Goal: Information Seeking & Learning: Learn about a topic

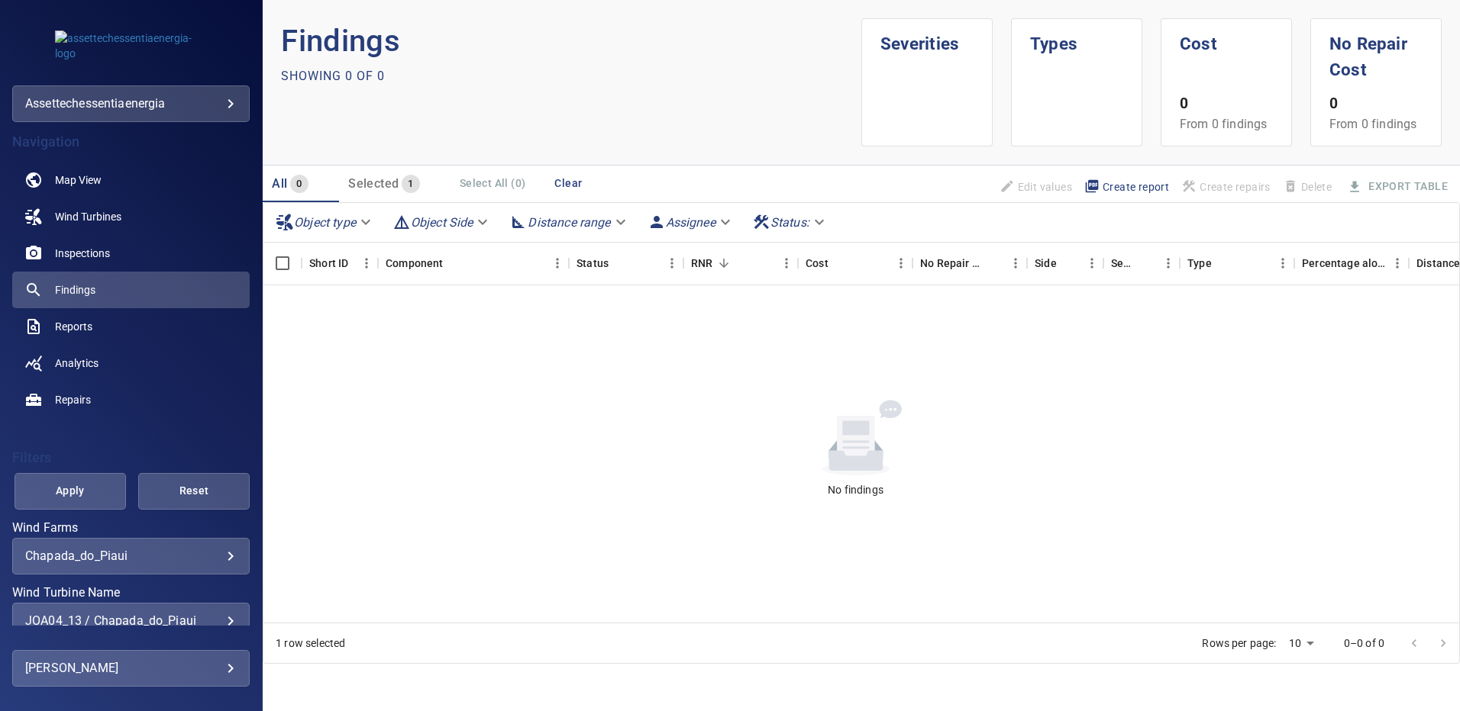
scroll to position [2, 0]
click at [221, 614] on div "JOA04_13 / Chapada_do_Piaui" at bounding box center [130, 618] width 211 height 15
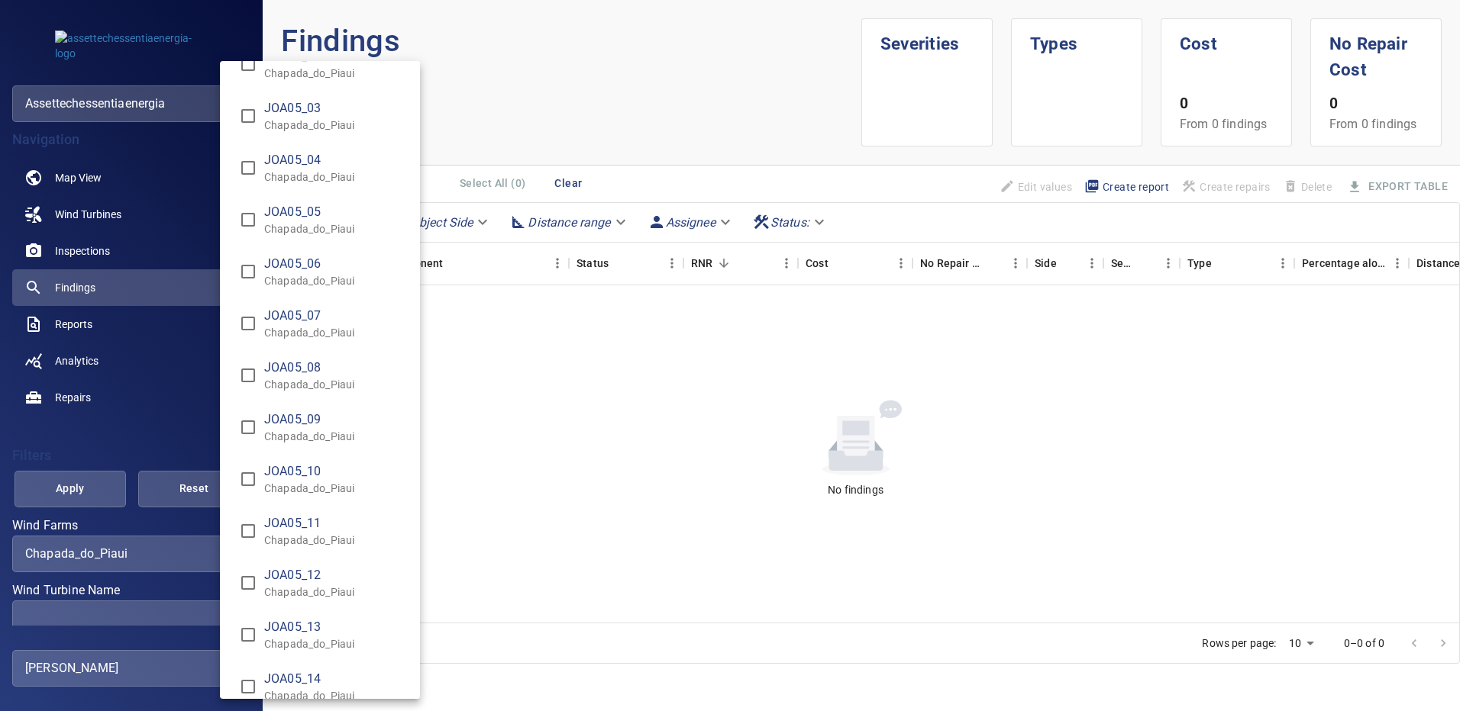
scroll to position [4912, 0]
type input "**********"
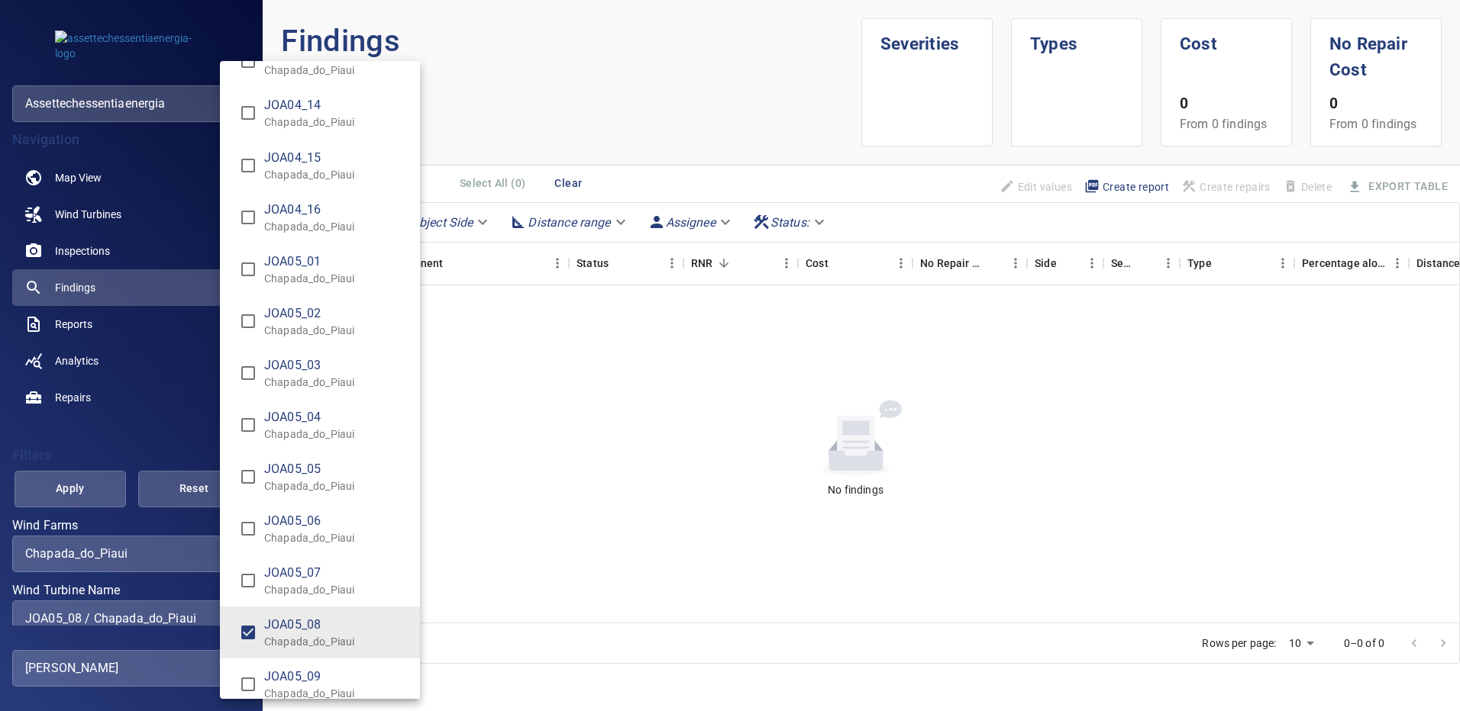
click at [108, 490] on div "Wind Turbine Name" at bounding box center [730, 355] width 1460 height 711
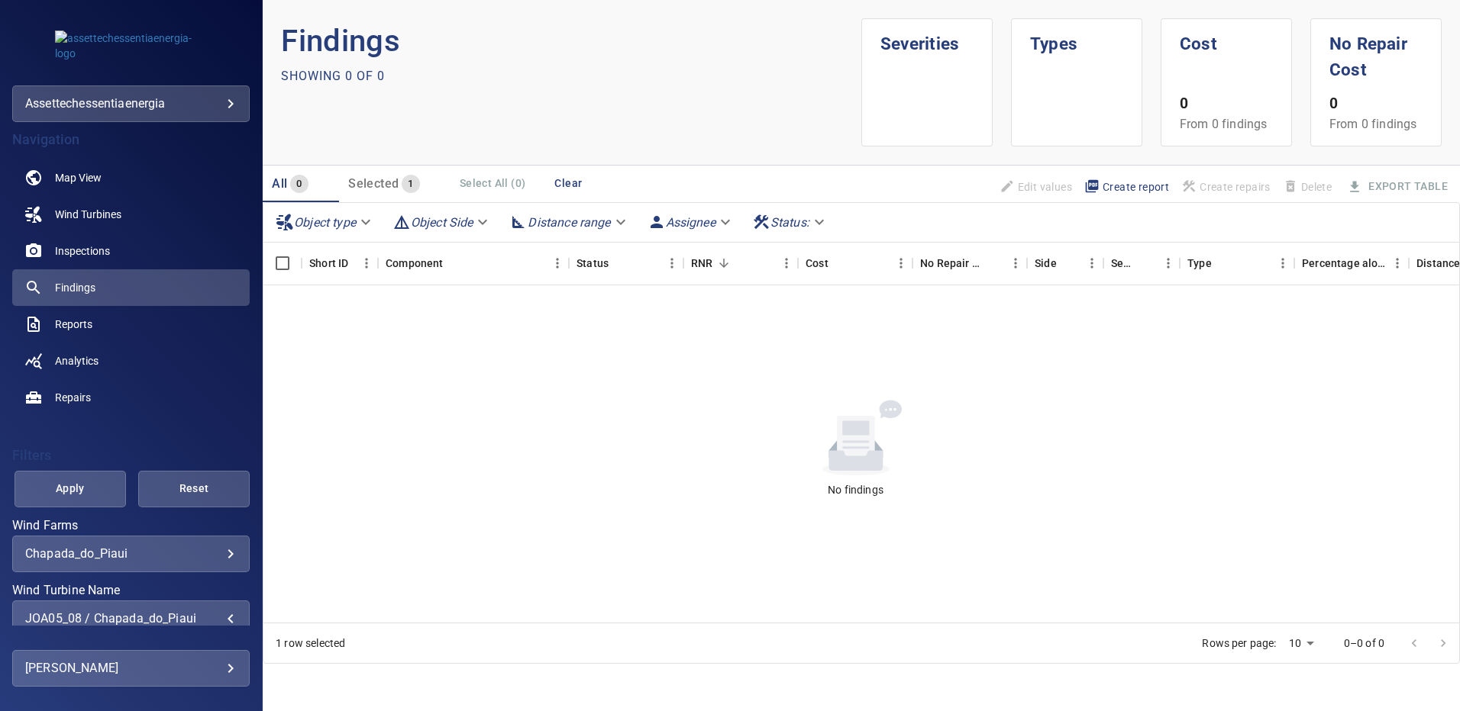
click at [105, 490] on button "Apply" at bounding box center [70, 489] width 111 height 37
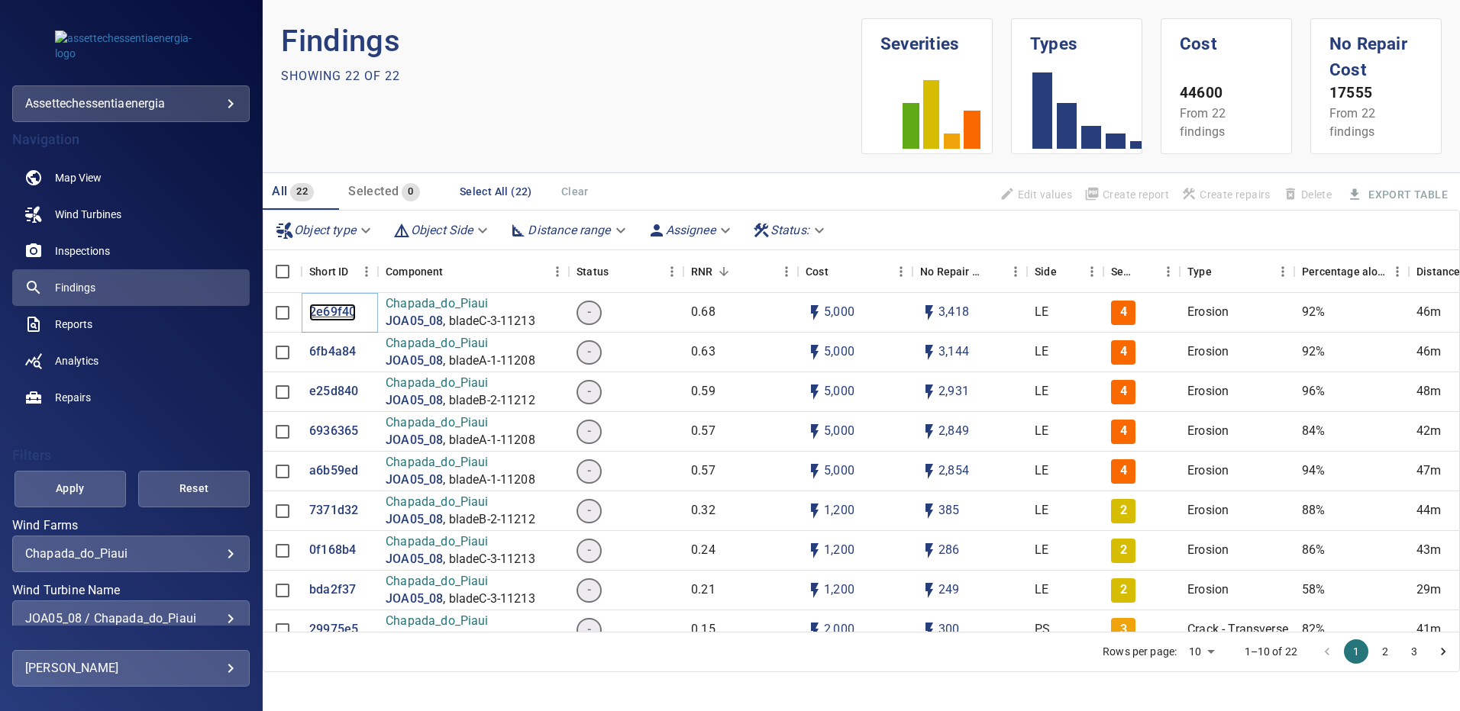
click at [322, 308] on p "2e69f40" at bounding box center [332, 313] width 47 height 18
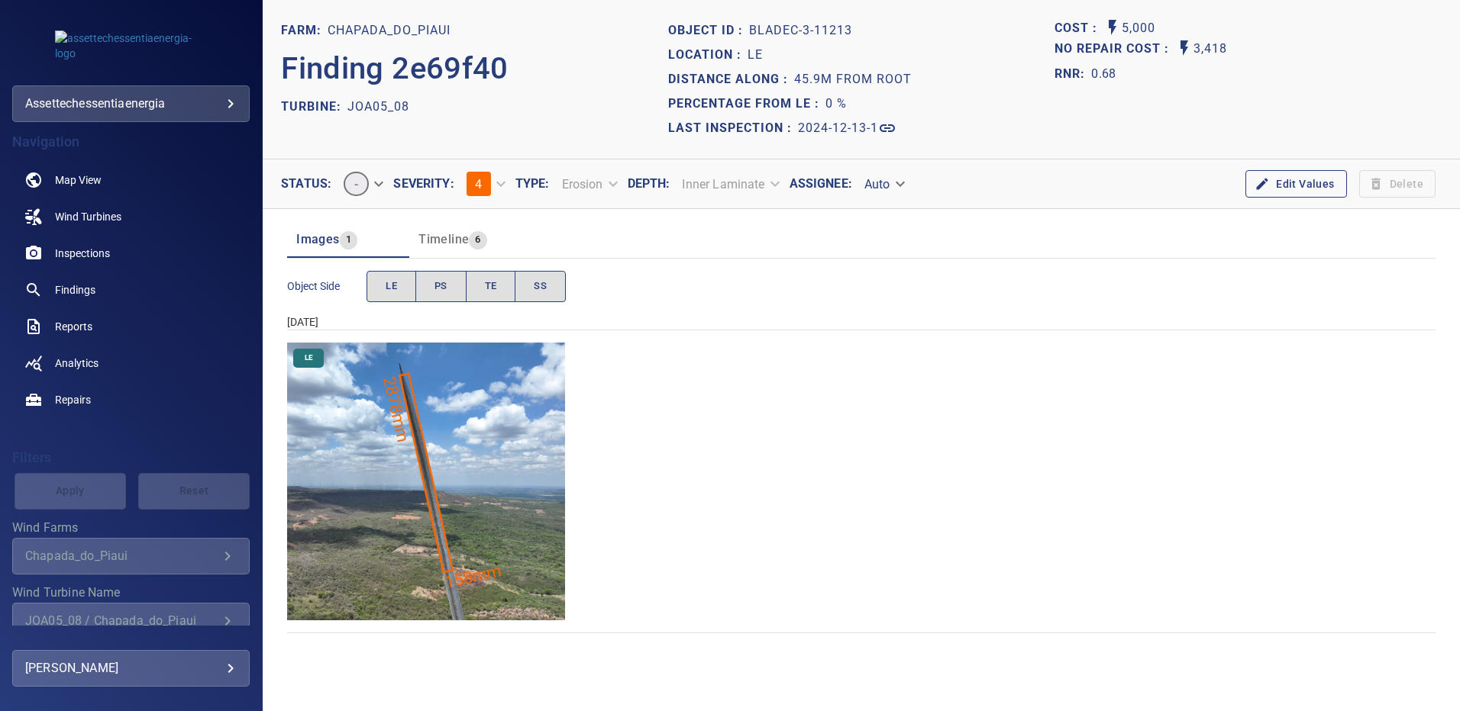
click at [481, 446] on img "Chapada_do_Piaui/JOA05_08/2024-12-13-1/2024-12-13-3/image154wp154.jpg" at bounding box center [426, 482] width 278 height 278
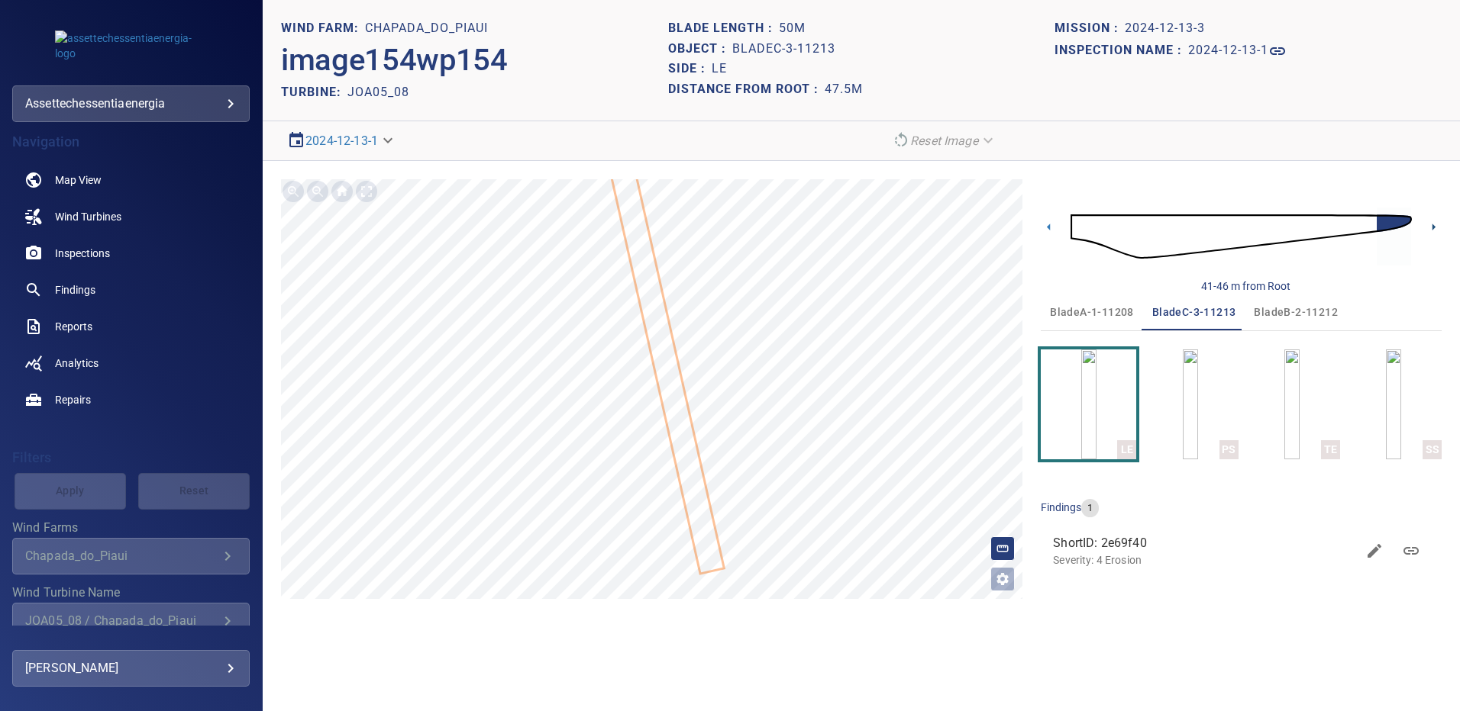
click at [1432, 225] on icon at bounding box center [1433, 227] width 3 height 7
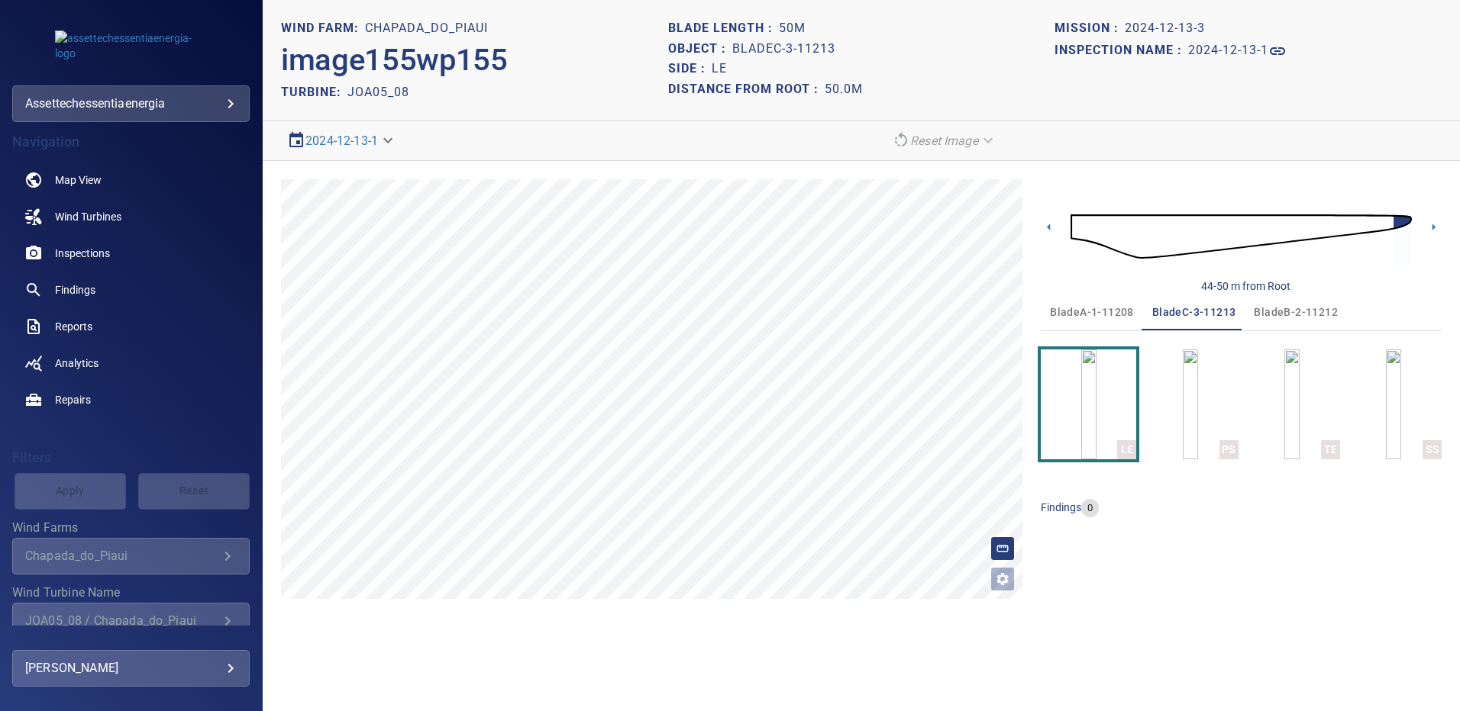
click at [1100, 309] on span "bladeA-1-11208" at bounding box center [1092, 312] width 84 height 19
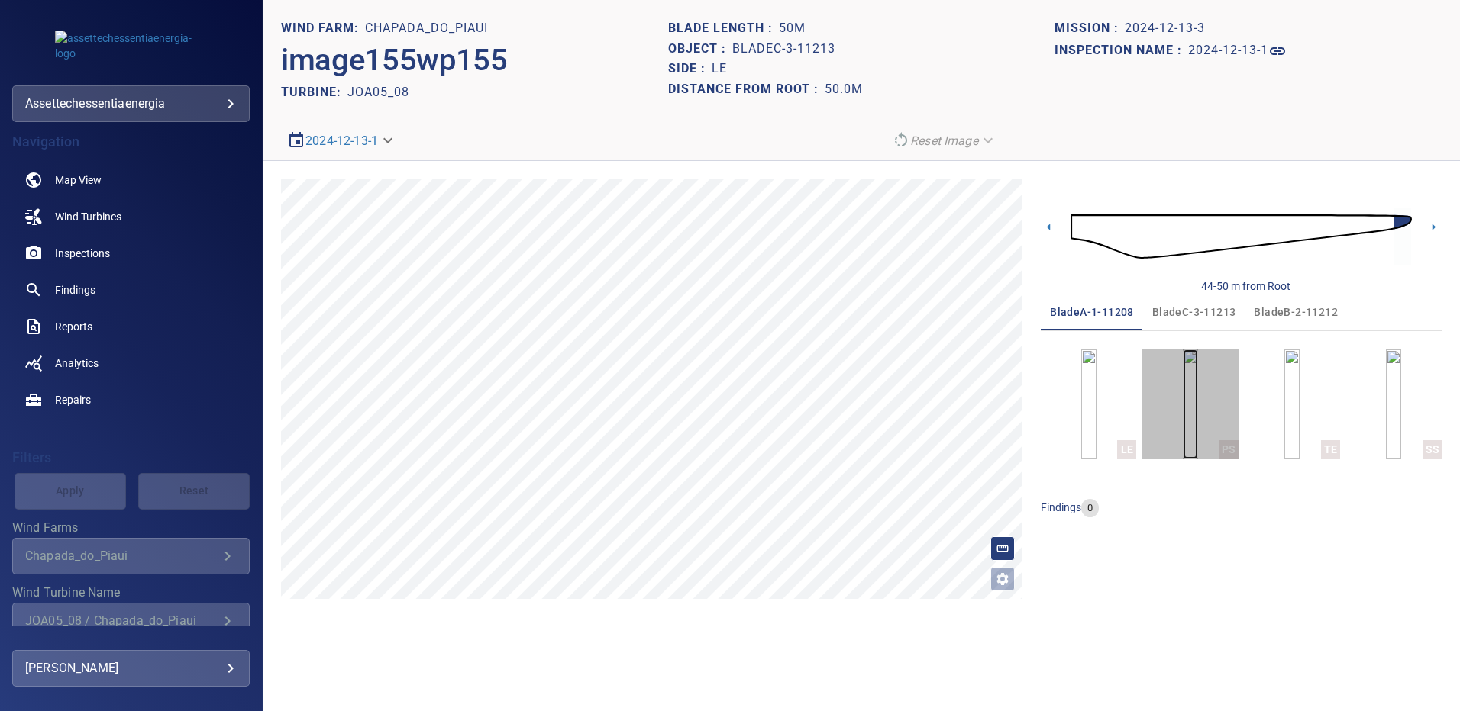
click at [1195, 420] on img "button" at bounding box center [1189, 405] width 15 height 110
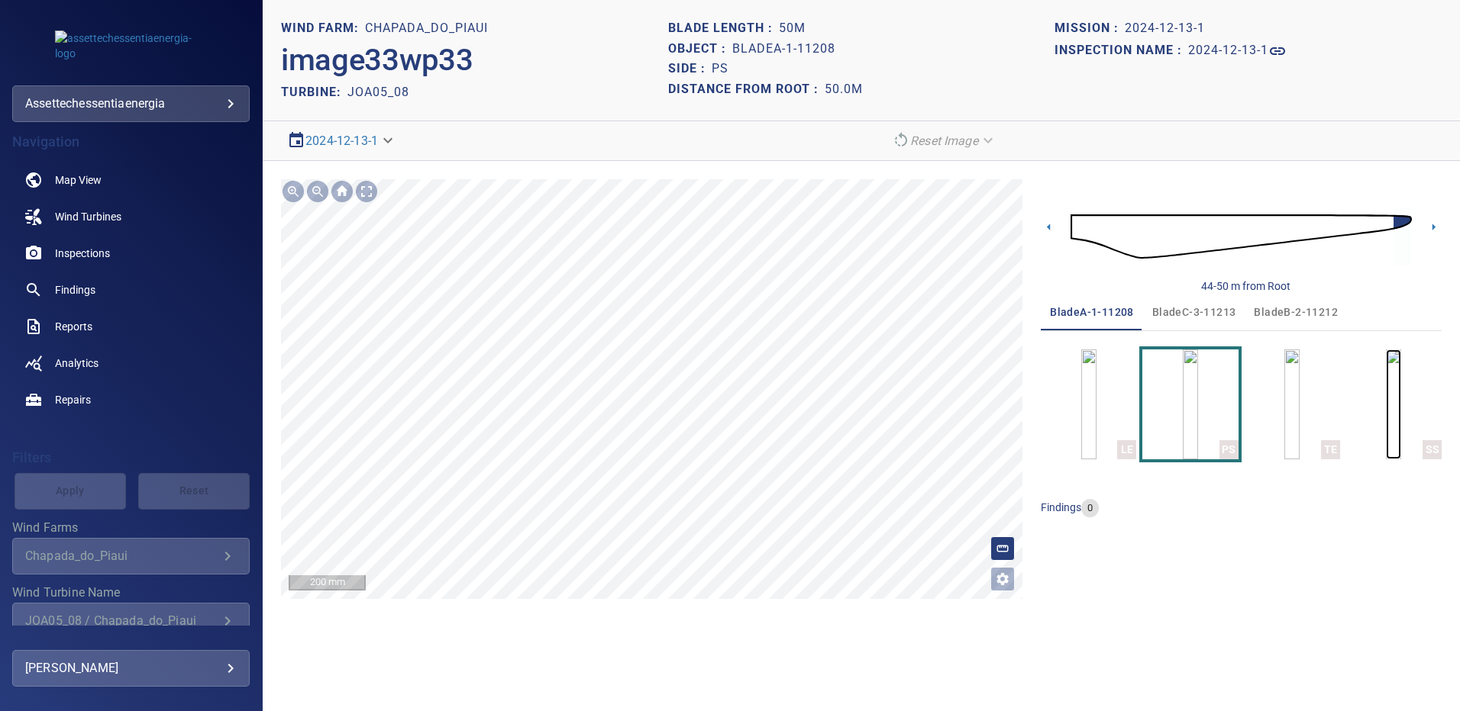
click at [1385, 398] on img "button" at bounding box center [1392, 405] width 15 height 110
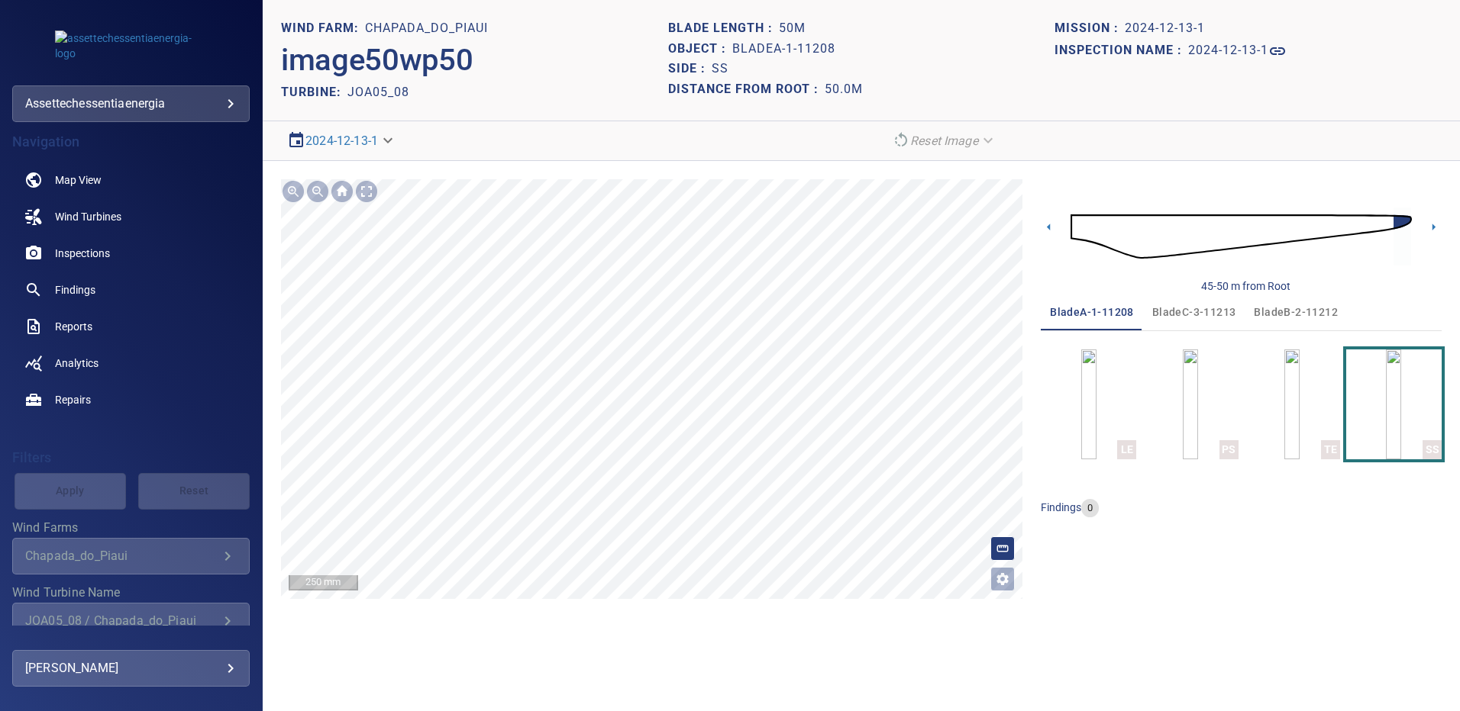
drag, startPoint x: 1263, startPoint y: 310, endPoint x: 1259, endPoint y: 324, distance: 14.3
click at [1263, 310] on span "bladeB-2-11212" at bounding box center [1295, 312] width 84 height 19
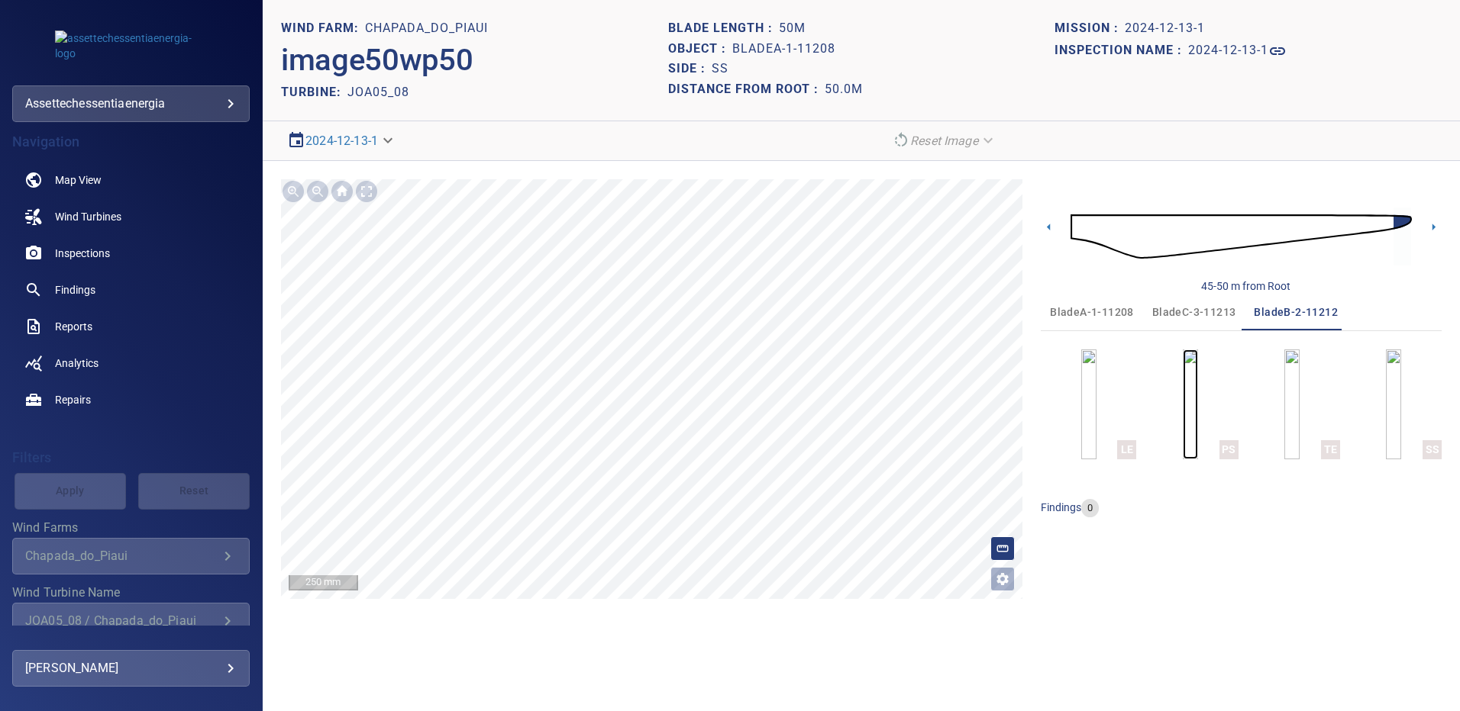
click at [1185, 394] on img "button" at bounding box center [1189, 405] width 15 height 110
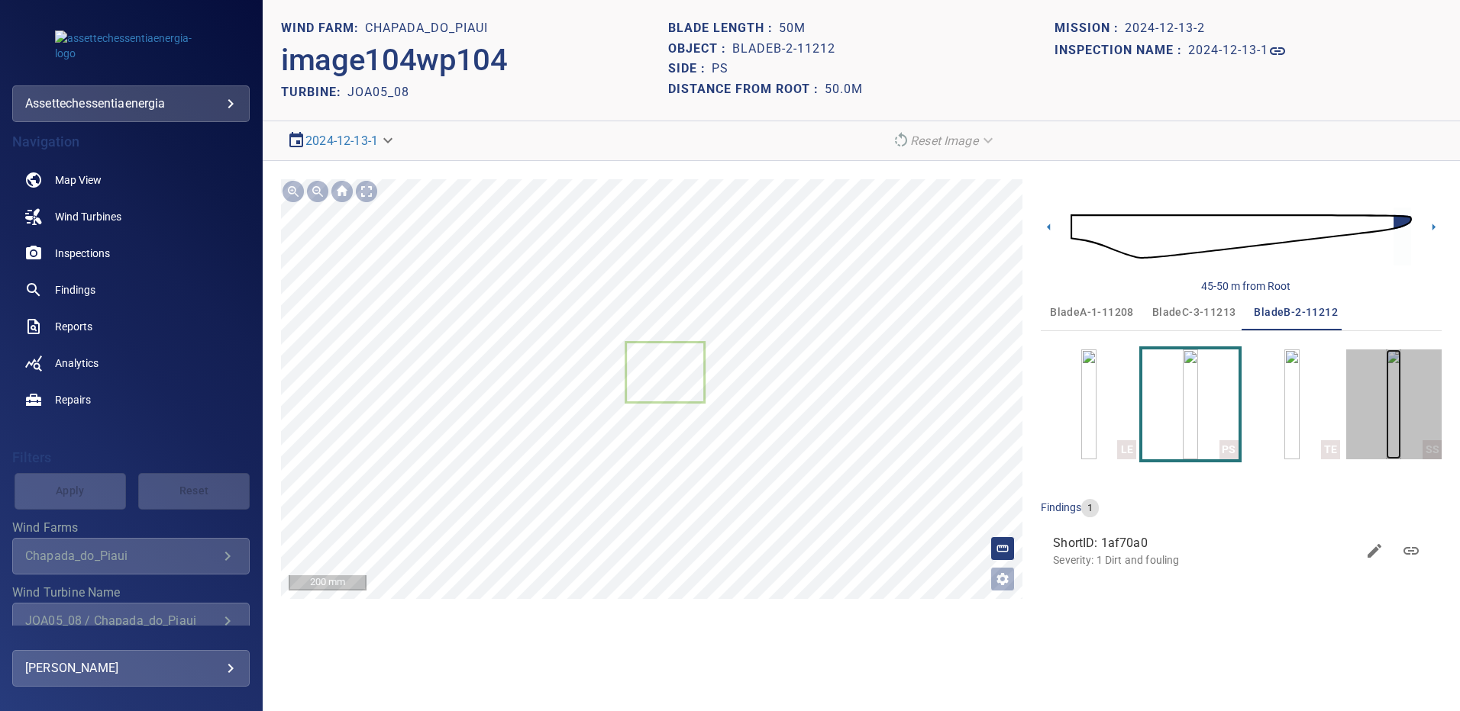
click at [1385, 401] on img "button" at bounding box center [1392, 405] width 15 height 110
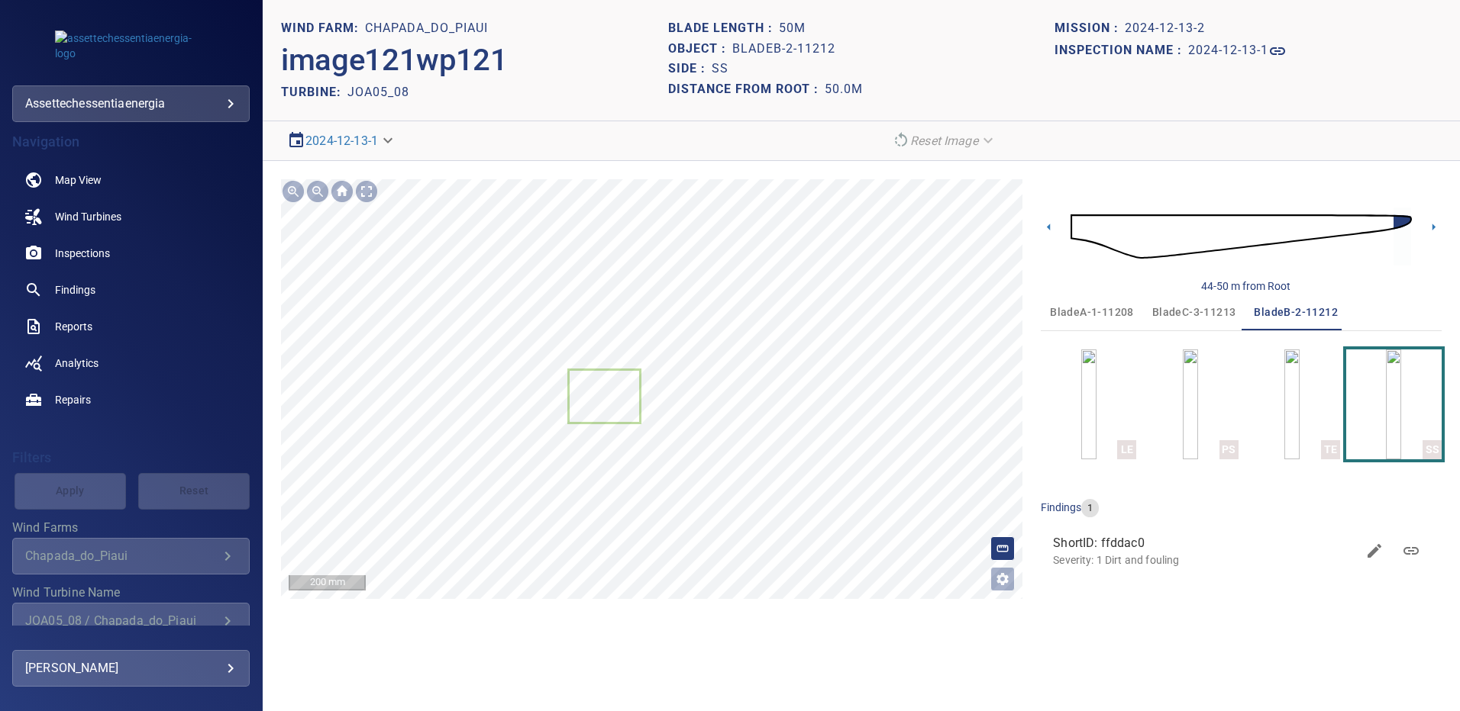
click at [1195, 305] on span "bladeC-3-11213" at bounding box center [1194, 312] width 84 height 19
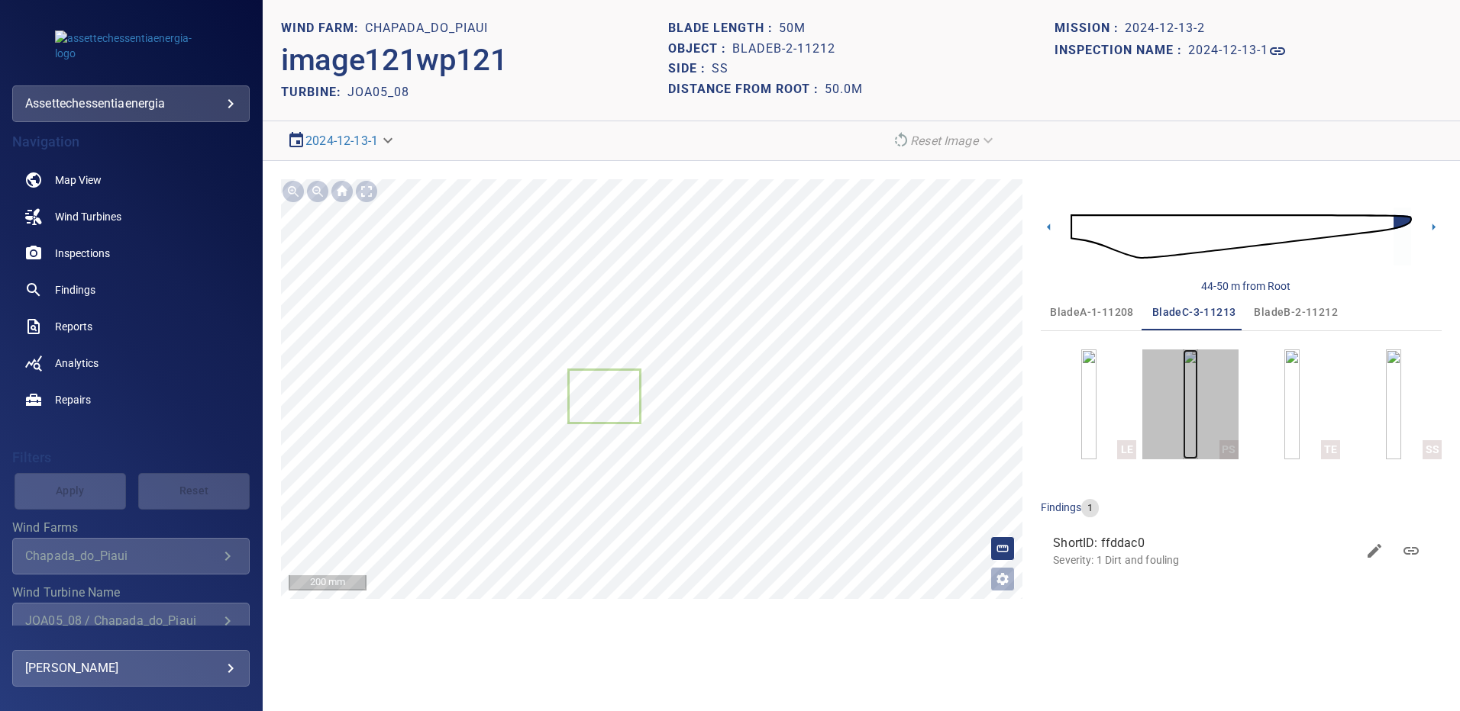
click at [1198, 381] on img "button" at bounding box center [1189, 405] width 15 height 110
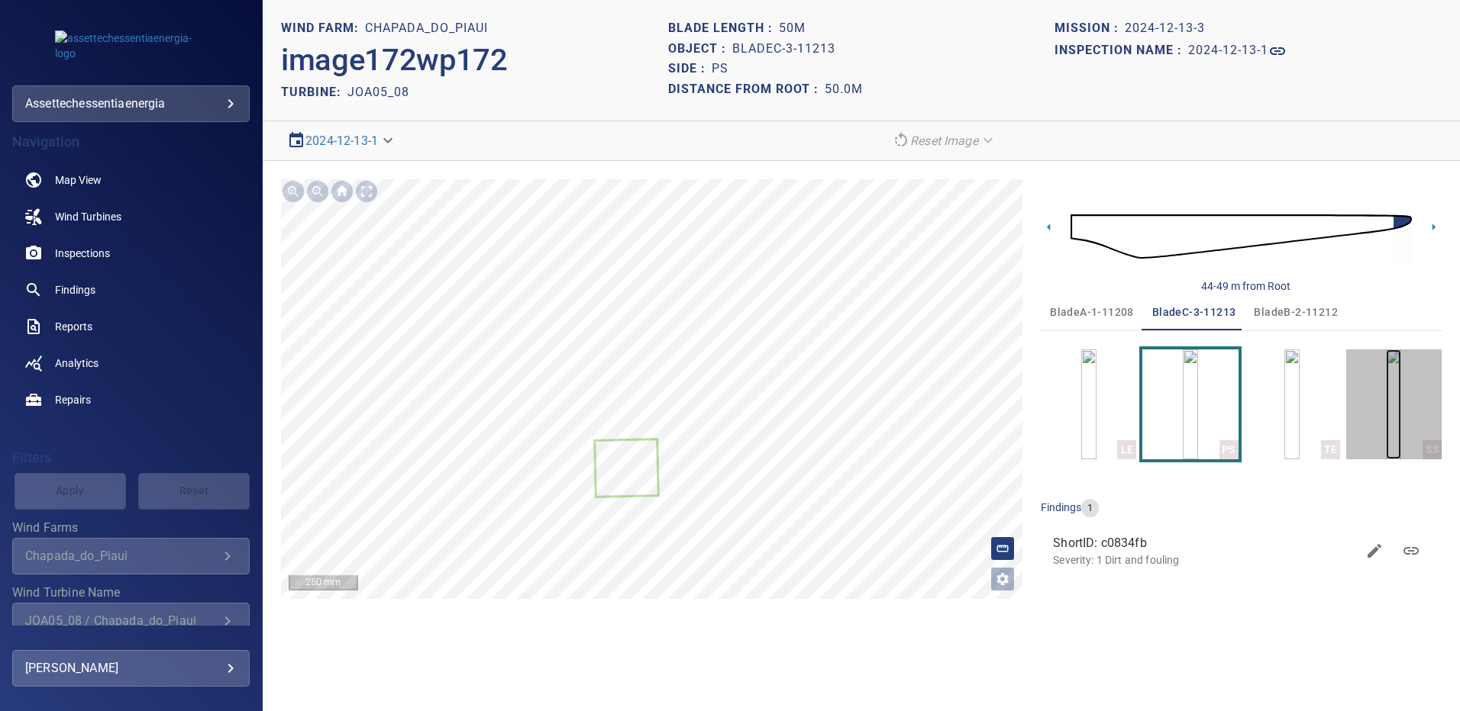
click at [1401, 418] on img "button" at bounding box center [1392, 405] width 15 height 110
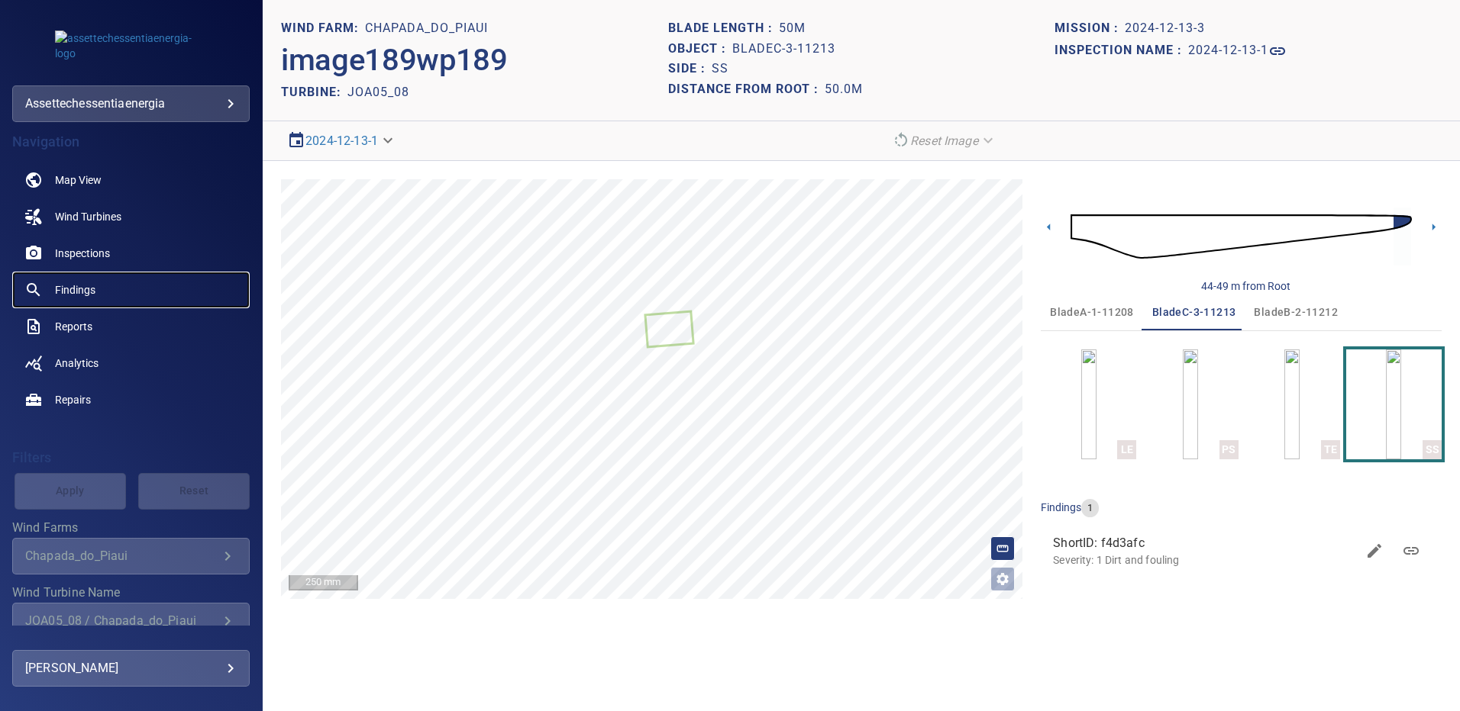
click at [79, 287] on span "Findings" at bounding box center [75, 289] width 40 height 15
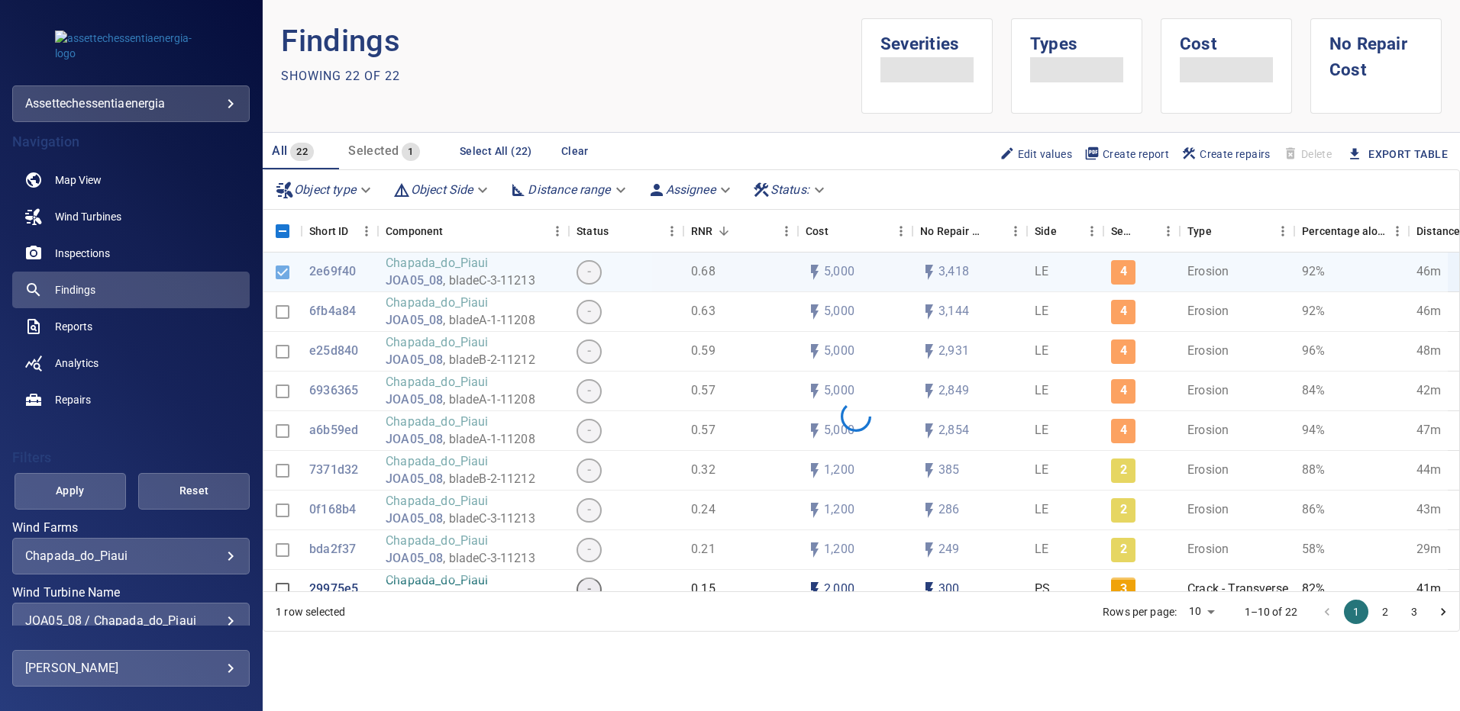
click at [220, 616] on div "JOA05_08 / Chapada_do_Piaui" at bounding box center [130, 621] width 211 height 15
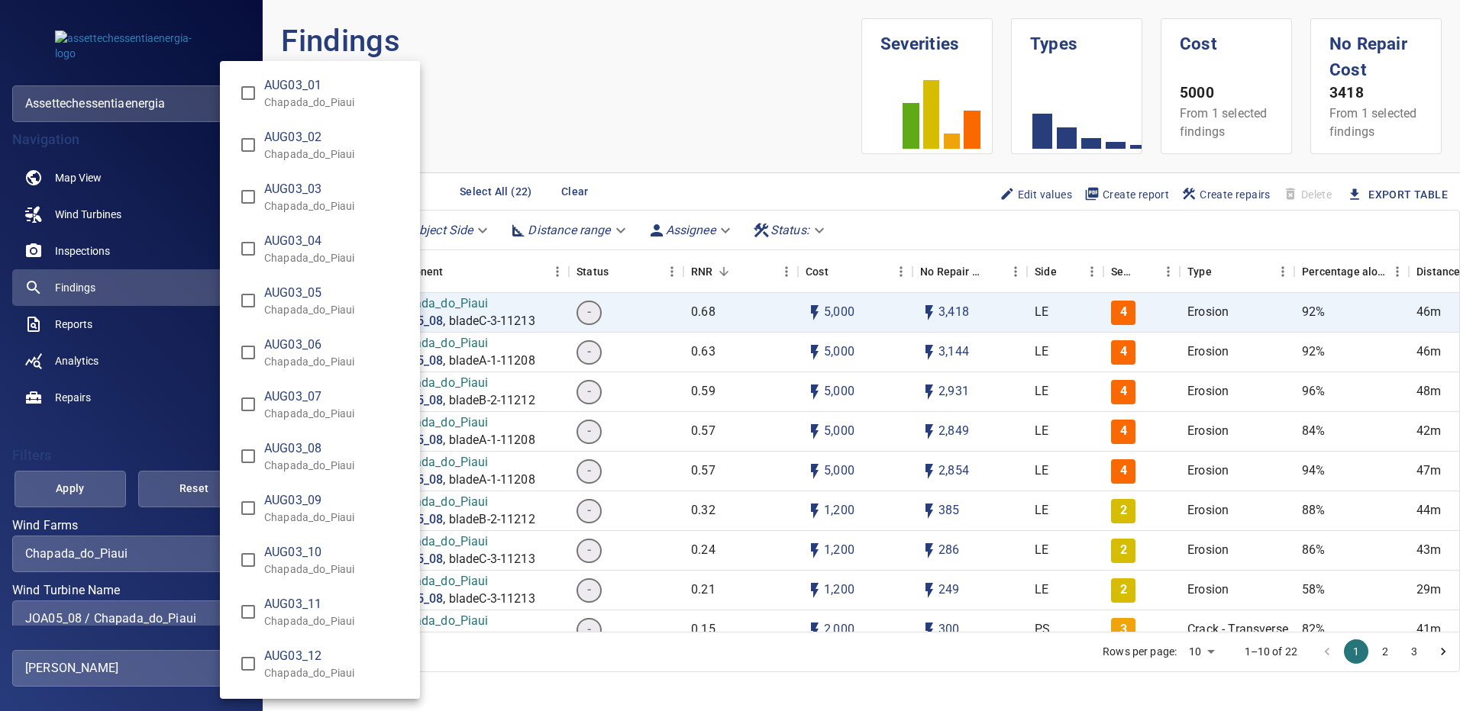
scroll to position [5165, 0]
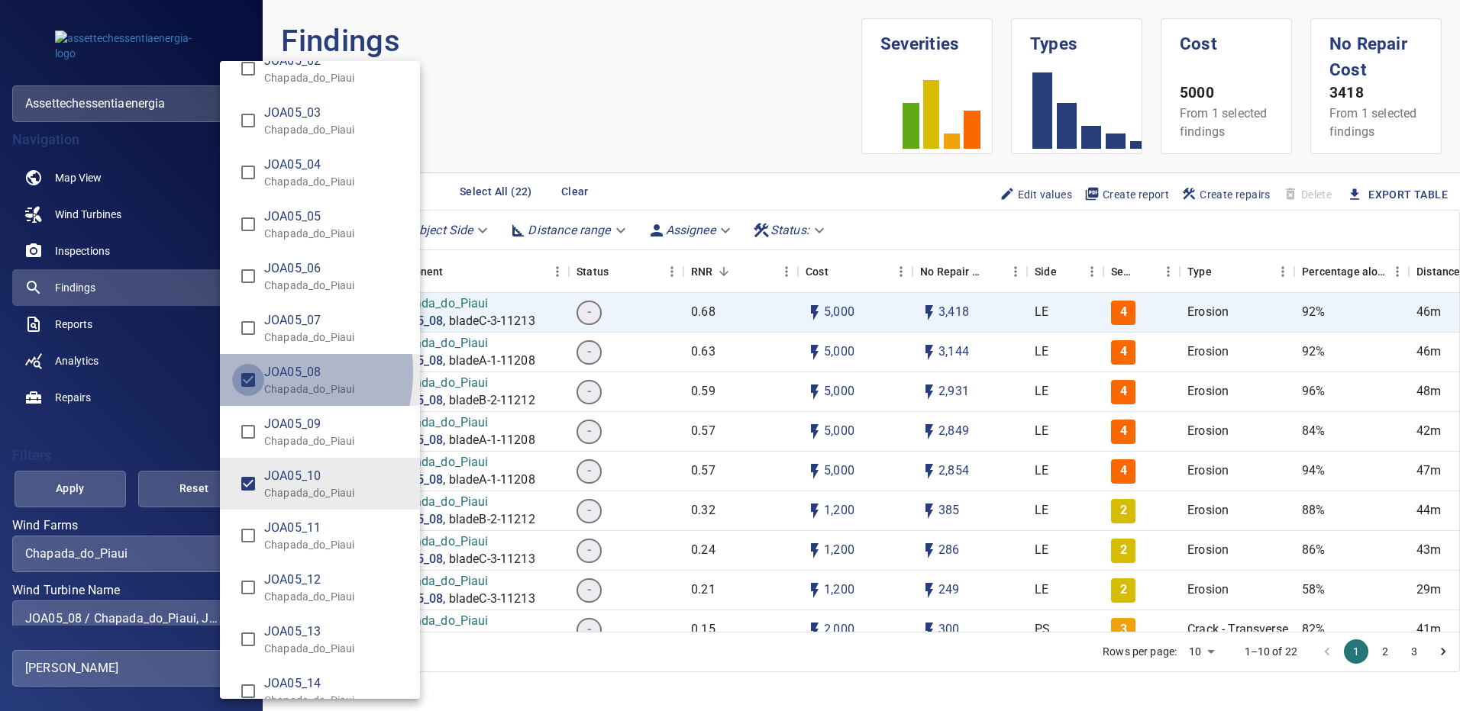
type input "**********"
click at [84, 485] on div "Wind Turbine Name" at bounding box center [730, 355] width 1460 height 711
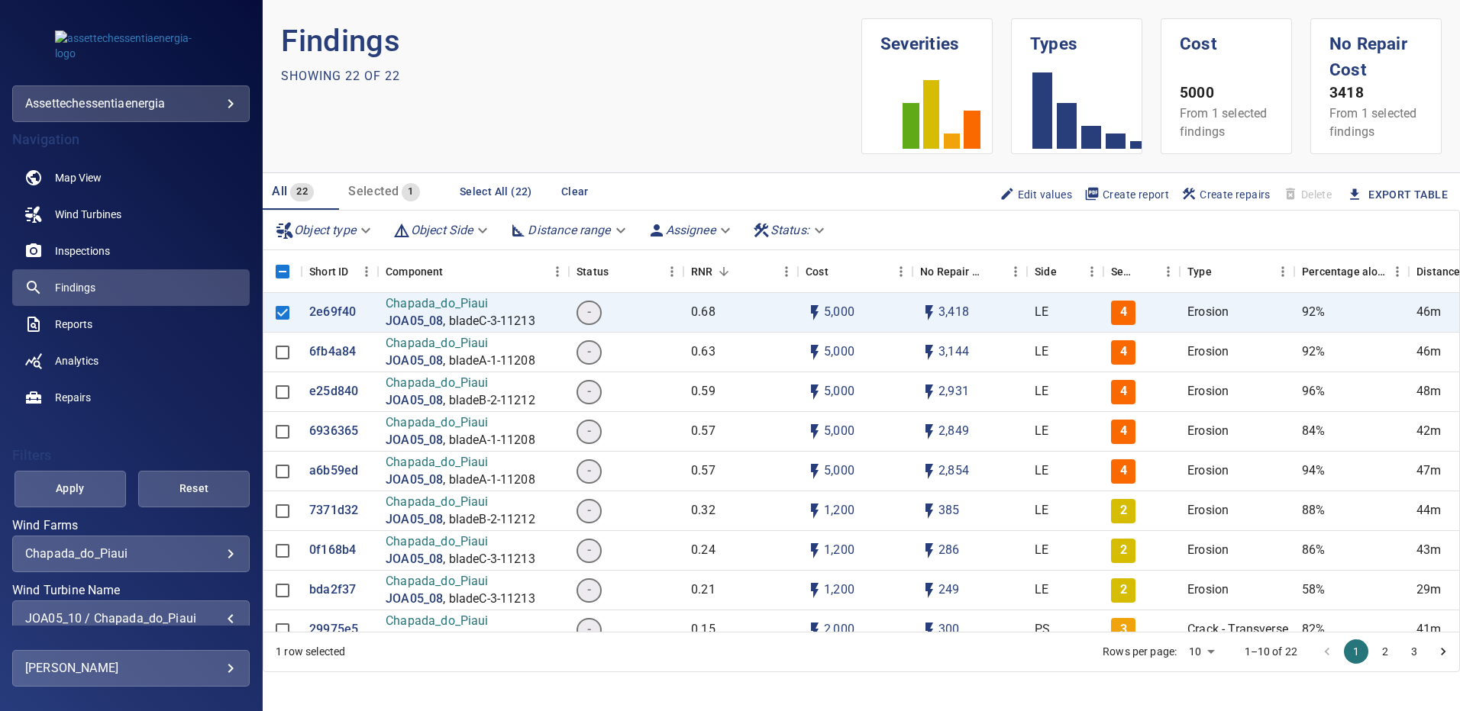
click at [84, 485] on span "Apply" at bounding box center [70, 488] width 73 height 19
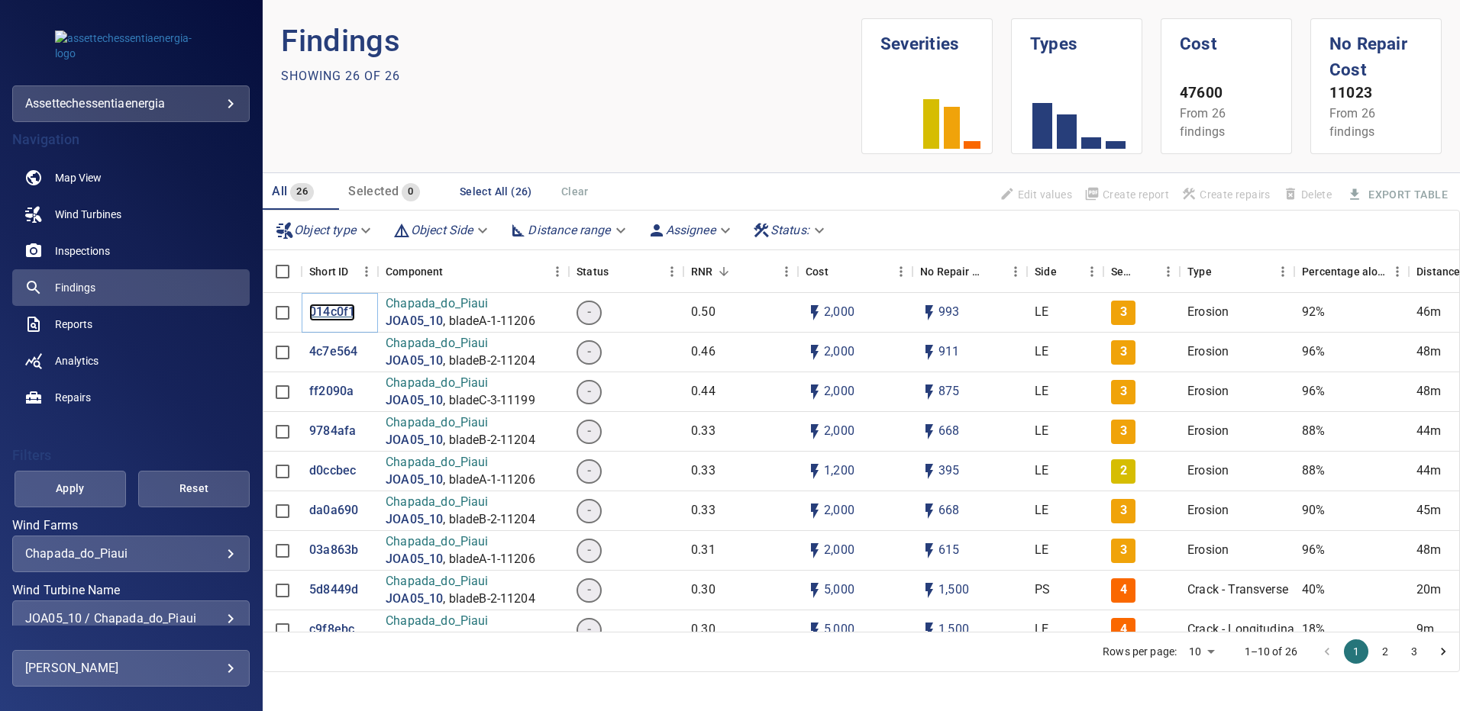
click at [329, 313] on p "014c0f1" at bounding box center [332, 313] width 46 height 18
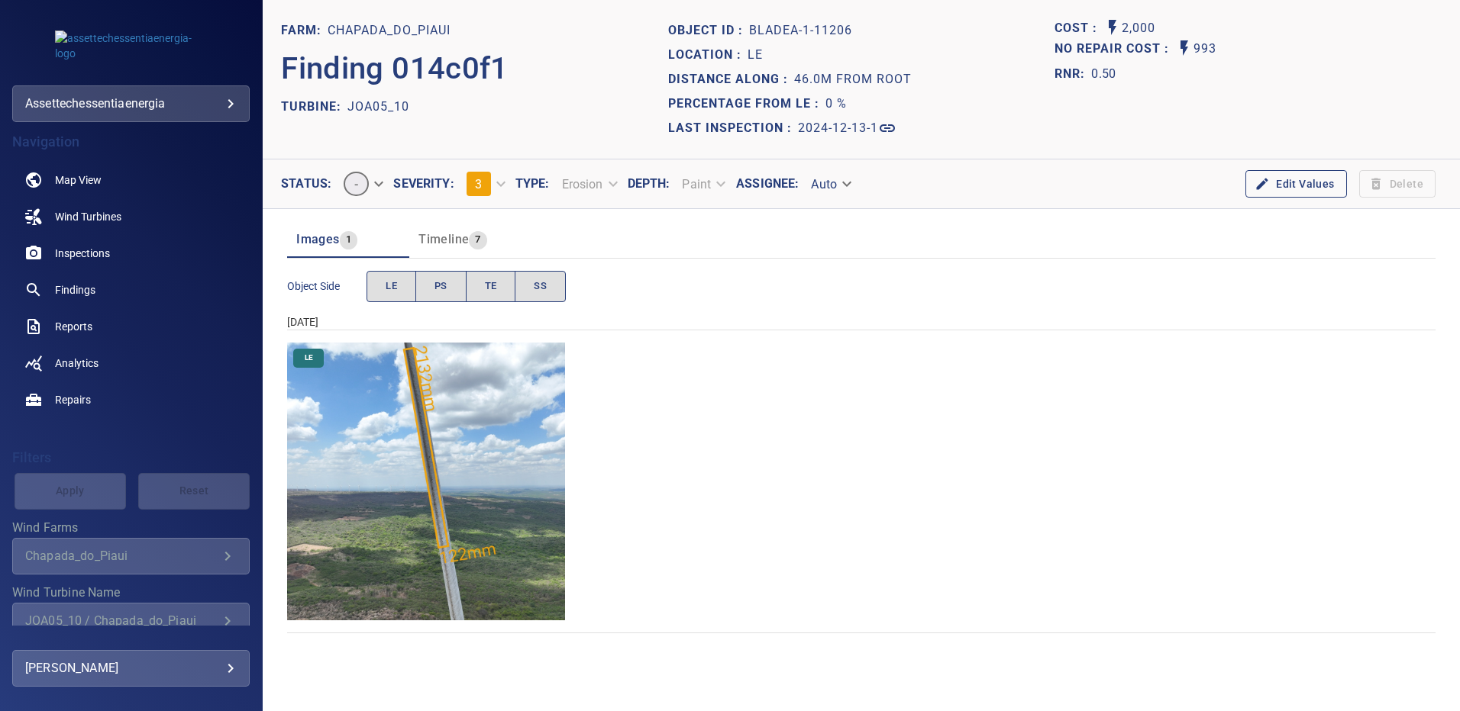
click at [436, 457] on img "Chapada_do_Piaui/JOA05_10/2024-12-13-1/2024-12-13-1/image15wp15.jpg" at bounding box center [426, 482] width 278 height 278
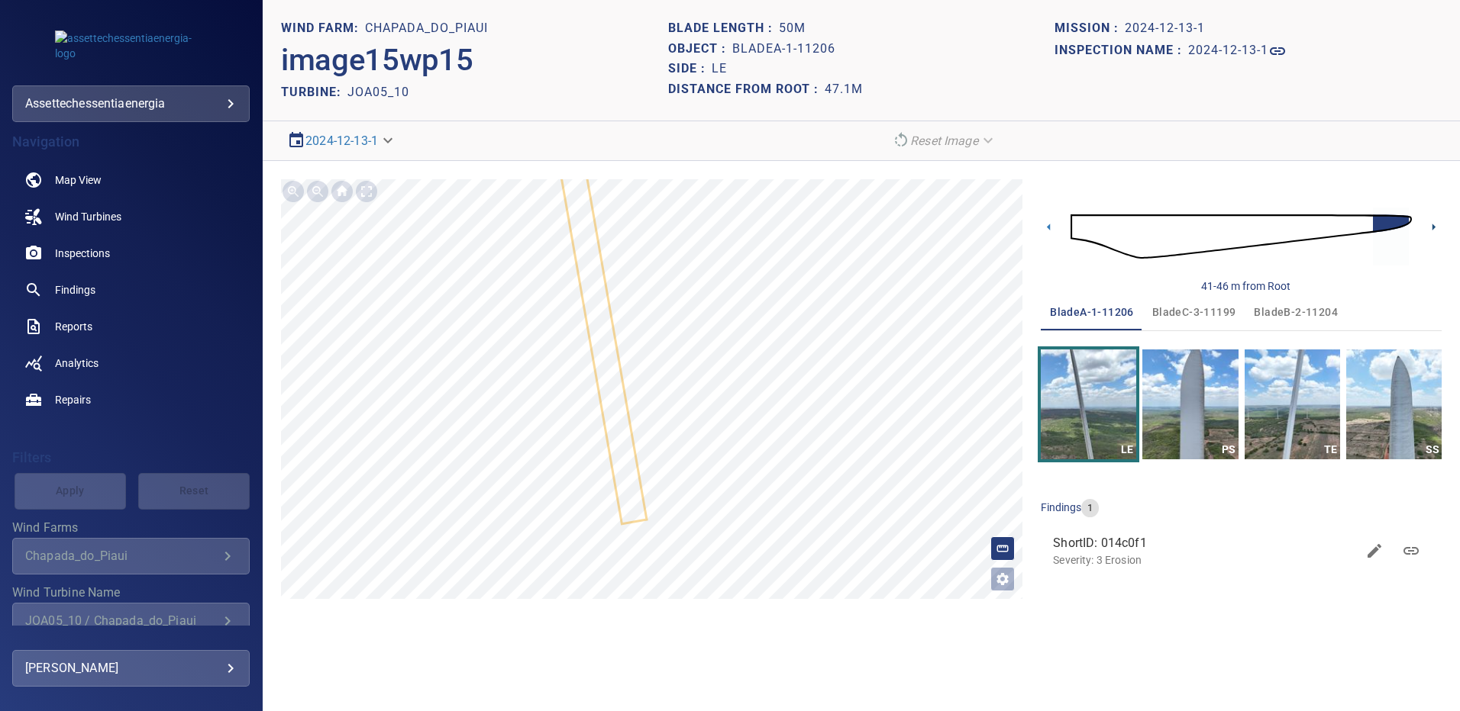
click at [1429, 231] on icon at bounding box center [1433, 227] width 16 height 16
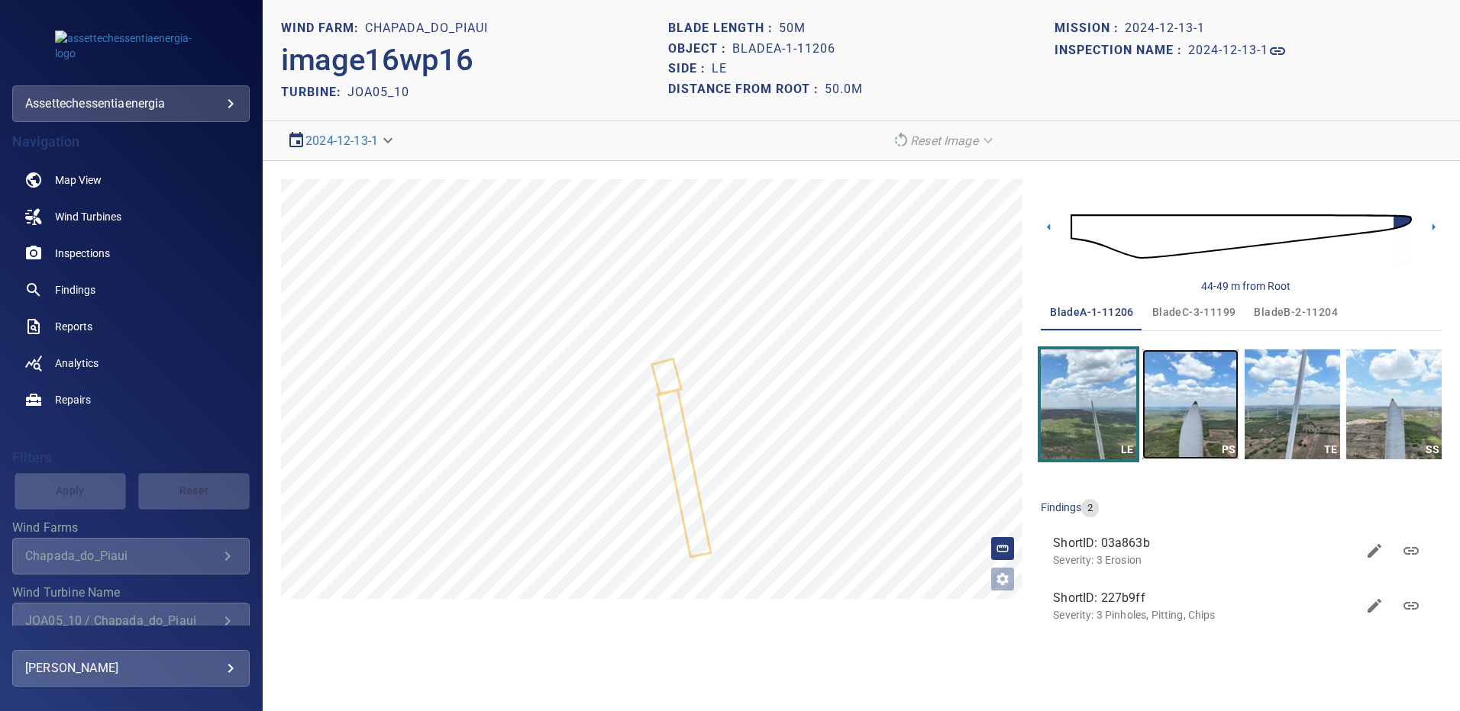
click at [1187, 398] on img "button" at bounding box center [1189, 405] width 95 height 110
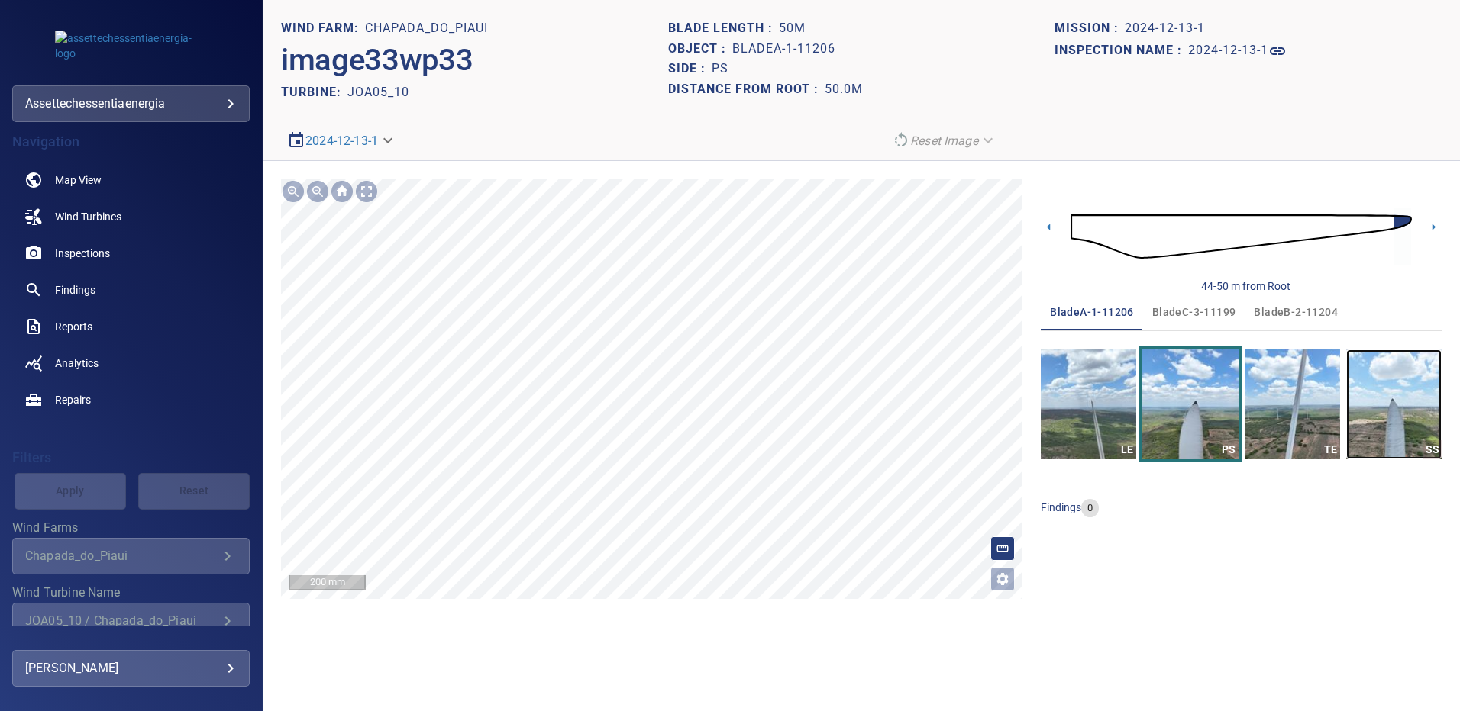
click at [1388, 395] on img "button" at bounding box center [1393, 405] width 95 height 110
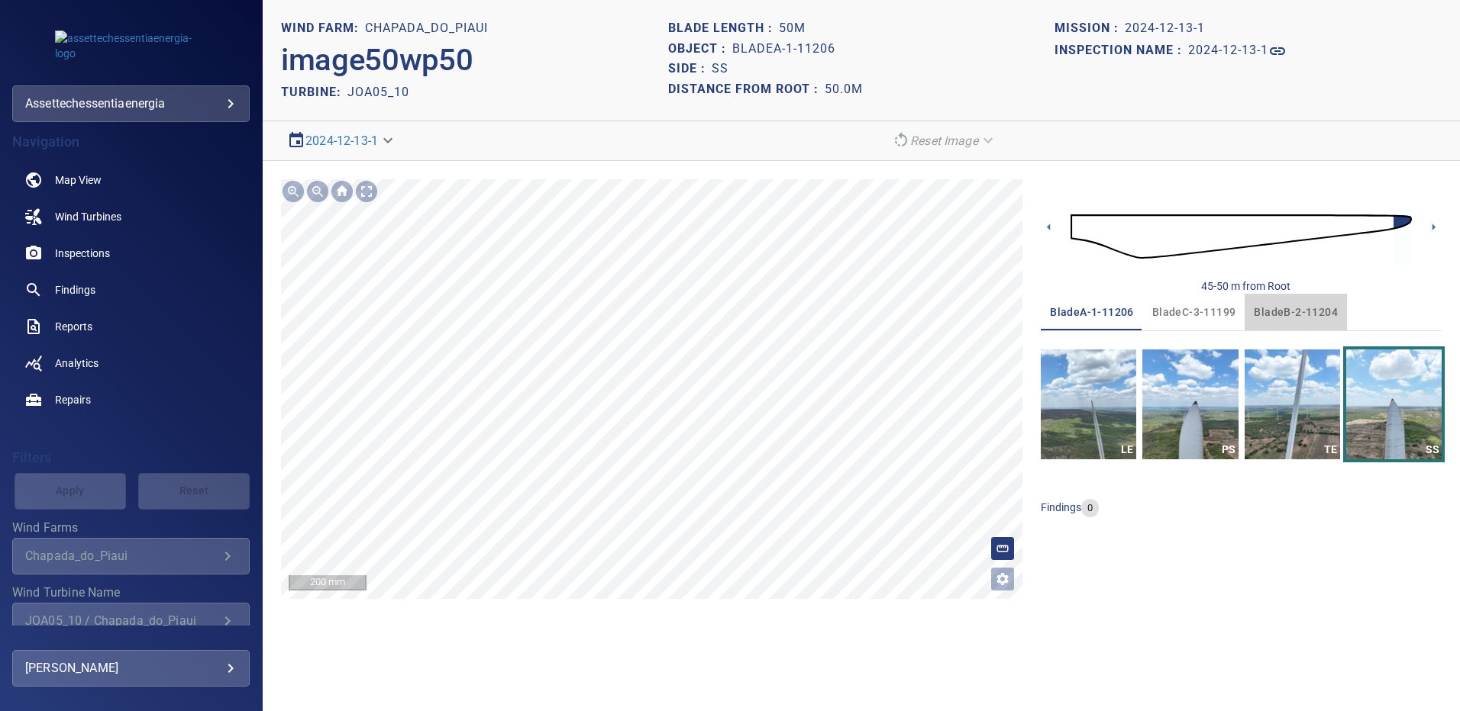
drag, startPoint x: 1315, startPoint y: 308, endPoint x: 896, endPoint y: 380, distance: 425.3
click at [1312, 308] on span "bladeB-2-11204" at bounding box center [1295, 312] width 84 height 19
click at [1153, 408] on img "button" at bounding box center [1189, 405] width 95 height 110
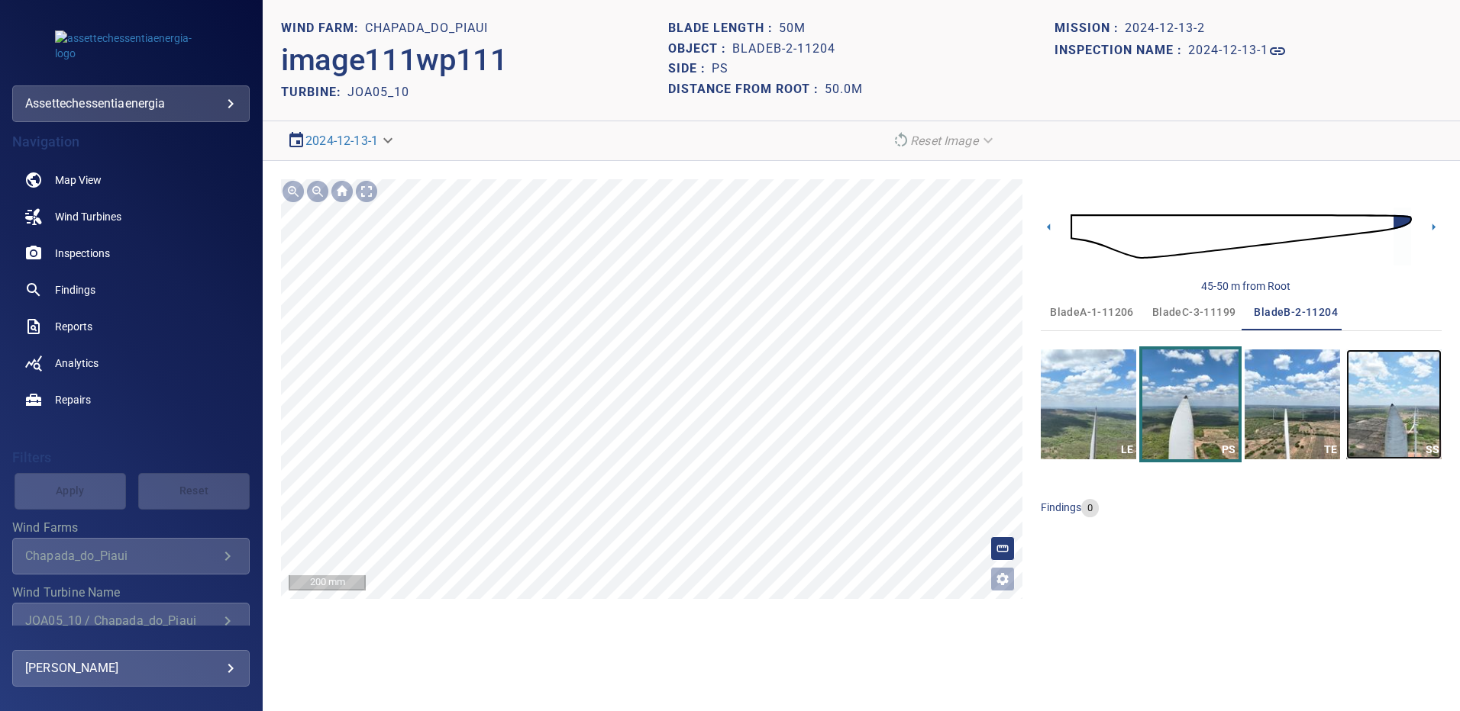
click at [1370, 376] on img "button" at bounding box center [1393, 405] width 95 height 110
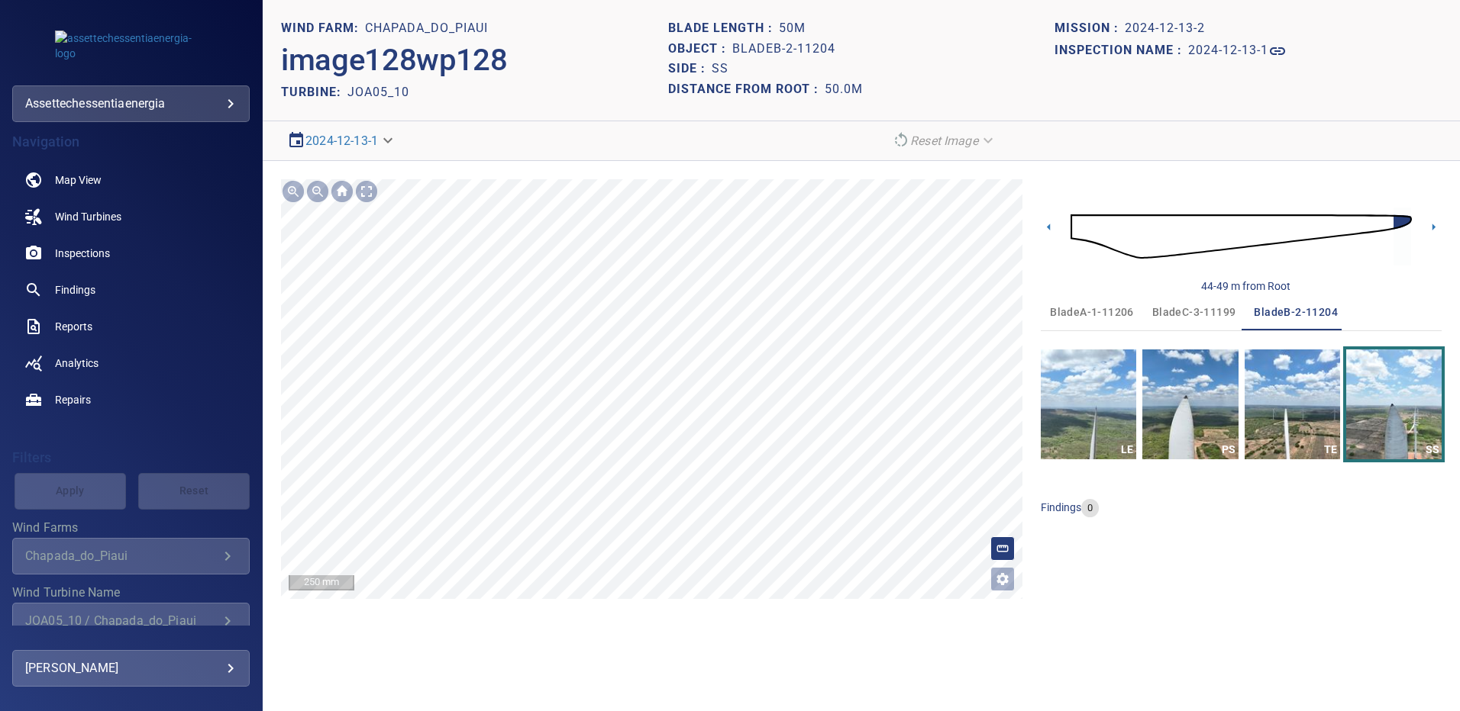
click at [1179, 307] on span "bladeC-3-11199" at bounding box center [1194, 312] width 84 height 19
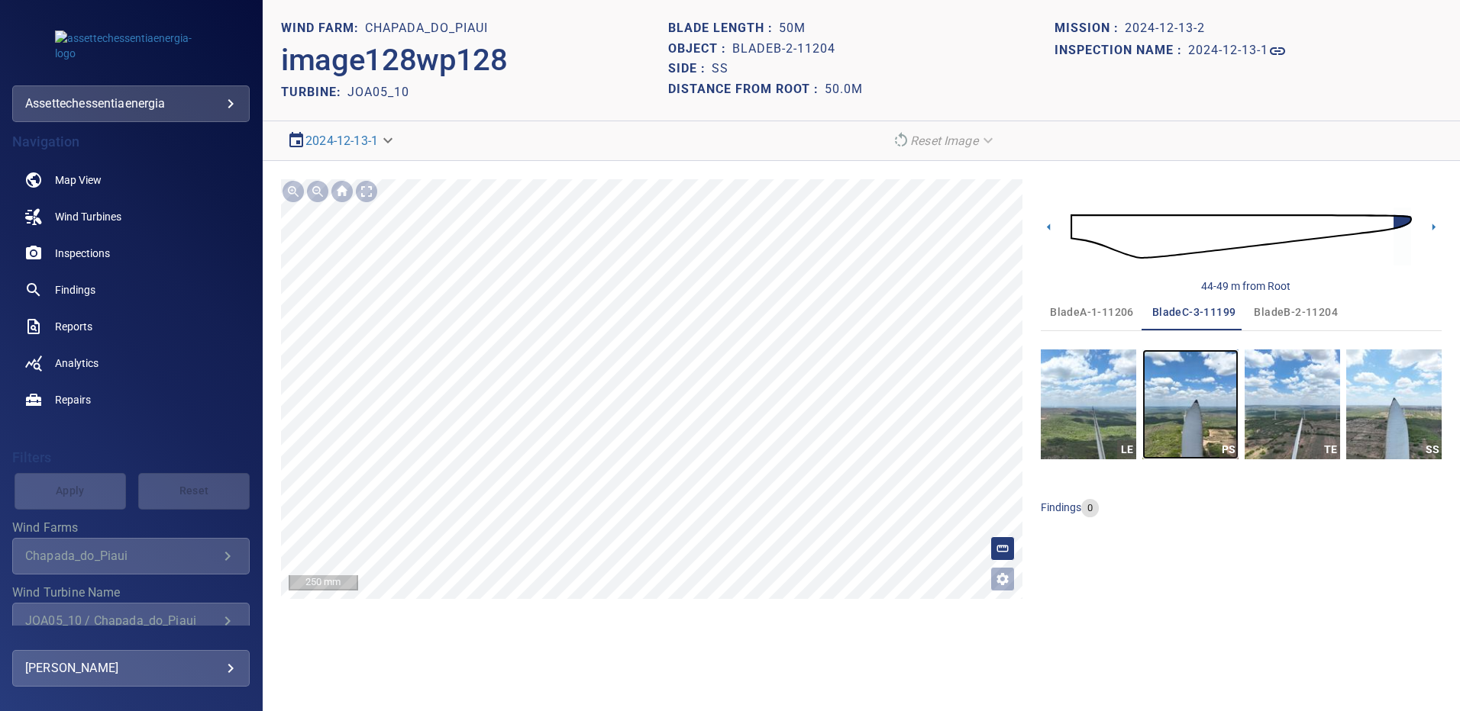
click at [1199, 391] on img "button" at bounding box center [1189, 405] width 95 height 110
click at [1379, 412] on img "button" at bounding box center [1393, 405] width 95 height 110
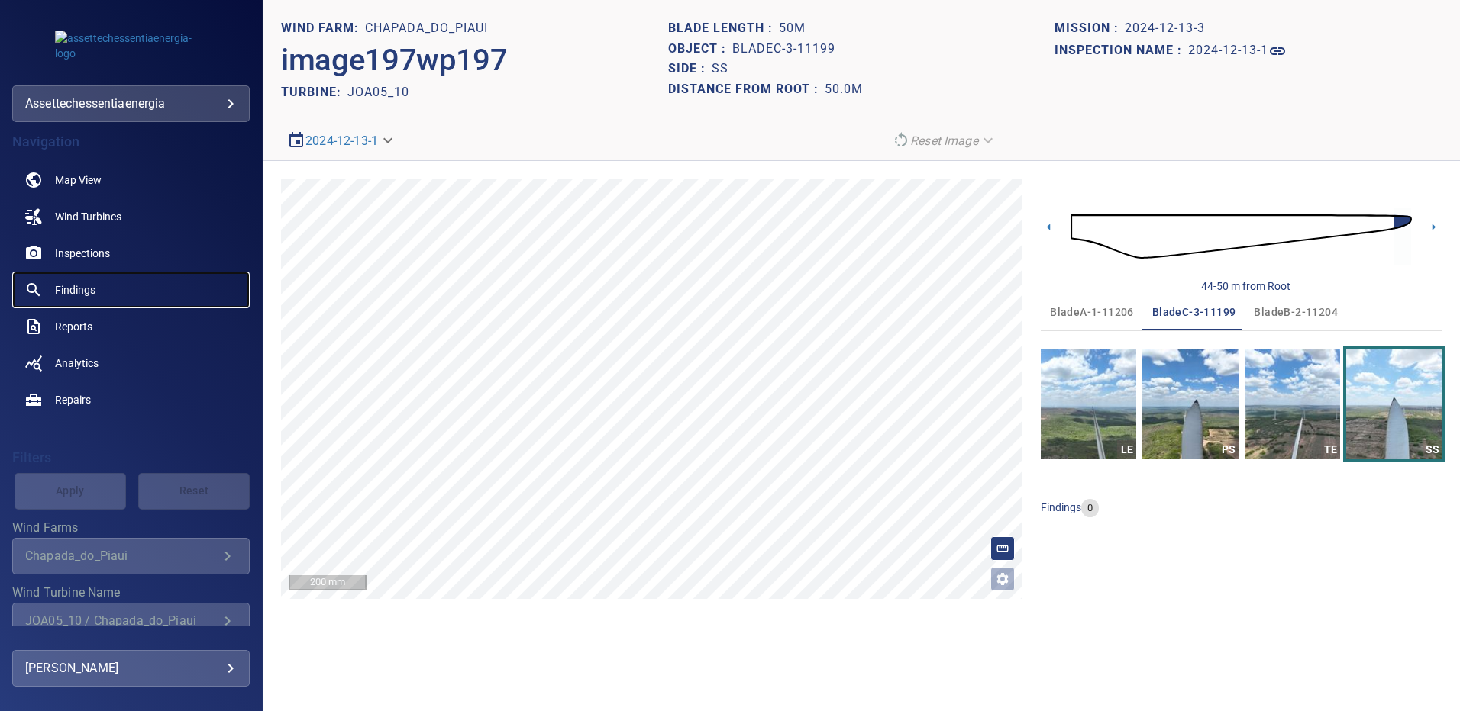
click at [87, 285] on span "Findings" at bounding box center [75, 289] width 40 height 15
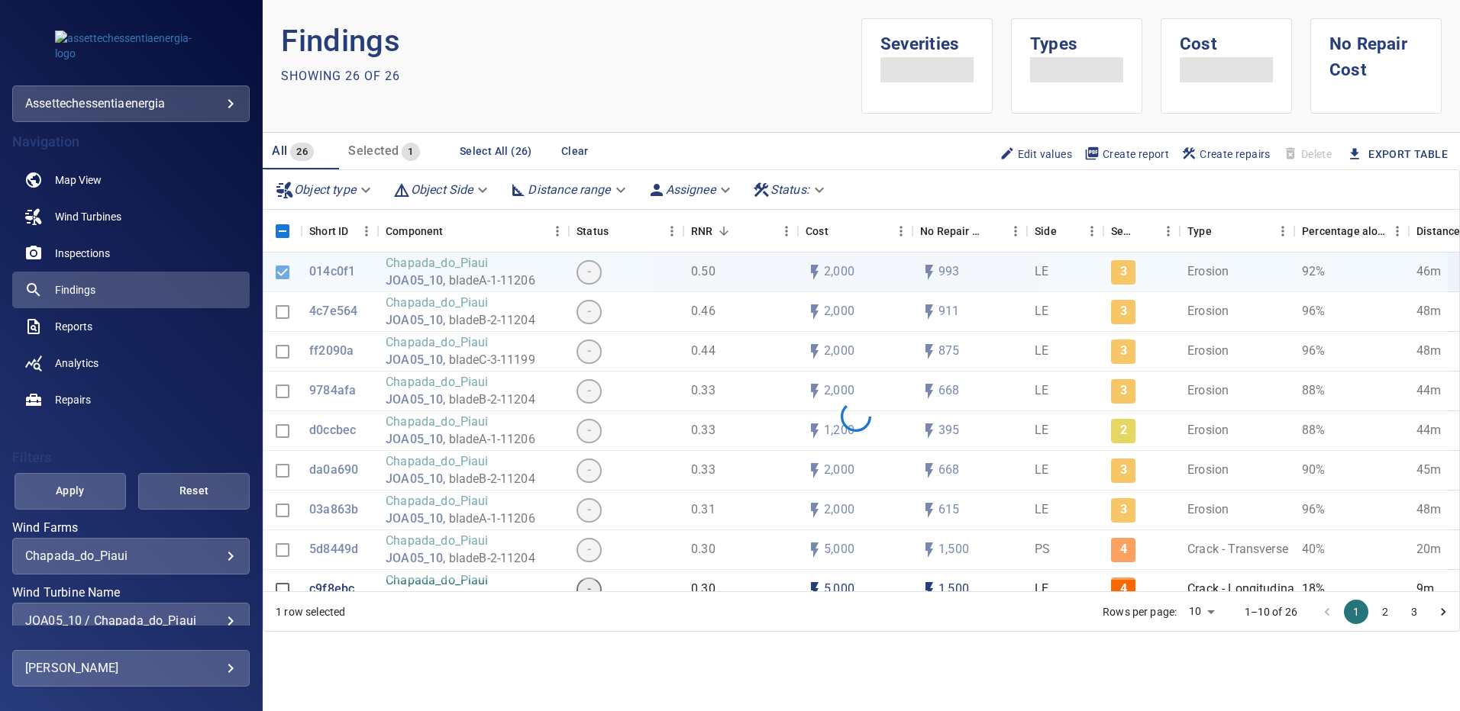
click at [219, 616] on div "JOA05_10 / Chapada_do_Piaui" at bounding box center [130, 621] width 211 height 15
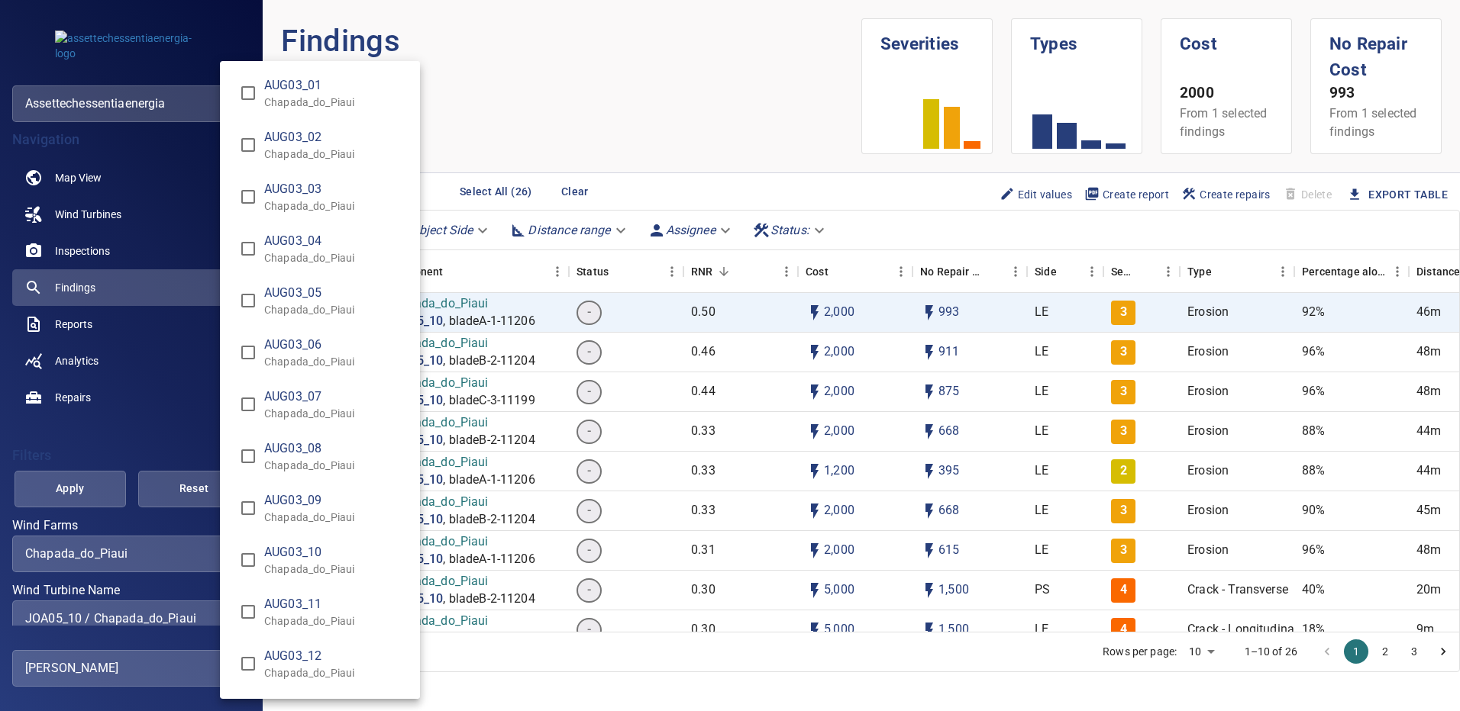
scroll to position [5269, 0]
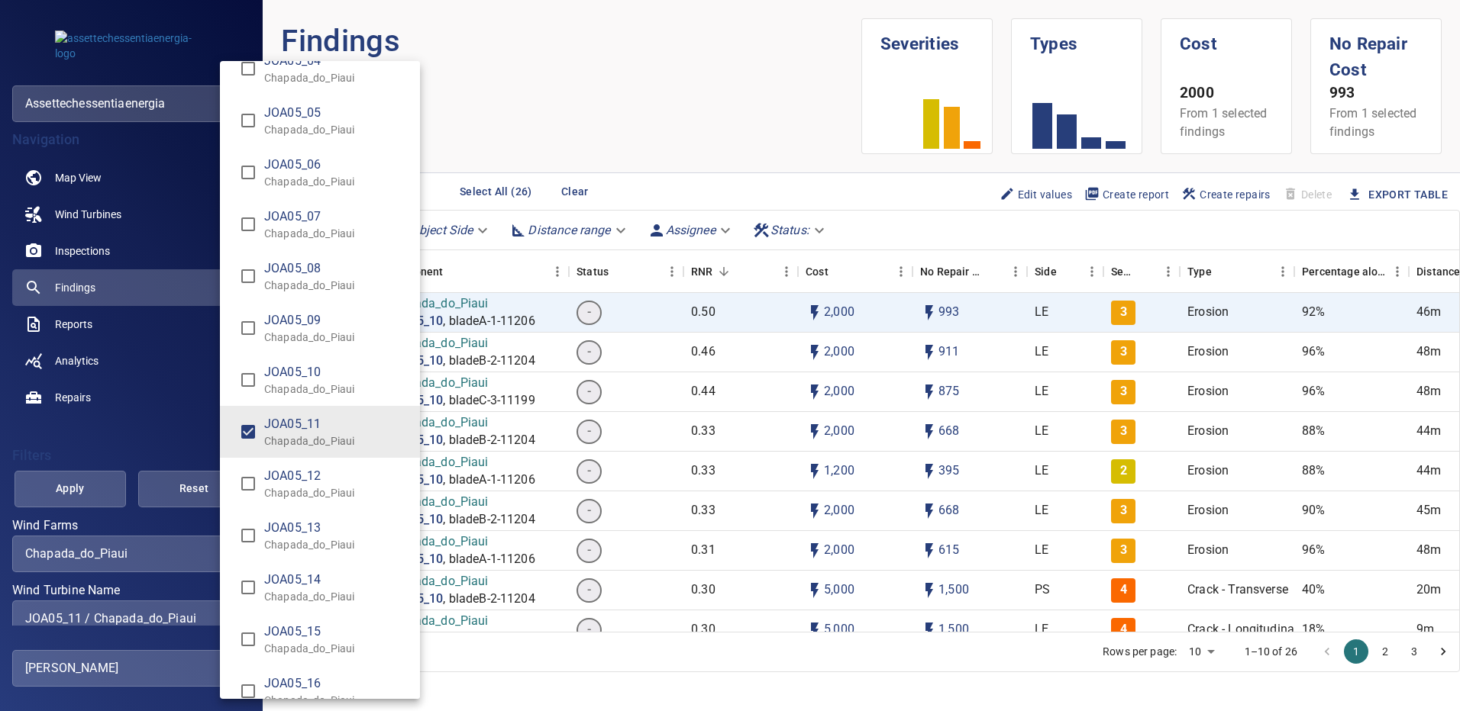
type input "**********"
click at [110, 479] on div "Wind Turbine Name" at bounding box center [730, 355] width 1460 height 711
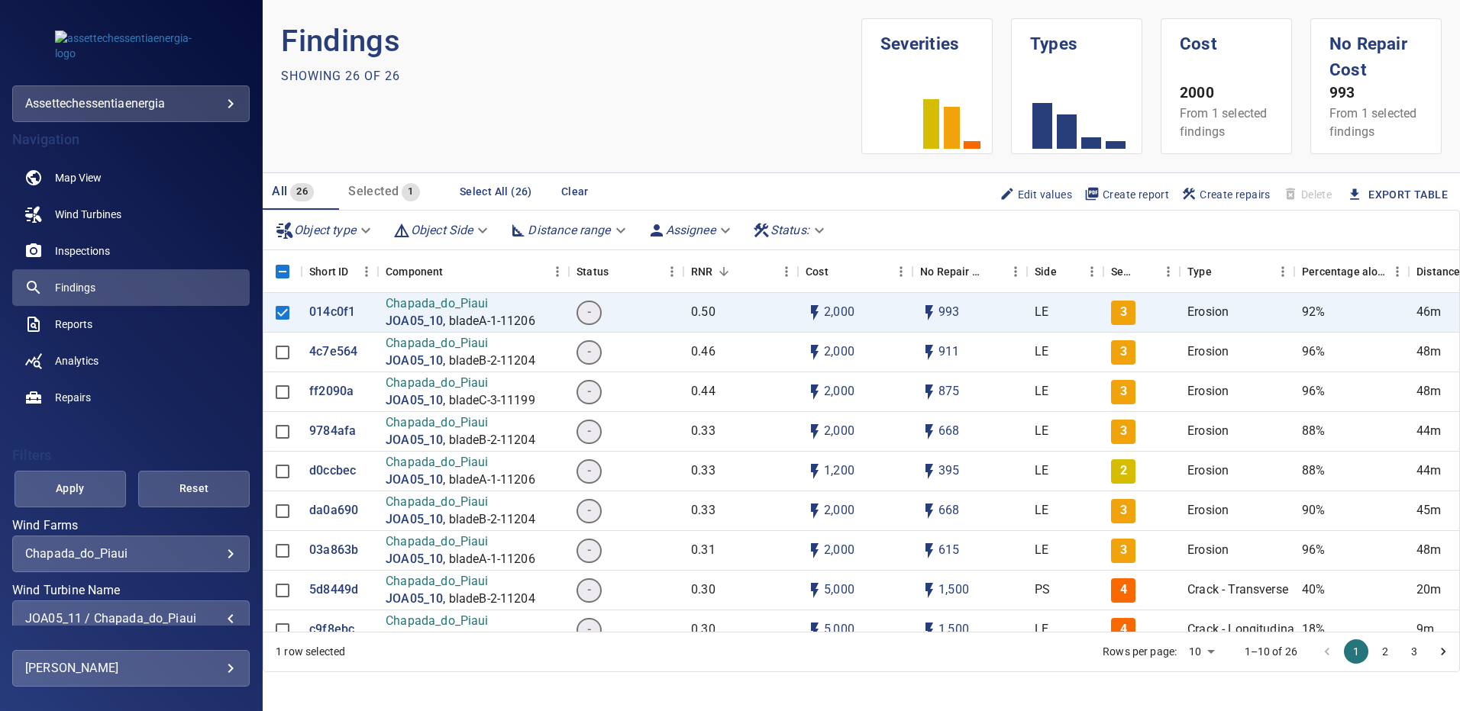
click at [79, 490] on span "Apply" at bounding box center [70, 488] width 73 height 19
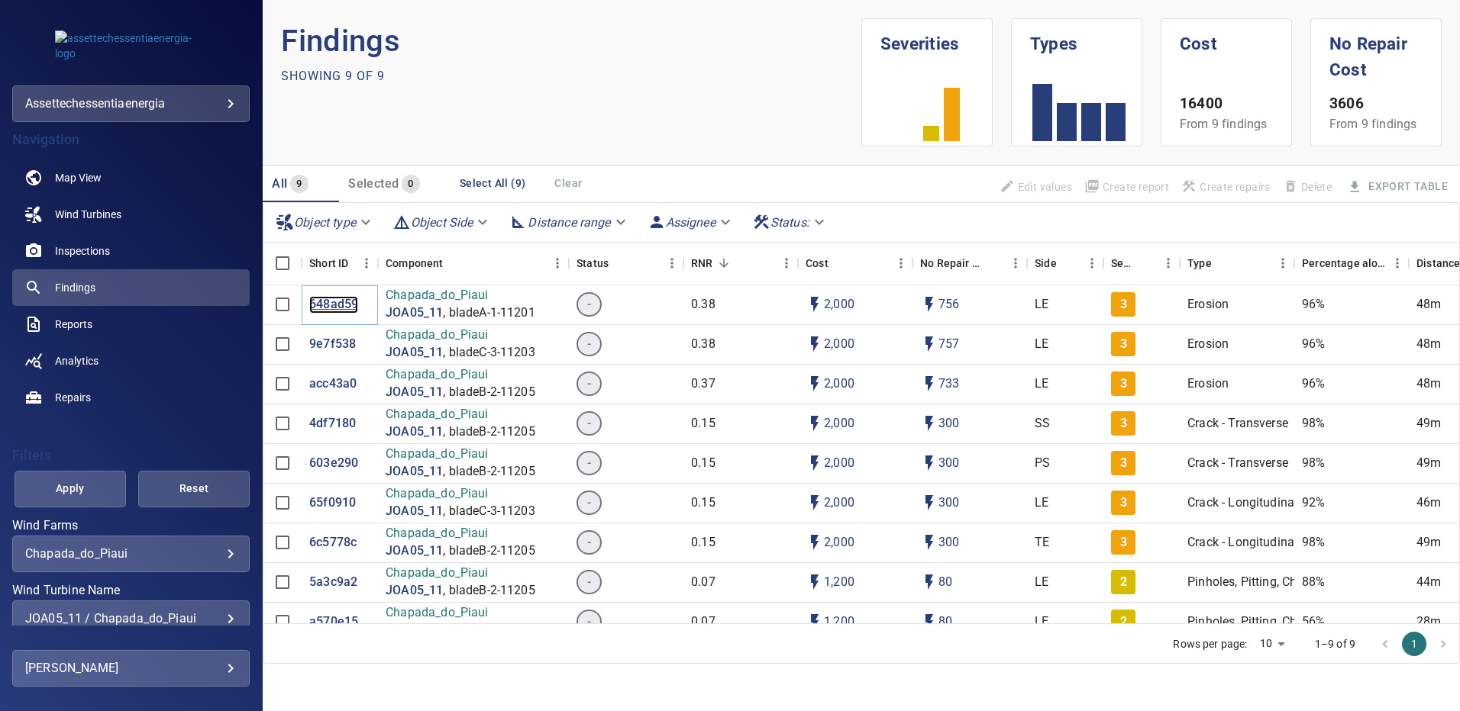
click at [336, 300] on p "648ad59" at bounding box center [333, 305] width 49 height 18
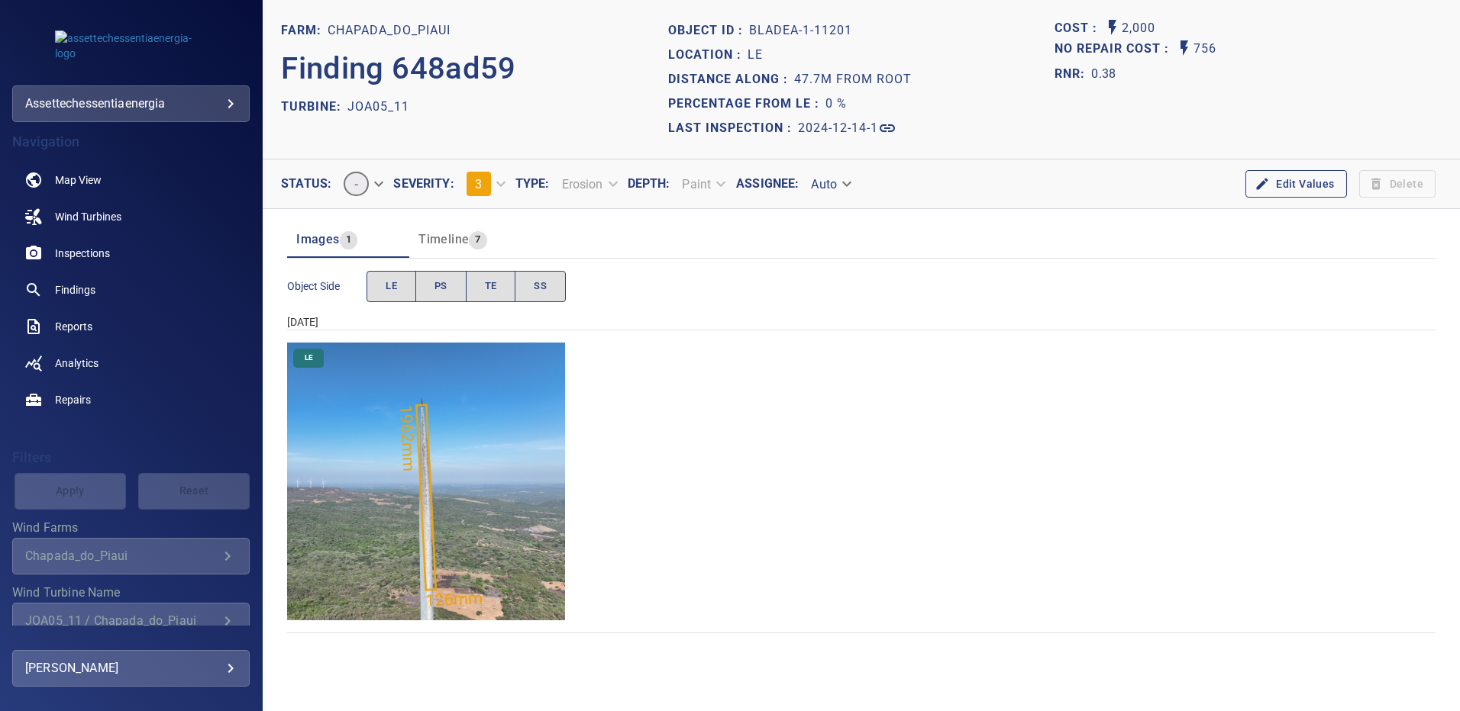
click at [431, 446] on img "Chapada_do_Piaui/JOA05_11/2024-12-14-1/2024-12-14-1/image17wp17.jpg" at bounding box center [426, 482] width 278 height 278
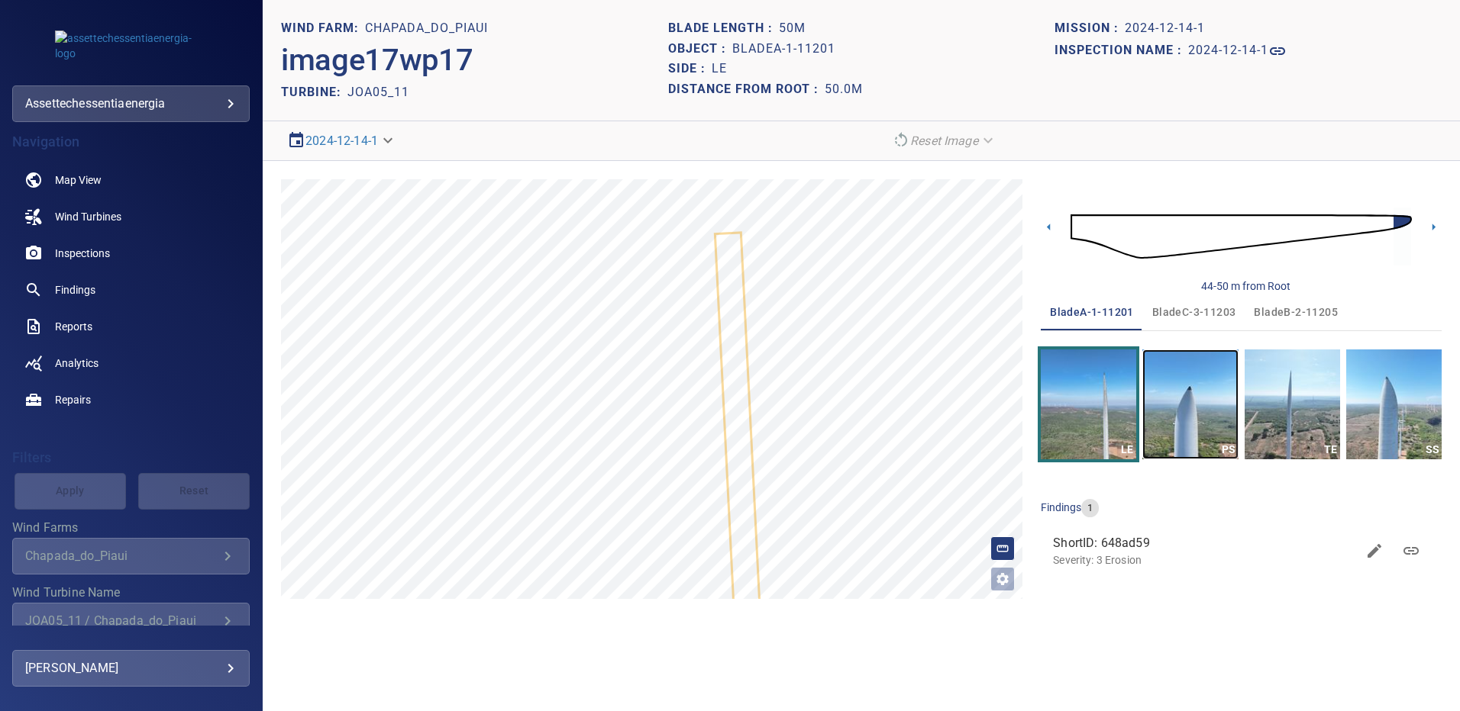
click at [1167, 386] on img "button" at bounding box center [1189, 405] width 95 height 110
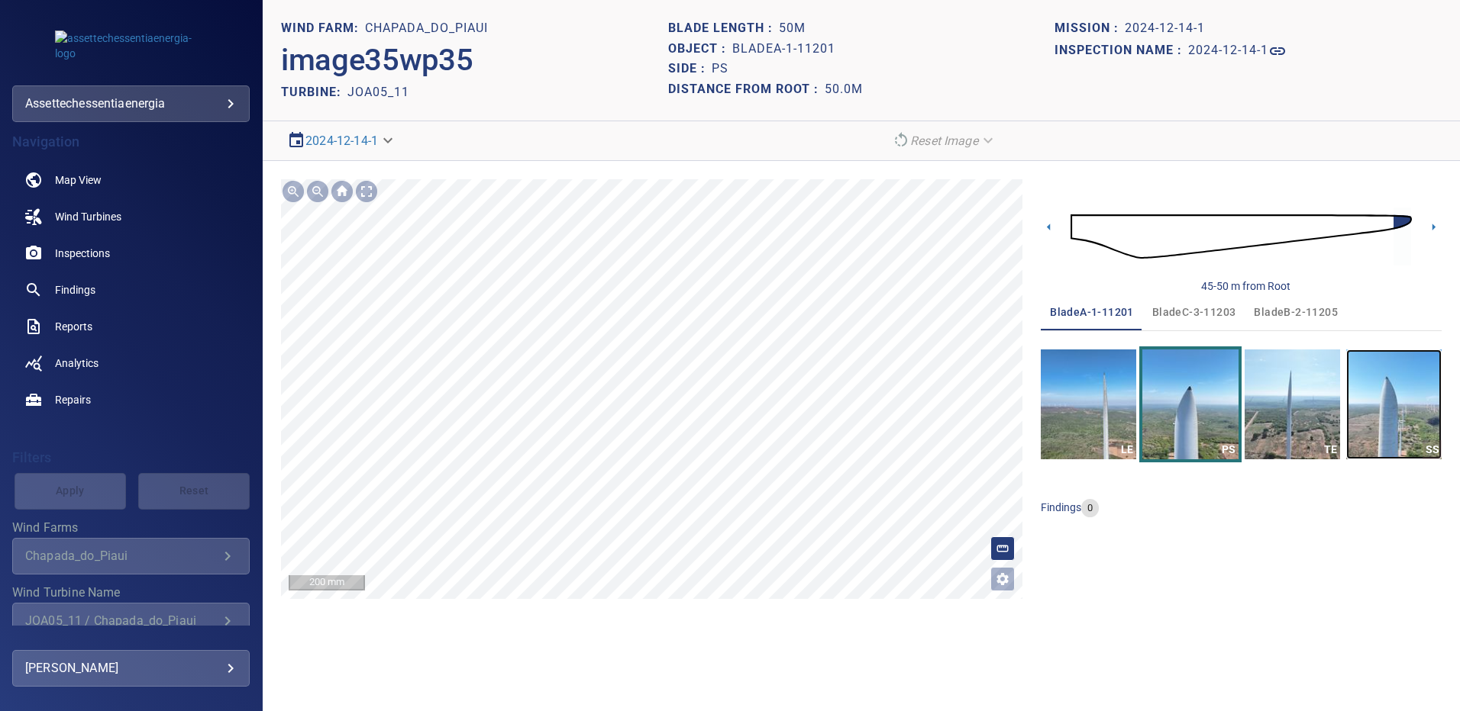
click at [1405, 405] on img "button" at bounding box center [1393, 405] width 95 height 110
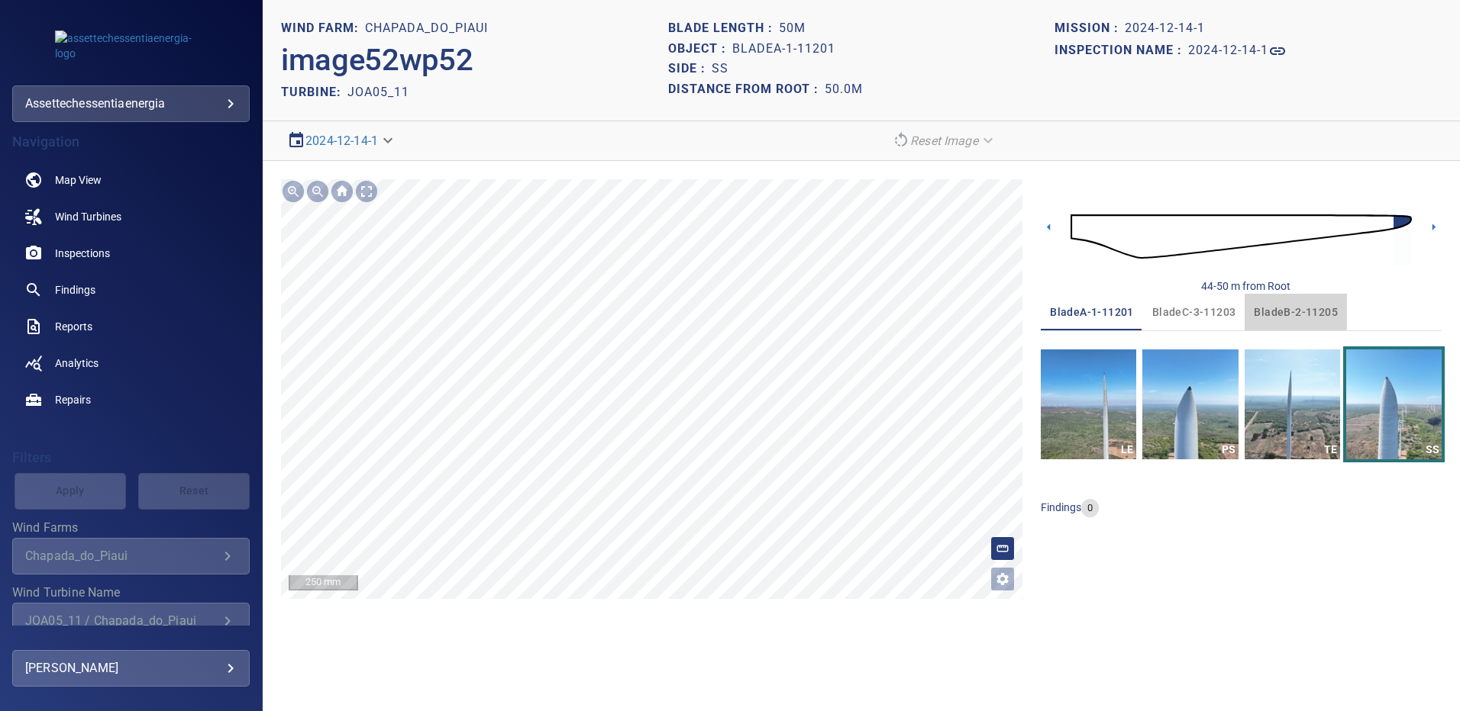
click at [1288, 305] on span "bladeB-2-11205" at bounding box center [1295, 312] width 84 height 19
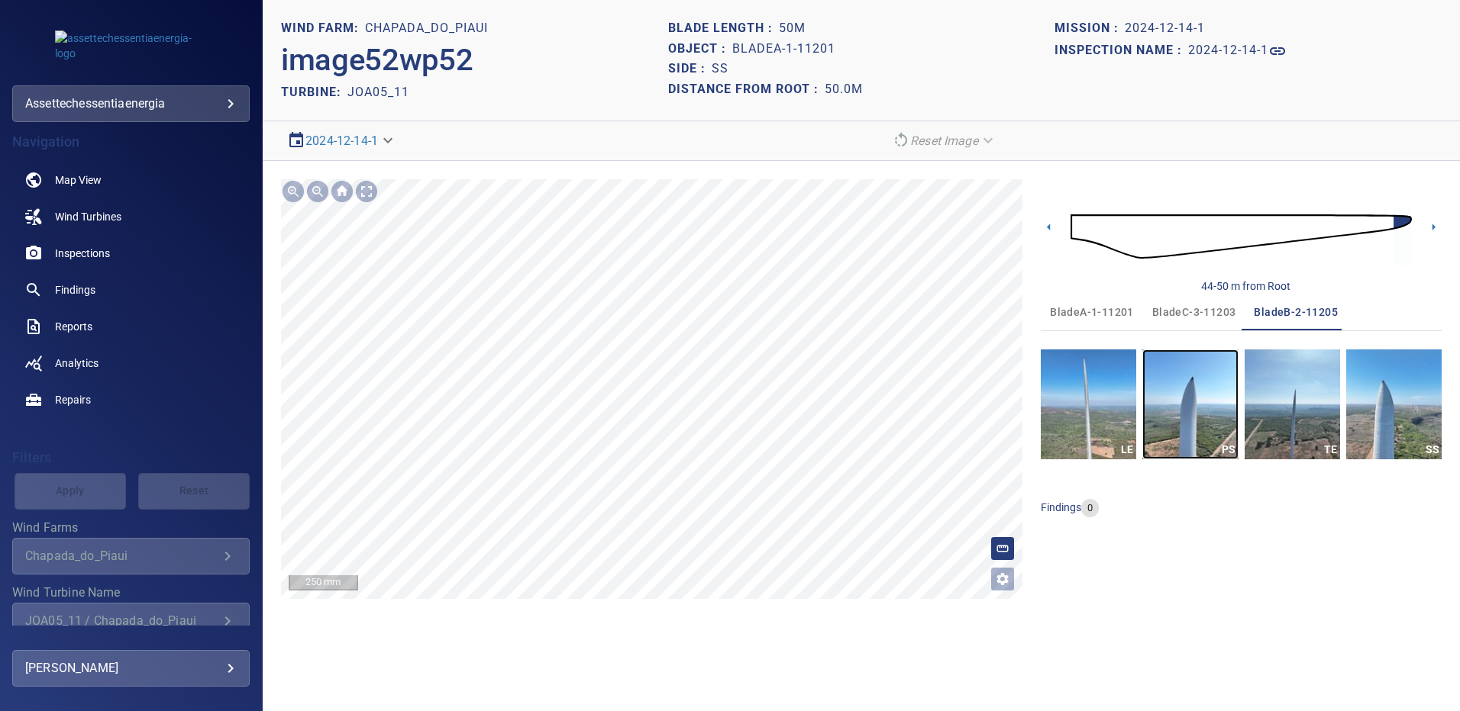
click at [1189, 412] on img "button" at bounding box center [1189, 405] width 95 height 110
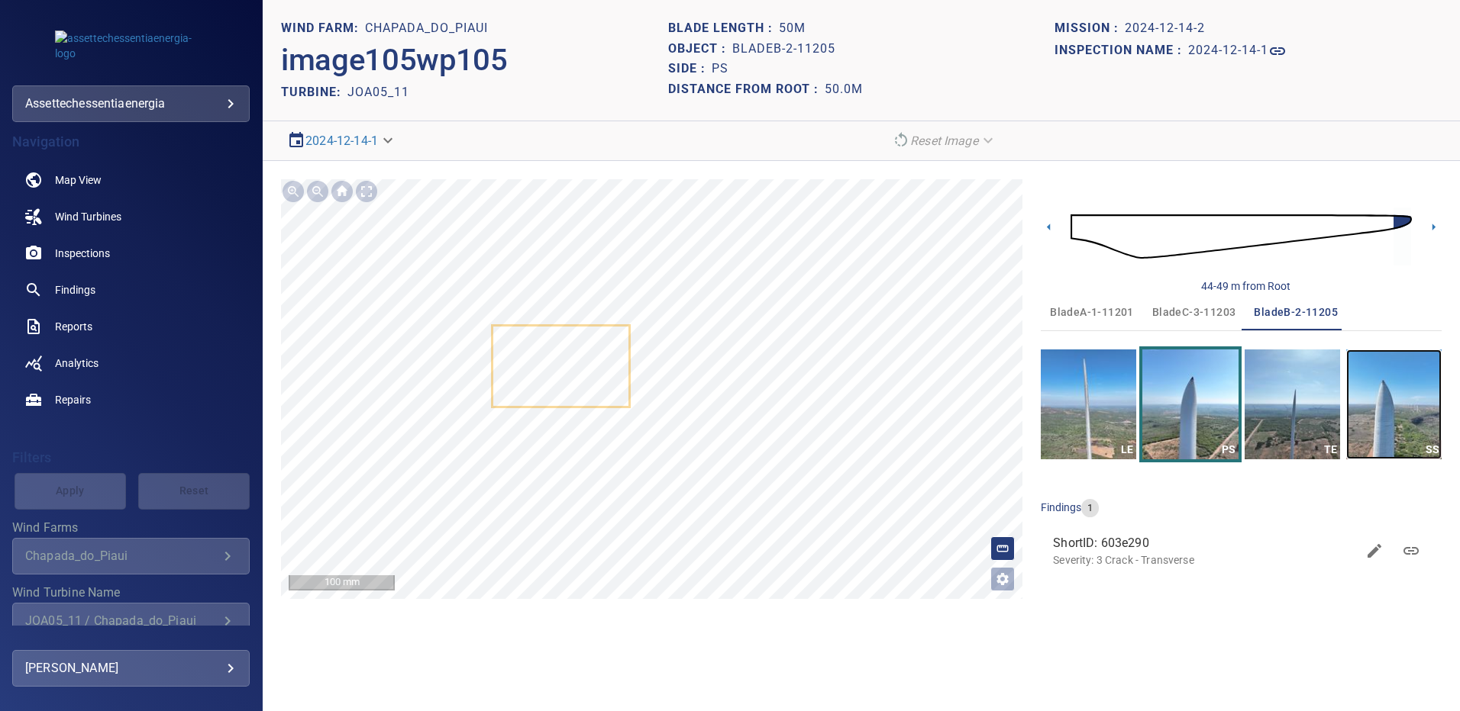
click at [1401, 403] on img "button" at bounding box center [1393, 405] width 95 height 110
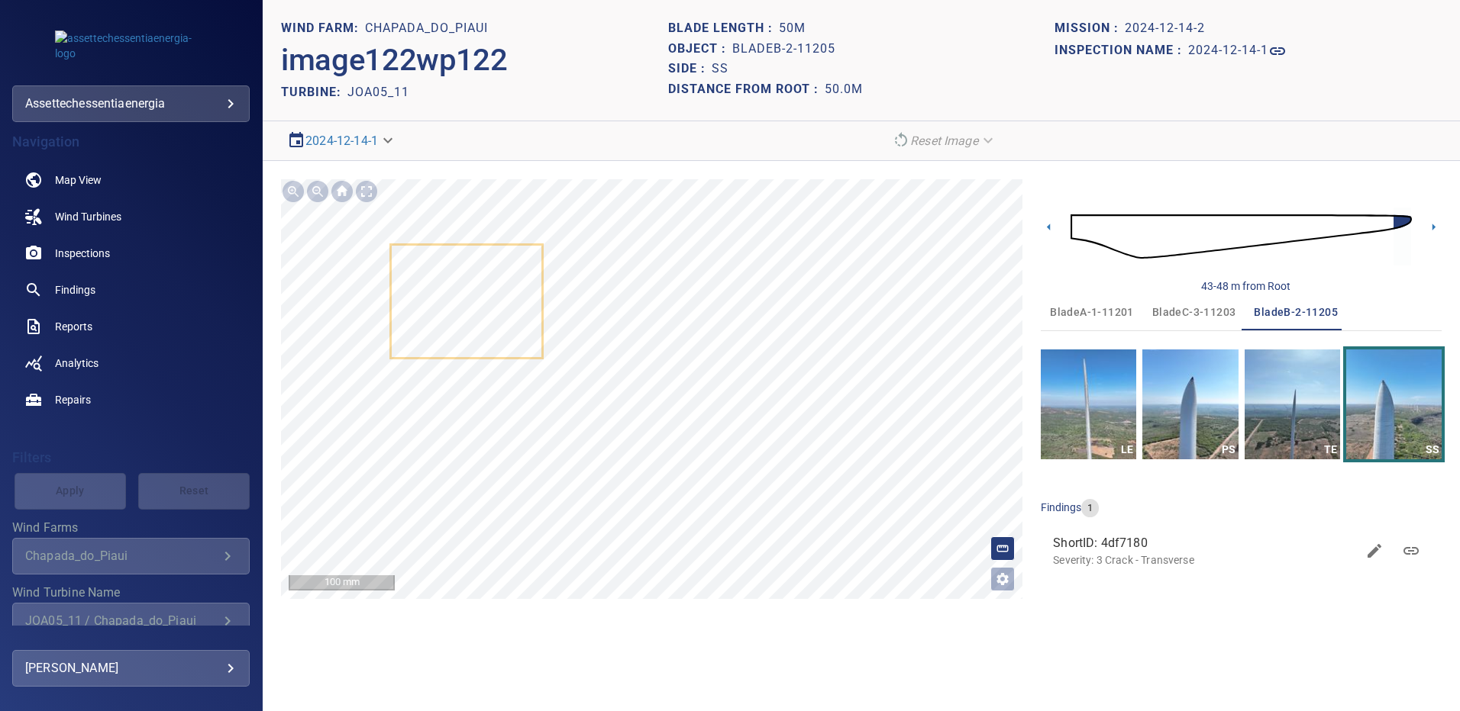
click at [1189, 311] on span "bladeC-3-11203" at bounding box center [1194, 312] width 84 height 19
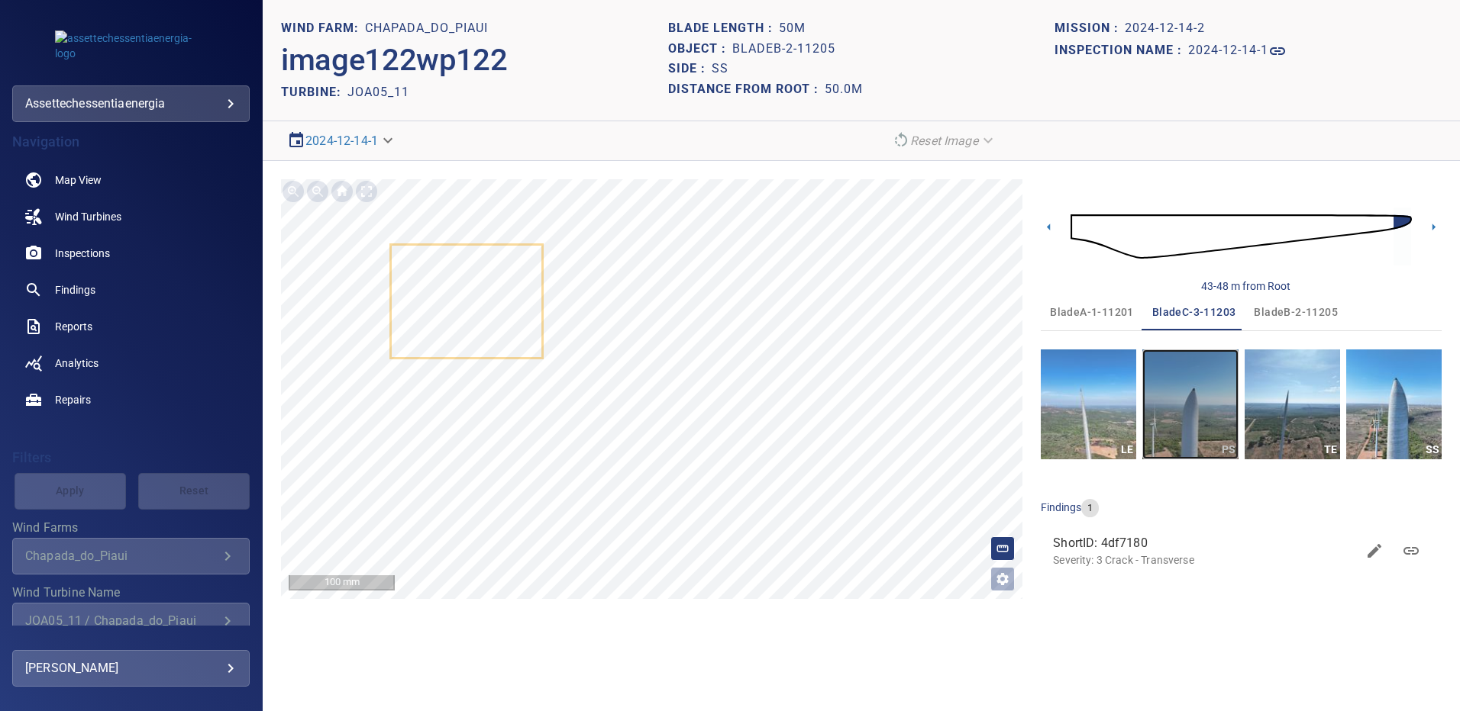
click at [1190, 399] on img "button" at bounding box center [1189, 405] width 95 height 110
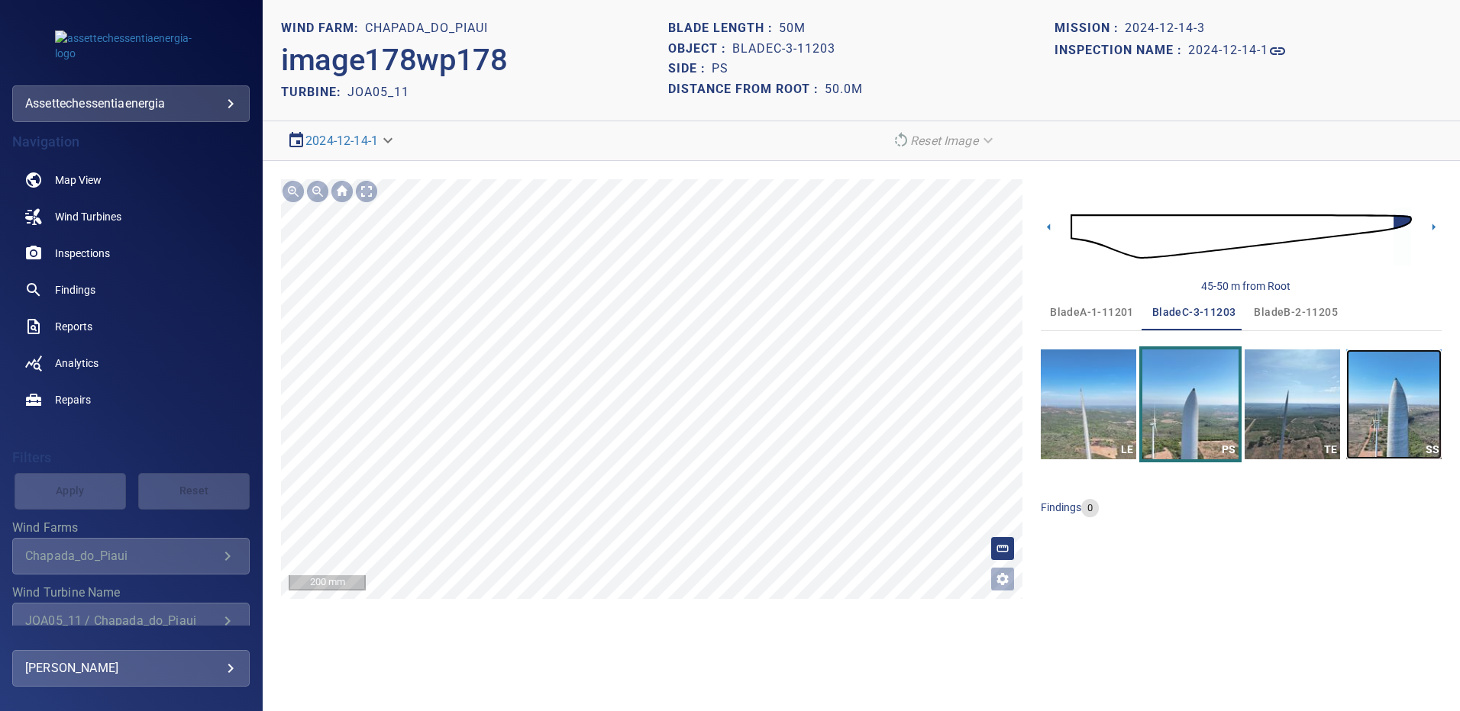
click at [1412, 416] on img "button" at bounding box center [1393, 405] width 95 height 110
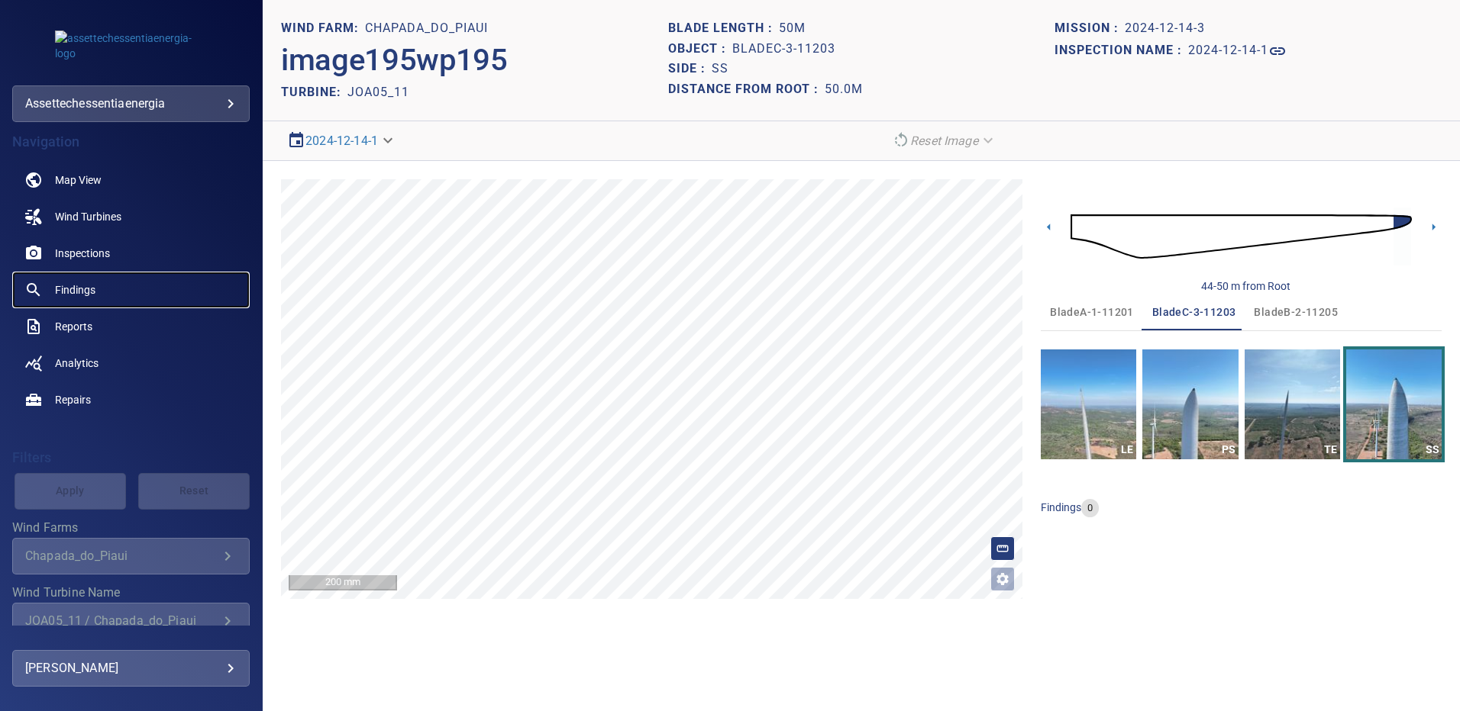
click at [79, 282] on span "Findings" at bounding box center [75, 289] width 40 height 15
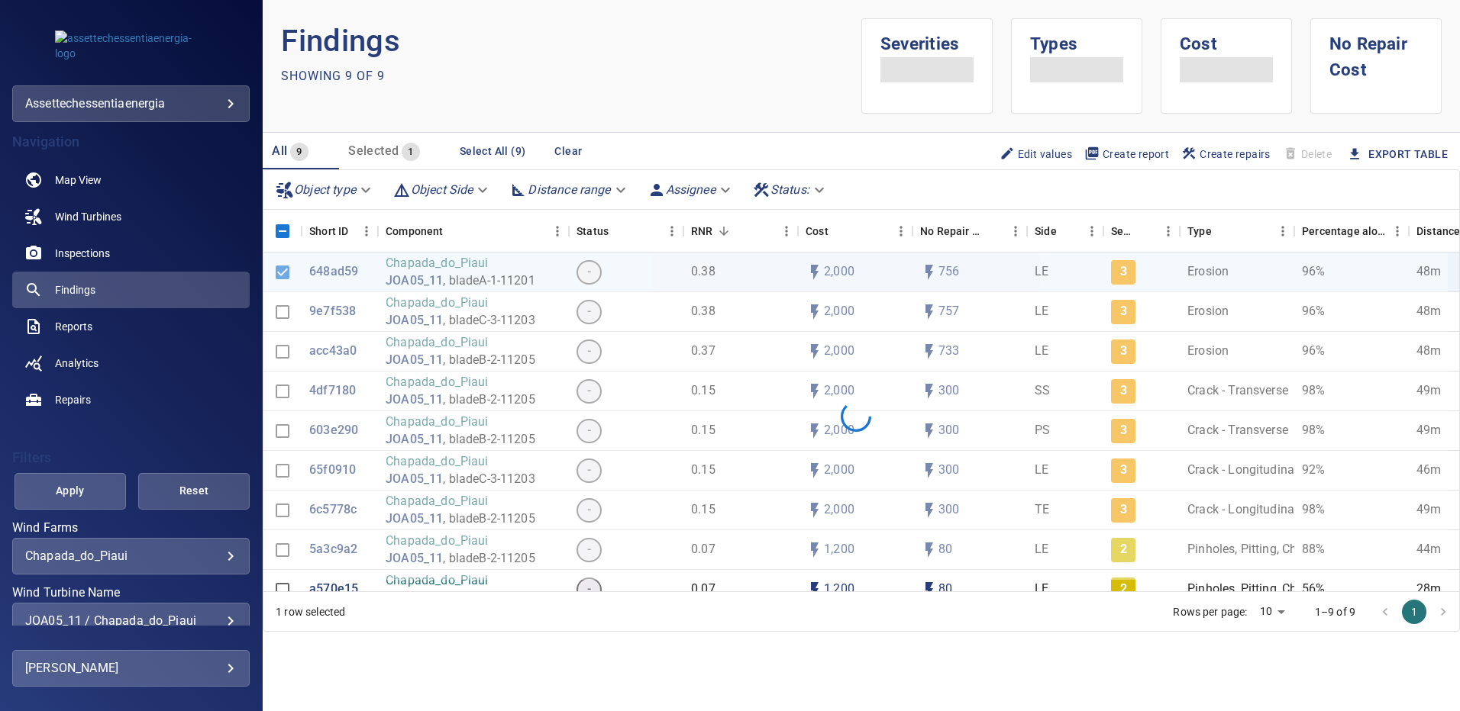
click at [218, 617] on div "JOA05_11 / Chapada_do_Piaui" at bounding box center [130, 621] width 211 height 15
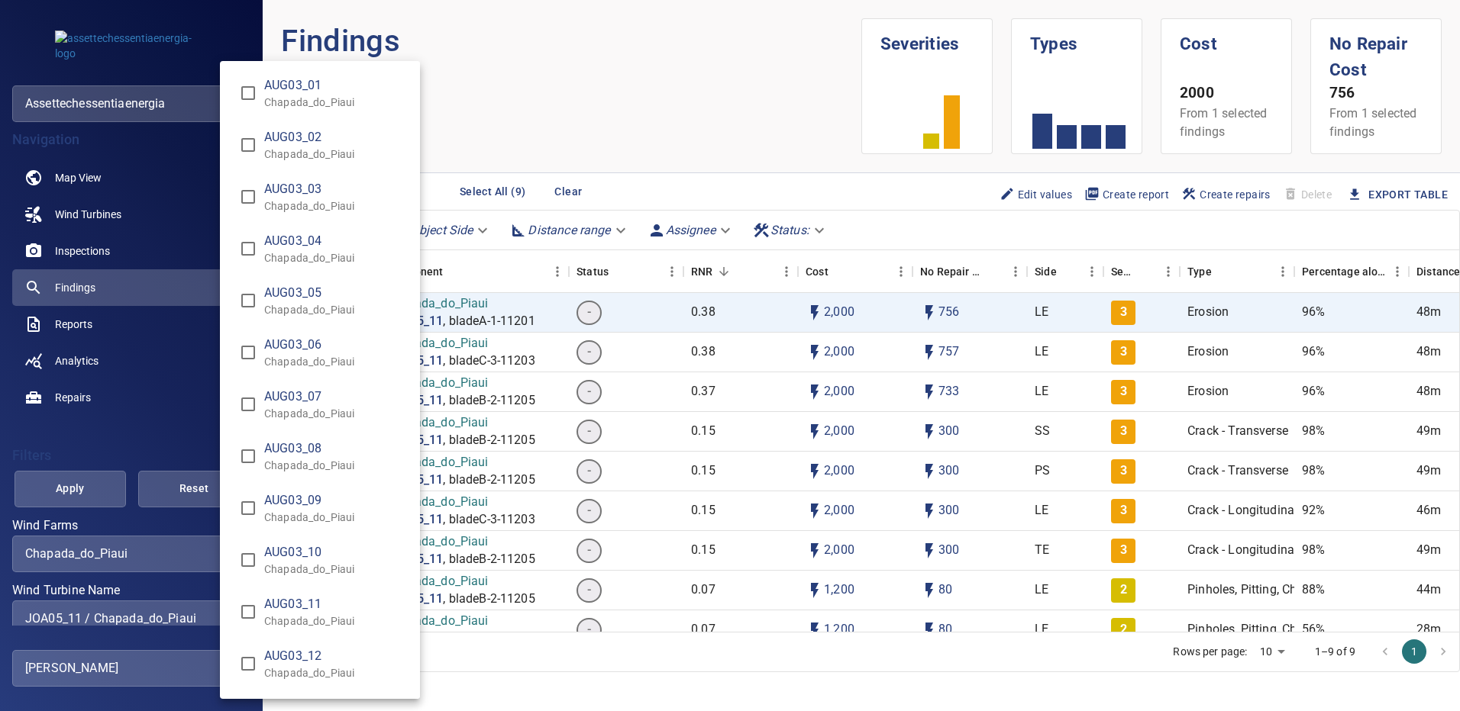
scroll to position [5320, 0]
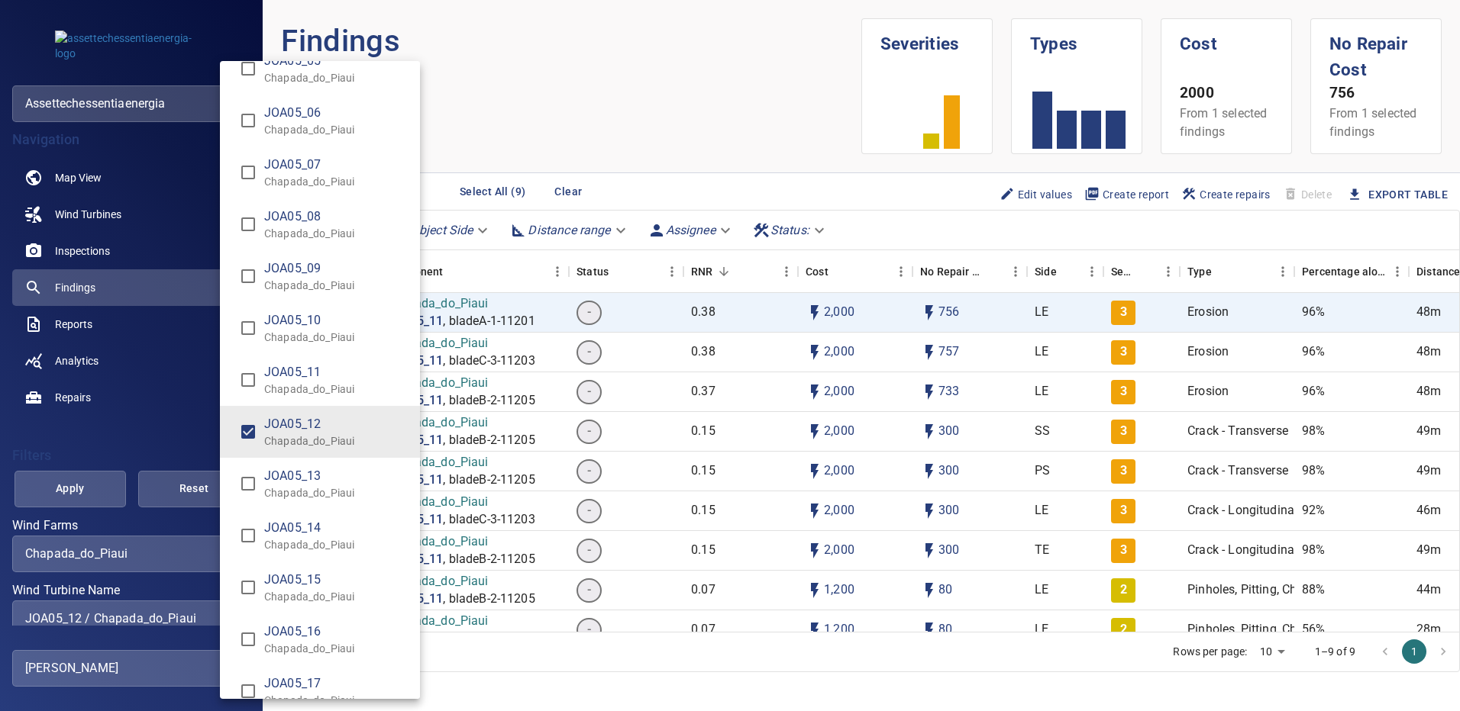
type input "**********"
click at [78, 486] on div "Wind Turbine Name" at bounding box center [730, 355] width 1460 height 711
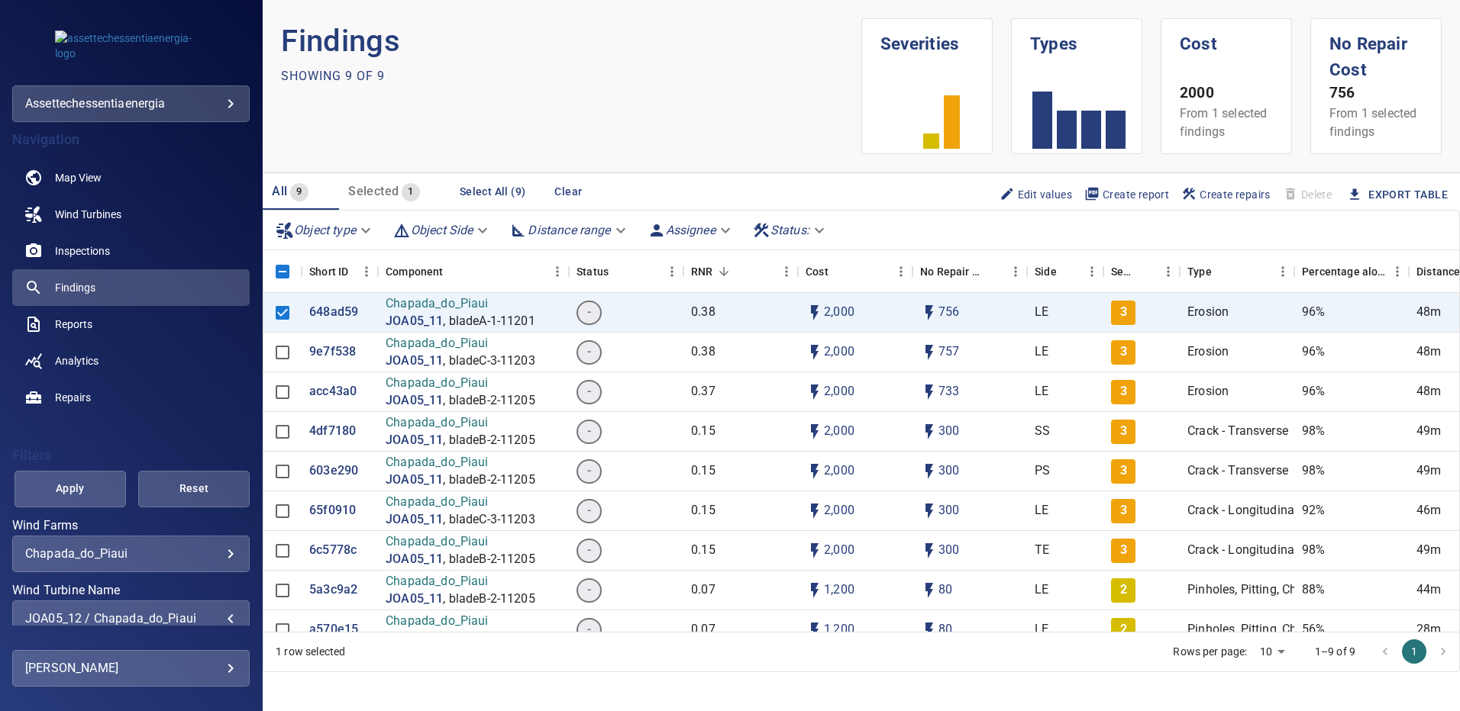
click at [78, 485] on span "Apply" at bounding box center [70, 488] width 73 height 19
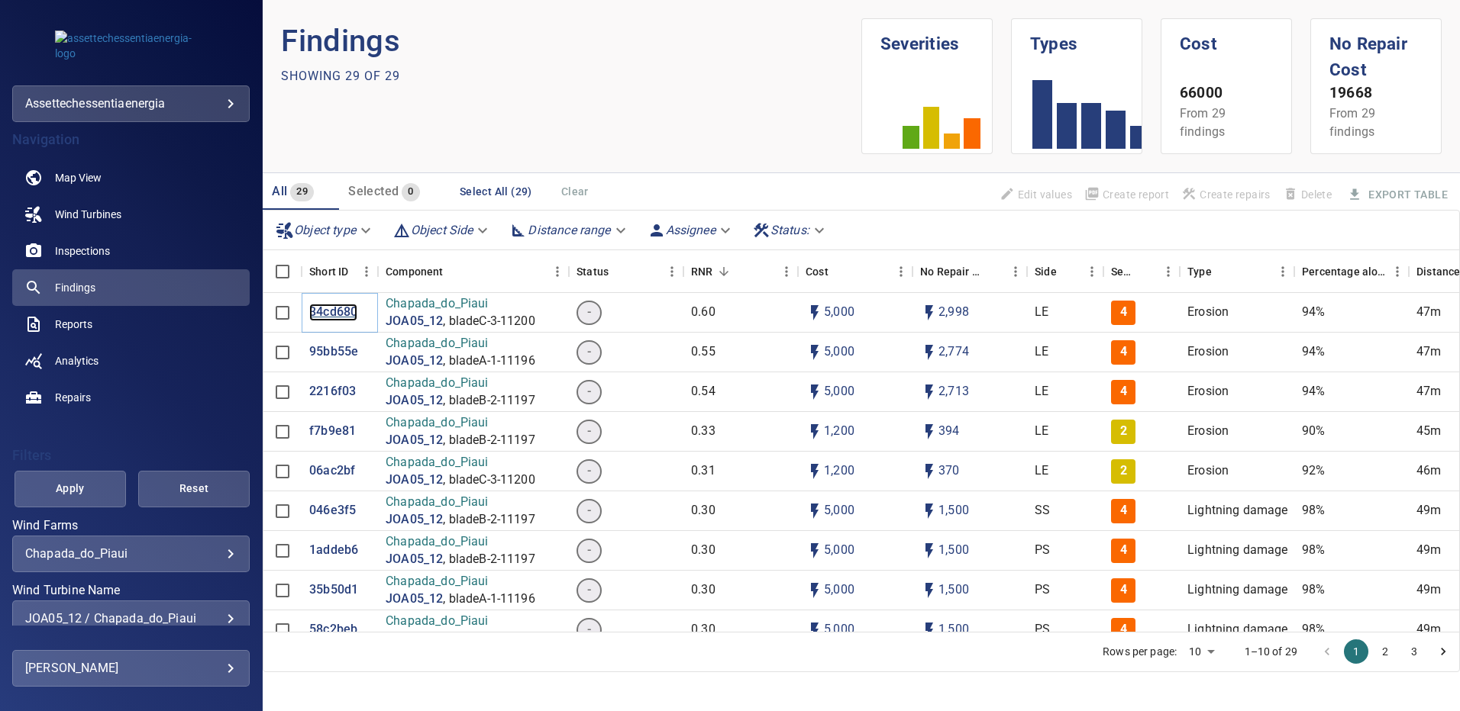
click at [340, 310] on p "34cd680" at bounding box center [333, 313] width 48 height 18
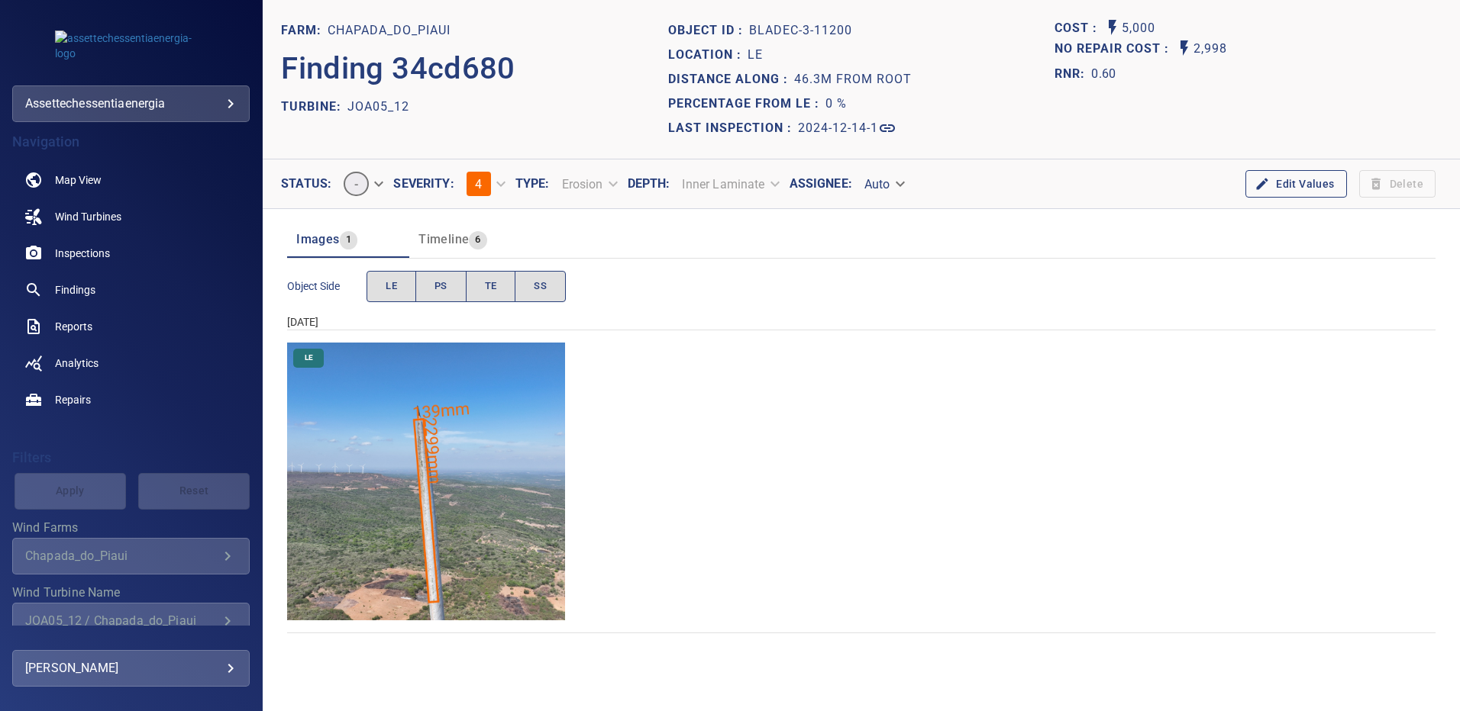
click at [419, 430] on img "Chapada_do_Piaui/JOA05_12/2024-12-14-1/2024-12-14-3/image152wp152.jpg" at bounding box center [426, 482] width 278 height 278
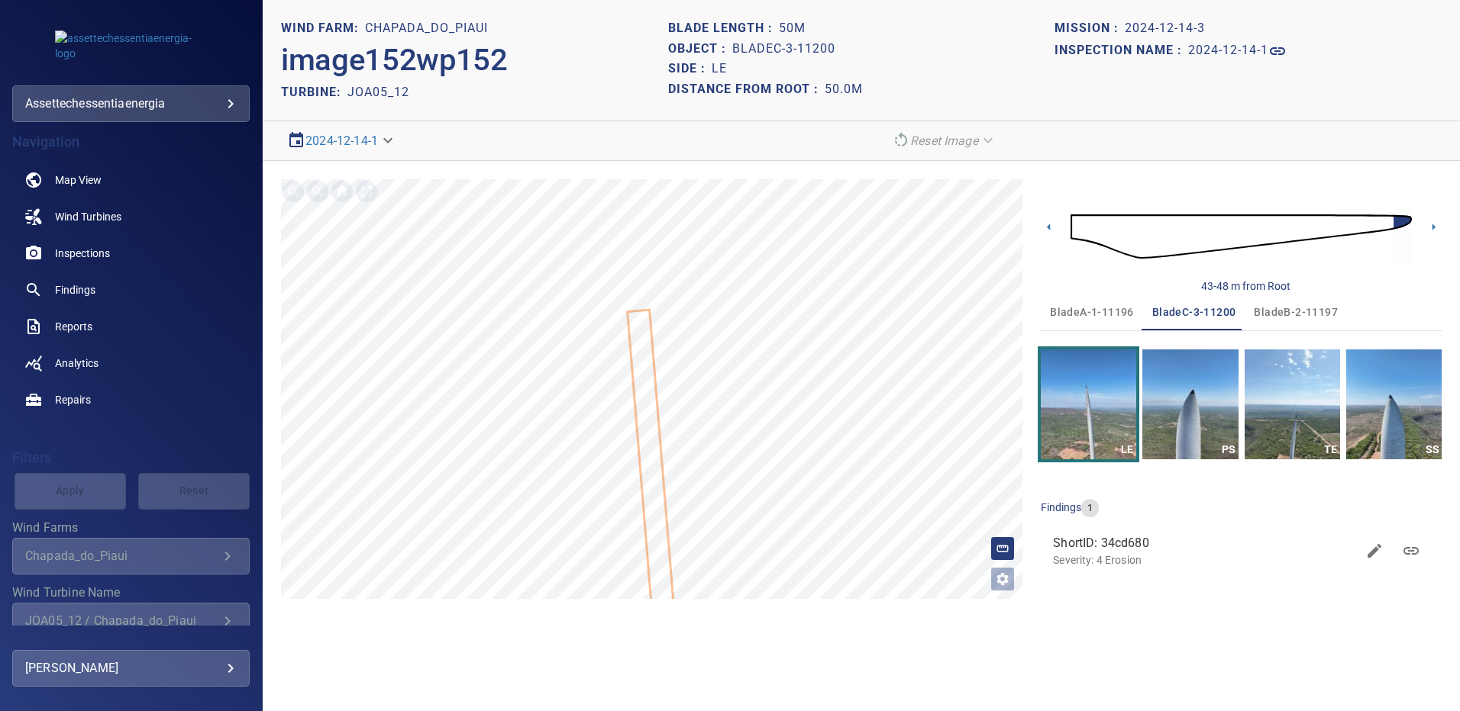
click at [1089, 314] on span "bladeA-1-11196" at bounding box center [1092, 312] width 84 height 19
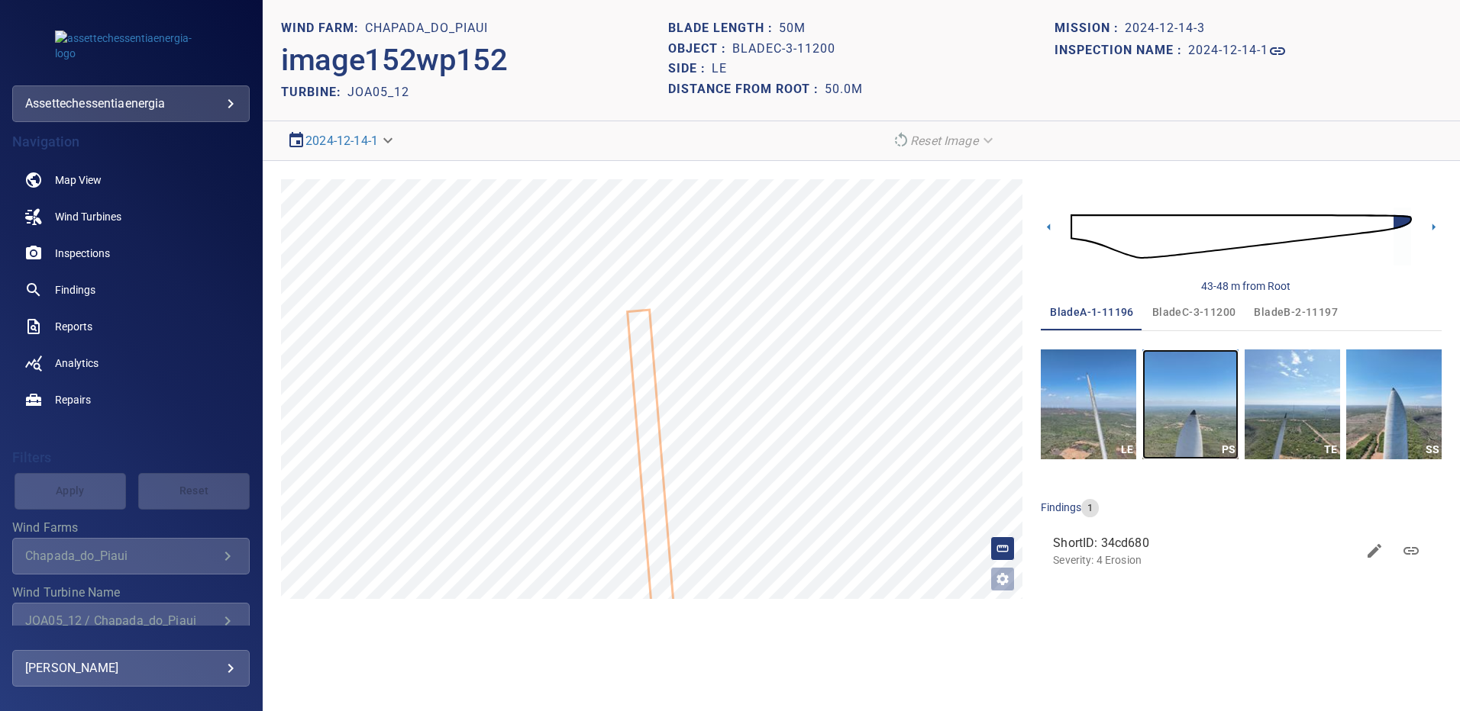
click at [1201, 404] on img "button" at bounding box center [1189, 405] width 95 height 110
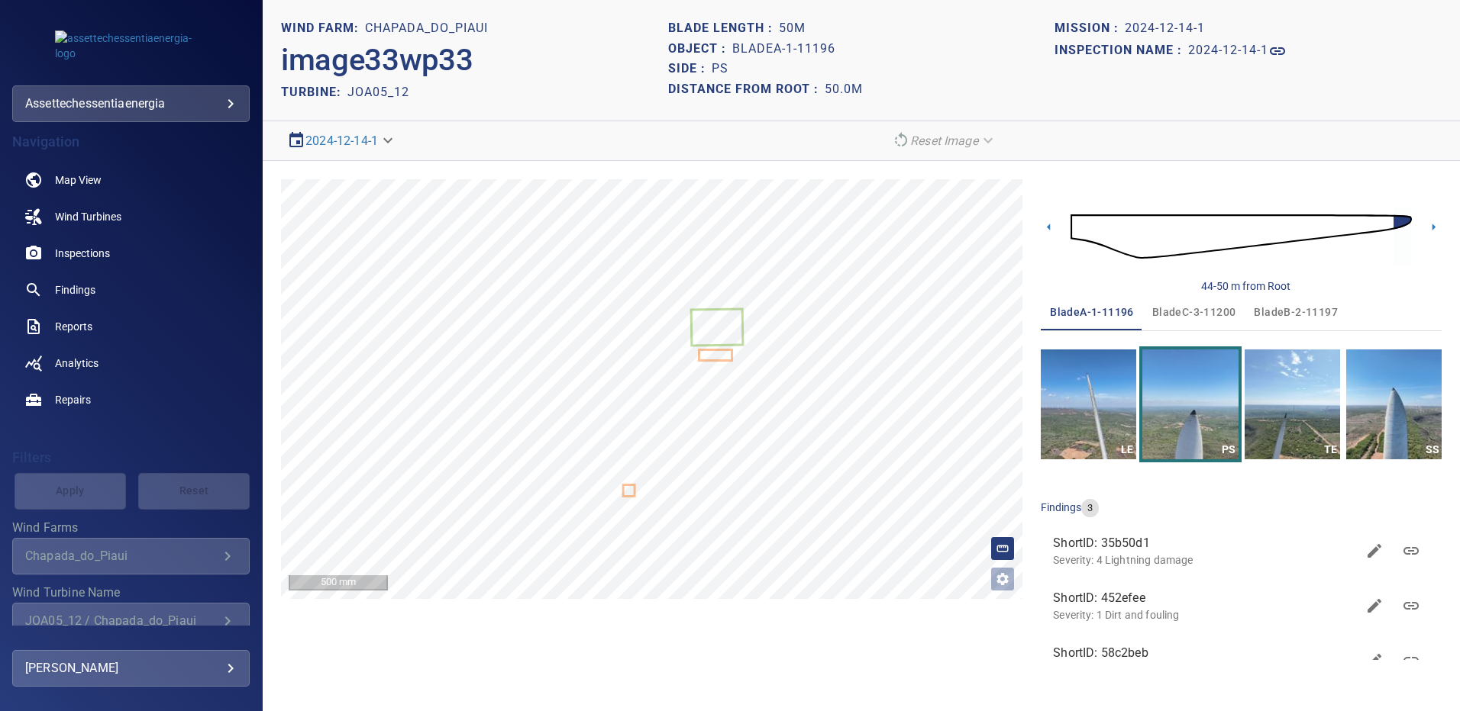
drag, startPoint x: 1292, startPoint y: 304, endPoint x: 1274, endPoint y: 317, distance: 22.5
click at [1292, 304] on span "bladeB-2-11197" at bounding box center [1295, 312] width 84 height 19
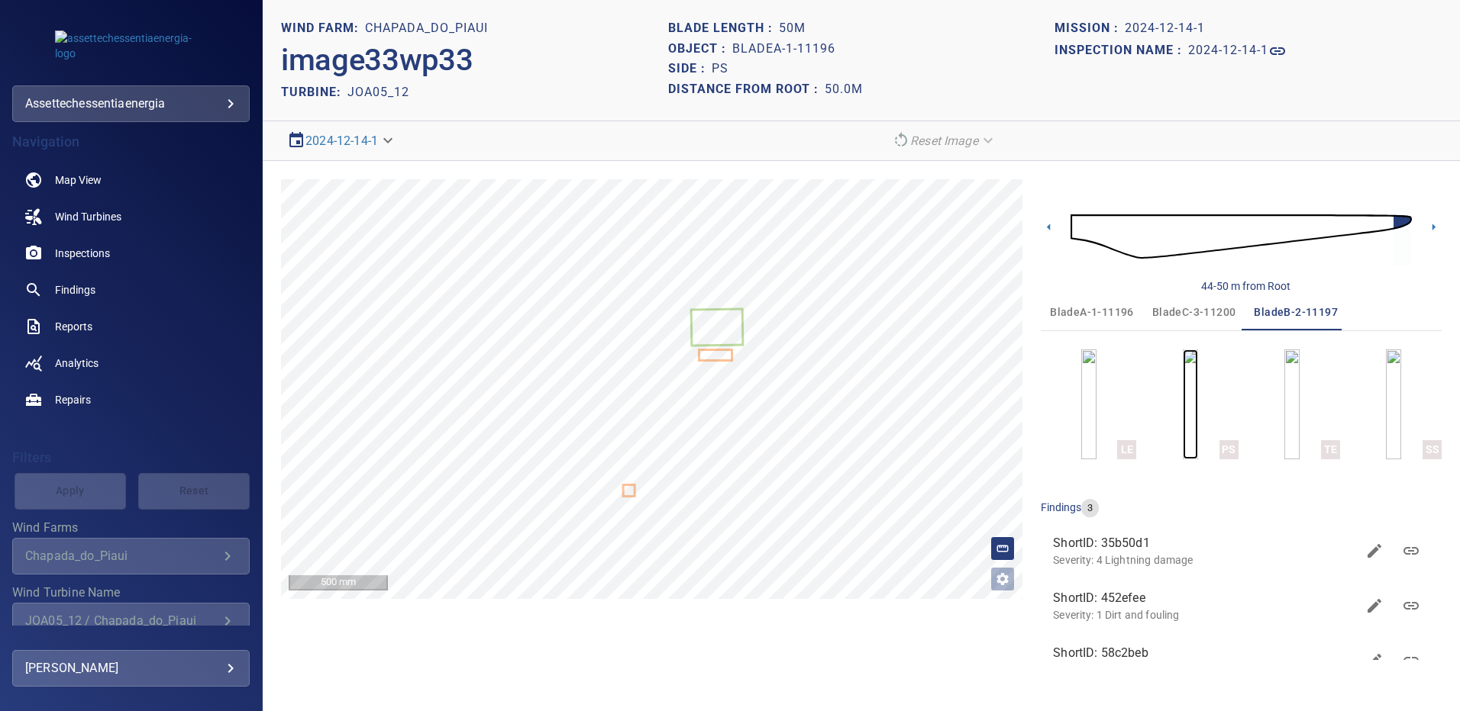
click at [1193, 385] on img "button" at bounding box center [1189, 405] width 15 height 110
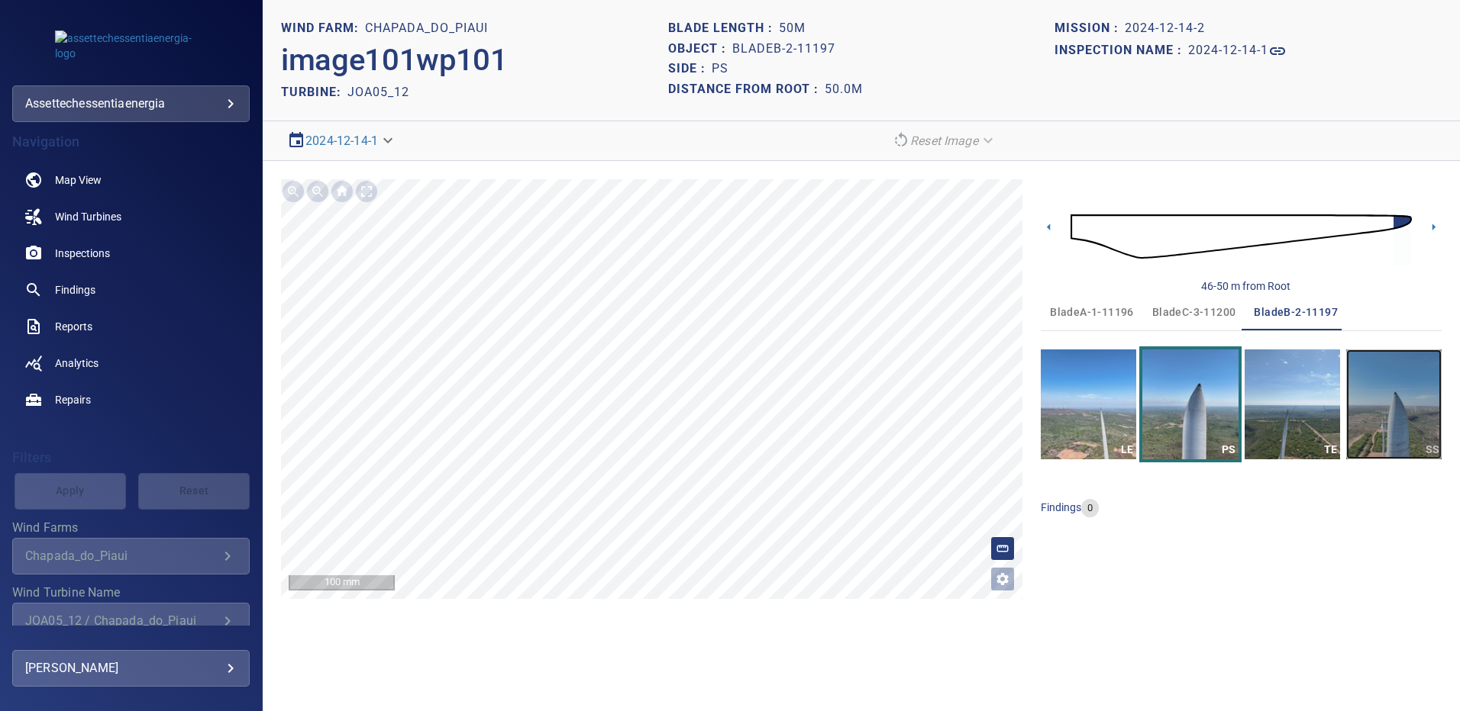
click at [1394, 395] on img "button" at bounding box center [1393, 405] width 95 height 110
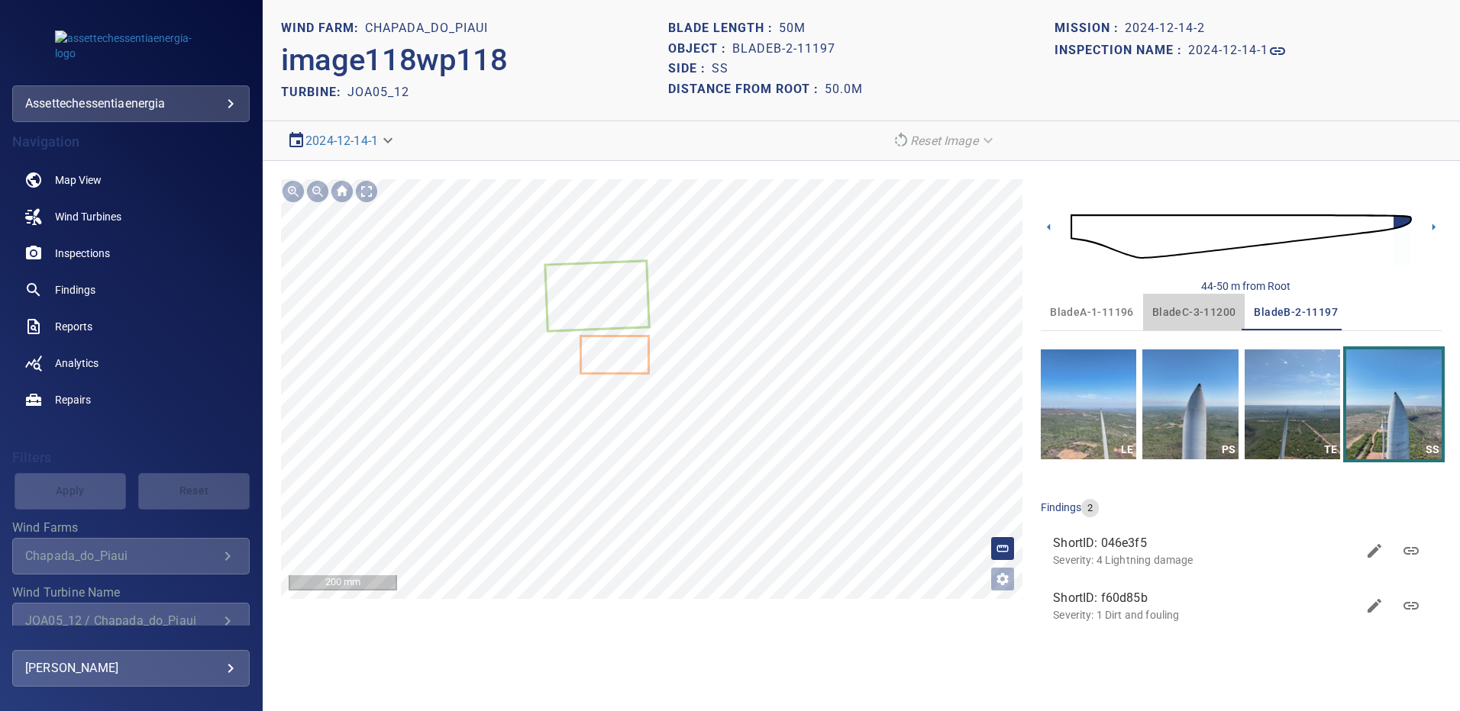
click at [1190, 310] on span "bladeC-3-11200" at bounding box center [1194, 312] width 84 height 19
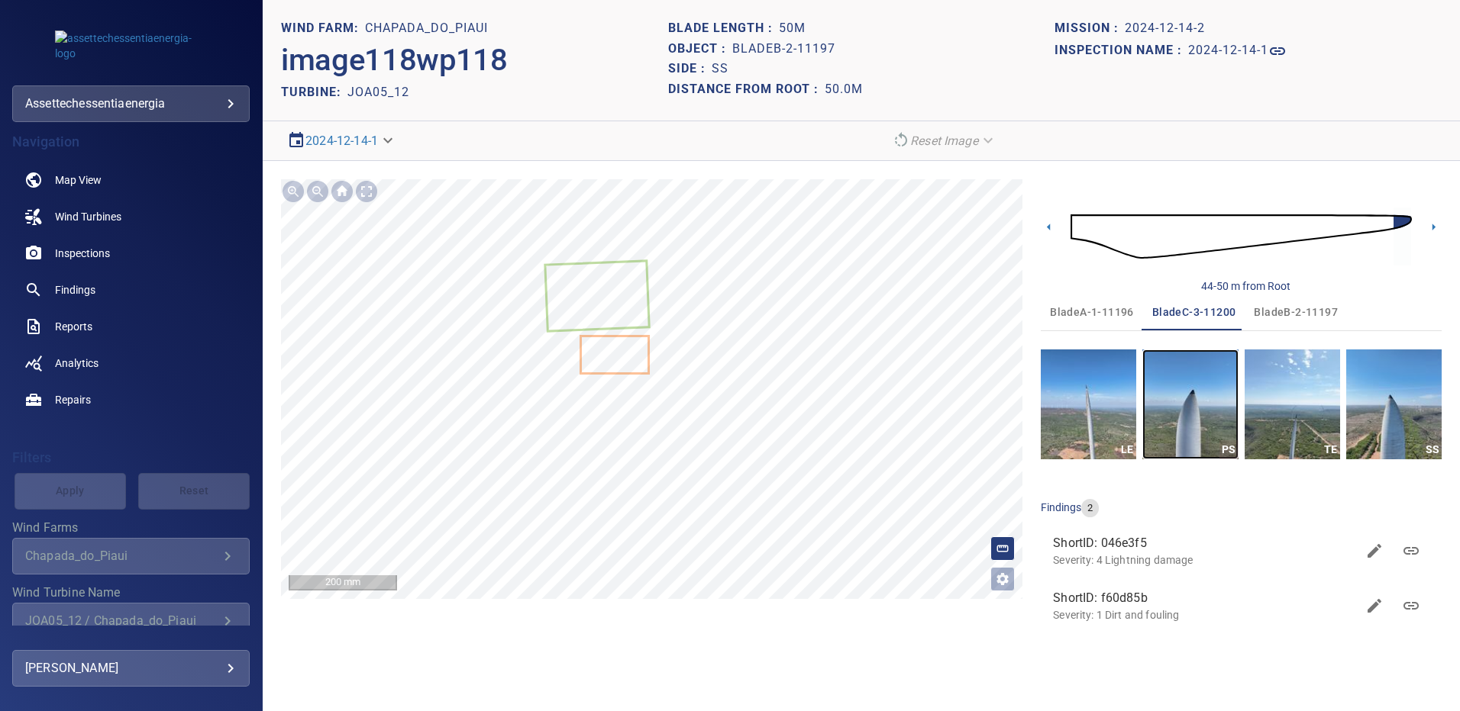
click at [1198, 399] on img "button" at bounding box center [1189, 405] width 95 height 110
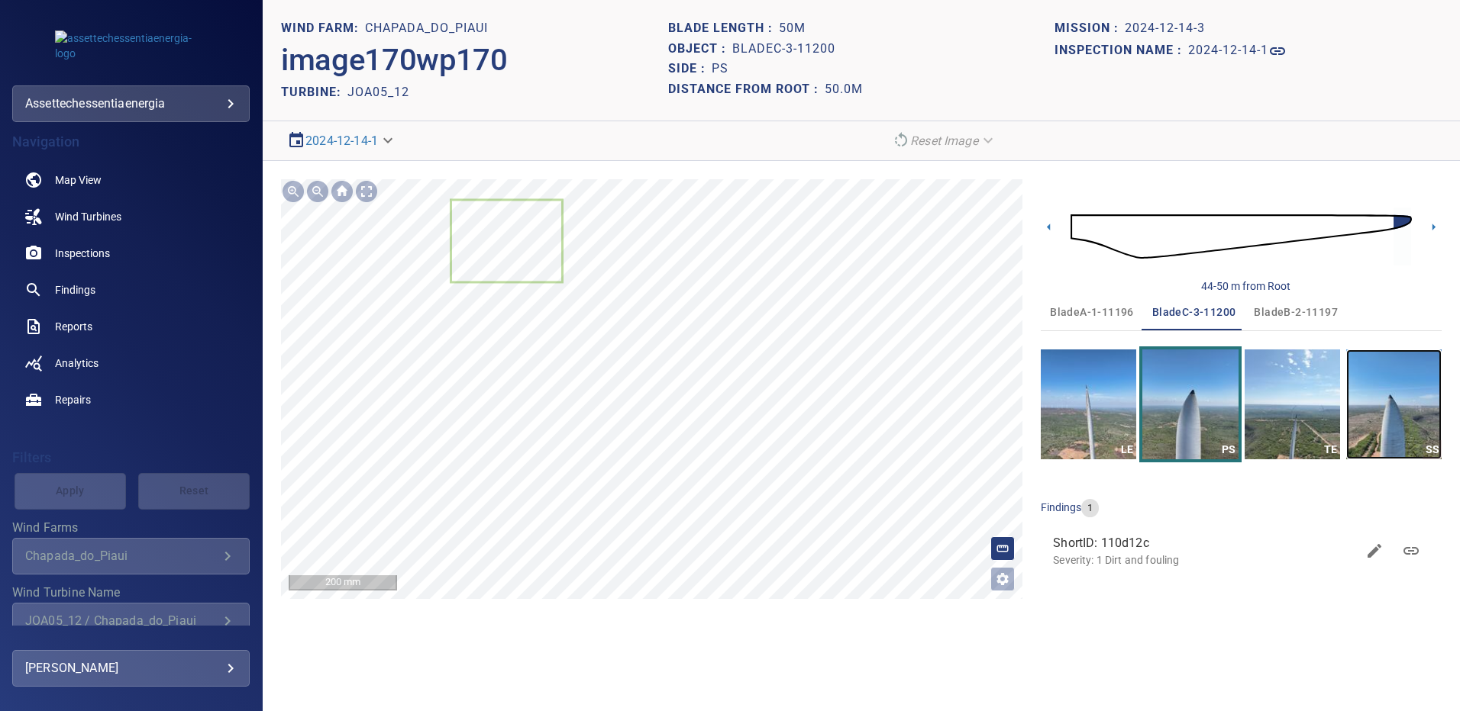
click at [1398, 431] on img "button" at bounding box center [1393, 405] width 95 height 110
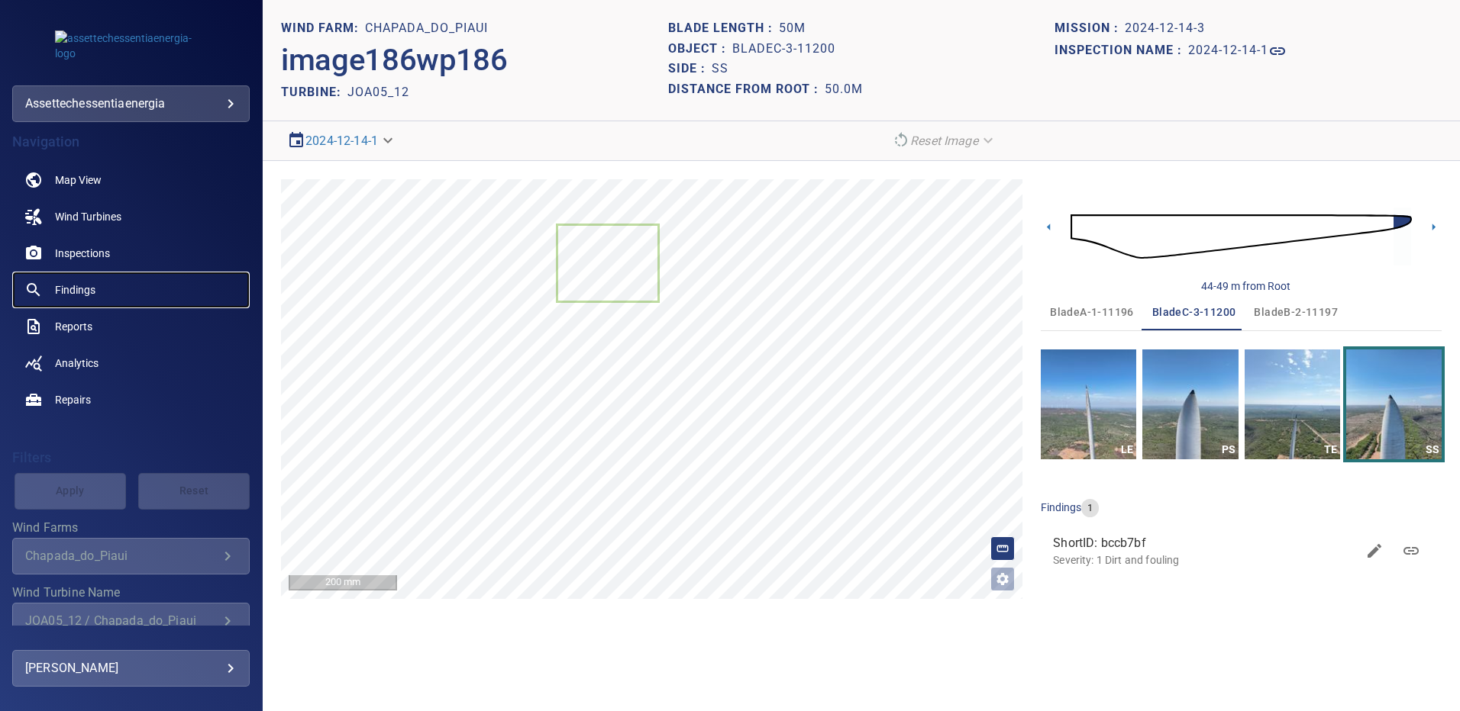
click at [88, 282] on span "Findings" at bounding box center [75, 289] width 40 height 15
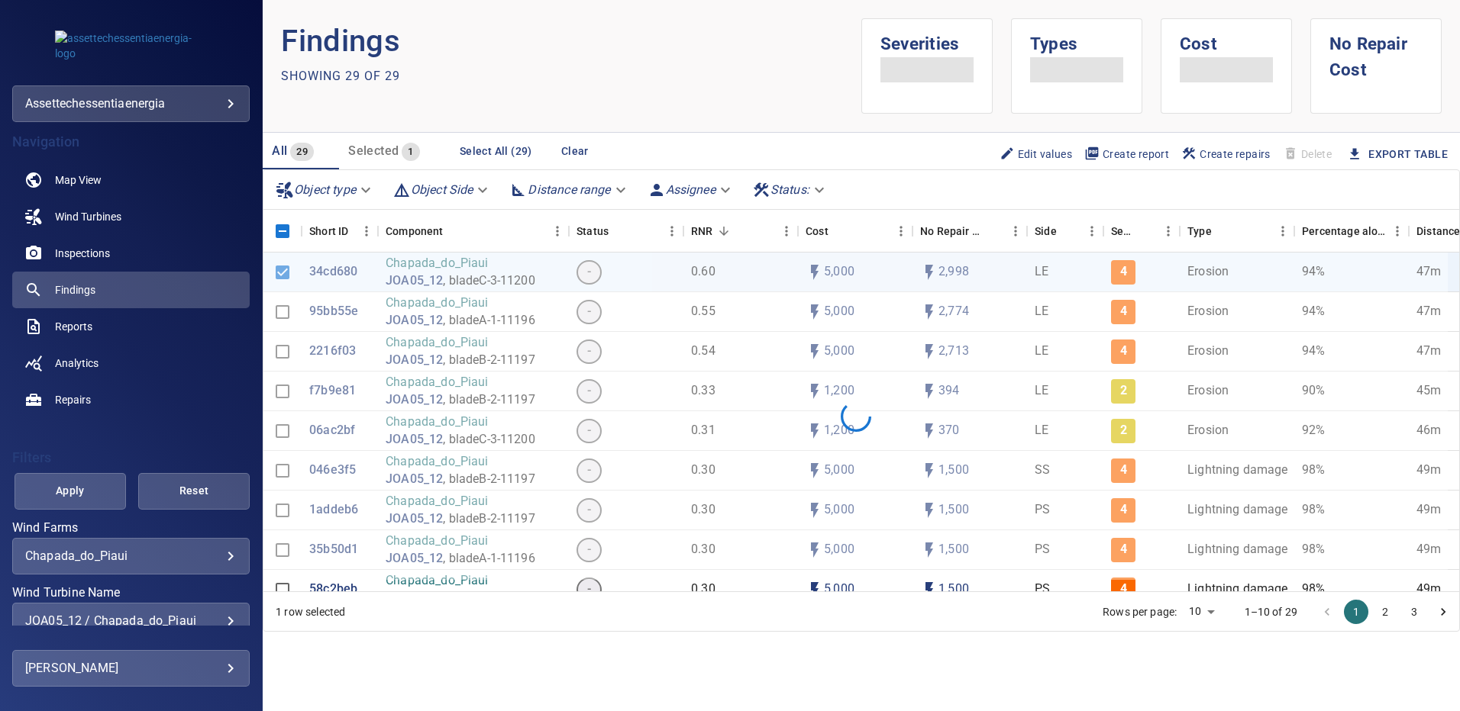
click at [221, 621] on div "JOA05_12 / Chapada_do_Piaui" at bounding box center [130, 621] width 211 height 15
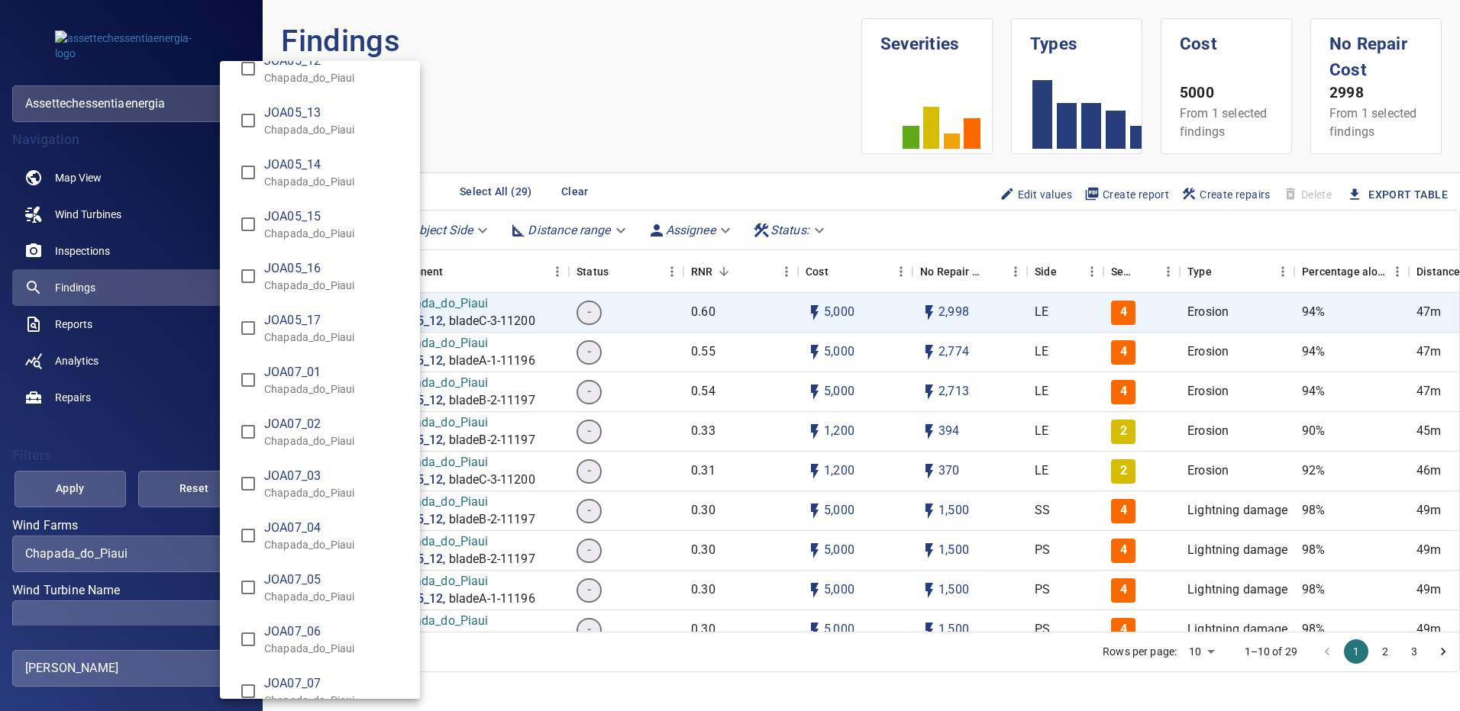
scroll to position [5455, 0]
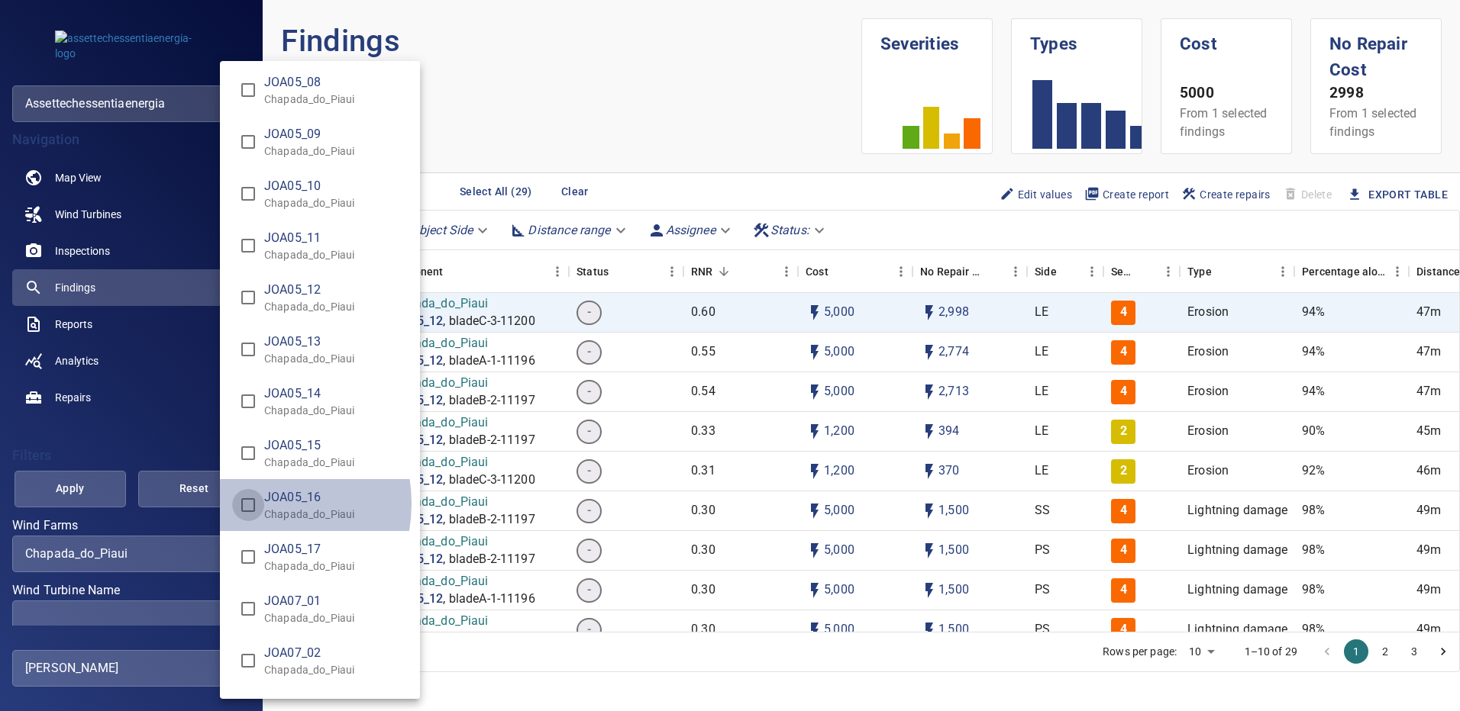
type input "**********"
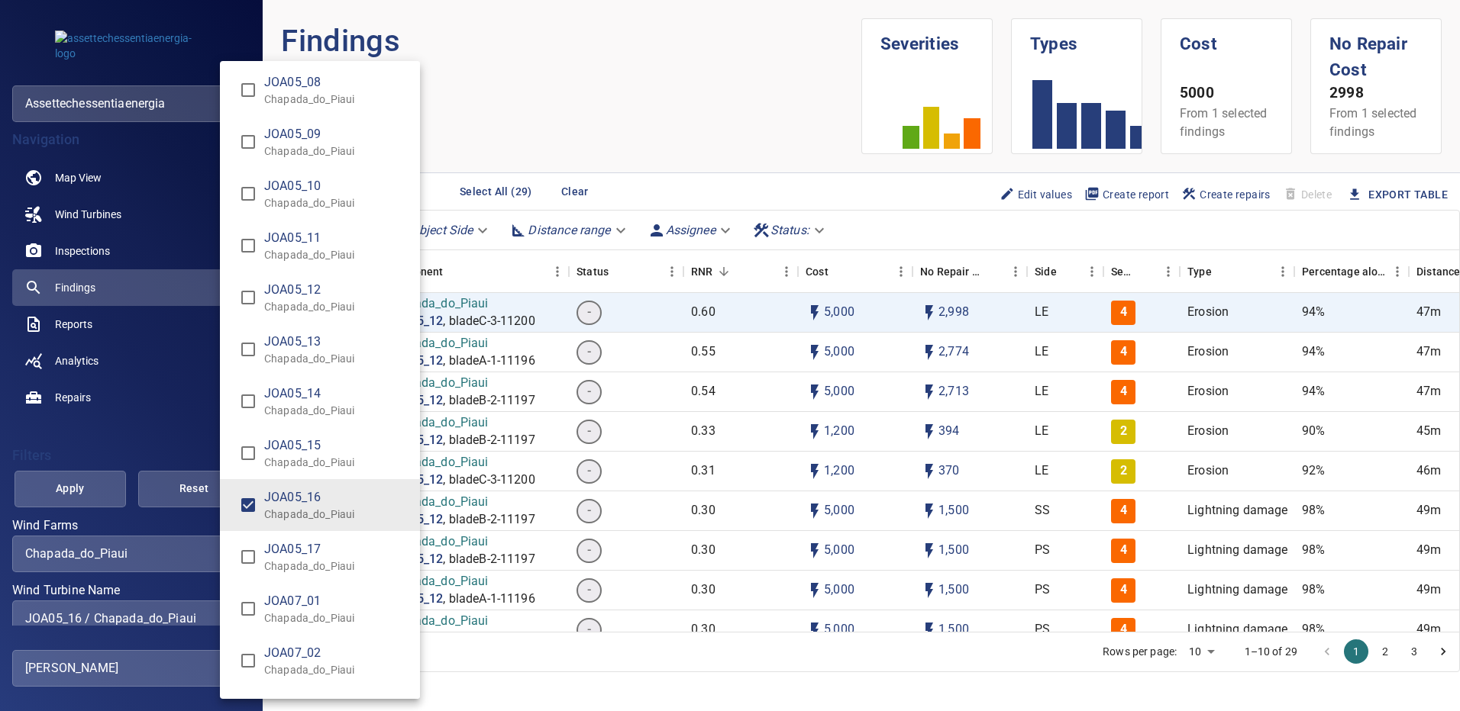
click at [105, 483] on div "Wind Turbine Name" at bounding box center [730, 355] width 1460 height 711
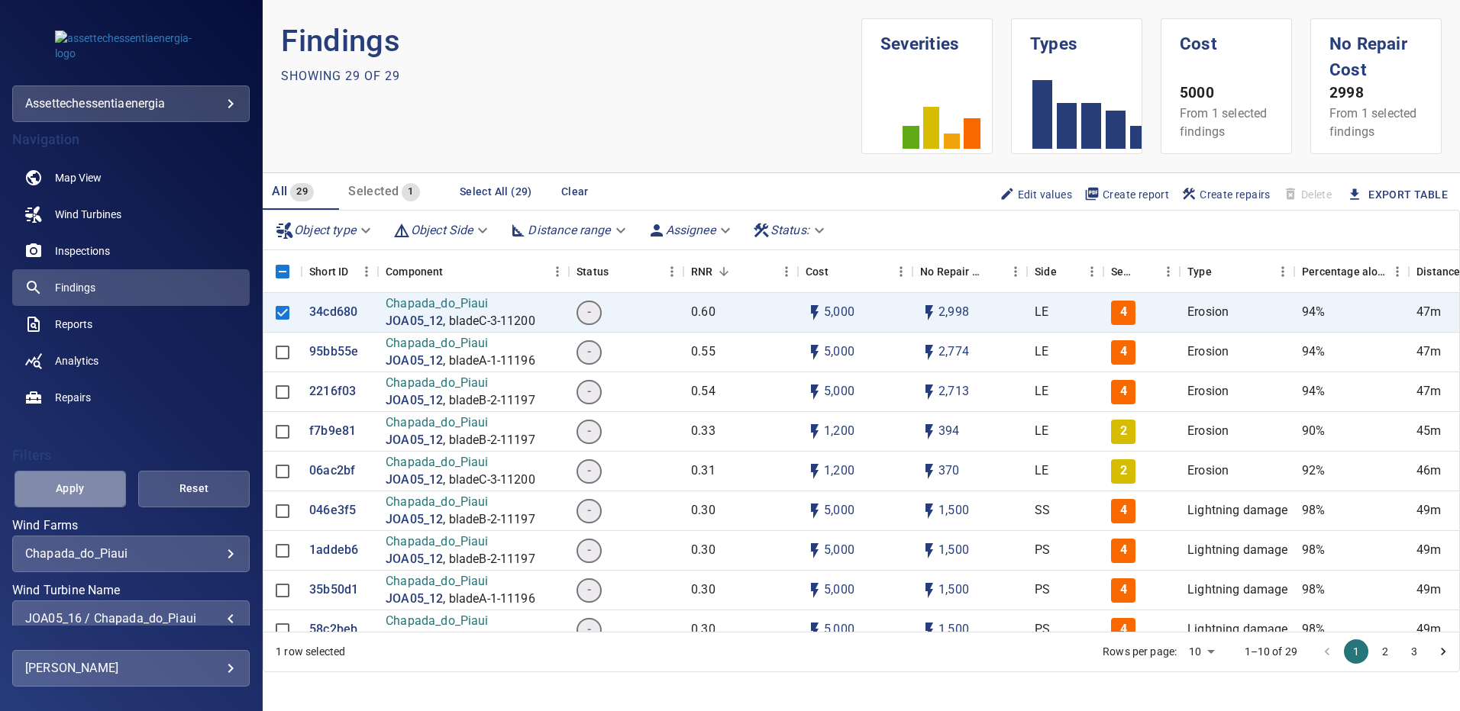
click at [105, 483] on button "Apply" at bounding box center [70, 489] width 111 height 37
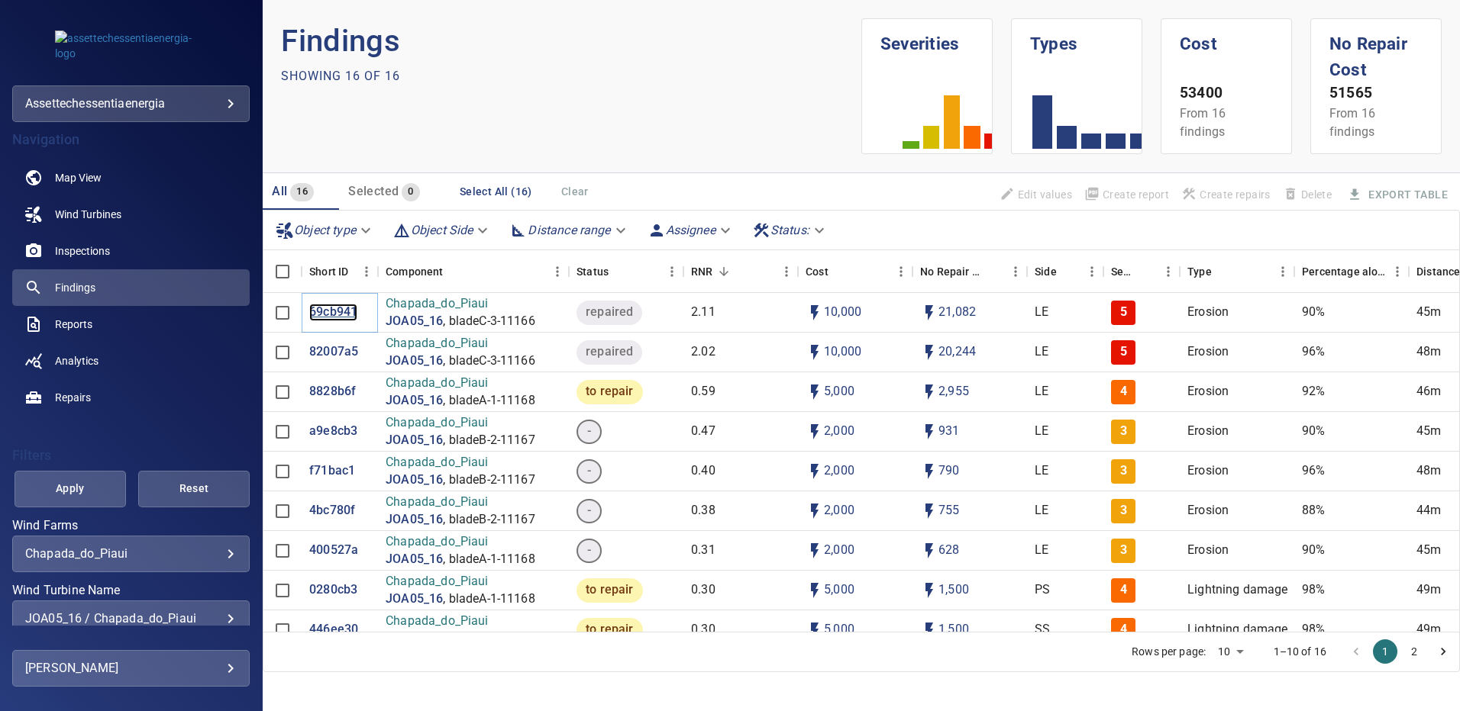
click at [332, 309] on p "69cb941" at bounding box center [333, 313] width 48 height 18
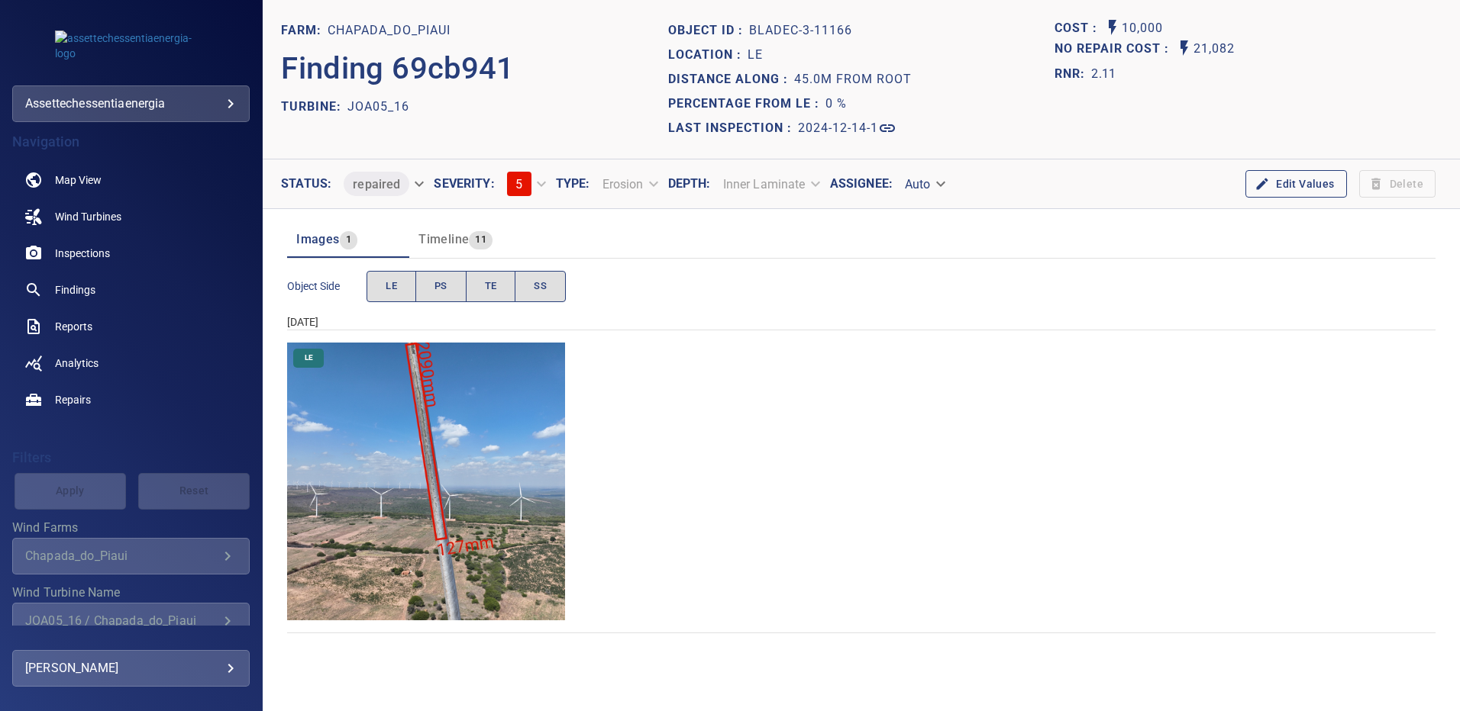
click at [463, 450] on img "Chapada_do_Piaui/JOA05_16/2024-12-14-1/2024-12-14-3/image153wp153.jpg" at bounding box center [426, 482] width 278 height 278
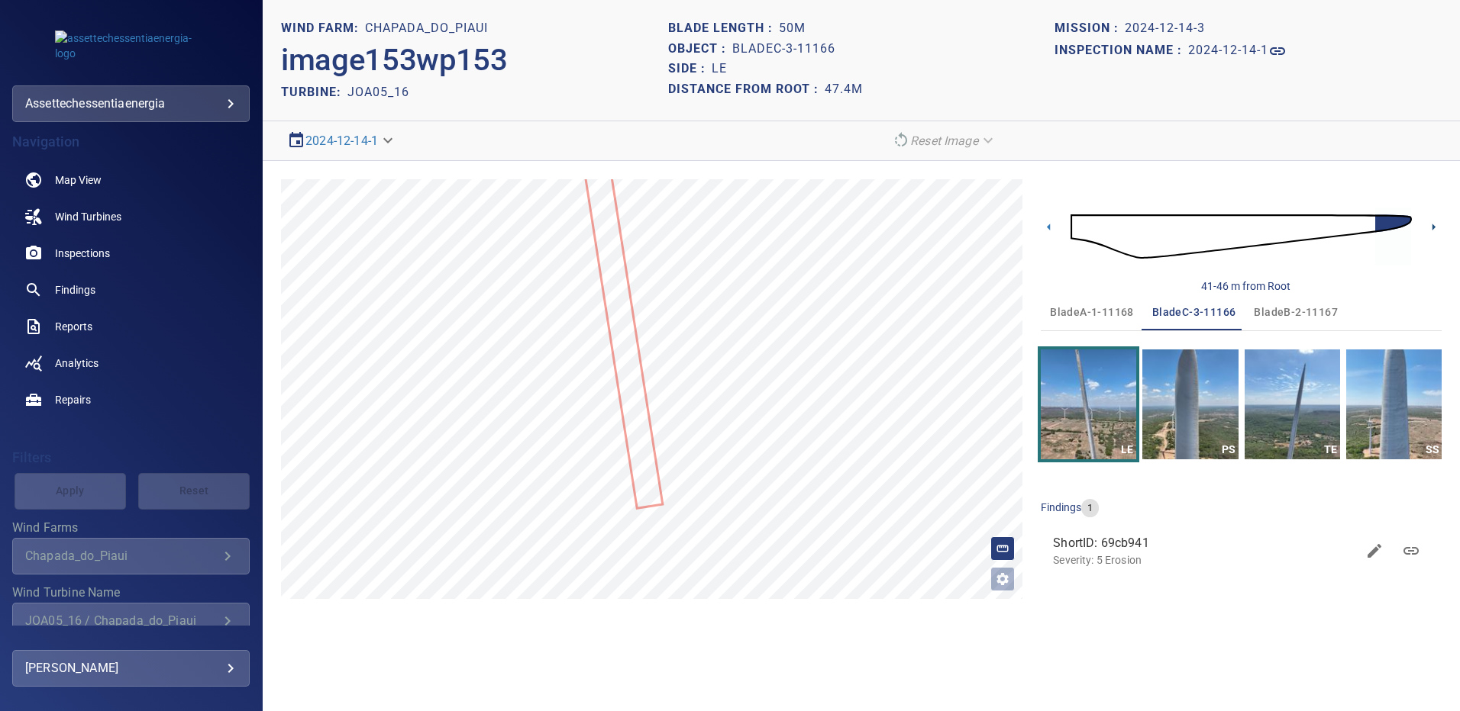
click at [1429, 229] on icon at bounding box center [1433, 227] width 16 height 16
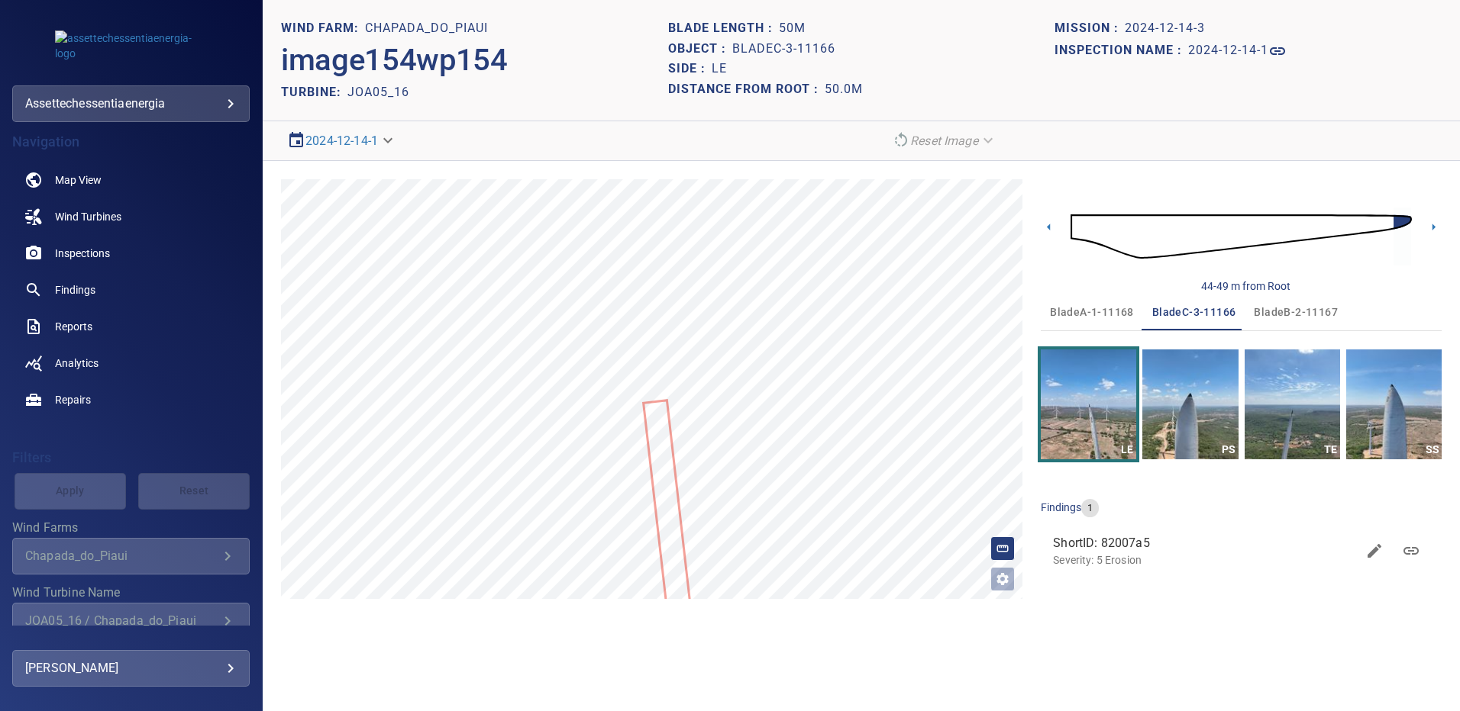
click at [1102, 311] on span "bladeA-1-11168" at bounding box center [1092, 312] width 84 height 19
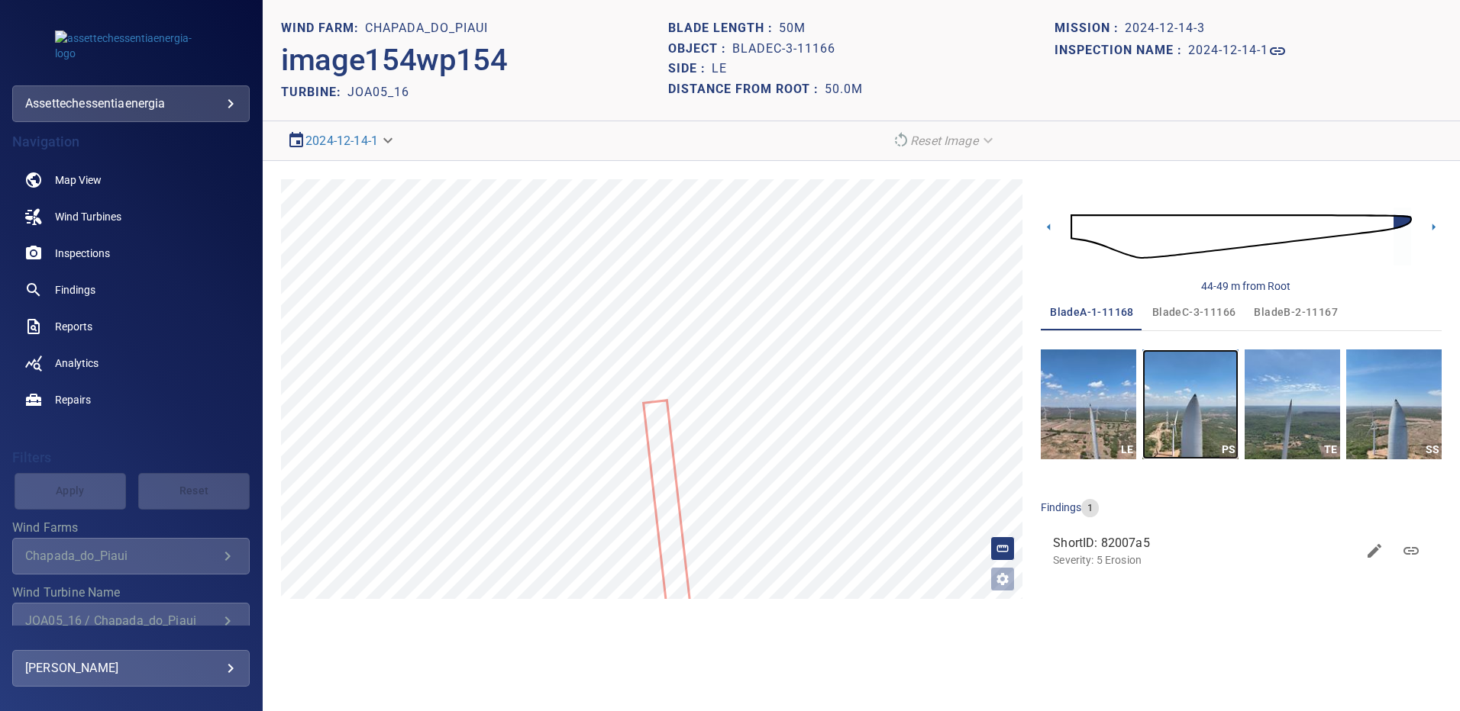
click at [1172, 406] on img "button" at bounding box center [1189, 405] width 95 height 110
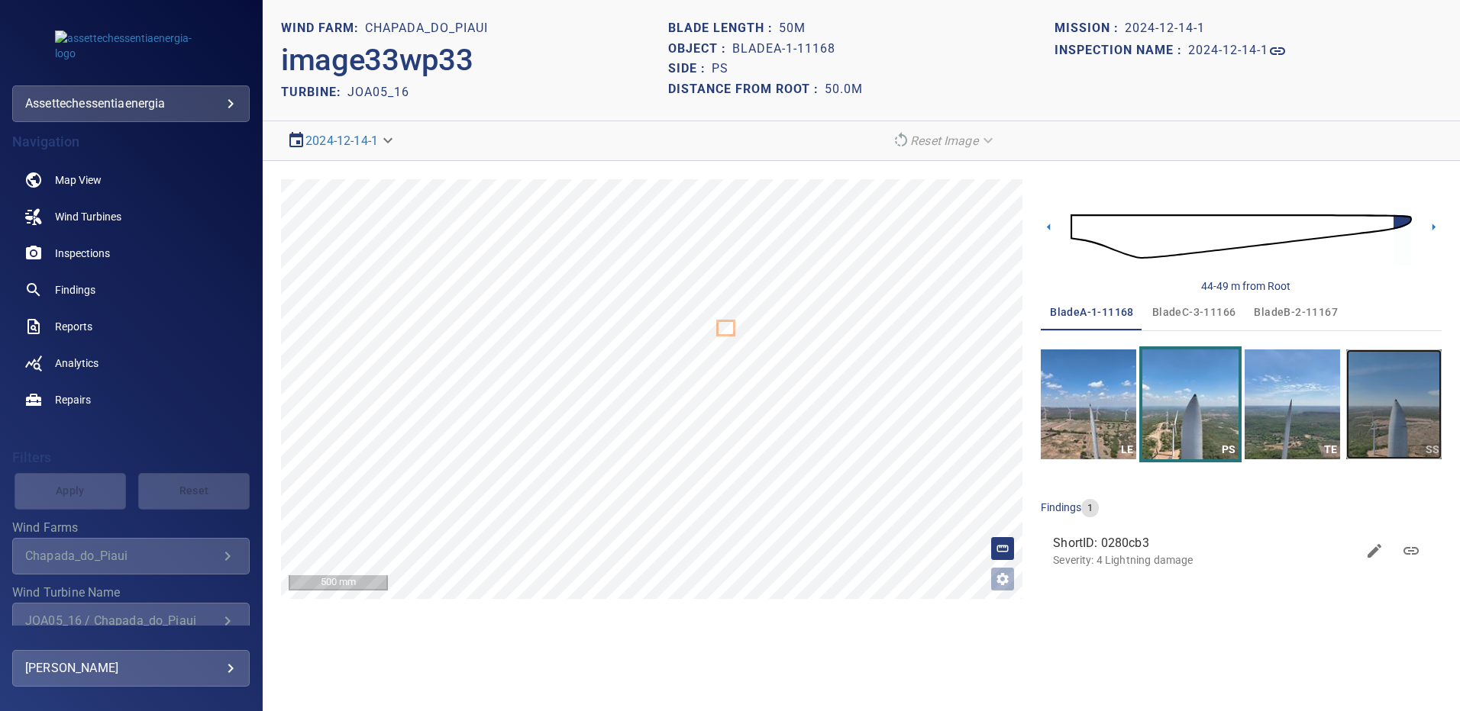
click at [1393, 395] on img "button" at bounding box center [1393, 405] width 95 height 110
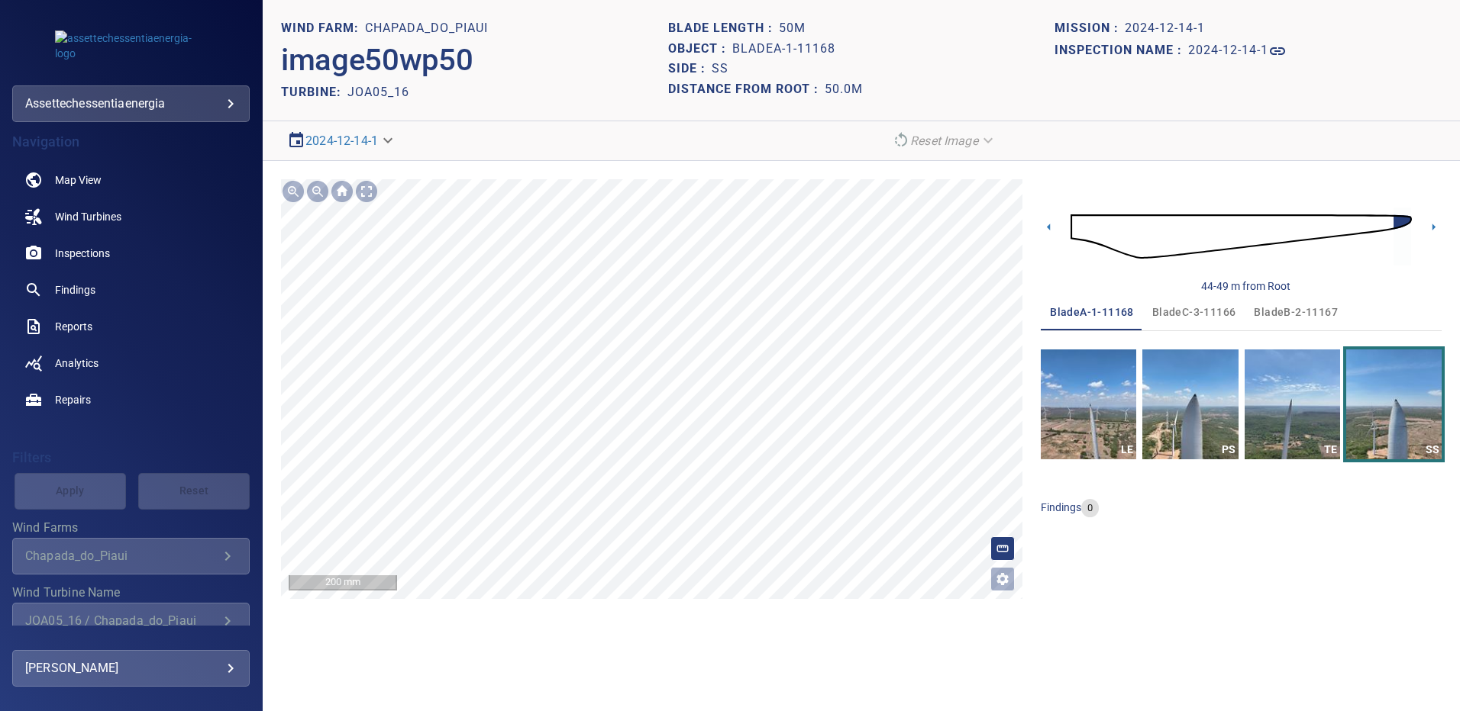
click at [1282, 311] on span "bladeB-2-11167" at bounding box center [1295, 312] width 84 height 19
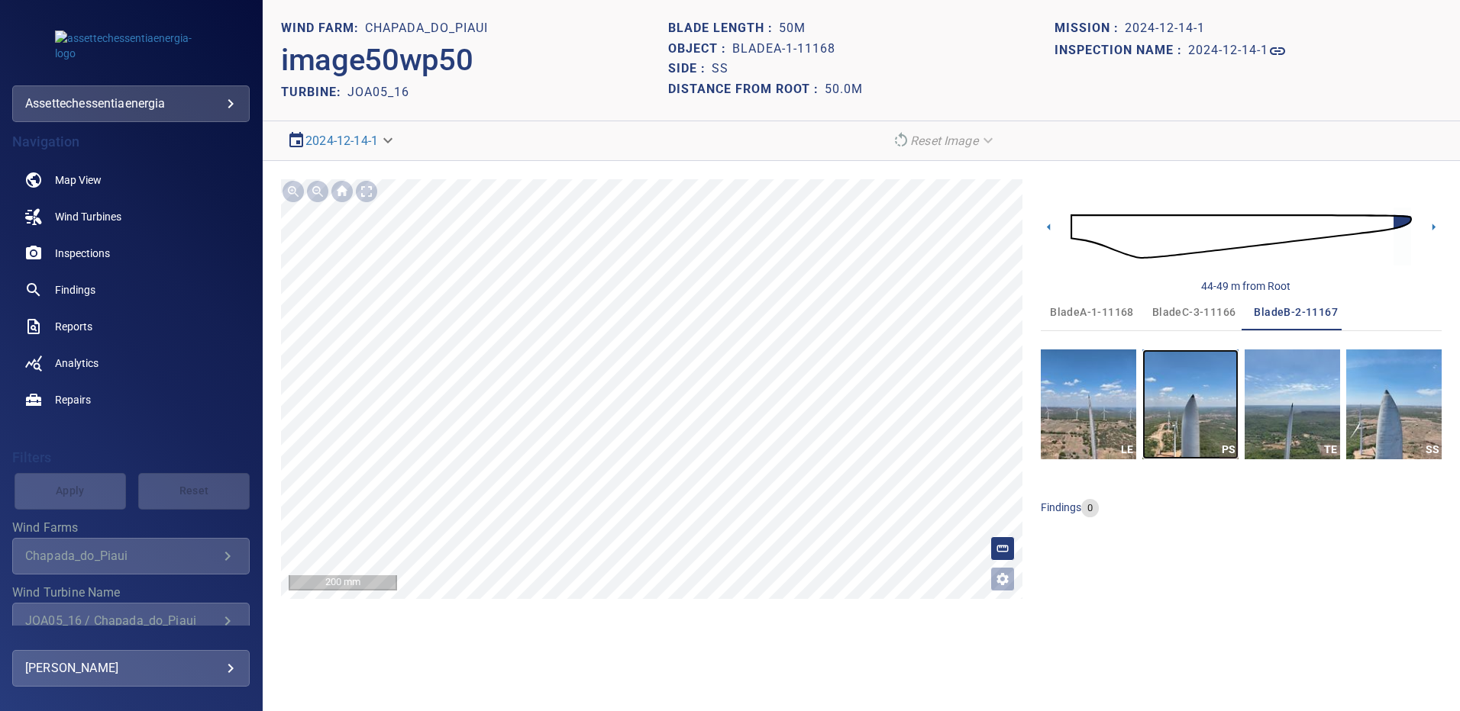
click at [1182, 394] on img "button" at bounding box center [1189, 405] width 95 height 110
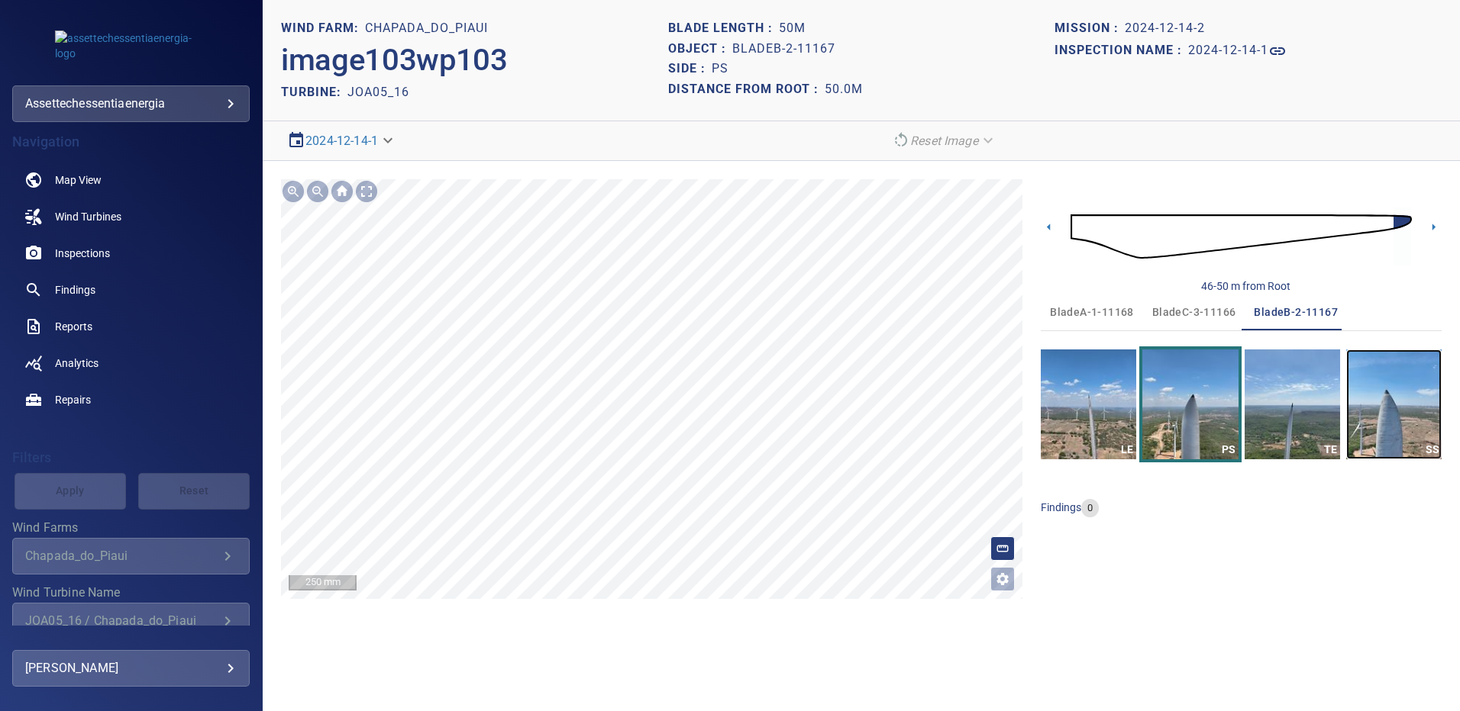
click at [1383, 398] on img "button" at bounding box center [1393, 405] width 95 height 110
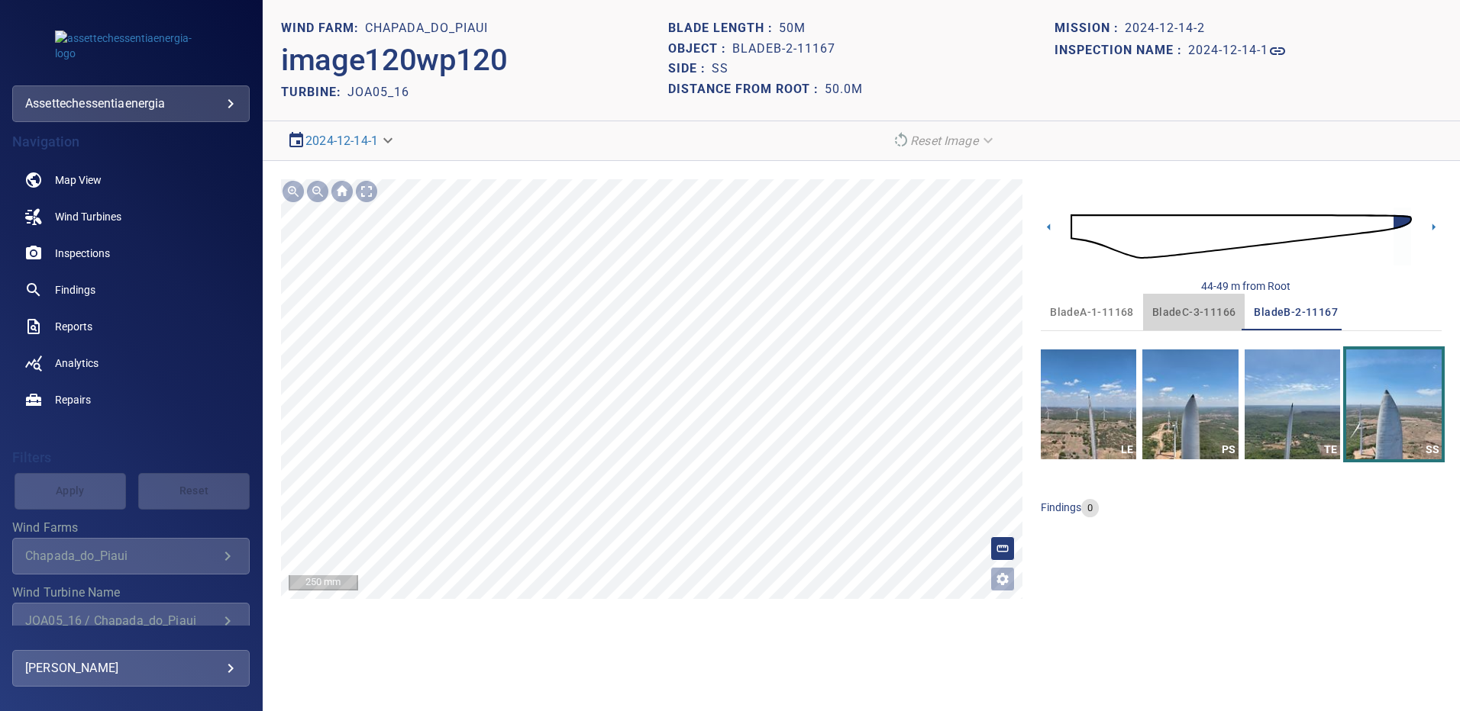
click at [1173, 318] on span "bladeC-3-11166" at bounding box center [1194, 312] width 84 height 19
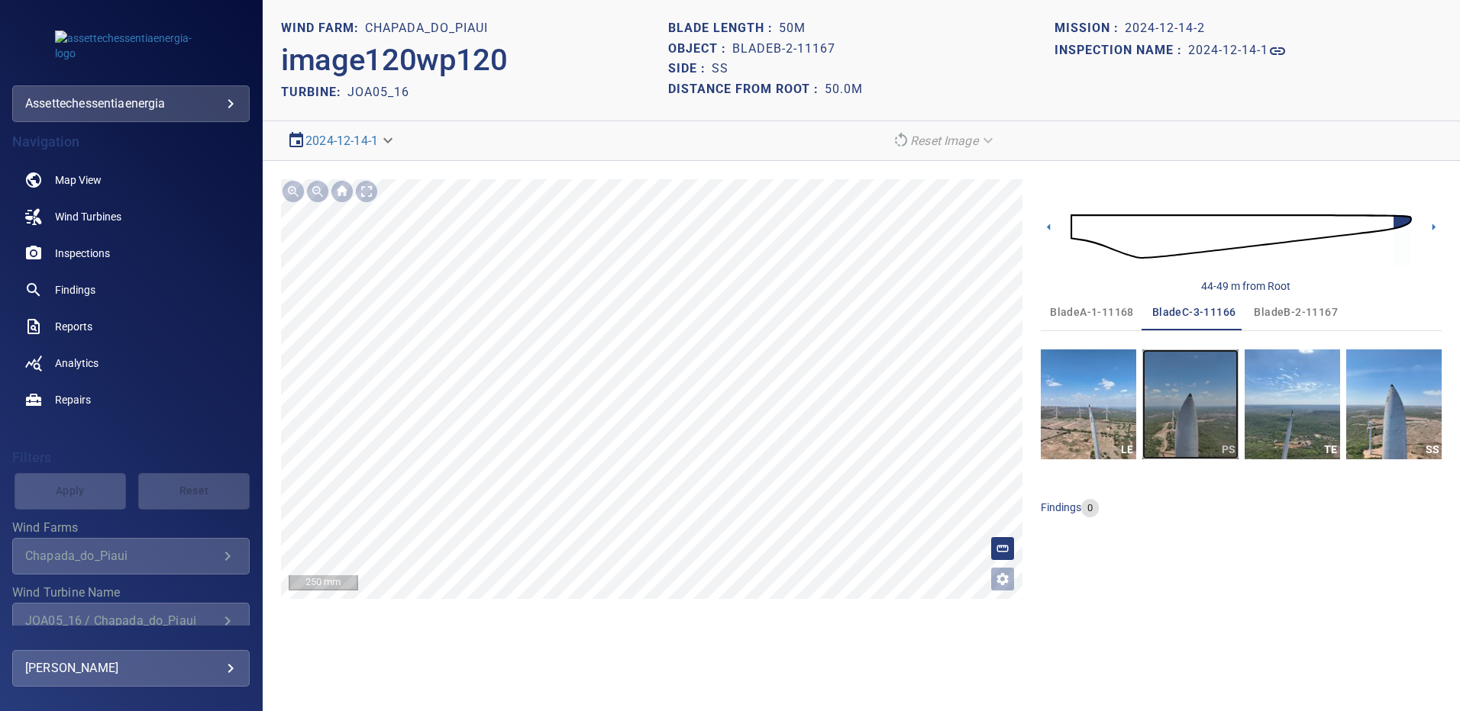
click at [1192, 381] on img "button" at bounding box center [1189, 405] width 95 height 110
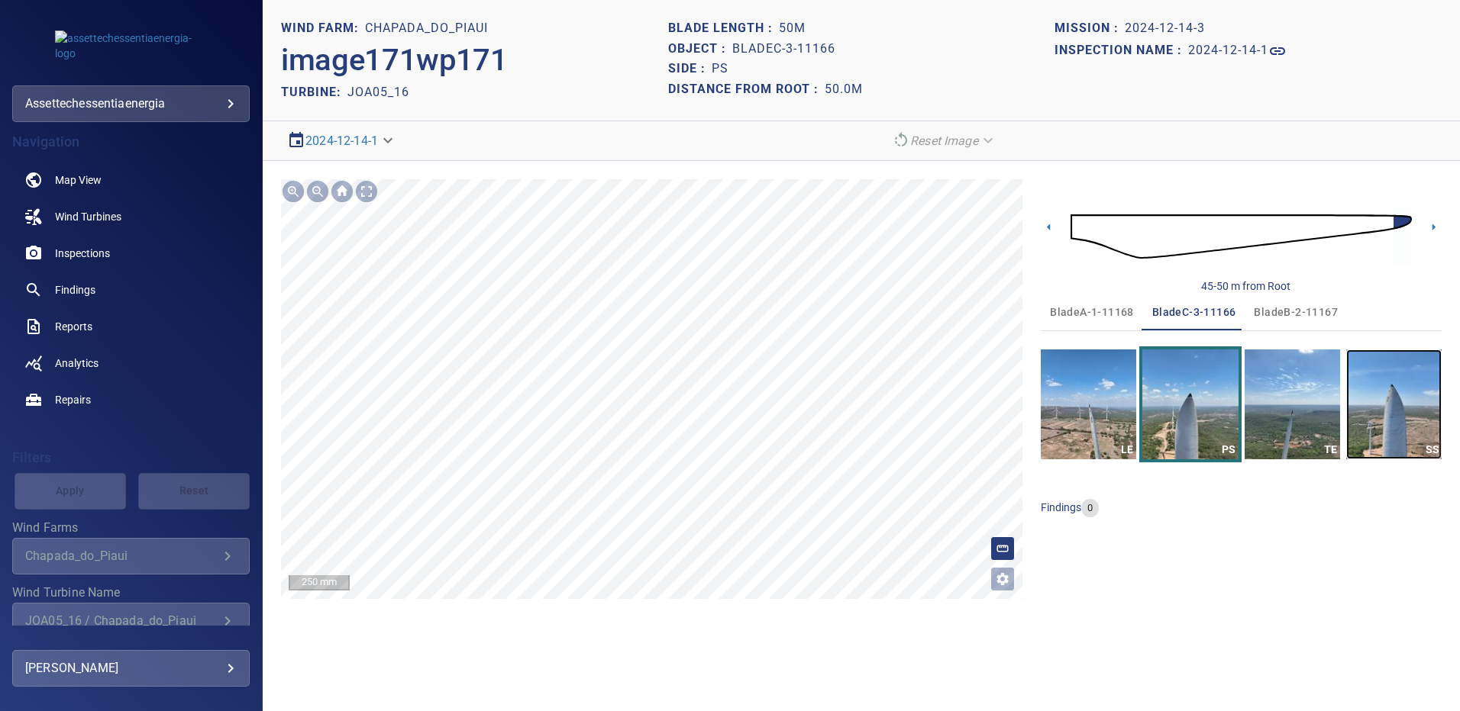
click at [1391, 376] on img "button" at bounding box center [1393, 405] width 95 height 110
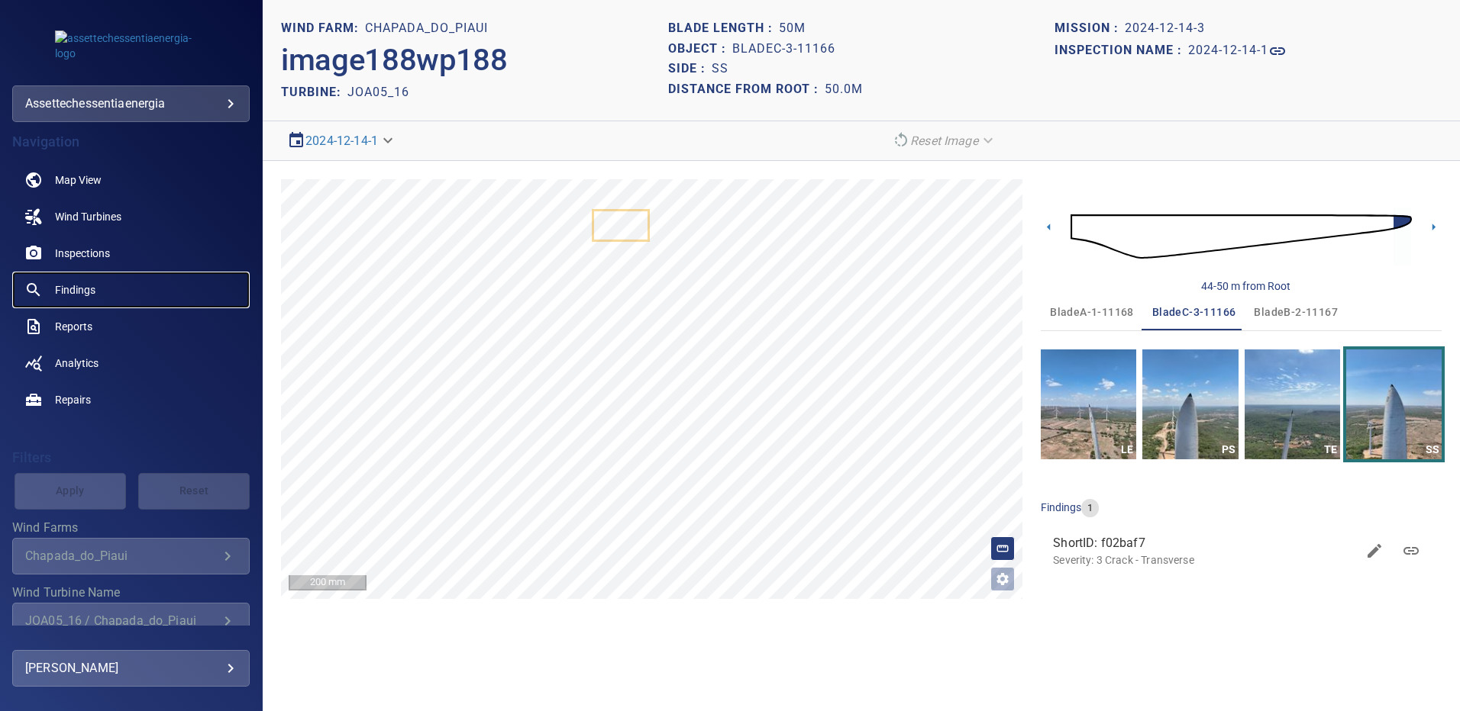
click at [90, 292] on span "Findings" at bounding box center [75, 289] width 40 height 15
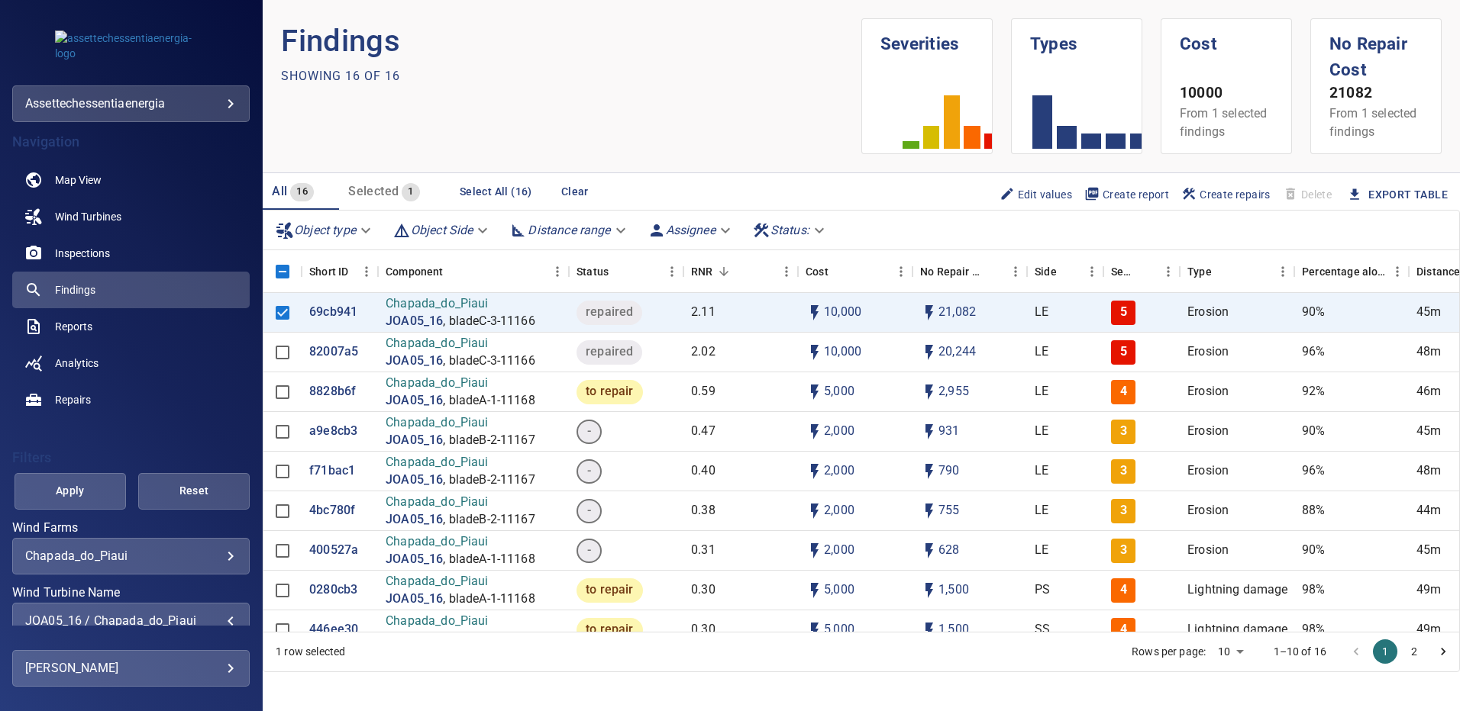
scroll to position [2, 0]
click at [217, 614] on div "JOA05_16 / Chapada_do_Piaui" at bounding box center [130, 618] width 211 height 15
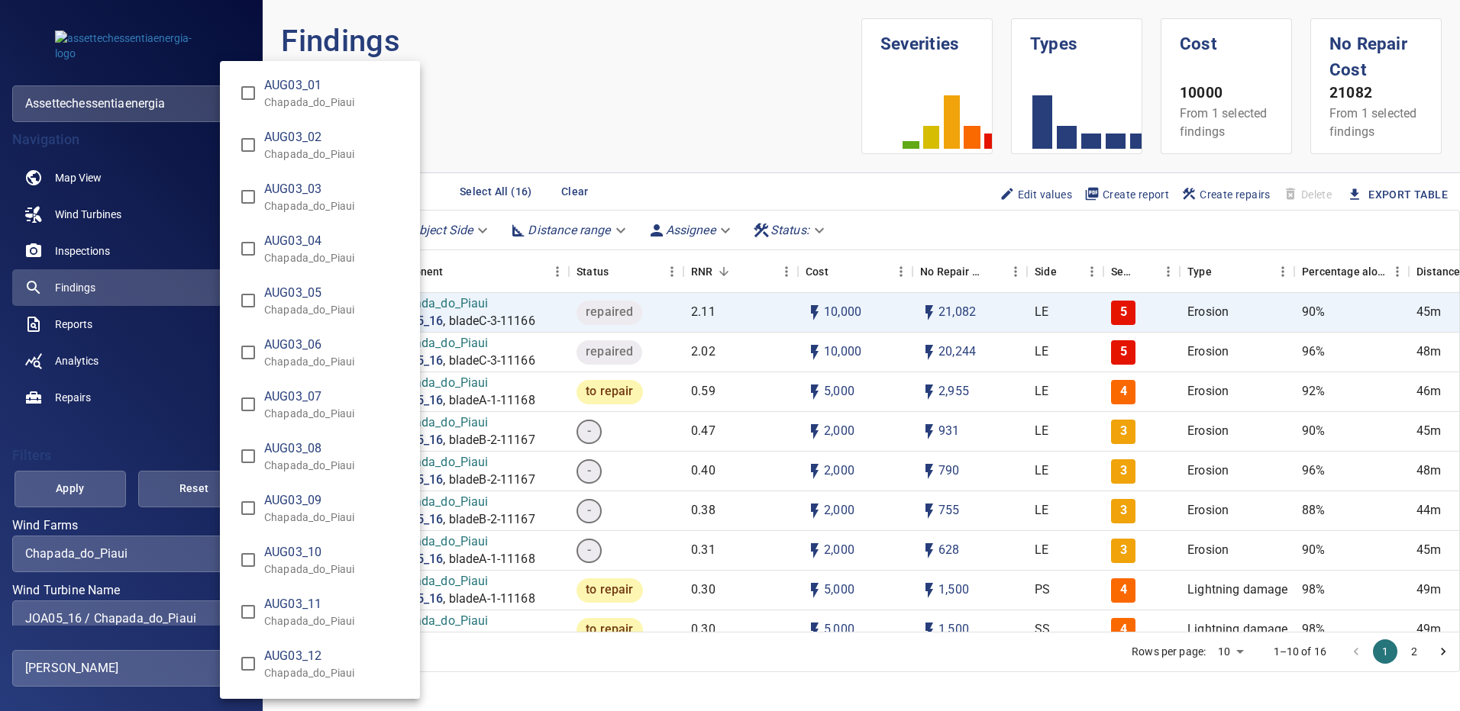
scroll to position [5580, 0]
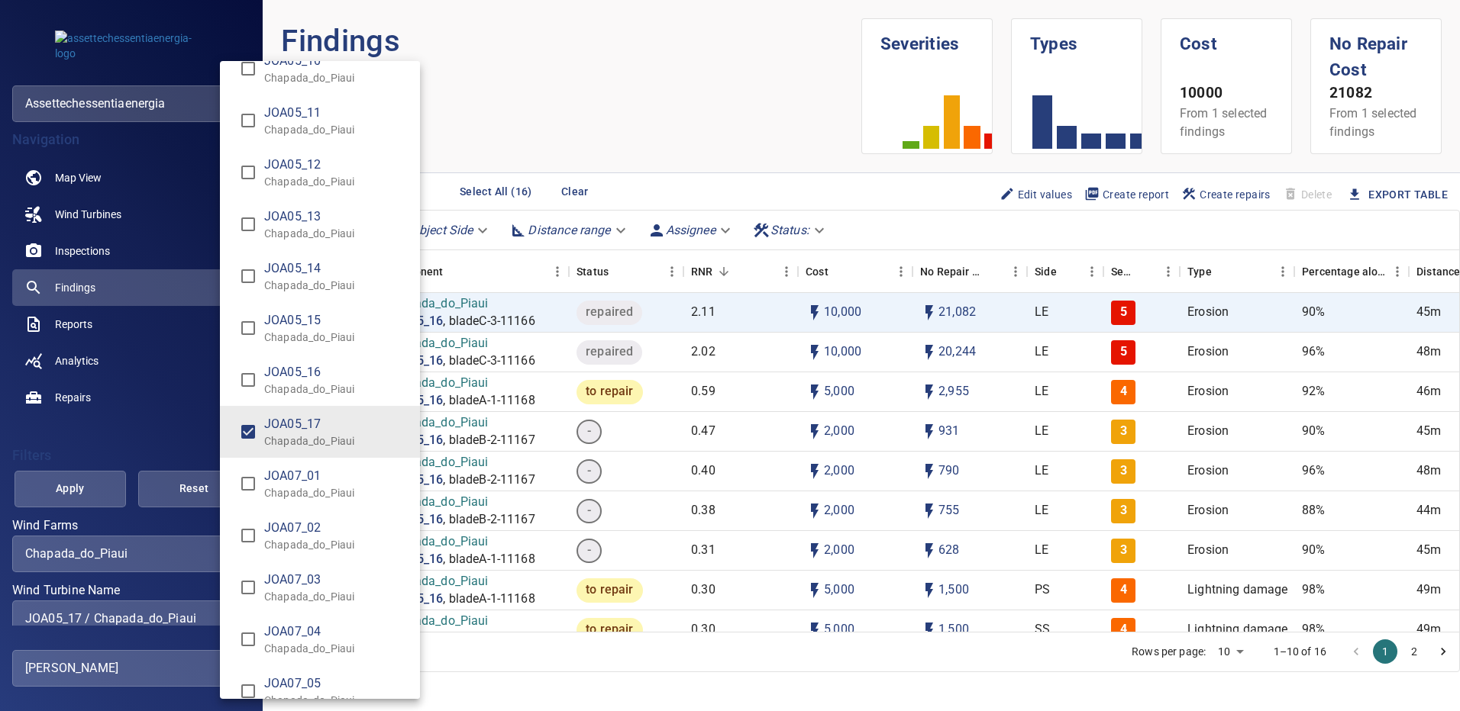
type input "**********"
click at [114, 473] on div "Wind Turbine Name" at bounding box center [730, 355] width 1460 height 711
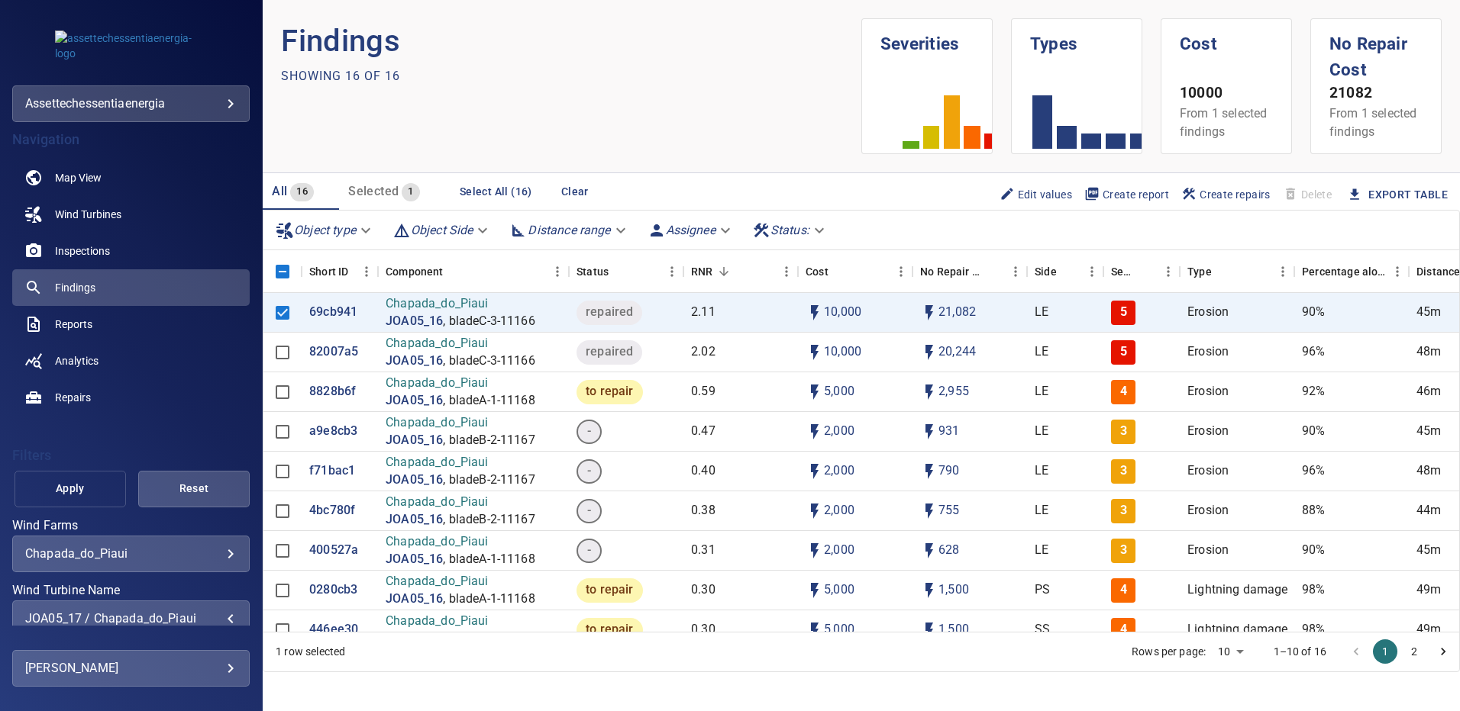
click at [102, 482] on button "Apply" at bounding box center [70, 489] width 111 height 37
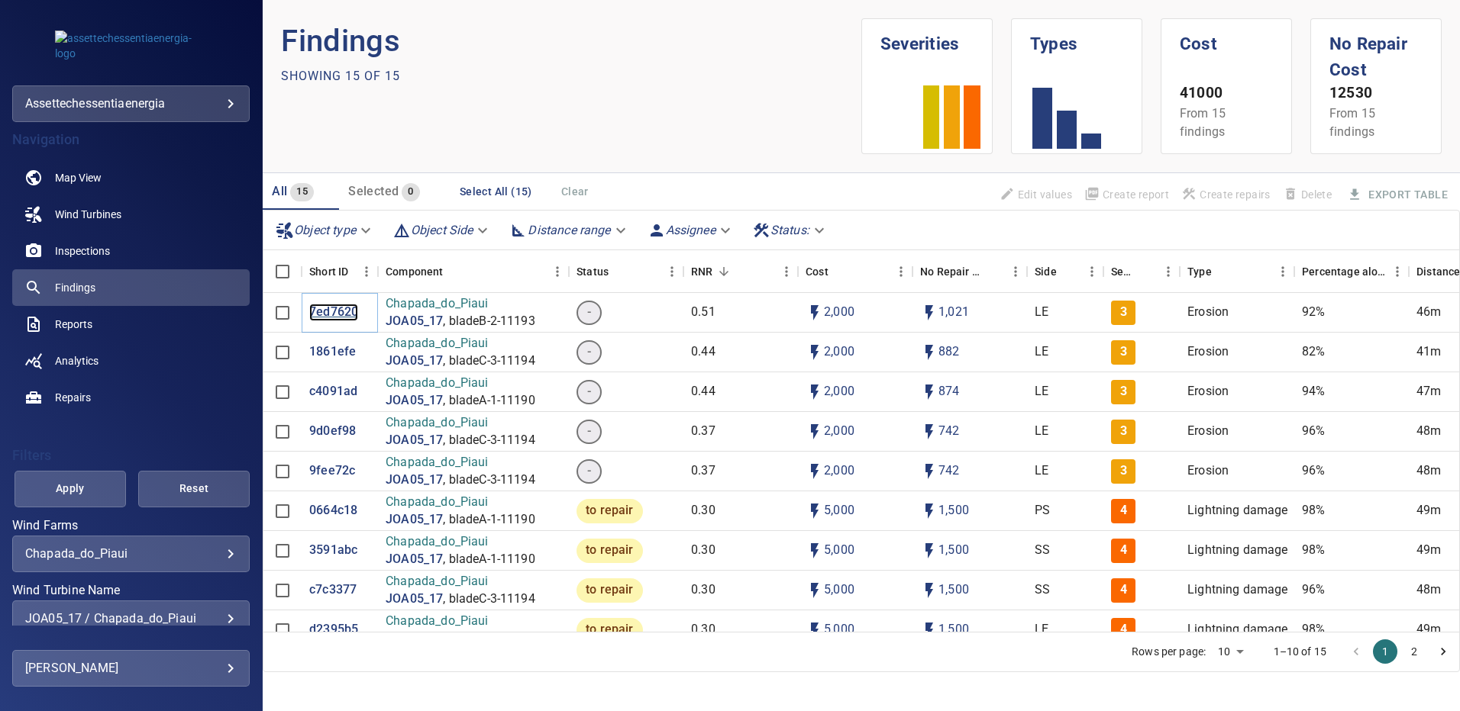
click at [325, 308] on p "7ed7620" at bounding box center [333, 313] width 49 height 18
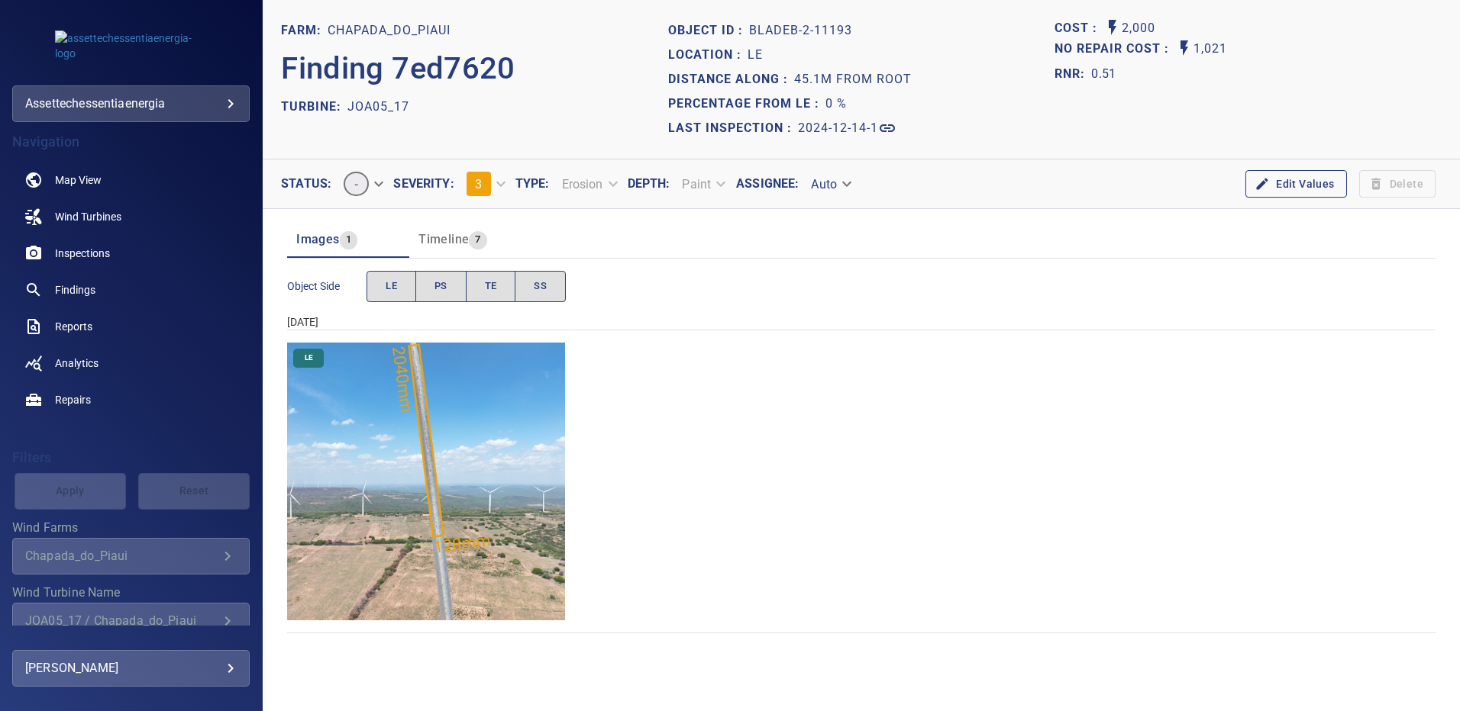
click at [472, 450] on img "Chapada_do_Piaui/JOA05_17/2024-12-14-1/2024-12-14-2/image89wp89.jpg" at bounding box center [426, 482] width 278 height 278
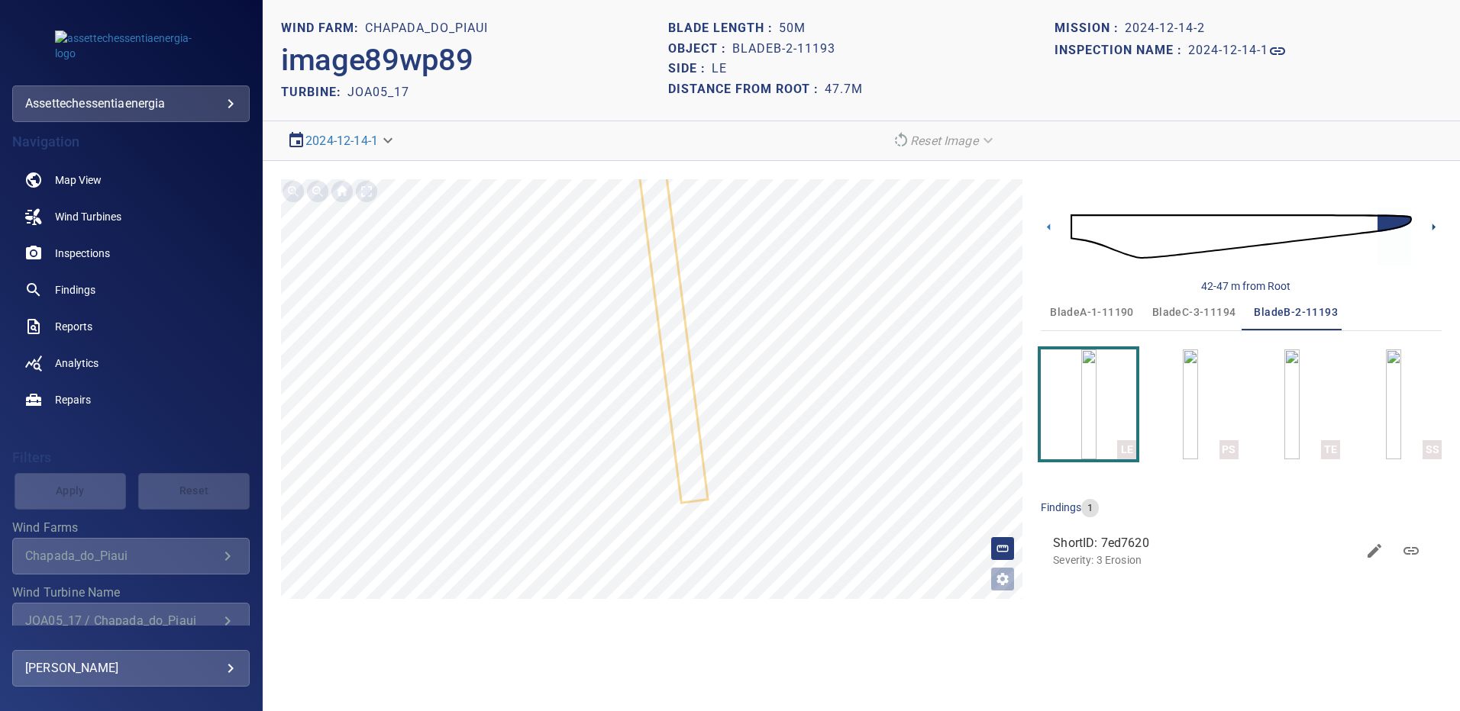
click at [1435, 222] on icon at bounding box center [1433, 227] width 16 height 16
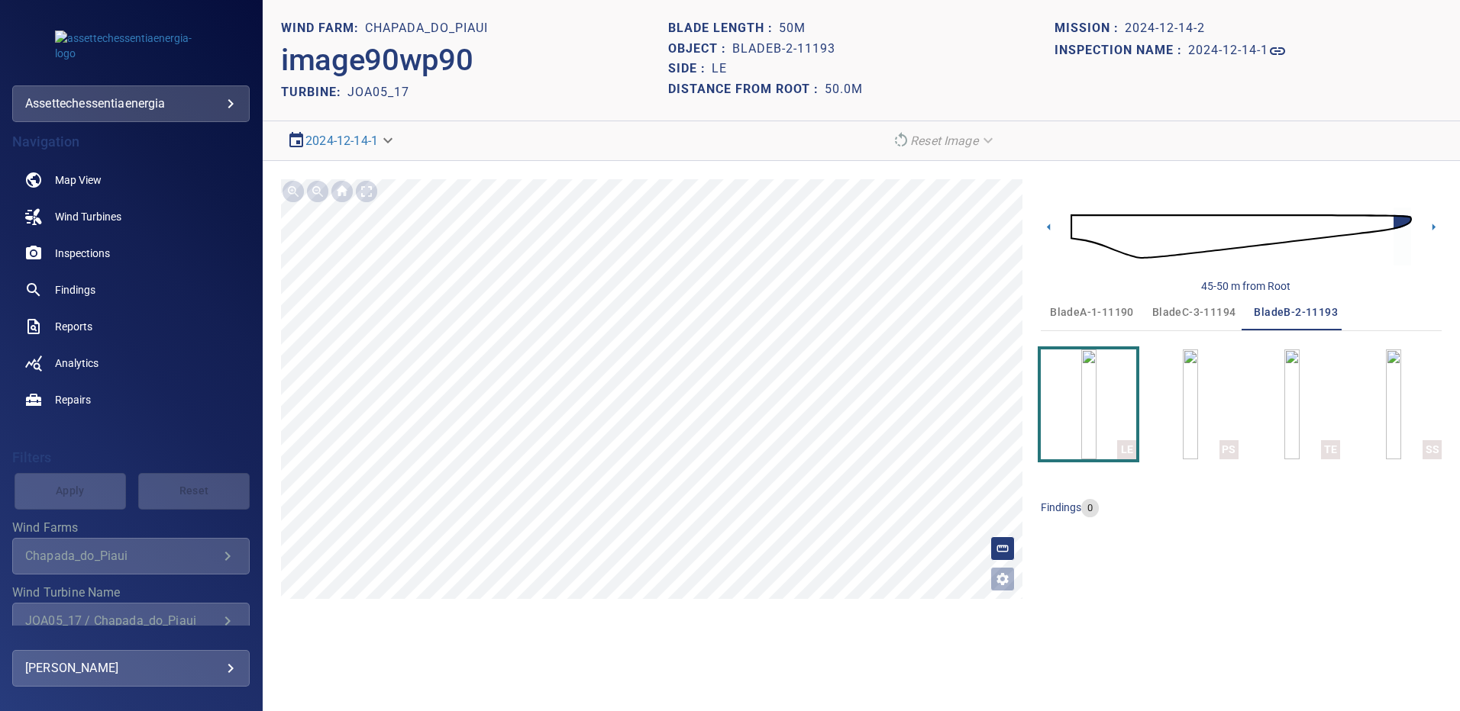
click at [1100, 312] on span "bladeA-1-11190" at bounding box center [1092, 312] width 84 height 19
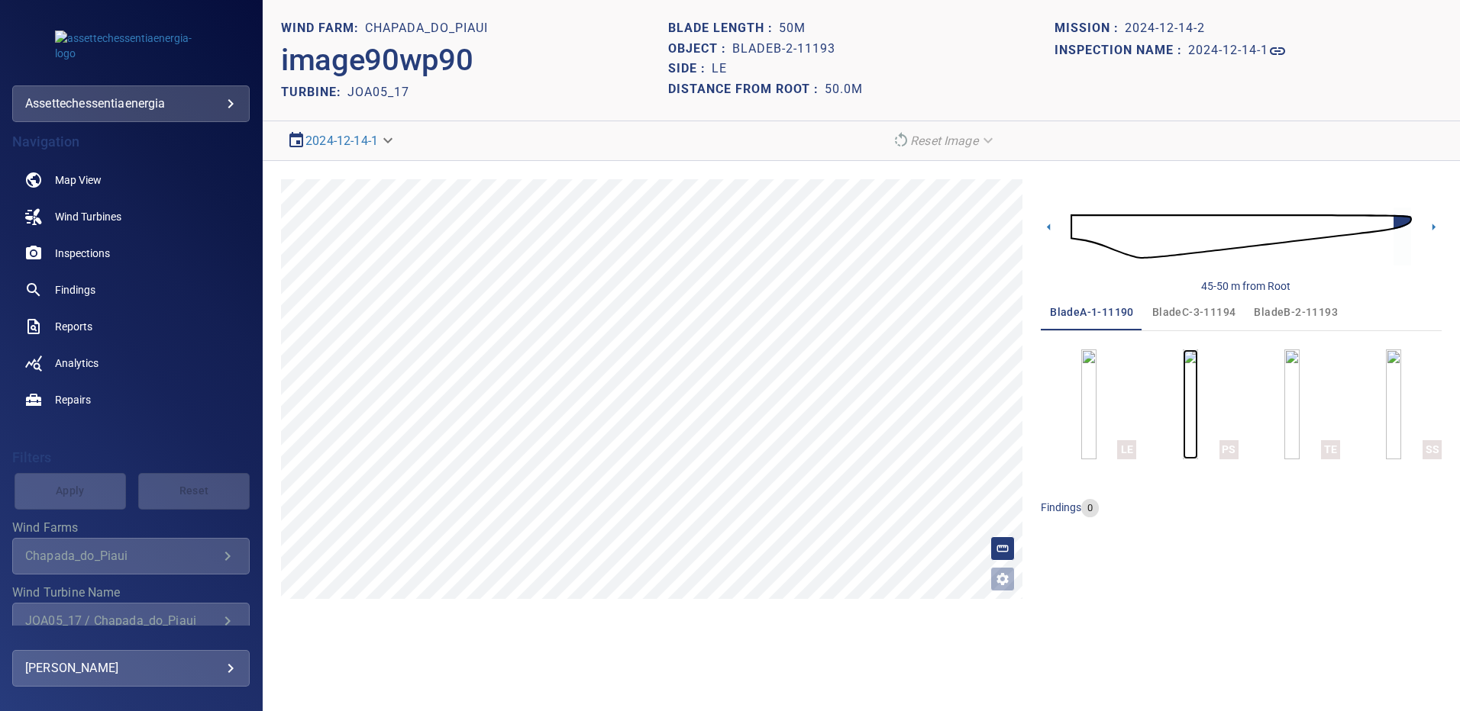
click at [1182, 416] on img "button" at bounding box center [1189, 405] width 15 height 110
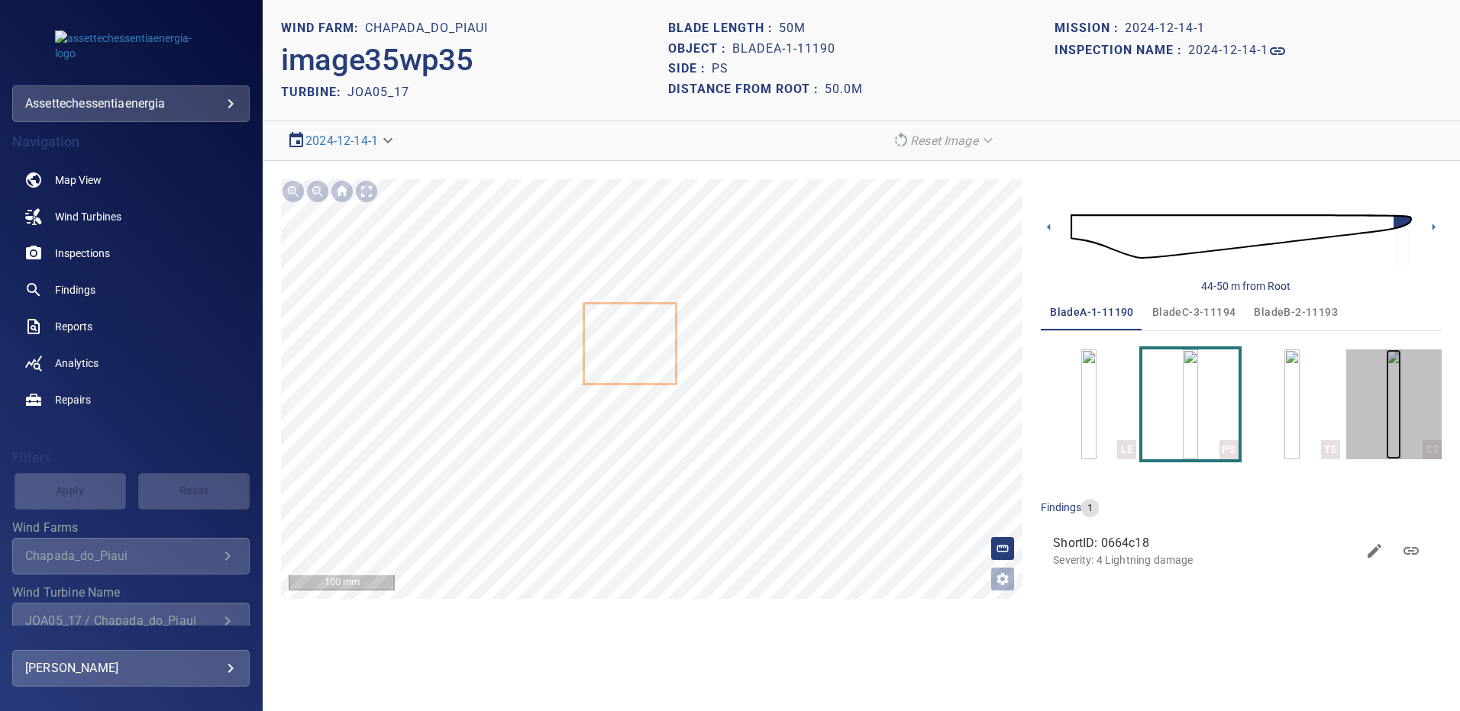
click at [1400, 422] on img "button" at bounding box center [1392, 405] width 15 height 110
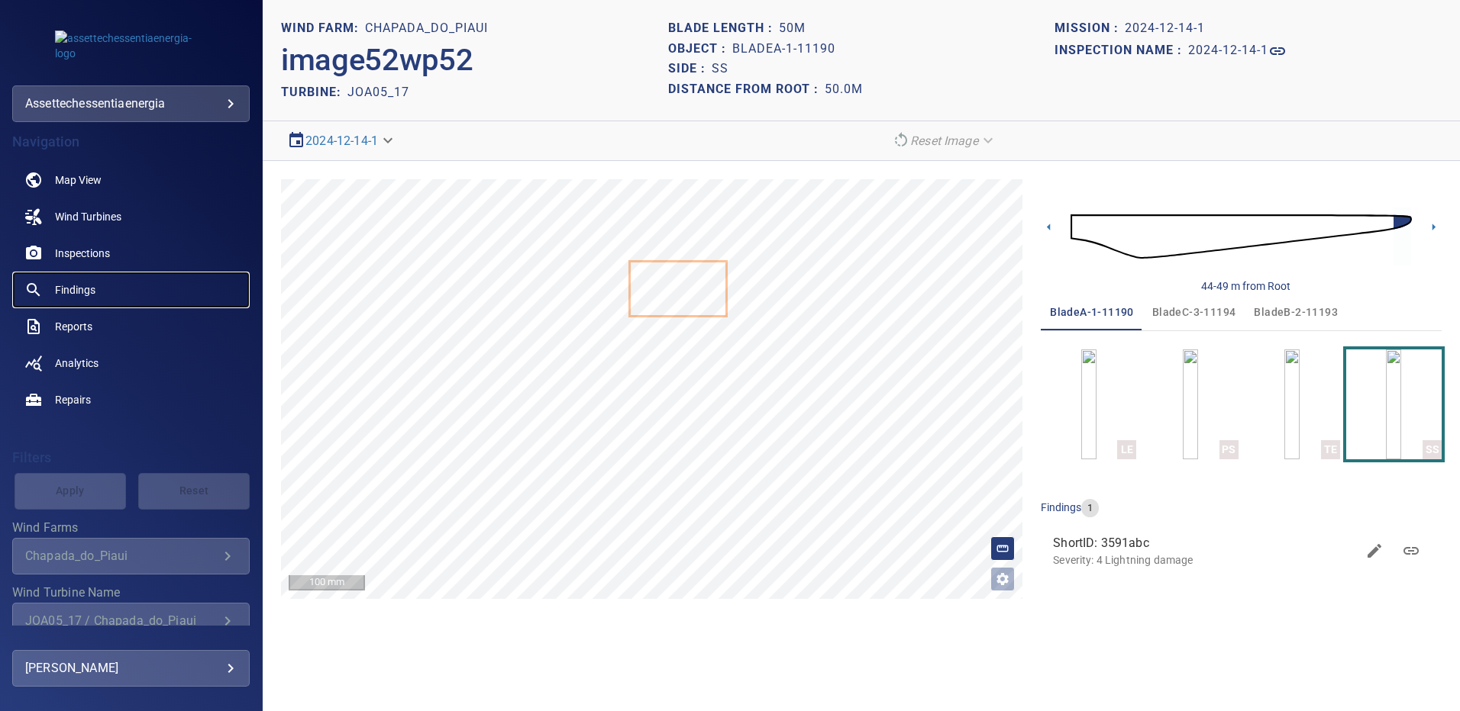
click at [71, 289] on span "Findings" at bounding box center [75, 289] width 40 height 15
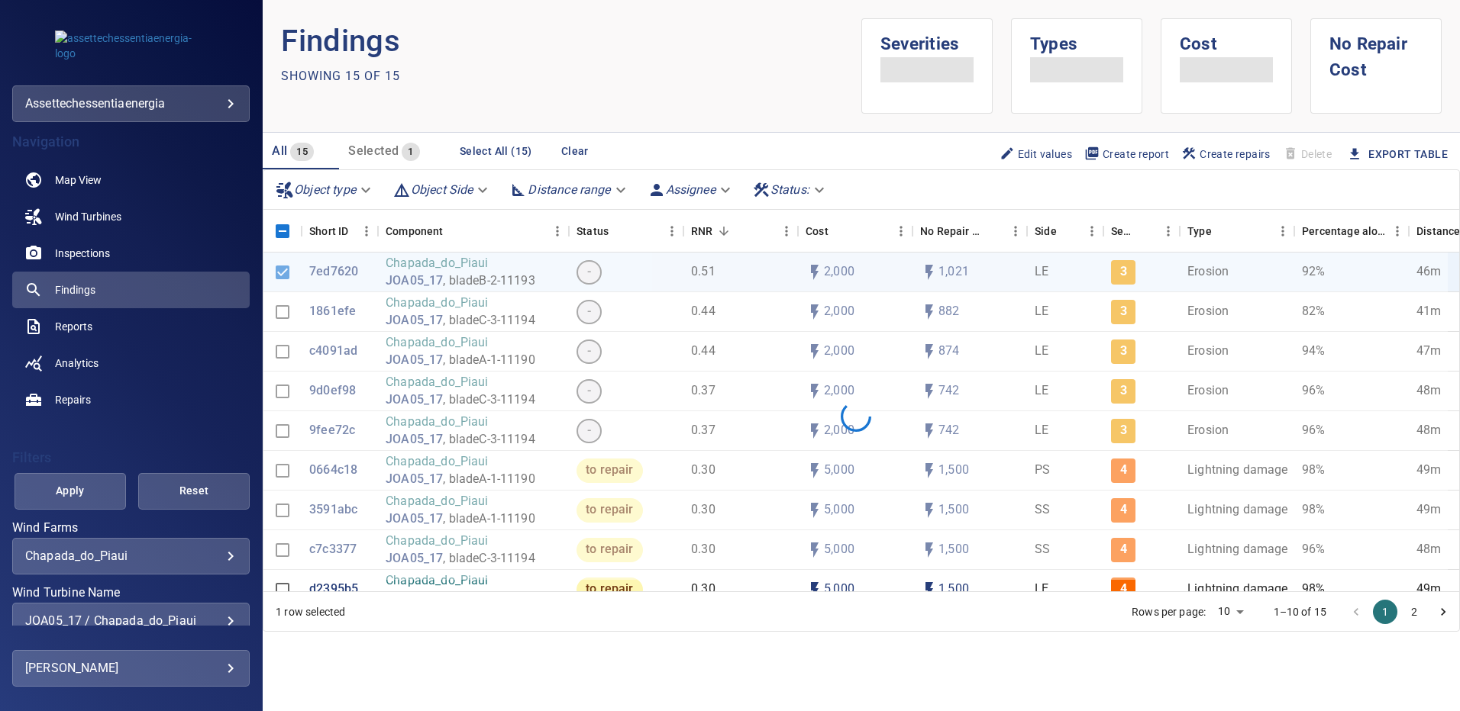
scroll to position [81, 0]
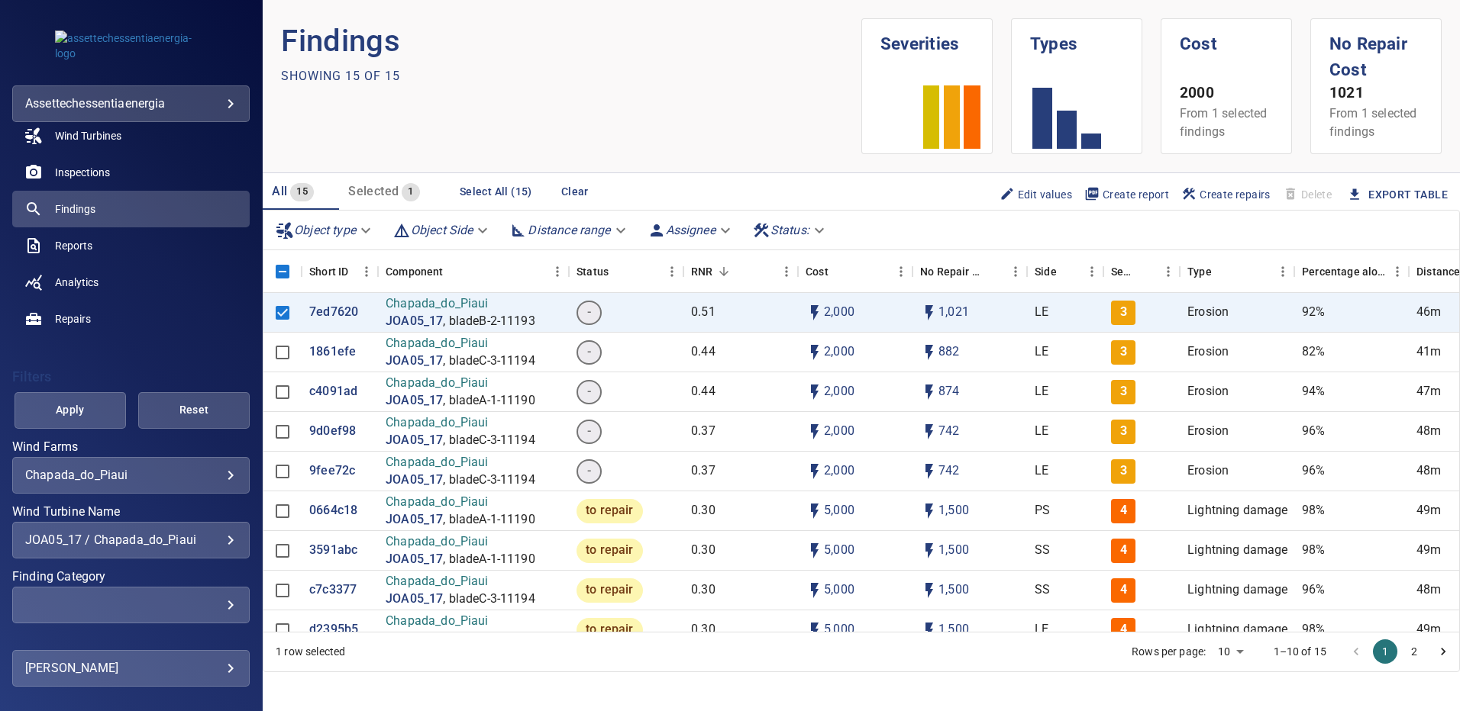
click at [218, 540] on div "JOA05_17 / Chapada_do_Piaui" at bounding box center [130, 540] width 211 height 15
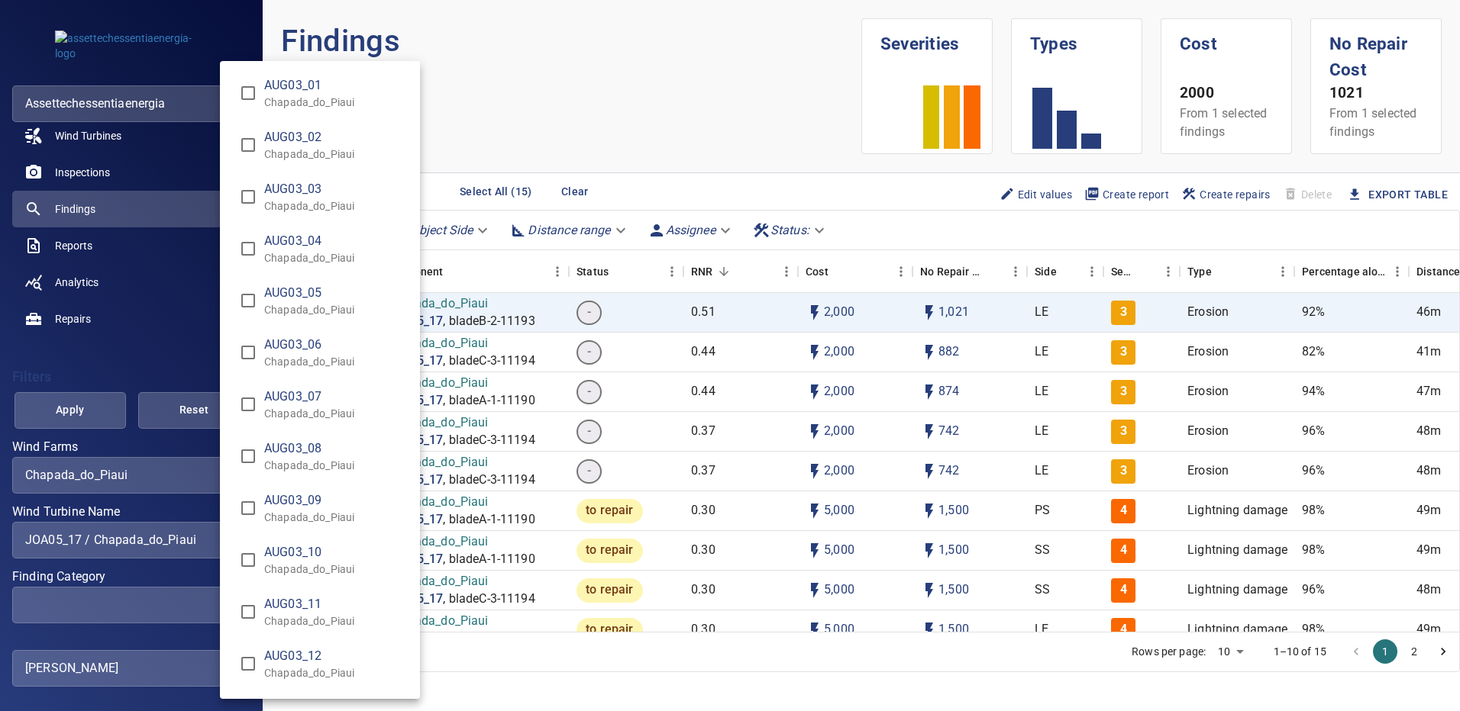
scroll to position [5632, 0]
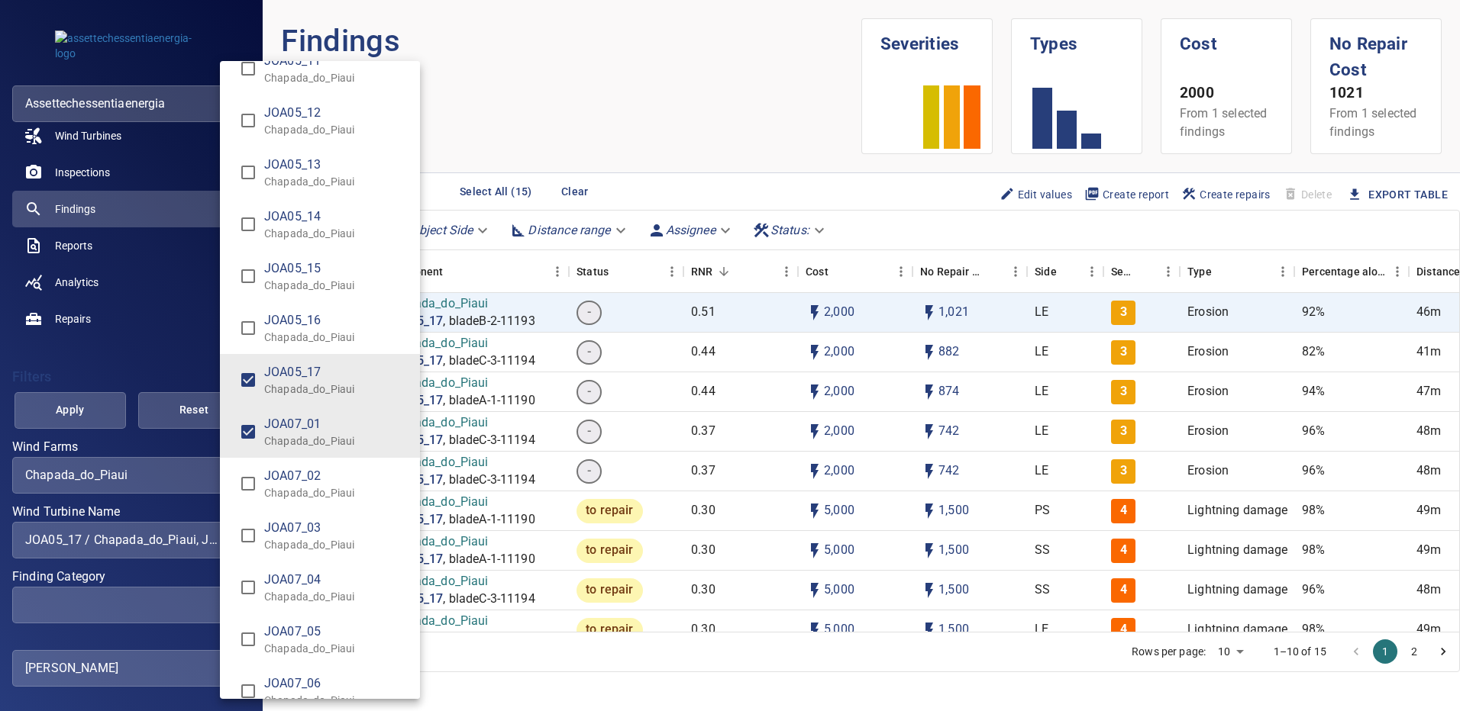
type input "**********"
click at [76, 414] on div "Wind Turbine Name" at bounding box center [730, 355] width 1460 height 711
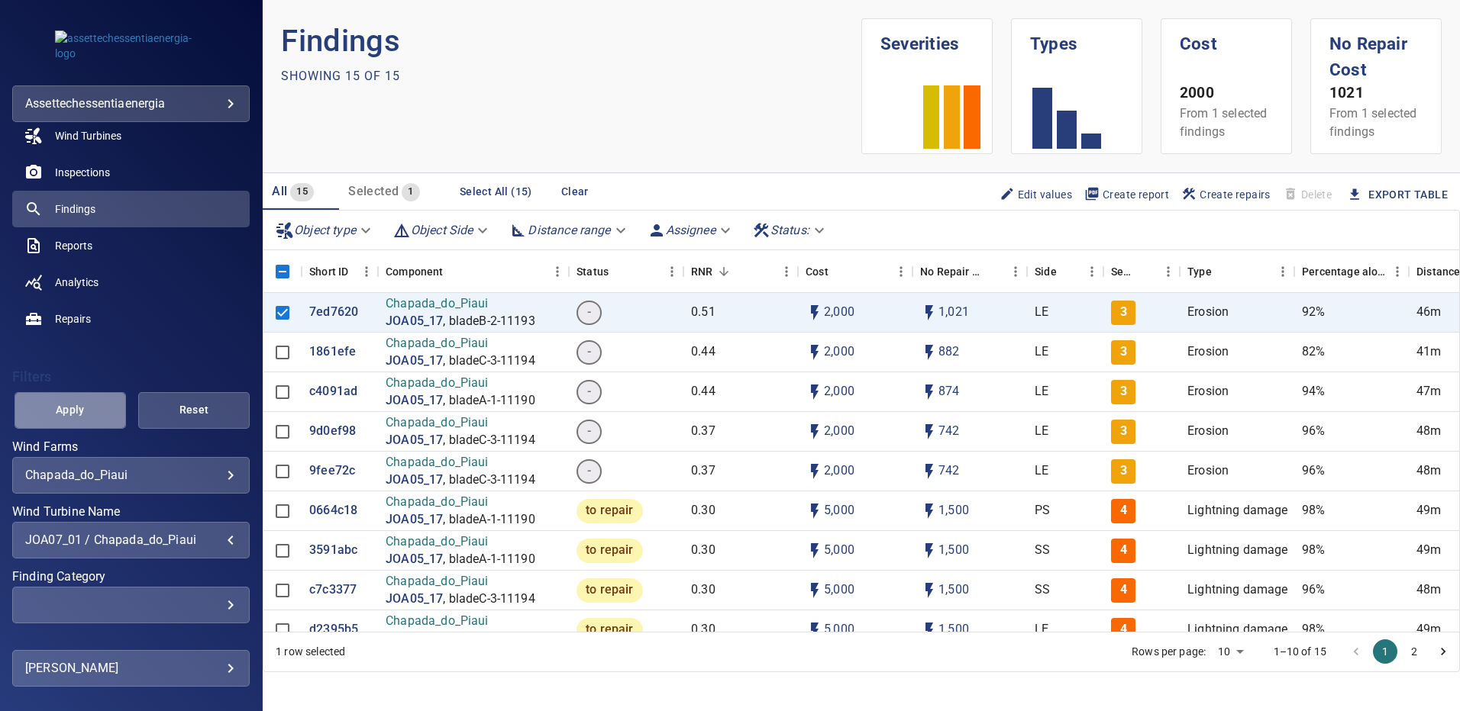
click at [76, 414] on span "Apply" at bounding box center [70, 410] width 73 height 19
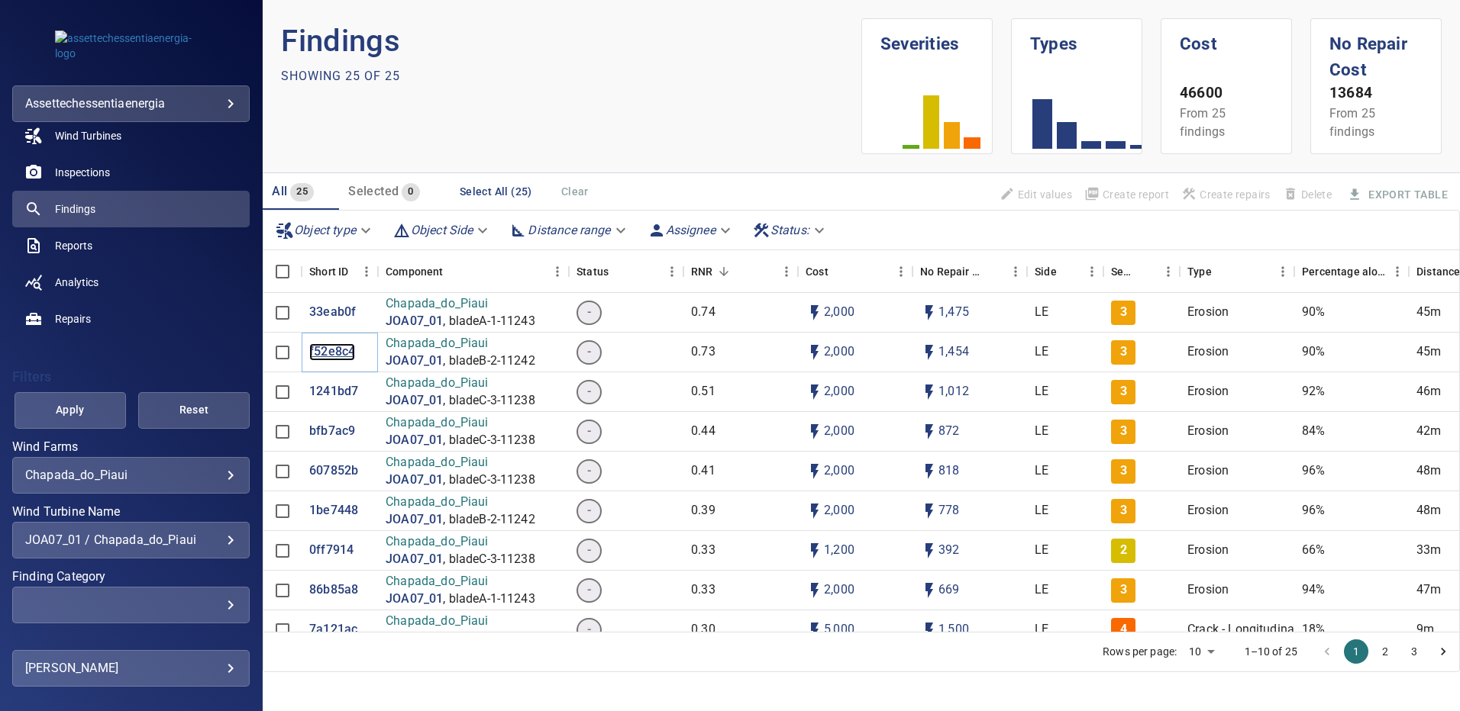
click at [322, 357] on p "f52e8c4" at bounding box center [332, 353] width 46 height 18
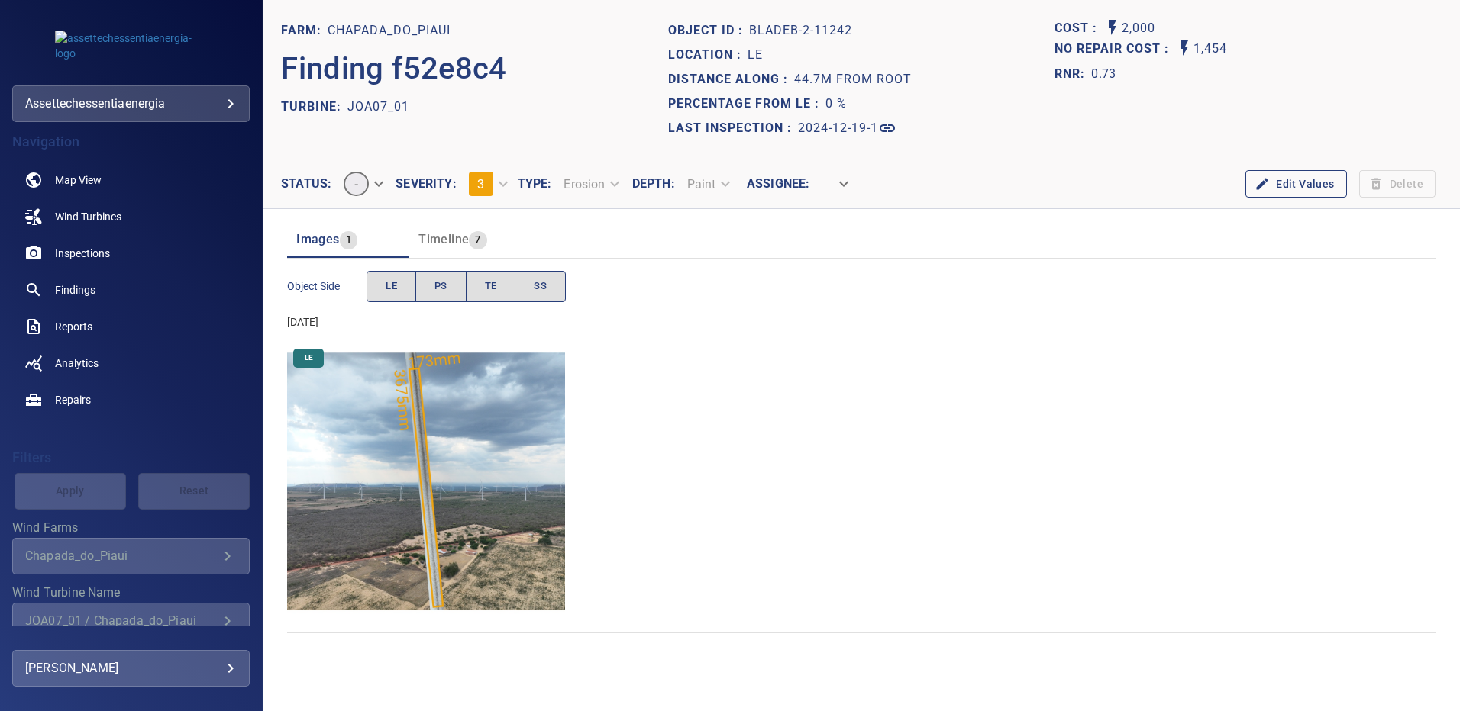
click at [454, 434] on img "Chapada_do_Piaui/JOA07_01/2024-12-19-1/2024-12-19-2/image85wp85.jpg" at bounding box center [426, 482] width 278 height 278
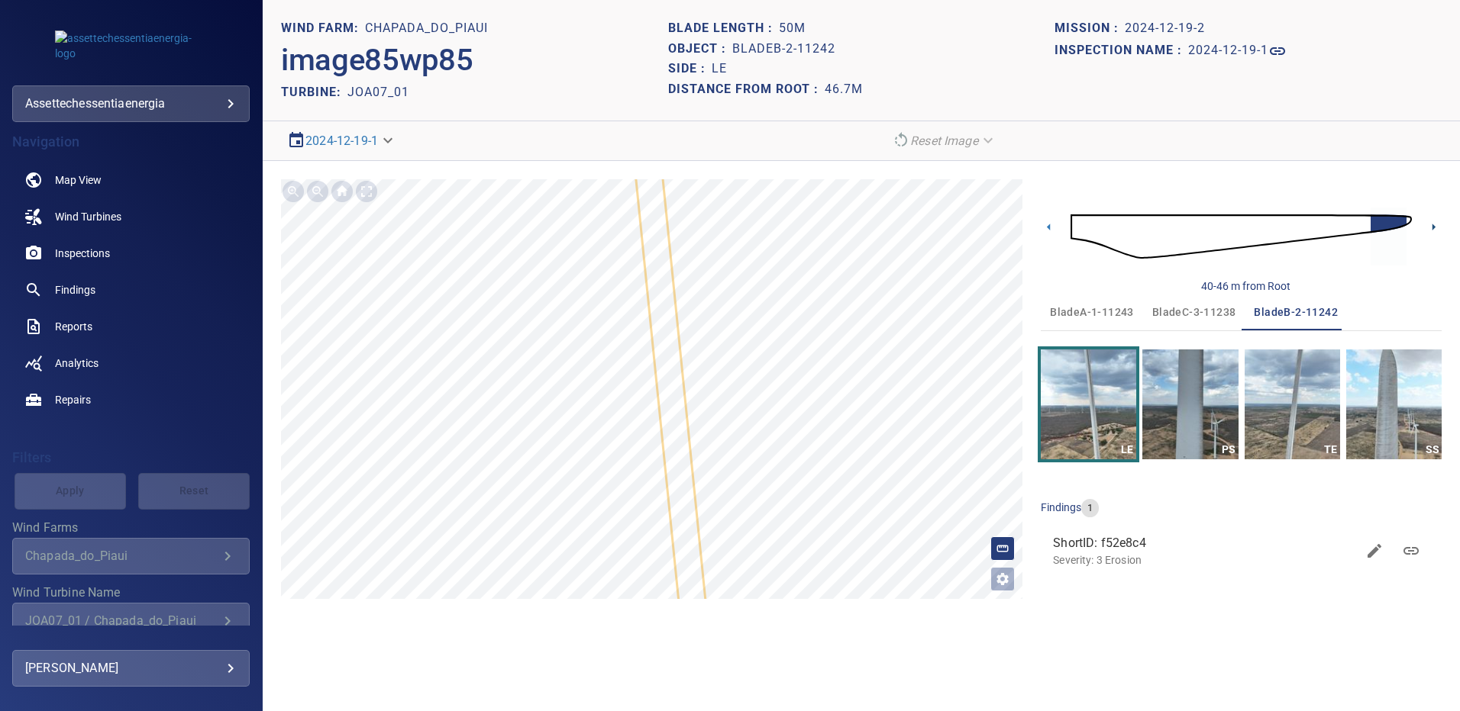
click at [1434, 228] on icon at bounding box center [1433, 227] width 3 height 7
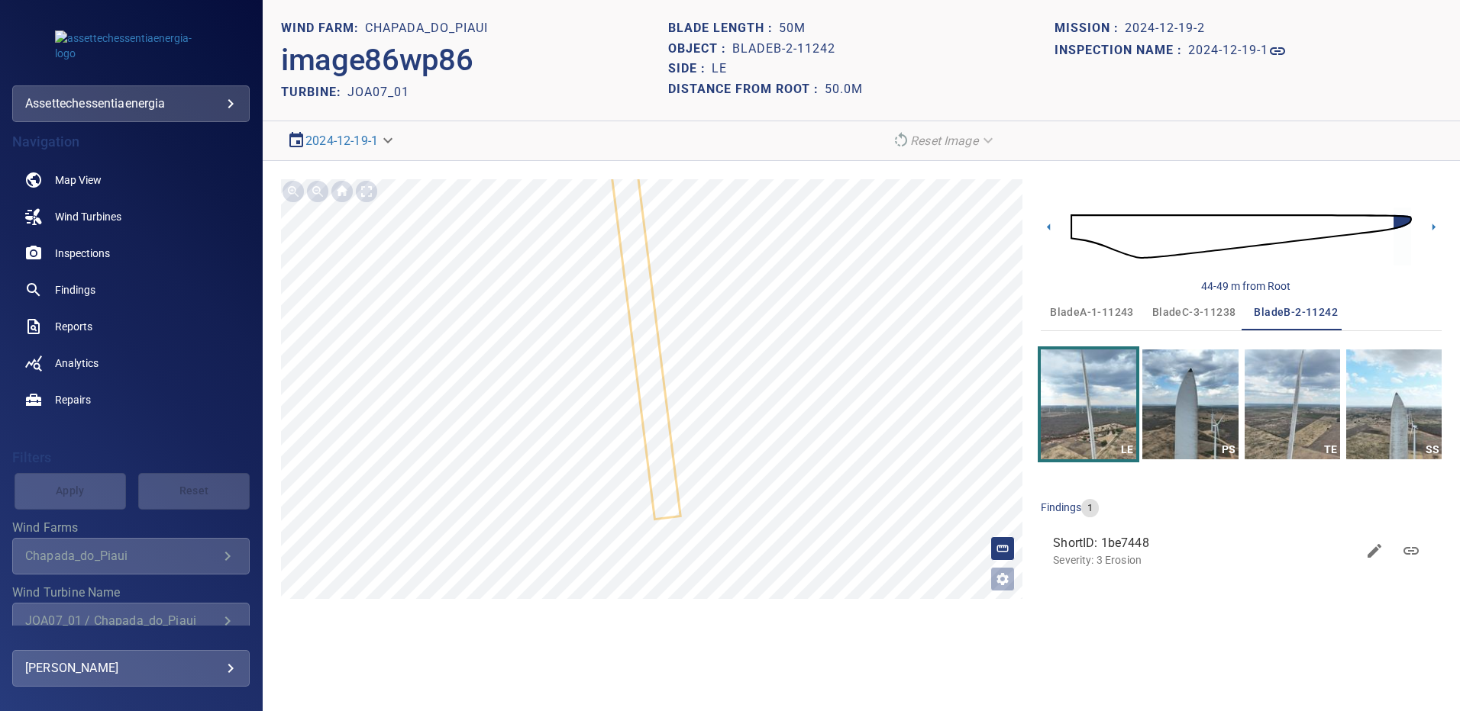
click at [1100, 310] on span "bladeA-1-11243" at bounding box center [1092, 312] width 84 height 19
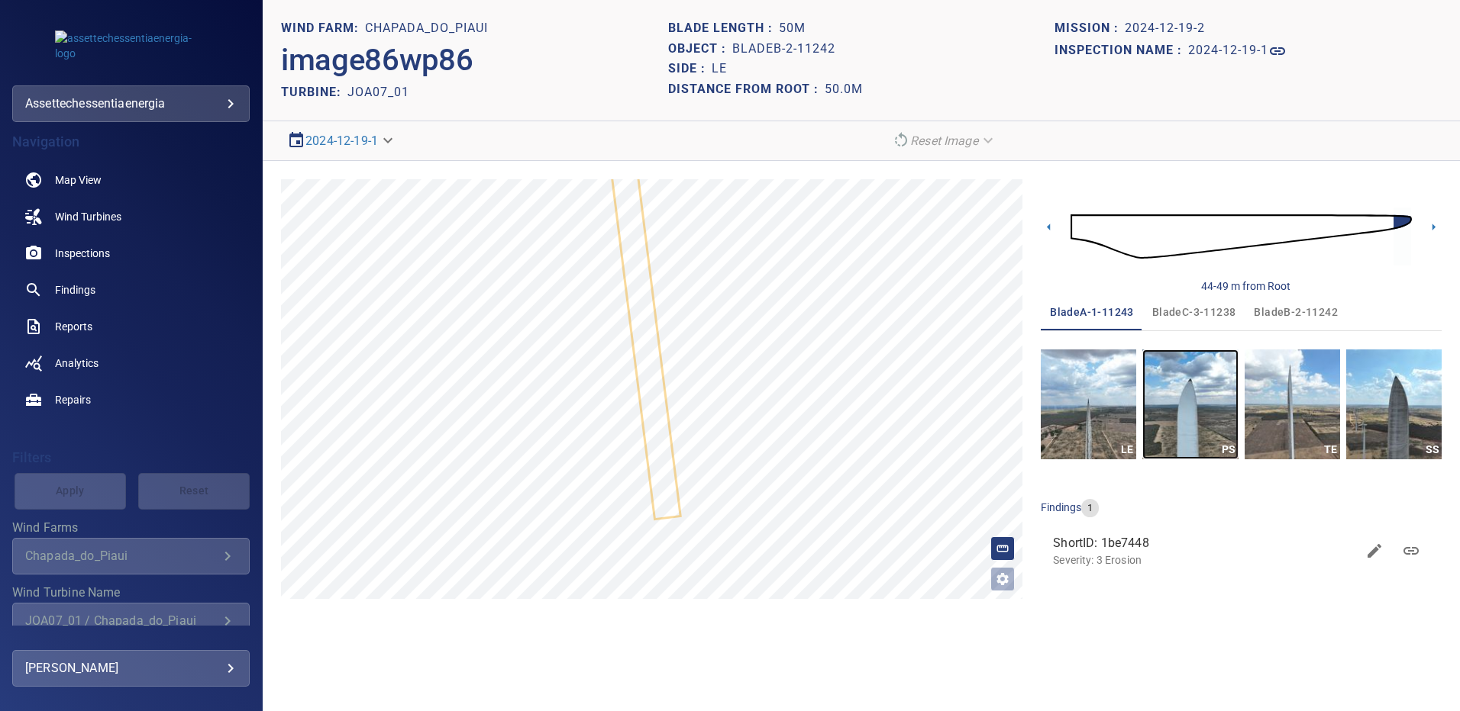
click at [1176, 419] on img "button" at bounding box center [1189, 405] width 95 height 110
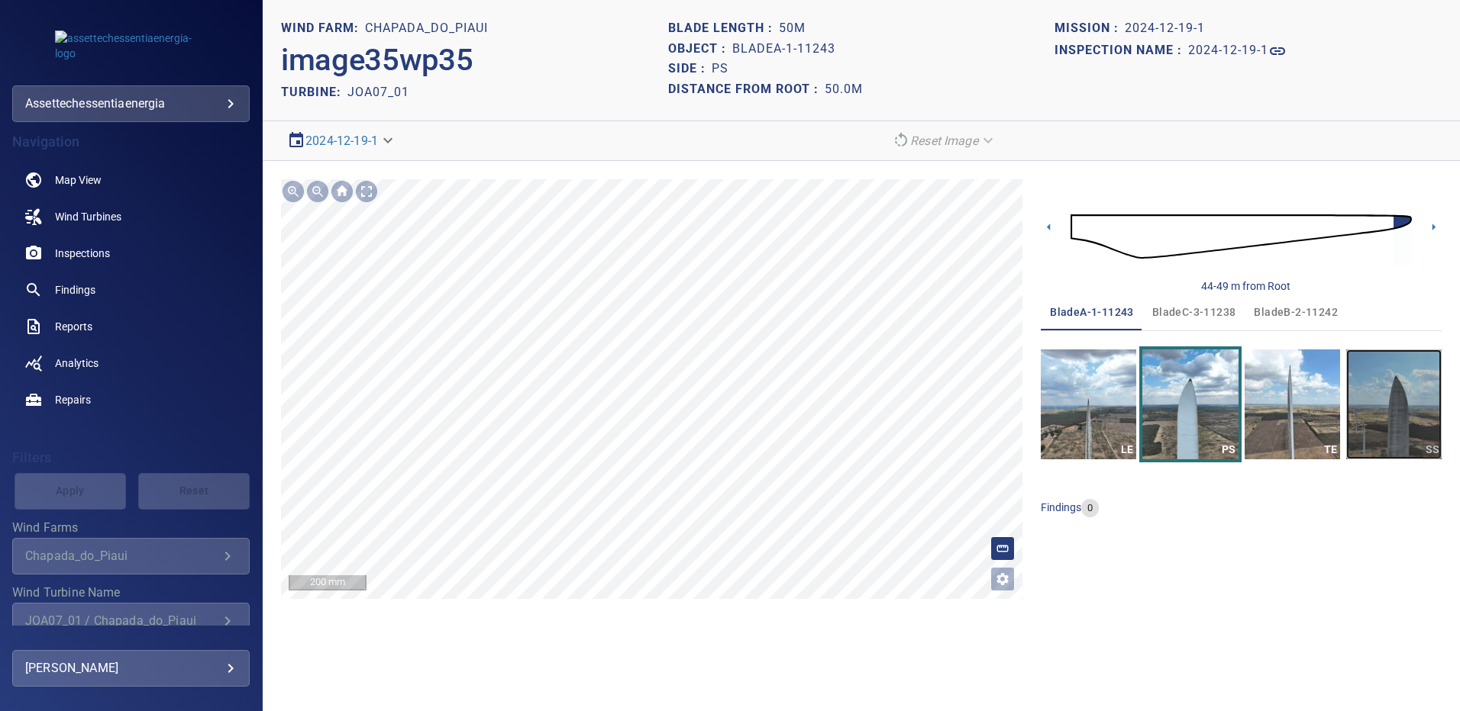
click at [1397, 402] on img "button" at bounding box center [1393, 405] width 95 height 110
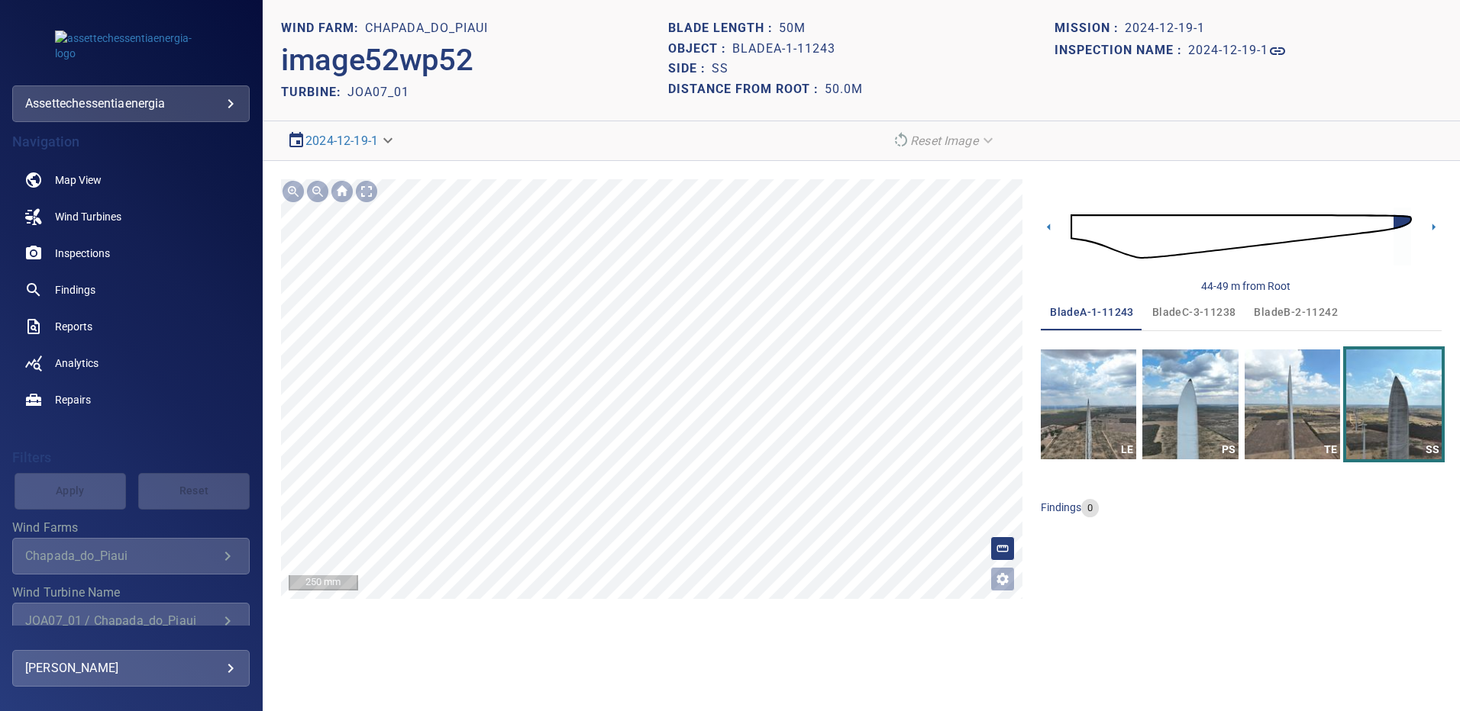
click at [1267, 308] on span "bladeB-2-11242" at bounding box center [1295, 312] width 84 height 19
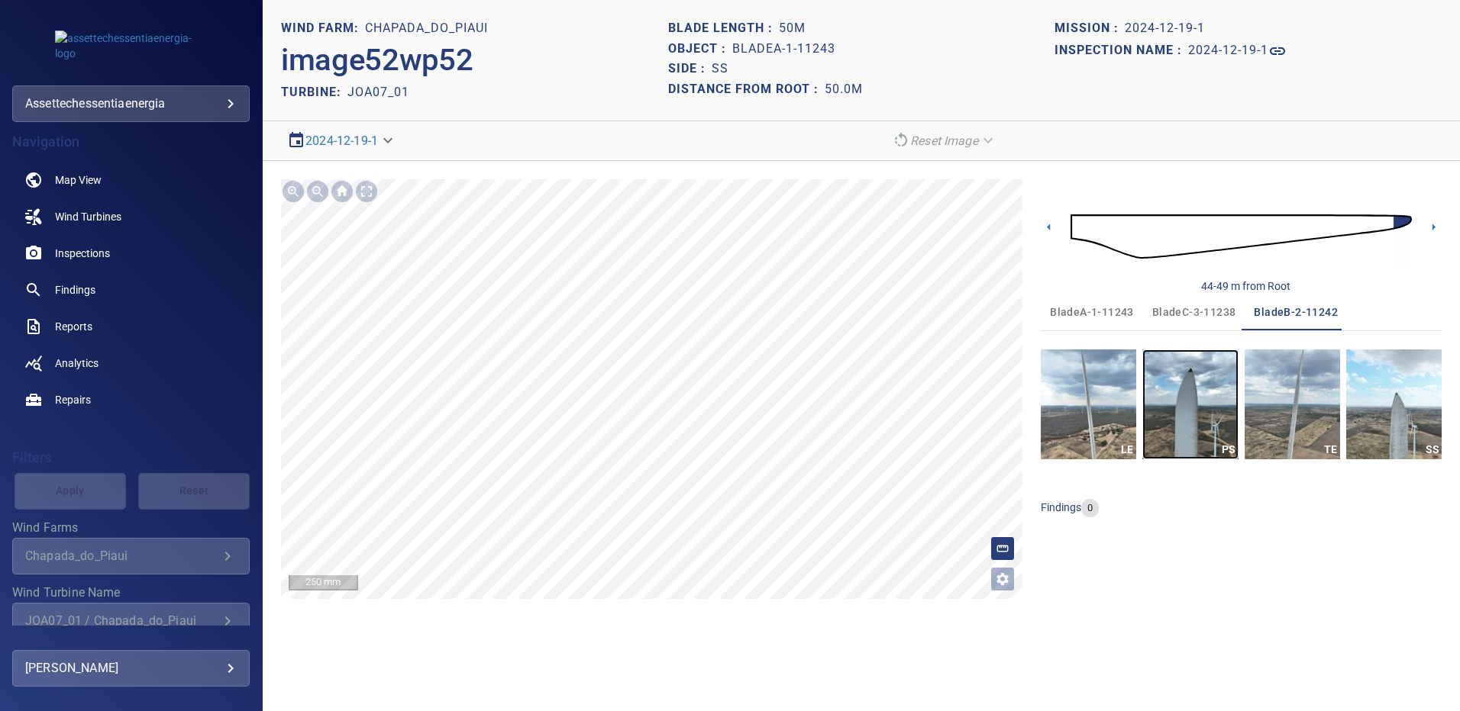
click at [1222, 373] on img "button" at bounding box center [1189, 405] width 95 height 110
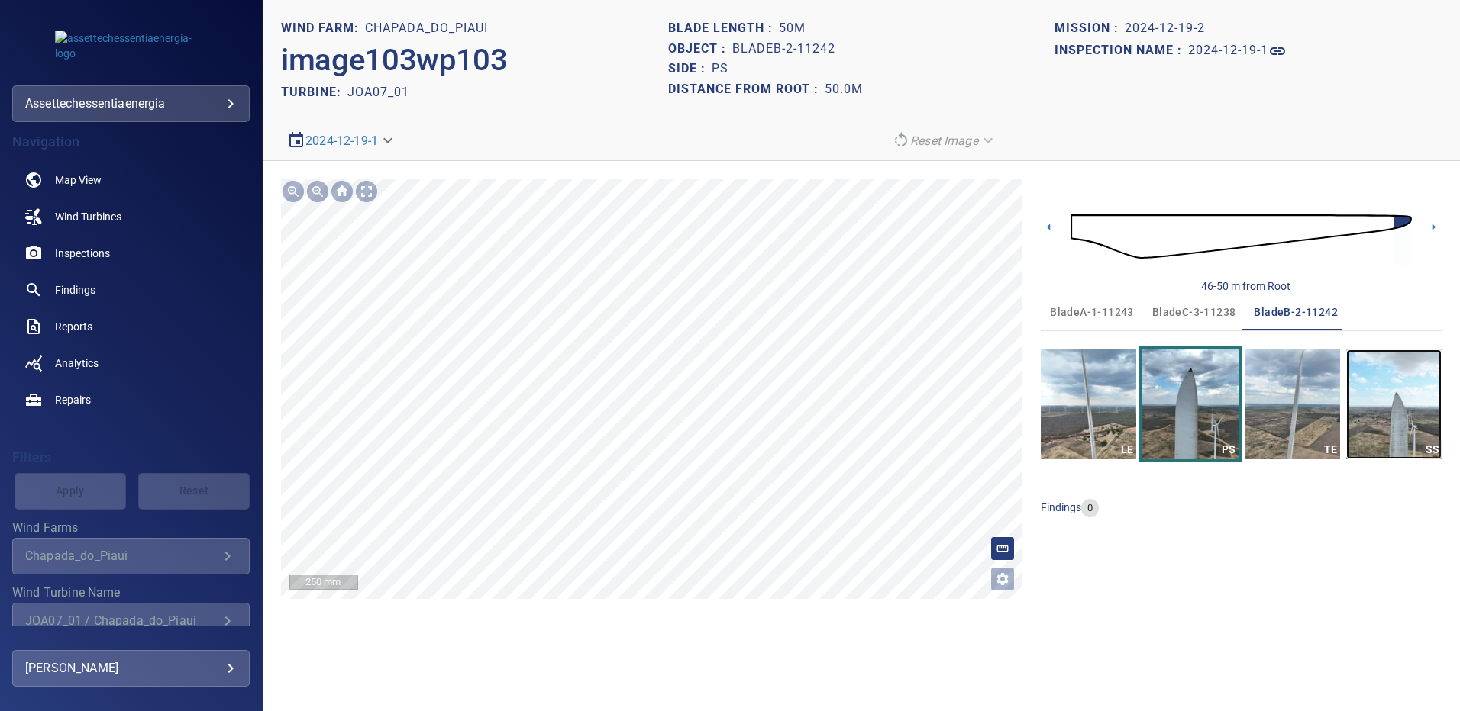
click at [1361, 372] on img "button" at bounding box center [1393, 405] width 95 height 110
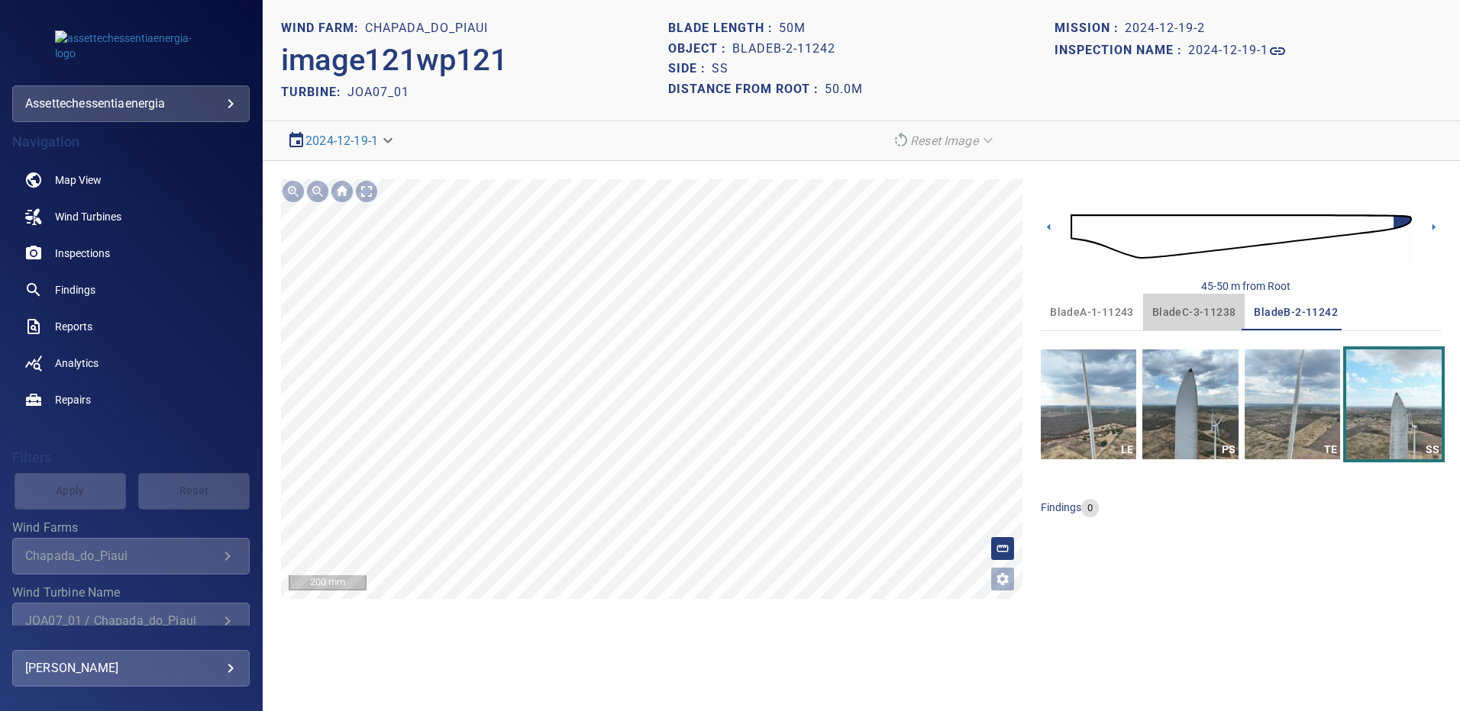
click at [1212, 314] on span "bladeC-3-11238" at bounding box center [1194, 312] width 84 height 19
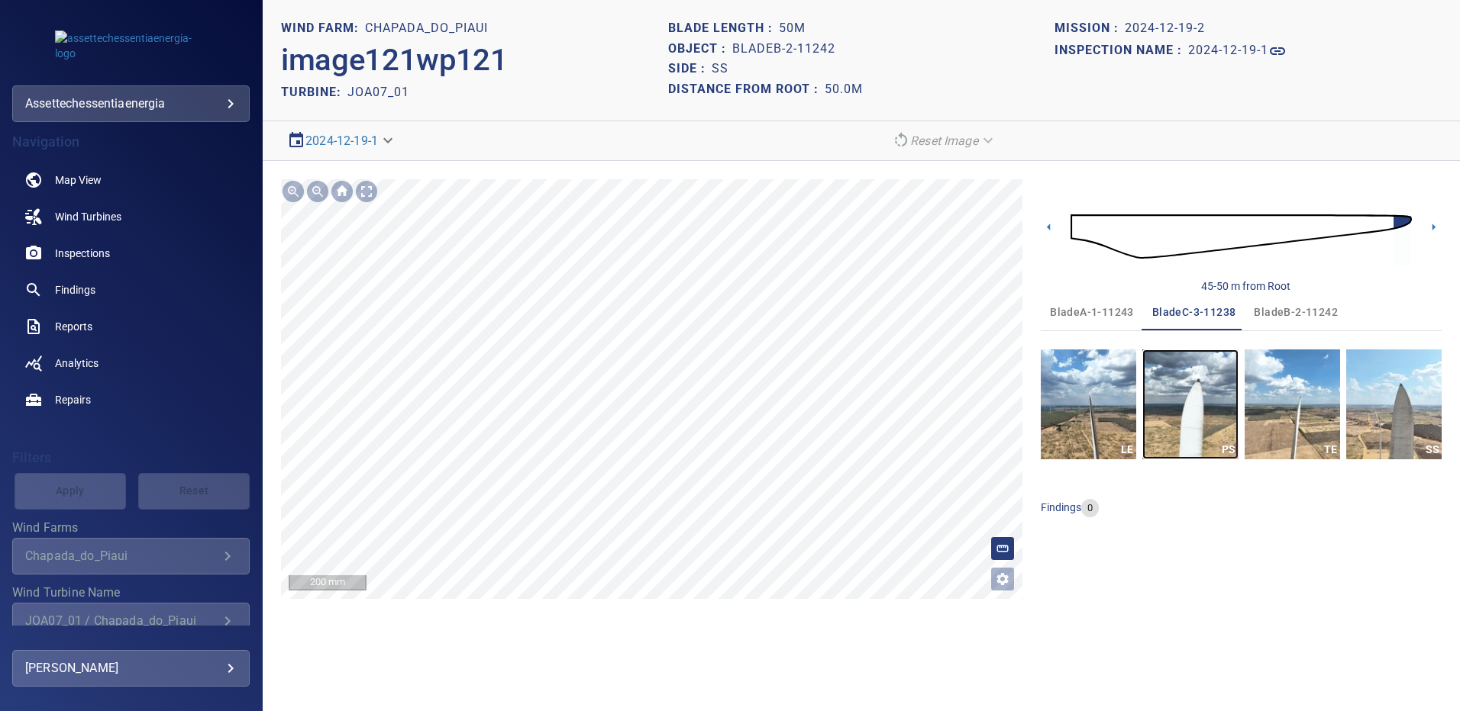
click at [1201, 397] on img "button" at bounding box center [1189, 405] width 95 height 110
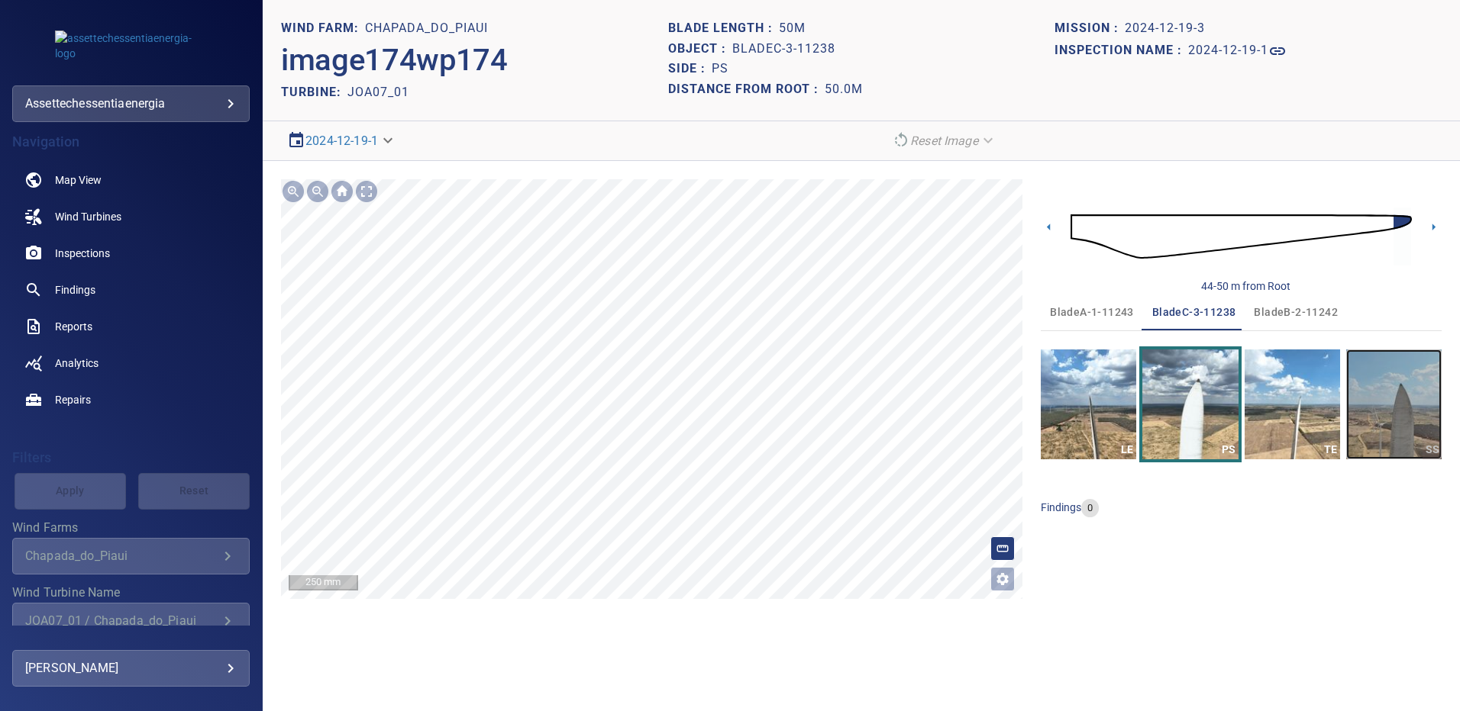
click at [1394, 411] on img "button" at bounding box center [1393, 405] width 95 height 110
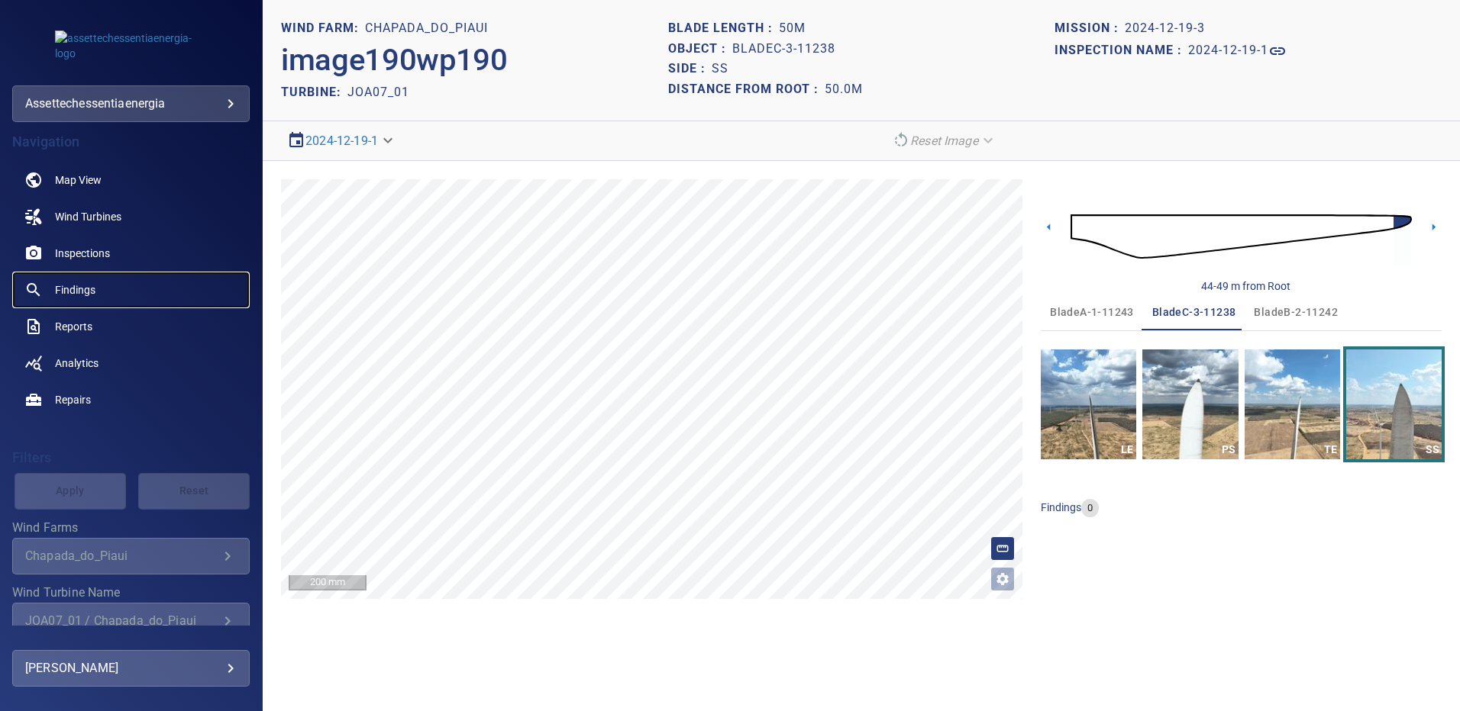
click at [93, 285] on span "Findings" at bounding box center [75, 289] width 40 height 15
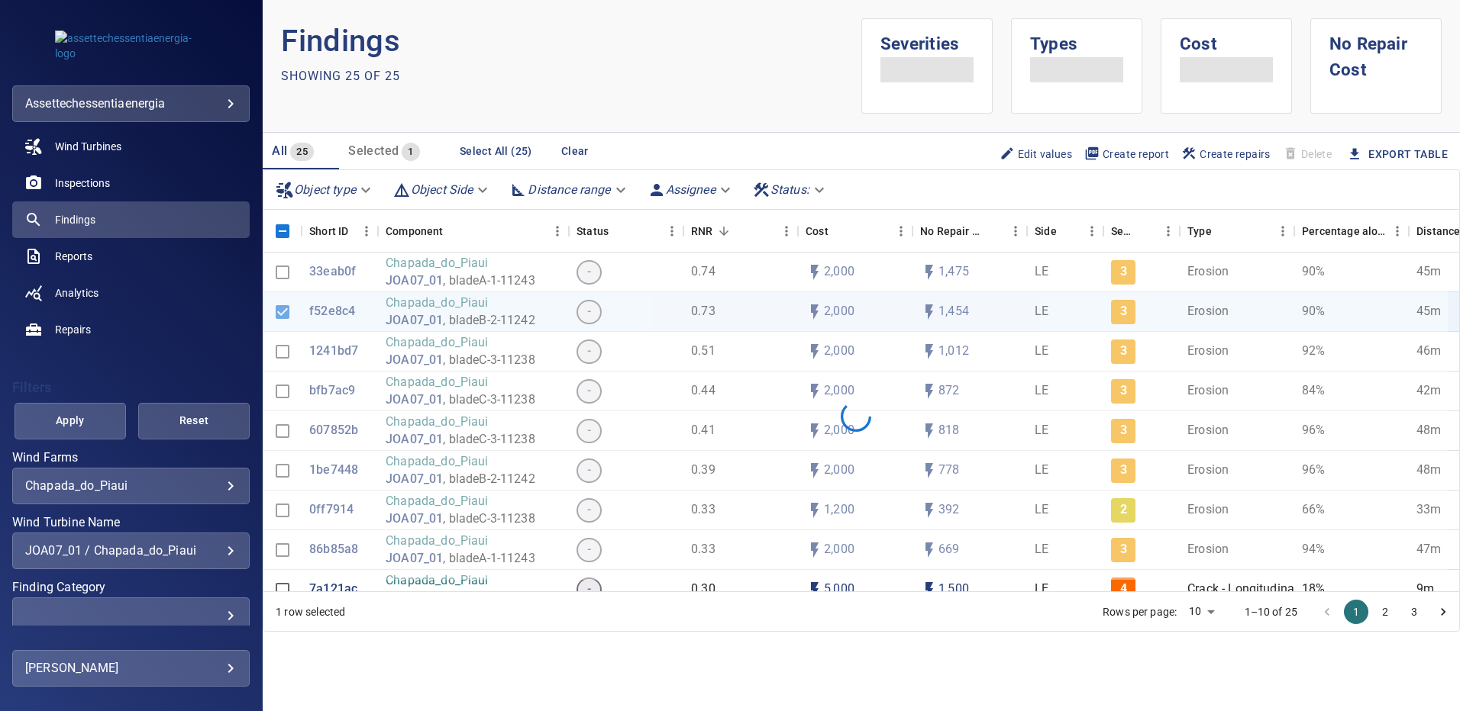
scroll to position [77, 0]
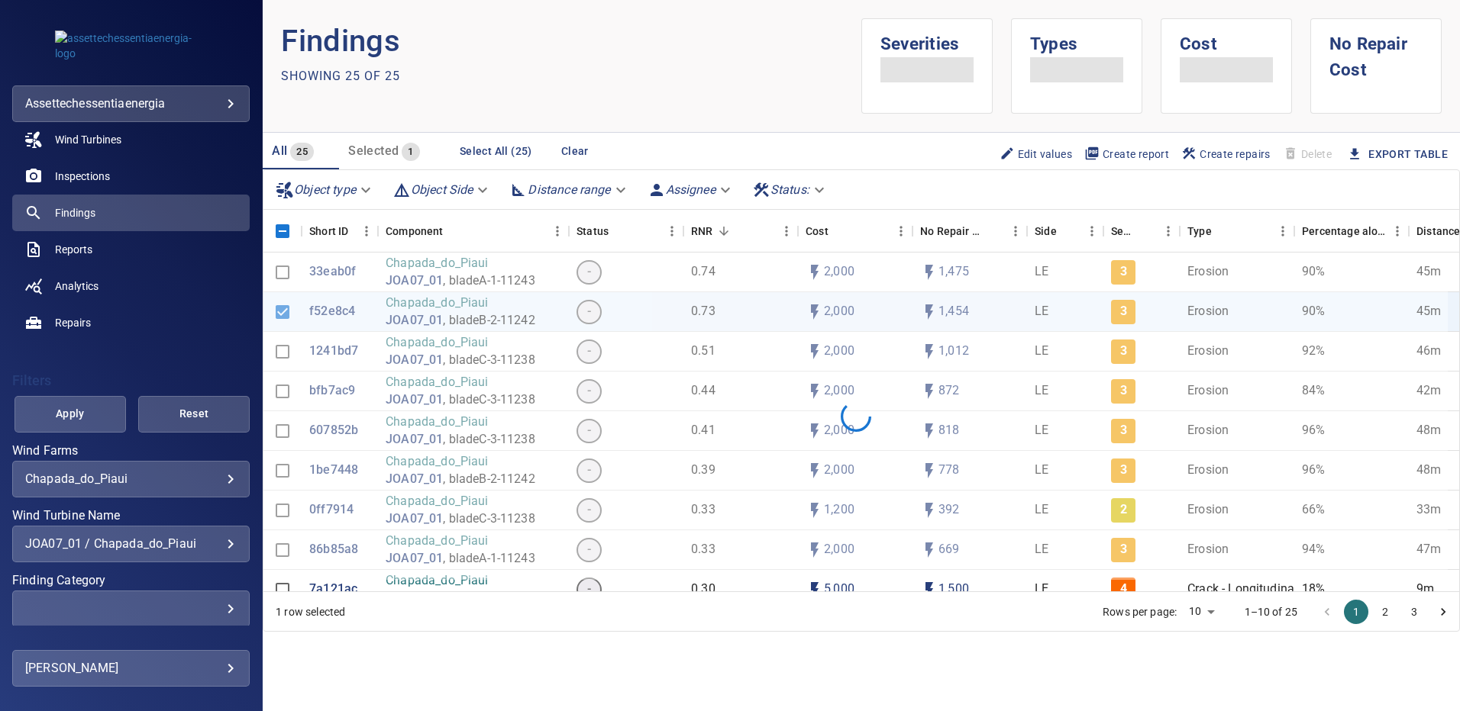
click at [214, 546] on div "JOA07_01 / Chapada_do_Piaui" at bounding box center [130, 544] width 211 height 15
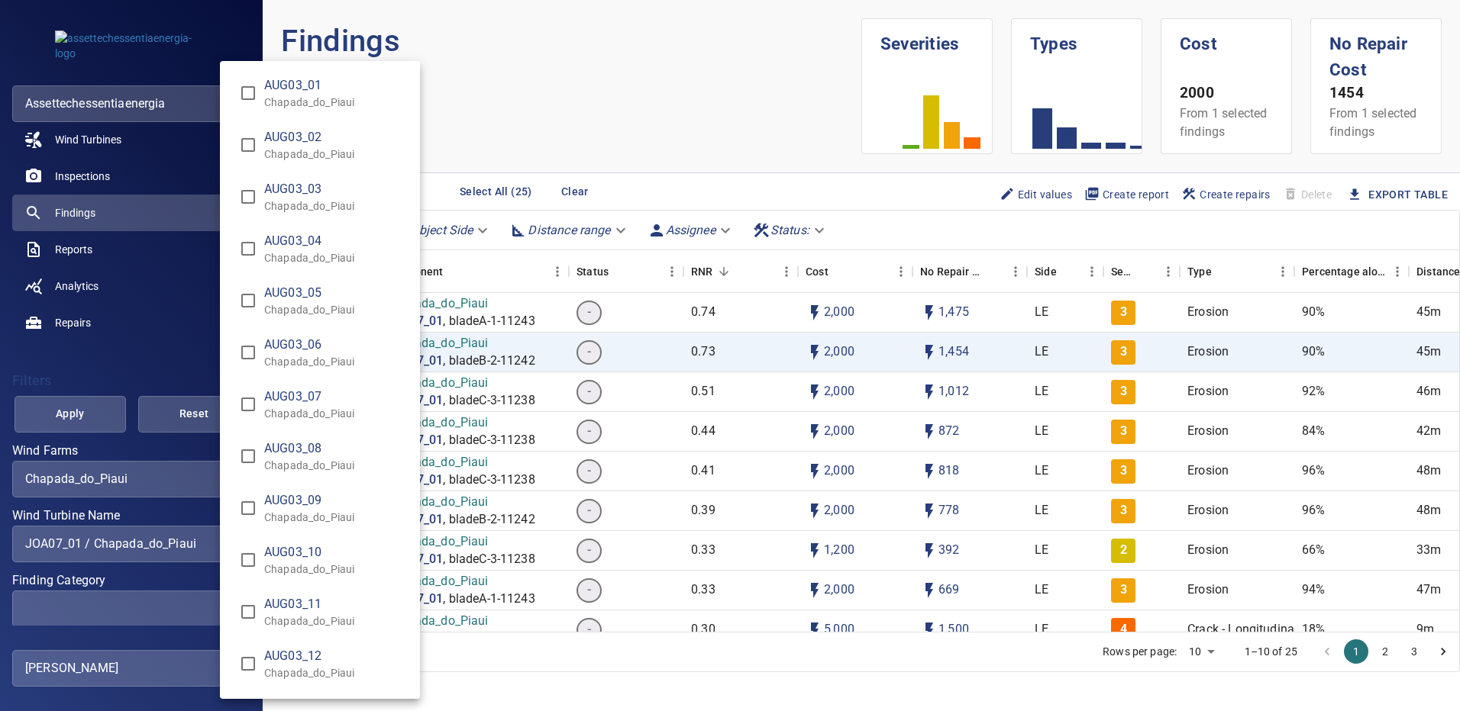
scroll to position [5684, 0]
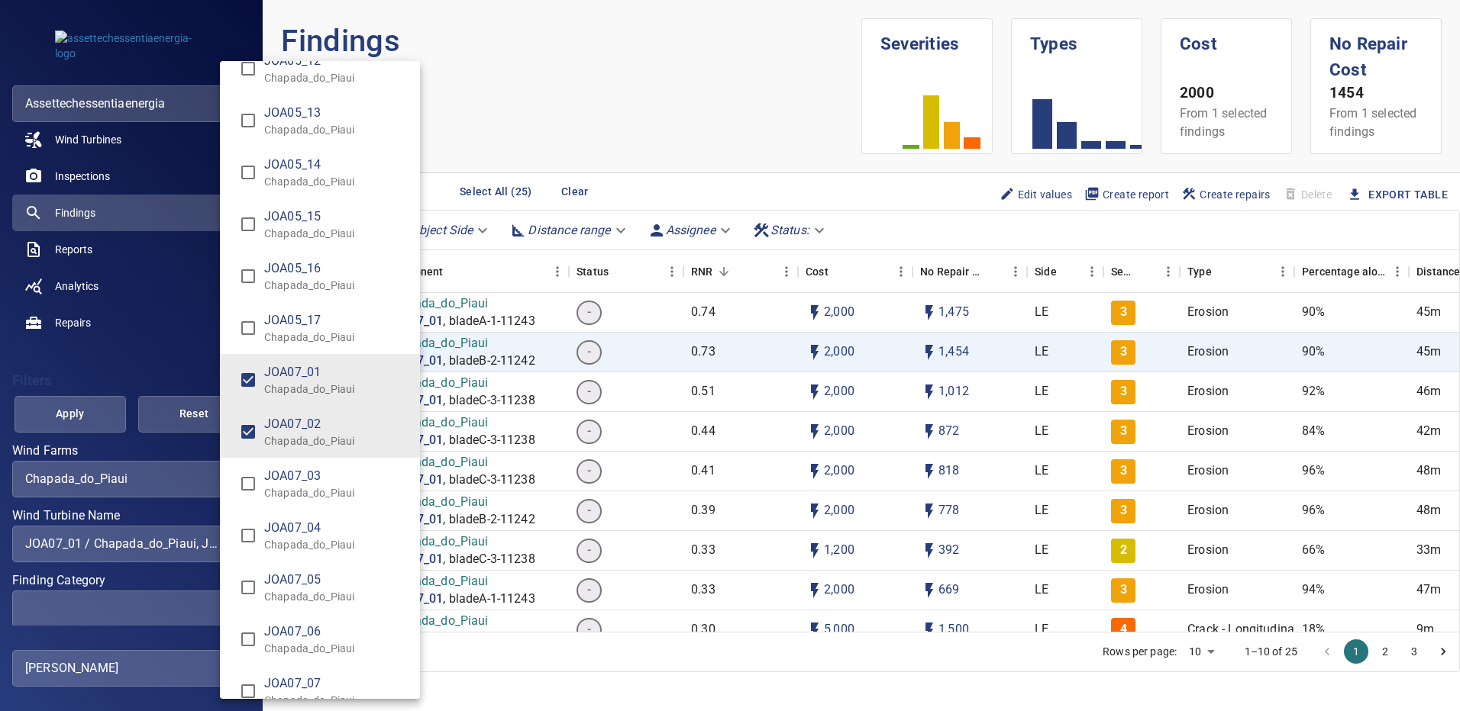
type input "**********"
click at [93, 411] on div "Wind Turbine Name" at bounding box center [730, 355] width 1460 height 711
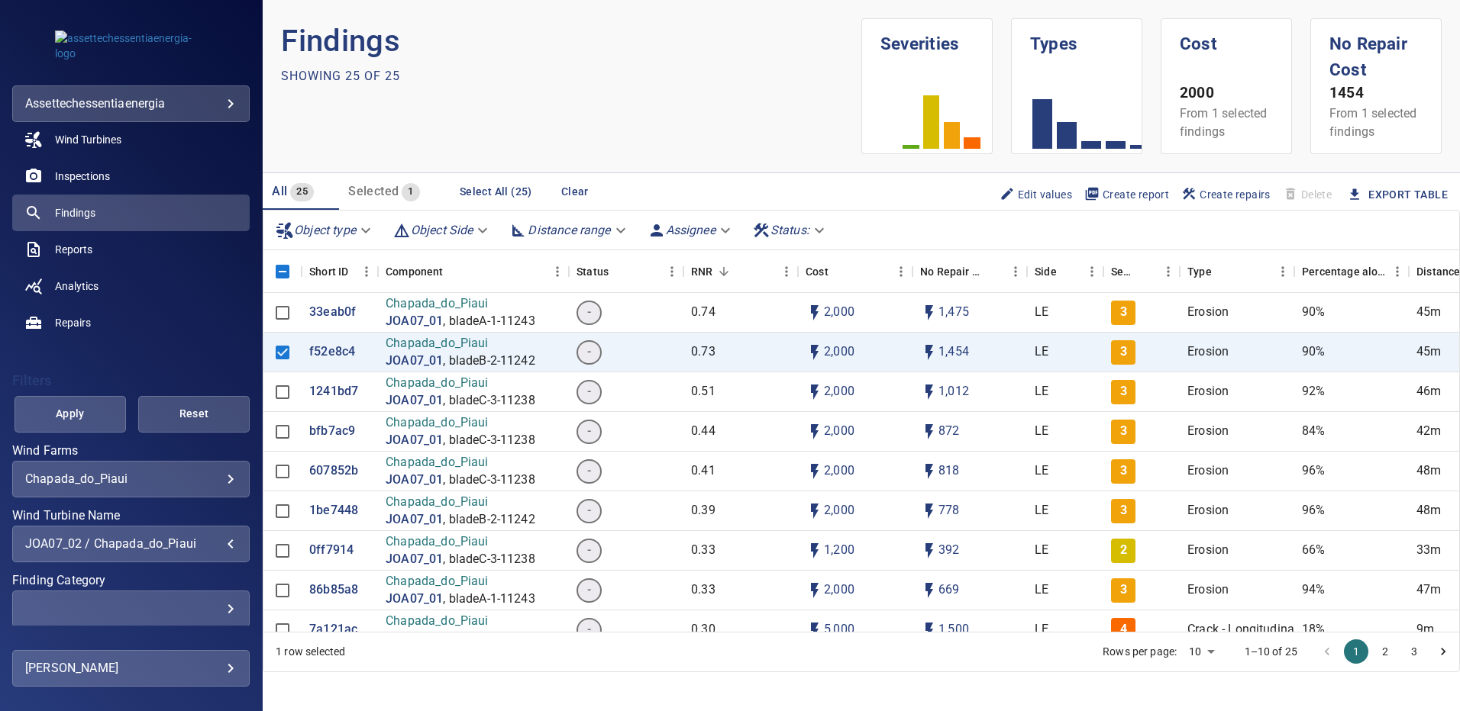
click at [90, 413] on span "Apply" at bounding box center [70, 414] width 73 height 19
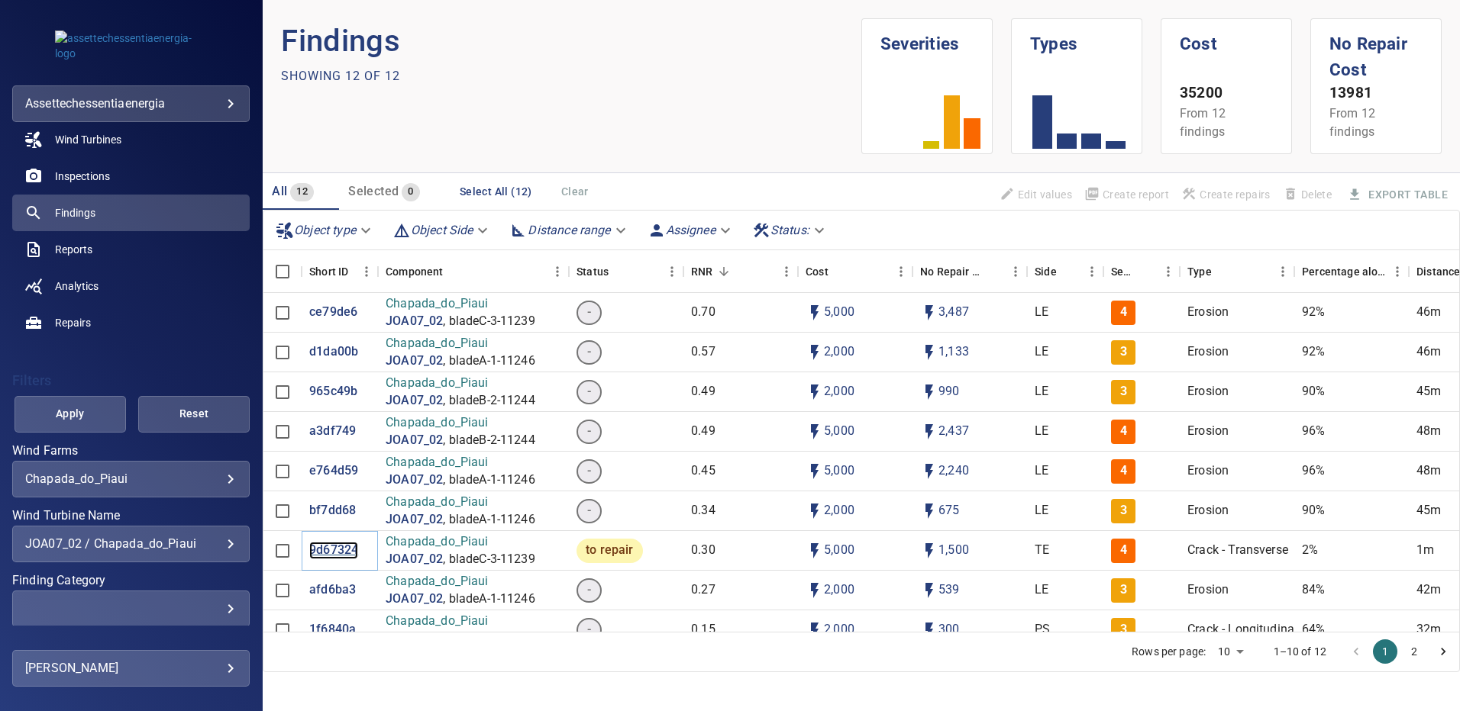
click at [346, 550] on p "9d67324" at bounding box center [333, 551] width 49 height 18
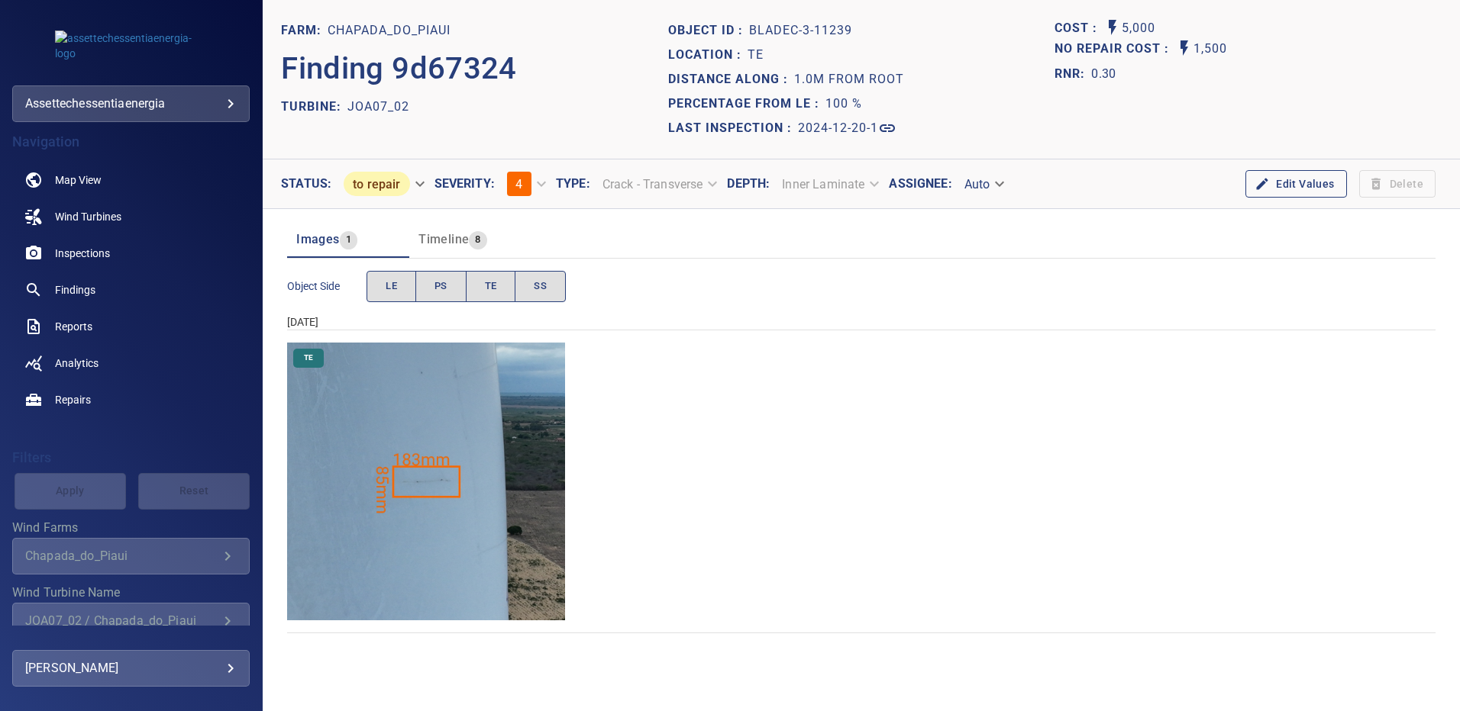
click at [474, 448] on img "Chapada_do_Piaui/JOA07_02/2024-12-20-1/2024-12-20-3/image194wp194.jpg" at bounding box center [426, 482] width 278 height 278
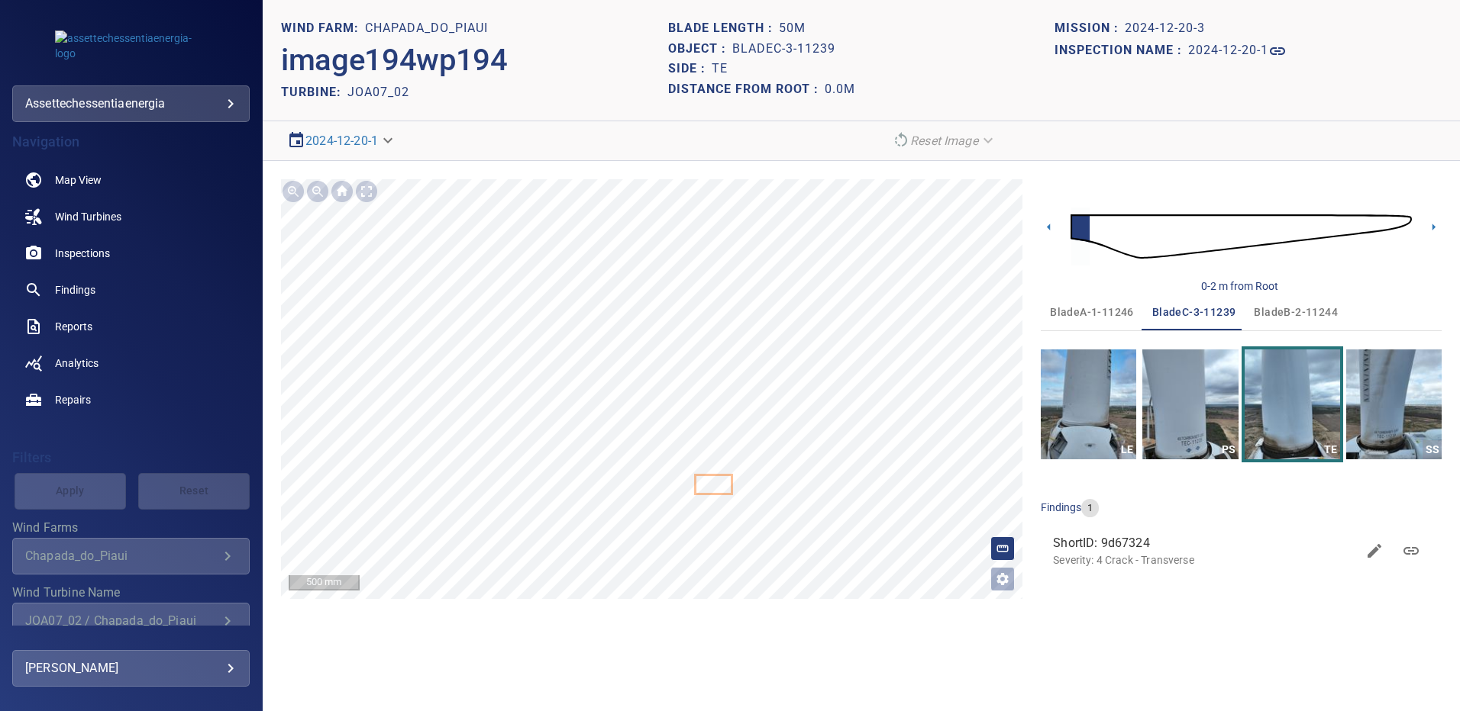
click at [1098, 310] on span "bladeA-1-11246" at bounding box center [1092, 312] width 84 height 19
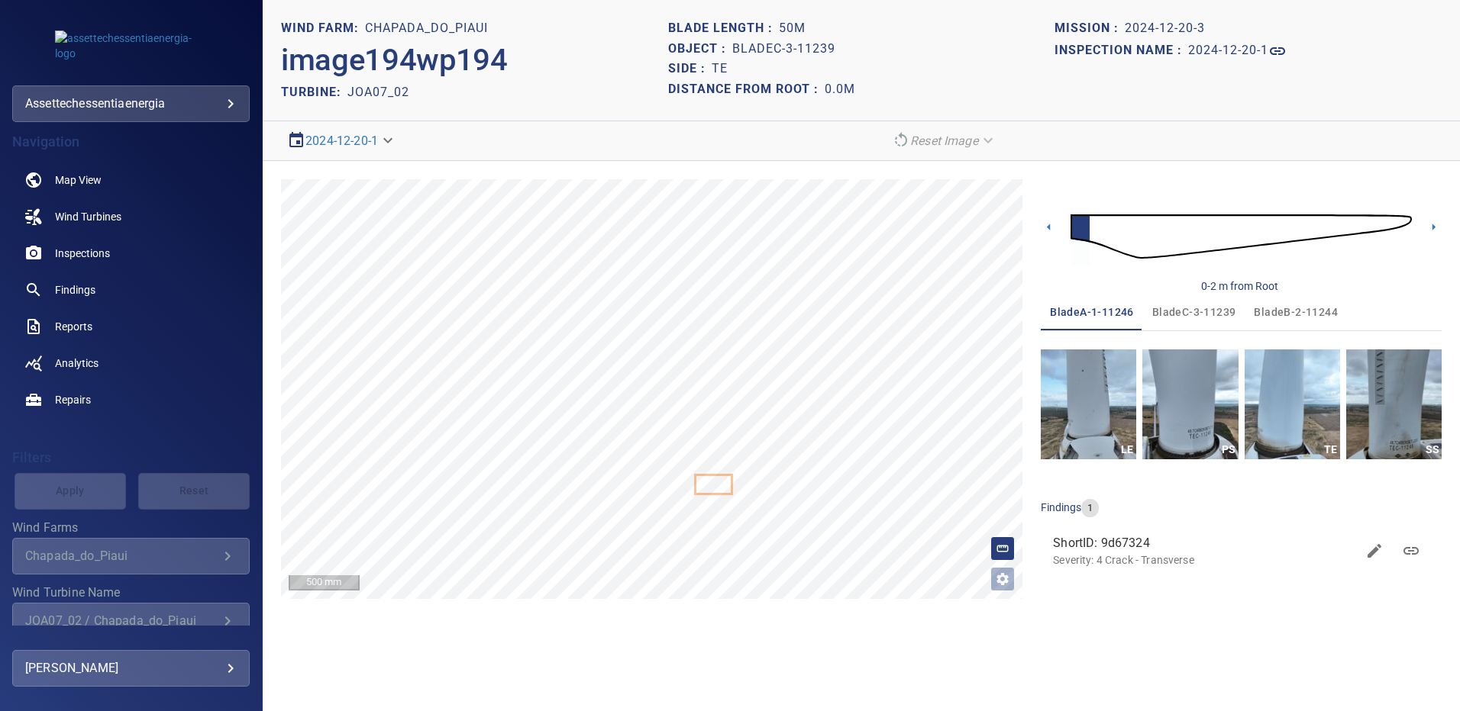
click at [1393, 228] on img at bounding box center [1240, 236] width 341 height 82
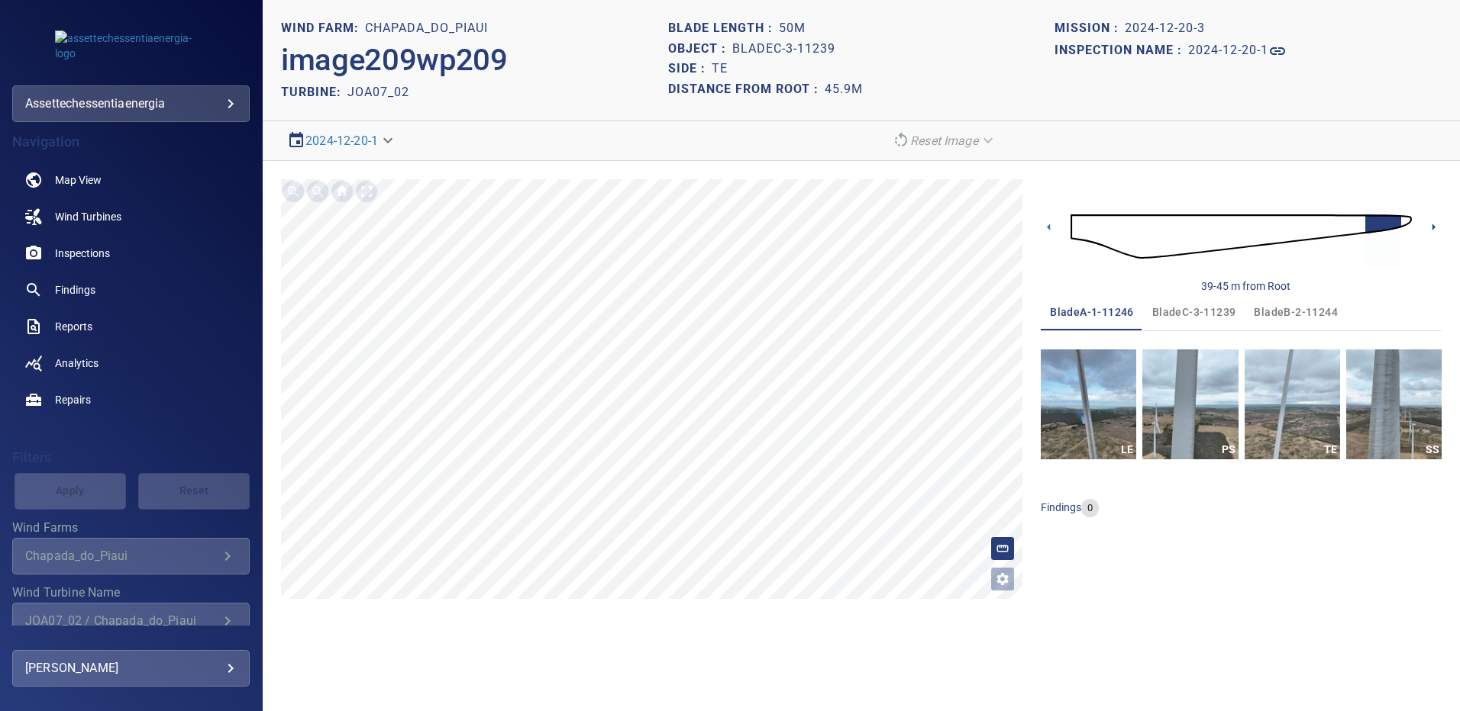
click at [1437, 224] on icon at bounding box center [1433, 227] width 16 height 16
click at [1185, 408] on img "button" at bounding box center [1189, 405] width 95 height 110
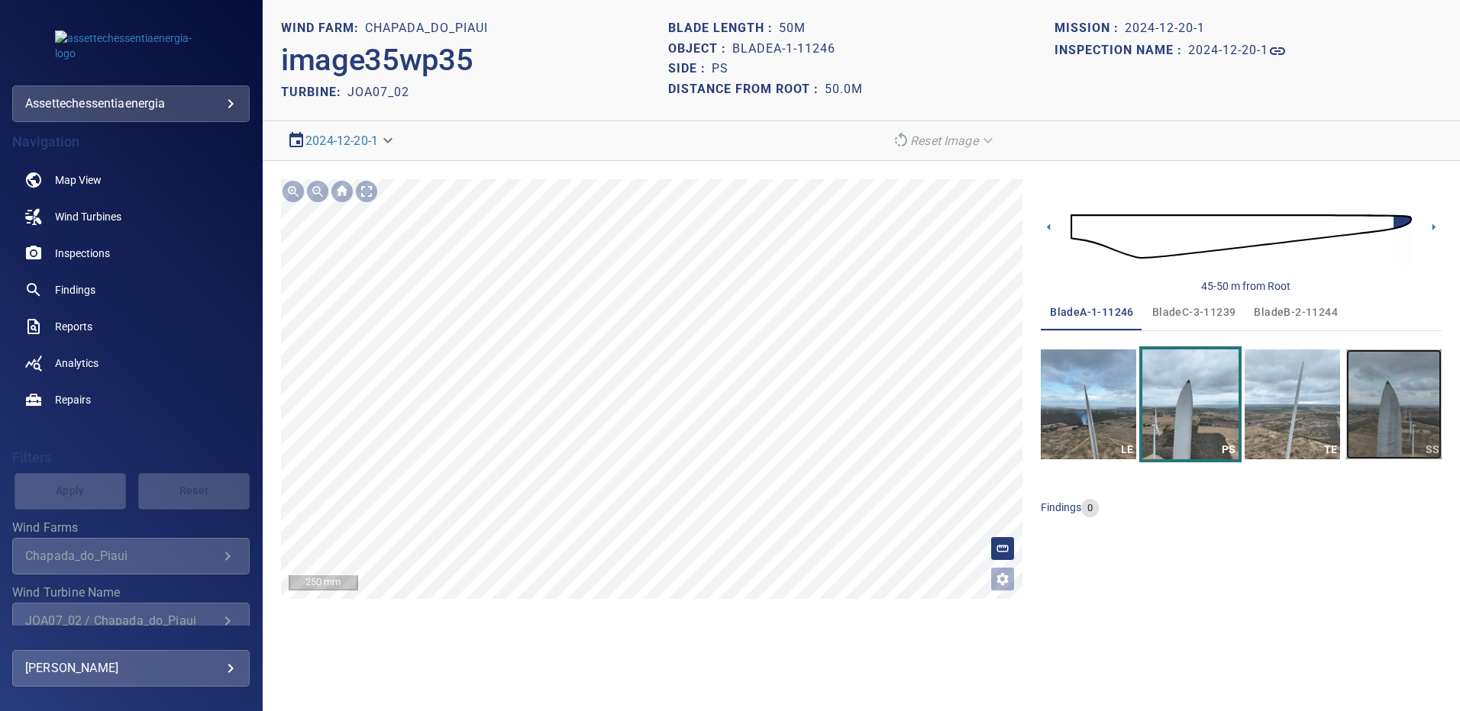
click at [1421, 408] on img "button" at bounding box center [1393, 405] width 95 height 110
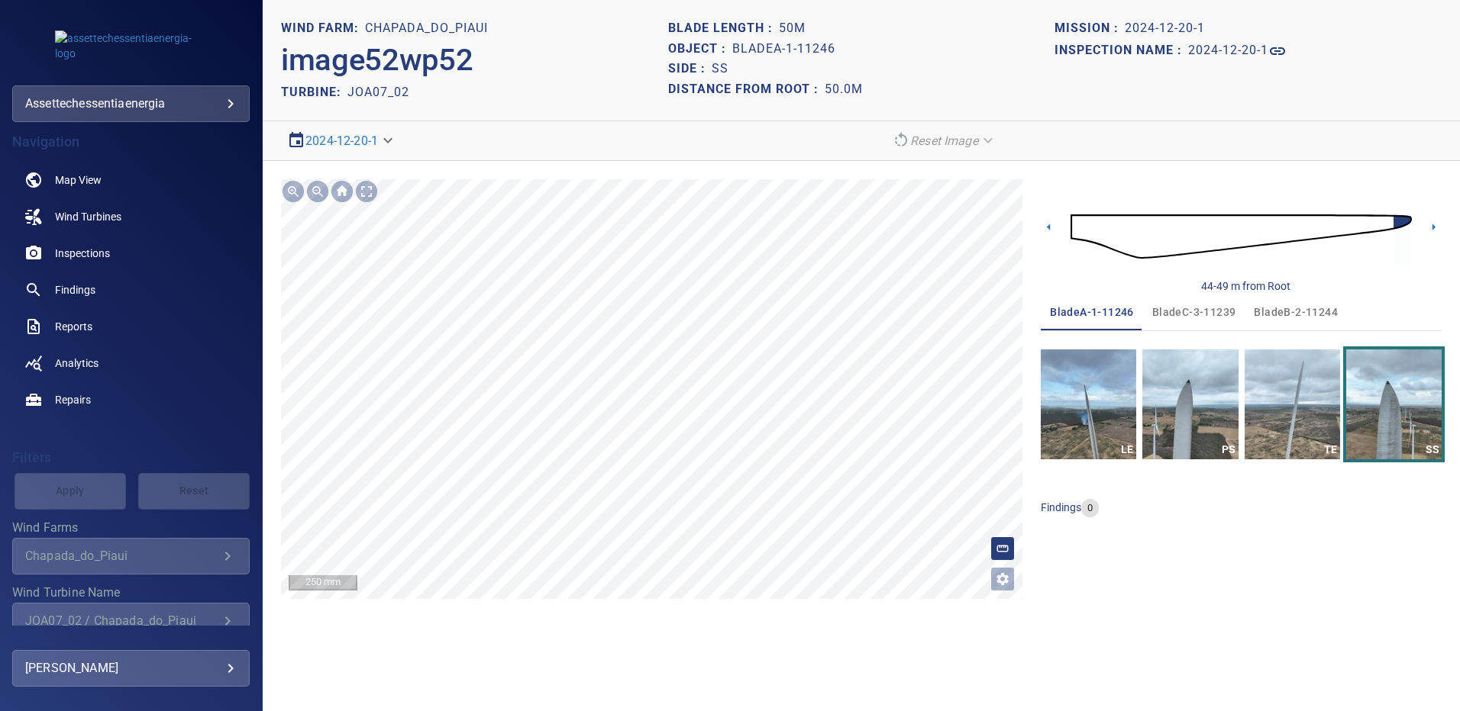
click at [1296, 314] on span "bladeB-2-11244" at bounding box center [1295, 312] width 84 height 19
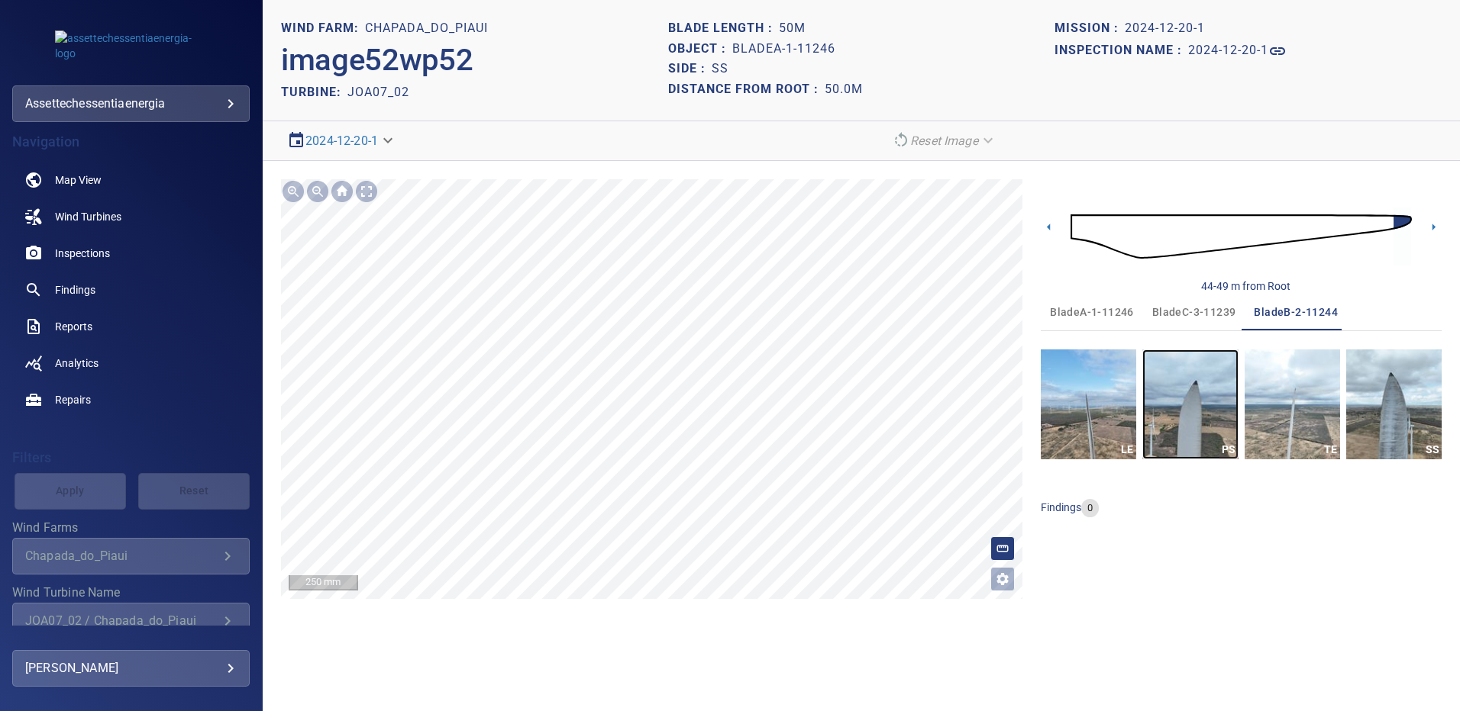
click at [1187, 397] on img "button" at bounding box center [1189, 405] width 95 height 110
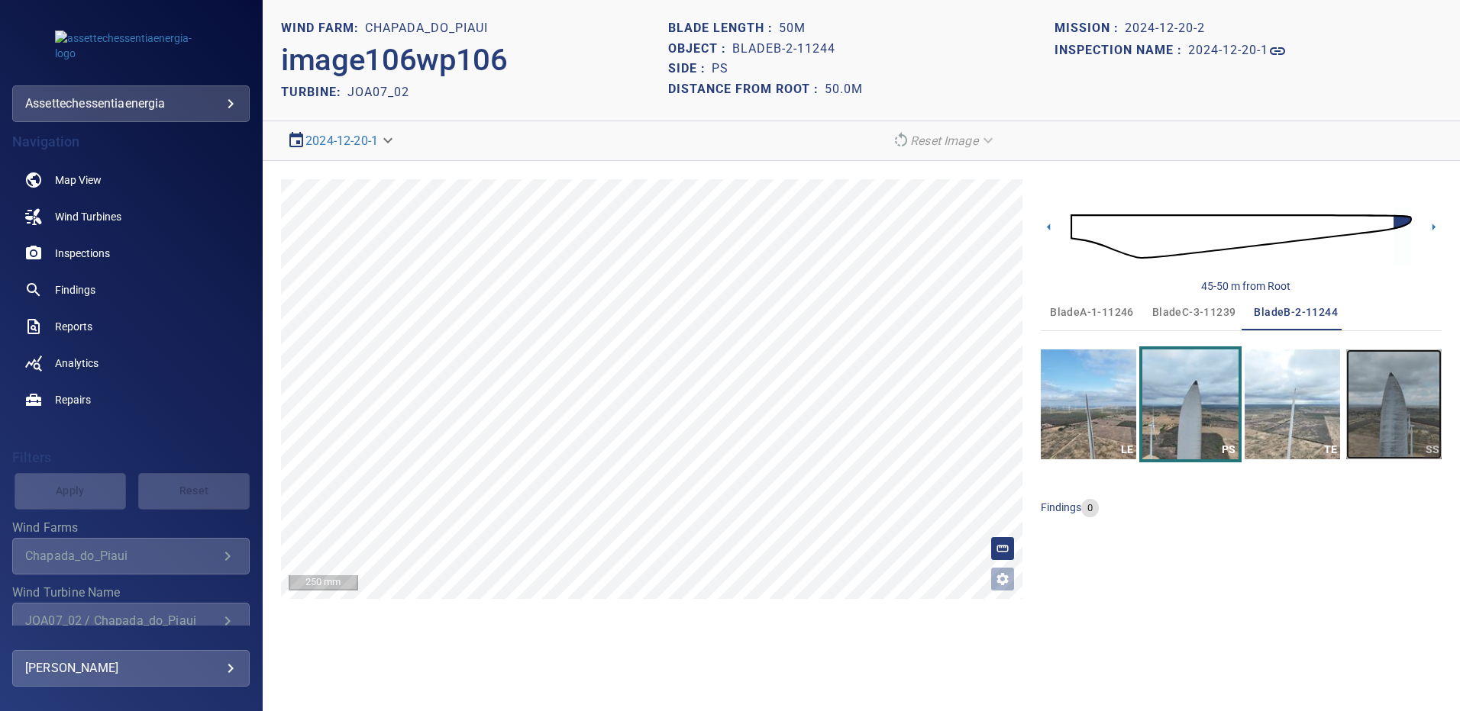
click at [1385, 389] on img "button" at bounding box center [1393, 405] width 95 height 110
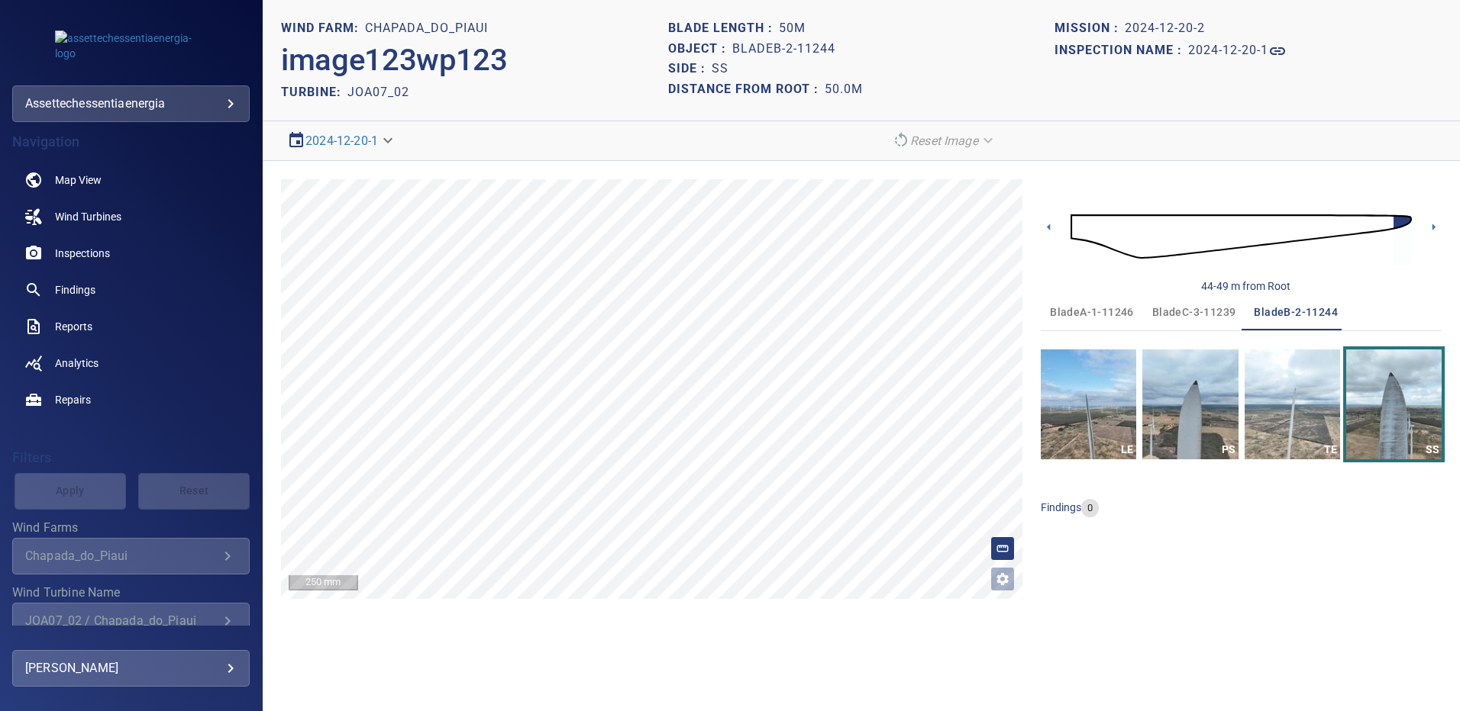
drag, startPoint x: 1194, startPoint y: 312, endPoint x: 1195, endPoint y: 322, distance: 10.0
click at [1194, 312] on span "bladeC-3-11239" at bounding box center [1194, 312] width 84 height 19
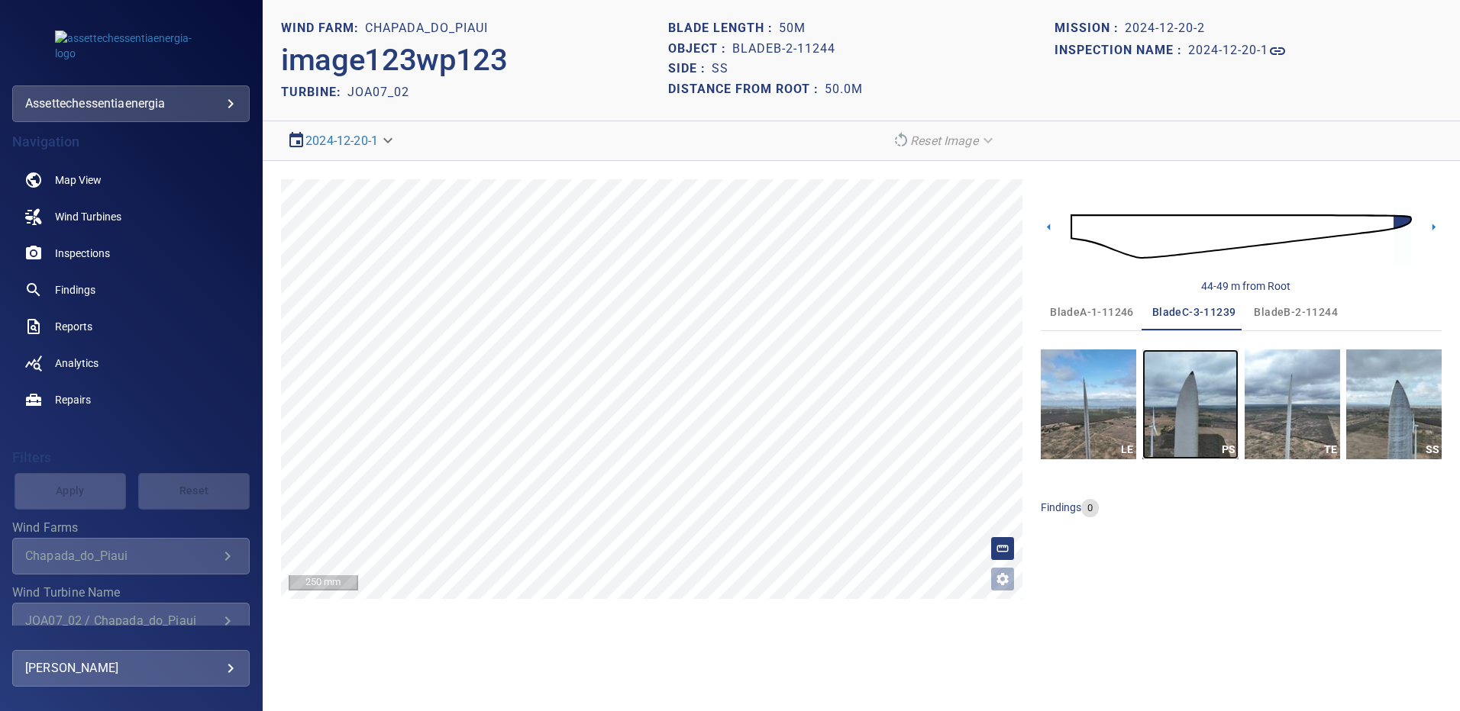
click at [1202, 391] on img "button" at bounding box center [1189, 405] width 95 height 110
click at [1414, 392] on img "button" at bounding box center [1393, 405] width 95 height 110
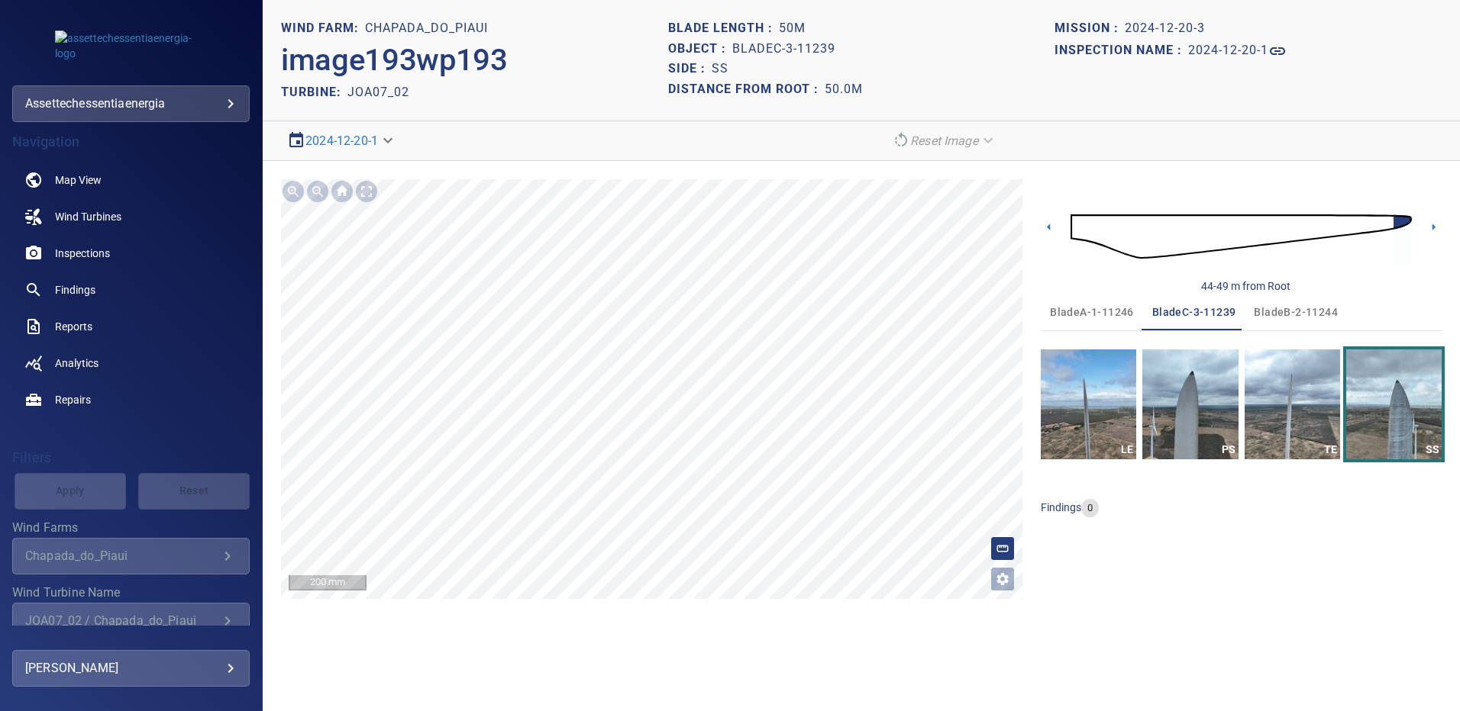
drag, startPoint x: 1091, startPoint y: 308, endPoint x: 1100, endPoint y: 318, distance: 13.0
click at [1091, 308] on span "bladeA-1-11246" at bounding box center [1092, 312] width 84 height 19
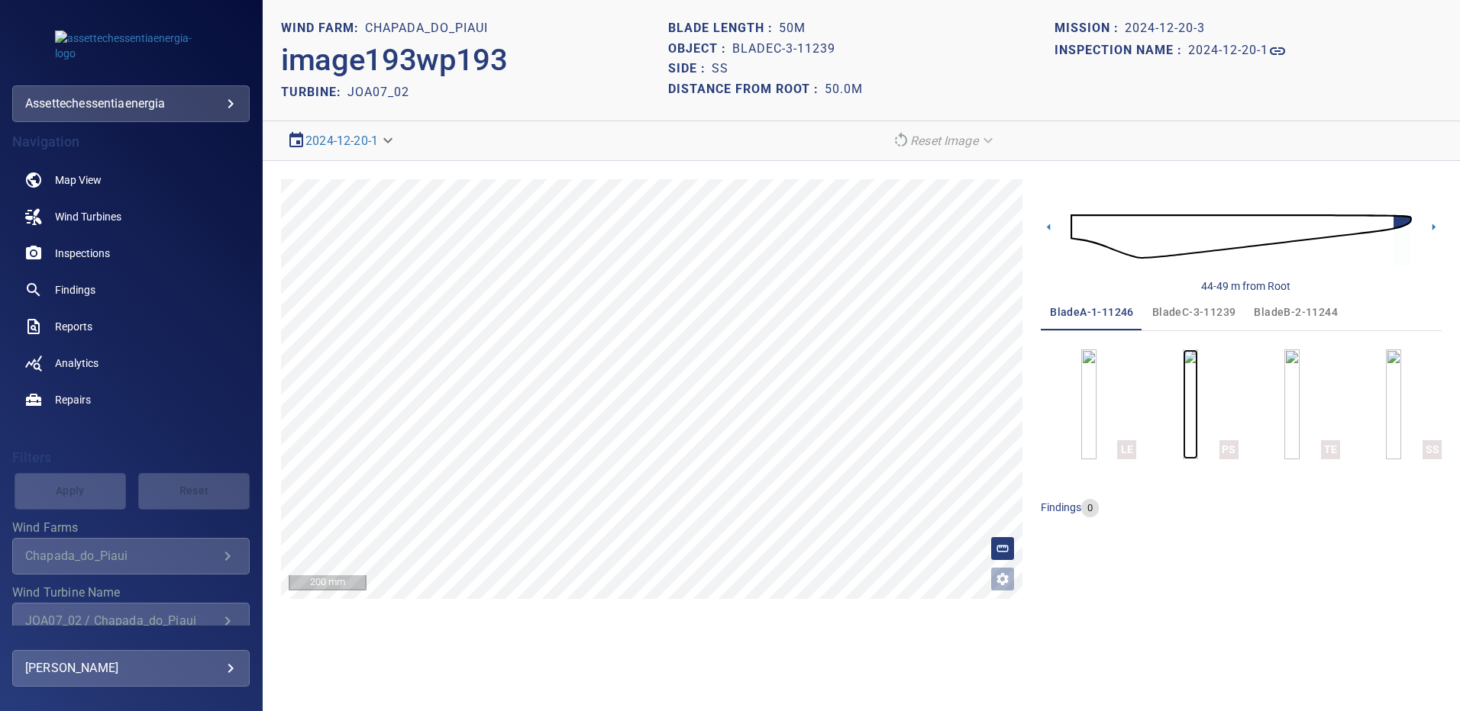
click at [1198, 403] on img "button" at bounding box center [1189, 405] width 15 height 110
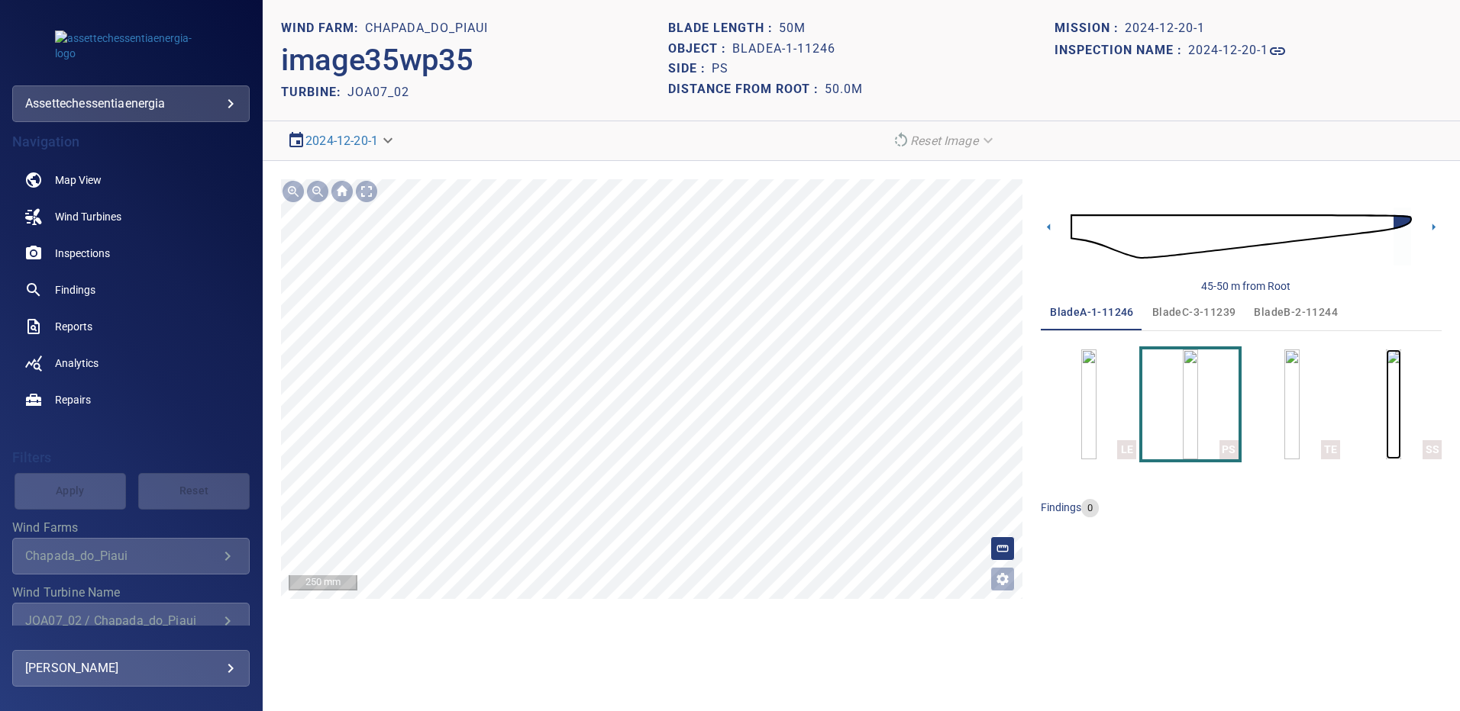
click at [1385, 387] on img "button" at bounding box center [1392, 405] width 15 height 110
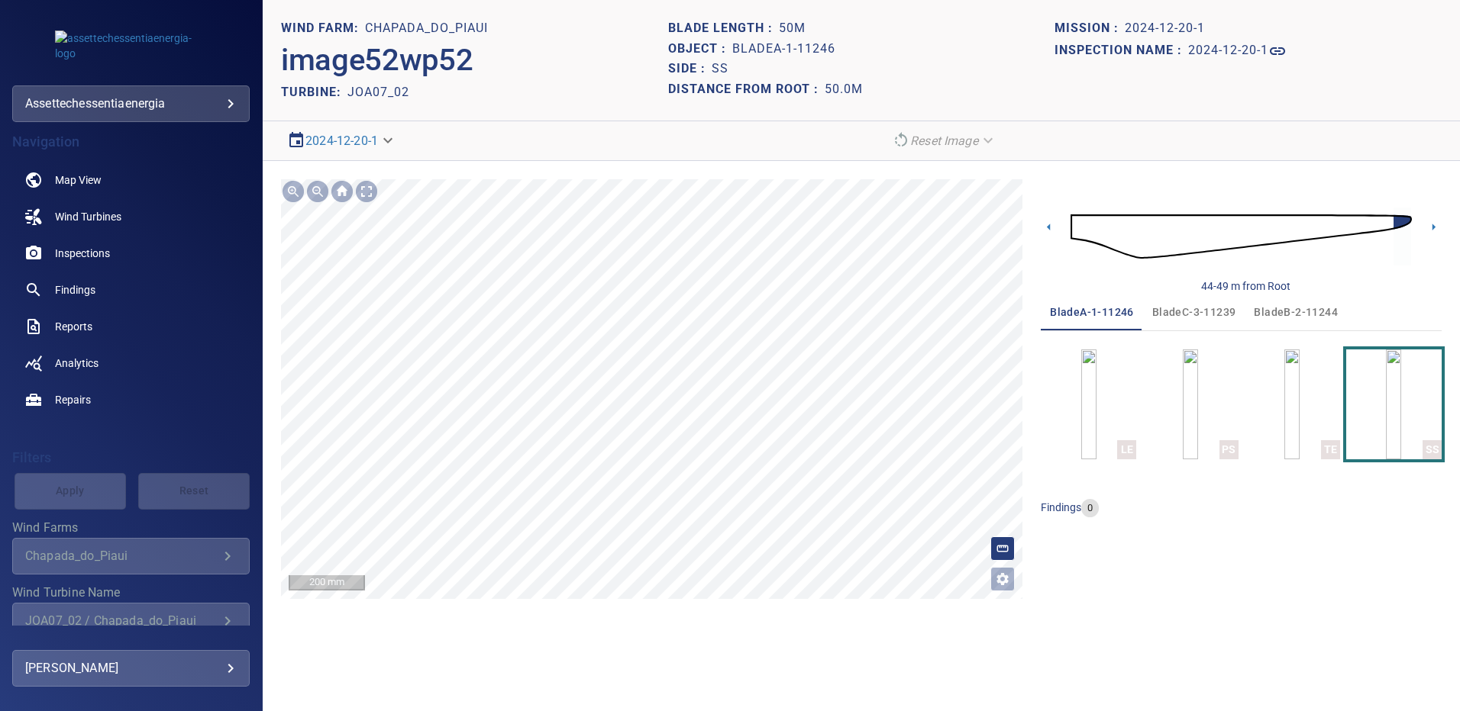
click at [1305, 308] on span "bladeB-2-11244" at bounding box center [1295, 312] width 84 height 19
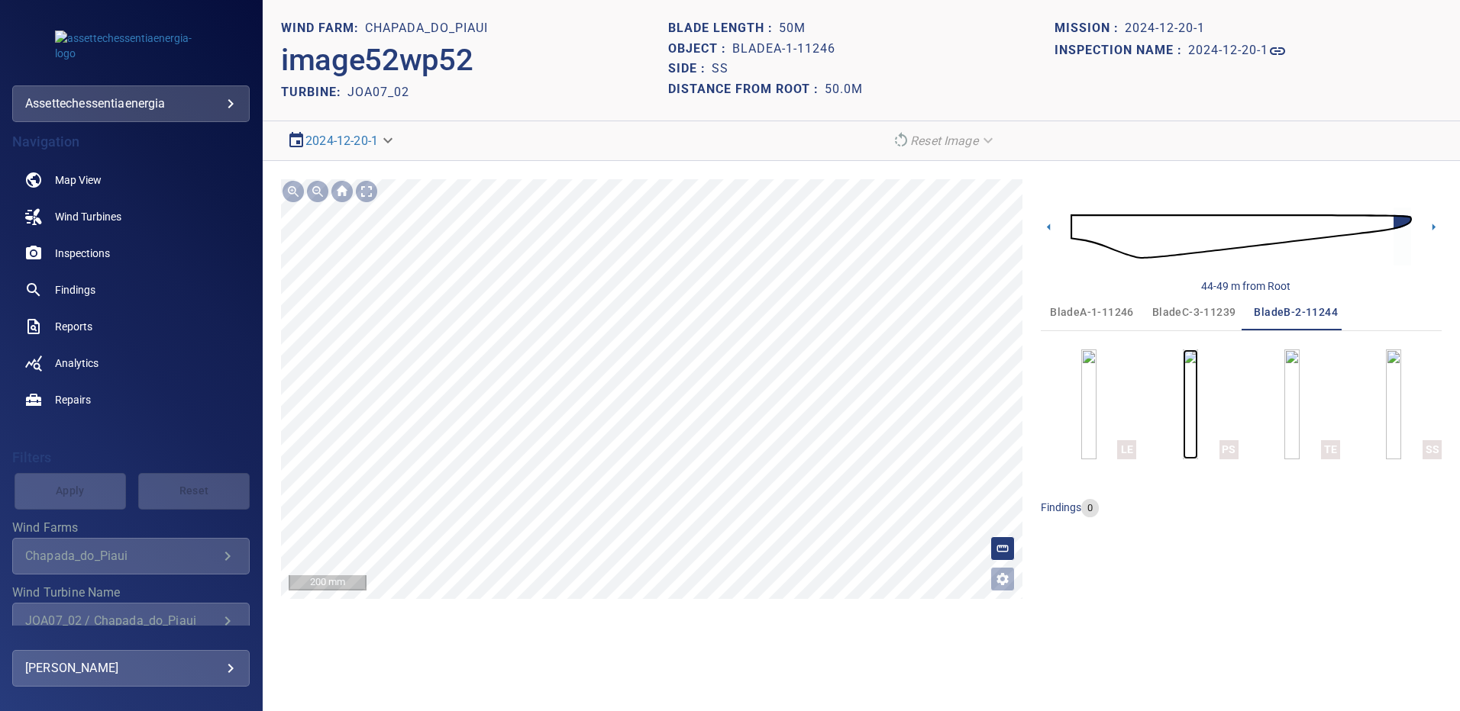
click at [1198, 377] on img "button" at bounding box center [1189, 405] width 15 height 110
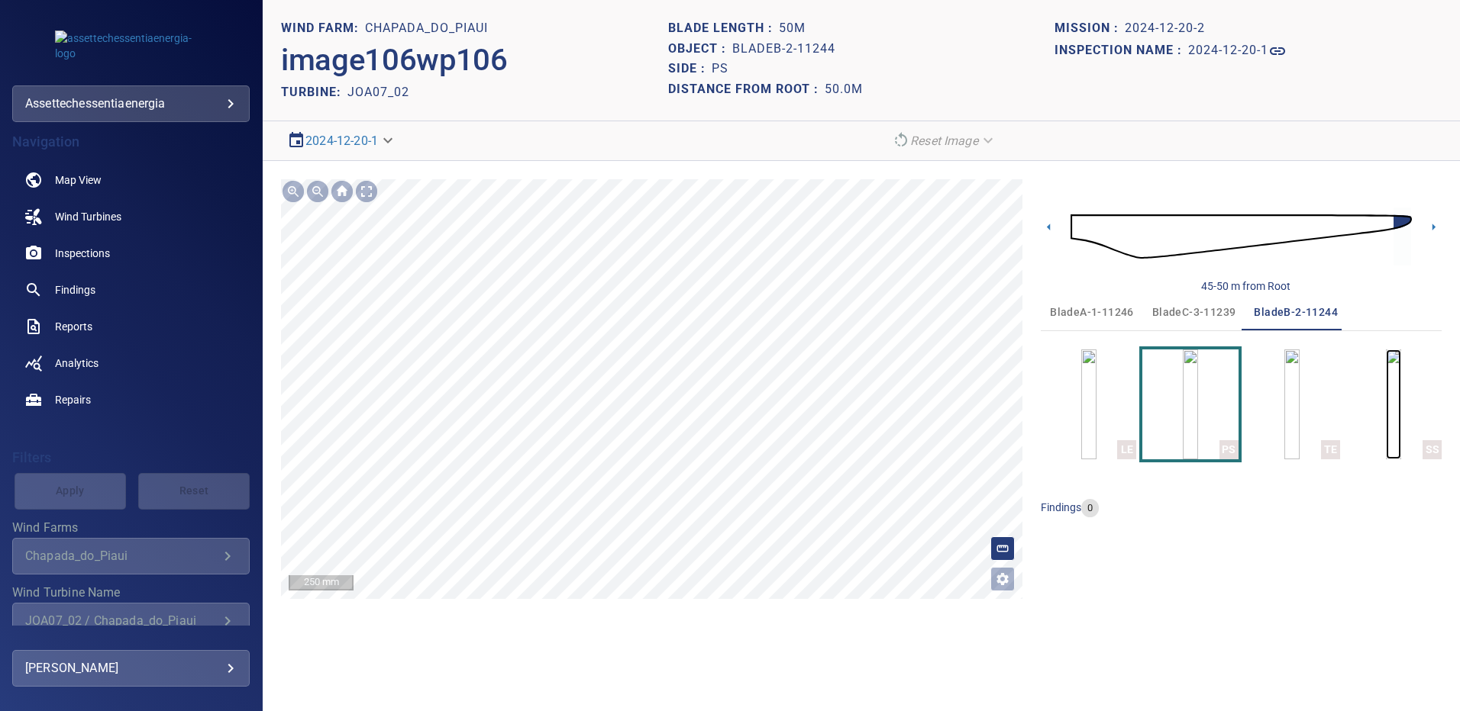
click at [1395, 370] on img "button" at bounding box center [1392, 405] width 15 height 110
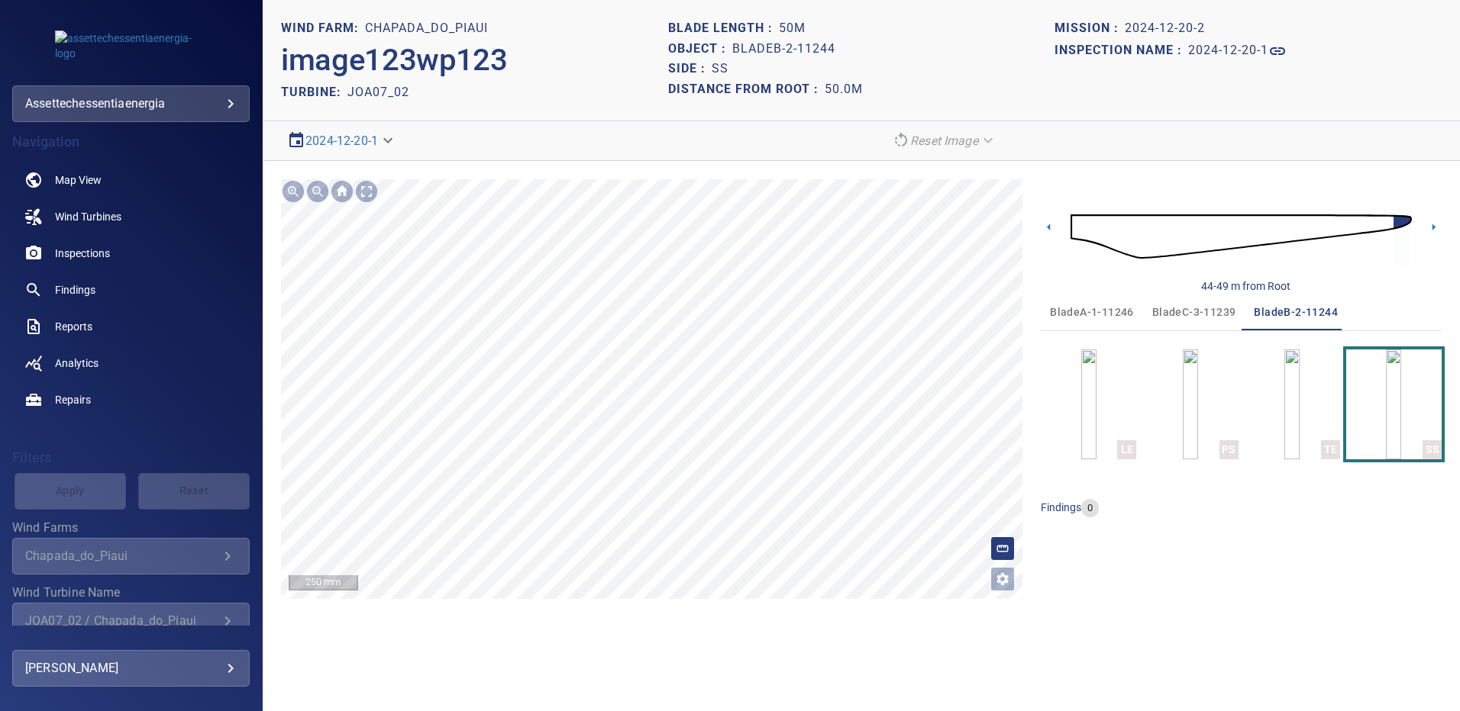
click at [1185, 307] on span "bladeC-3-11239" at bounding box center [1194, 312] width 84 height 19
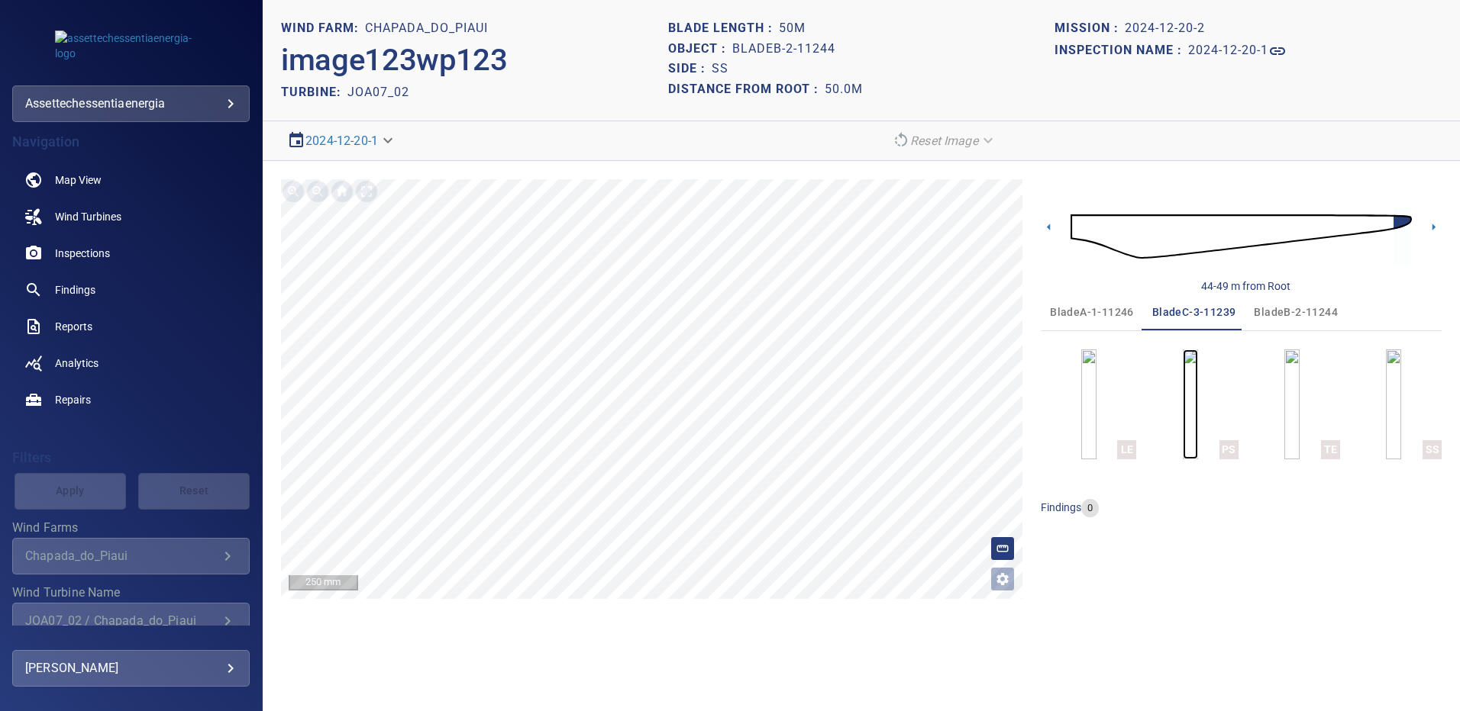
click at [1198, 381] on img "button" at bounding box center [1189, 405] width 15 height 110
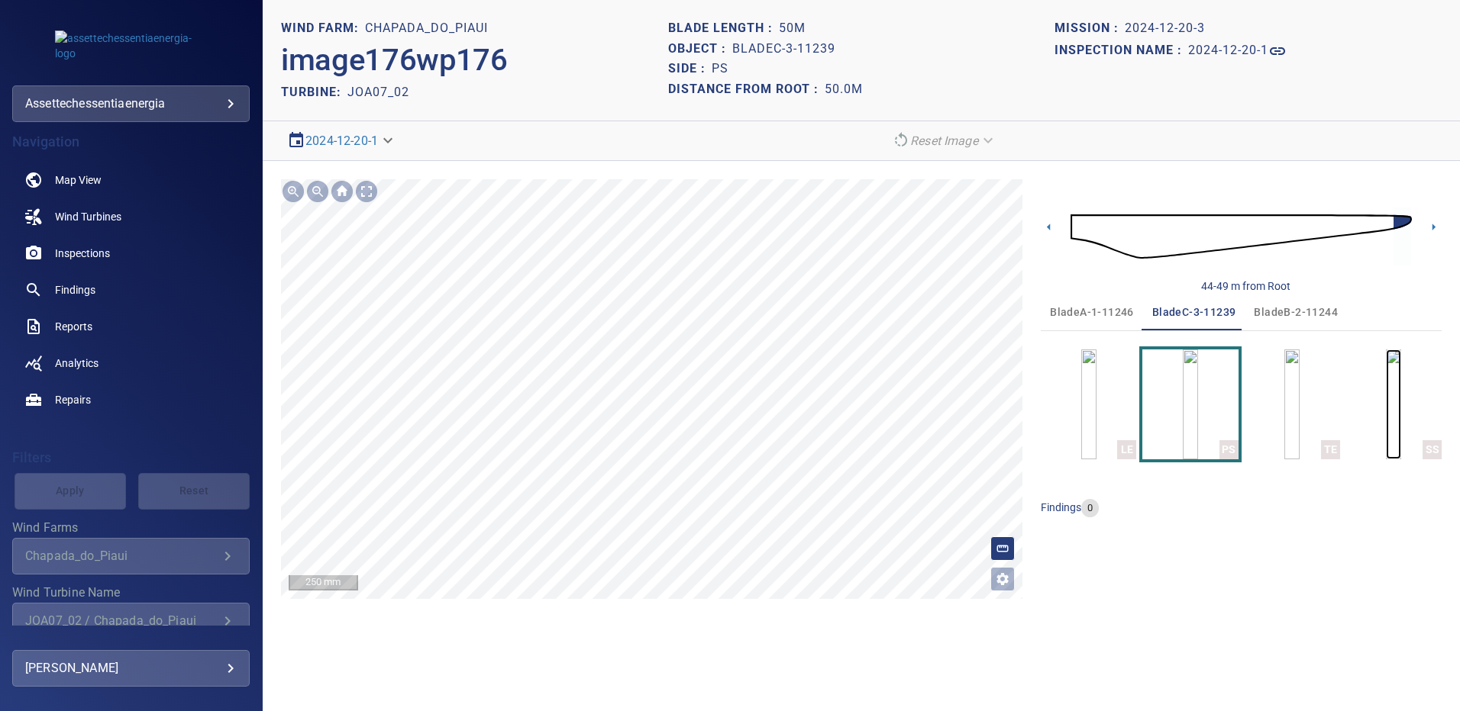
click at [1400, 402] on img "button" at bounding box center [1392, 405] width 15 height 110
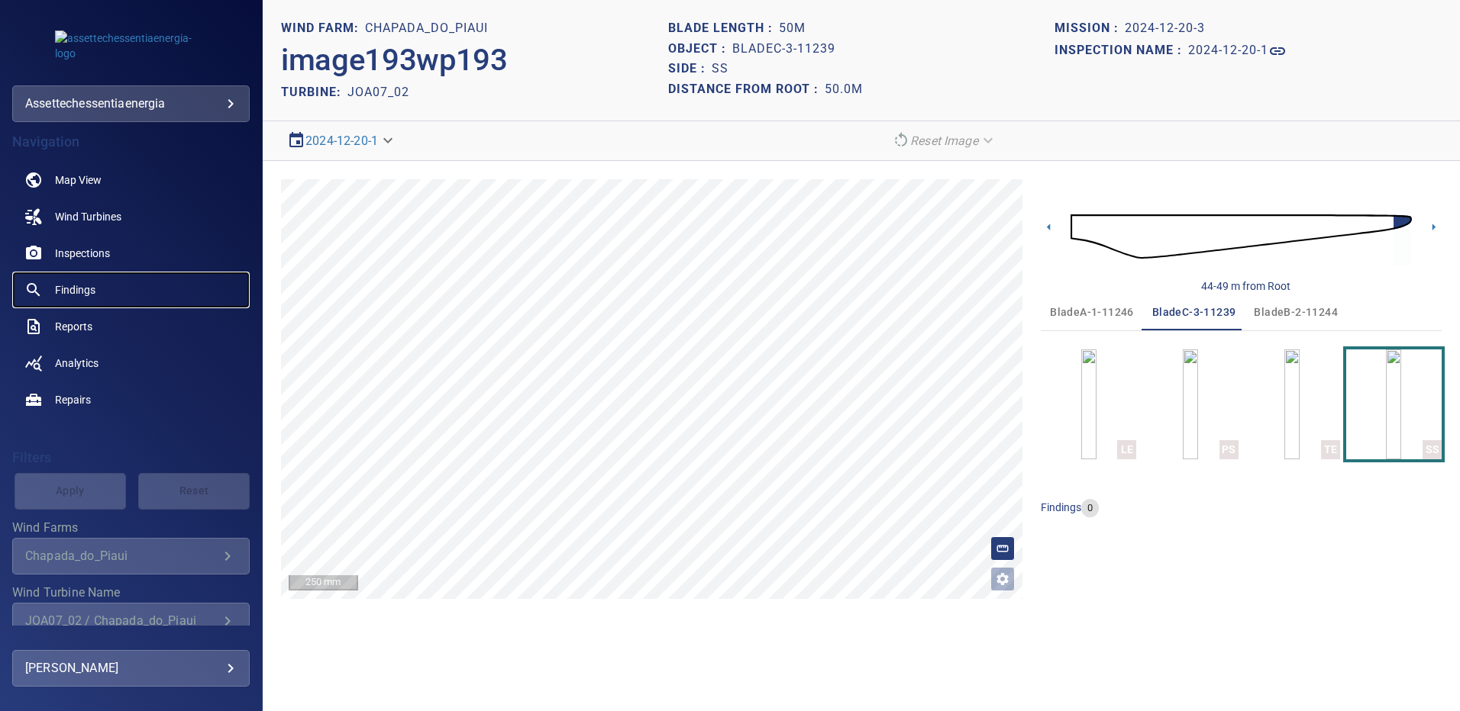
click at [84, 290] on span "Findings" at bounding box center [75, 289] width 40 height 15
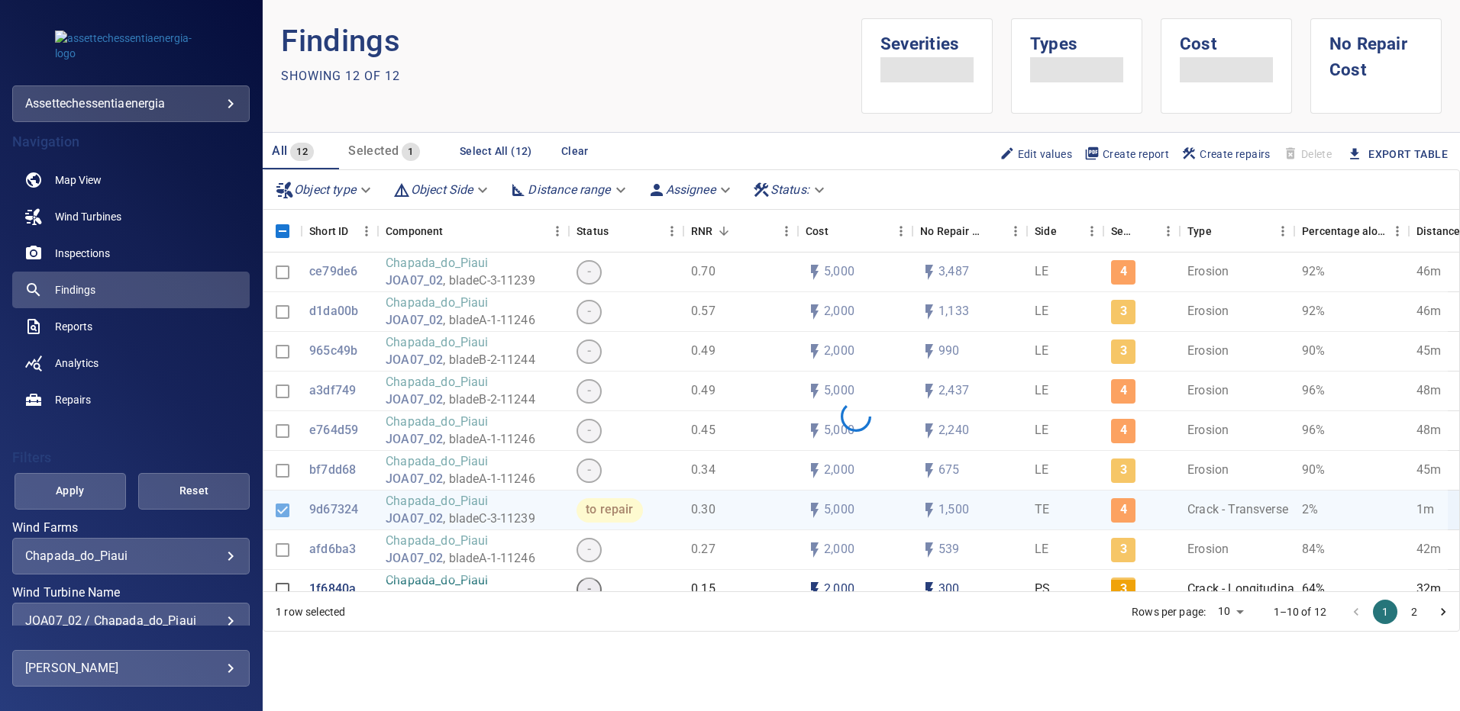
click at [218, 617] on div "JOA07_02 / Chapada_do_Piaui" at bounding box center [130, 621] width 211 height 15
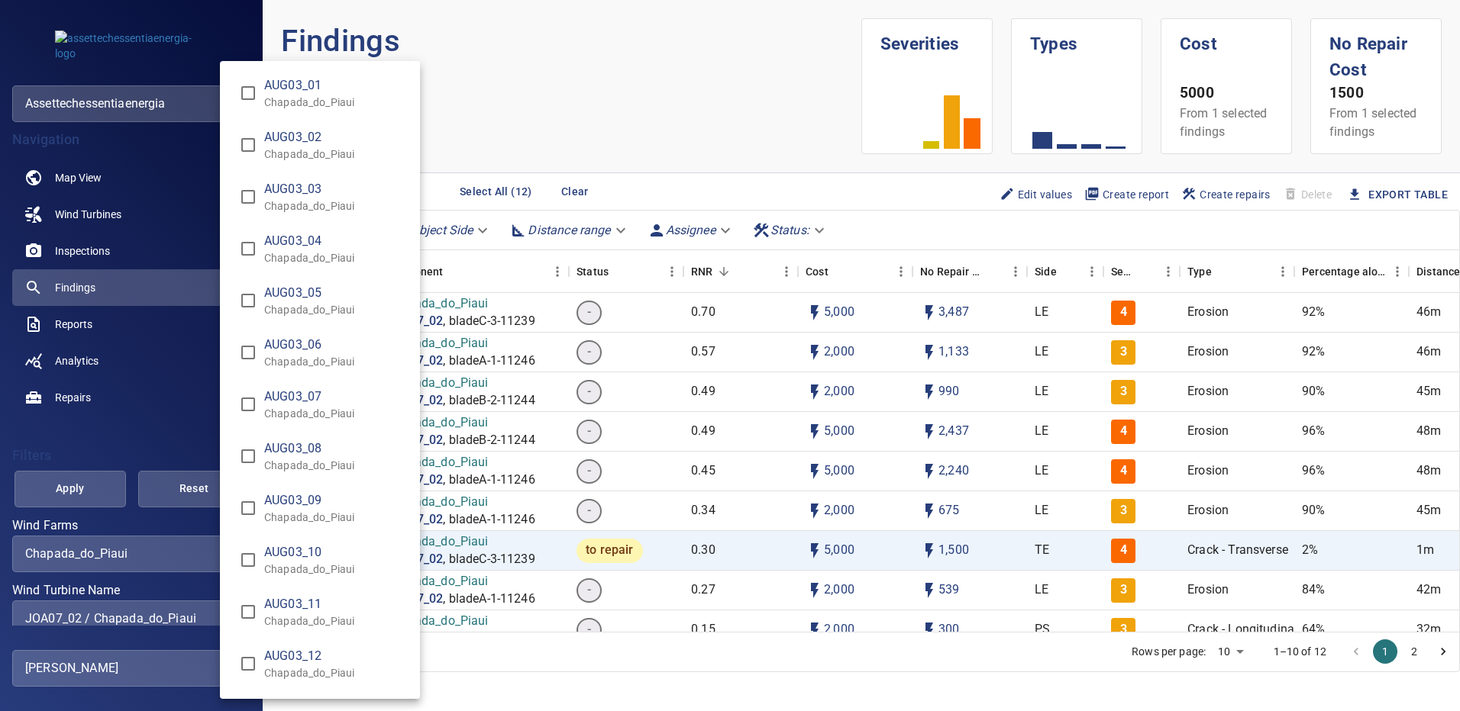
scroll to position [5736, 0]
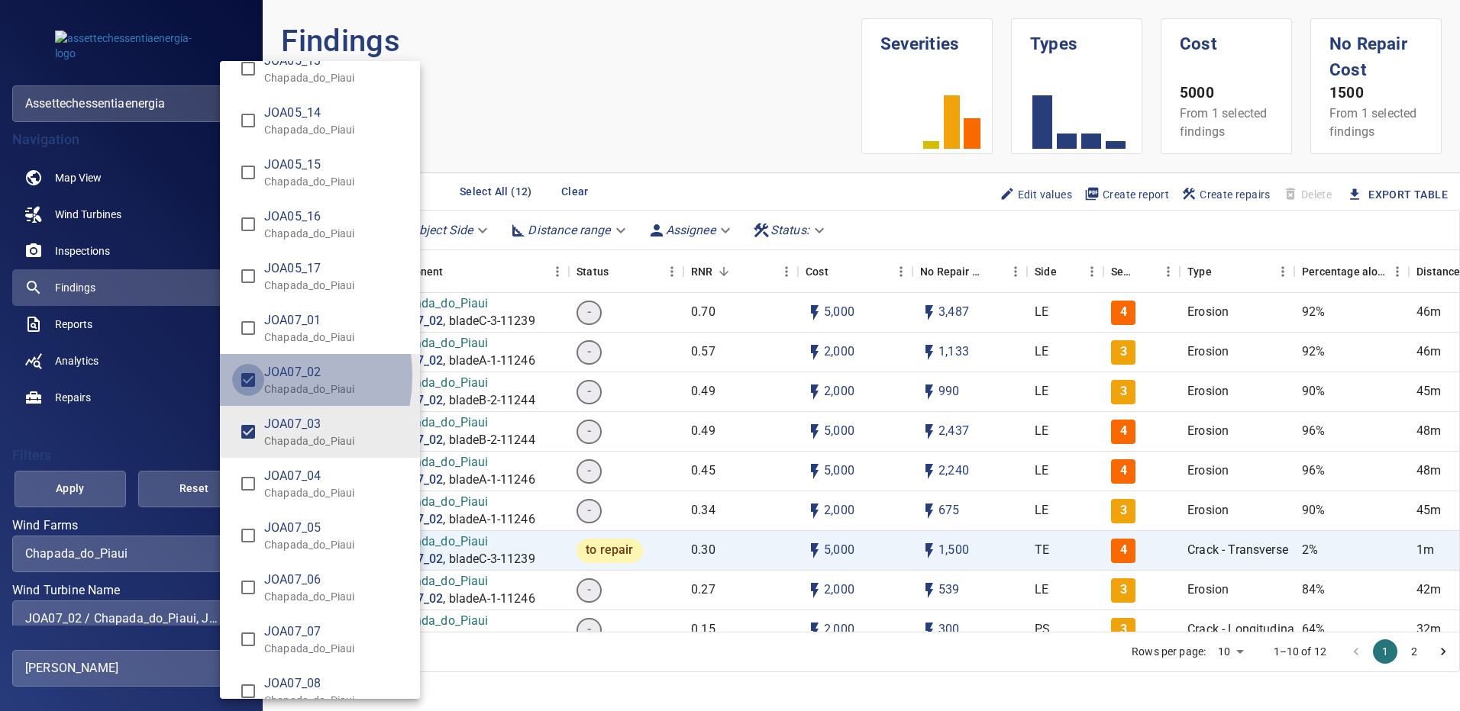
type input "**********"
click at [80, 485] on div "Wind Turbine Name" at bounding box center [730, 355] width 1460 height 711
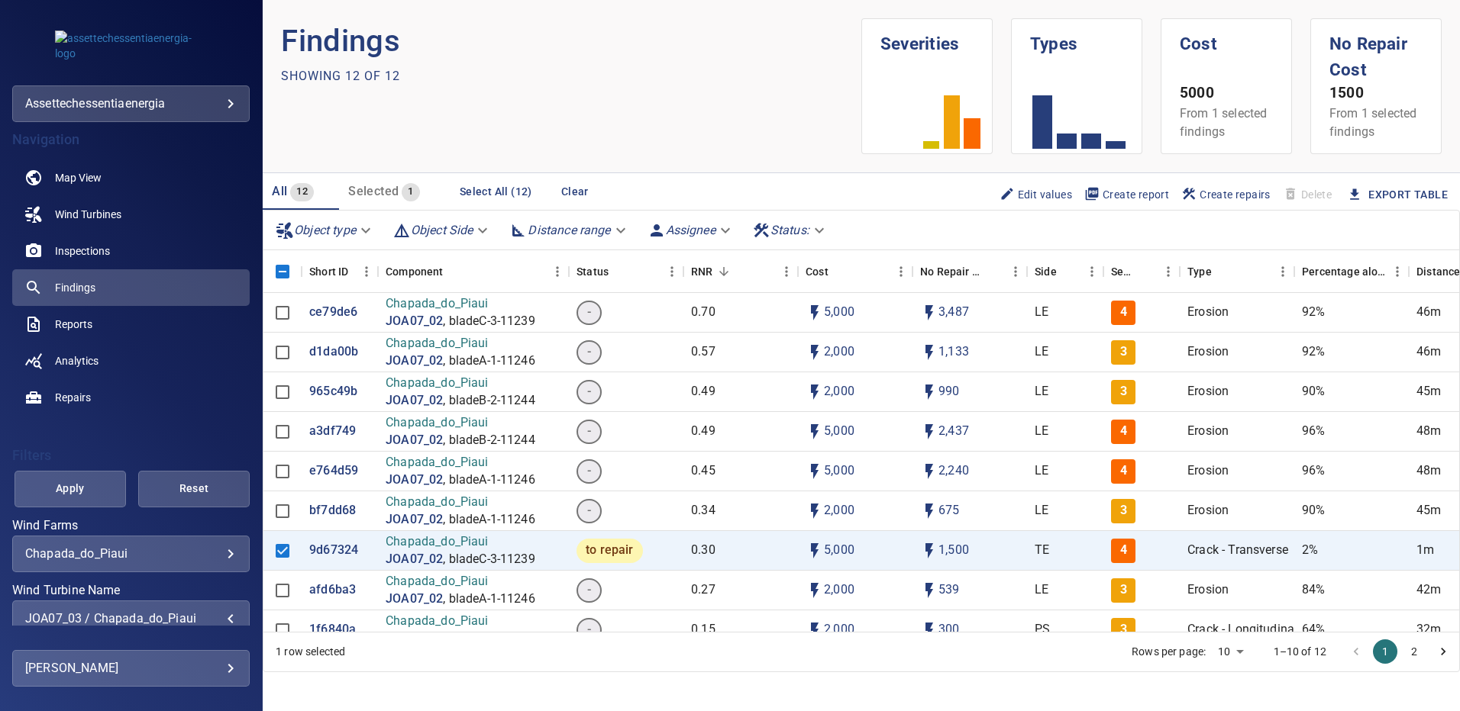
click at [80, 485] on span "Apply" at bounding box center [70, 488] width 73 height 19
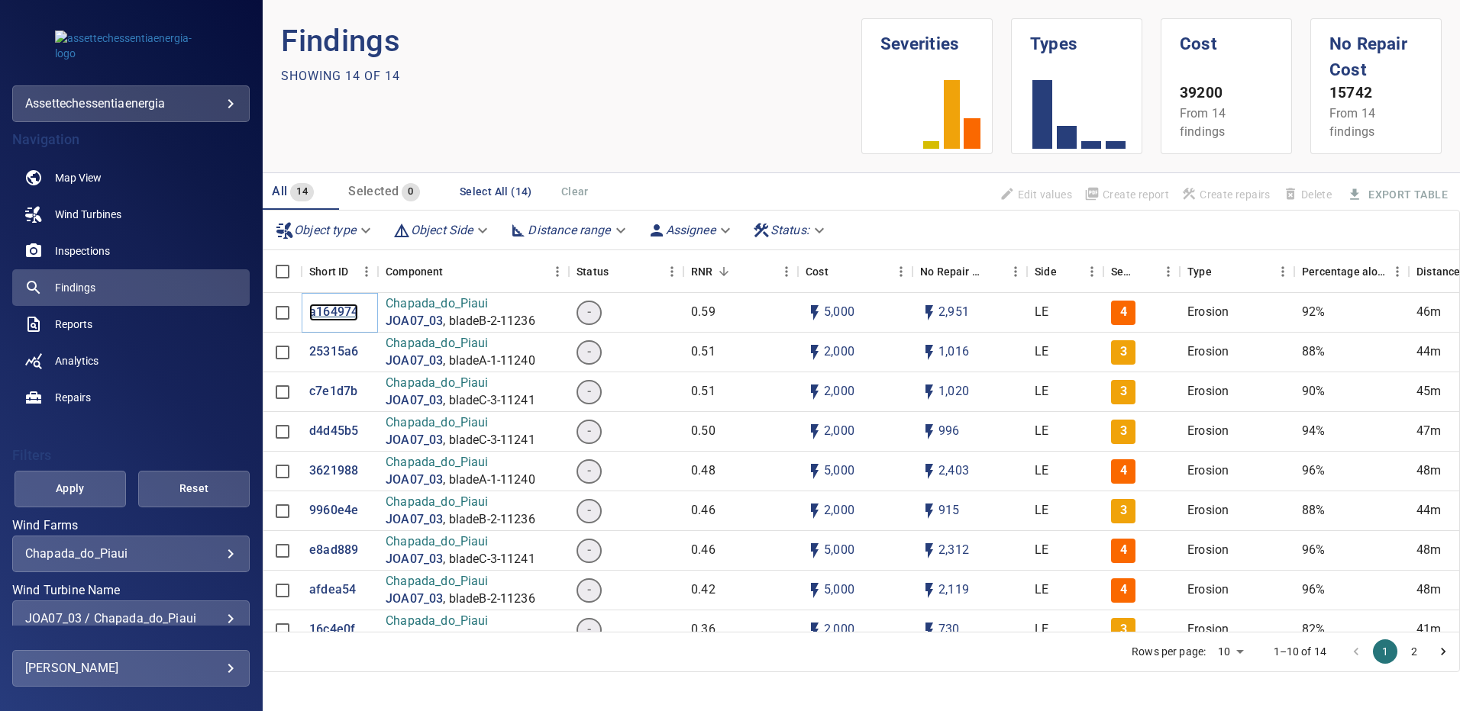
click at [340, 315] on p "a164974" at bounding box center [333, 313] width 49 height 18
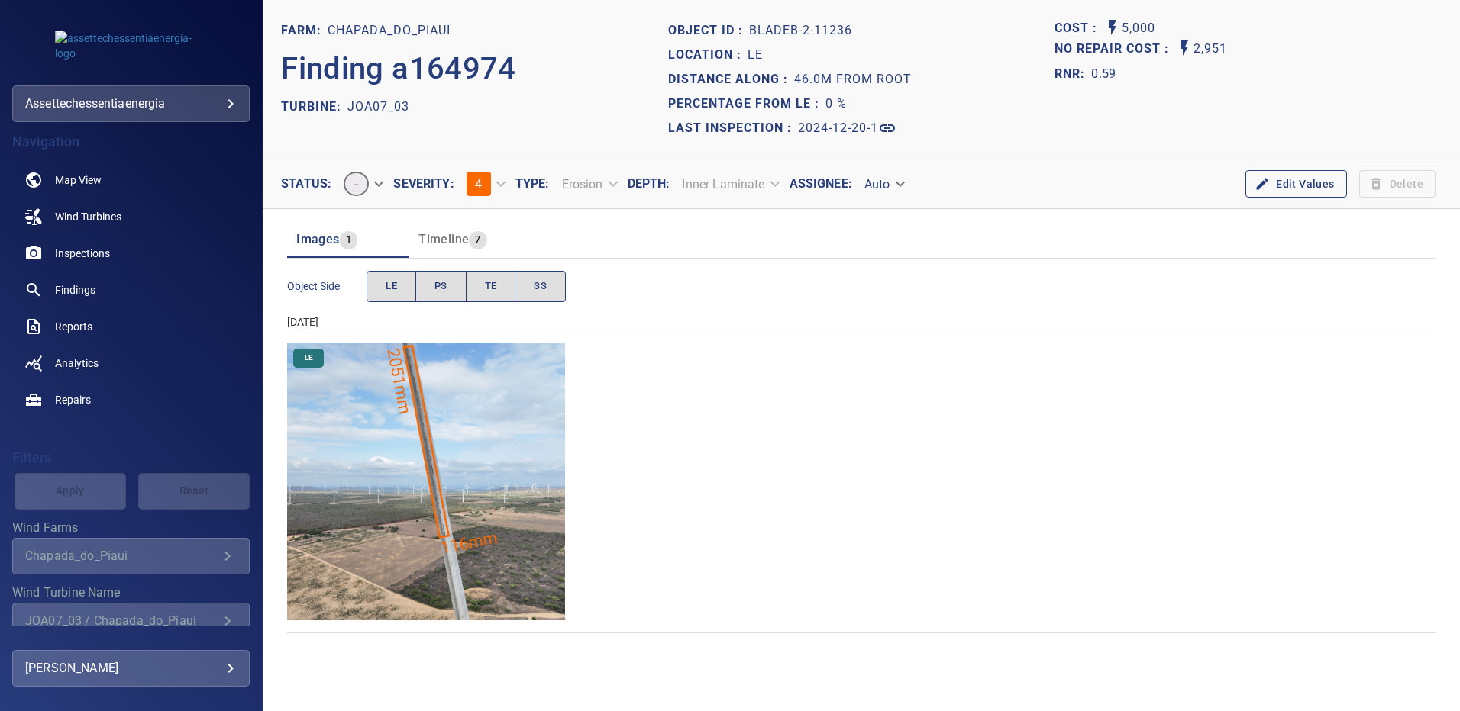
click at [508, 408] on img "Chapada_do_Piaui/JOA07_03/2024-12-20-1/2024-12-20-2/image83wp83.jpg" at bounding box center [426, 482] width 278 height 278
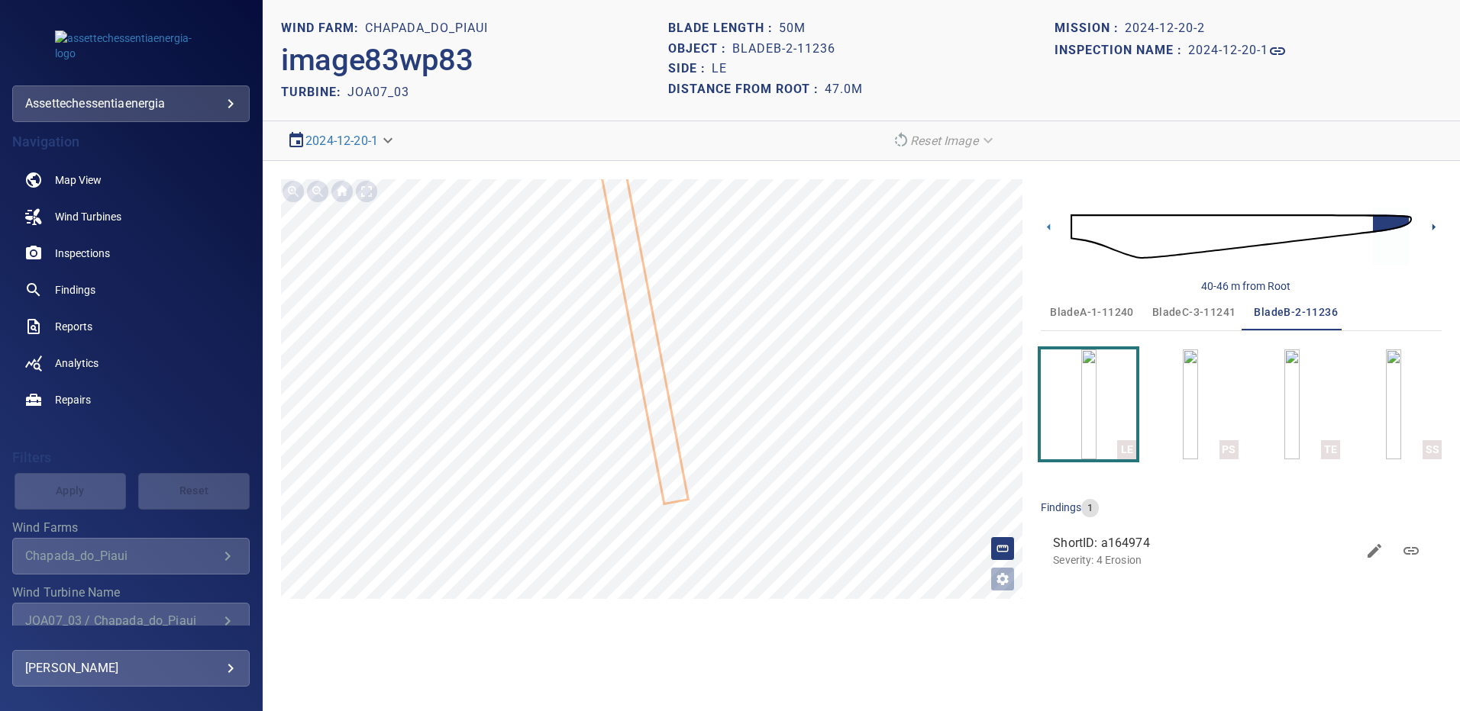
click at [1427, 228] on icon at bounding box center [1433, 227] width 16 height 16
click at [1117, 308] on span "bladeA-1-11240" at bounding box center [1092, 312] width 84 height 19
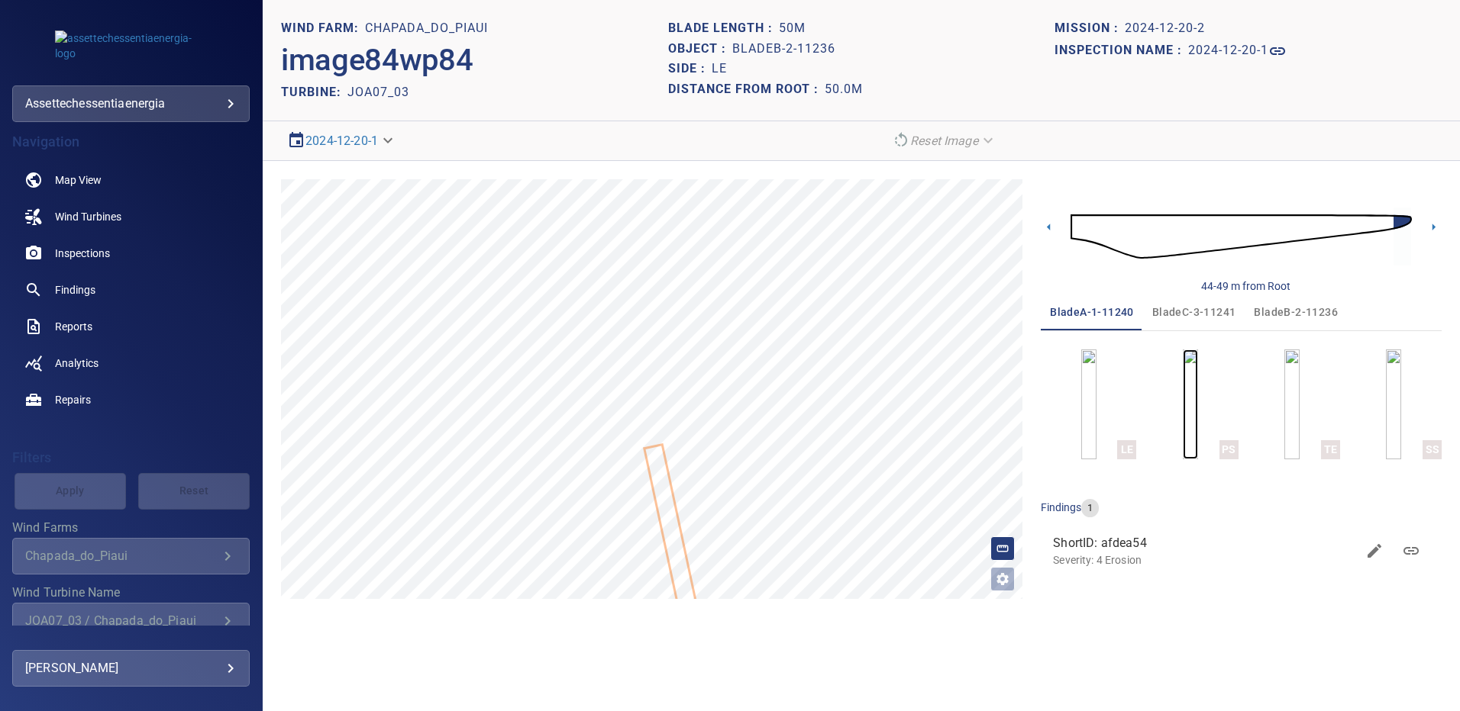
click at [1182, 385] on img "button" at bounding box center [1189, 405] width 15 height 110
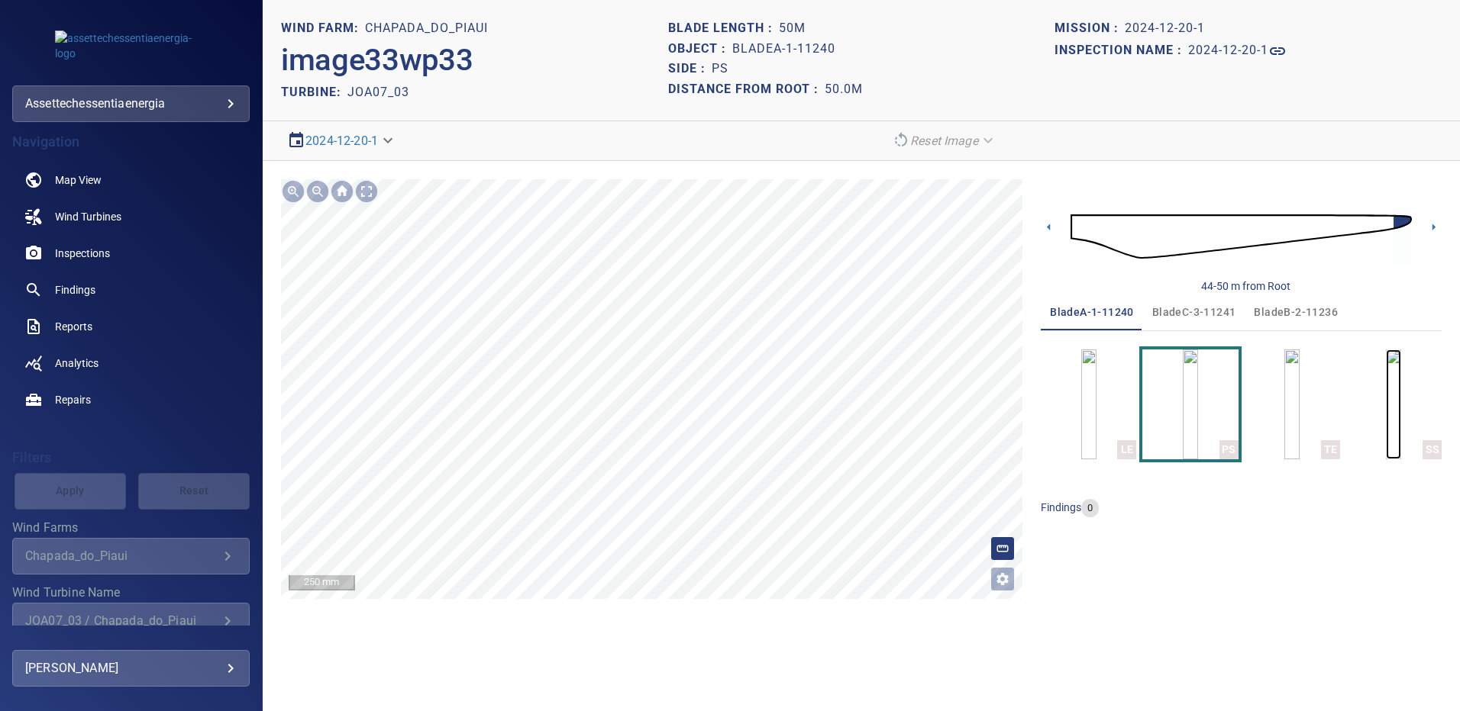
click at [1389, 392] on img "button" at bounding box center [1392, 405] width 15 height 110
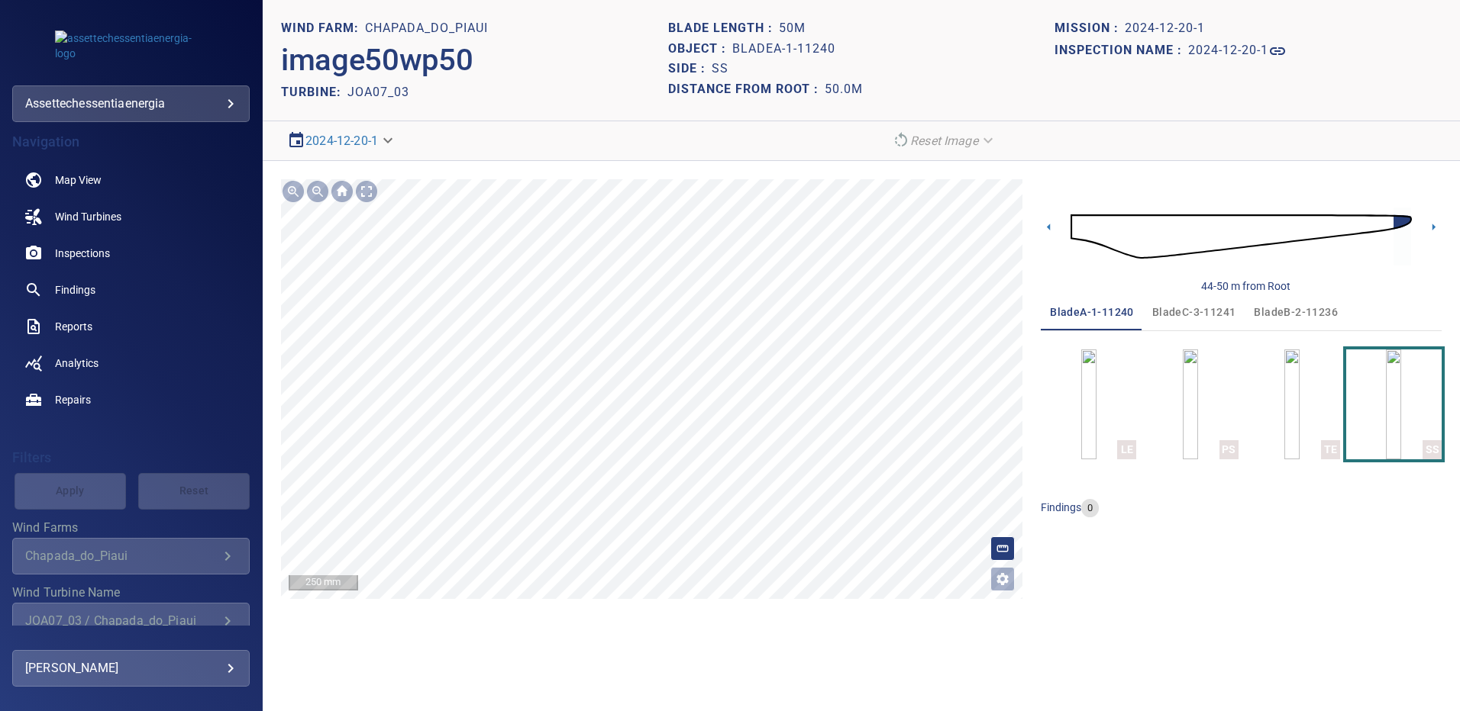
click at [1265, 308] on span "bladeB-2-11236" at bounding box center [1295, 312] width 84 height 19
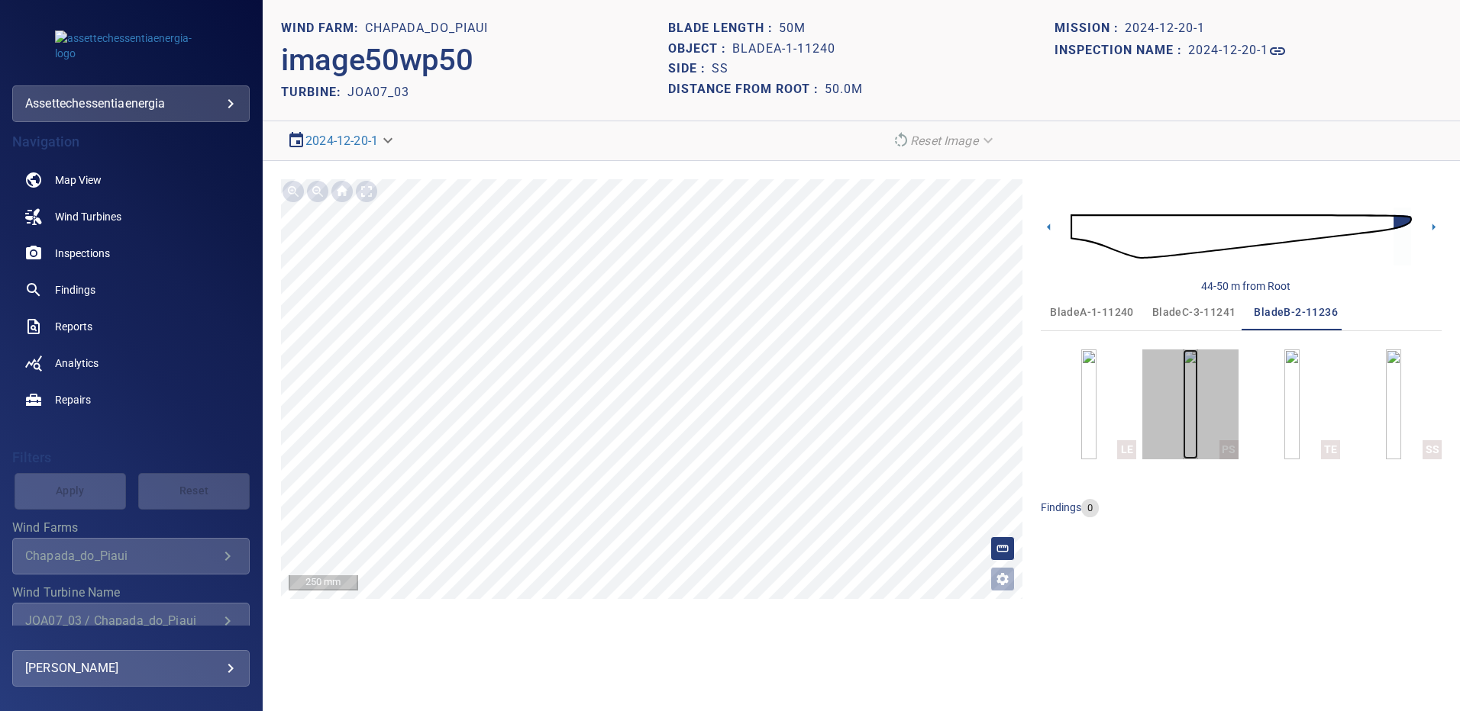
click at [1198, 396] on img "button" at bounding box center [1189, 405] width 15 height 110
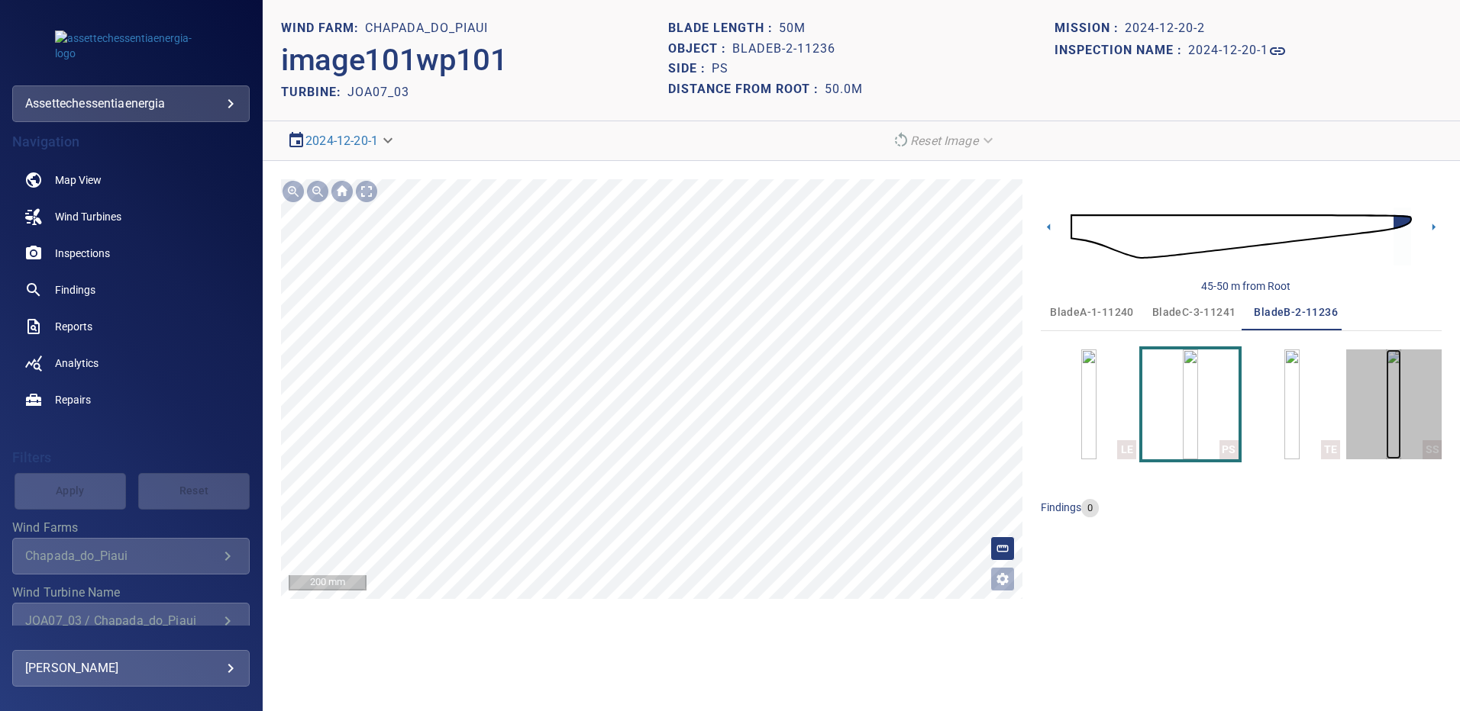
click at [1385, 388] on img "button" at bounding box center [1392, 405] width 15 height 110
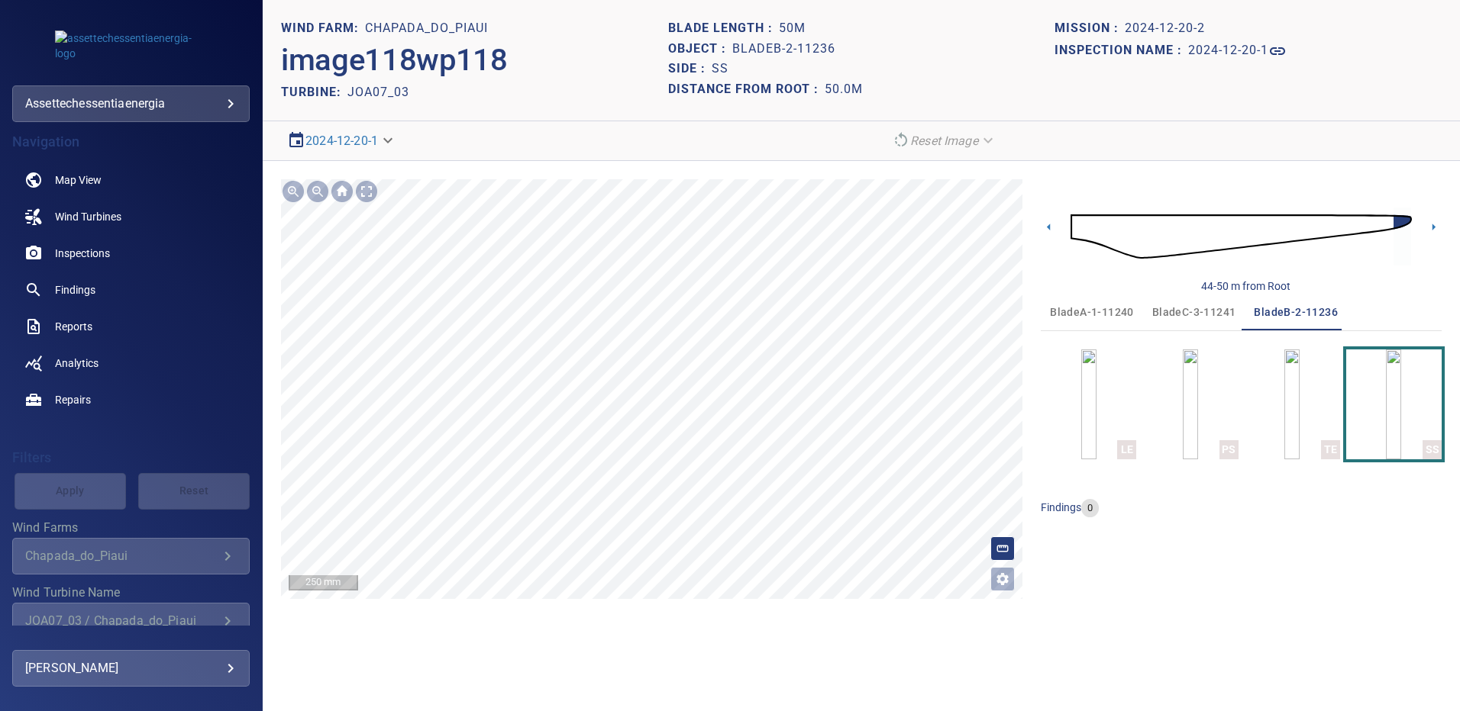
click at [1181, 313] on span "bladeC-3-11241" at bounding box center [1194, 312] width 84 height 19
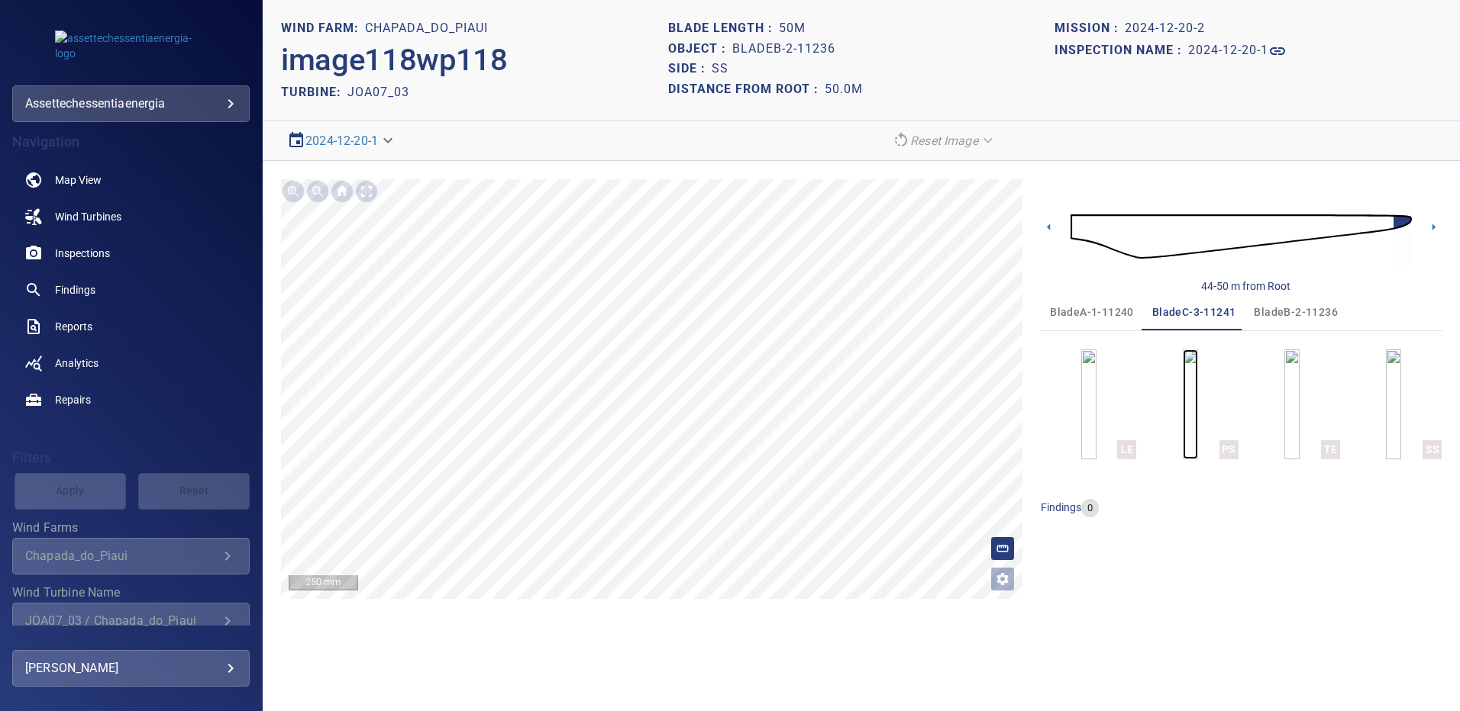
click at [1198, 421] on img "button" at bounding box center [1189, 405] width 15 height 110
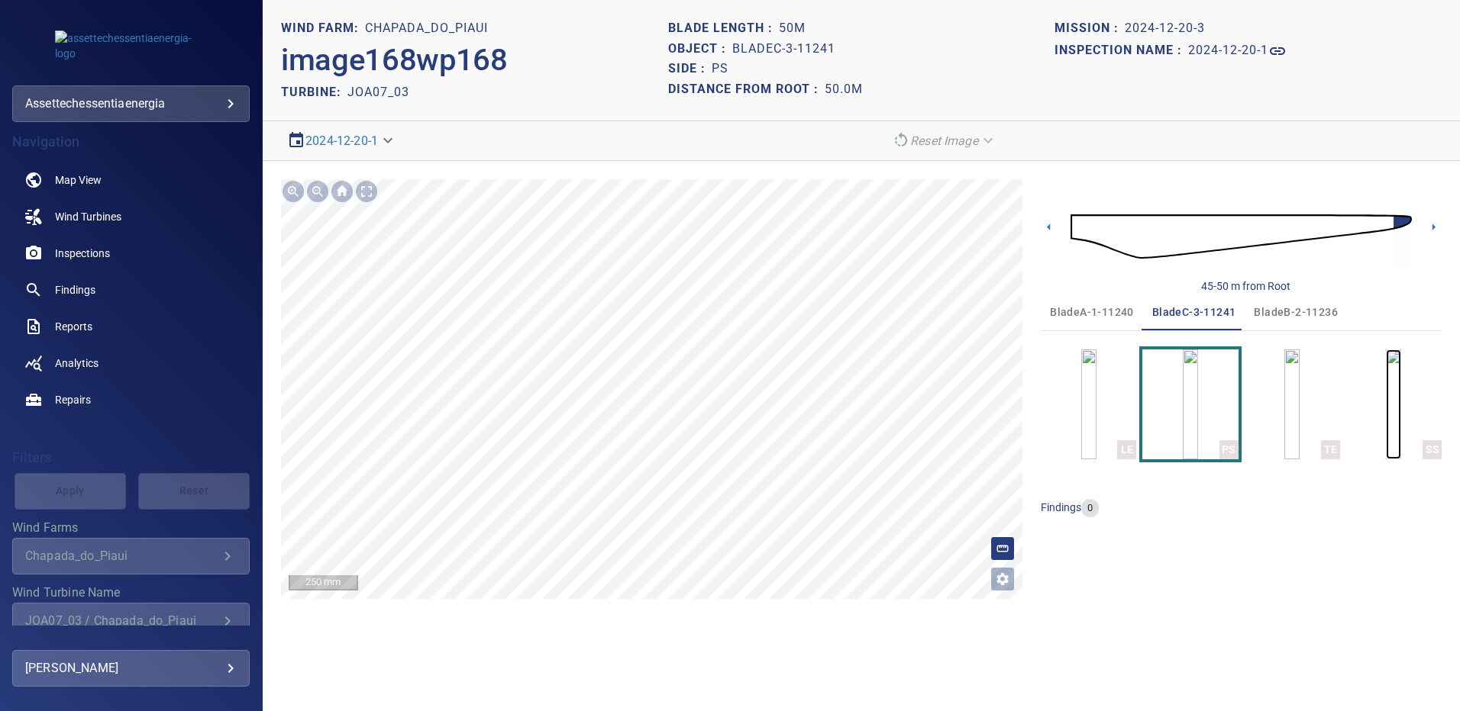
click at [1394, 401] on img "button" at bounding box center [1392, 405] width 15 height 110
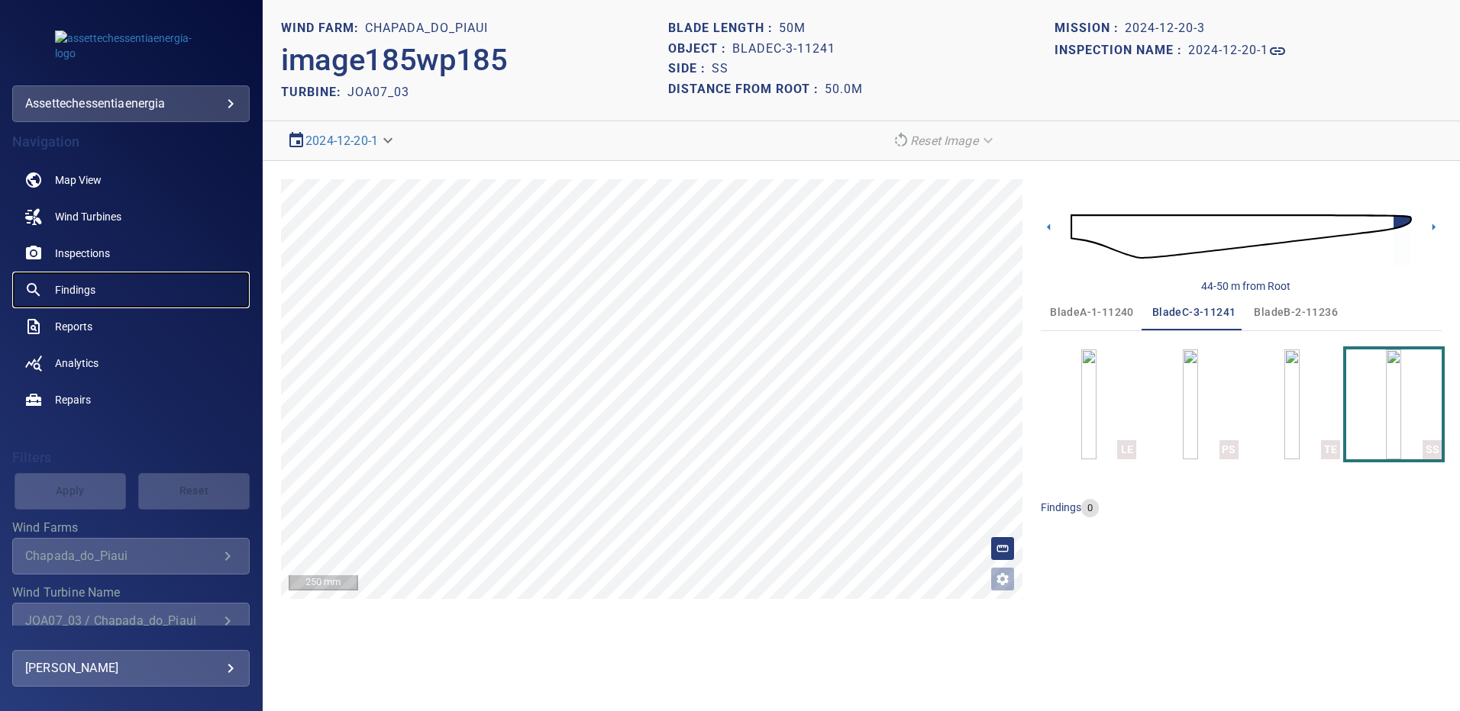
click at [80, 290] on span "Findings" at bounding box center [75, 289] width 40 height 15
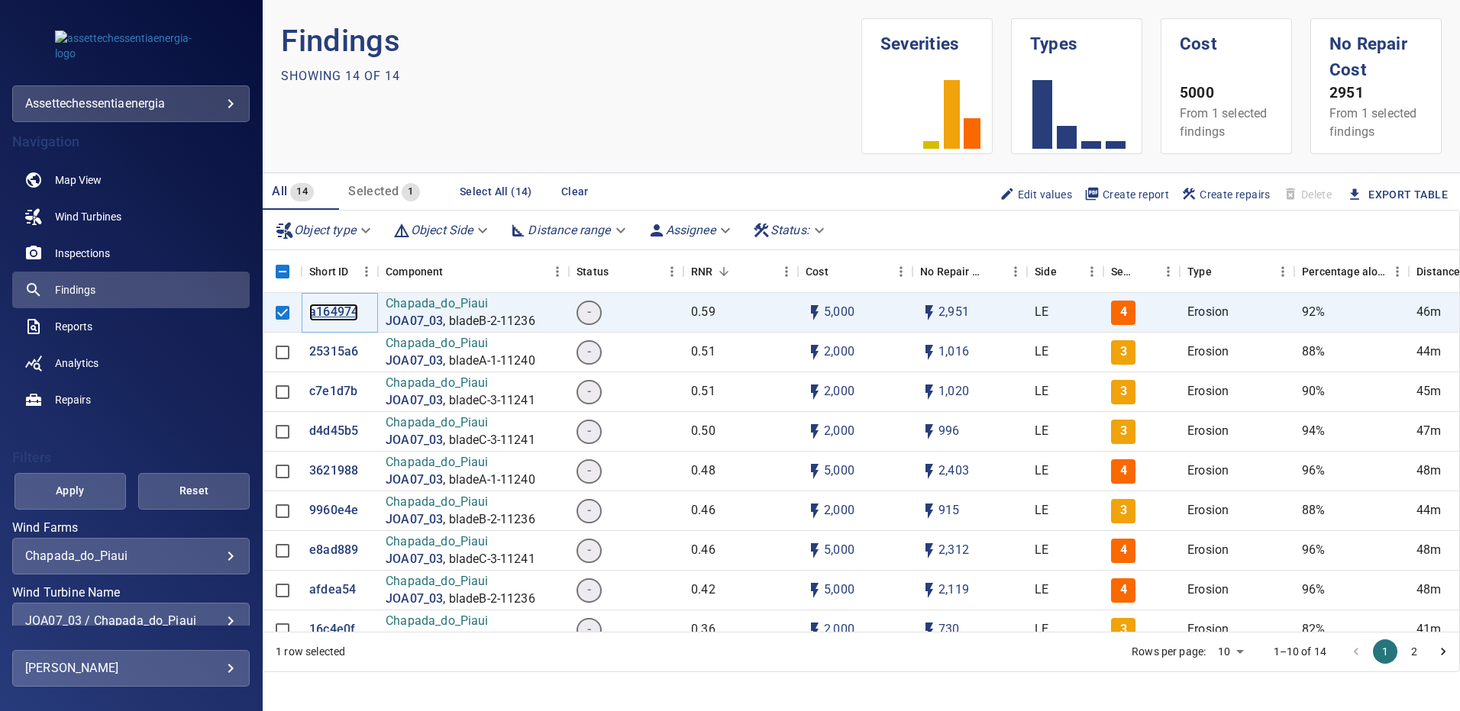
click at [336, 316] on p "a164974" at bounding box center [333, 313] width 49 height 18
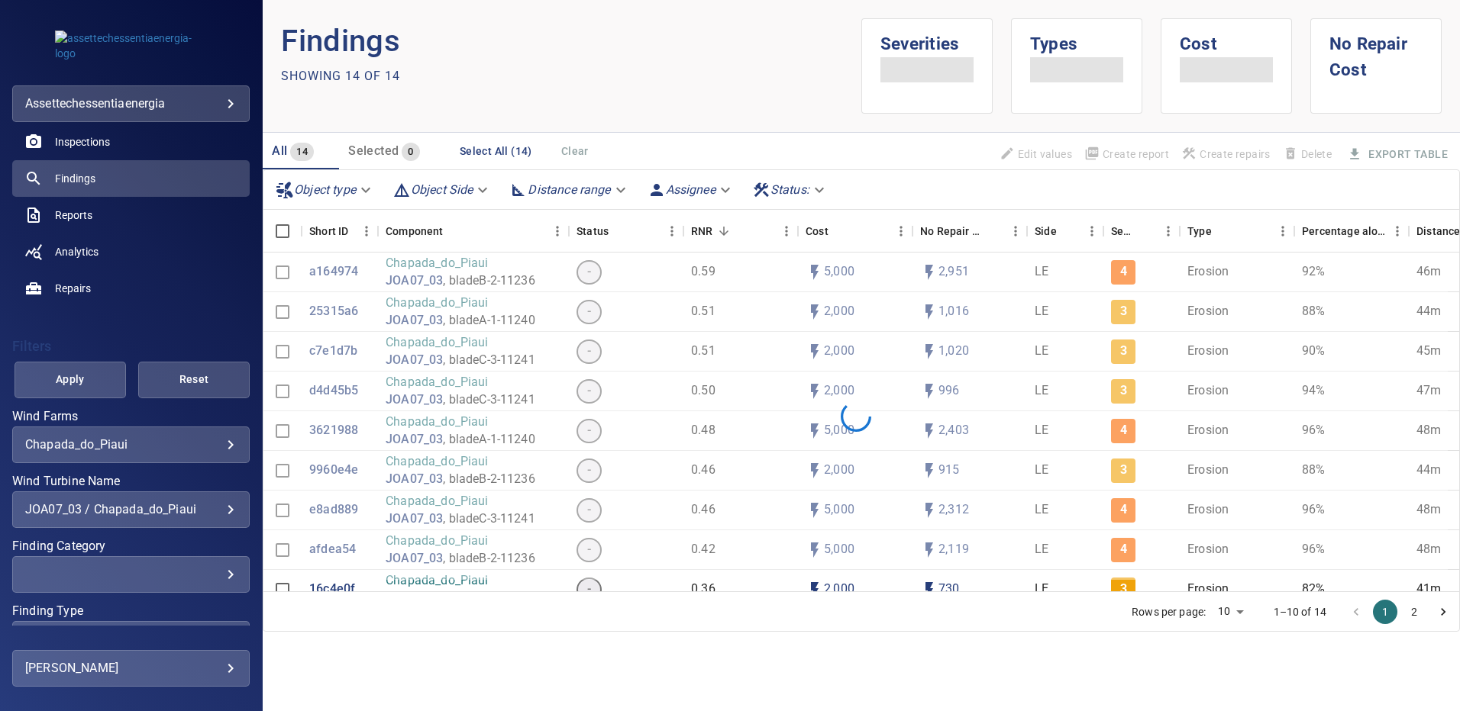
scroll to position [116, 0]
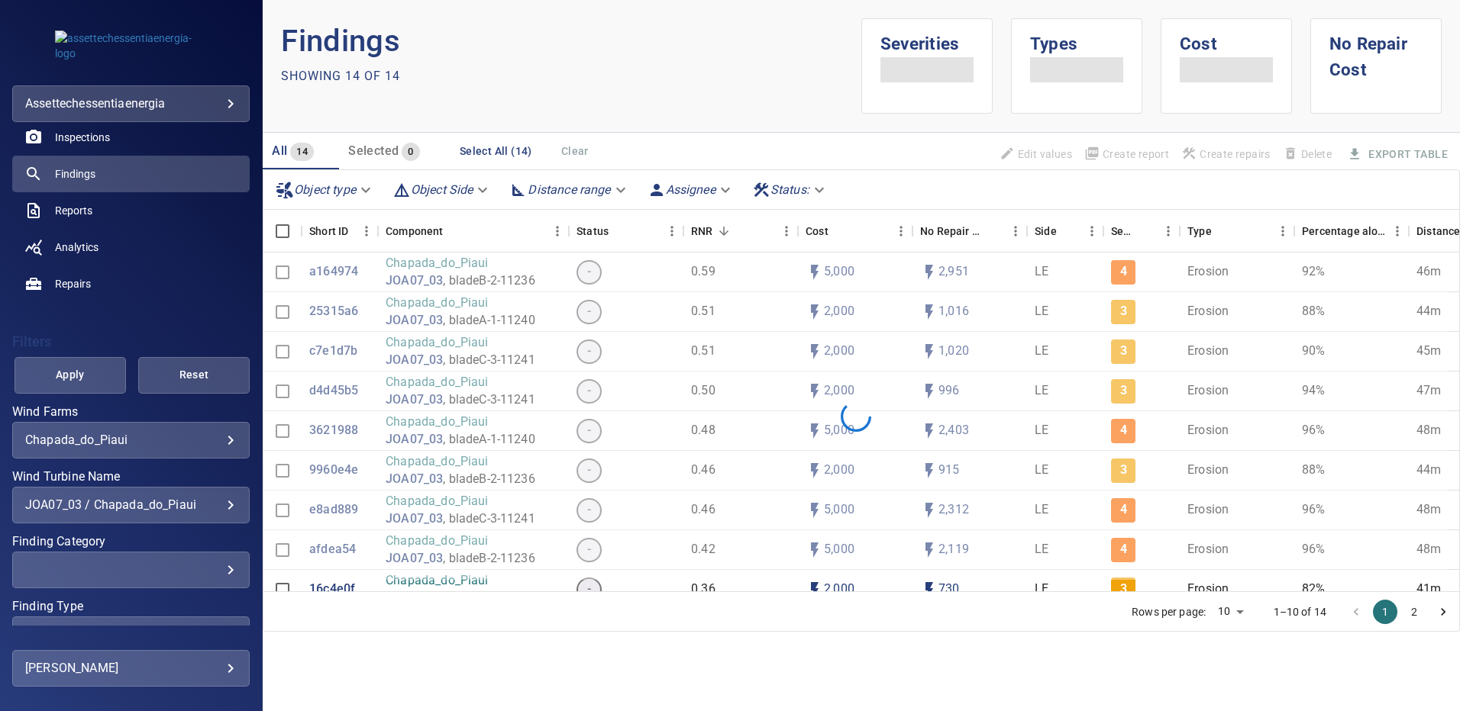
click at [218, 504] on div "JOA07_03 / Chapada_do_Piaui" at bounding box center [130, 505] width 211 height 15
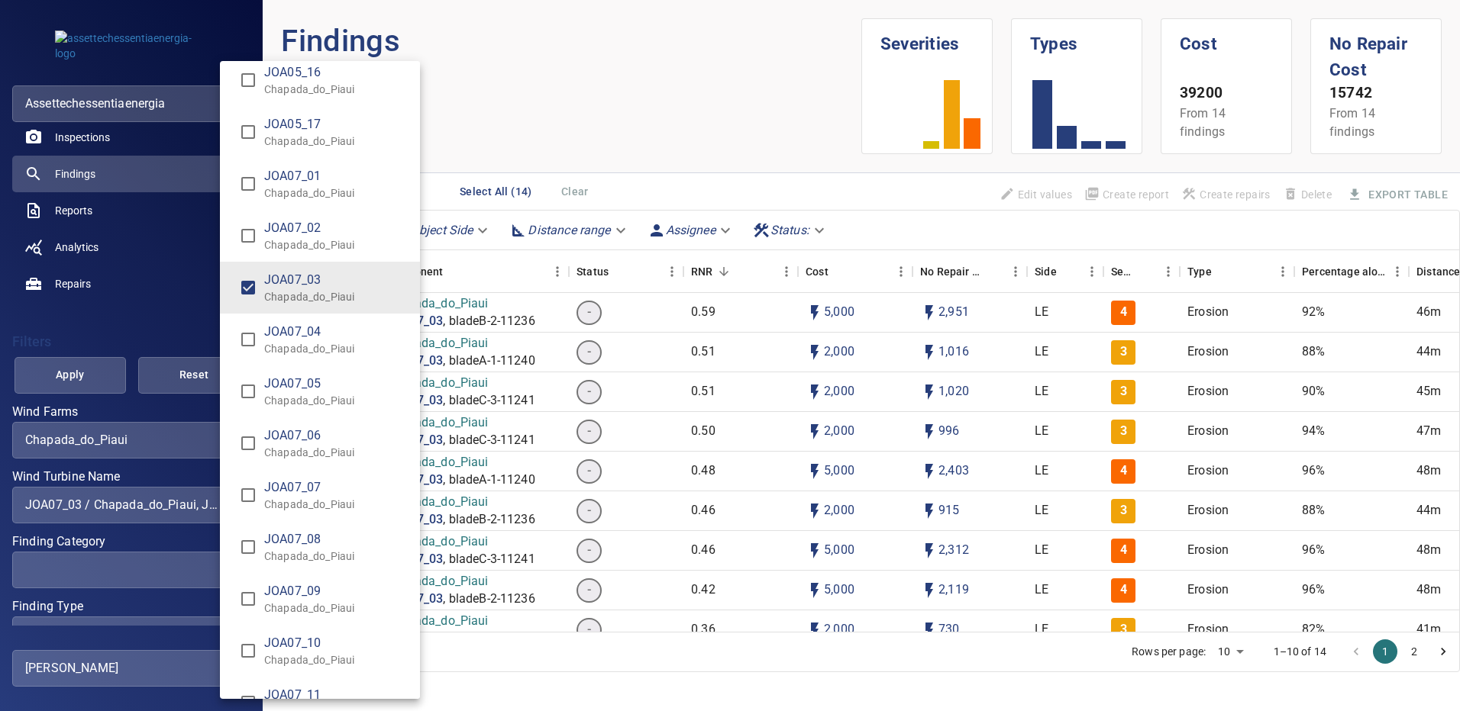
scroll to position [5788, 0]
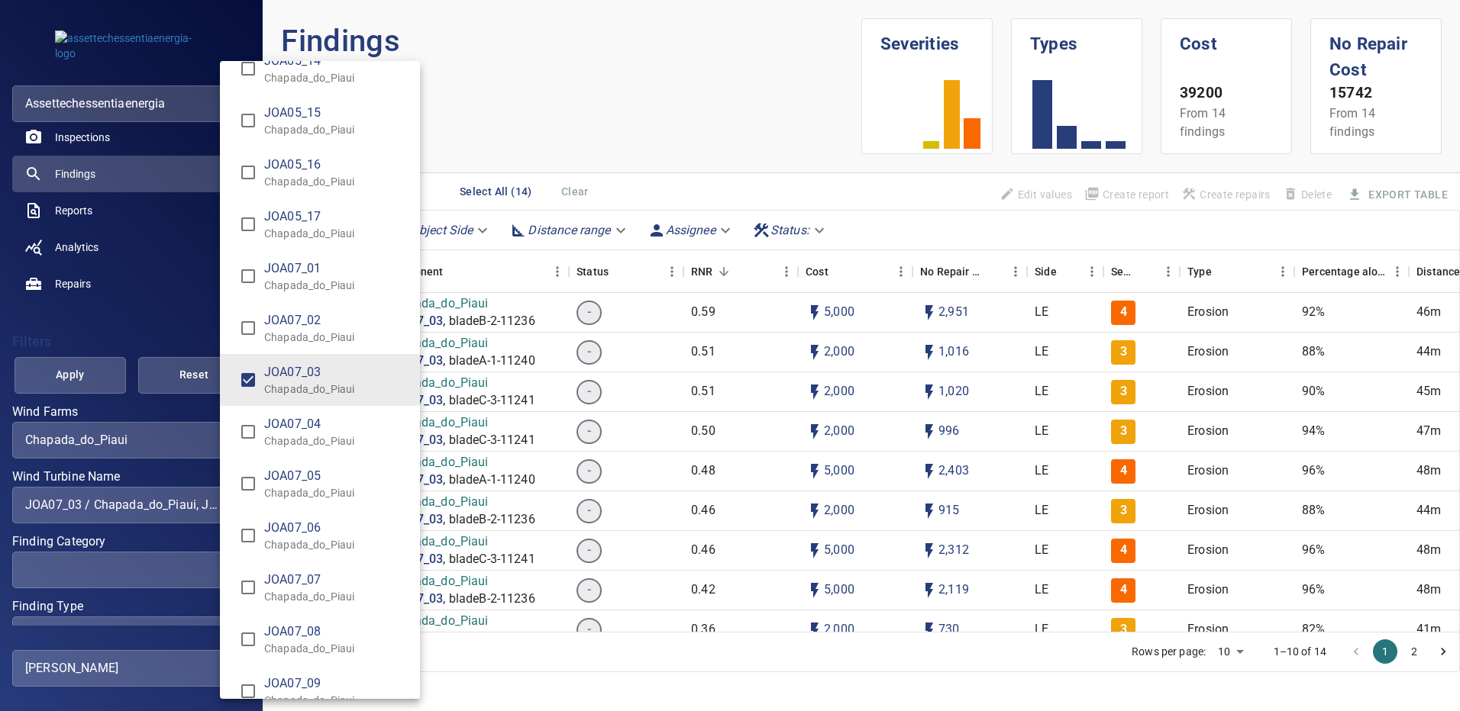
type input "**********"
click at [94, 377] on div "Wind Turbine Name" at bounding box center [730, 355] width 1460 height 711
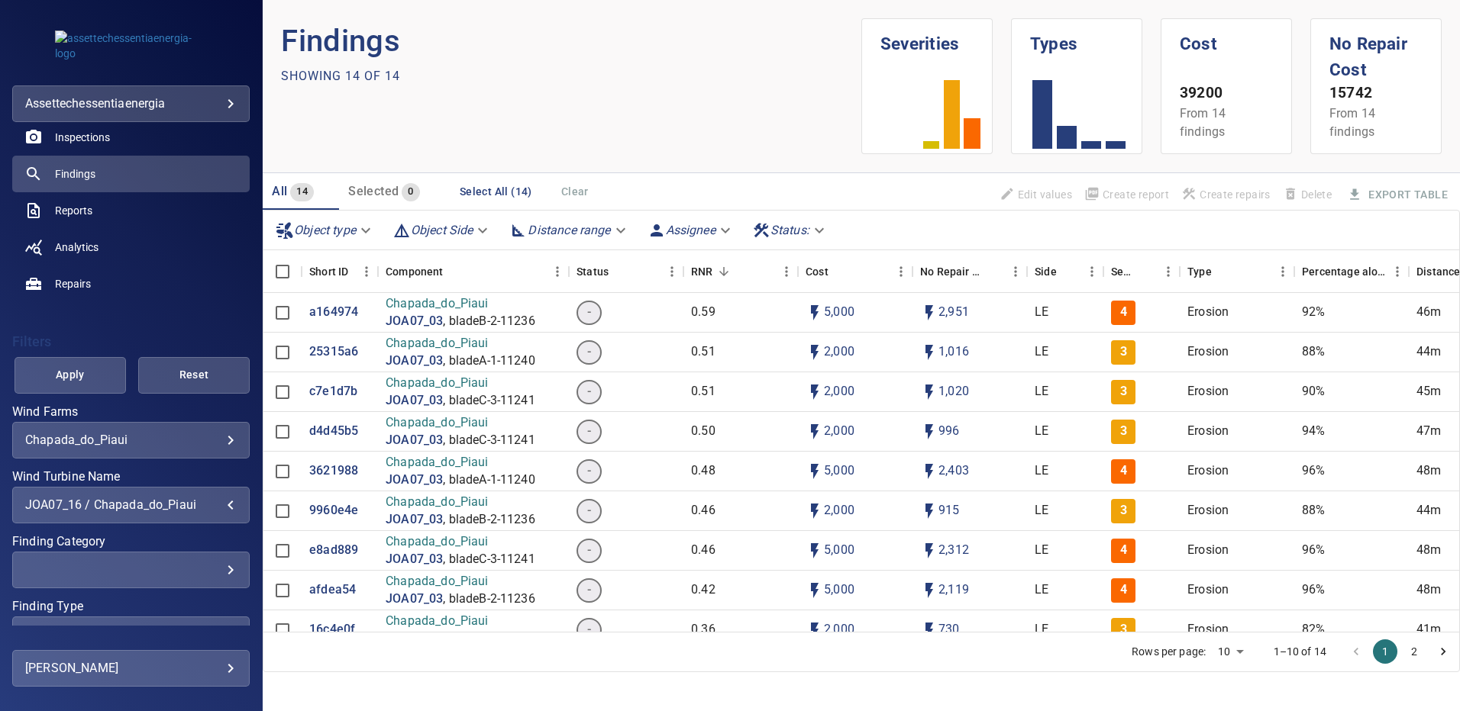
click at [96, 376] on span "Apply" at bounding box center [70, 375] width 73 height 19
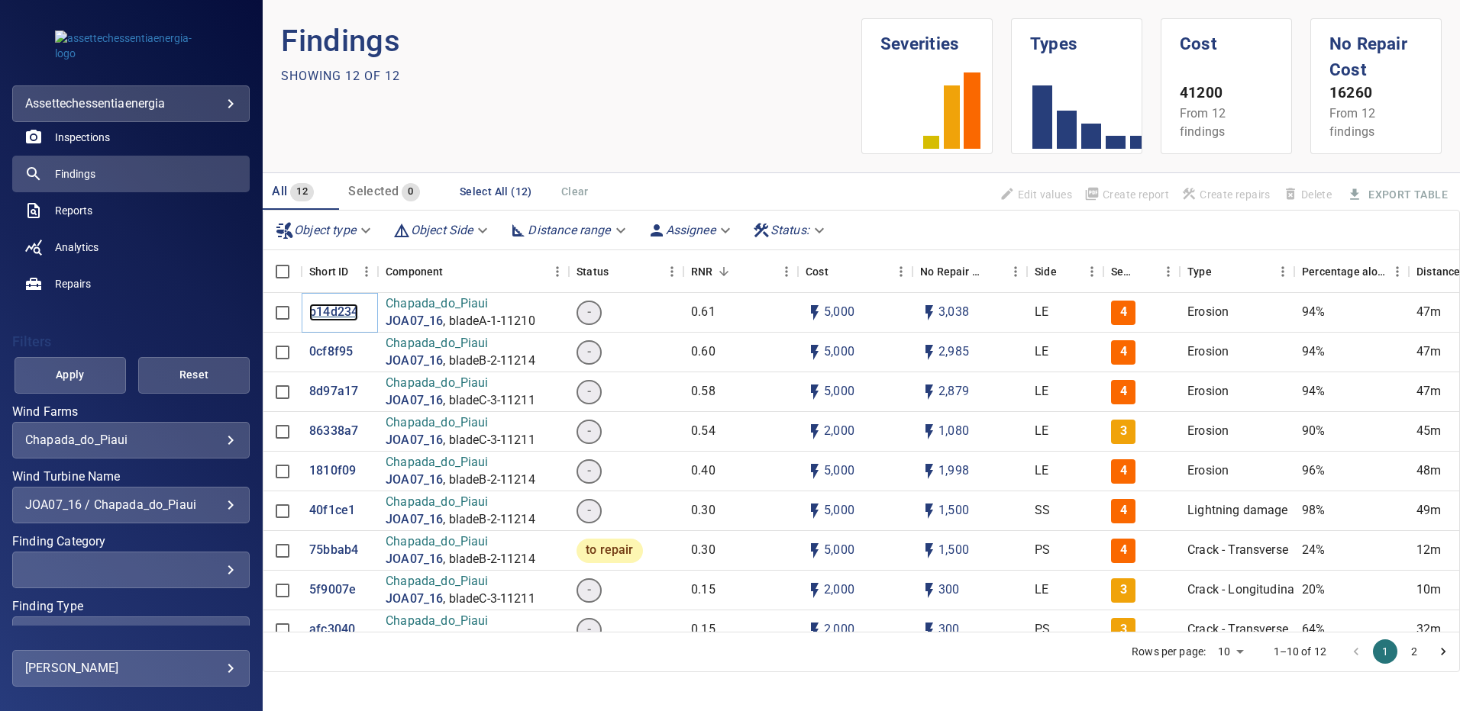
click at [323, 317] on p "b14d234" at bounding box center [333, 313] width 49 height 18
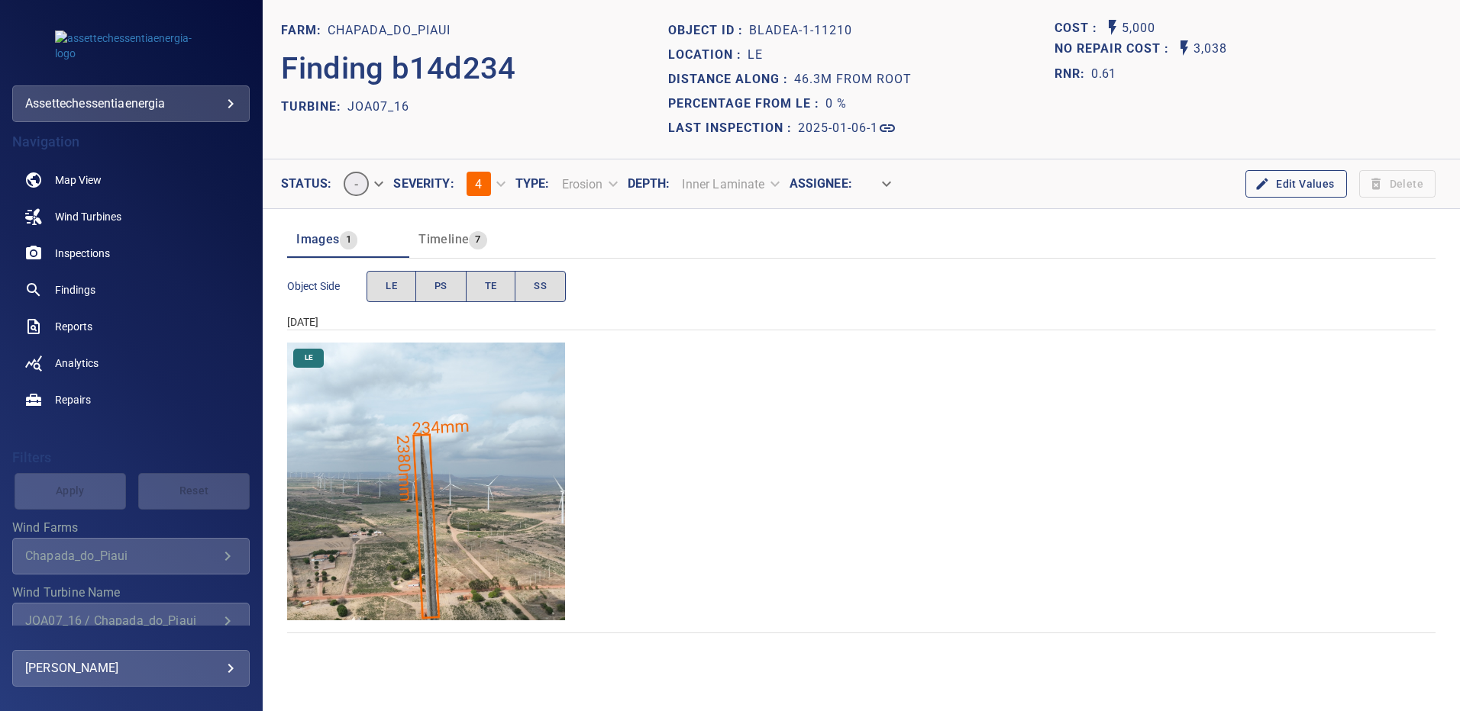
click at [438, 393] on img "Chapada_do_Piaui/JOA07_16/2025-01-06-1/2025-01-06-1/image17wp17.jpg" at bounding box center [426, 482] width 278 height 278
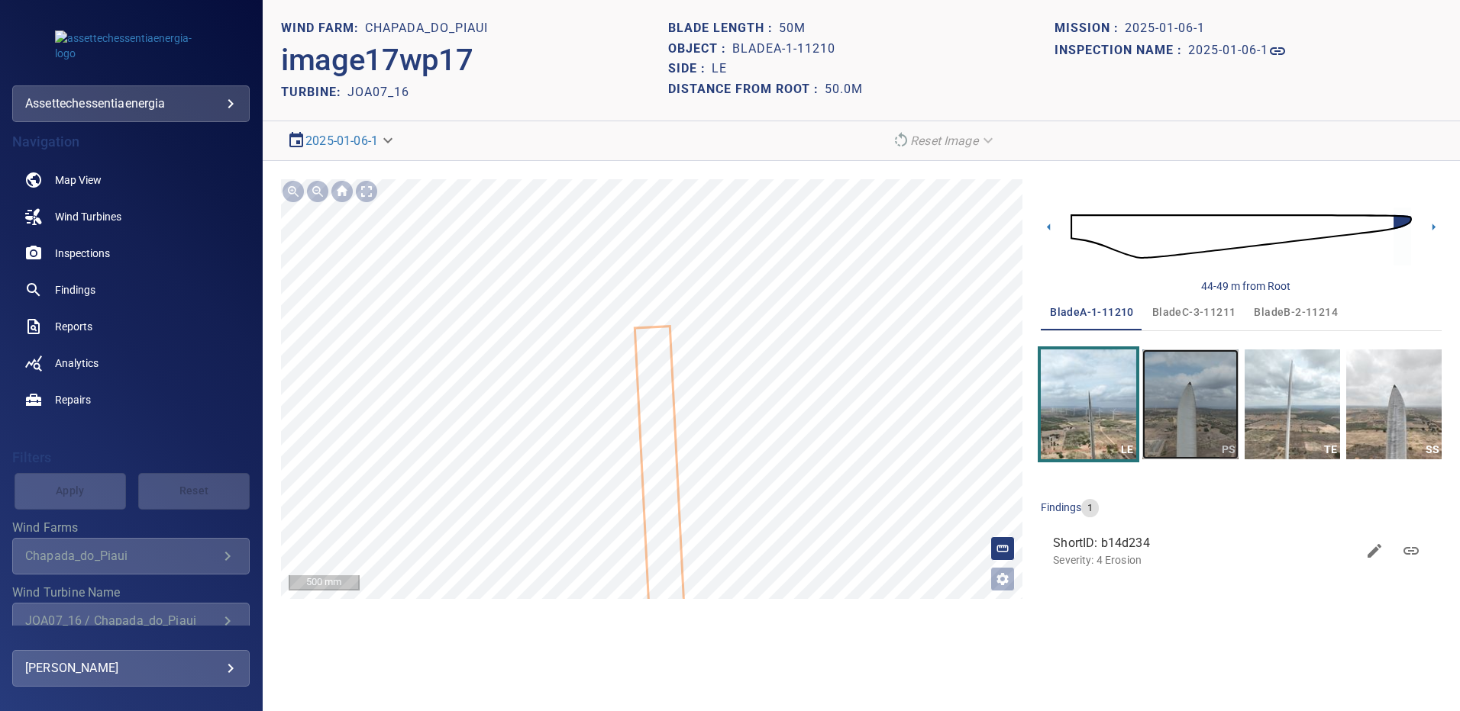
click at [1203, 403] on img "button" at bounding box center [1189, 405] width 95 height 110
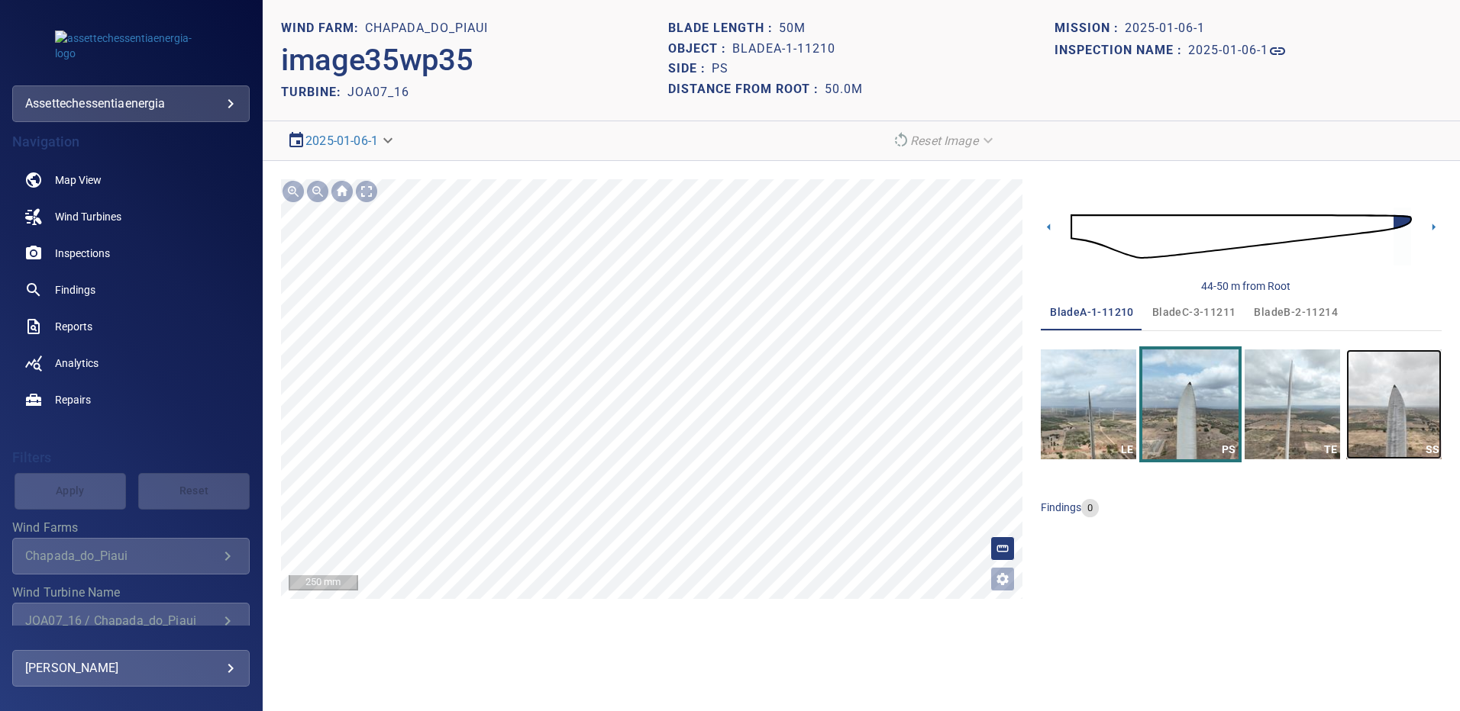
click at [1395, 400] on img "button" at bounding box center [1393, 405] width 95 height 110
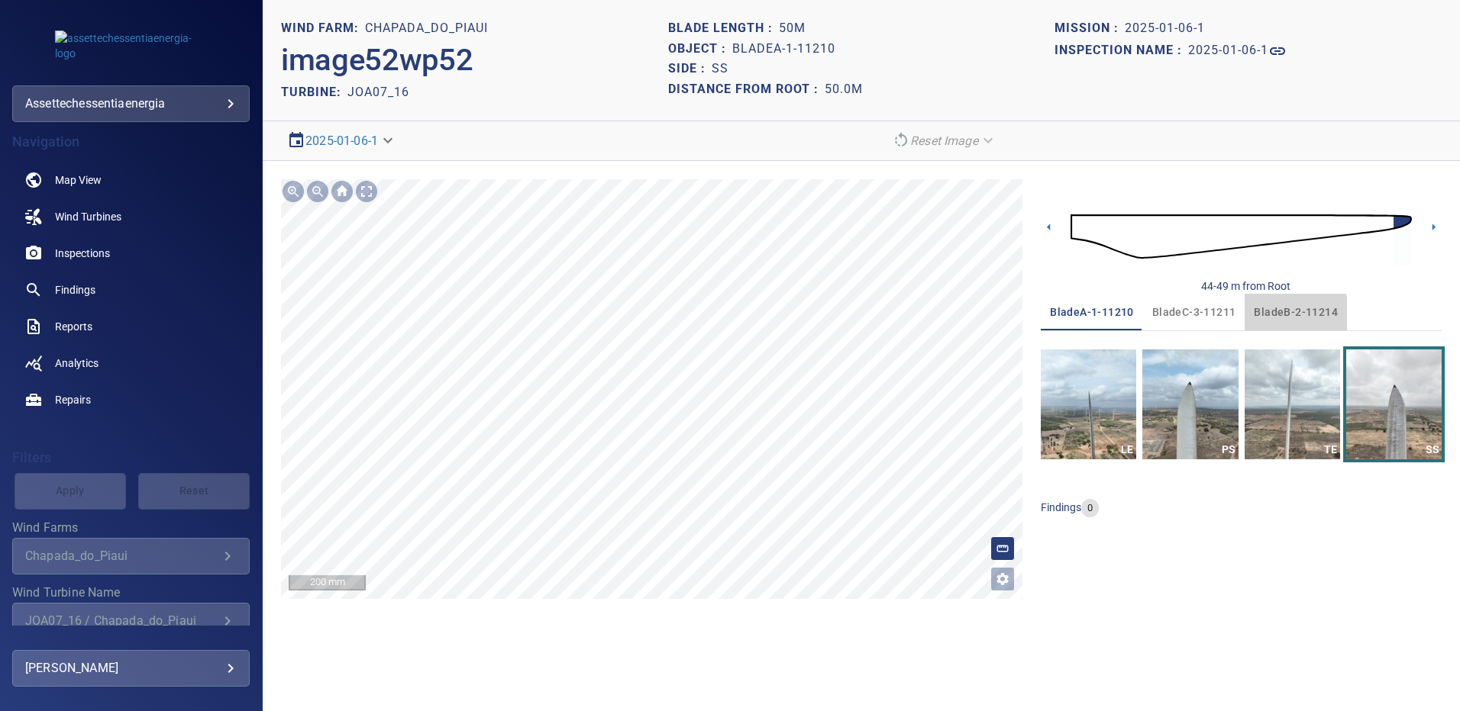
drag, startPoint x: 1269, startPoint y: 316, endPoint x: 1202, endPoint y: 395, distance: 102.9
click at [1269, 315] on span "bladeB-2-11214" at bounding box center [1295, 312] width 84 height 19
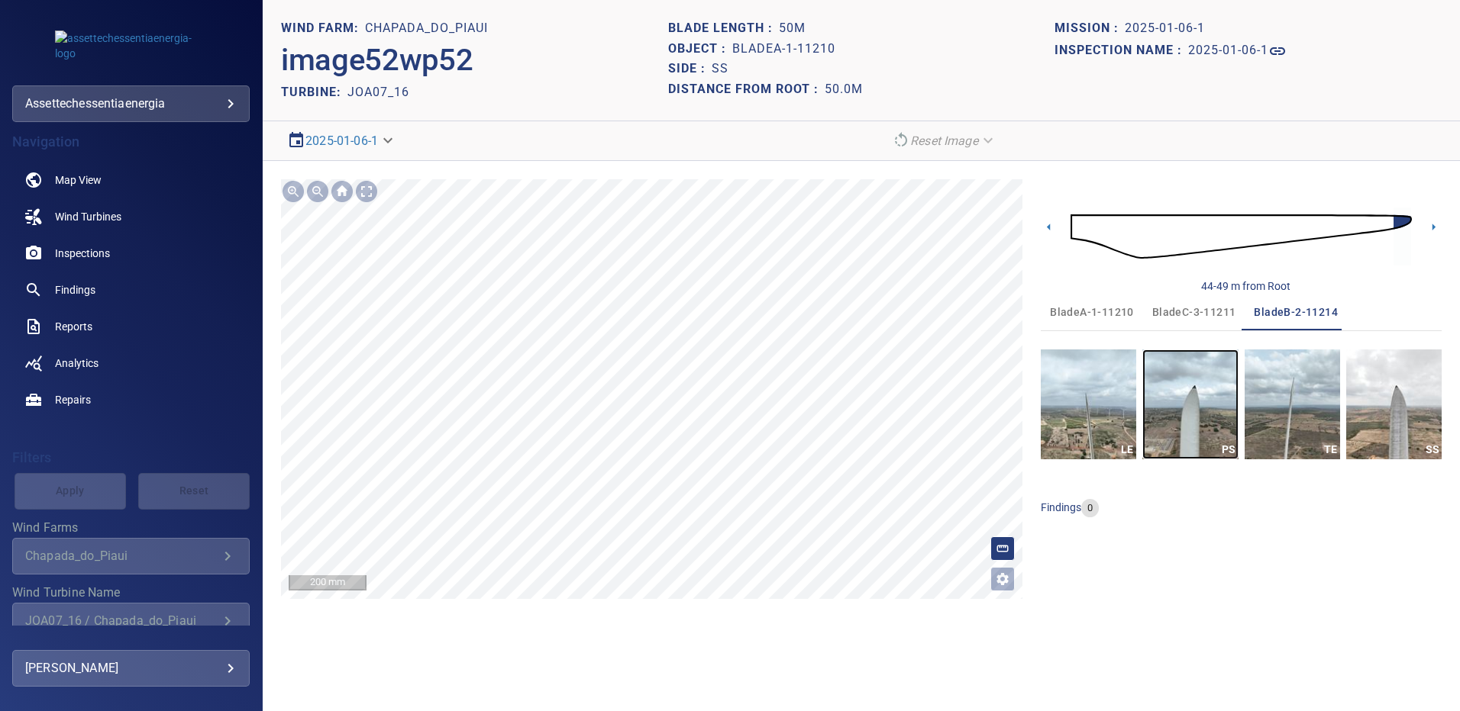
click at [1188, 406] on img "button" at bounding box center [1189, 405] width 95 height 110
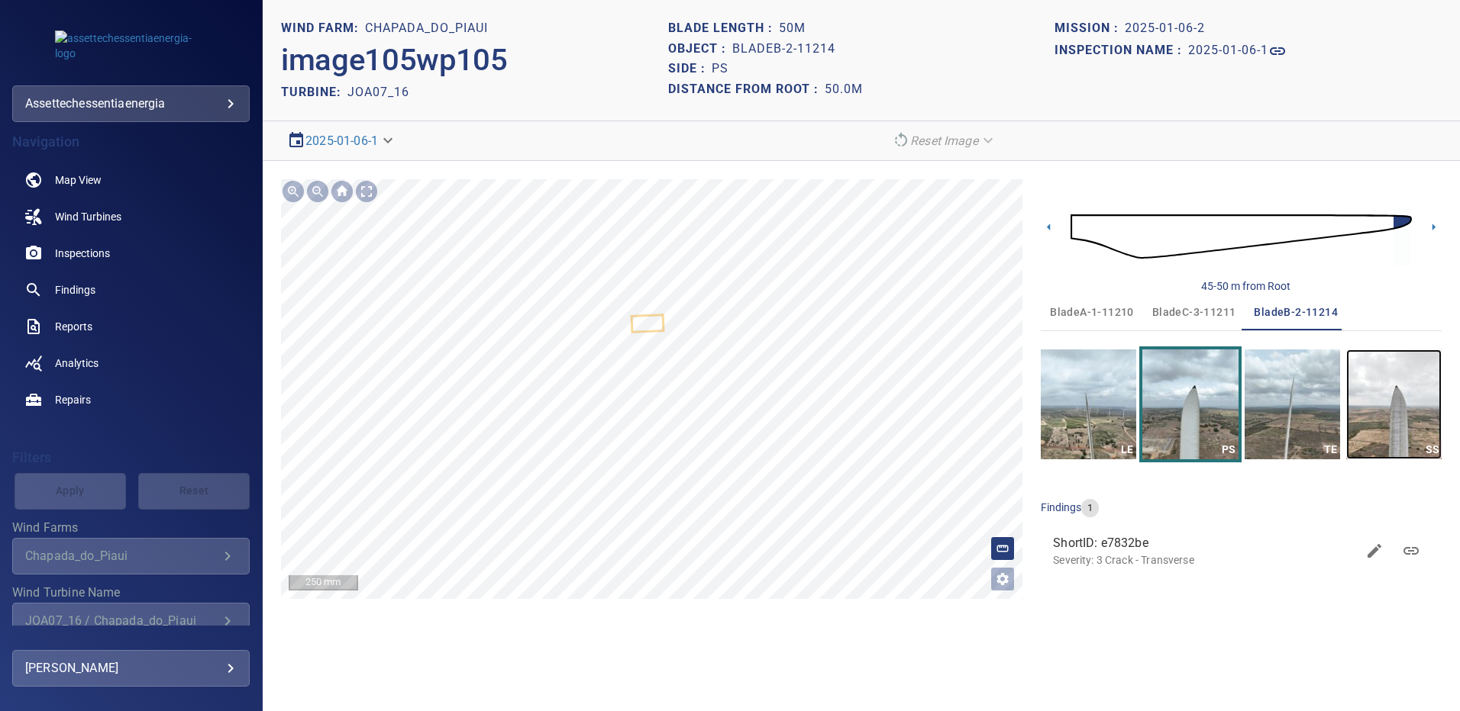
click at [1415, 403] on img "button" at bounding box center [1393, 405] width 95 height 110
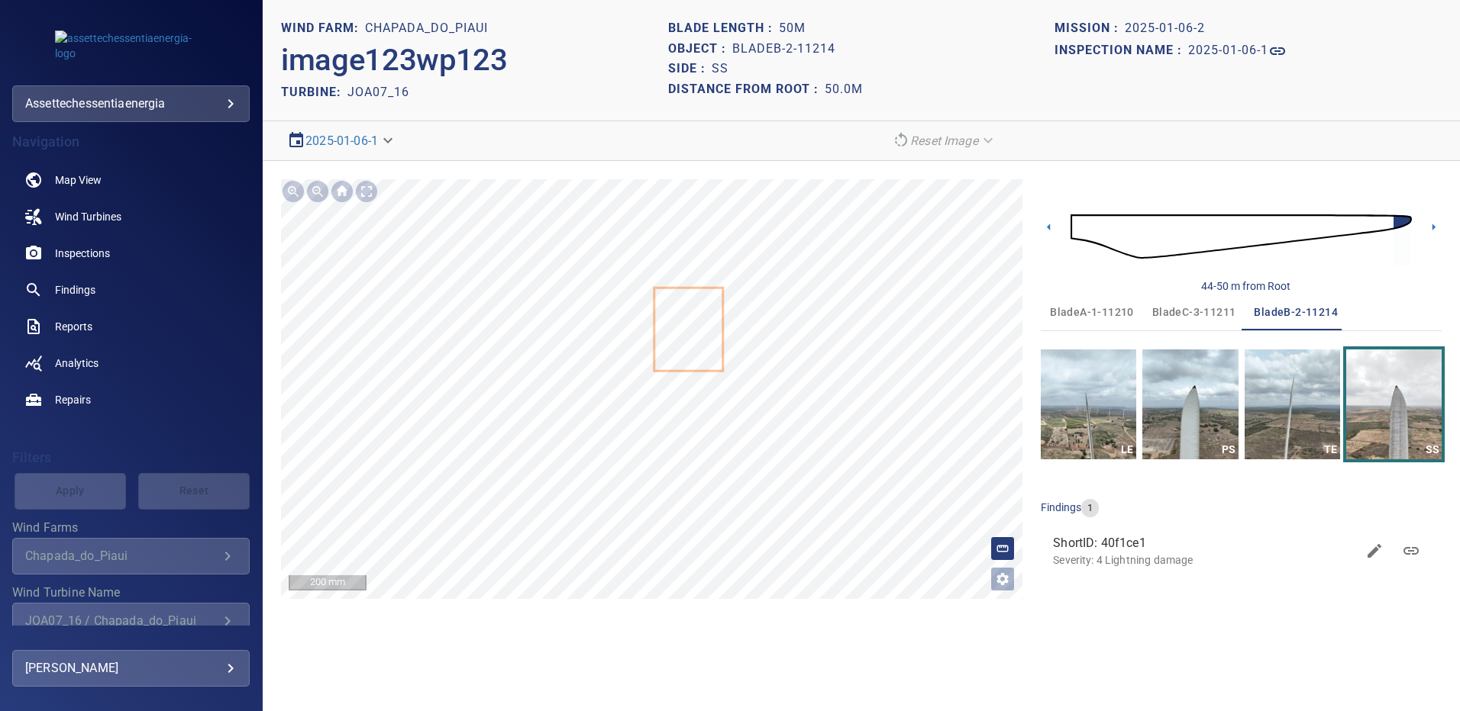
click at [1189, 308] on span "bladeC-3-11211" at bounding box center [1194, 312] width 84 height 19
click at [1195, 372] on img "button" at bounding box center [1189, 405] width 95 height 110
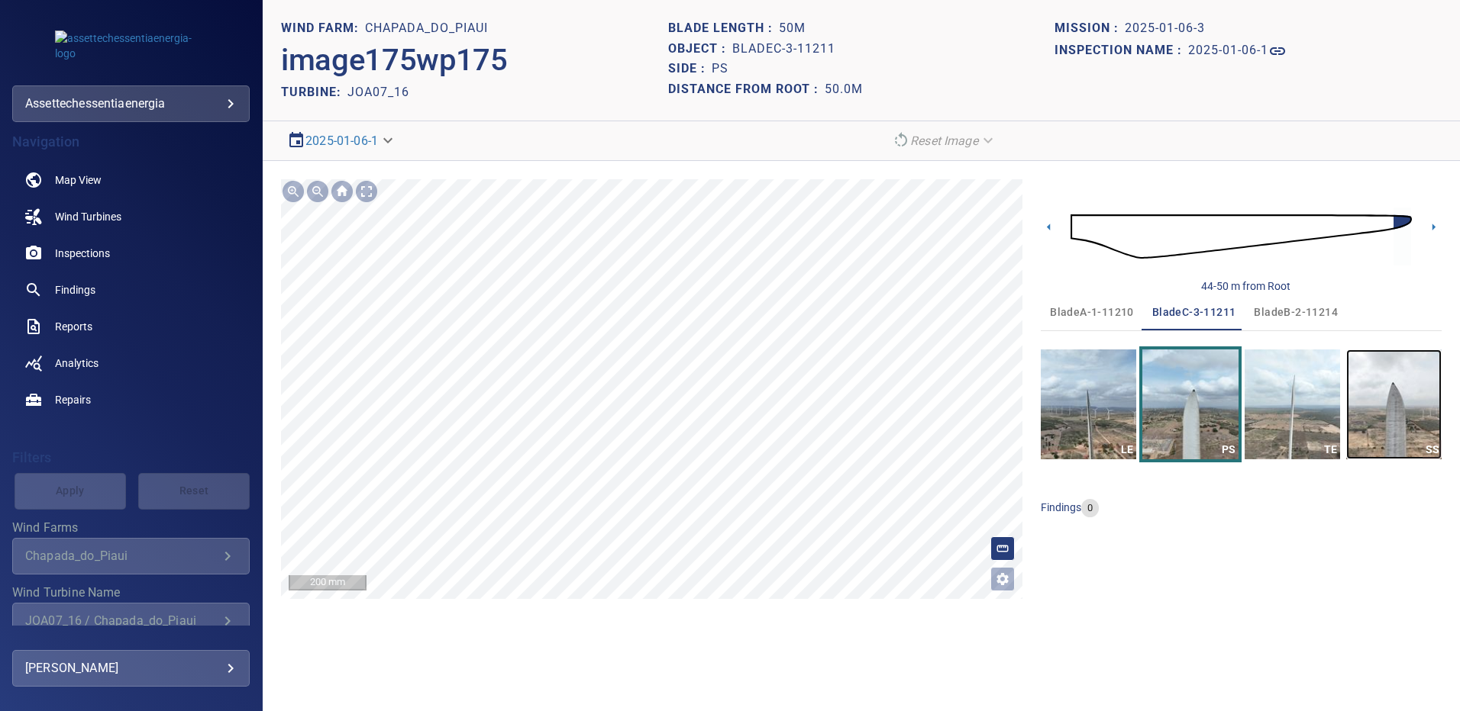
click at [1365, 382] on img "button" at bounding box center [1393, 405] width 95 height 110
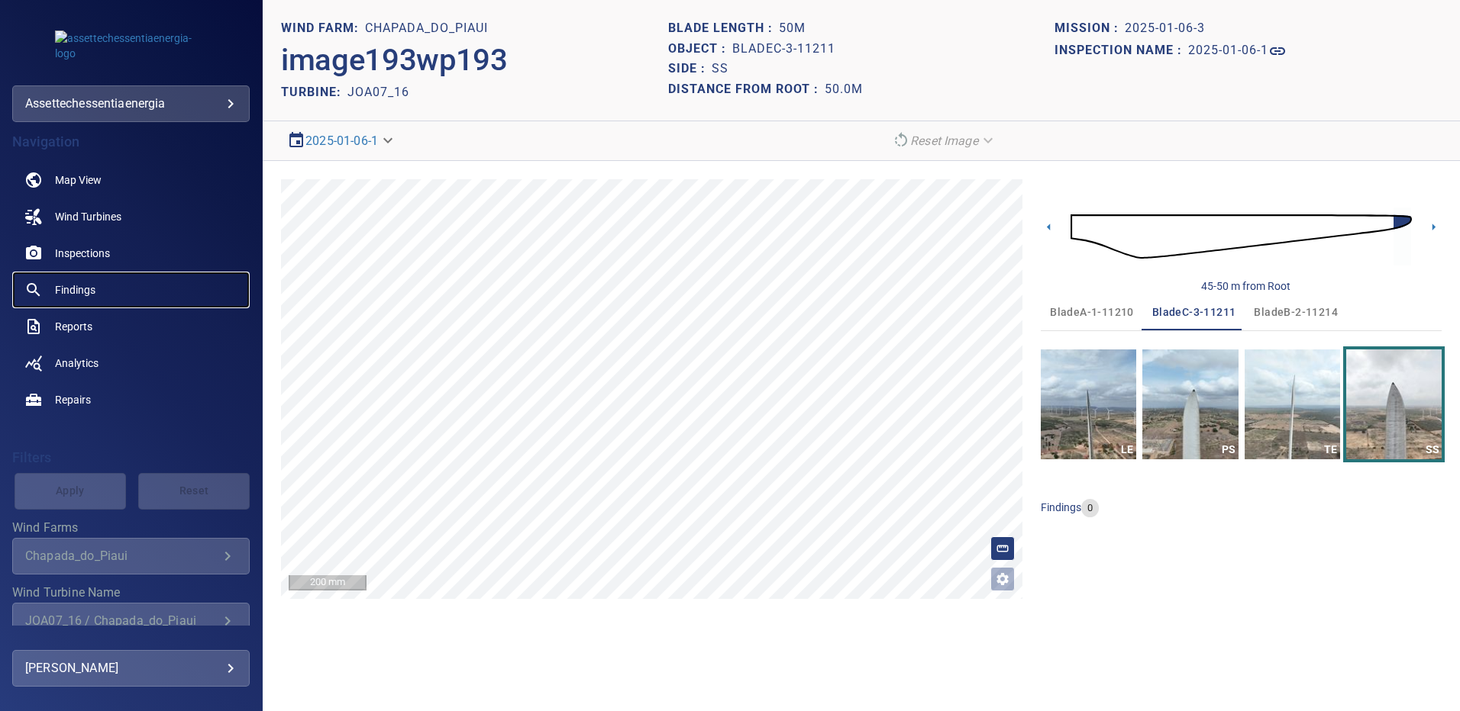
click at [79, 288] on span "Findings" at bounding box center [75, 289] width 40 height 15
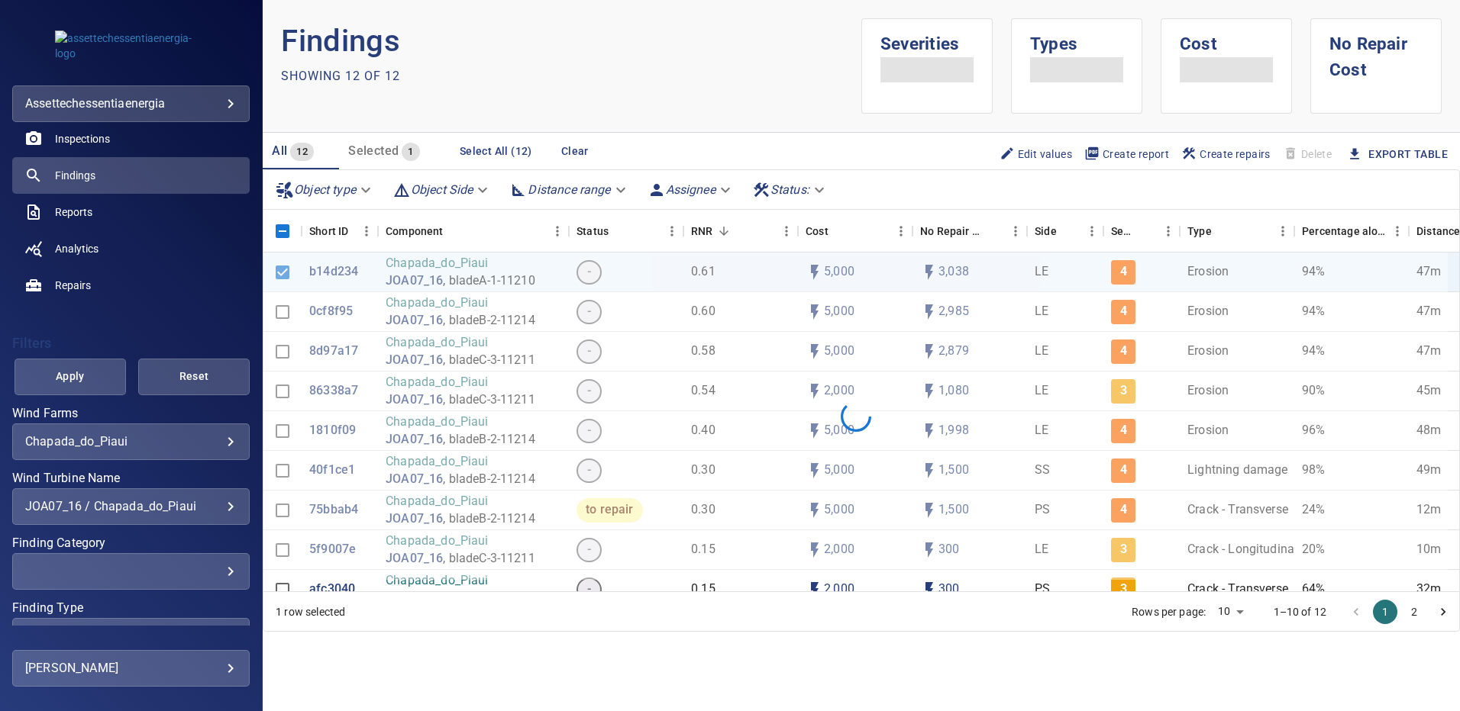
scroll to position [117, 0]
click at [218, 508] on div "JOA07_16 / Chapada_do_Piaui" at bounding box center [130, 504] width 211 height 15
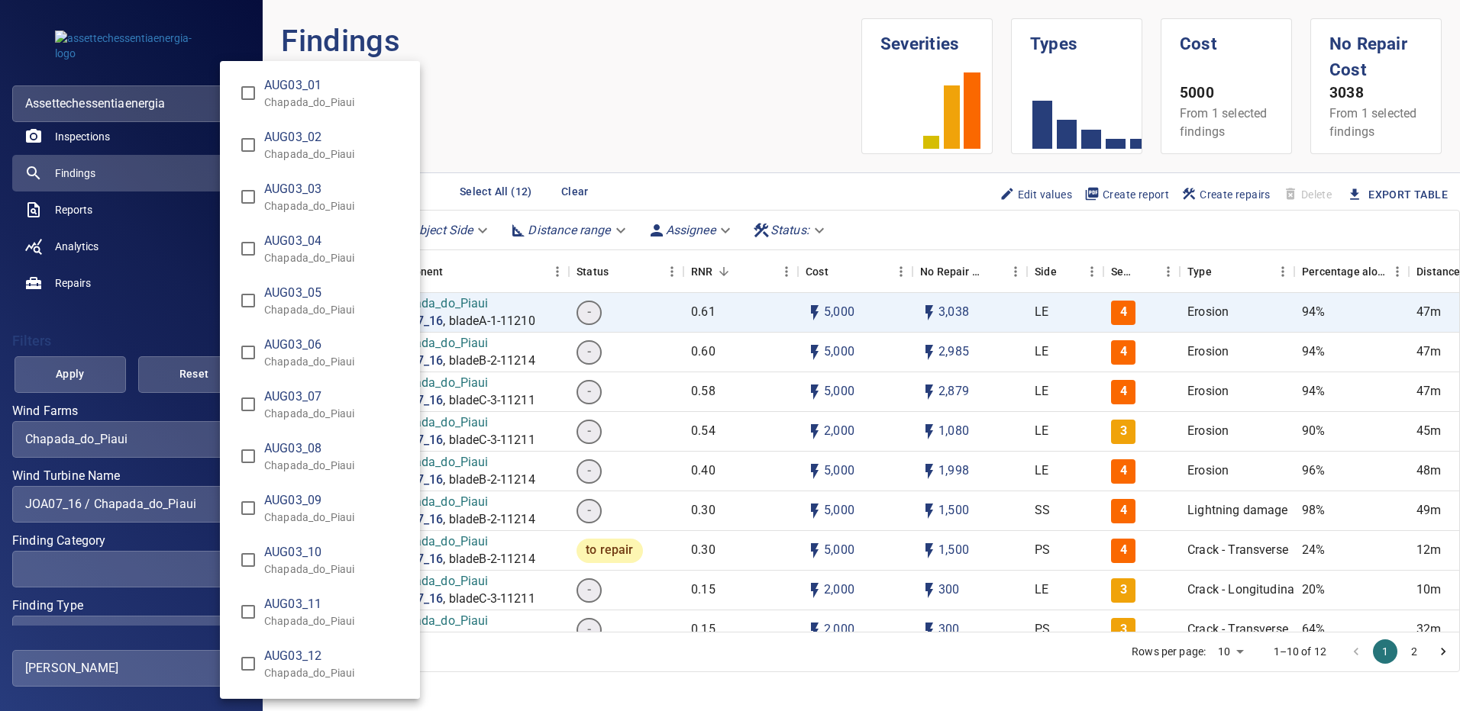
scroll to position [6462, 0]
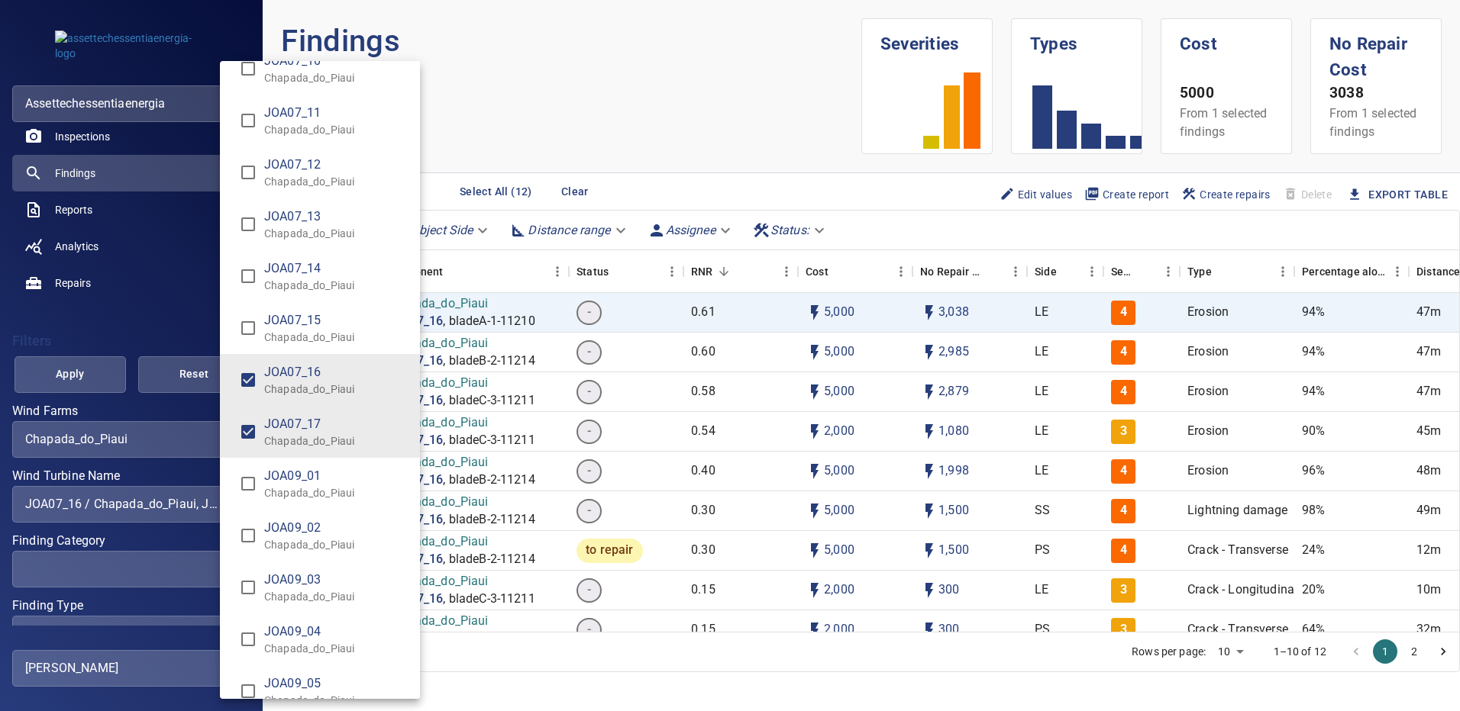
type input "**********"
click at [103, 375] on div "Wind Turbine Name" at bounding box center [730, 355] width 1460 height 711
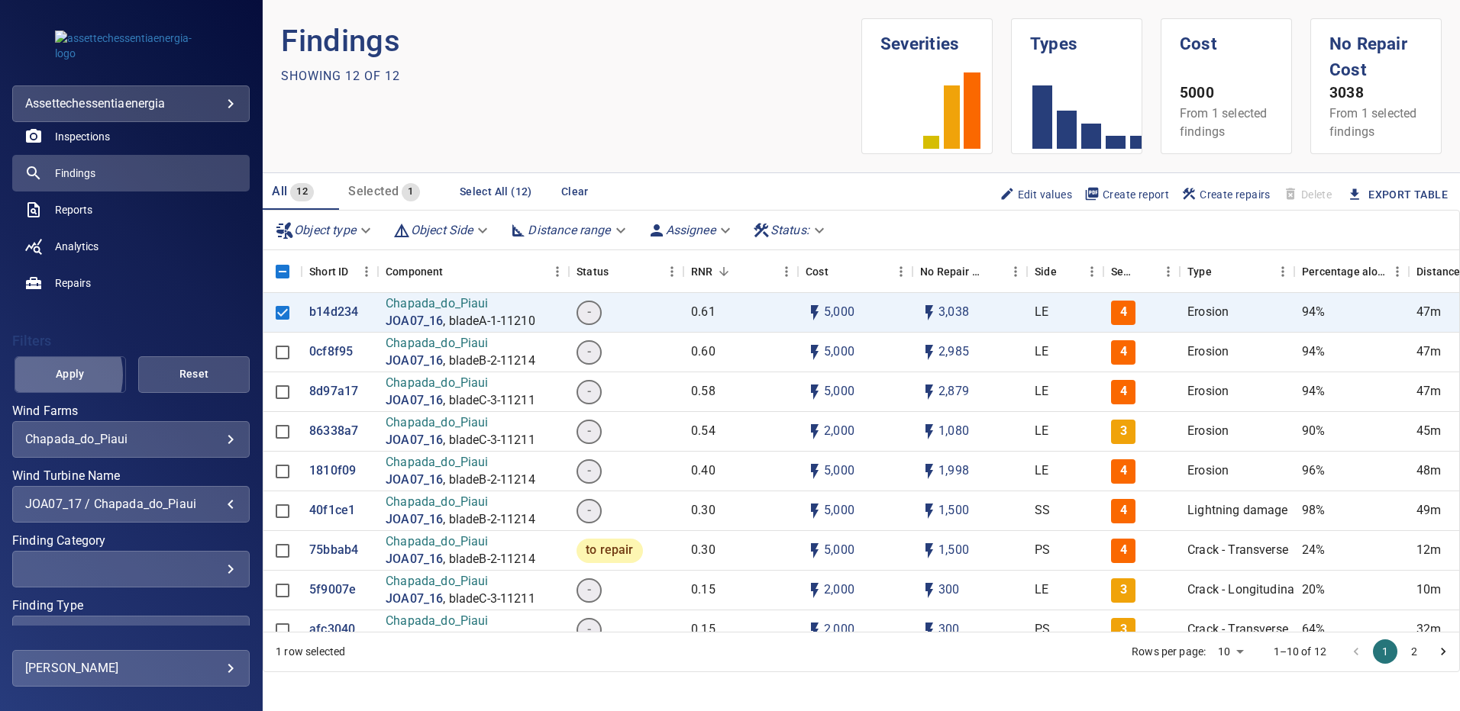
click at [47, 376] on span "Apply" at bounding box center [70, 374] width 73 height 19
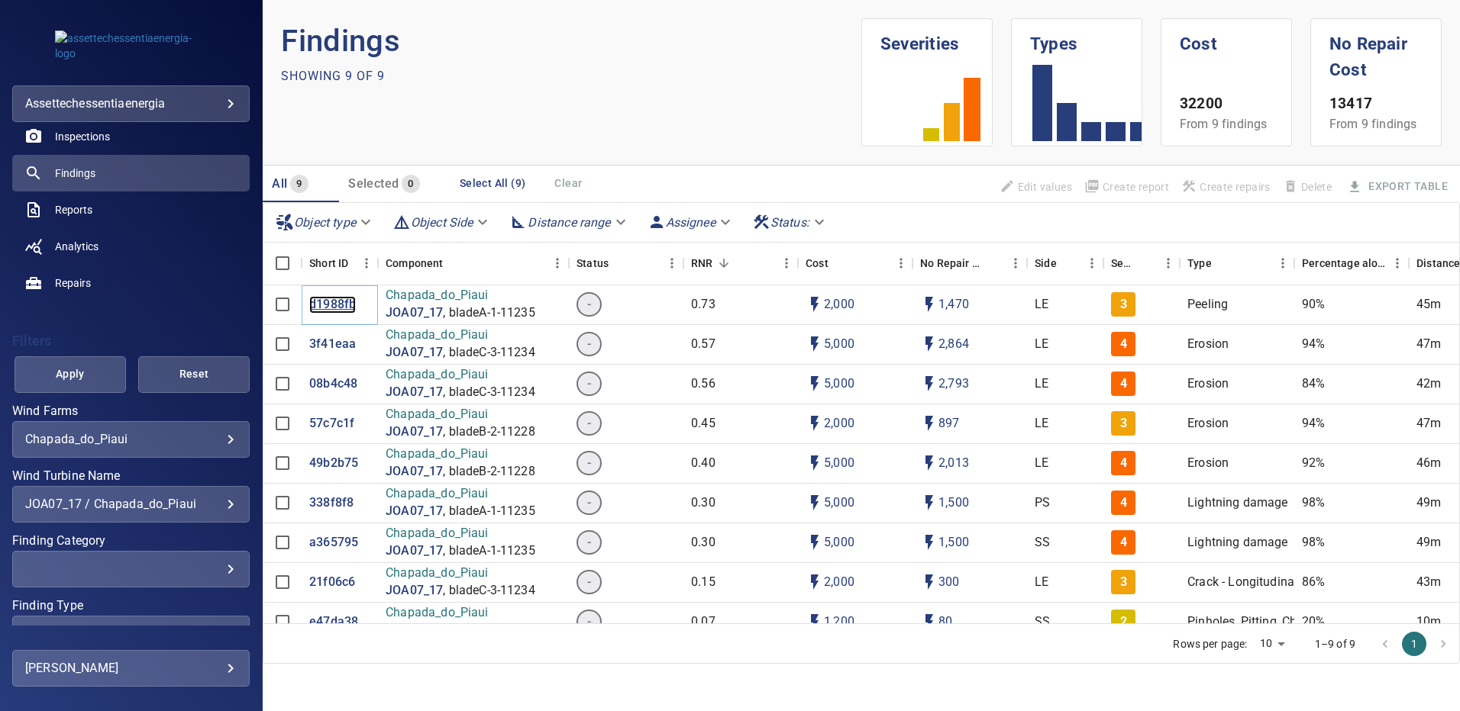
click at [334, 298] on p "d1988fb" at bounding box center [332, 305] width 47 height 18
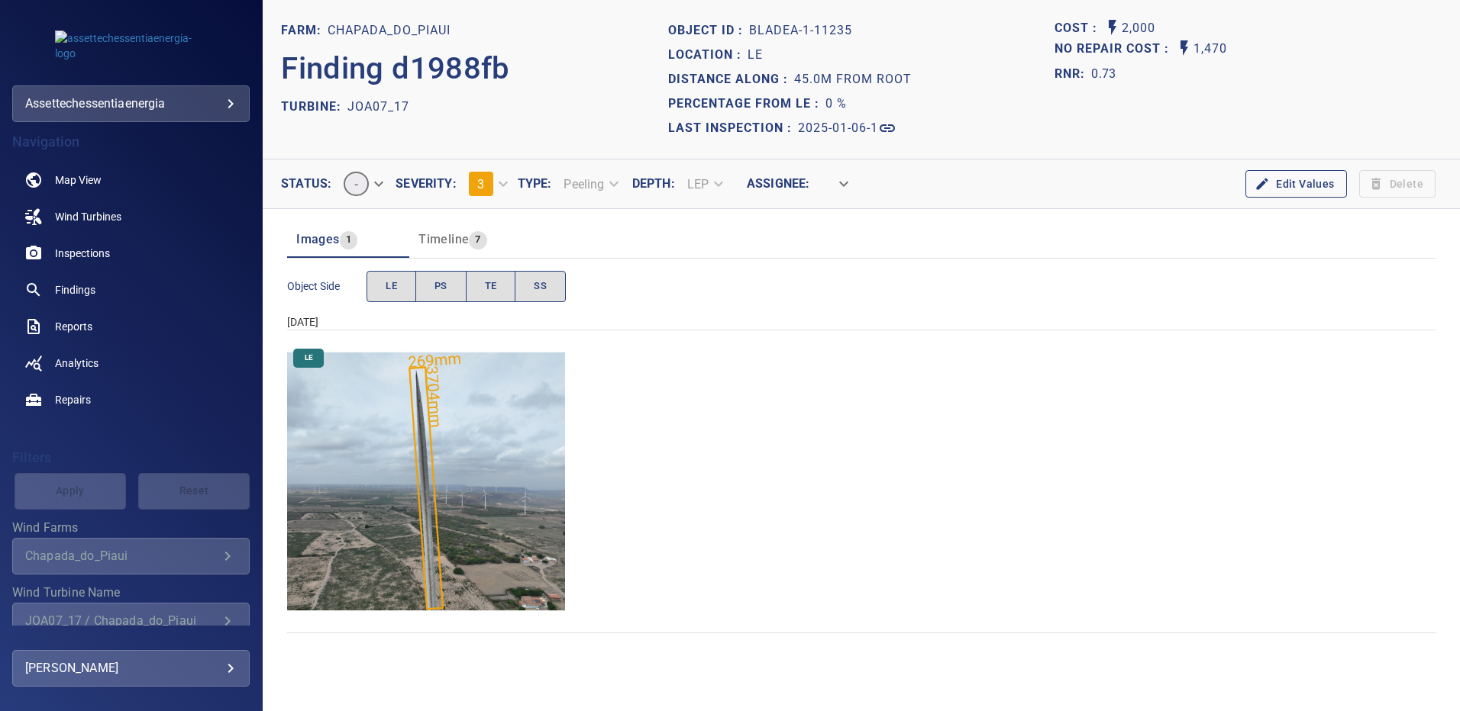
click at [482, 437] on img "Chapada_do_Piaui/JOA07_17/2025-01-06-1/2025-01-06-1/image19wp19.jpg" at bounding box center [426, 482] width 278 height 278
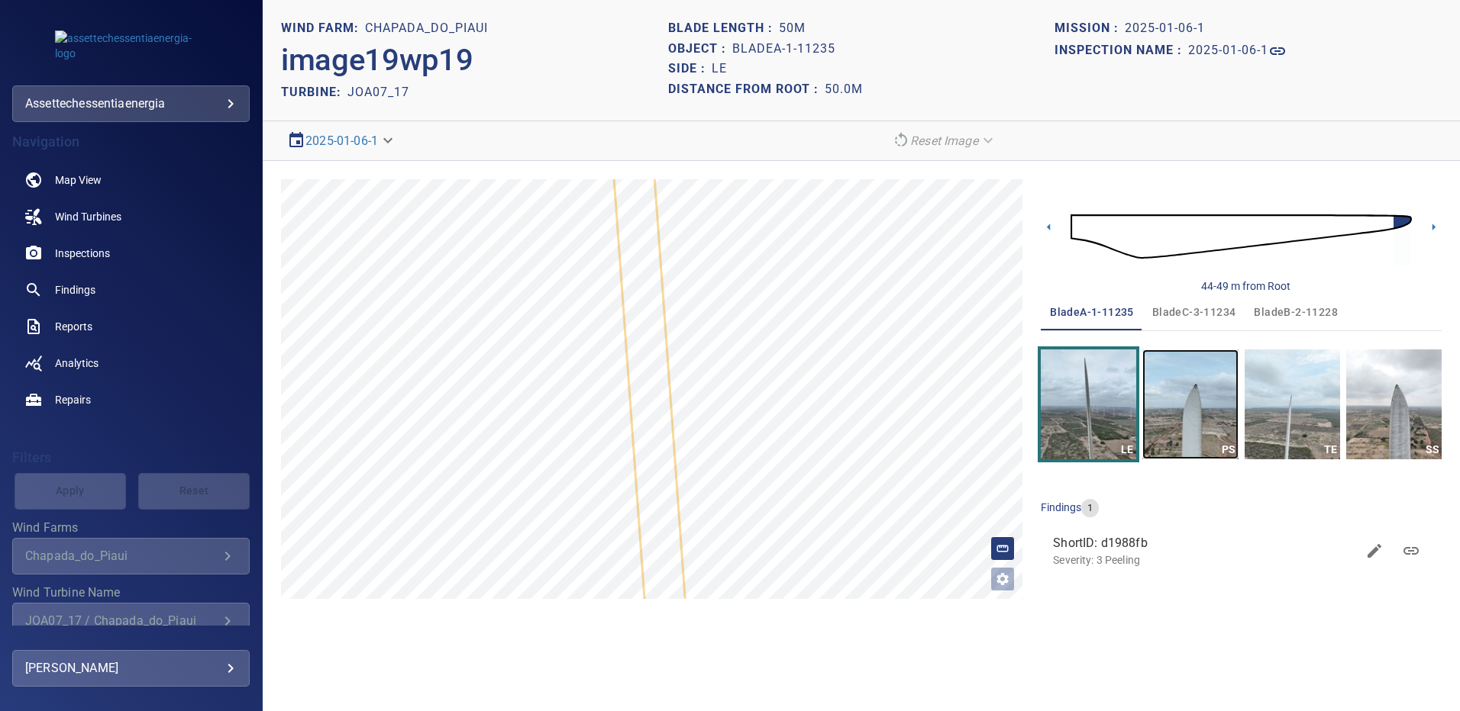
click at [1206, 392] on img "button" at bounding box center [1189, 405] width 95 height 110
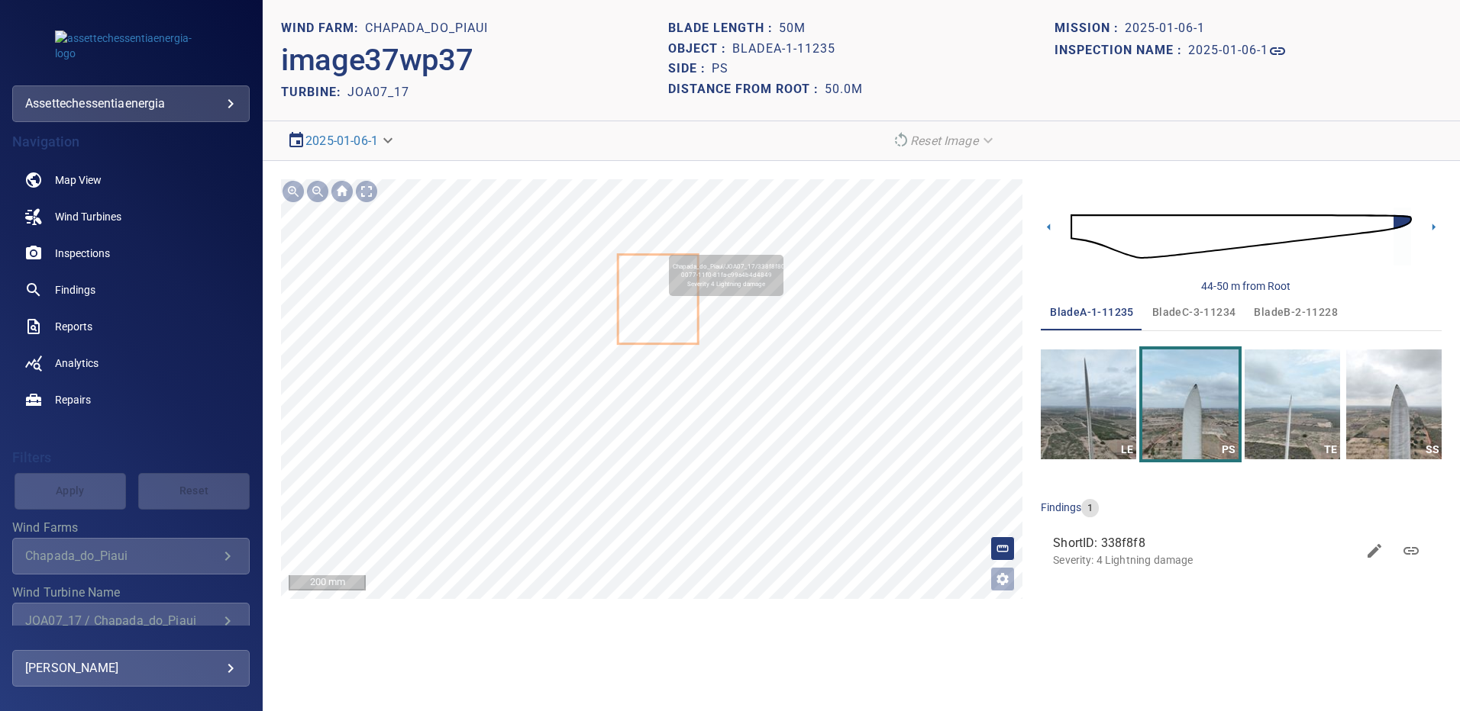
click at [658, 303] on icon at bounding box center [658, 299] width 78 height 87
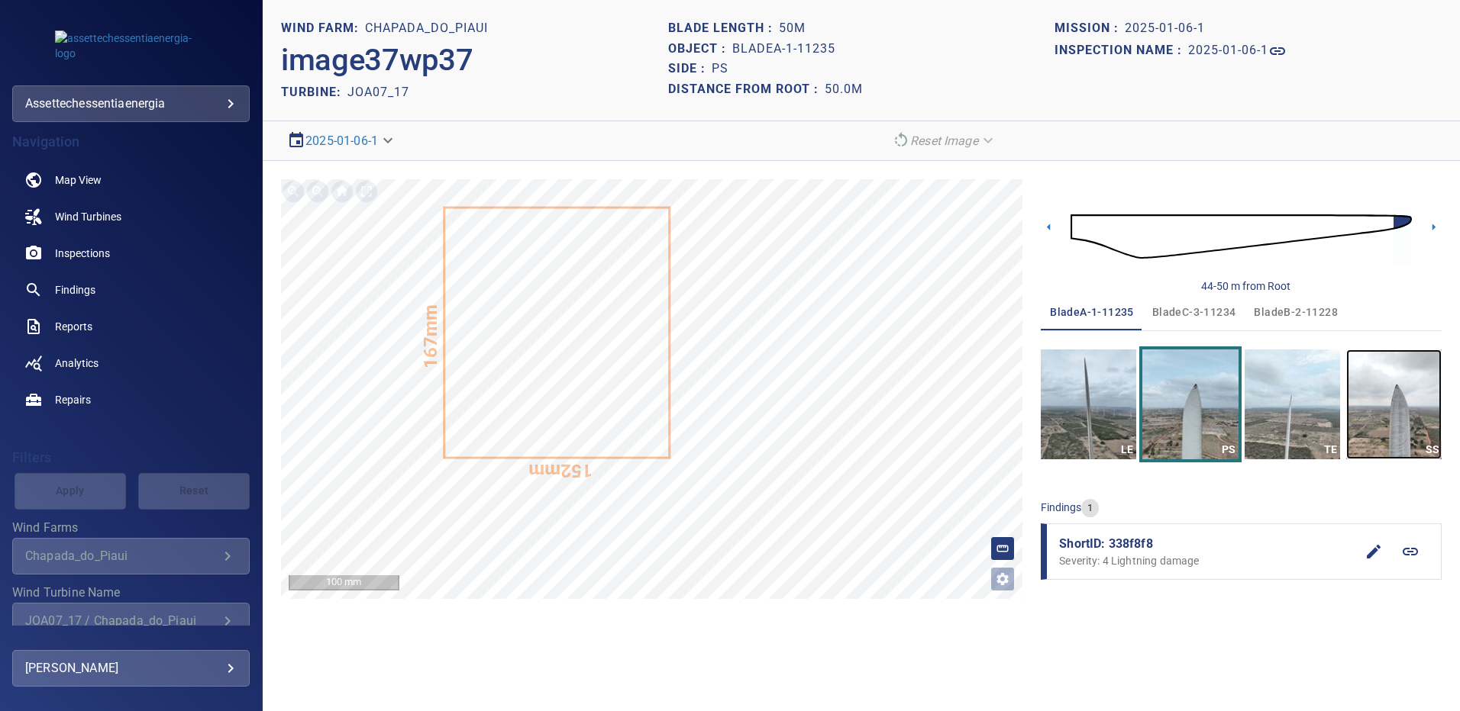
click at [1374, 402] on img "button" at bounding box center [1393, 405] width 95 height 110
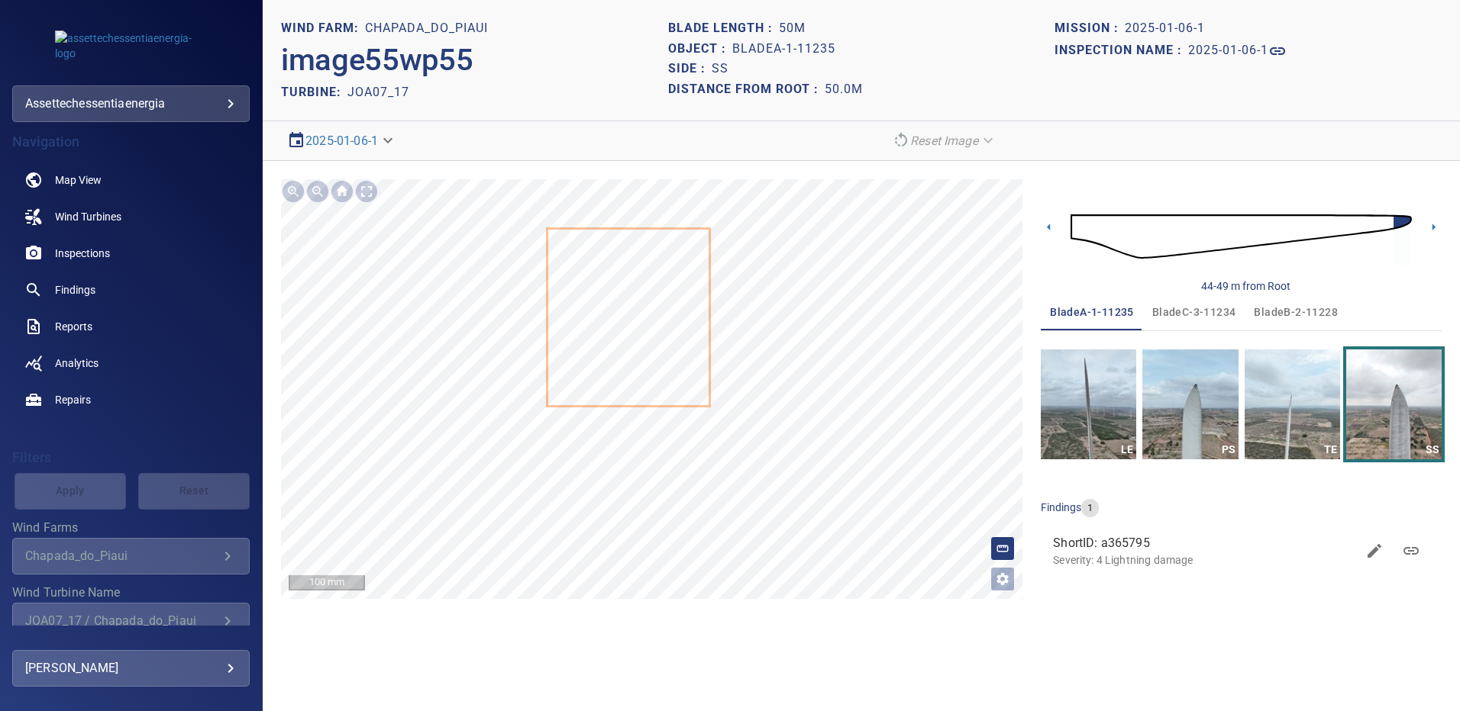
click at [1297, 312] on span "bladeB-2-11228" at bounding box center [1295, 312] width 84 height 19
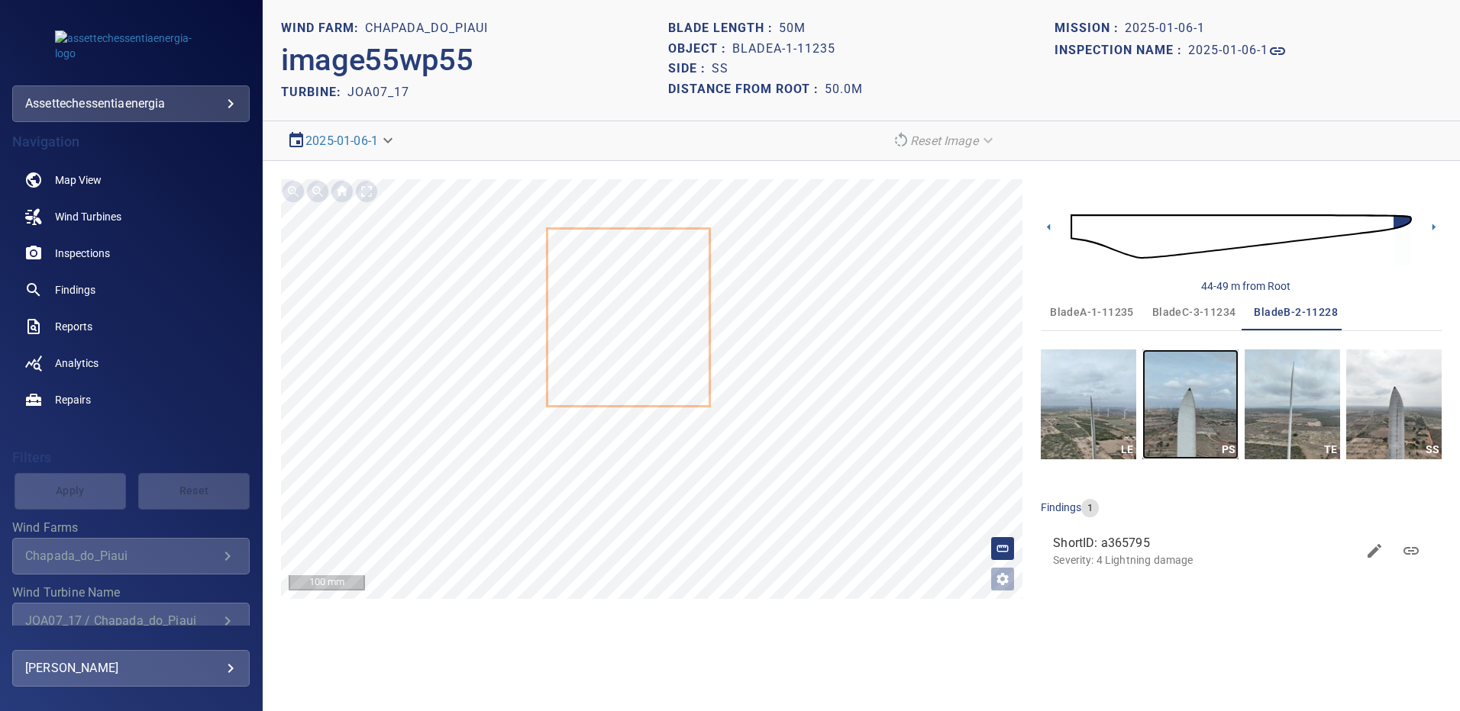
click at [1188, 400] on img "button" at bounding box center [1189, 405] width 95 height 110
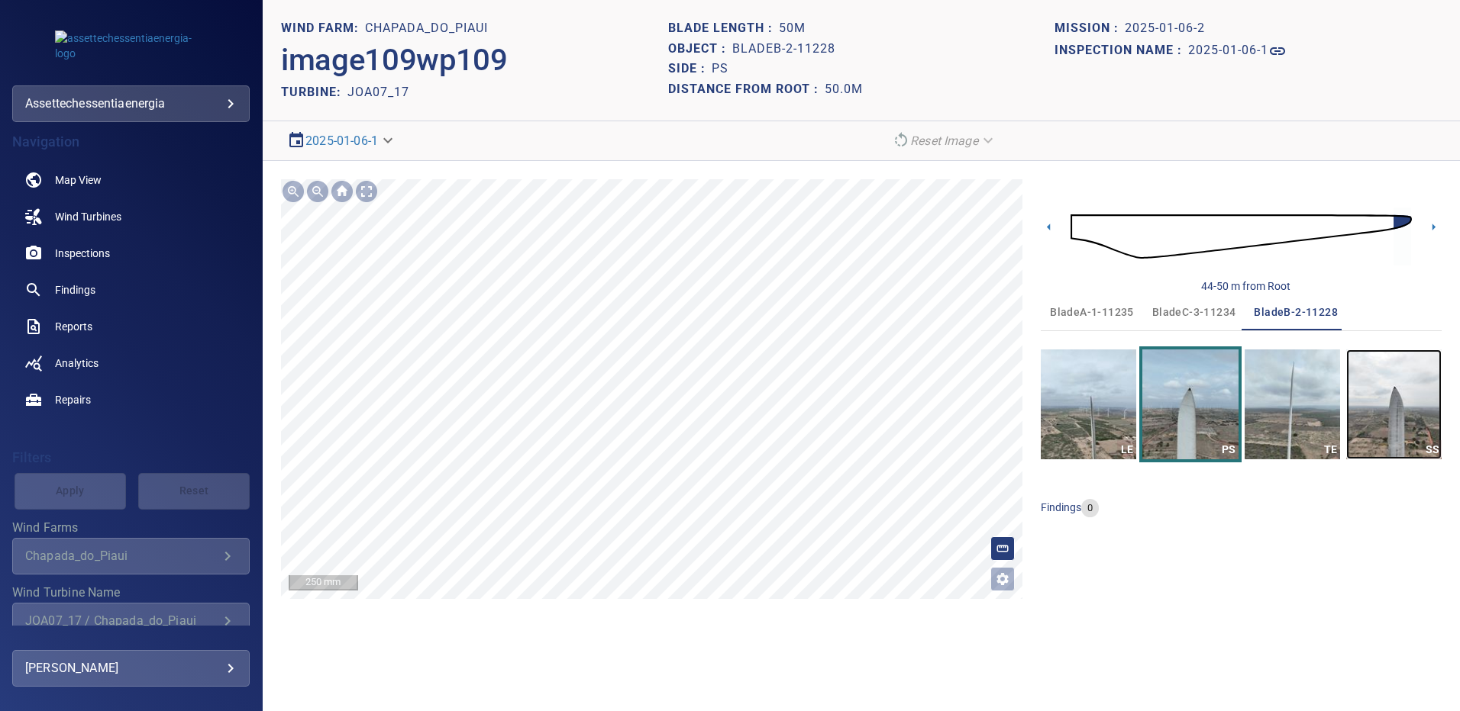
click at [1410, 367] on img "button" at bounding box center [1393, 405] width 95 height 110
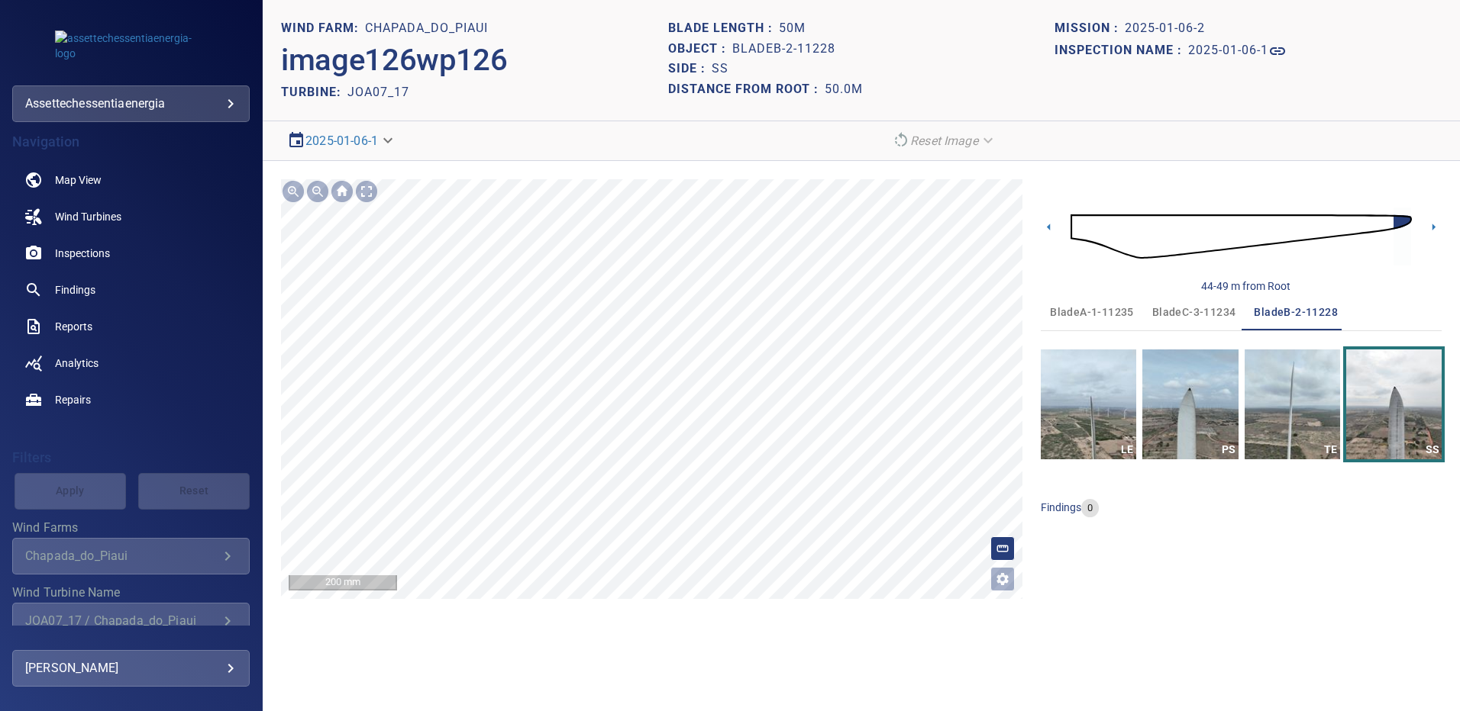
click at [1155, 307] on span "bladeC-3-11234" at bounding box center [1194, 312] width 84 height 19
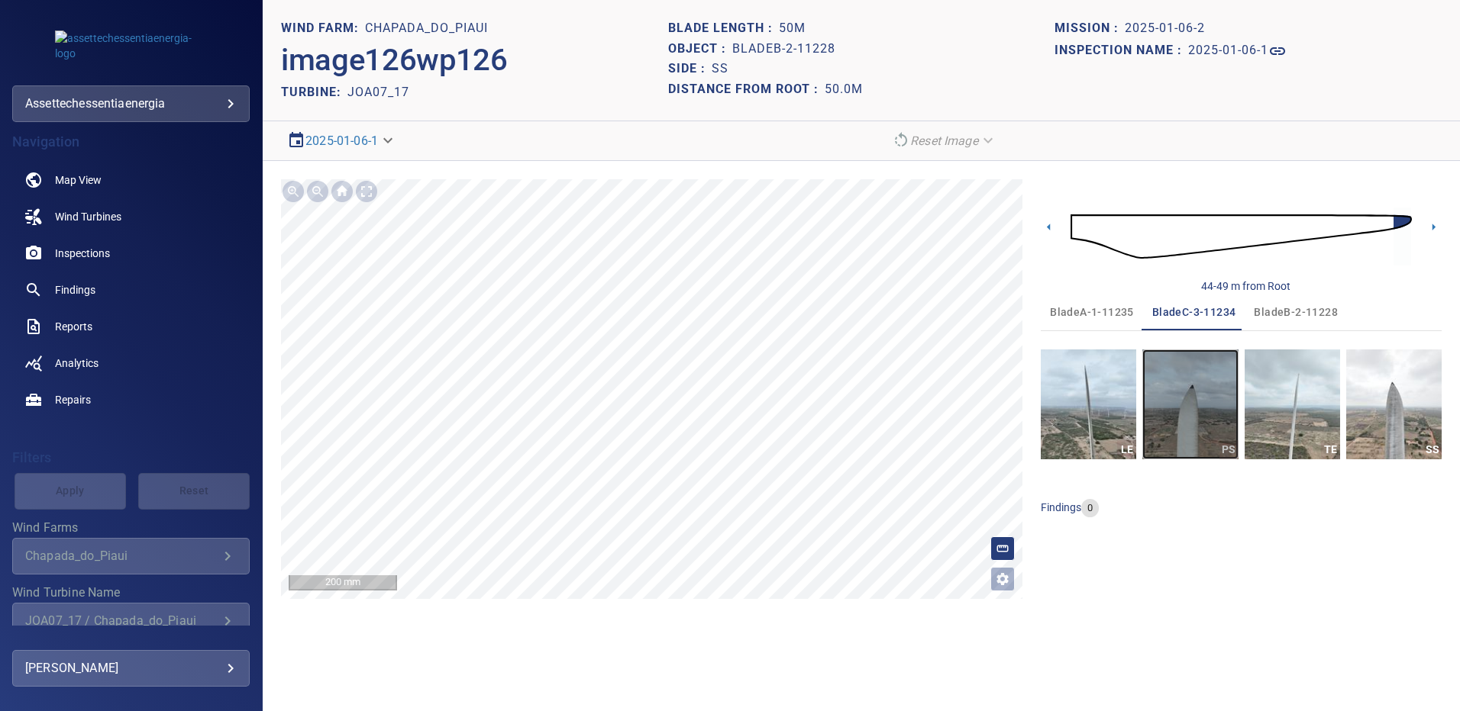
click at [1195, 382] on img "button" at bounding box center [1189, 405] width 95 height 110
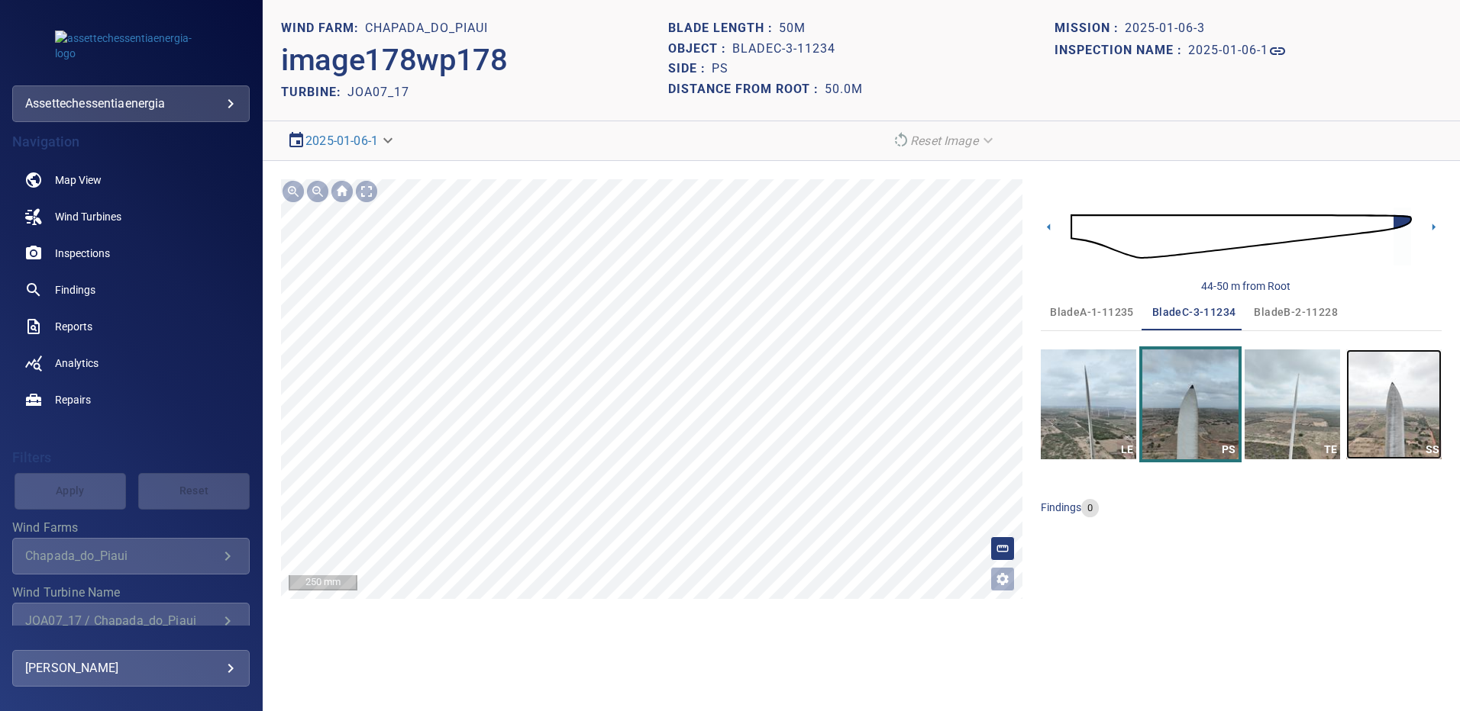
click at [1368, 405] on img "button" at bounding box center [1393, 405] width 95 height 110
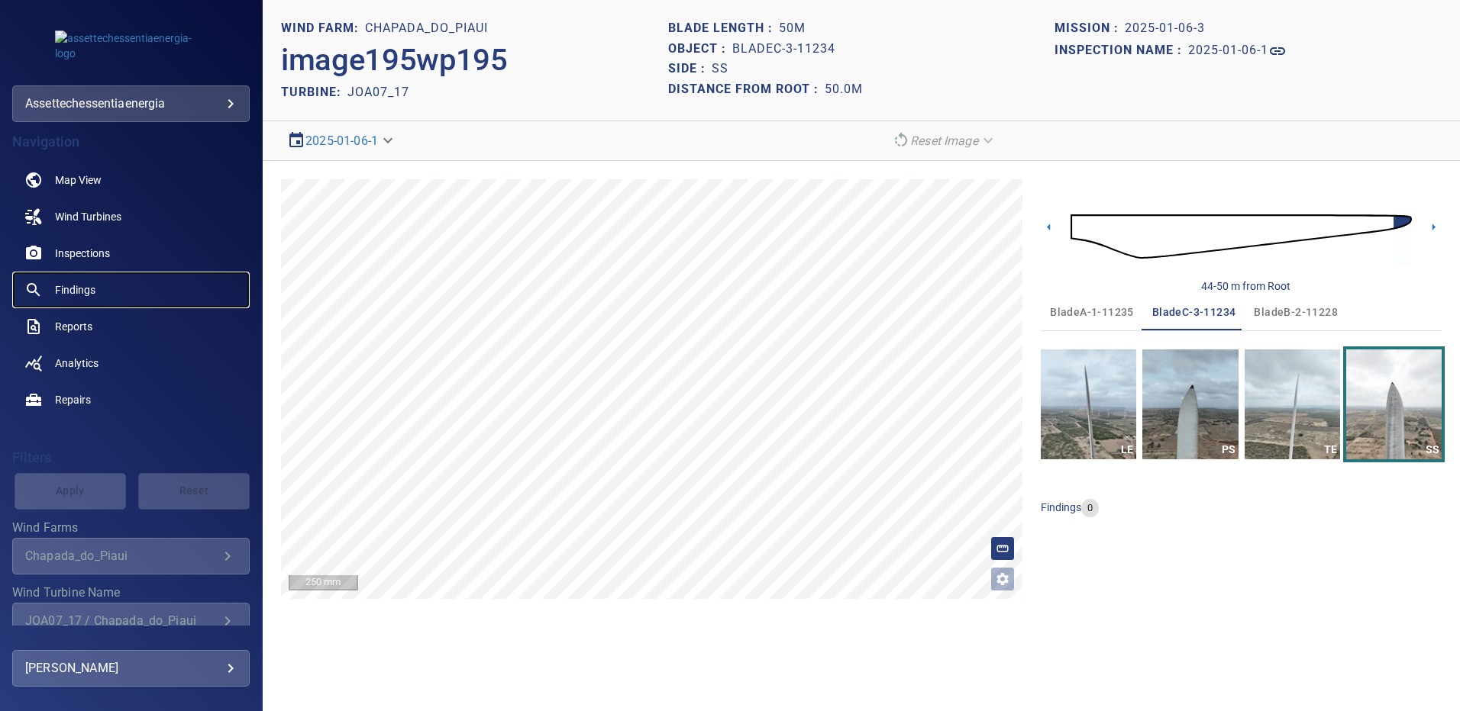
click at [84, 290] on span "Findings" at bounding box center [75, 289] width 40 height 15
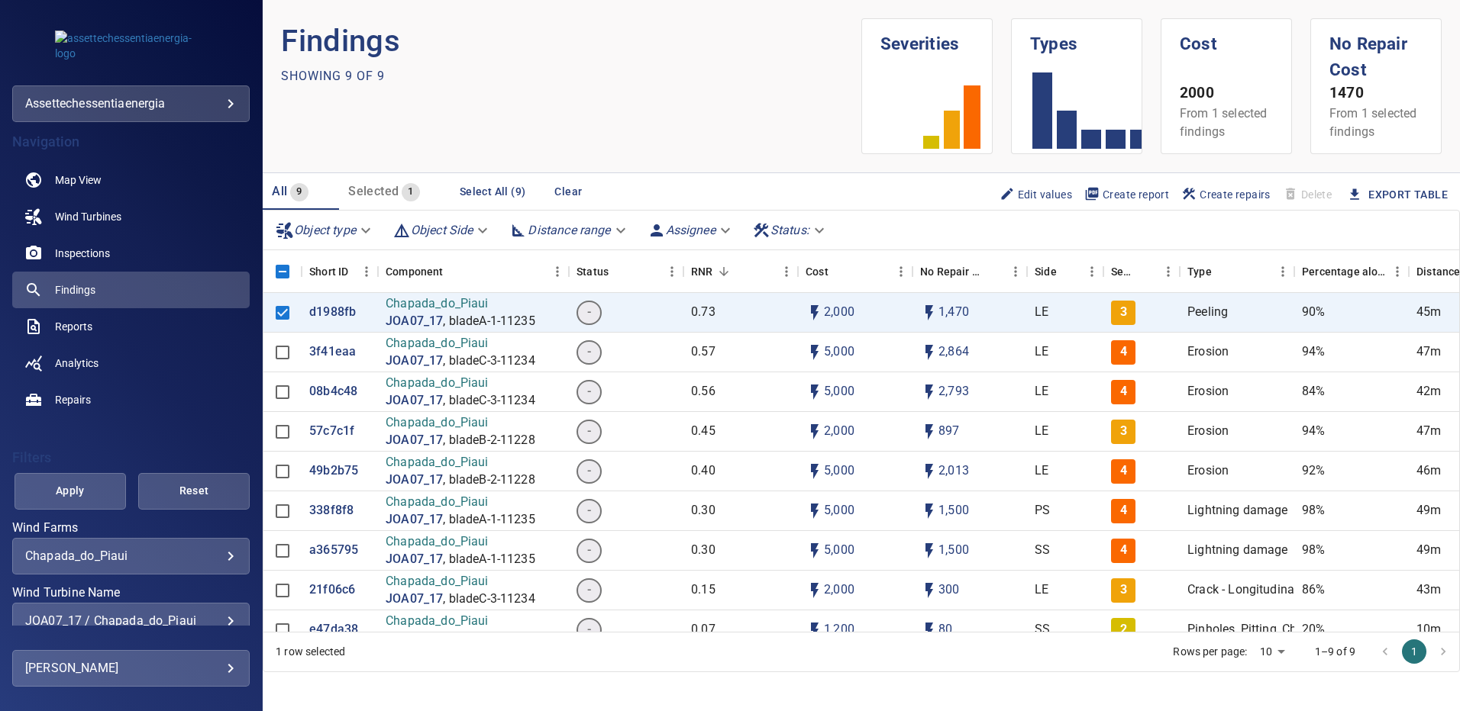
scroll to position [76, 0]
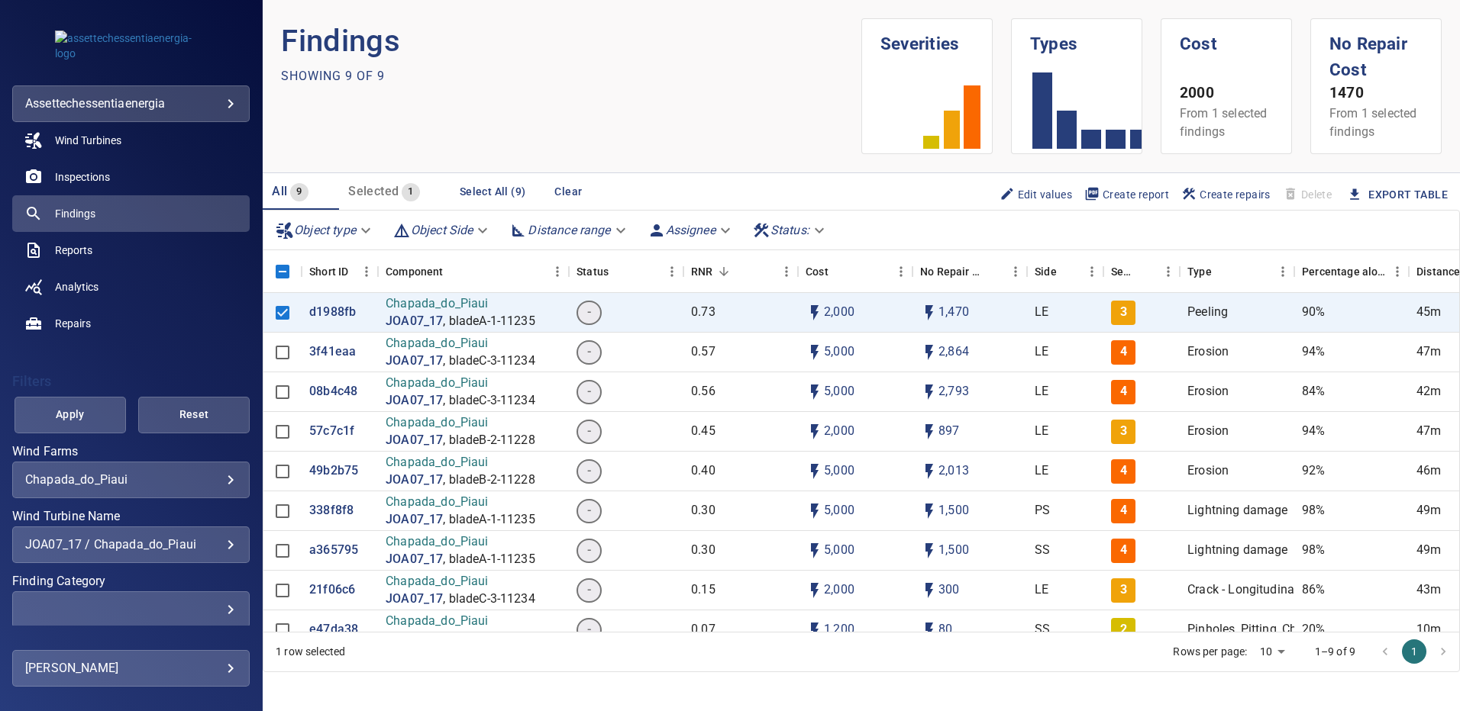
click at [216, 545] on div "JOA07_17 / Chapada_do_Piaui" at bounding box center [130, 544] width 211 height 15
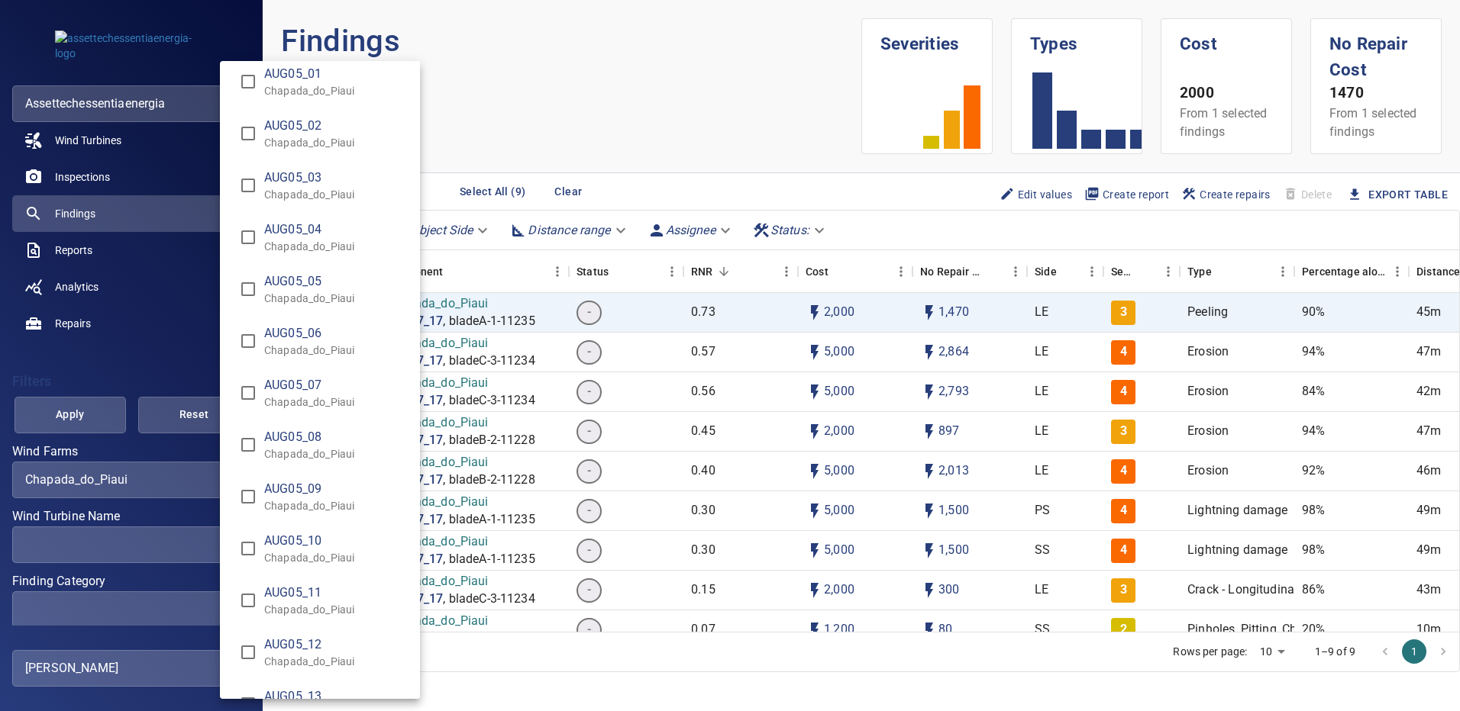
scroll to position [1832, 0]
type input "**********"
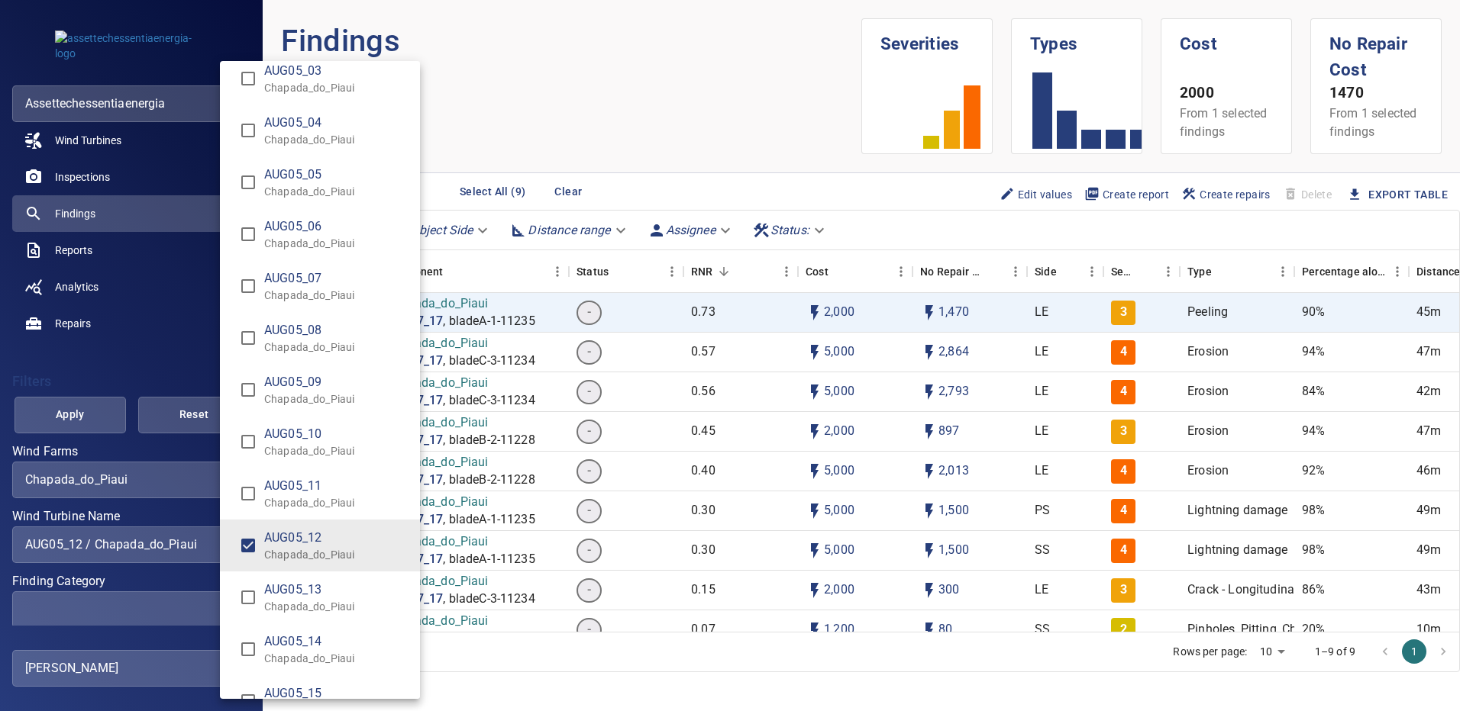
click at [92, 406] on div "Wind Turbine Name" at bounding box center [730, 355] width 1460 height 711
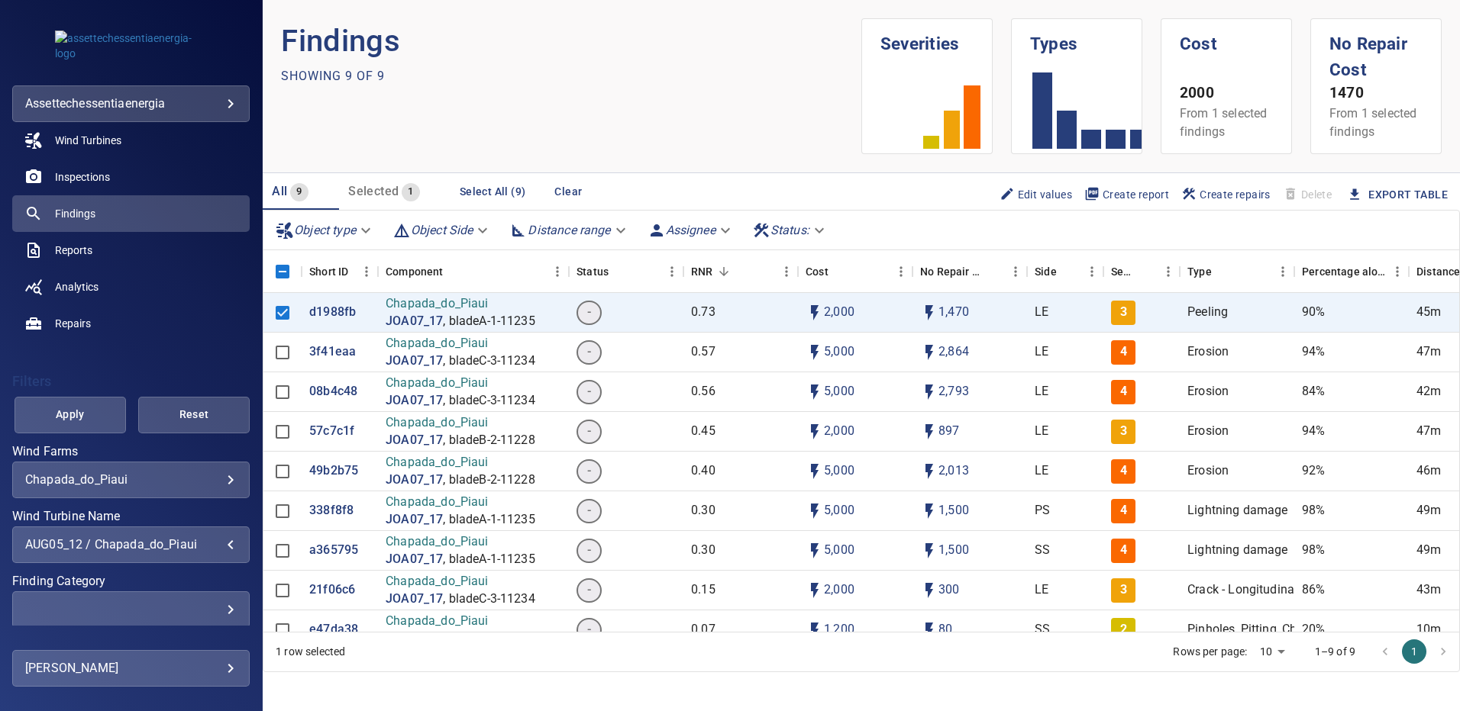
click at [92, 406] on span "Apply" at bounding box center [70, 414] width 73 height 19
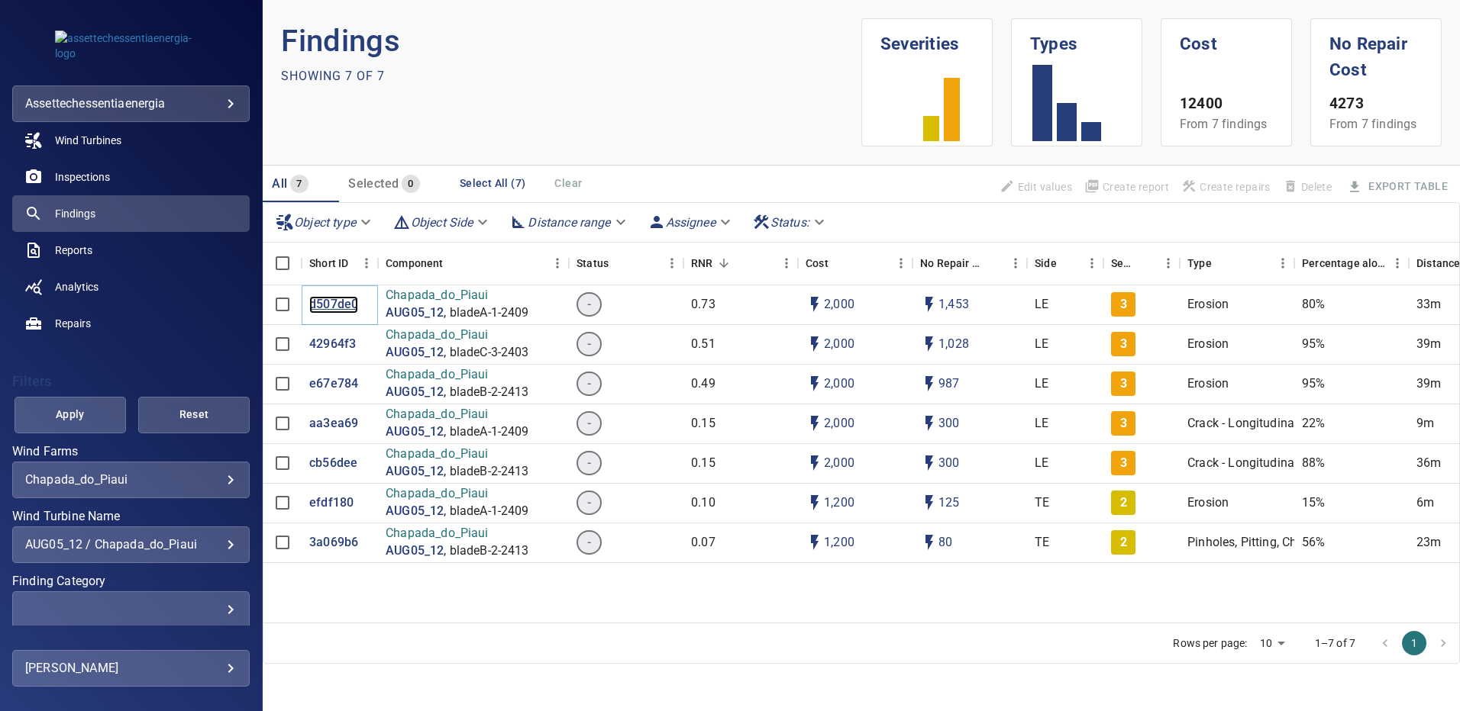
click at [338, 305] on p "d507de0" at bounding box center [333, 305] width 49 height 18
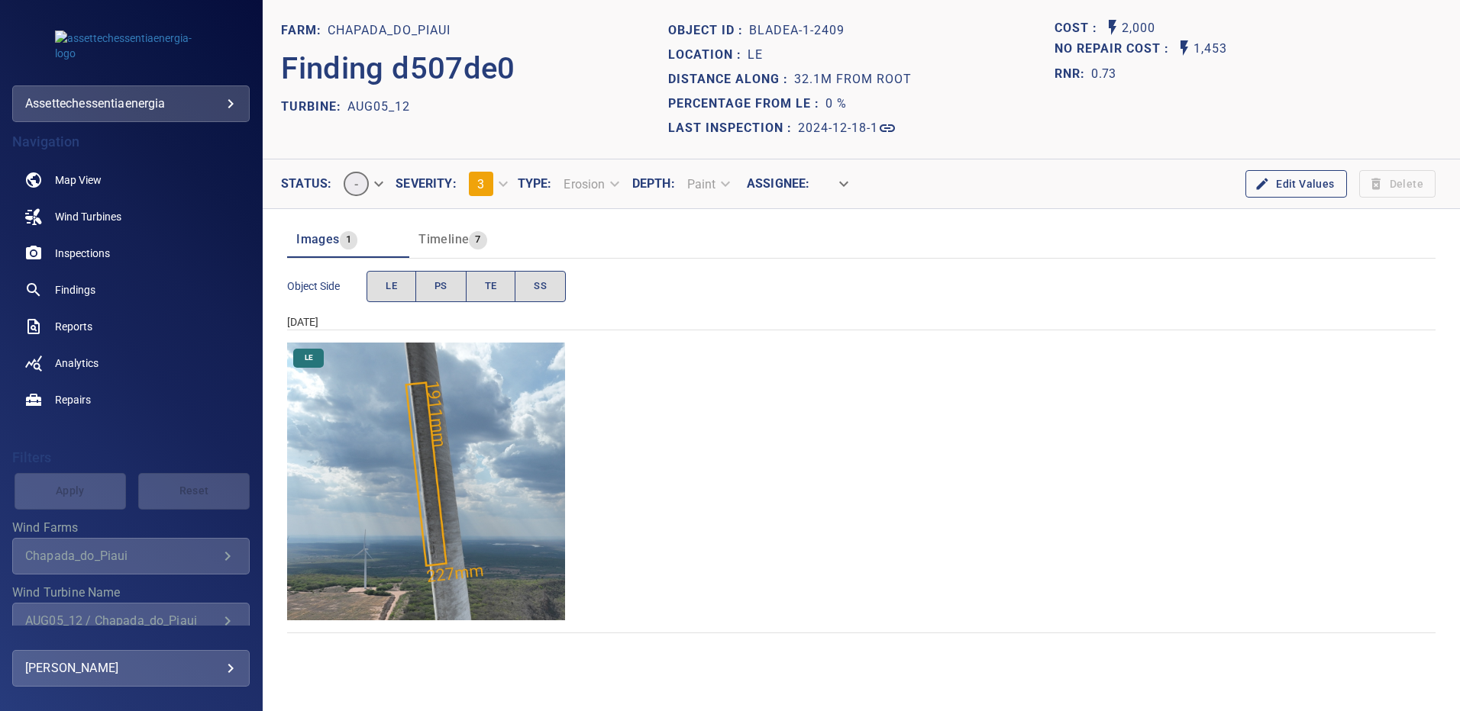
click at [496, 401] on img "Chapada_do_Piaui/AUG05_12/2024-12-18-1/2024-12-18-1/image10wp10.jpg" at bounding box center [426, 482] width 278 height 278
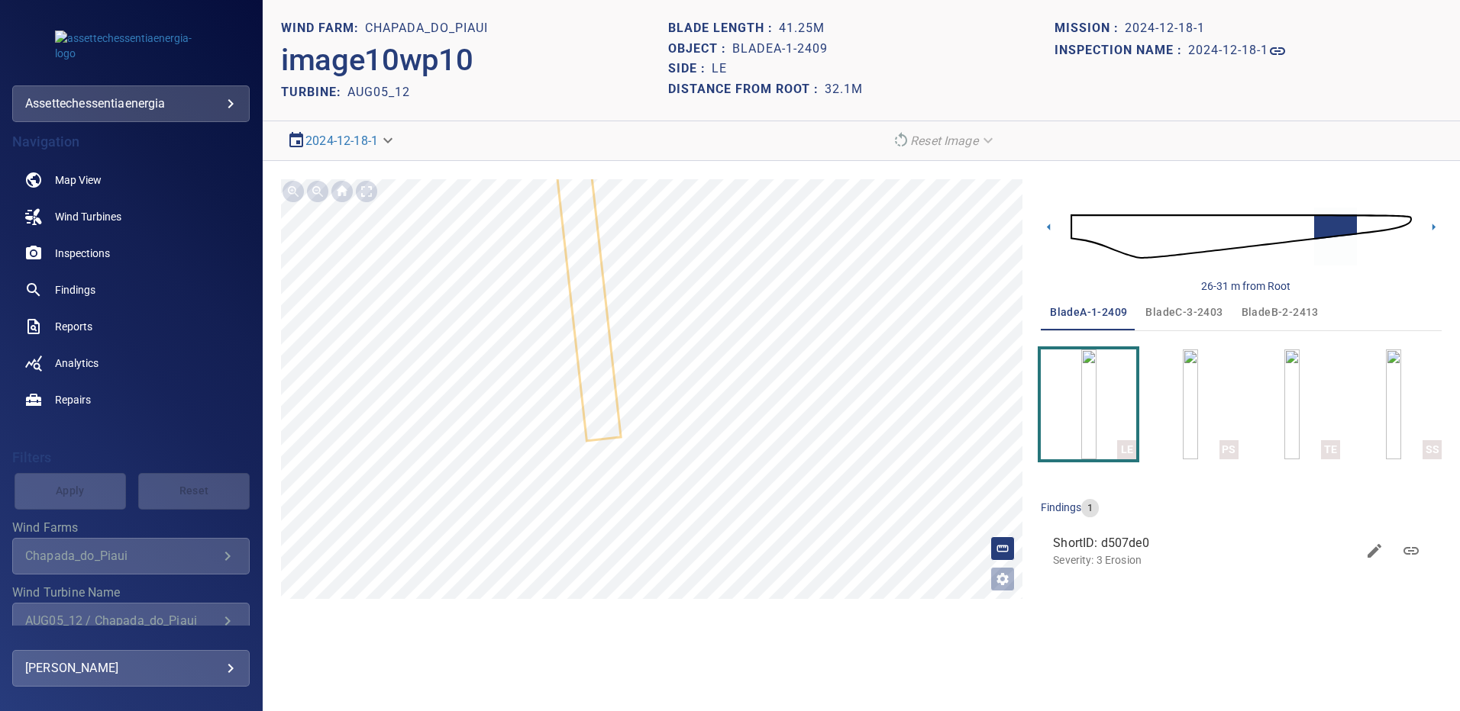
click at [1387, 227] on img at bounding box center [1240, 236] width 341 height 82
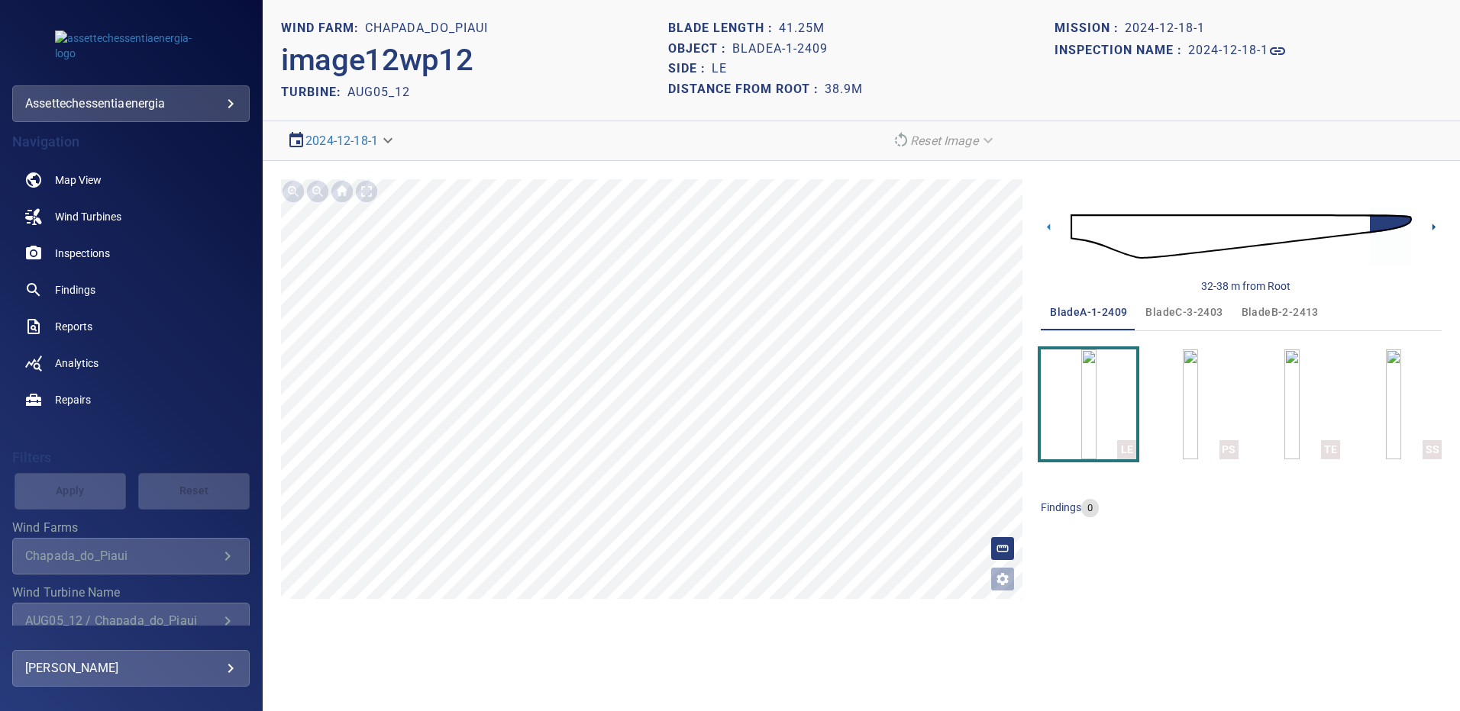
click at [1431, 223] on icon at bounding box center [1433, 227] width 16 height 16
click at [1096, 405] on img "button" at bounding box center [1088, 405] width 15 height 110
click at [1047, 230] on icon at bounding box center [1048, 227] width 16 height 16
click at [1050, 222] on icon at bounding box center [1048, 227] width 16 height 16
click at [1053, 224] on icon at bounding box center [1048, 227] width 16 height 16
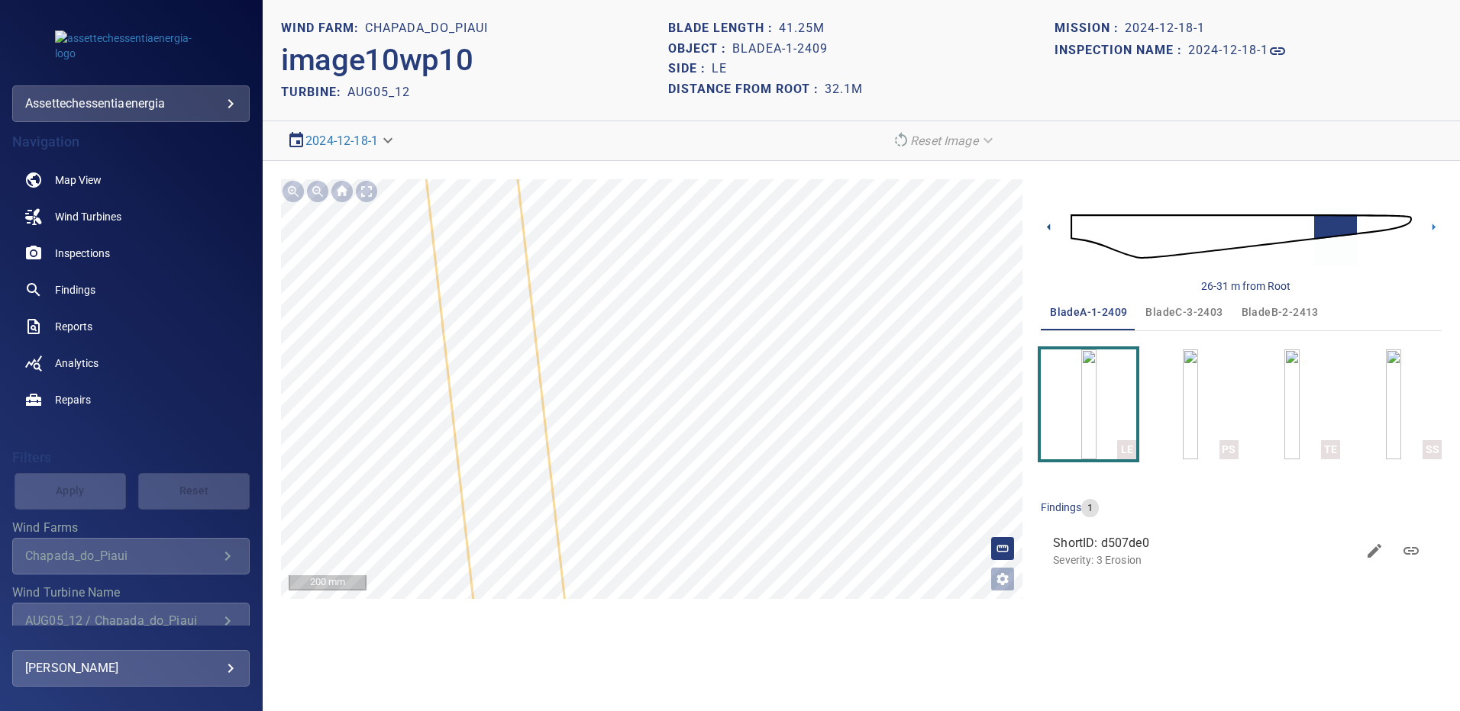
click at [1046, 221] on icon at bounding box center [1048, 227] width 16 height 16
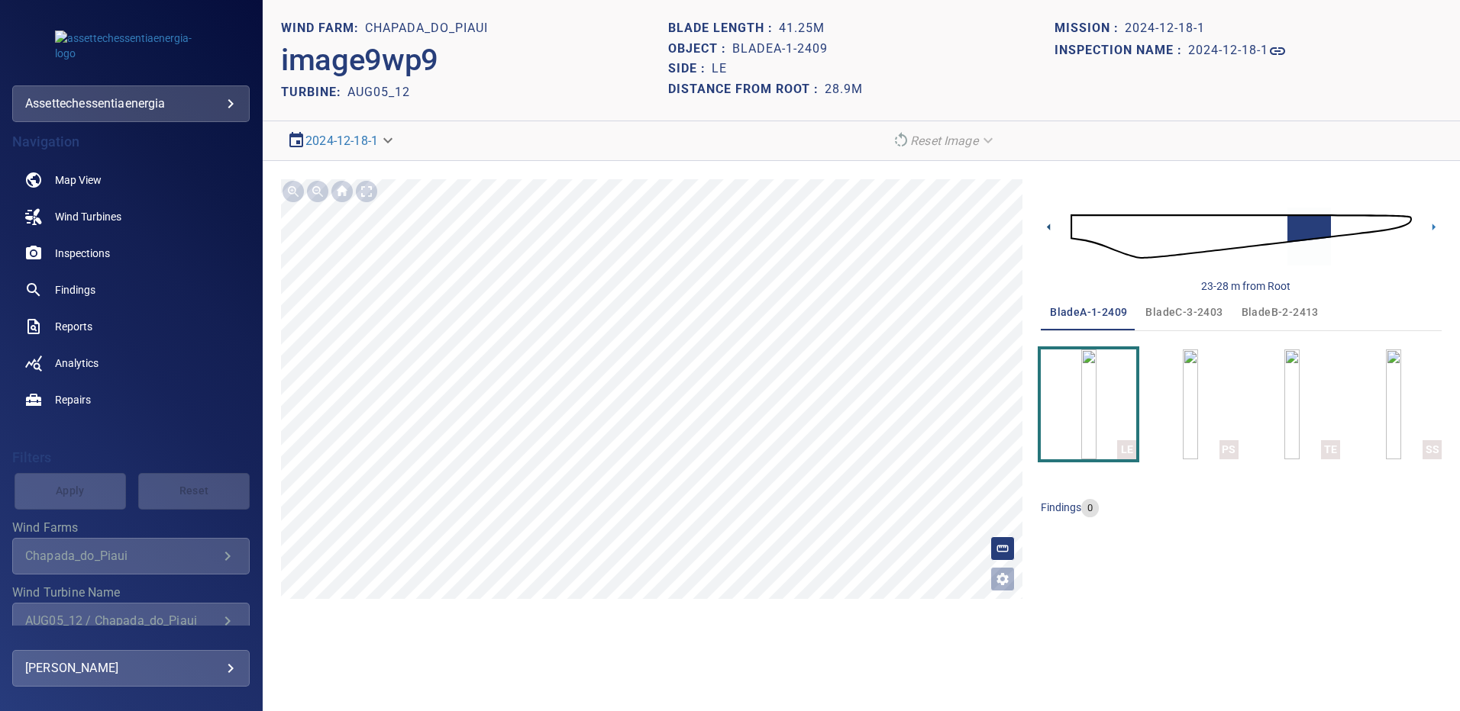
click at [1048, 227] on icon at bounding box center [1048, 227] width 3 height 7
click at [1045, 223] on icon at bounding box center [1048, 227] width 16 height 16
click at [1044, 226] on icon at bounding box center [1048, 227] width 16 height 16
click at [1048, 228] on icon at bounding box center [1048, 227] width 3 height 7
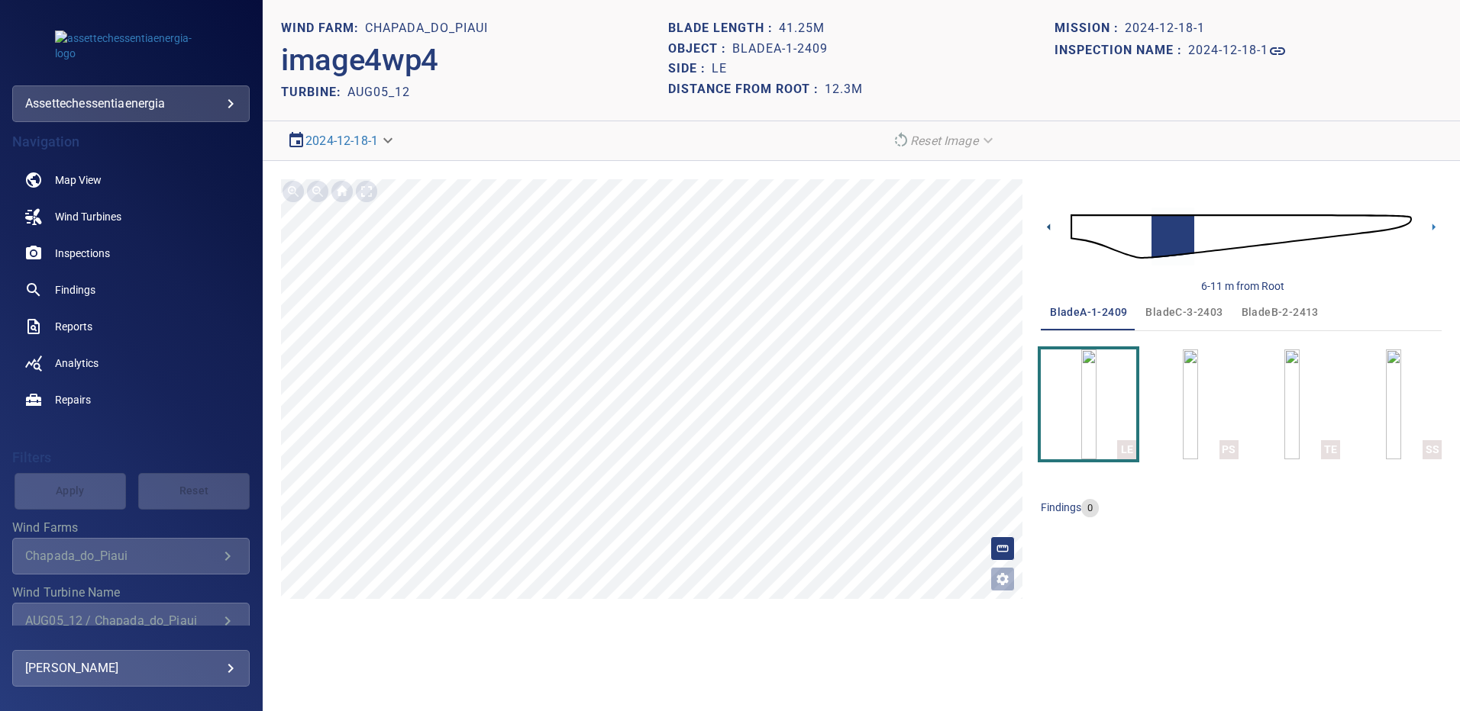
click at [1048, 228] on icon at bounding box center [1048, 227] width 3 height 7
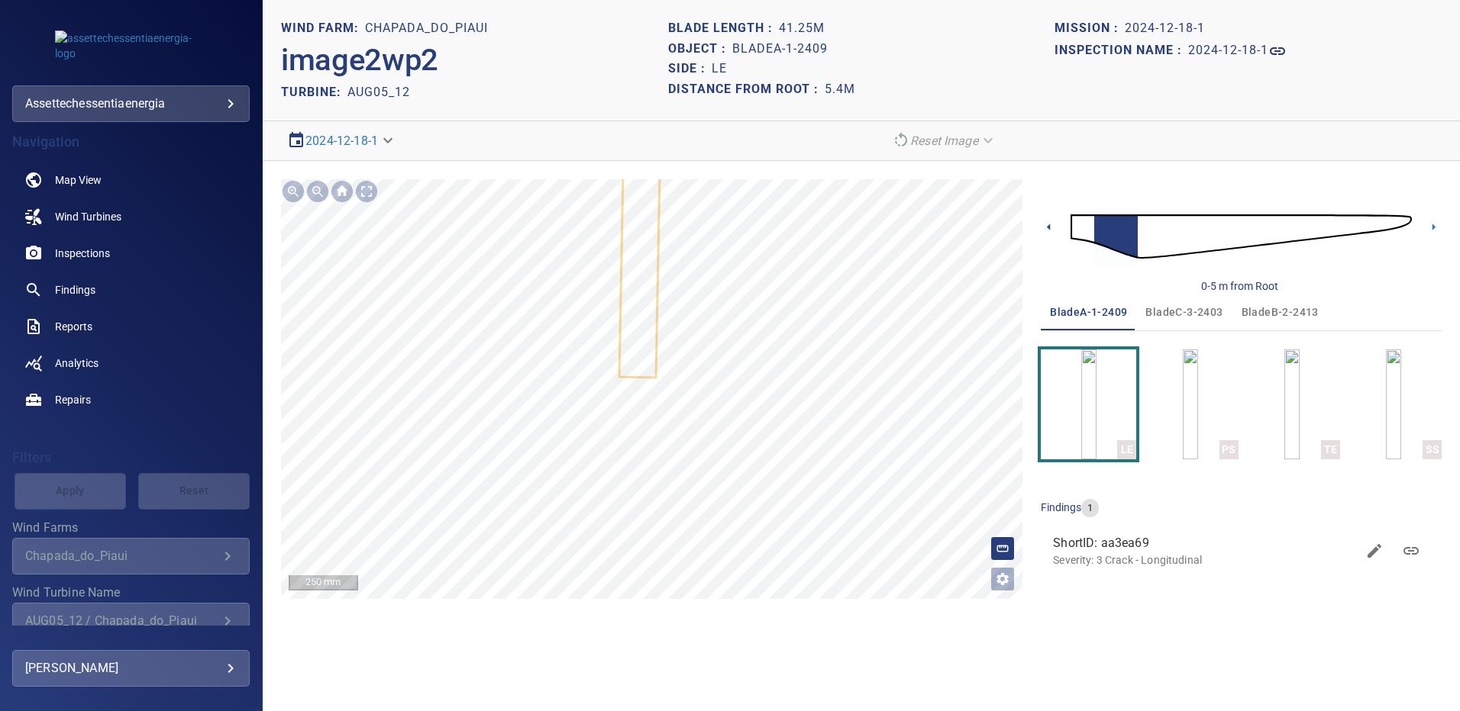
click at [1043, 224] on icon at bounding box center [1048, 227] width 16 height 16
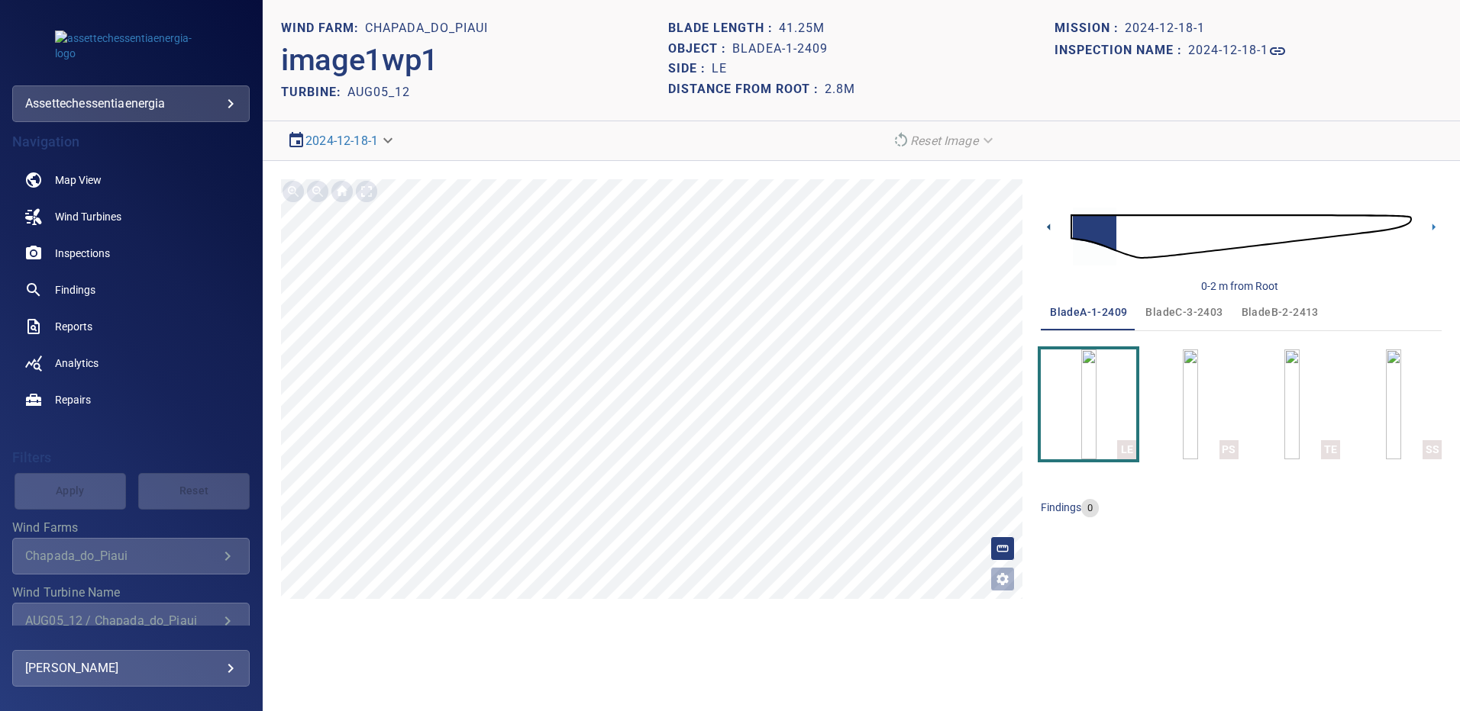
click at [1051, 225] on icon at bounding box center [1048, 227] width 16 height 16
click at [1193, 402] on img "button" at bounding box center [1189, 405] width 15 height 110
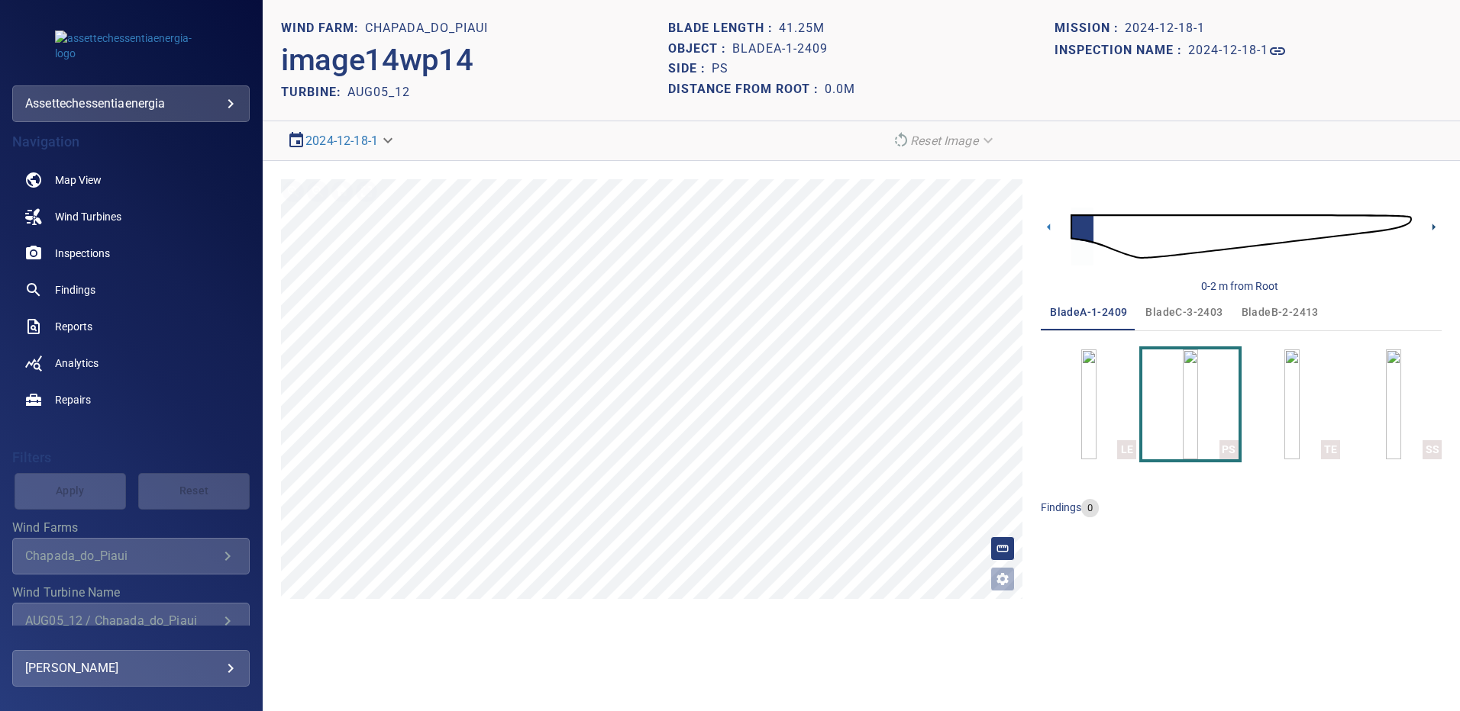
click at [1433, 224] on icon at bounding box center [1433, 227] width 16 height 16
click at [1432, 226] on icon at bounding box center [1433, 227] width 3 height 7
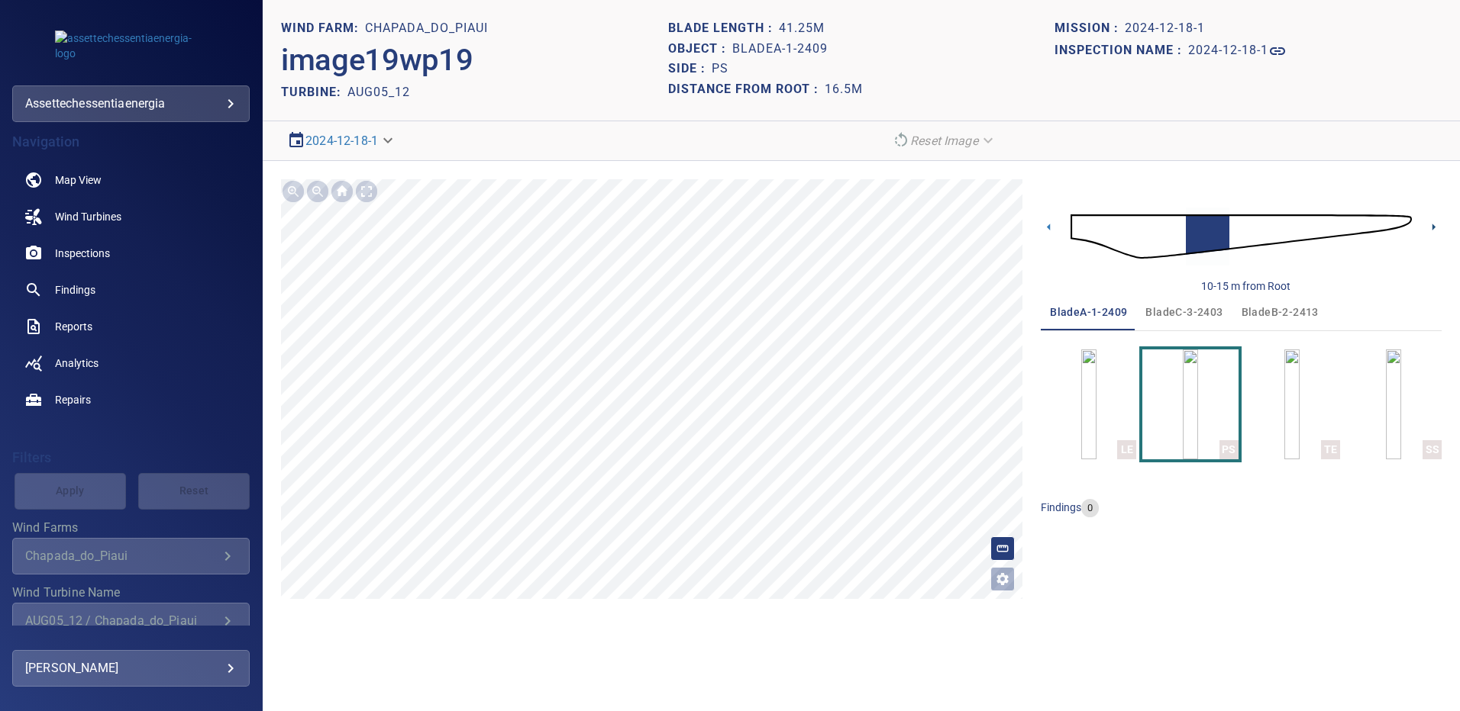
click at [1432, 226] on icon at bounding box center [1433, 227] width 3 height 7
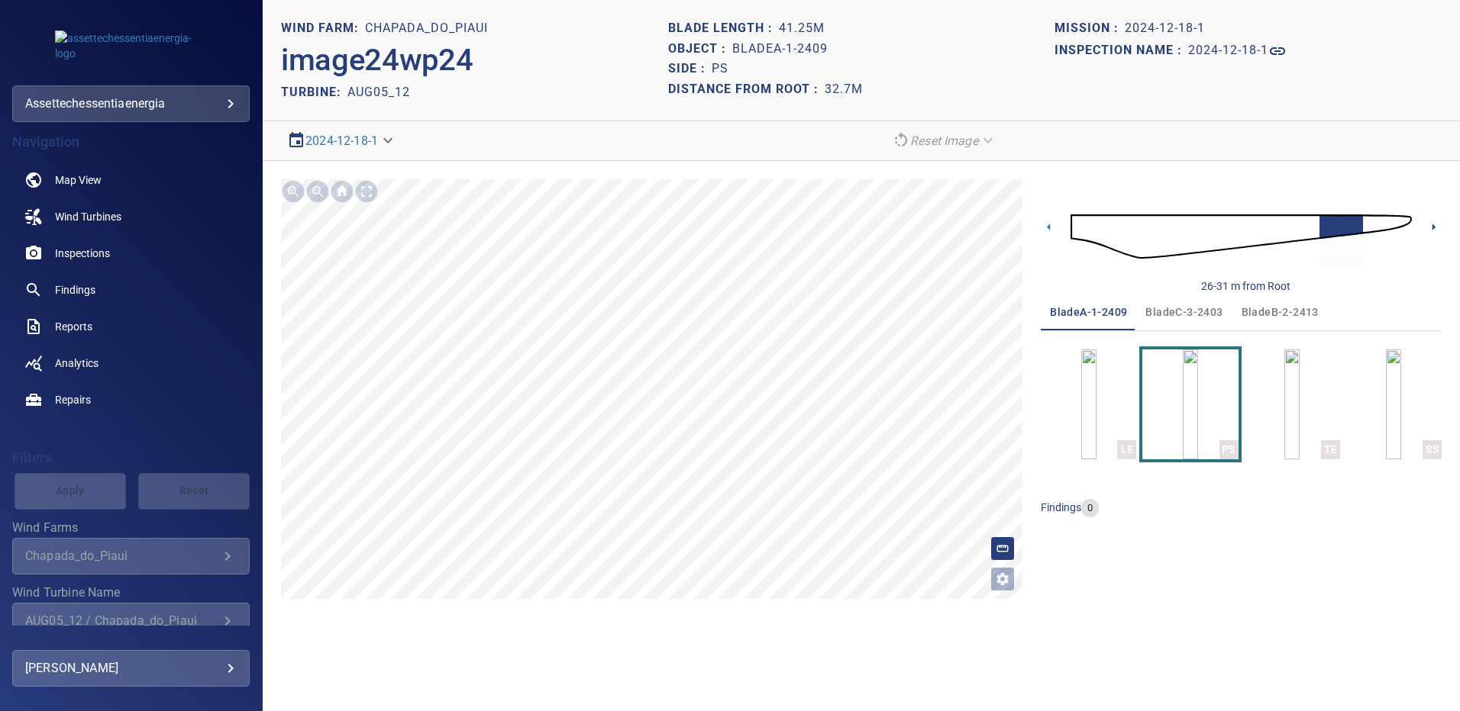
click at [1432, 226] on icon at bounding box center [1433, 227] width 3 height 7
click at [1434, 226] on icon at bounding box center [1433, 227] width 3 height 7
click at [1385, 399] on img "button" at bounding box center [1392, 405] width 15 height 110
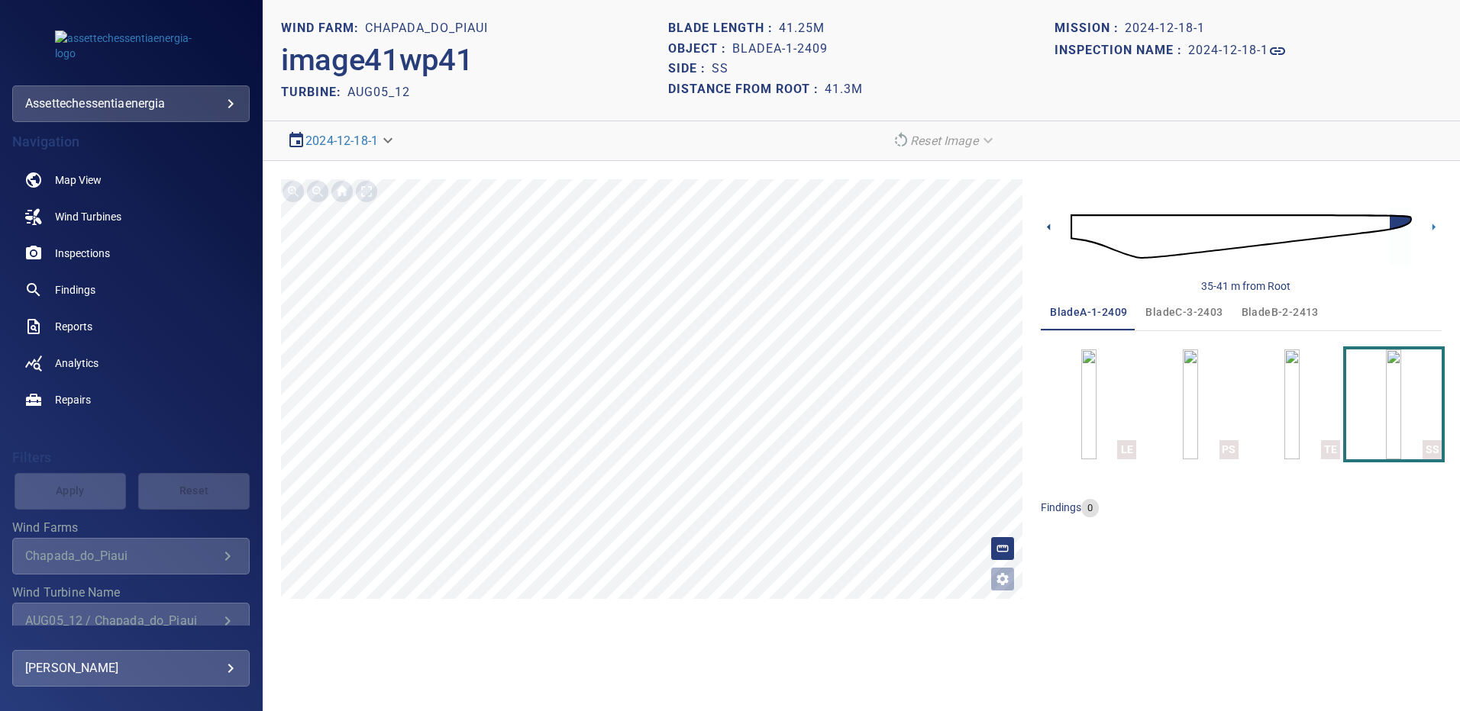
click at [1048, 227] on icon at bounding box center [1048, 227] width 3 height 7
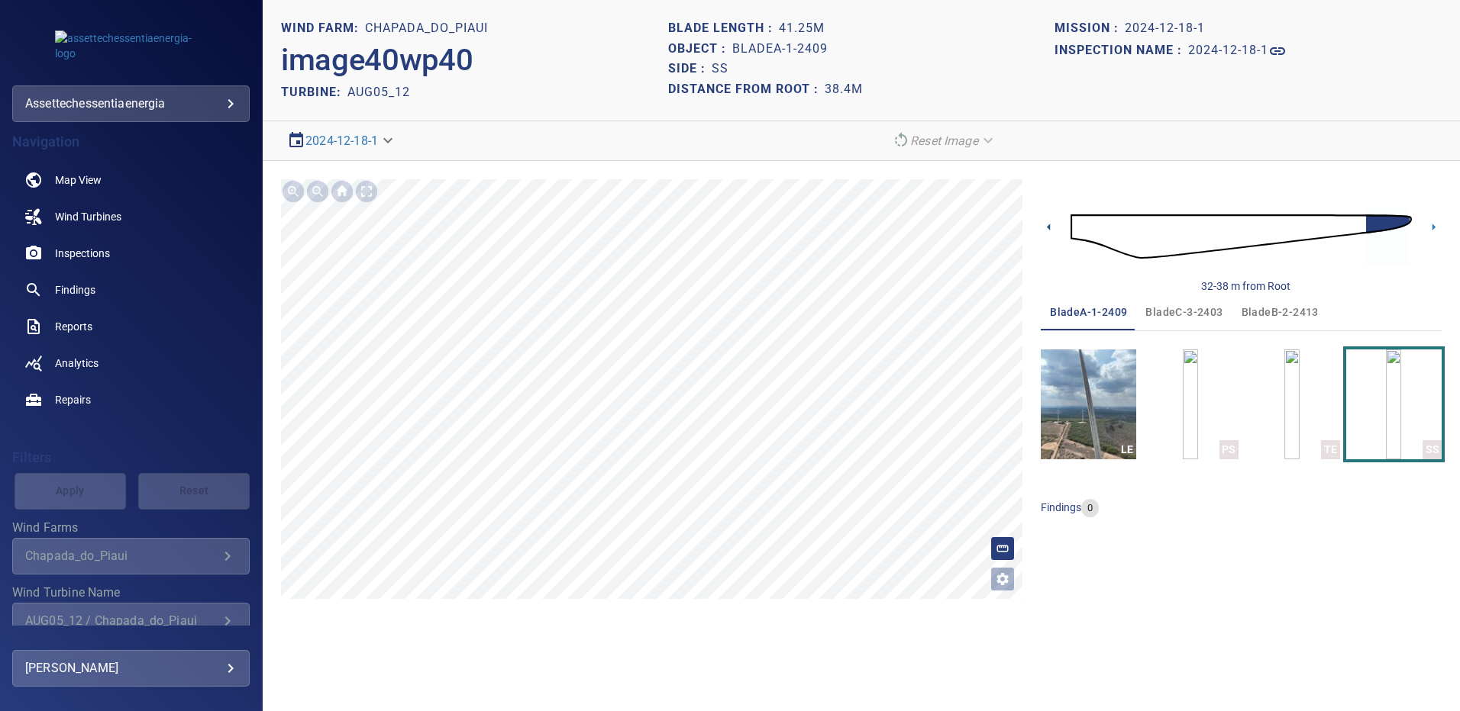
click at [1048, 227] on icon at bounding box center [1048, 227] width 3 height 7
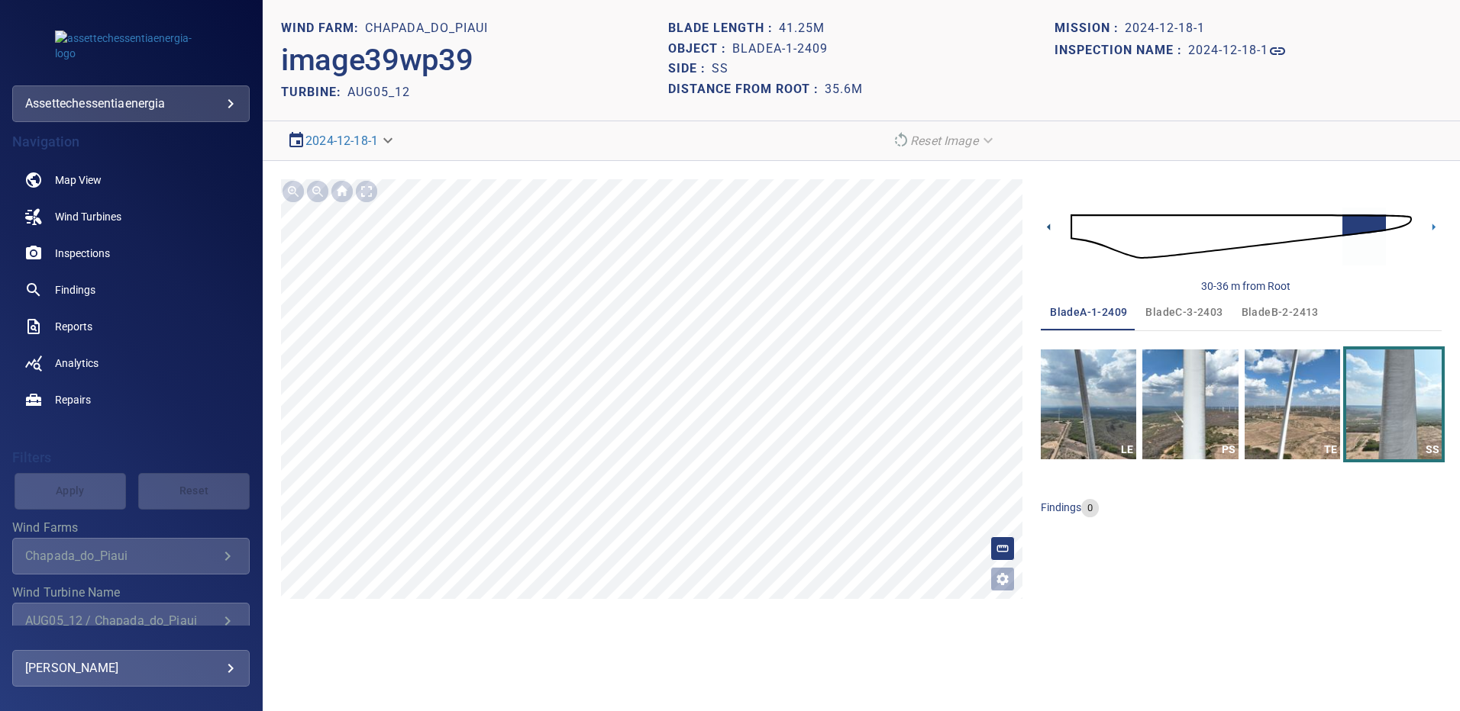
click at [1048, 227] on icon at bounding box center [1048, 227] width 3 height 7
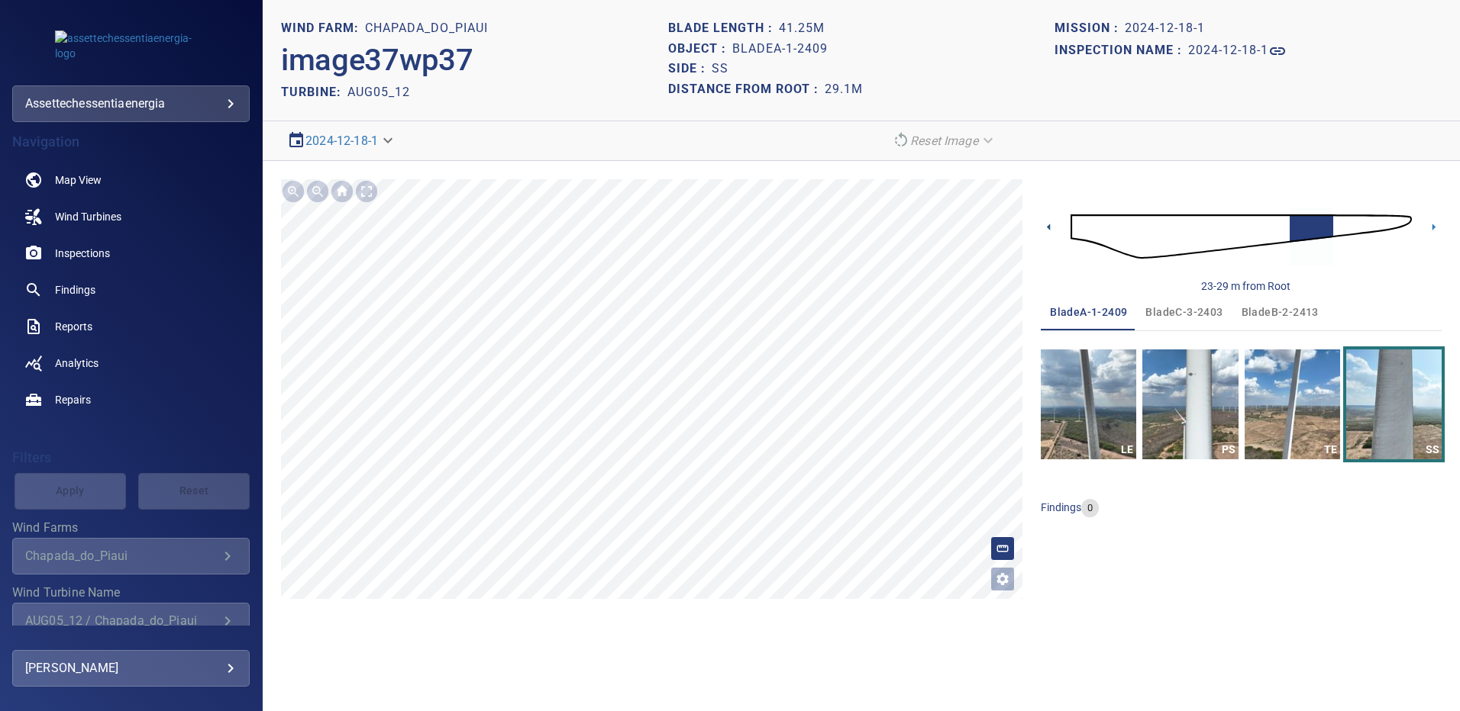
click at [1048, 227] on icon at bounding box center [1048, 227] width 3 height 7
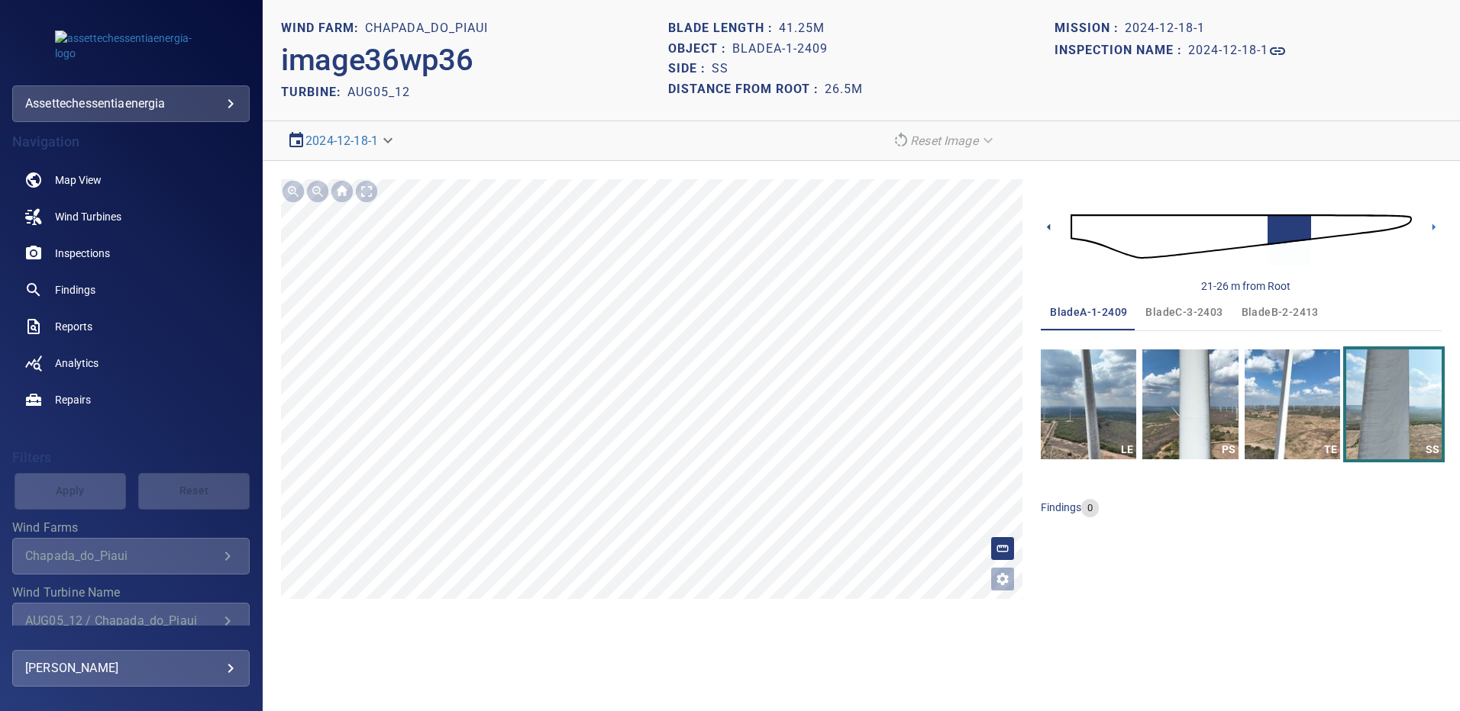
click at [1048, 227] on icon at bounding box center [1048, 227] width 3 height 7
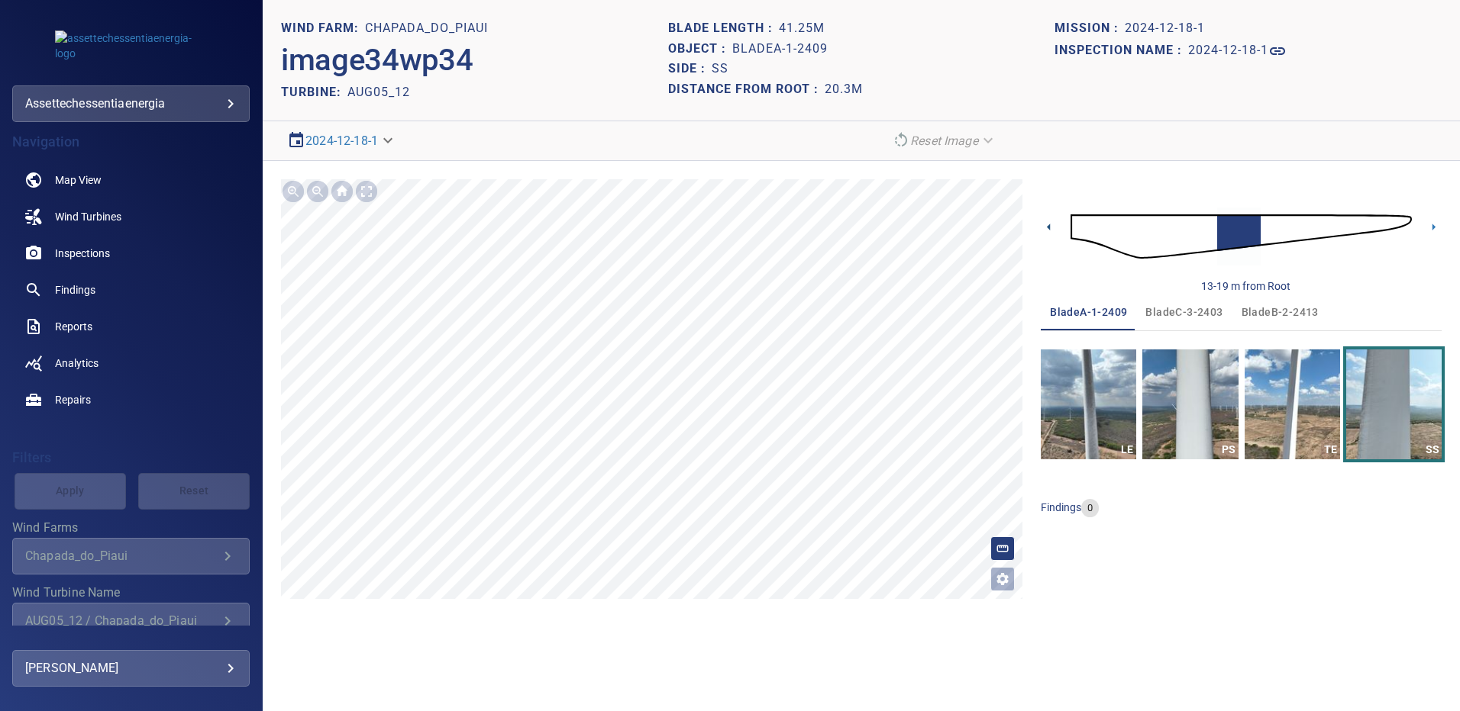
click at [1048, 227] on icon at bounding box center [1048, 227] width 3 height 7
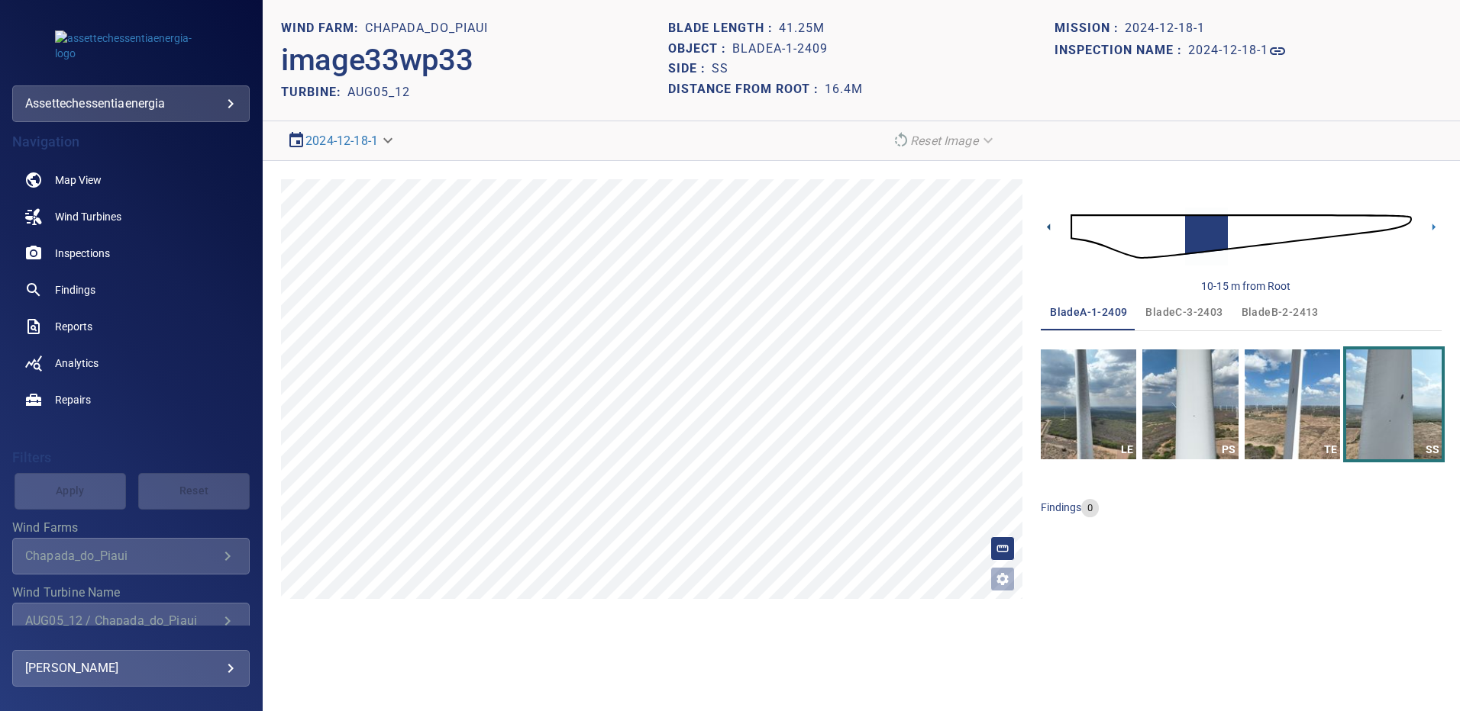
click at [1048, 227] on icon at bounding box center [1048, 227] width 3 height 7
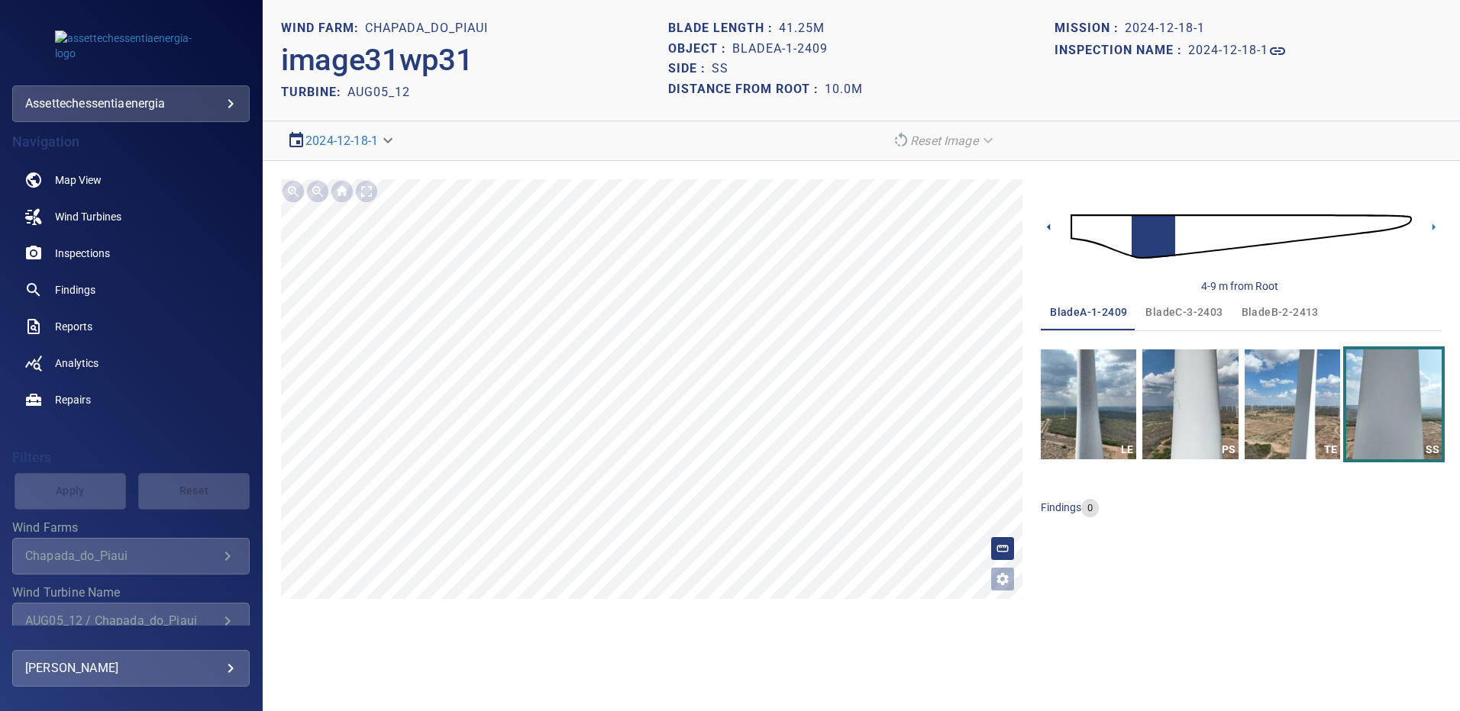
click at [1048, 227] on icon at bounding box center [1048, 227] width 3 height 7
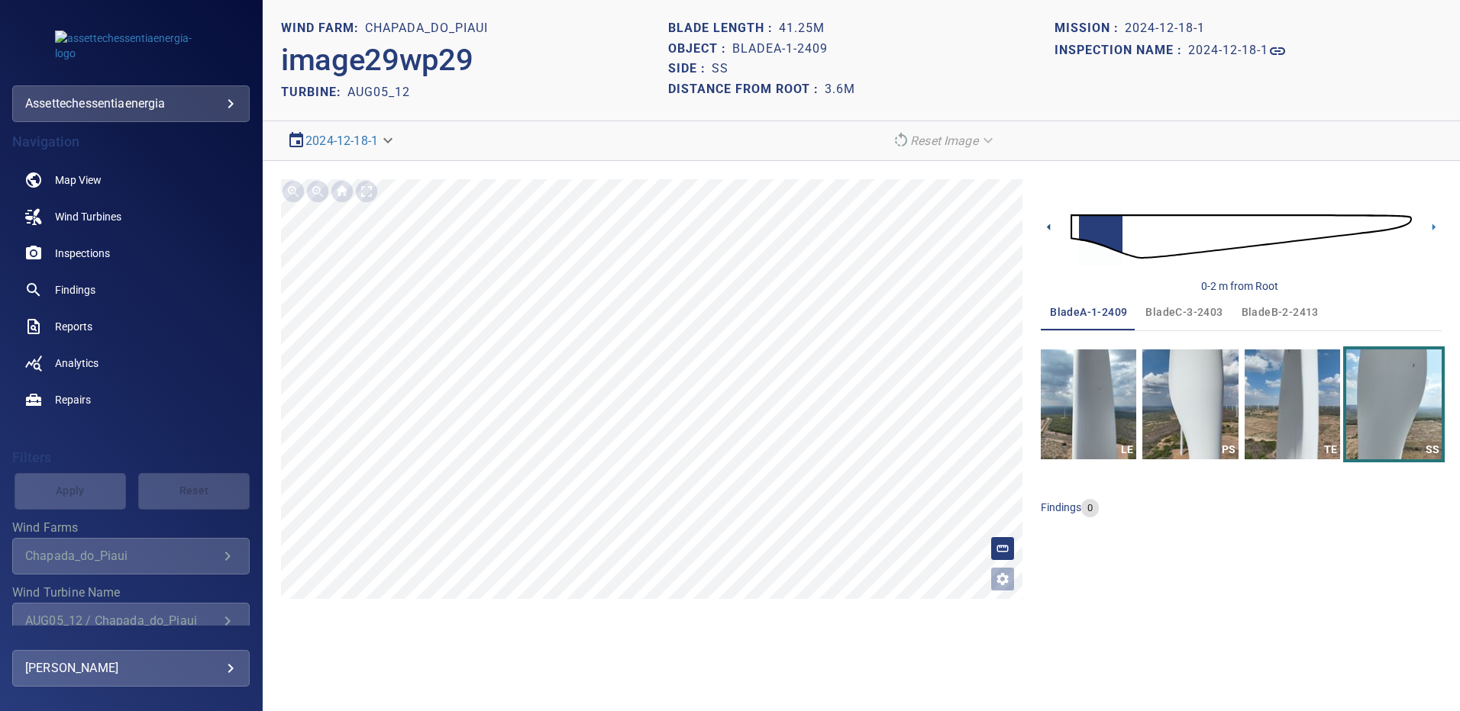
click at [1048, 227] on icon at bounding box center [1048, 227] width 3 height 7
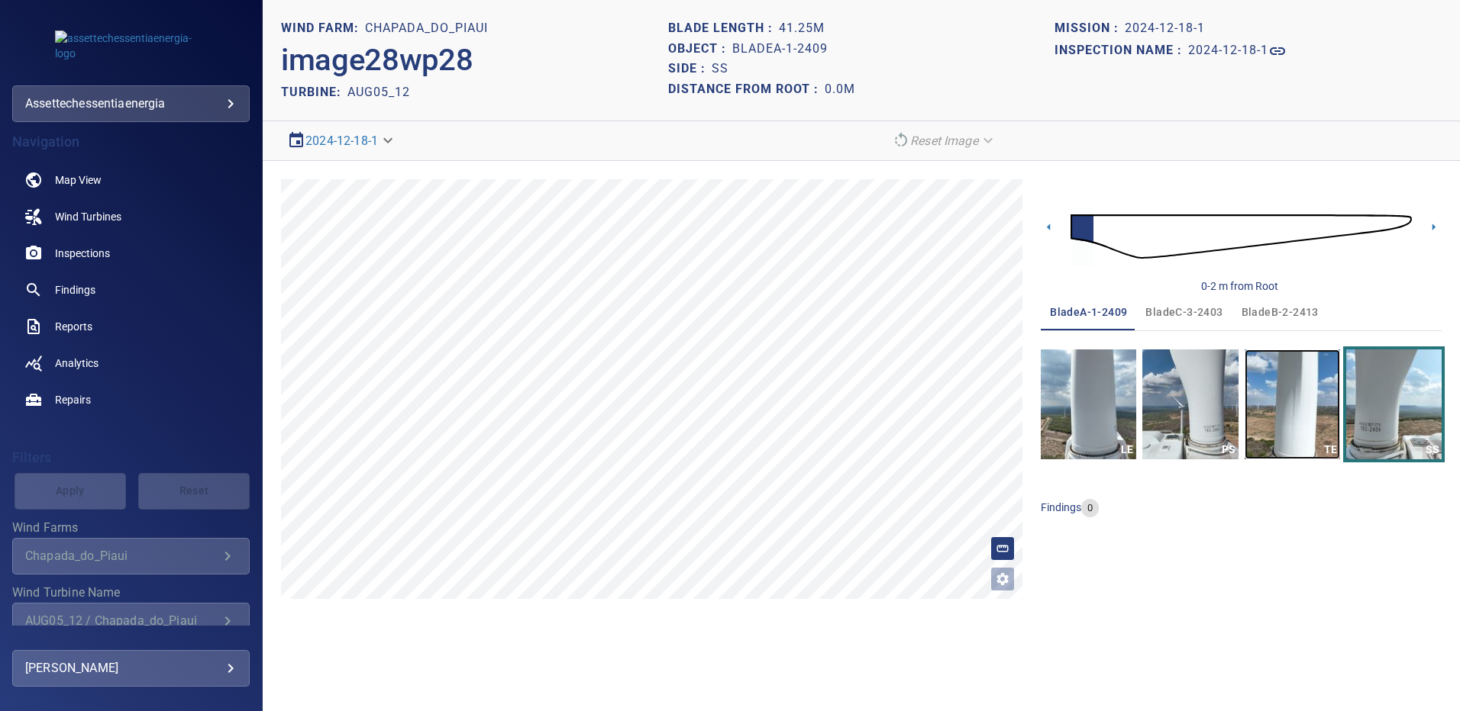
click at [1298, 400] on img "button" at bounding box center [1291, 405] width 95 height 110
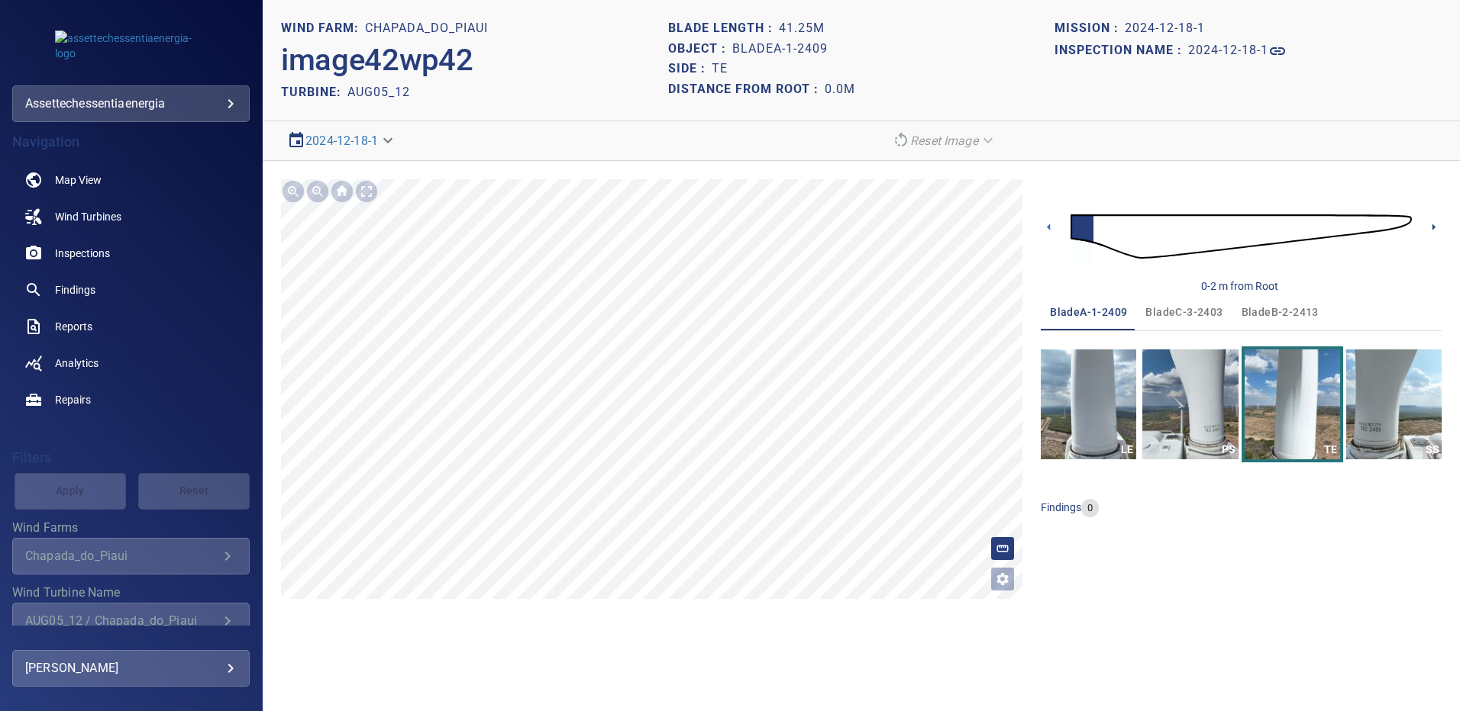
click at [1431, 228] on icon at bounding box center [1433, 227] width 16 height 16
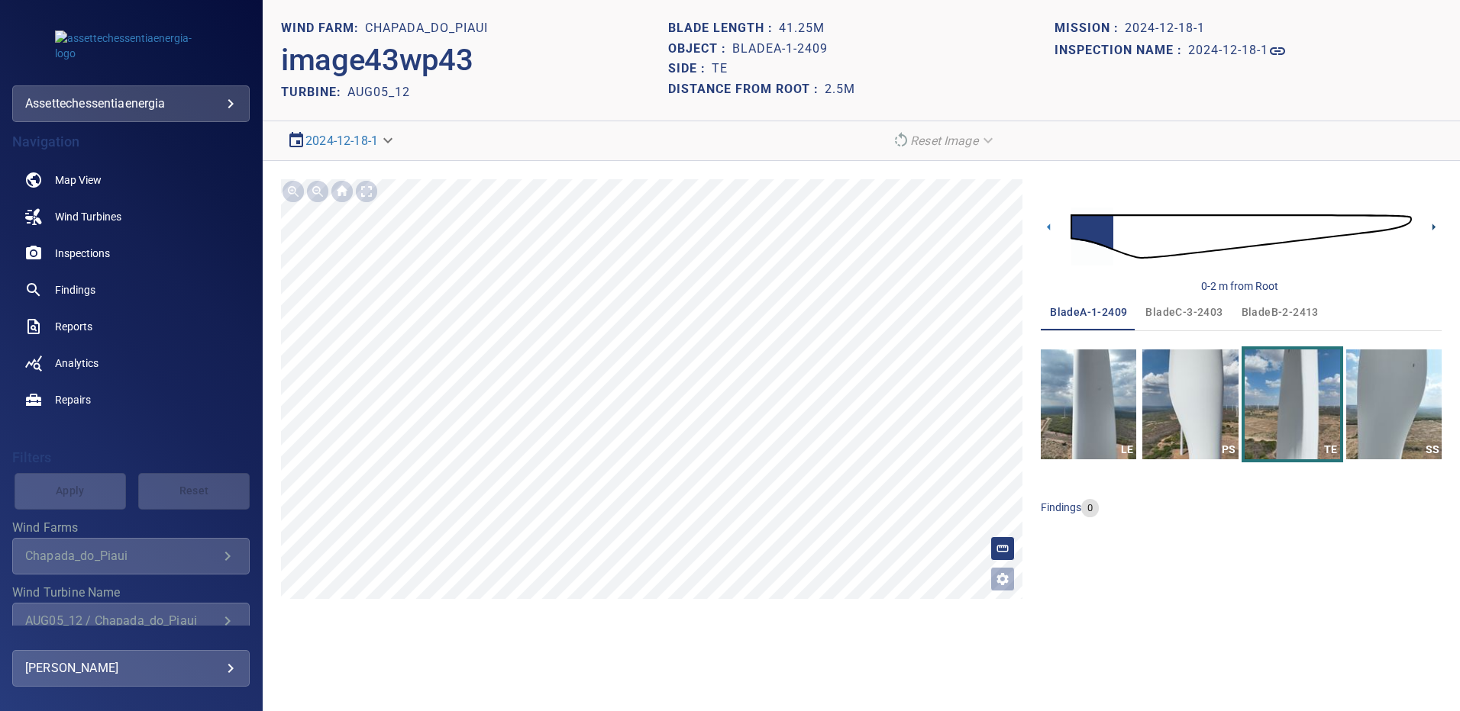
click at [1431, 228] on icon at bounding box center [1433, 227] width 16 height 16
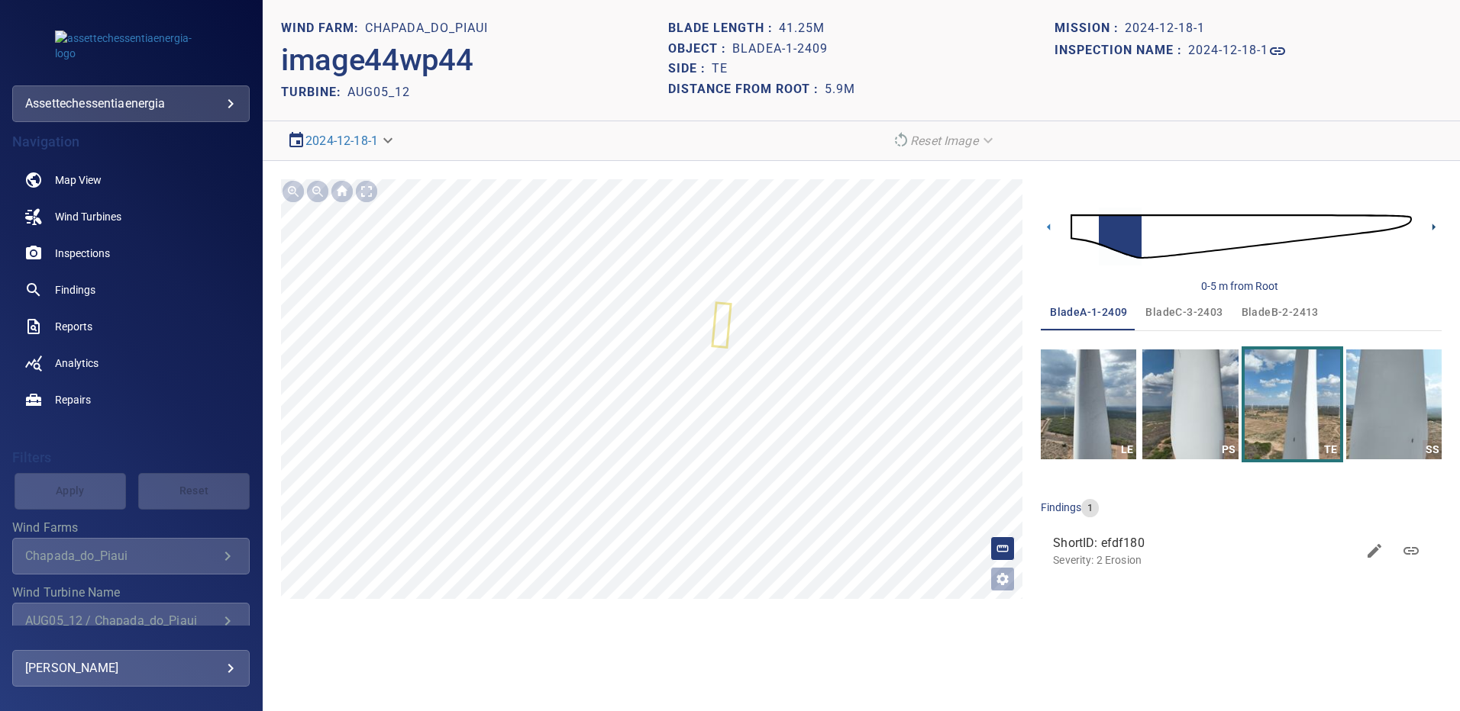
click at [1431, 227] on icon at bounding box center [1433, 227] width 16 height 16
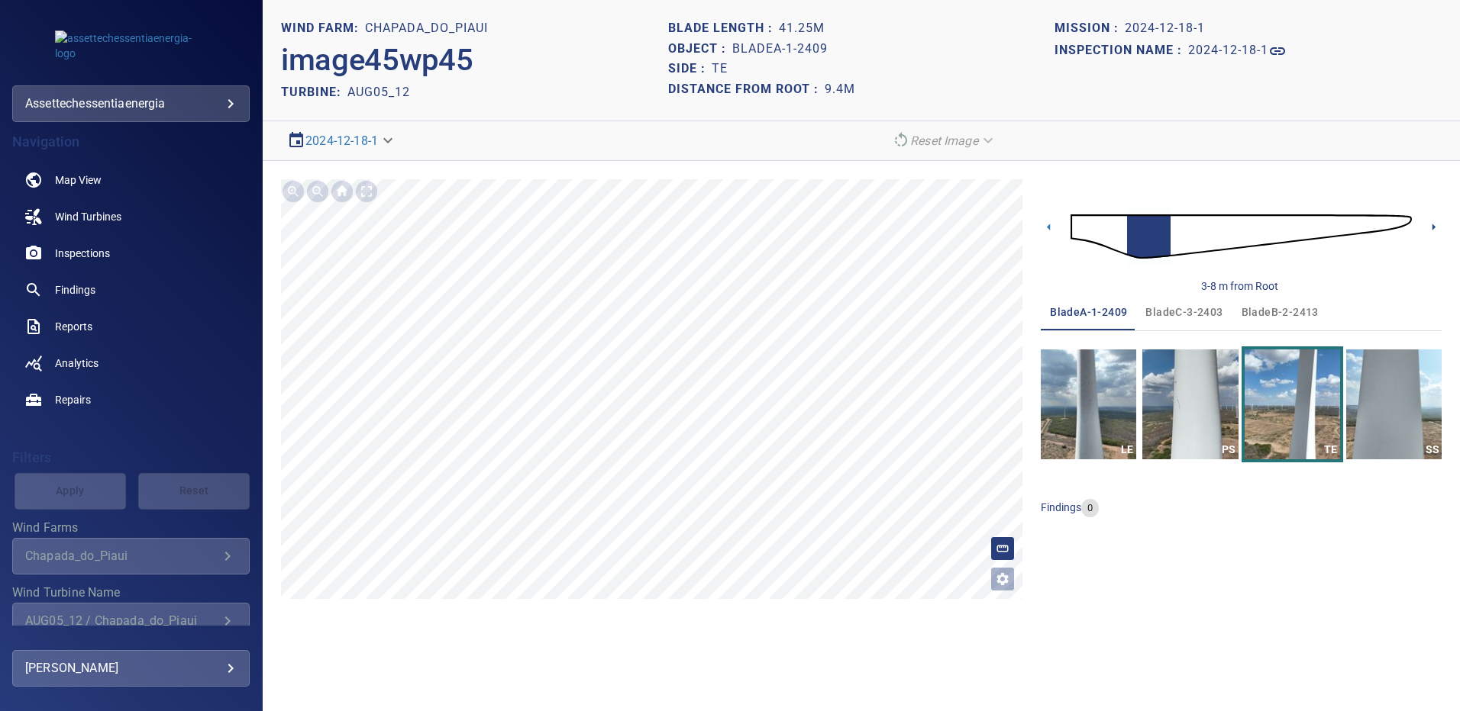
click at [1431, 227] on icon at bounding box center [1433, 227] width 16 height 16
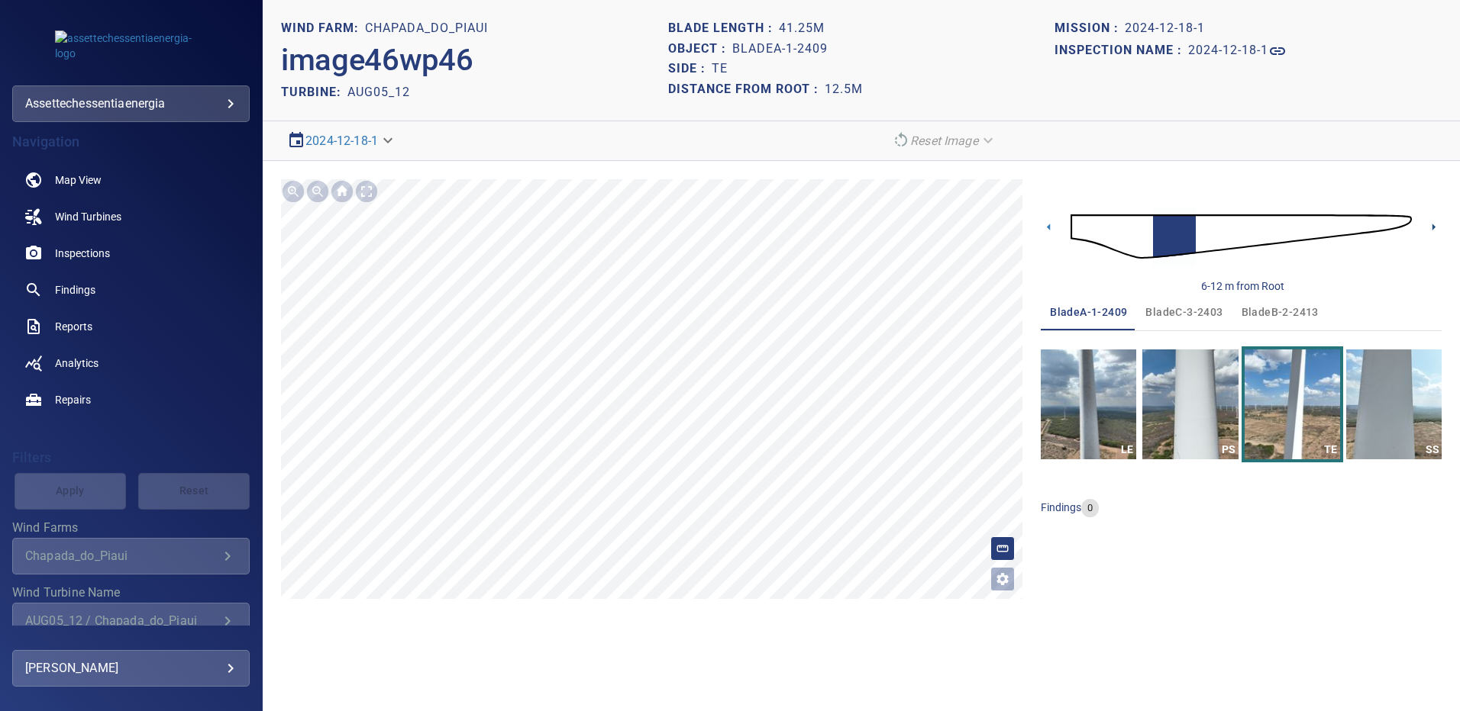
click at [1431, 227] on icon at bounding box center [1433, 227] width 16 height 16
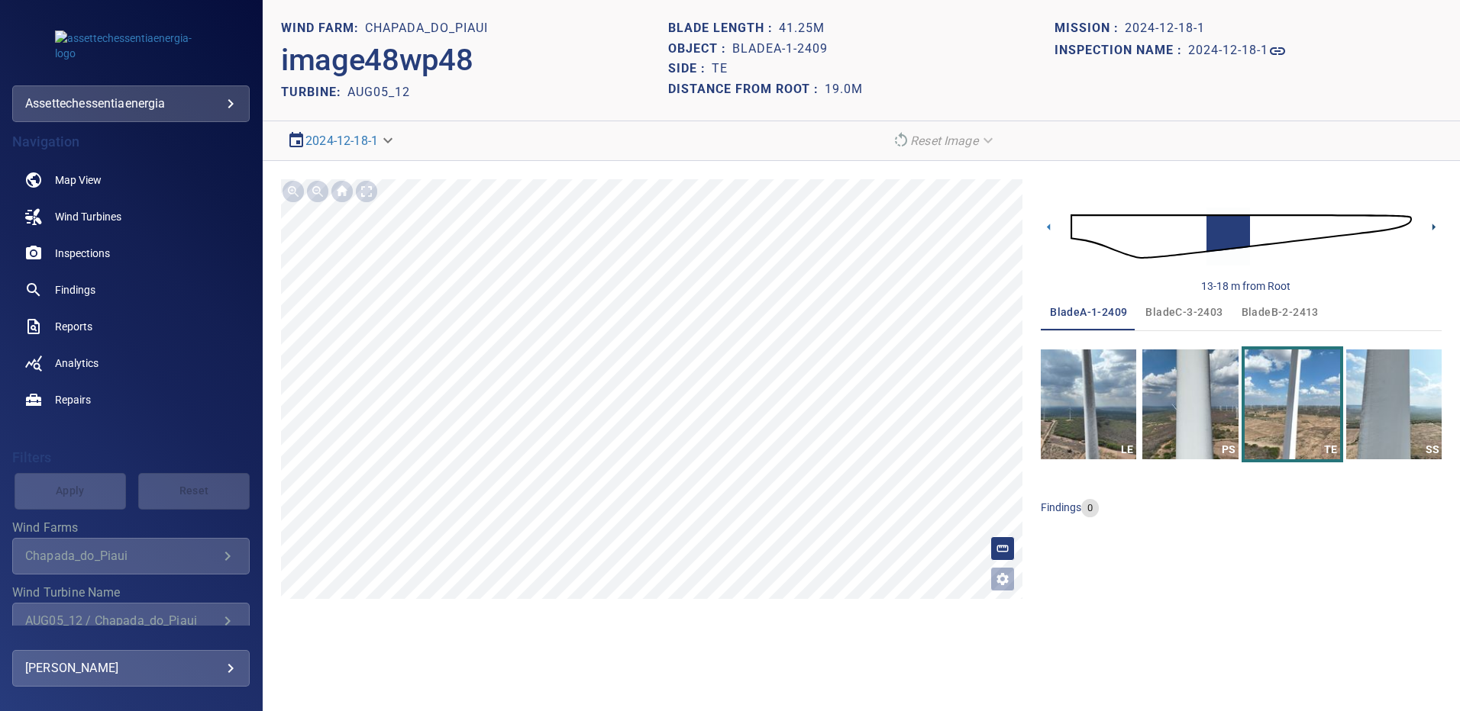
click at [1431, 227] on icon at bounding box center [1433, 227] width 16 height 16
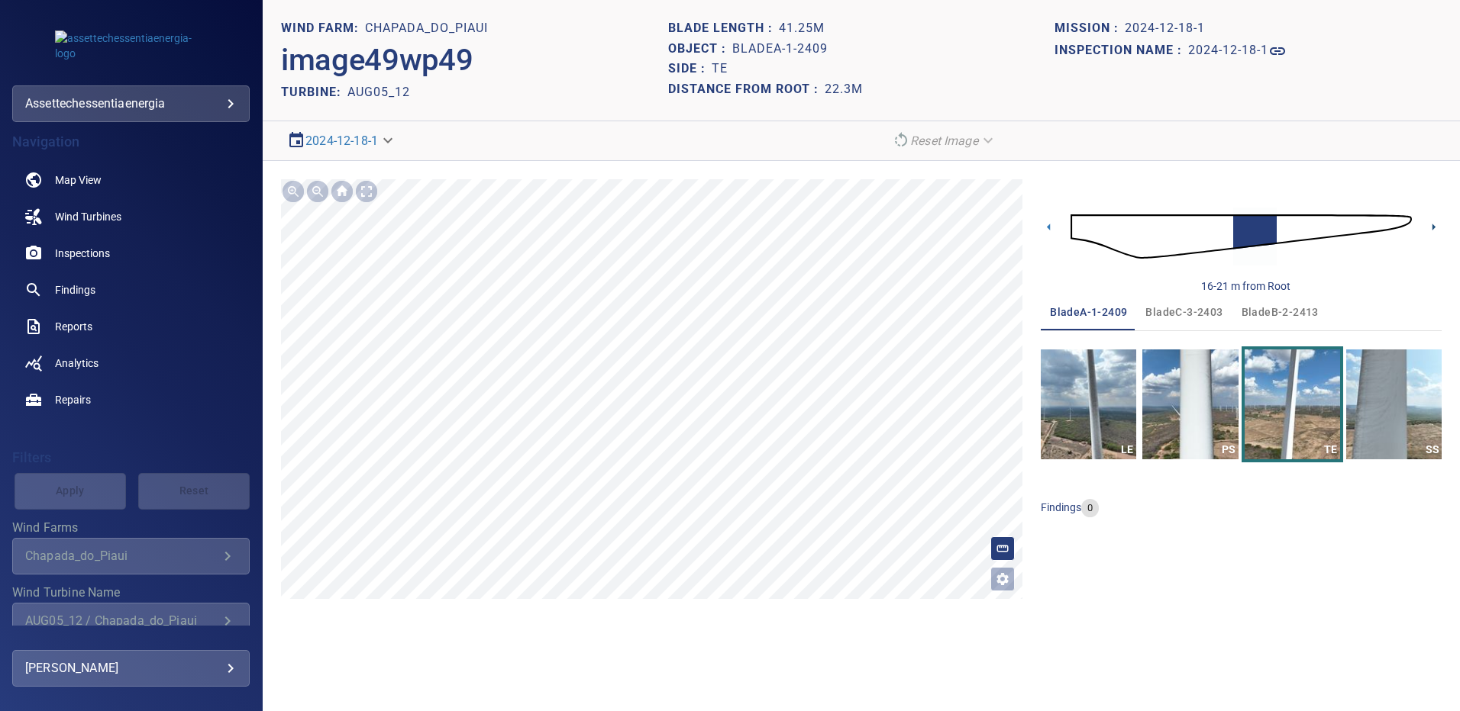
click at [1431, 227] on icon at bounding box center [1433, 227] width 16 height 16
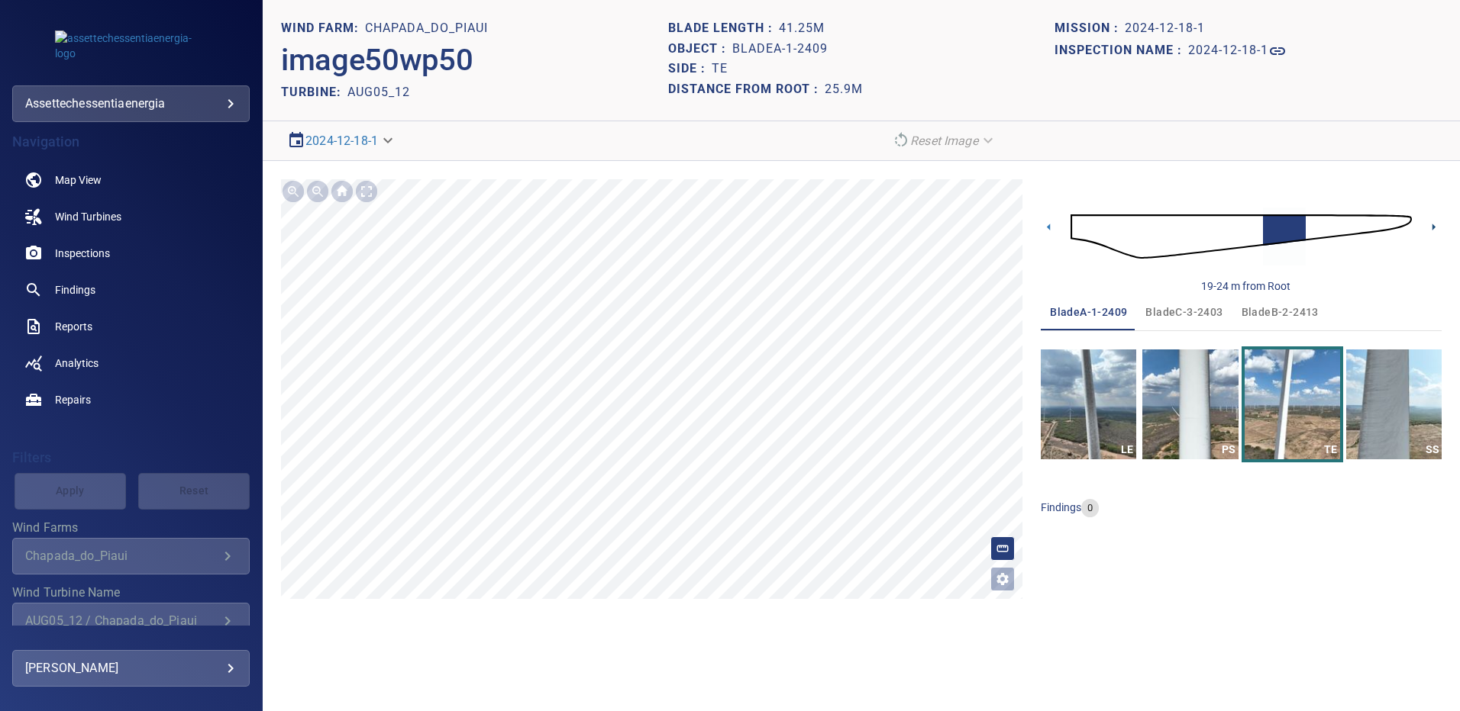
click at [1431, 227] on icon at bounding box center [1433, 227] width 16 height 16
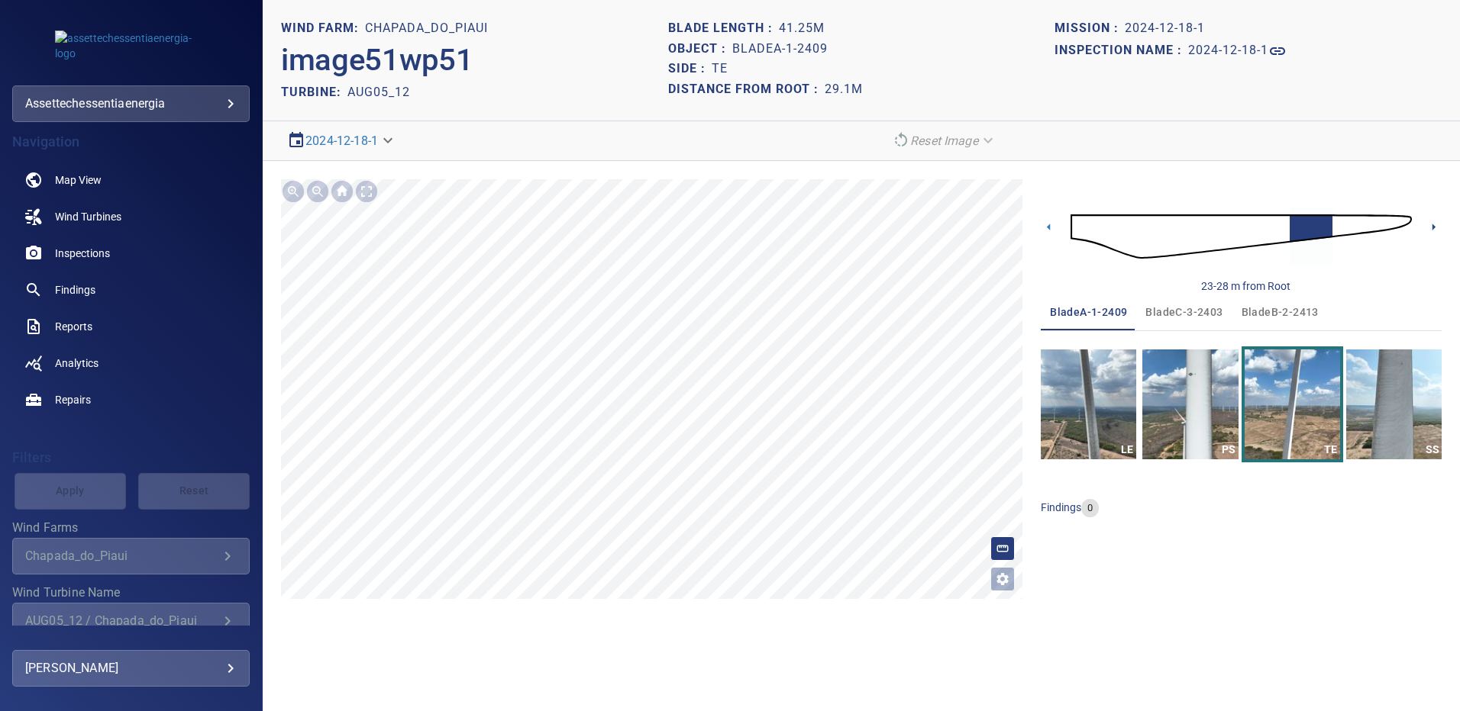
click at [1431, 227] on icon at bounding box center [1433, 227] width 16 height 16
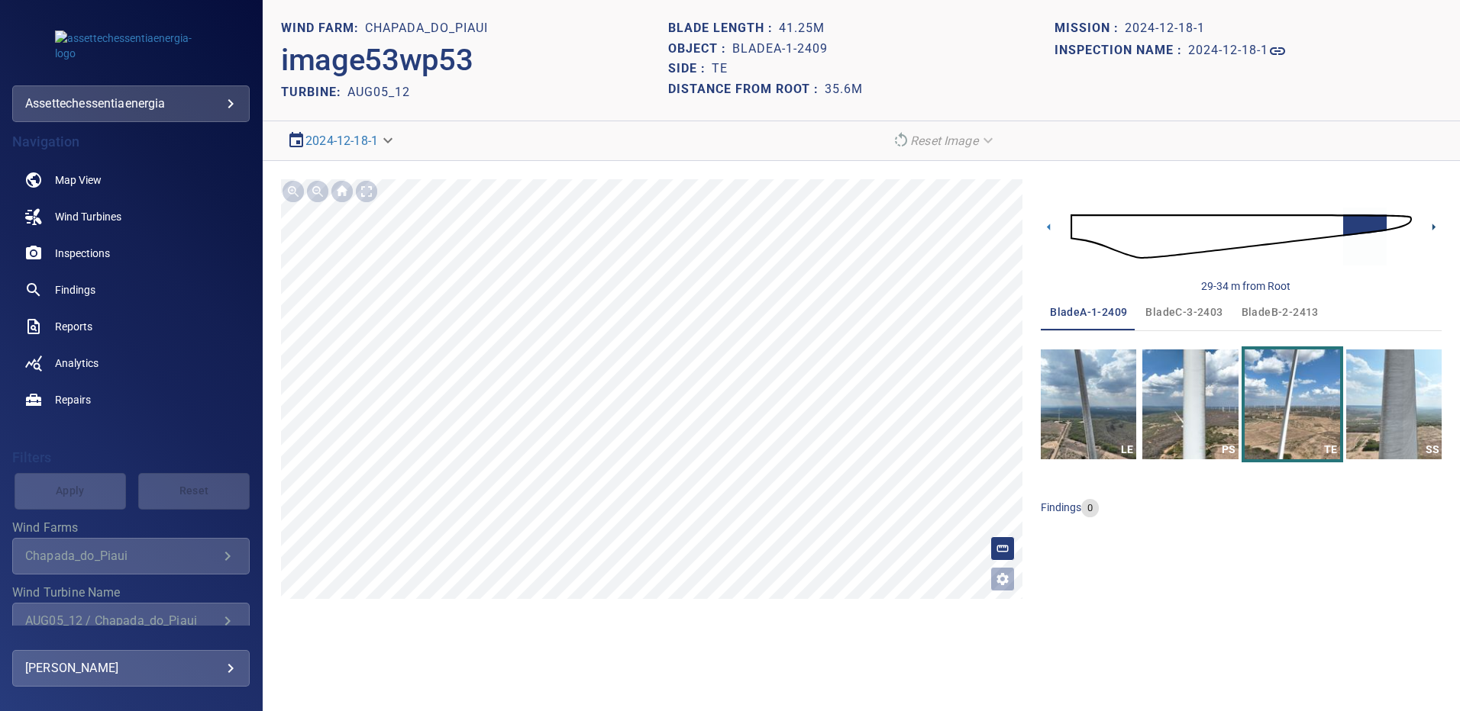
click at [1431, 227] on icon at bounding box center [1433, 227] width 16 height 16
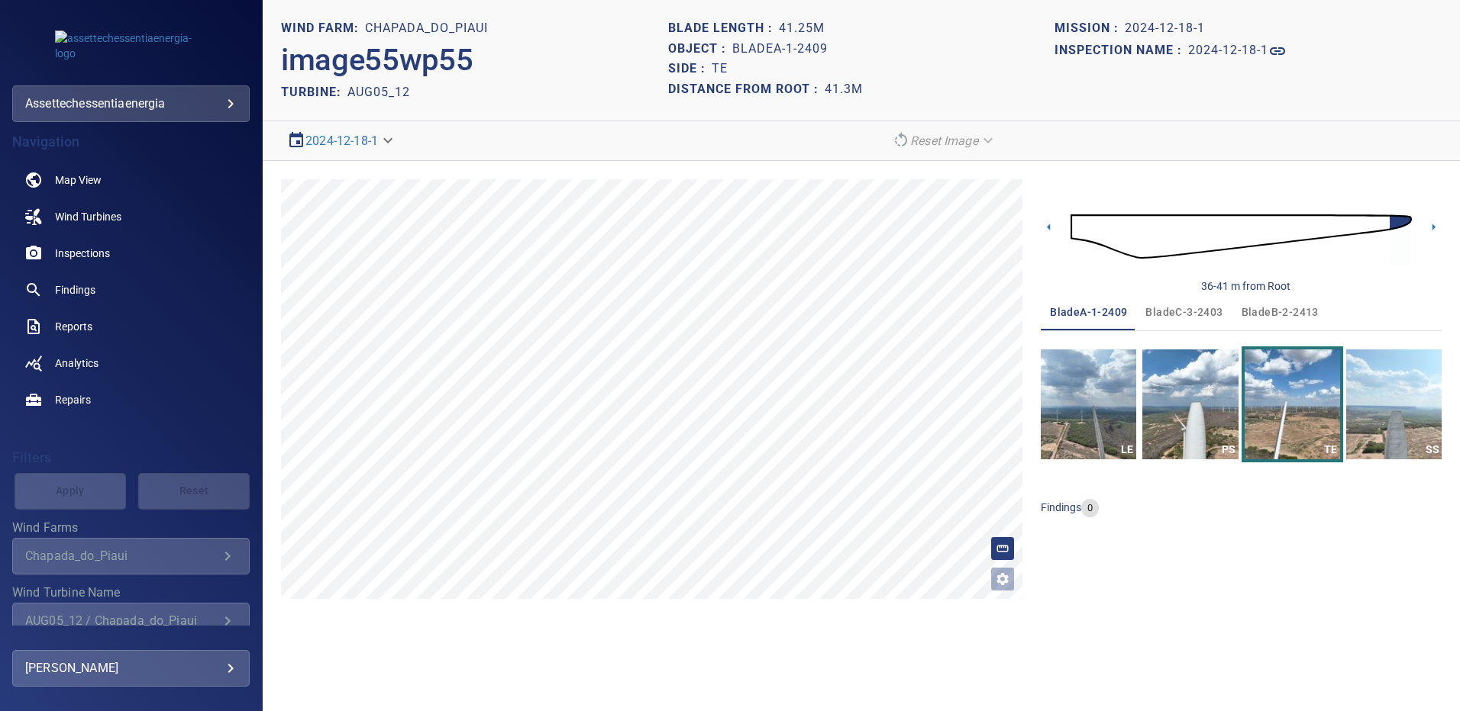
click at [1298, 313] on span "bladeB-2-2413" at bounding box center [1279, 312] width 77 height 19
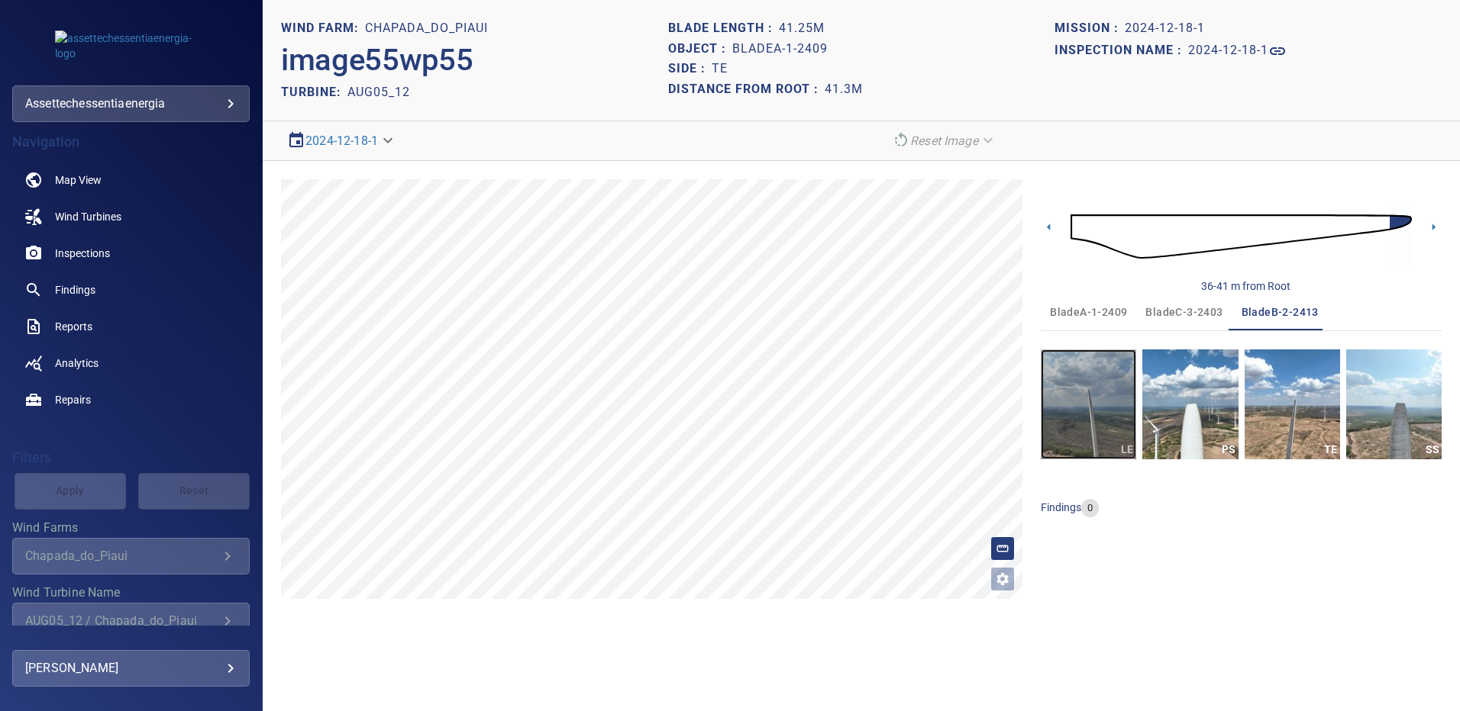
click at [1110, 397] on img "button" at bounding box center [1087, 405] width 95 height 110
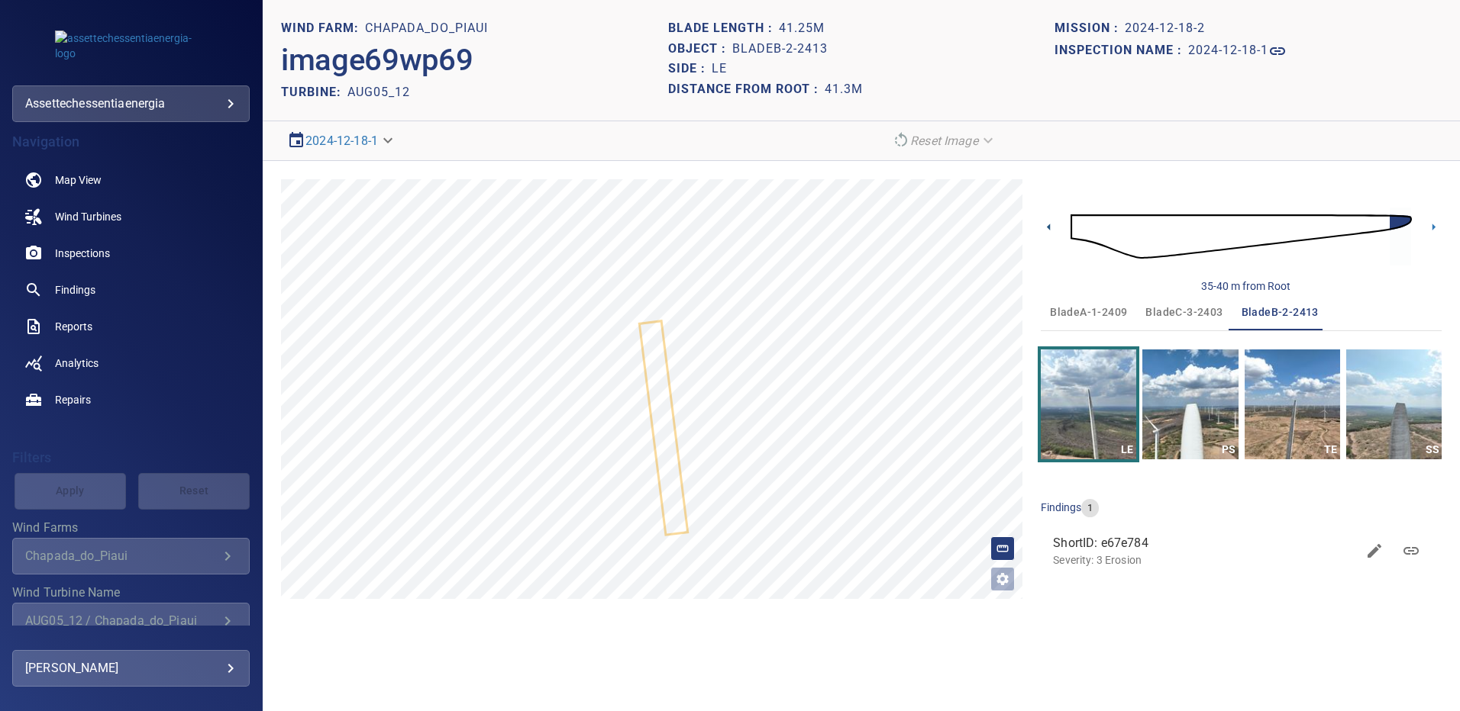
click at [1045, 223] on icon at bounding box center [1048, 227] width 16 height 16
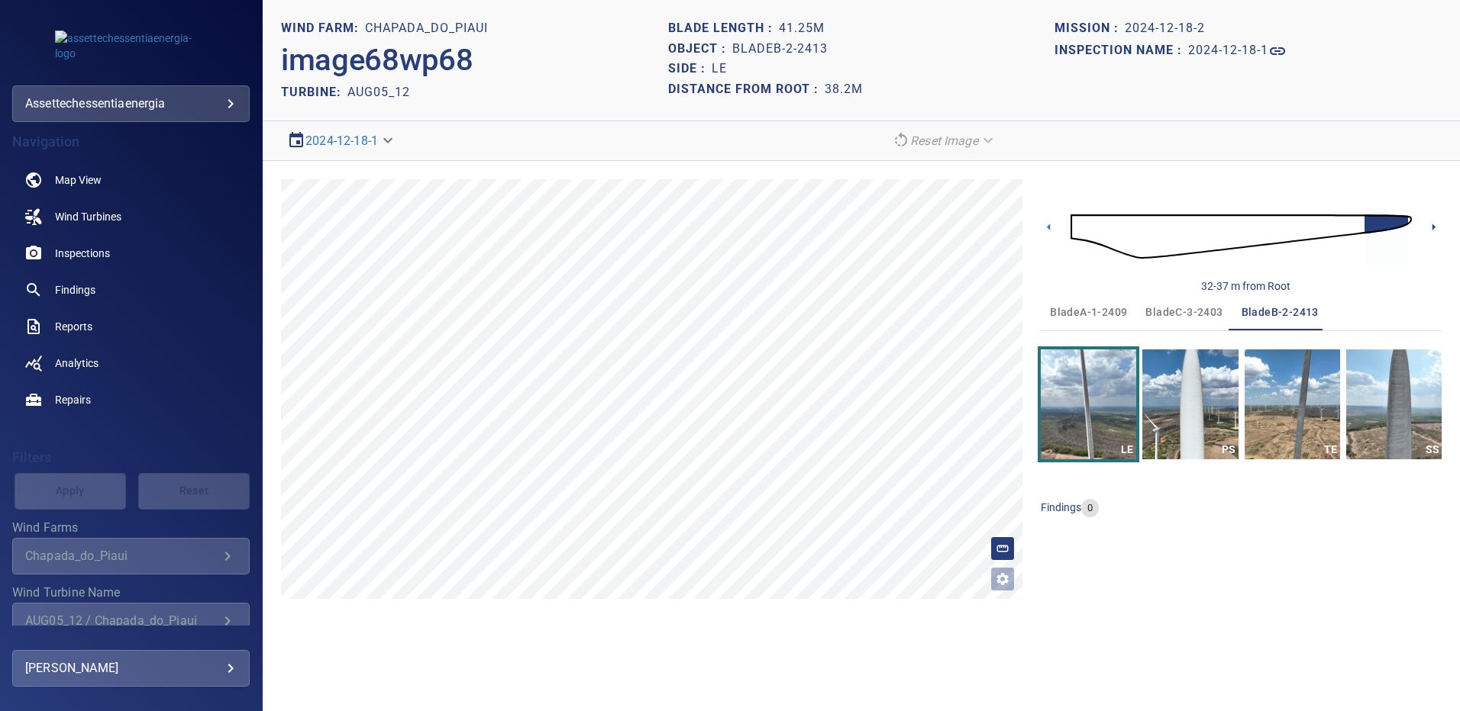
click at [1431, 226] on icon at bounding box center [1433, 227] width 16 height 16
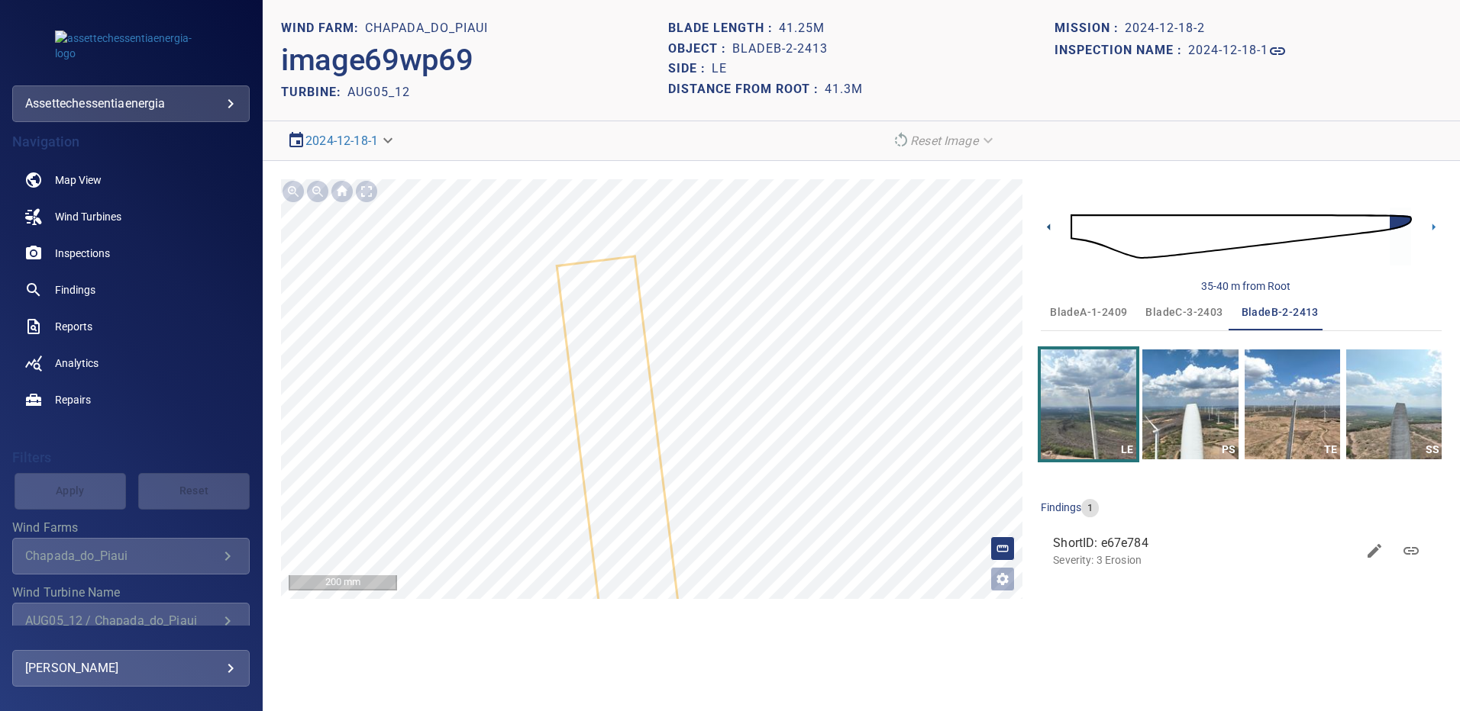
click at [1050, 225] on icon at bounding box center [1048, 227] width 16 height 16
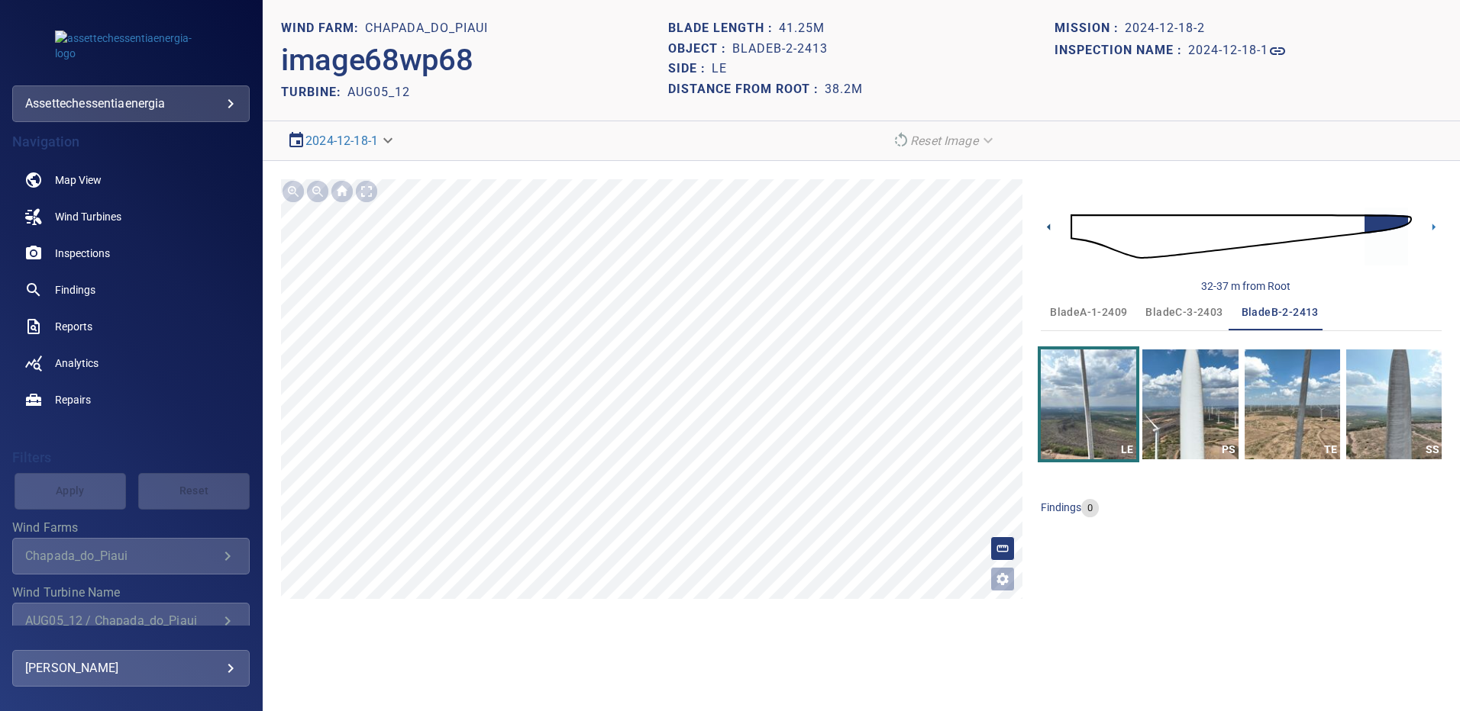
click at [1047, 227] on icon at bounding box center [1048, 227] width 16 height 16
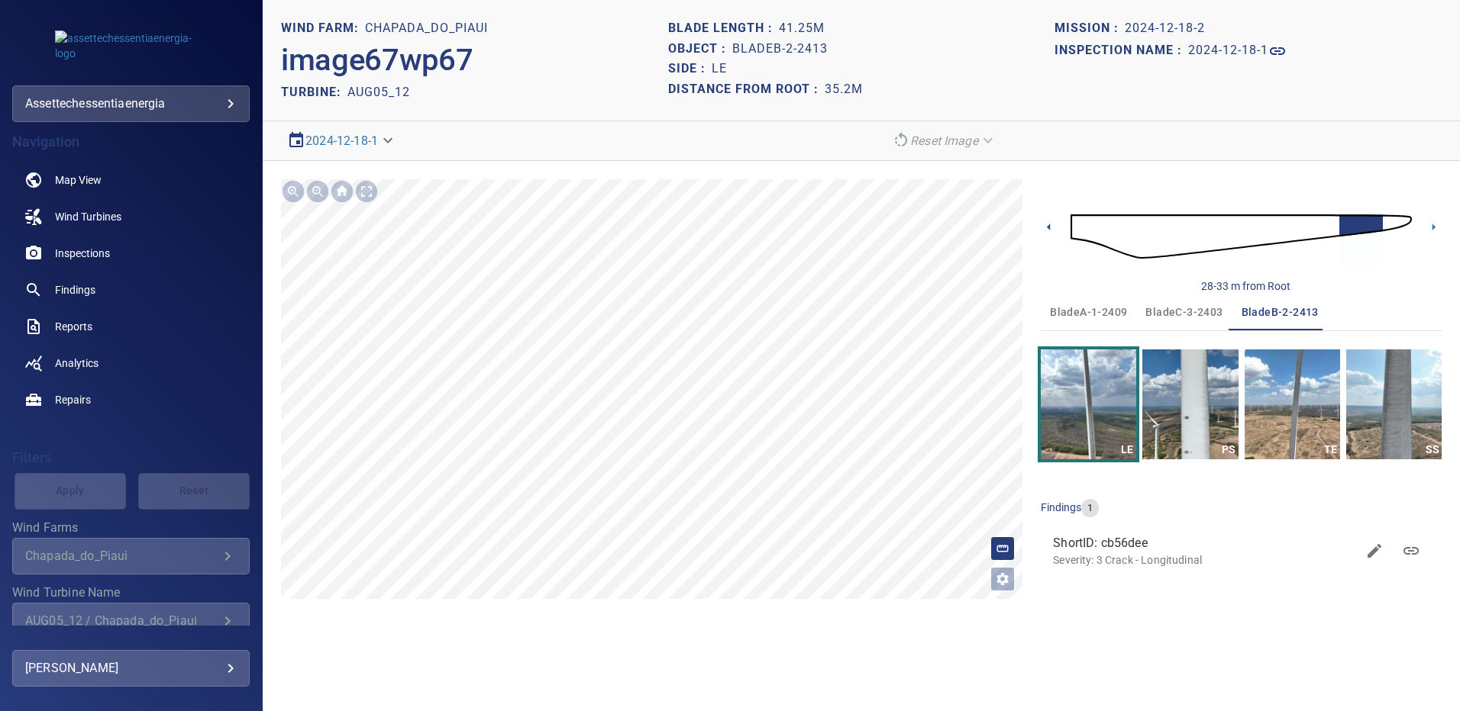
click at [1047, 227] on icon at bounding box center [1048, 227] width 16 height 16
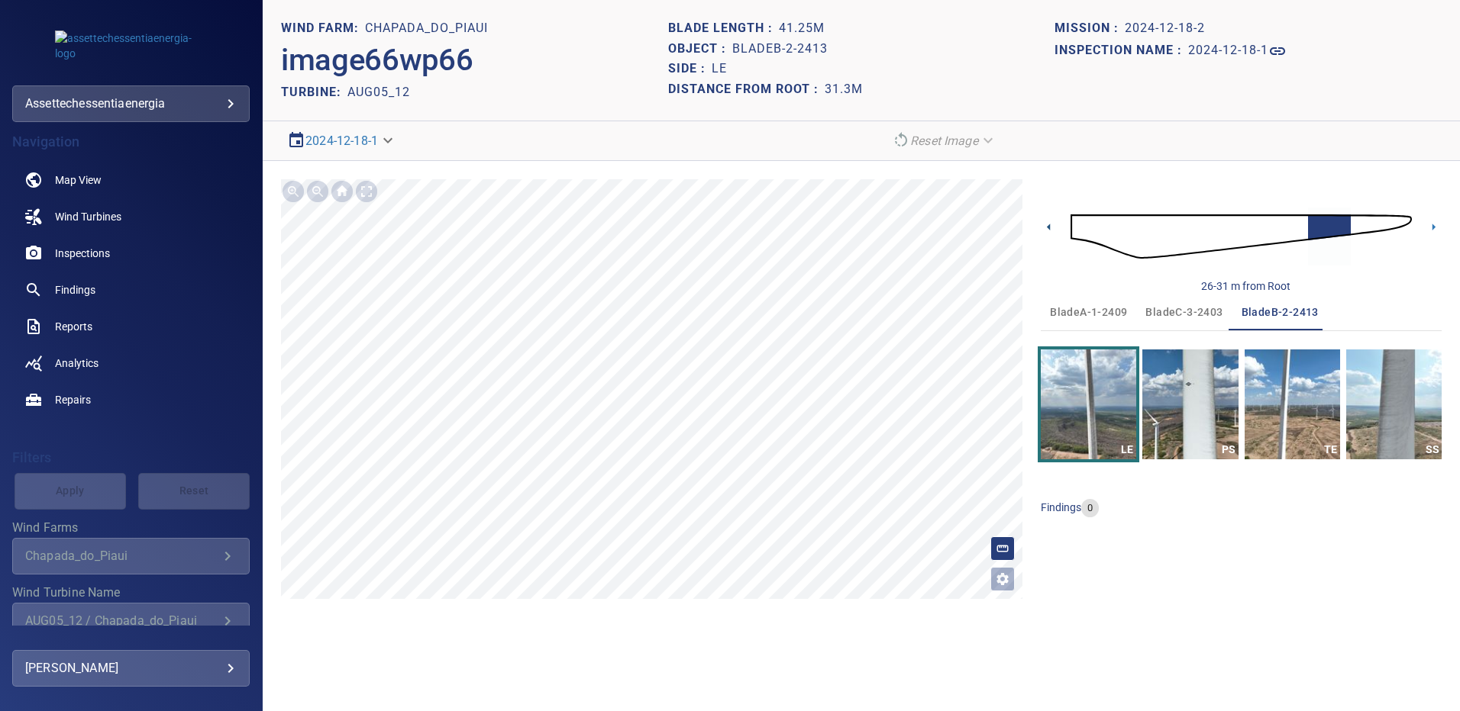
click at [1047, 227] on icon at bounding box center [1048, 227] width 16 height 16
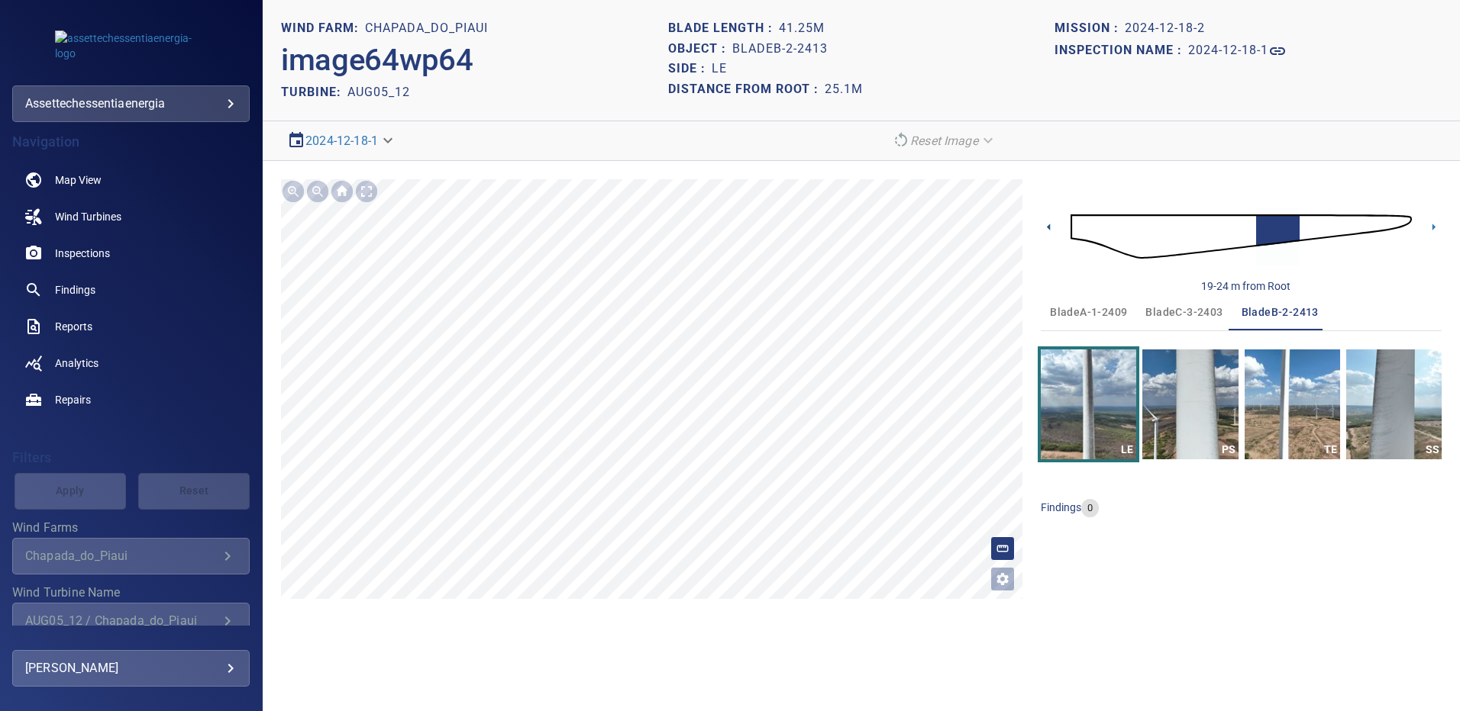
click at [1047, 227] on icon at bounding box center [1048, 227] width 16 height 16
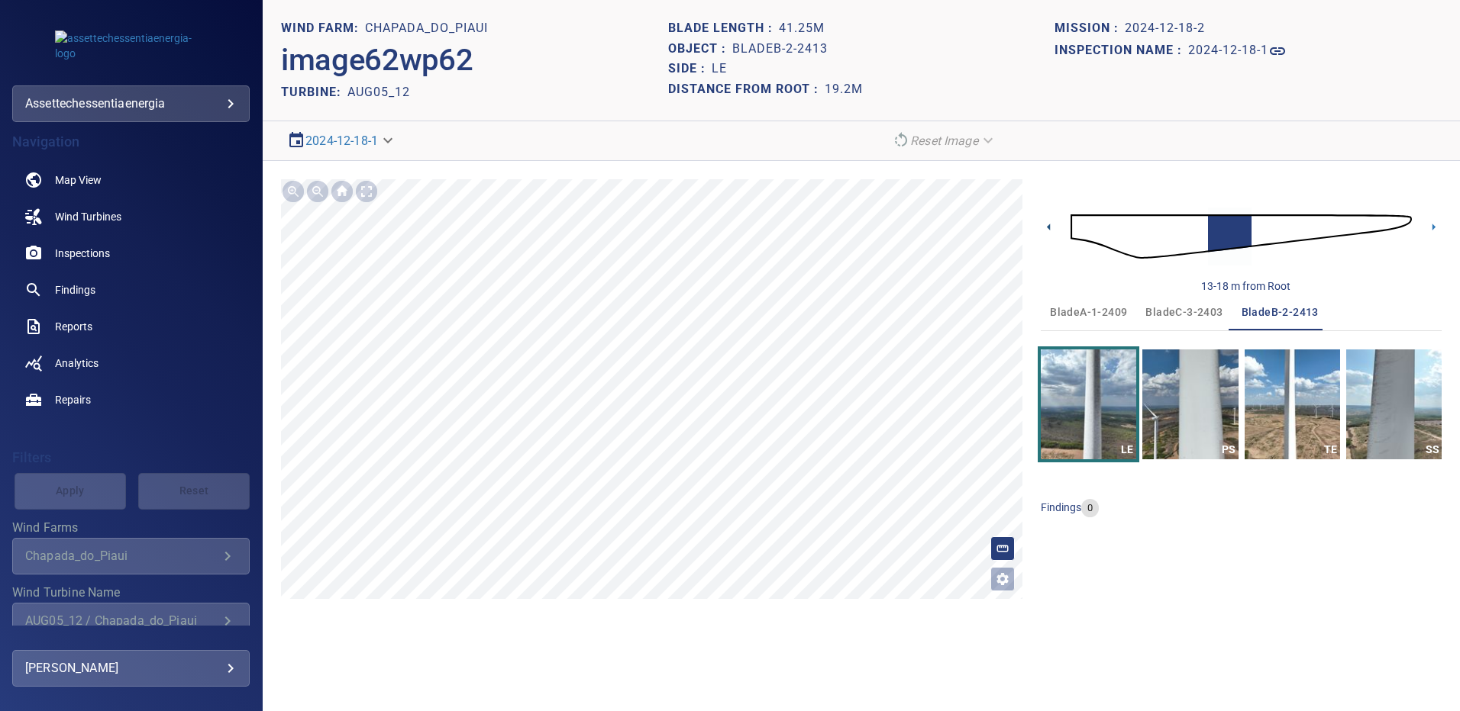
click at [1047, 227] on icon at bounding box center [1048, 227] width 16 height 16
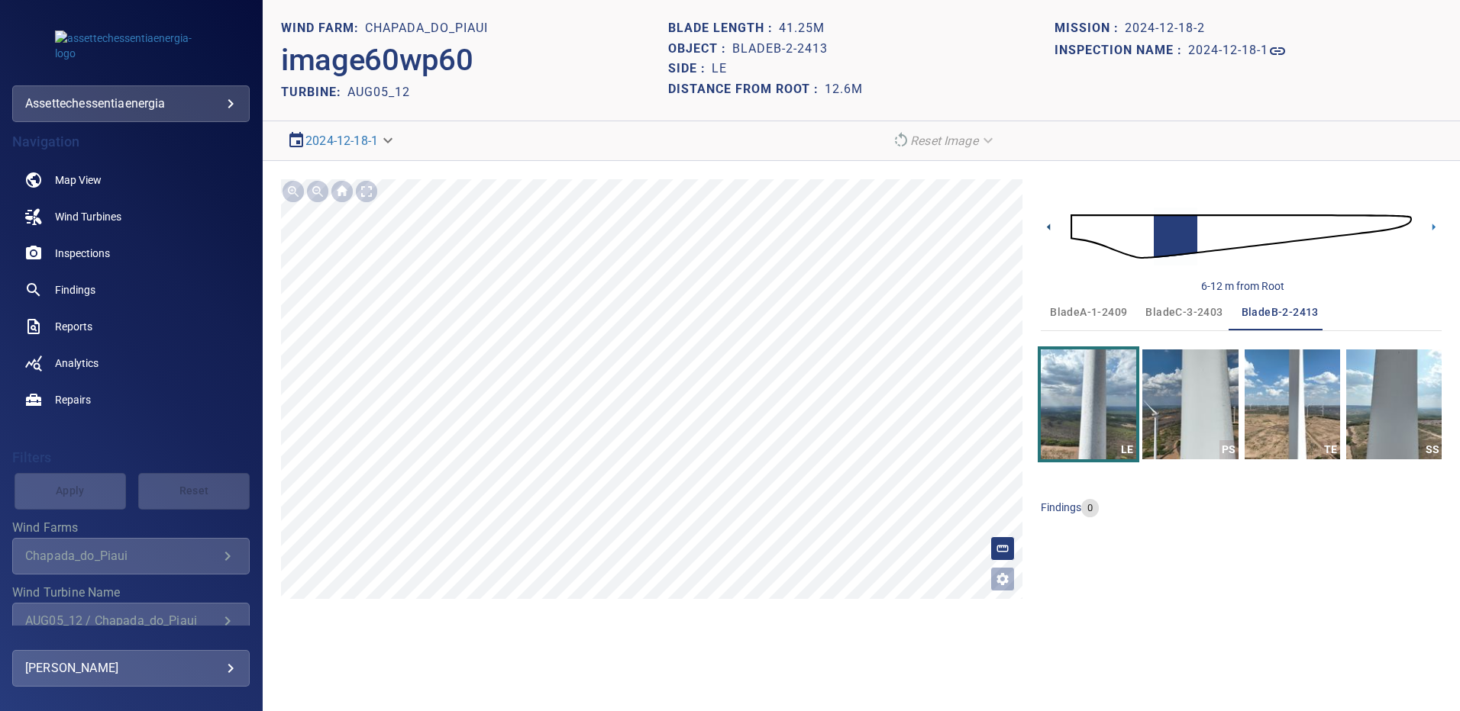
click at [1047, 227] on icon at bounding box center [1048, 227] width 16 height 16
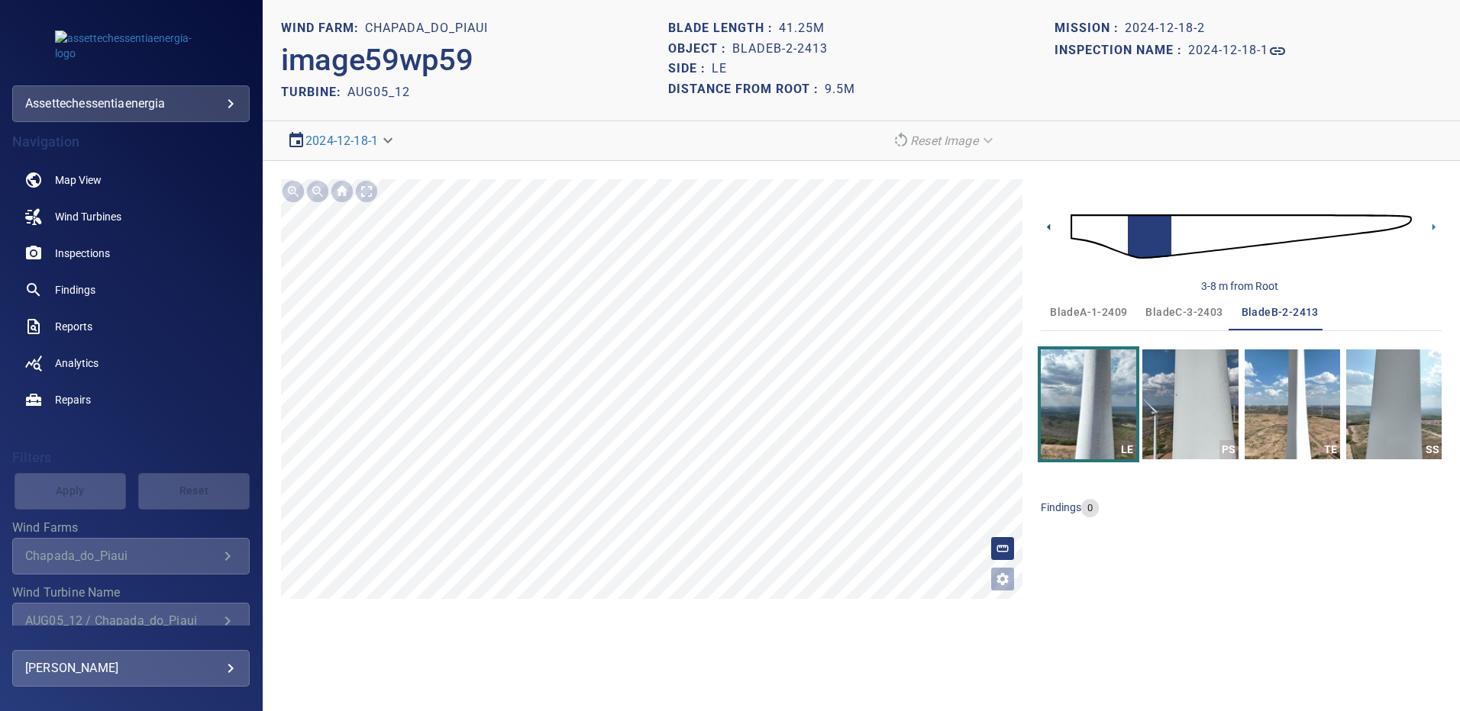
click at [1047, 227] on icon at bounding box center [1048, 227] width 16 height 16
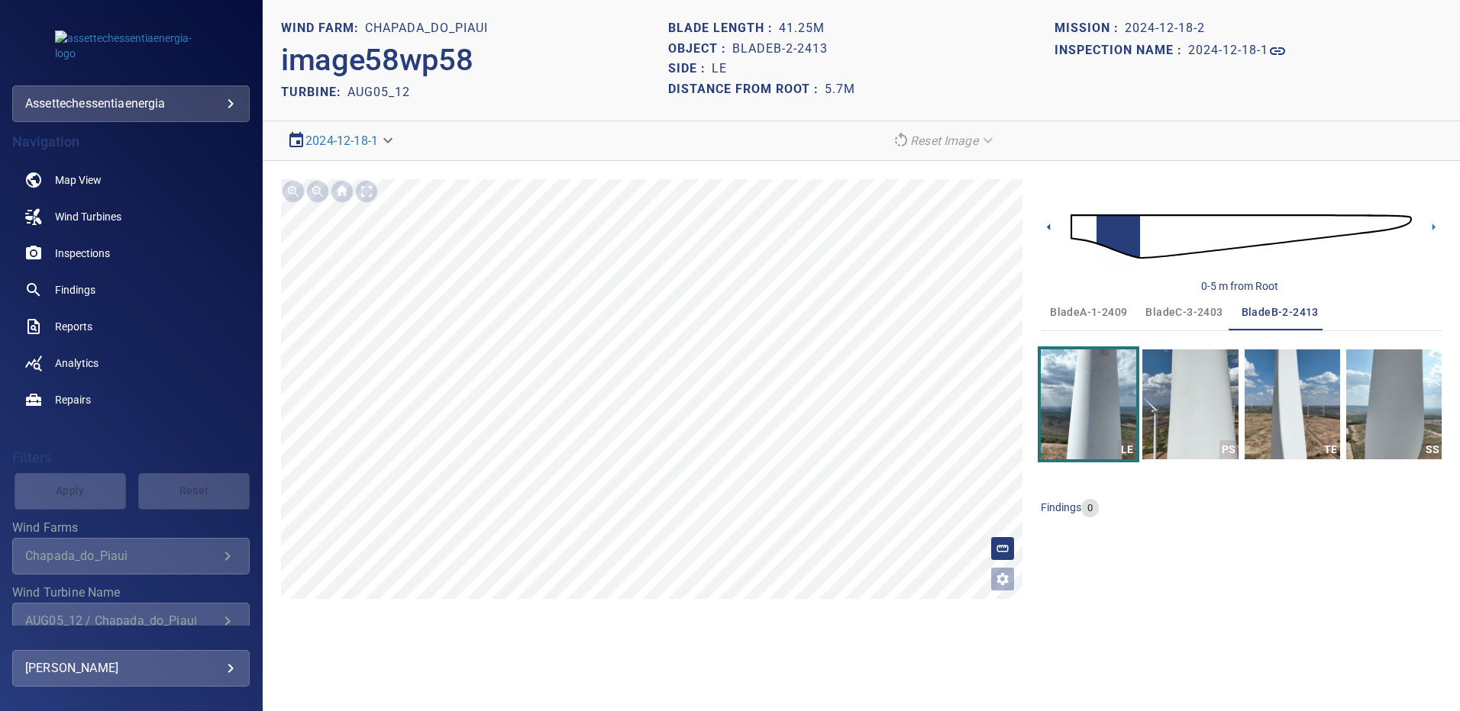
click at [1047, 227] on icon at bounding box center [1048, 227] width 16 height 16
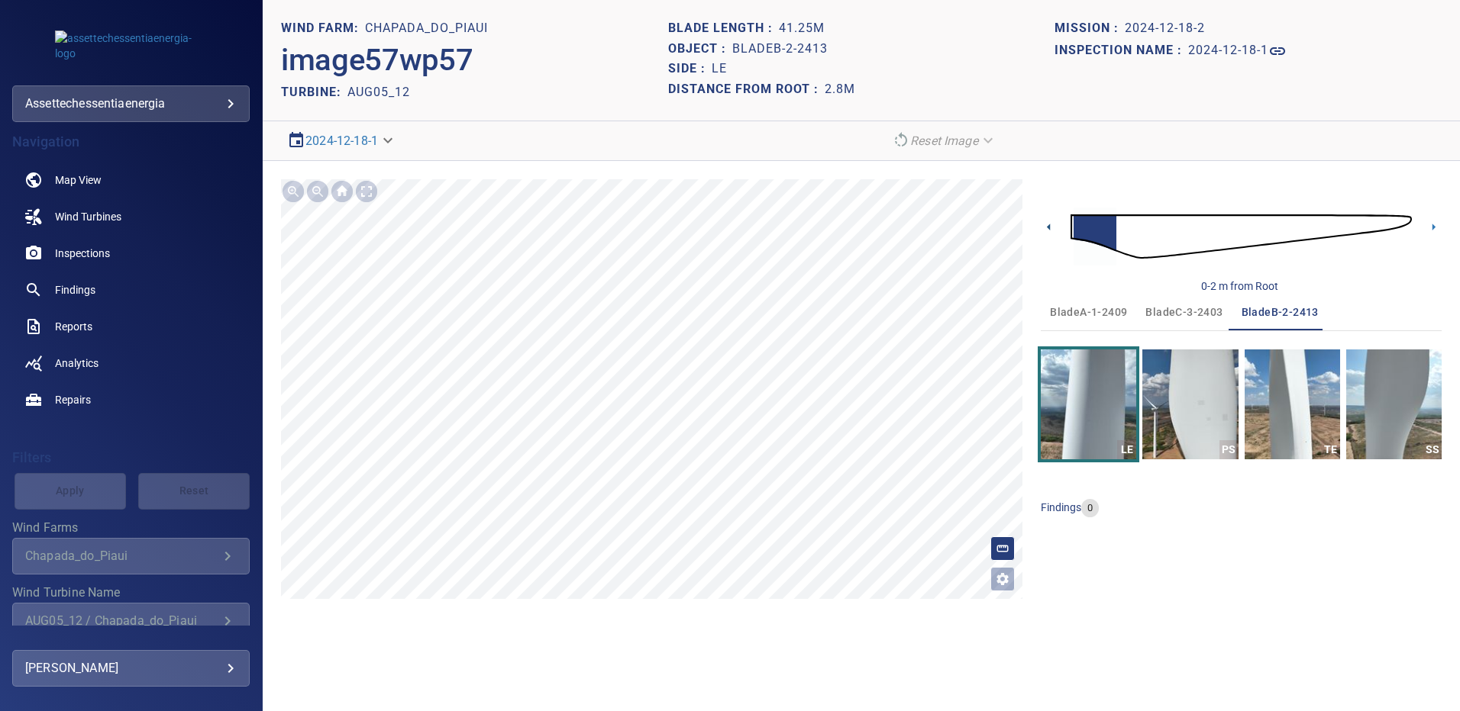
click at [1047, 227] on icon at bounding box center [1048, 227] width 3 height 7
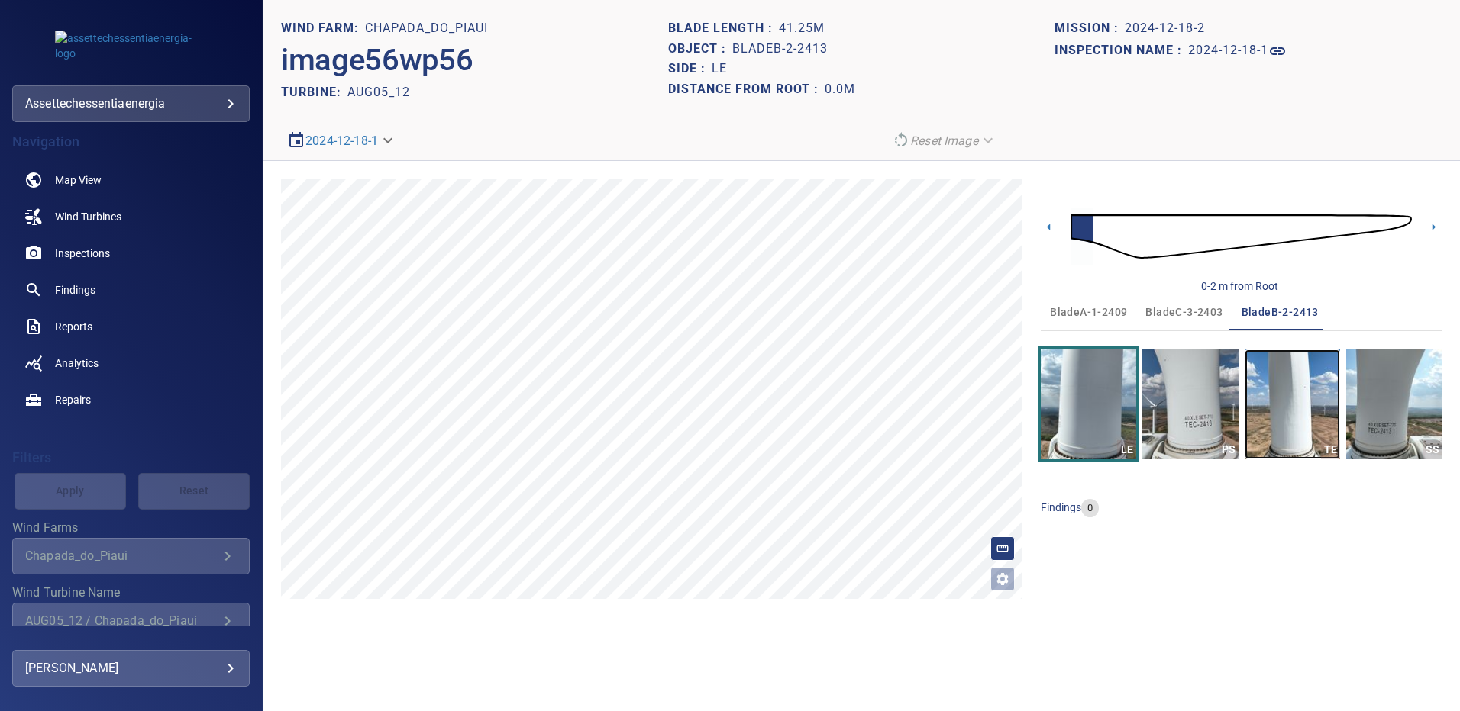
click at [1303, 385] on img "button" at bounding box center [1291, 405] width 95 height 110
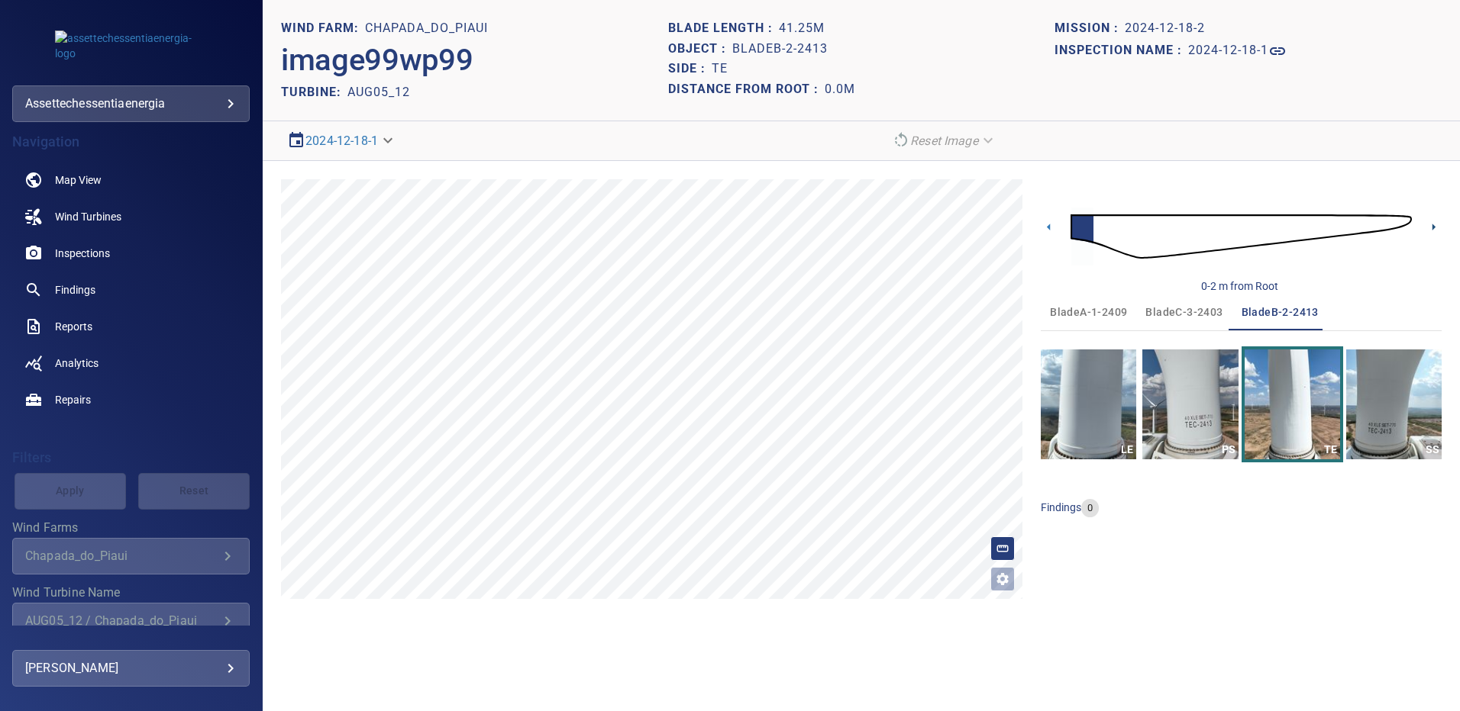
click at [1436, 224] on icon at bounding box center [1433, 227] width 16 height 16
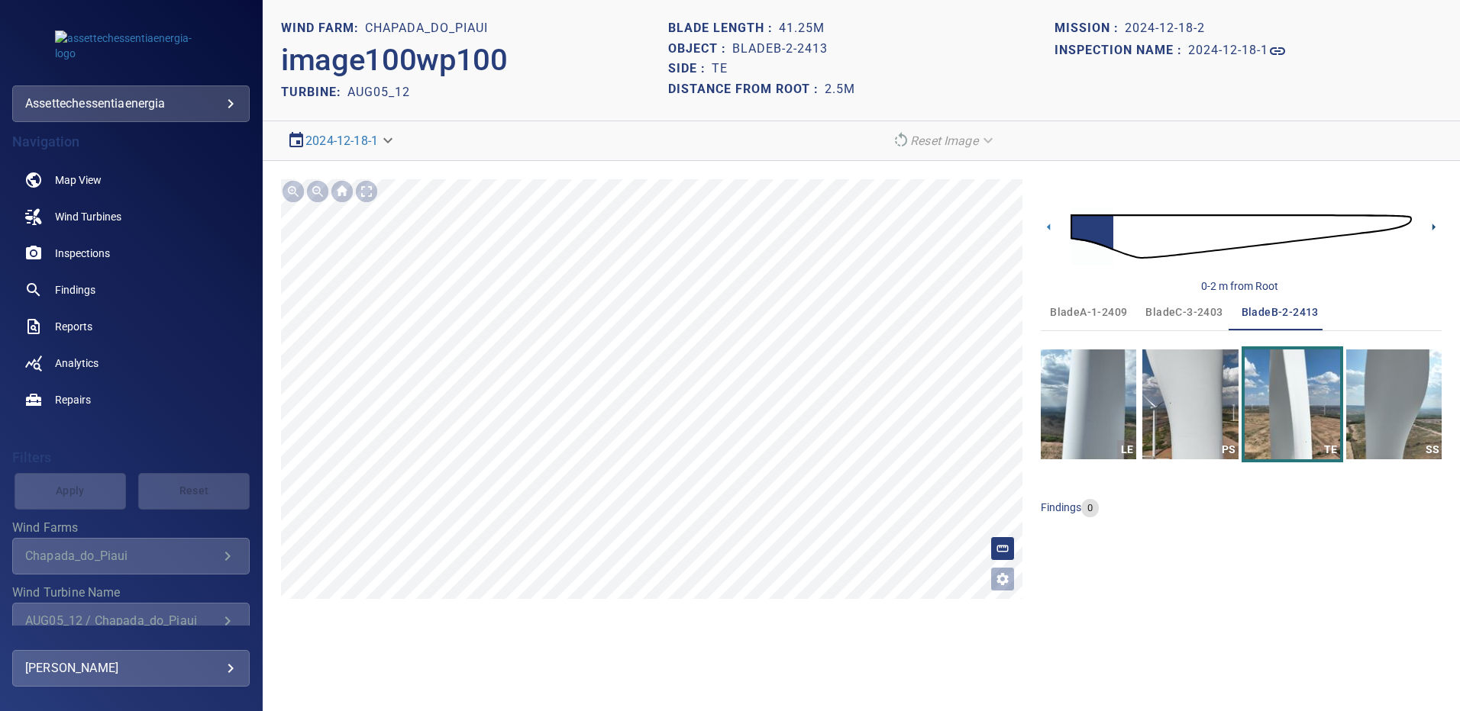
click at [1433, 225] on icon at bounding box center [1433, 227] width 3 height 7
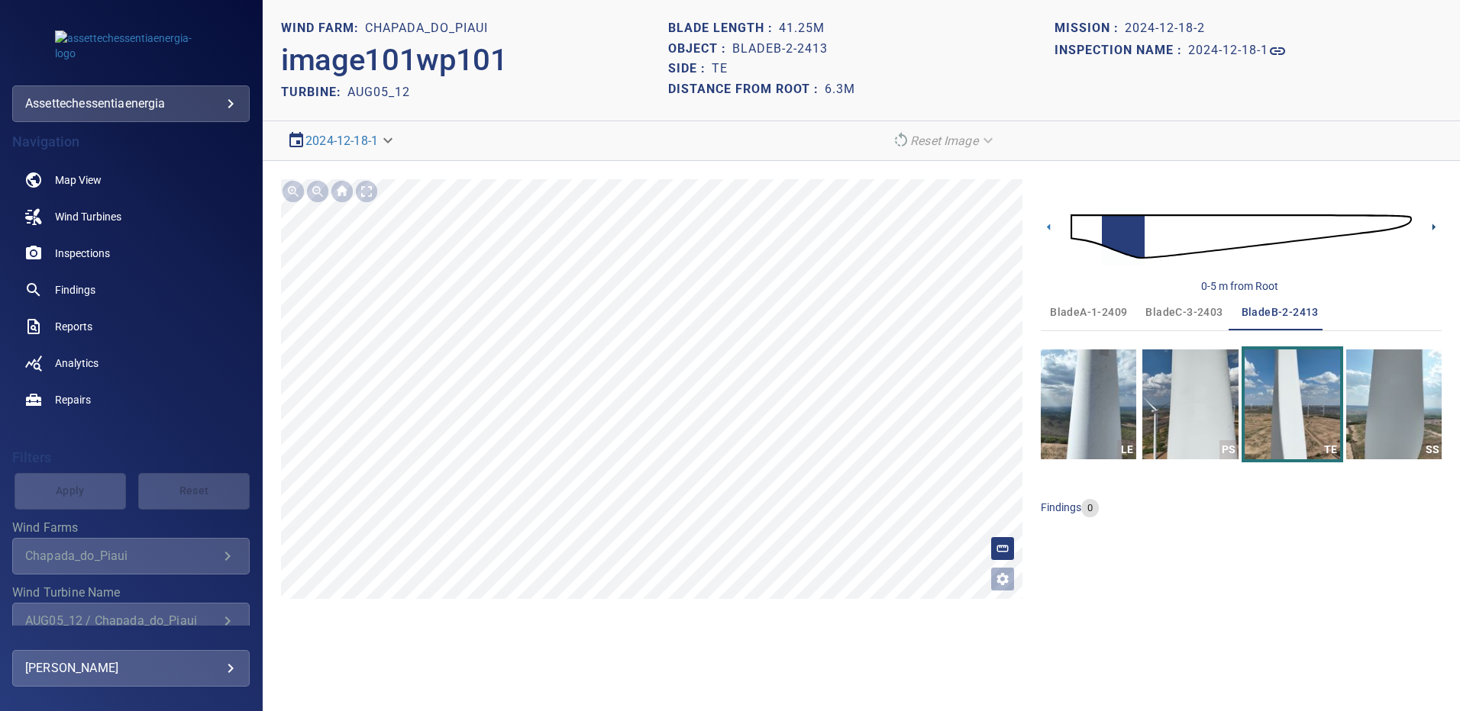
click at [1433, 225] on icon at bounding box center [1433, 227] width 3 height 7
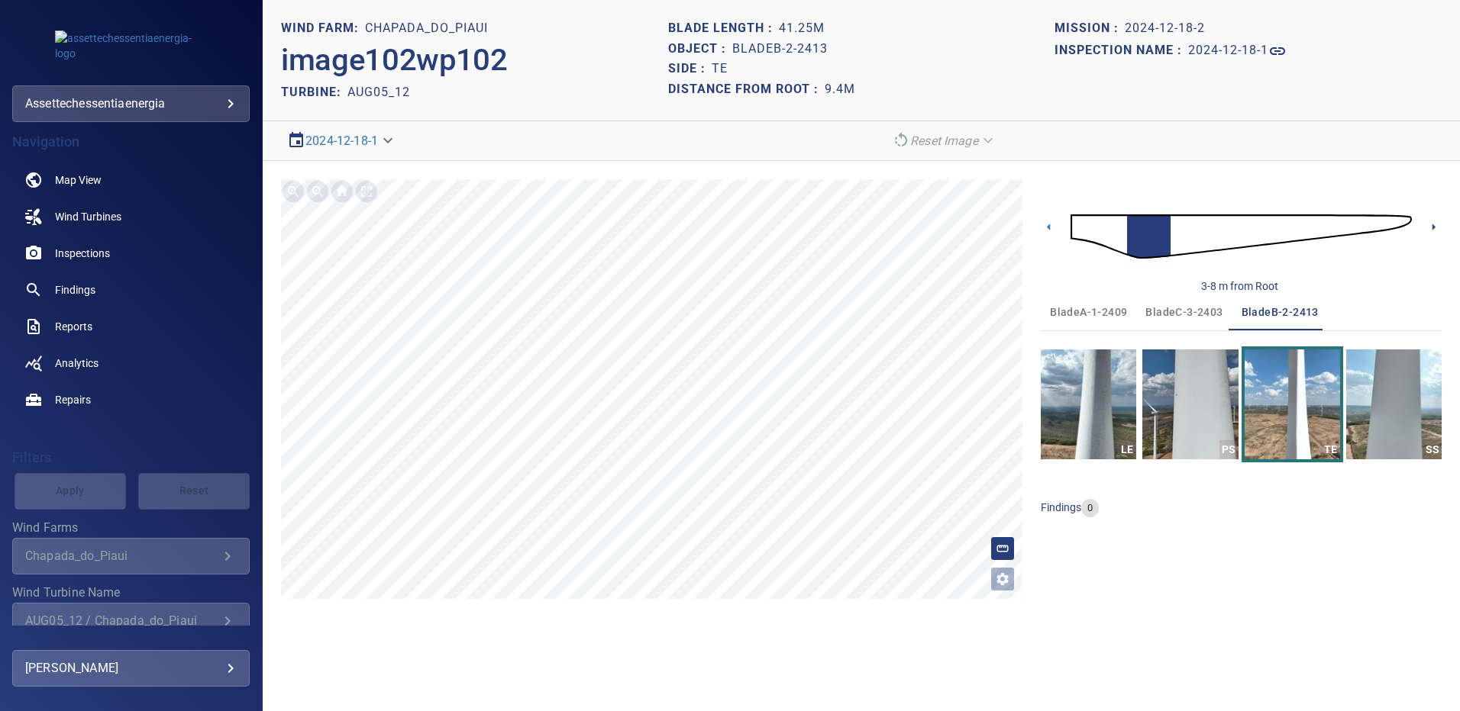
click at [1433, 225] on icon at bounding box center [1433, 227] width 3 height 7
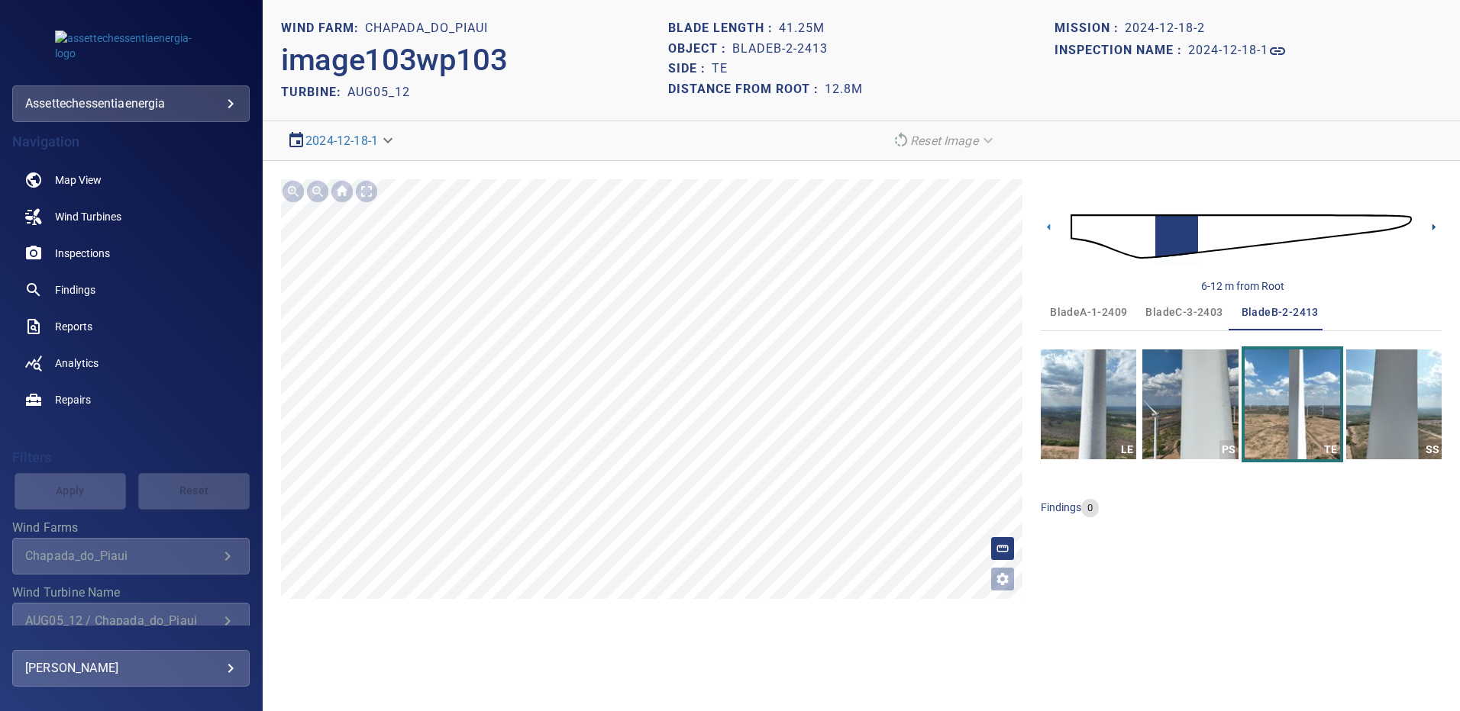
click at [1433, 225] on icon at bounding box center [1433, 227] width 3 height 7
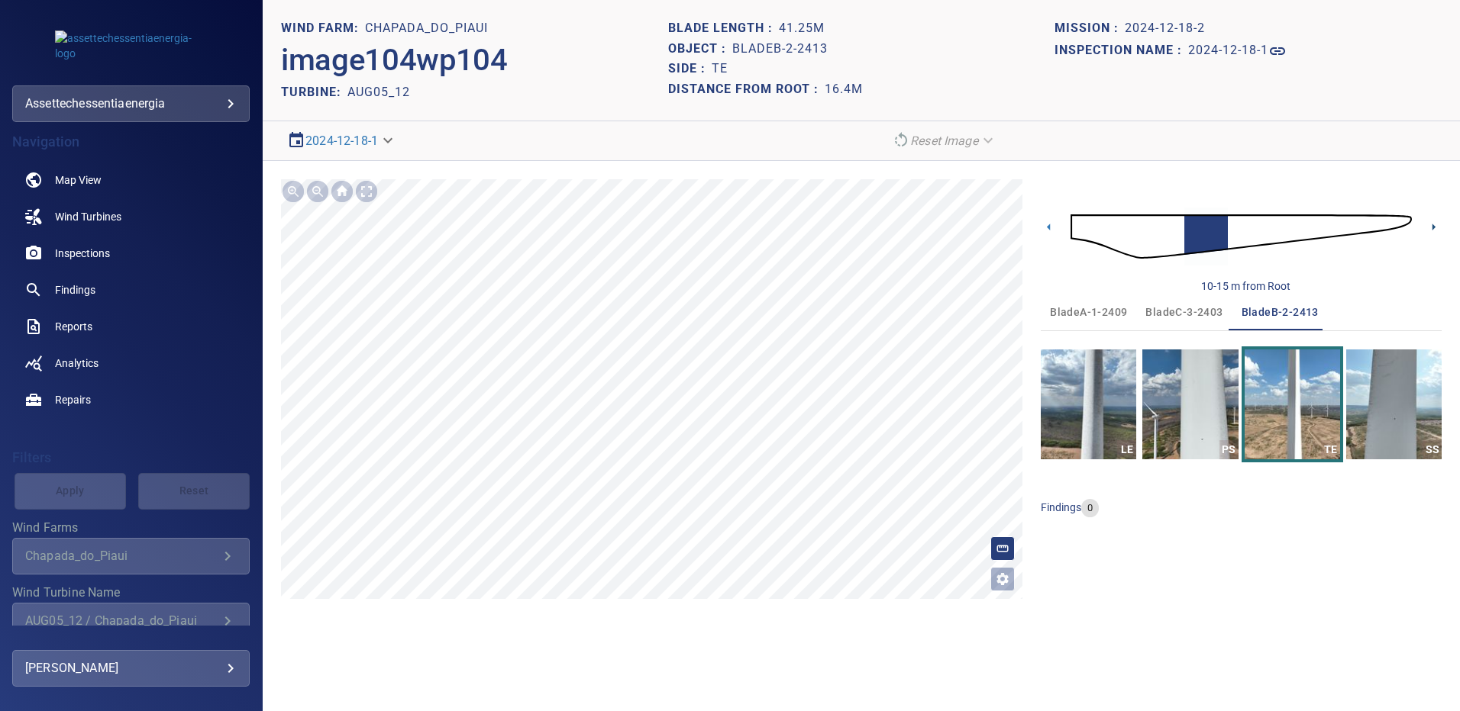
click at [1433, 225] on icon at bounding box center [1433, 227] width 3 height 7
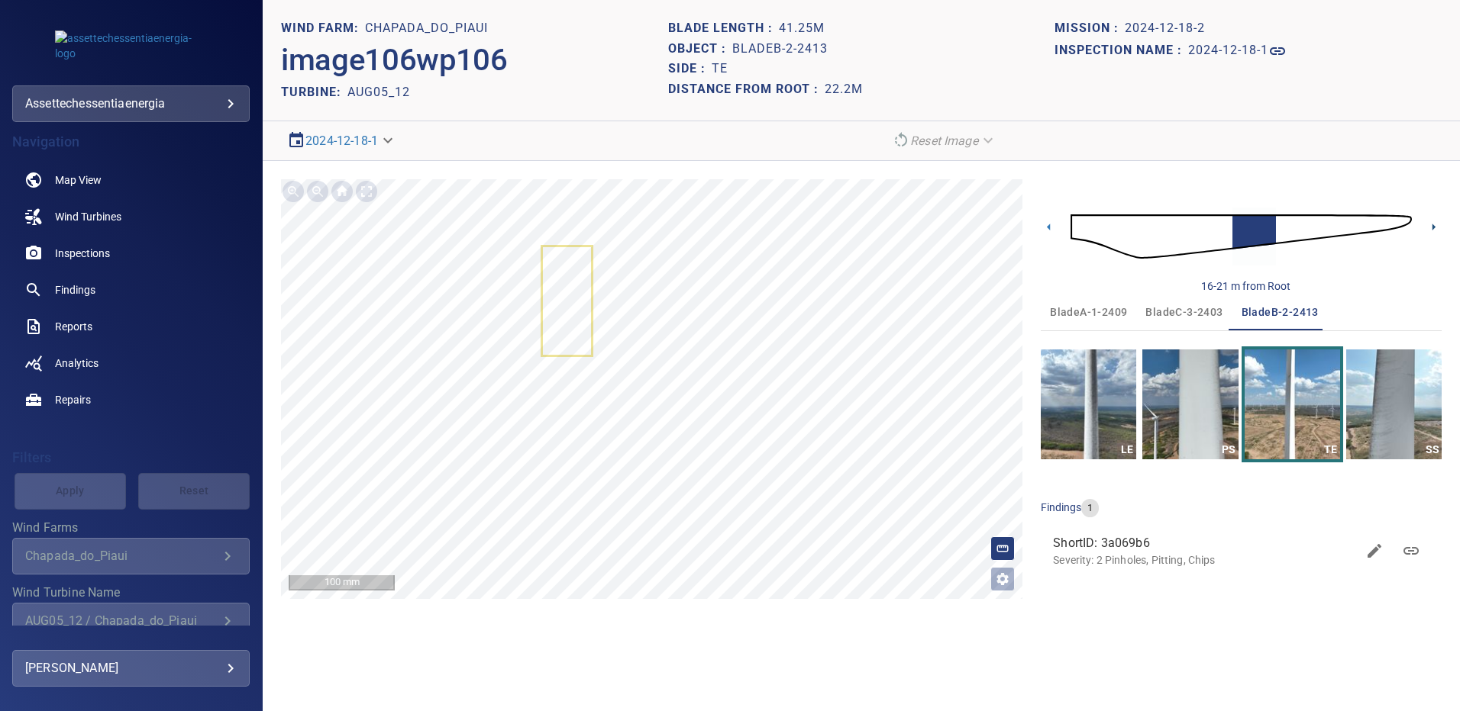
click at [1427, 226] on icon at bounding box center [1433, 227] width 16 height 16
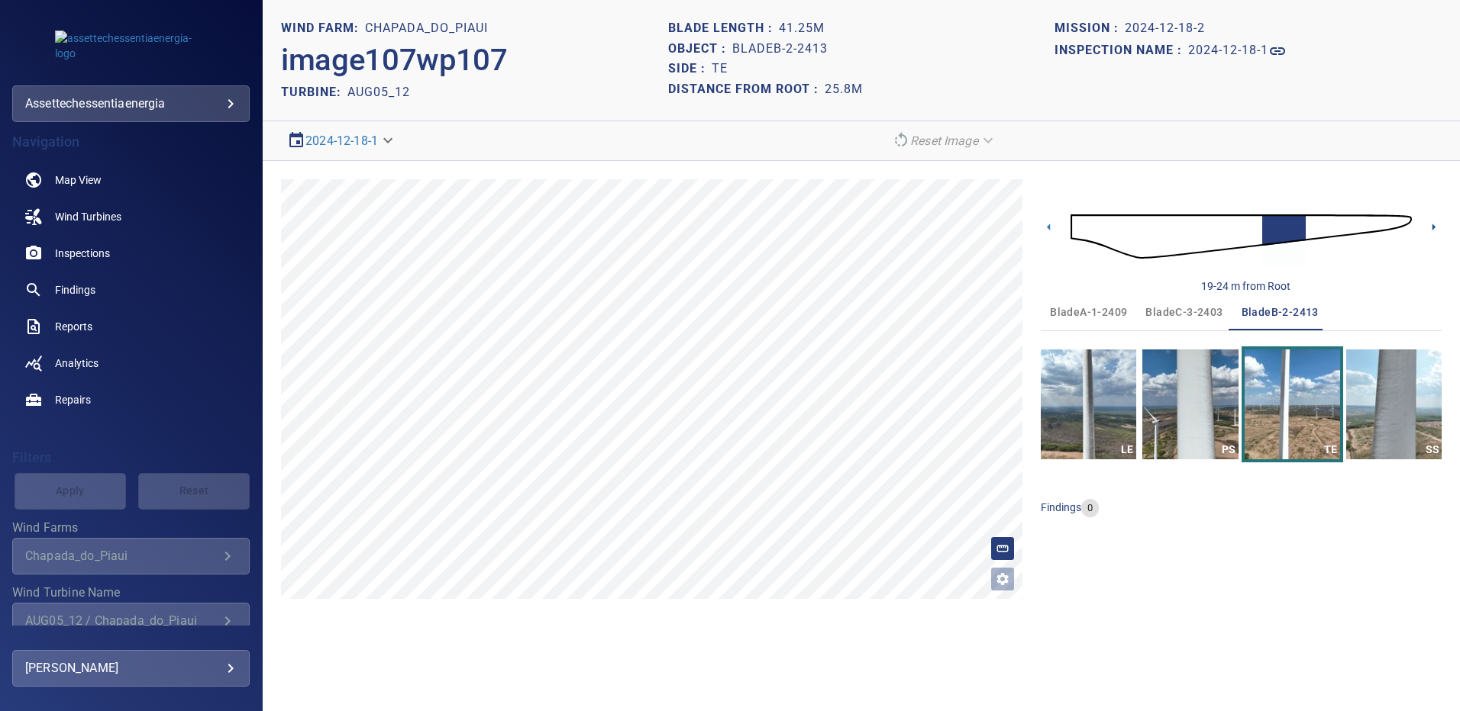
click at [1434, 227] on icon at bounding box center [1433, 227] width 3 height 7
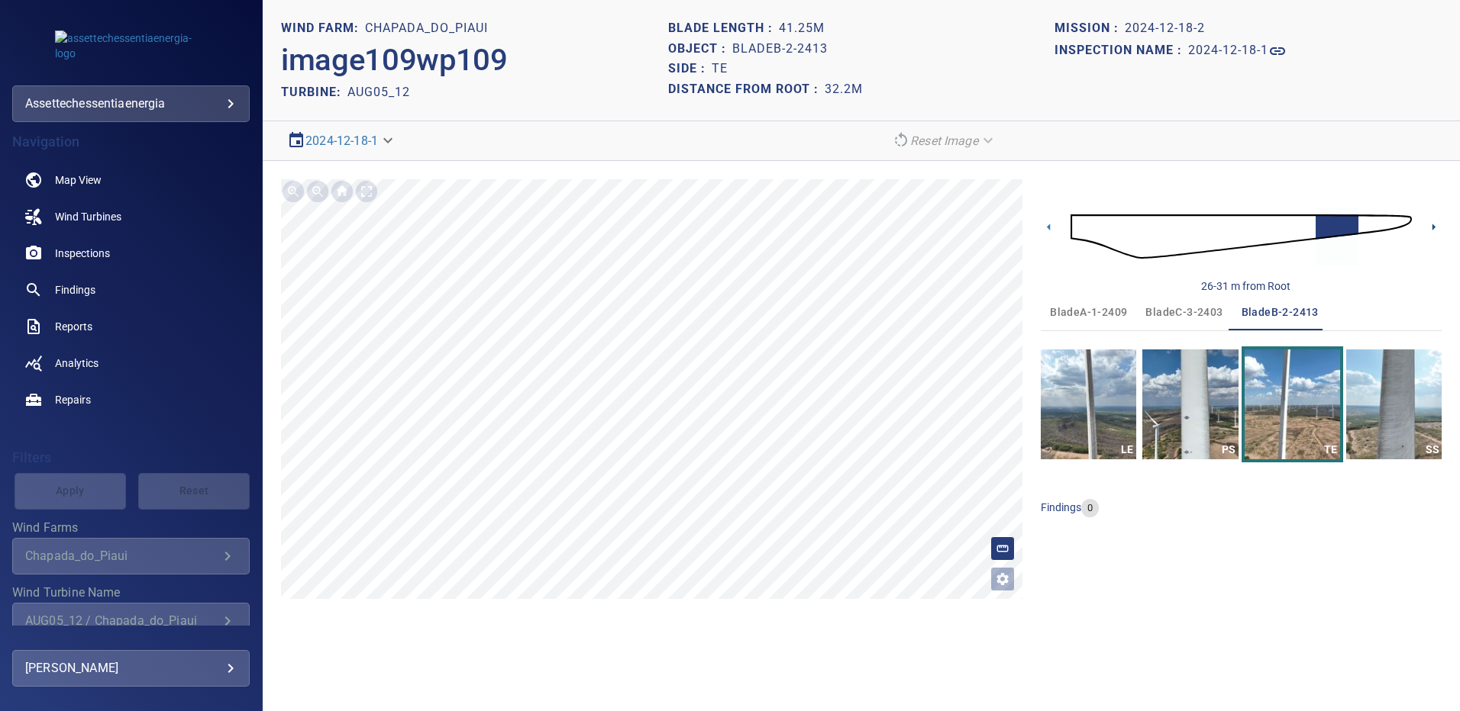
click at [1434, 227] on icon at bounding box center [1433, 227] width 3 height 7
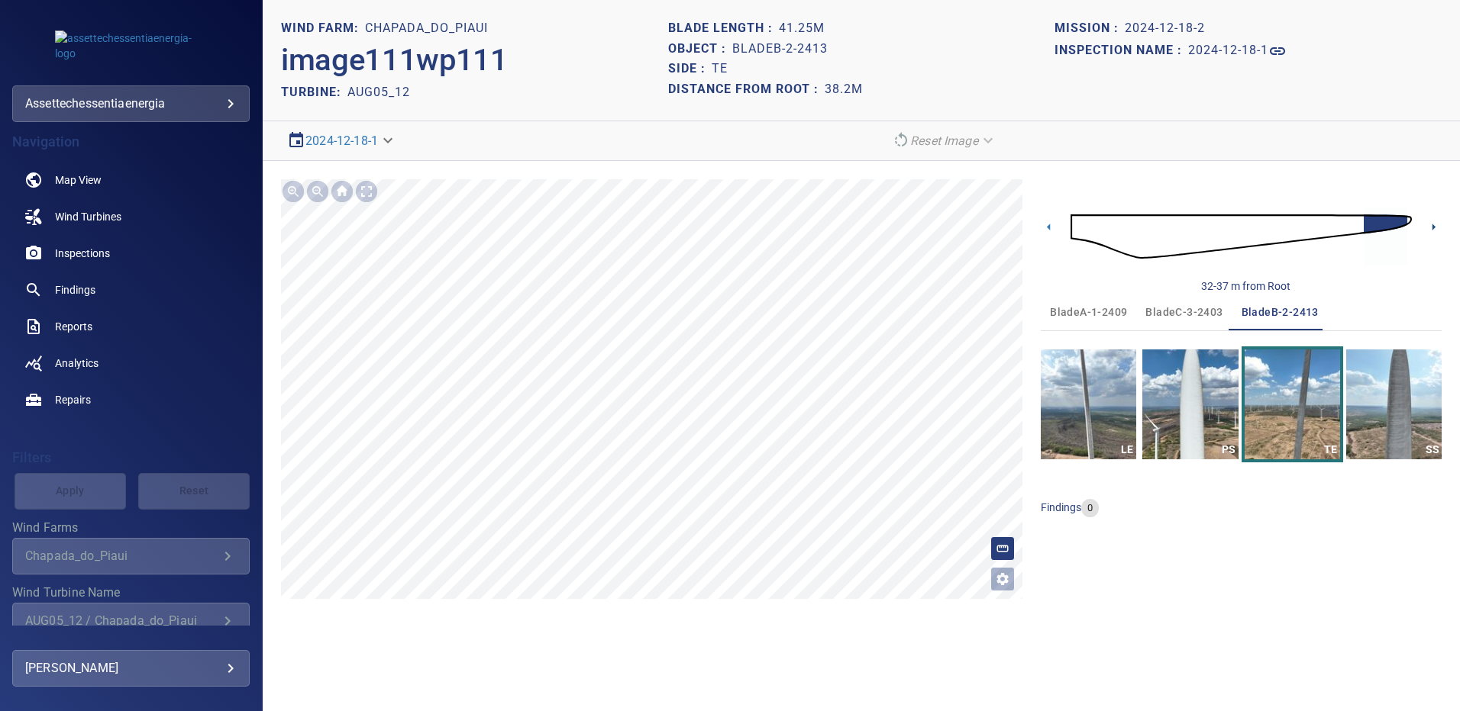
click at [1434, 227] on icon at bounding box center [1433, 227] width 3 height 7
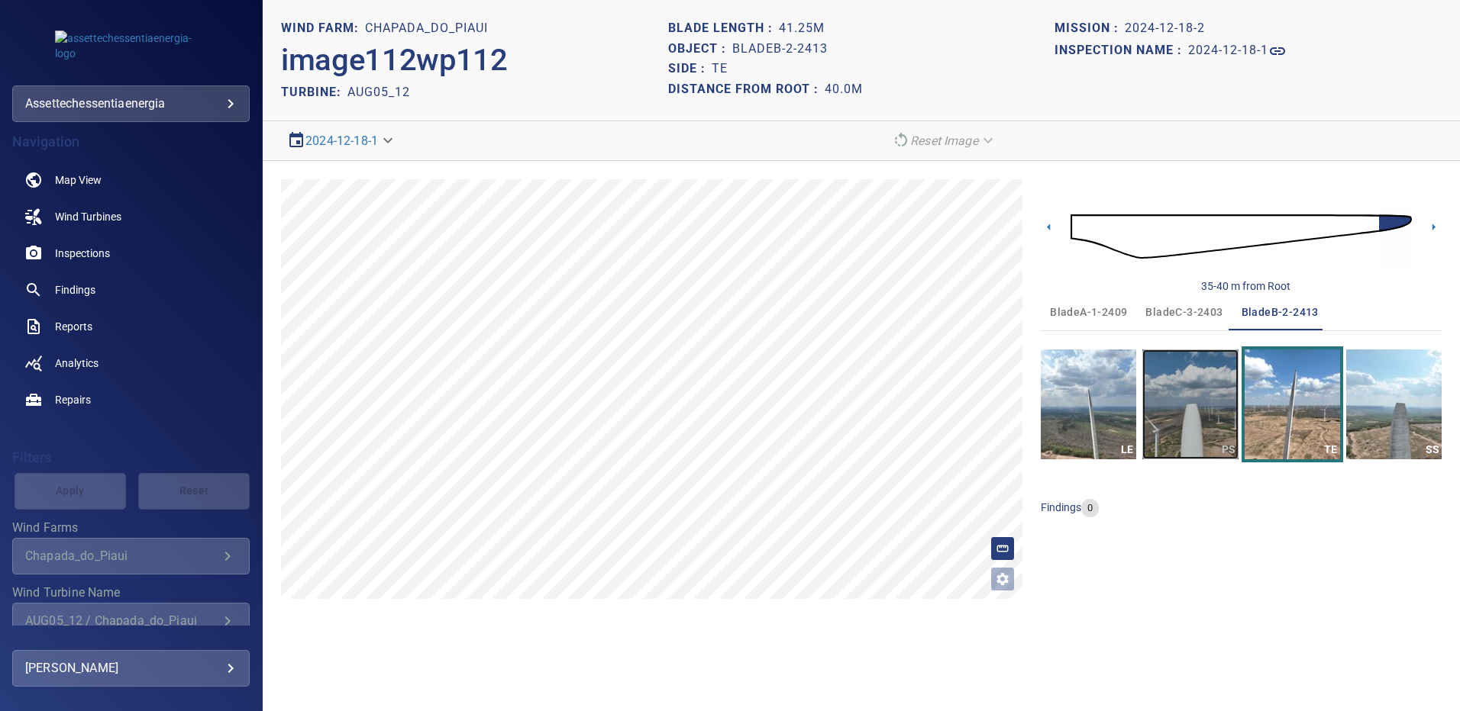
click at [1230, 385] on img "button" at bounding box center [1189, 405] width 95 height 110
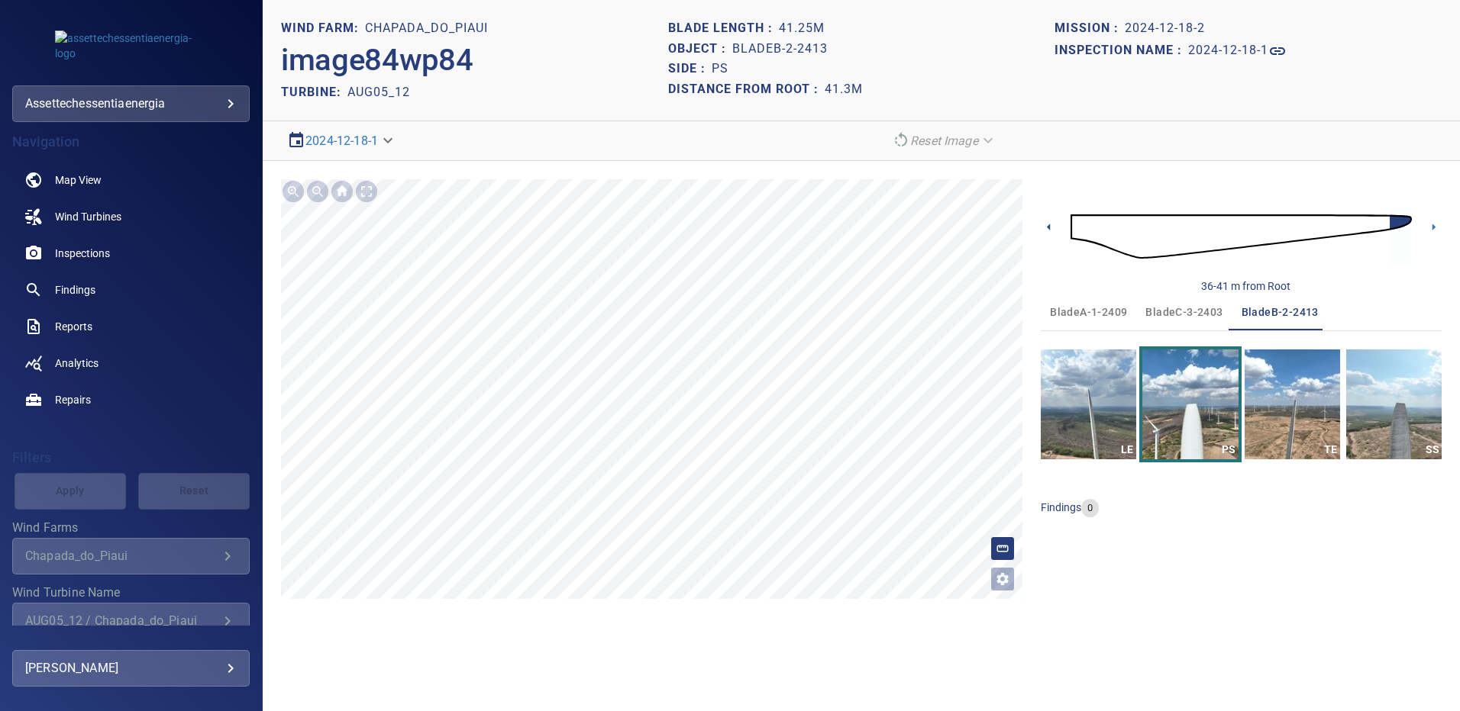
click at [1050, 230] on icon at bounding box center [1048, 227] width 3 height 7
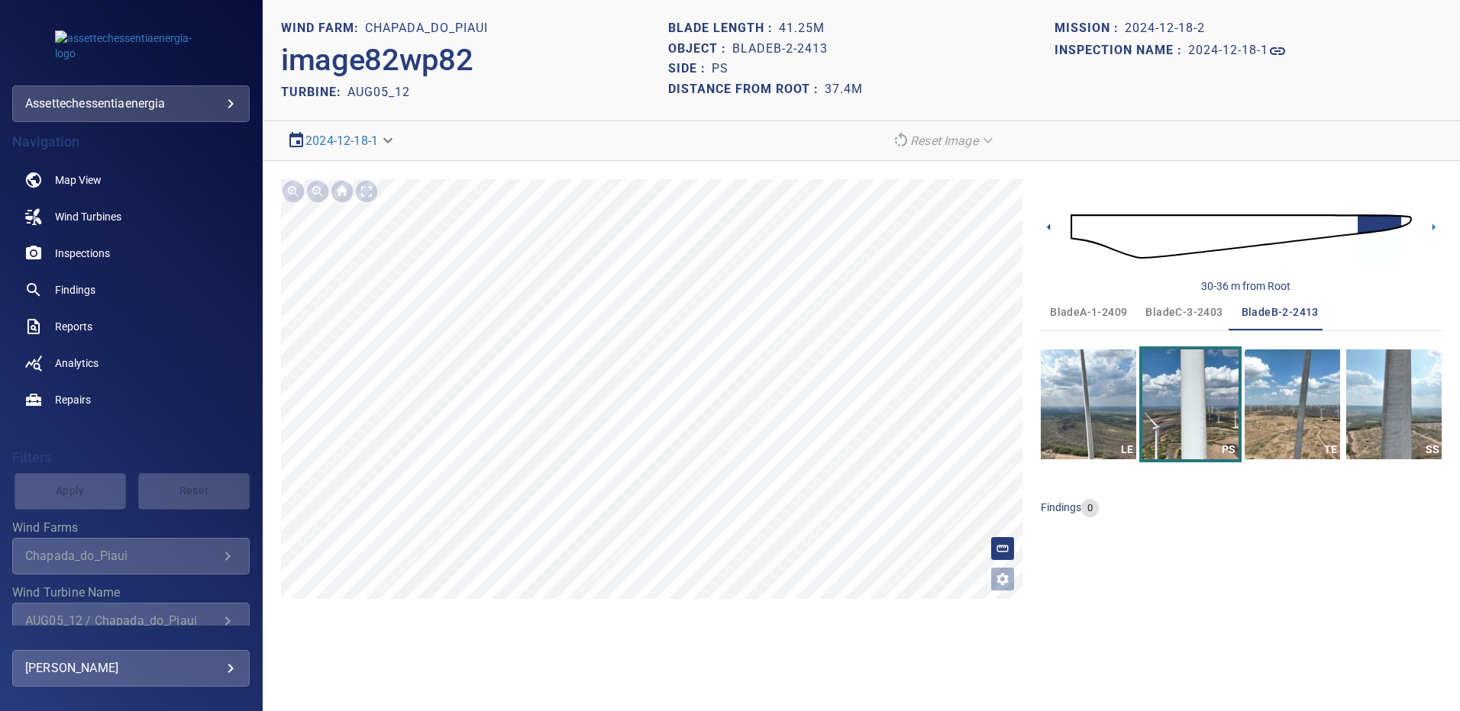
click at [1050, 230] on icon at bounding box center [1048, 227] width 3 height 7
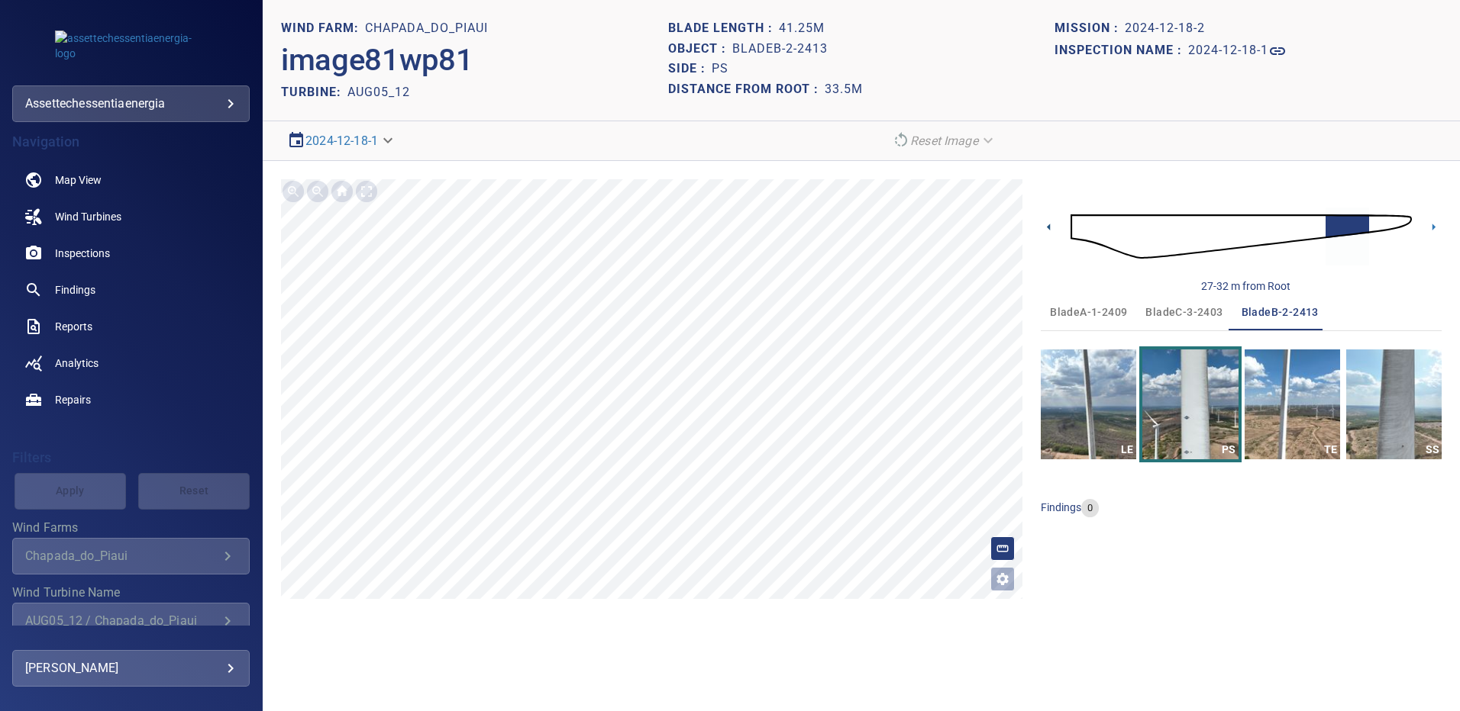
click at [1050, 230] on icon at bounding box center [1048, 227] width 3 height 7
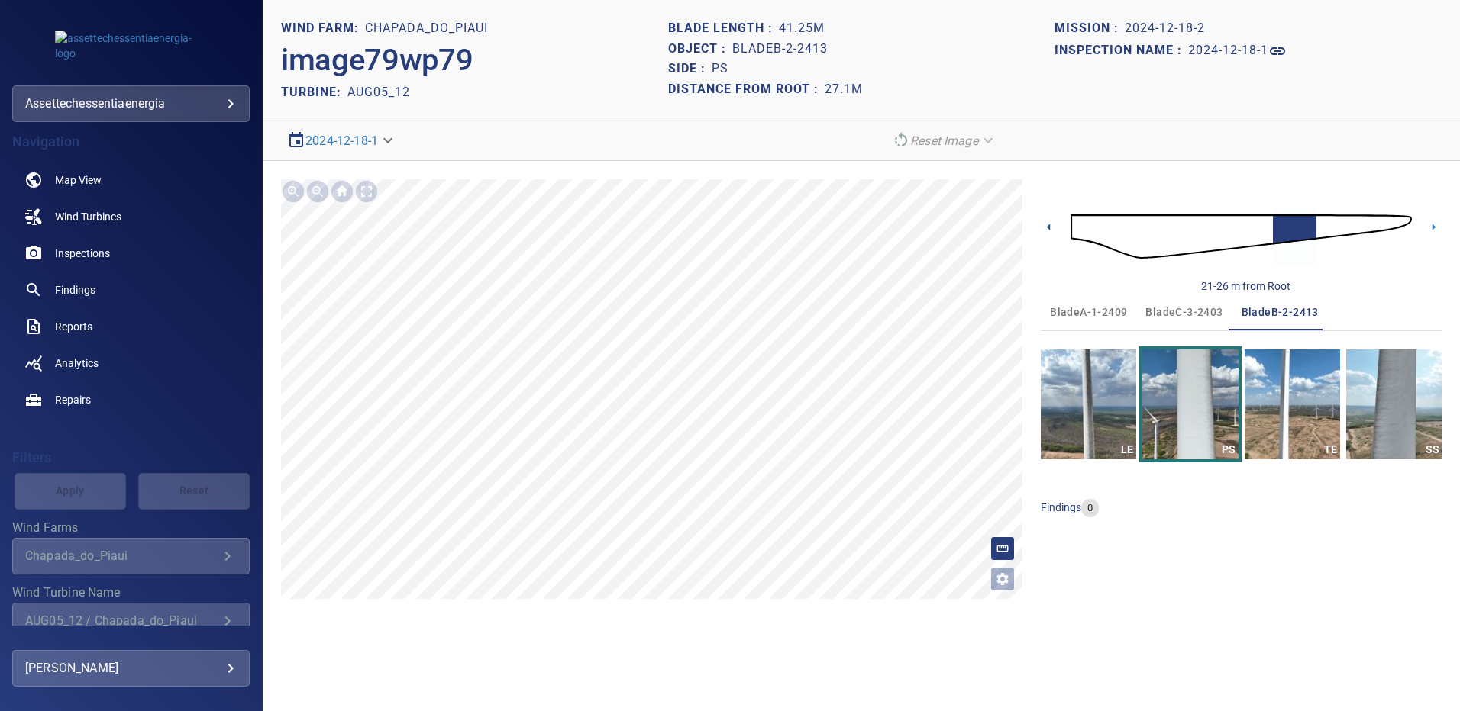
click at [1050, 230] on icon at bounding box center [1048, 227] width 3 height 7
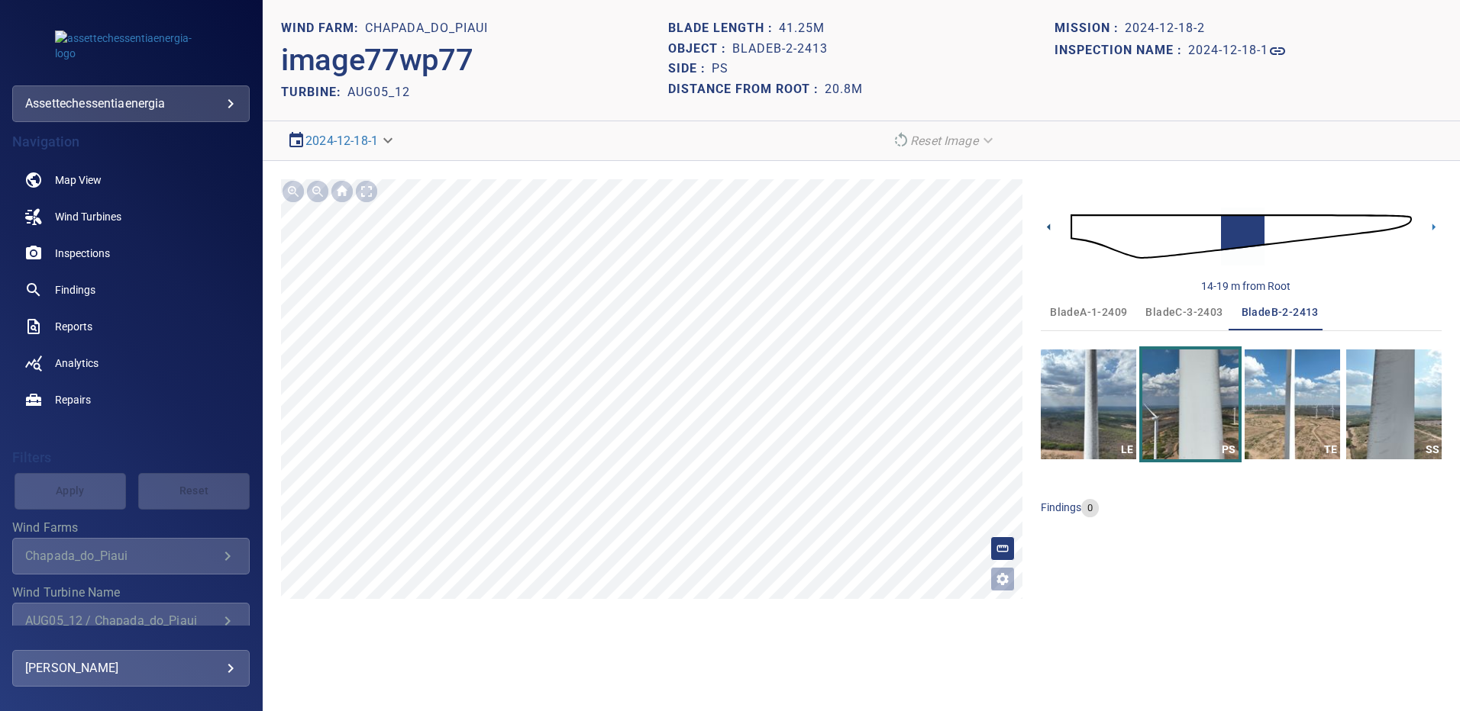
click at [1050, 230] on icon at bounding box center [1048, 227] width 3 height 7
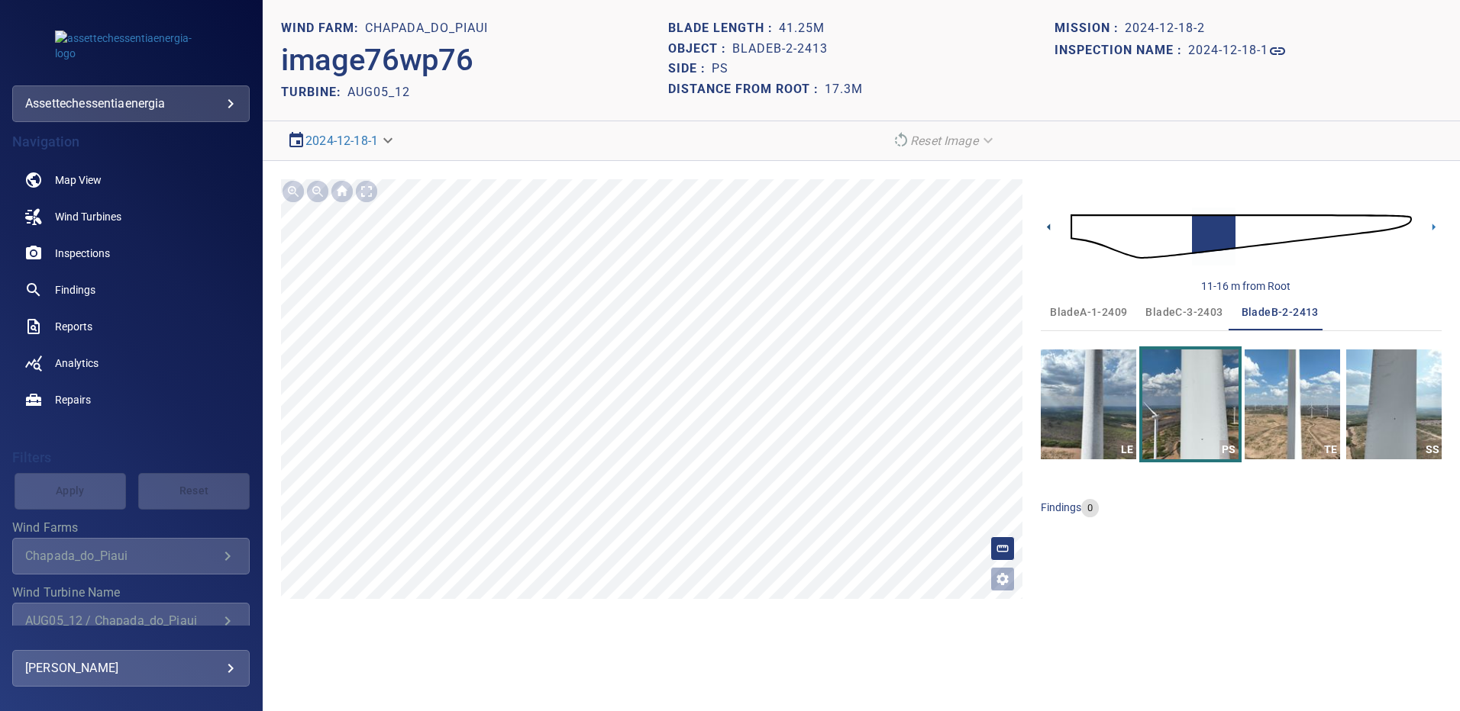
click at [1050, 230] on icon at bounding box center [1048, 227] width 3 height 7
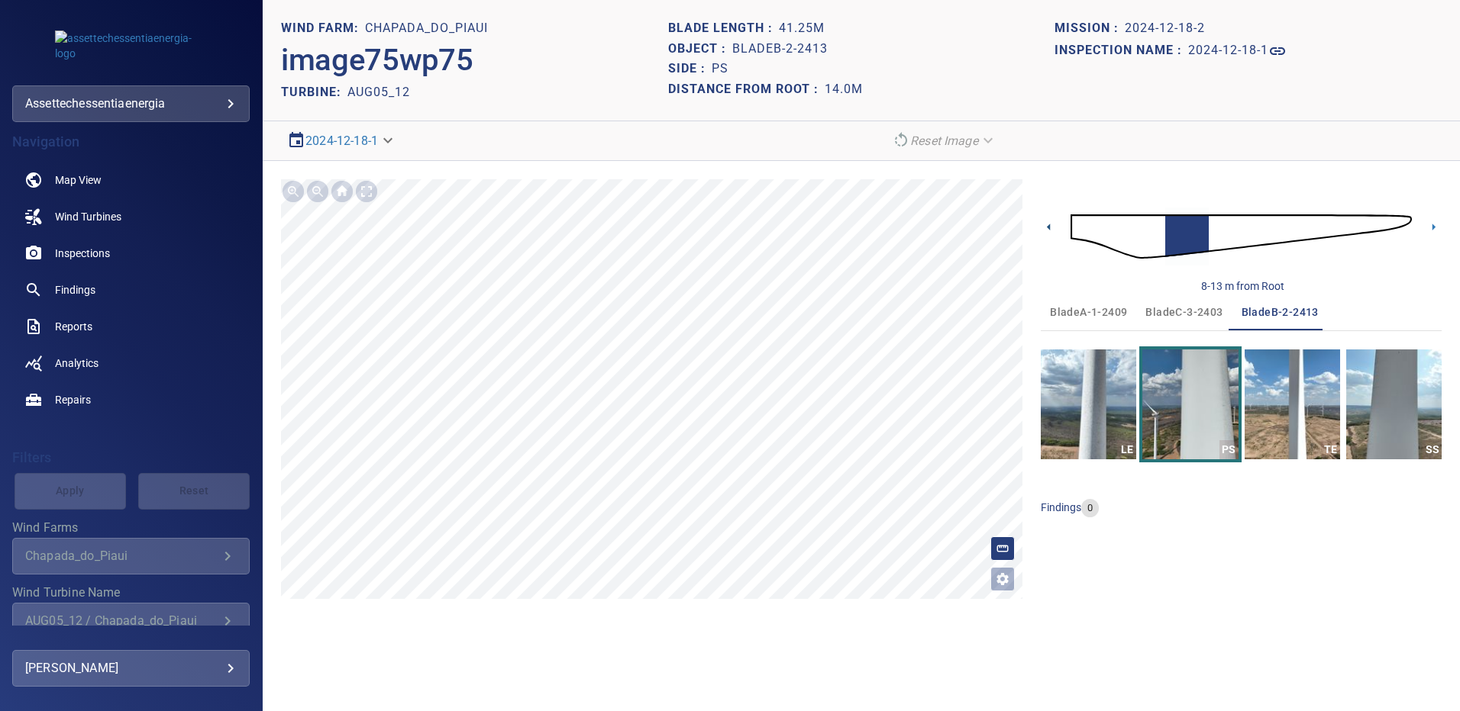
click at [1050, 230] on icon at bounding box center [1048, 227] width 3 height 7
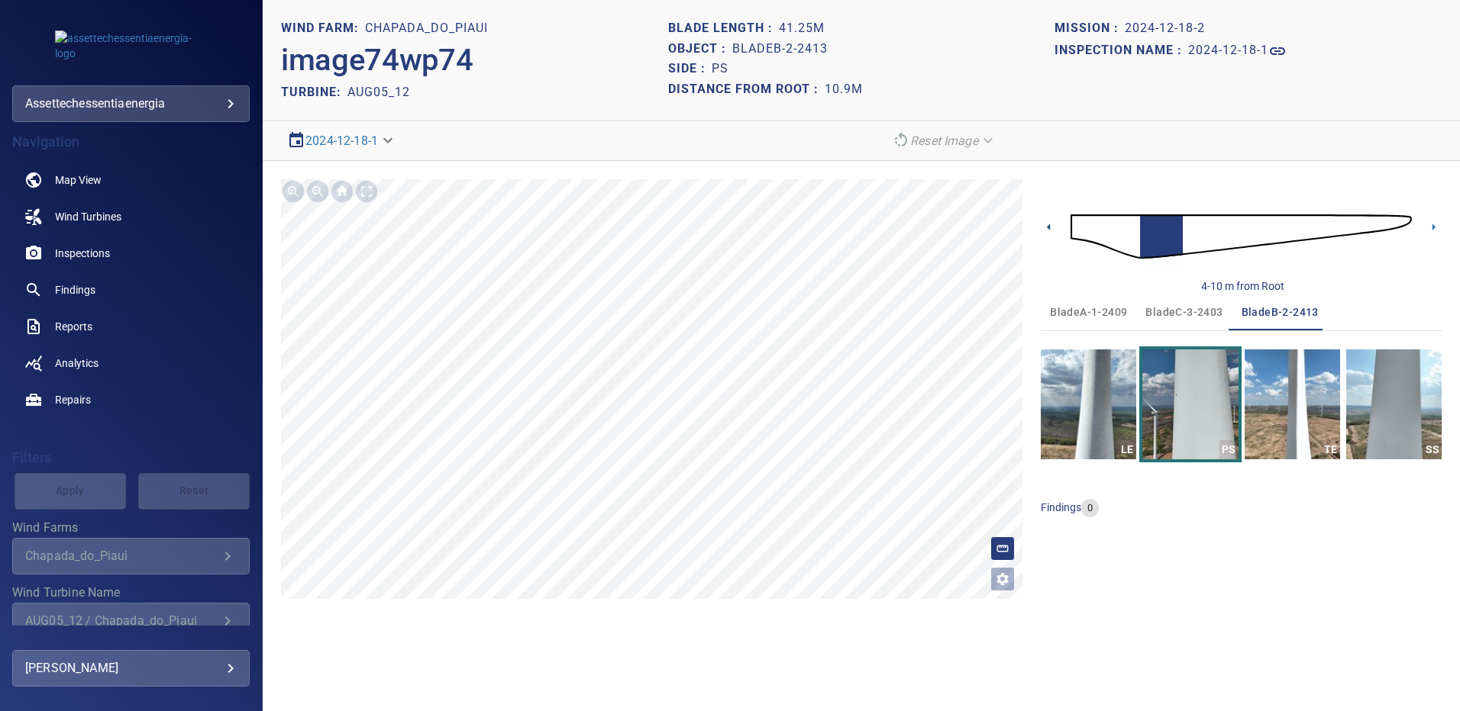
click at [1050, 230] on icon at bounding box center [1048, 227] width 3 height 7
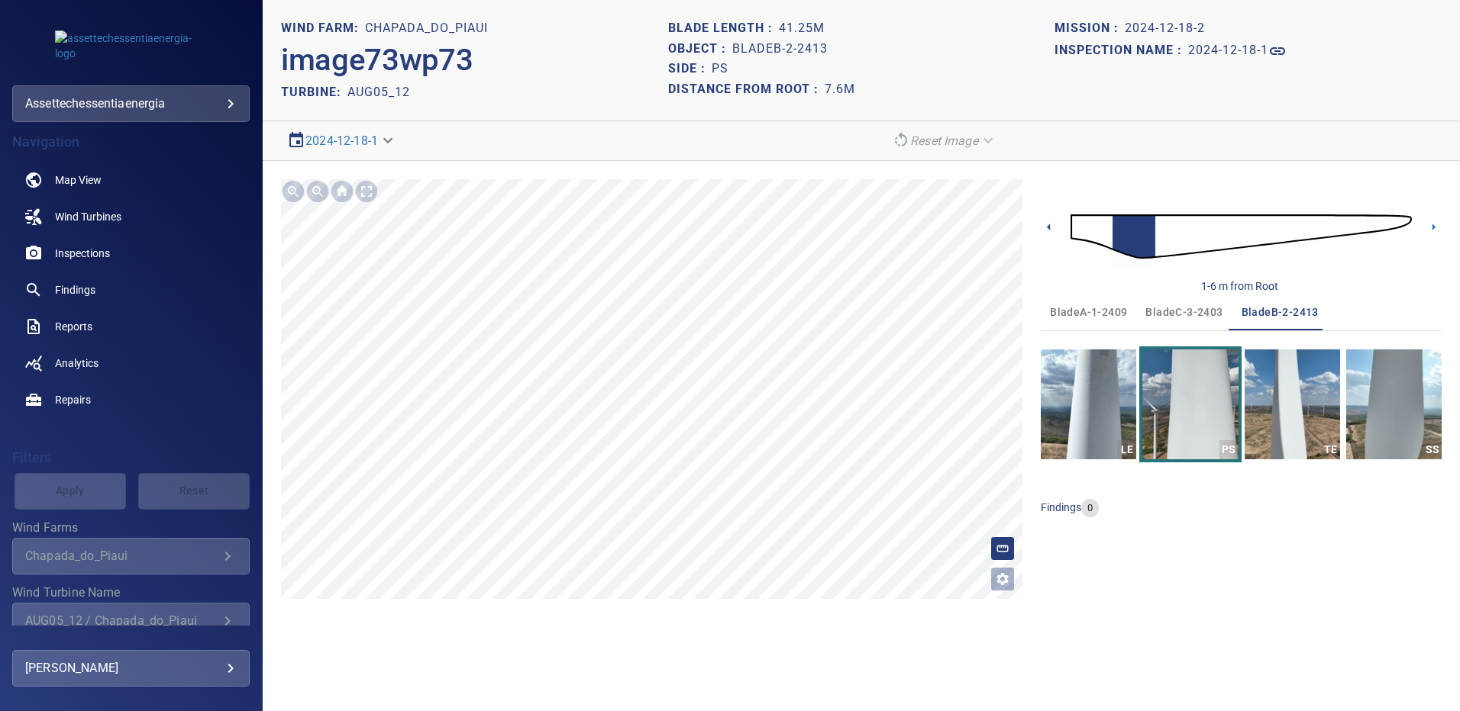
click at [1050, 230] on icon at bounding box center [1048, 227] width 3 height 7
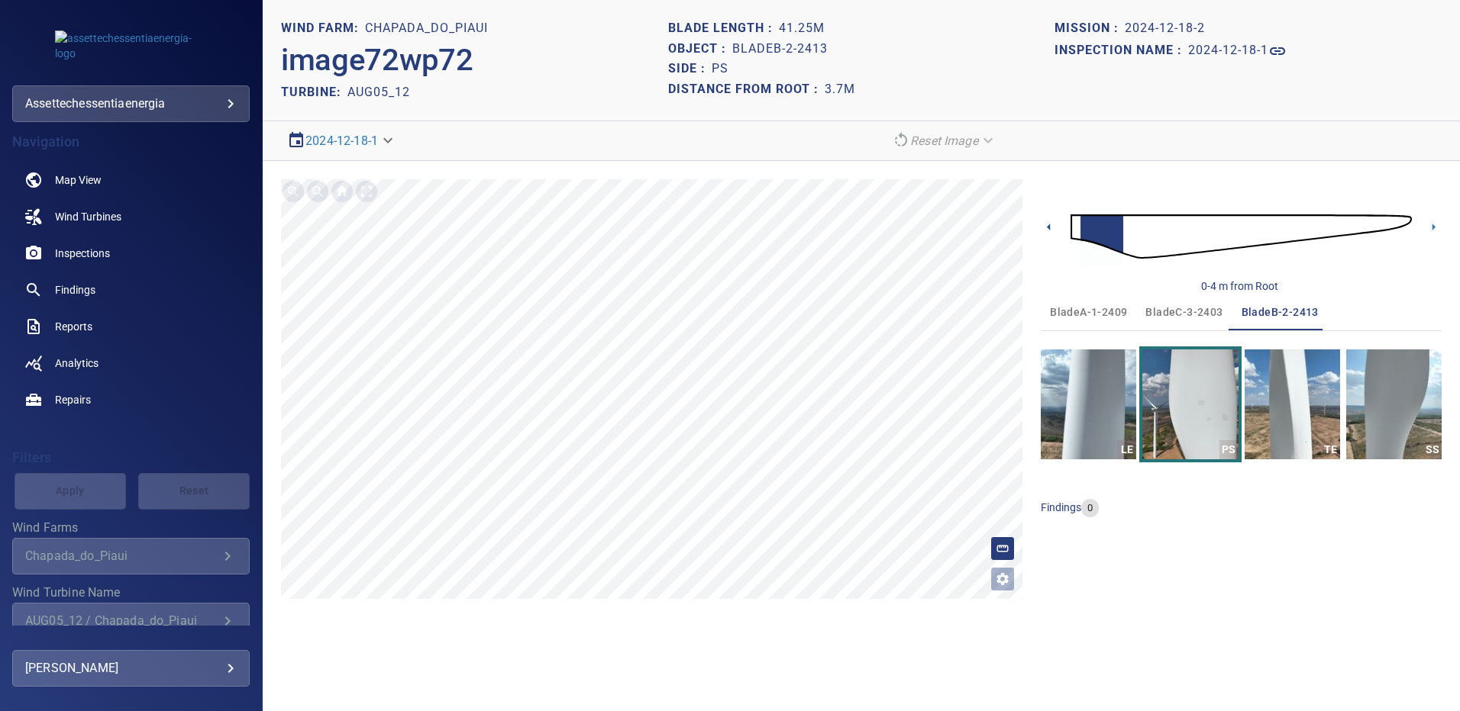
click at [1050, 230] on icon at bounding box center [1048, 227] width 3 height 7
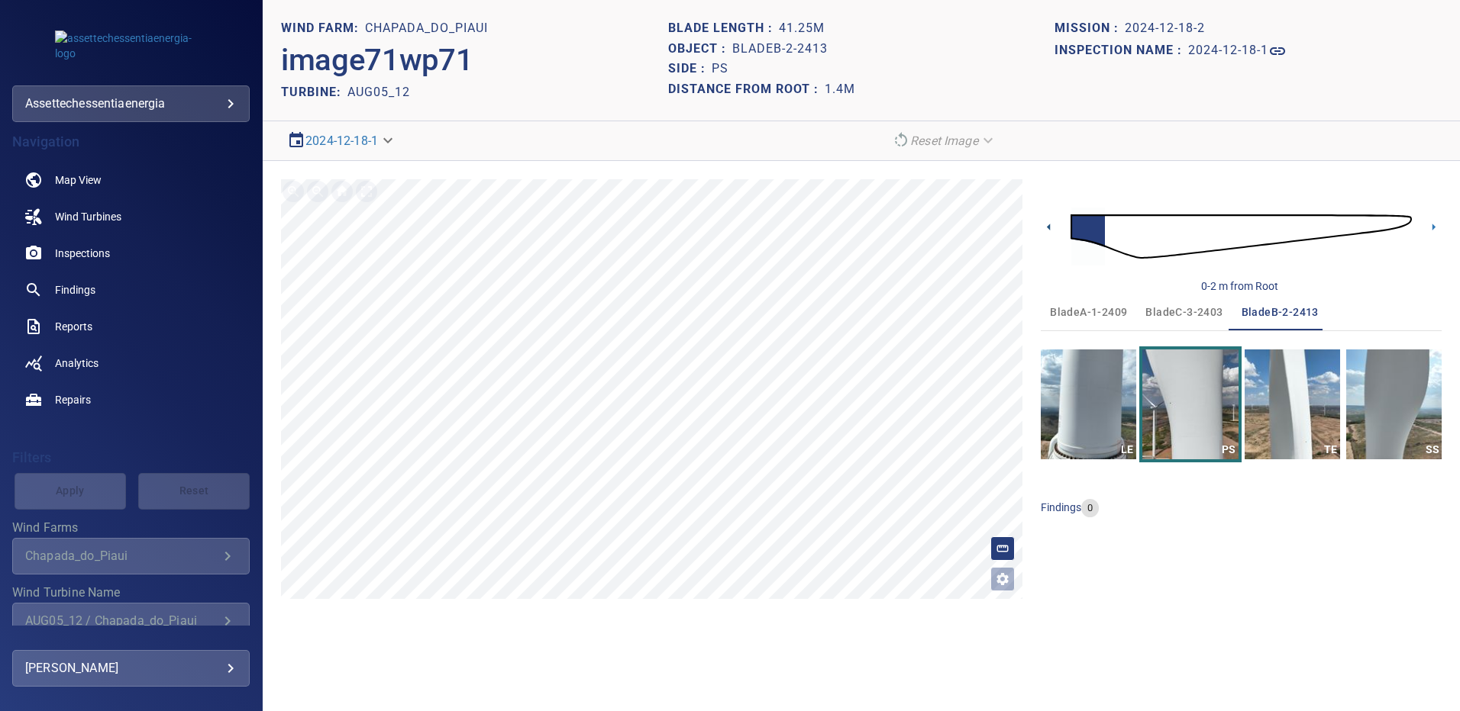
click at [1048, 230] on icon at bounding box center [1048, 227] width 16 height 16
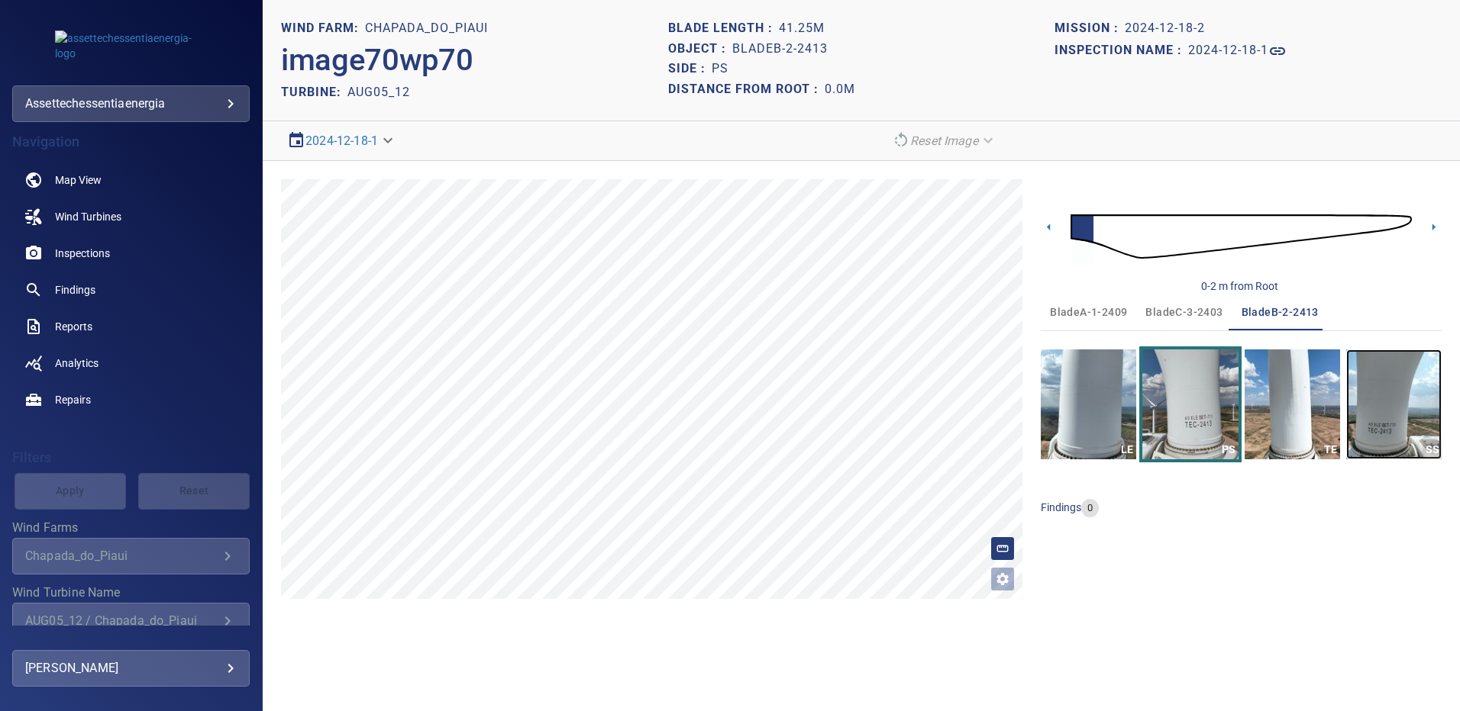
click at [1368, 391] on img "button" at bounding box center [1393, 405] width 95 height 110
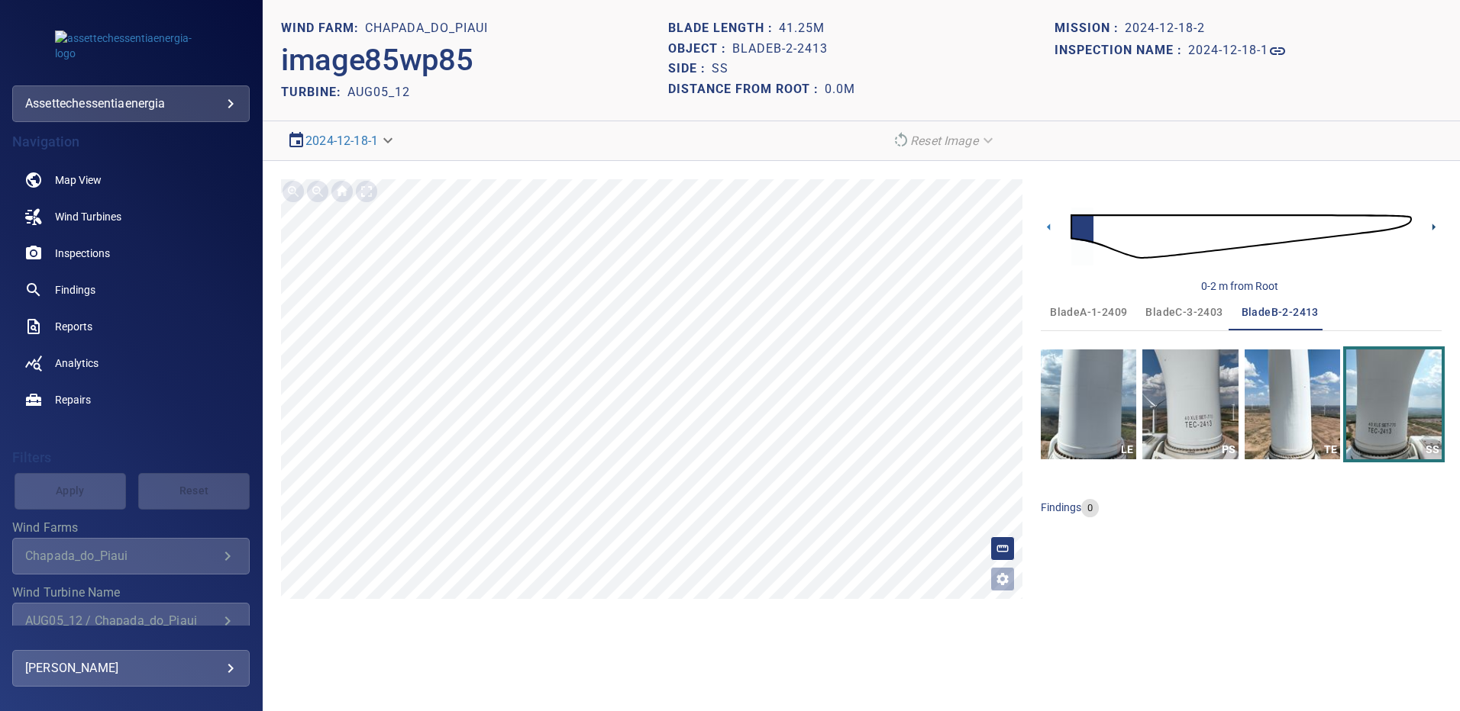
click at [1431, 224] on icon at bounding box center [1433, 227] width 16 height 16
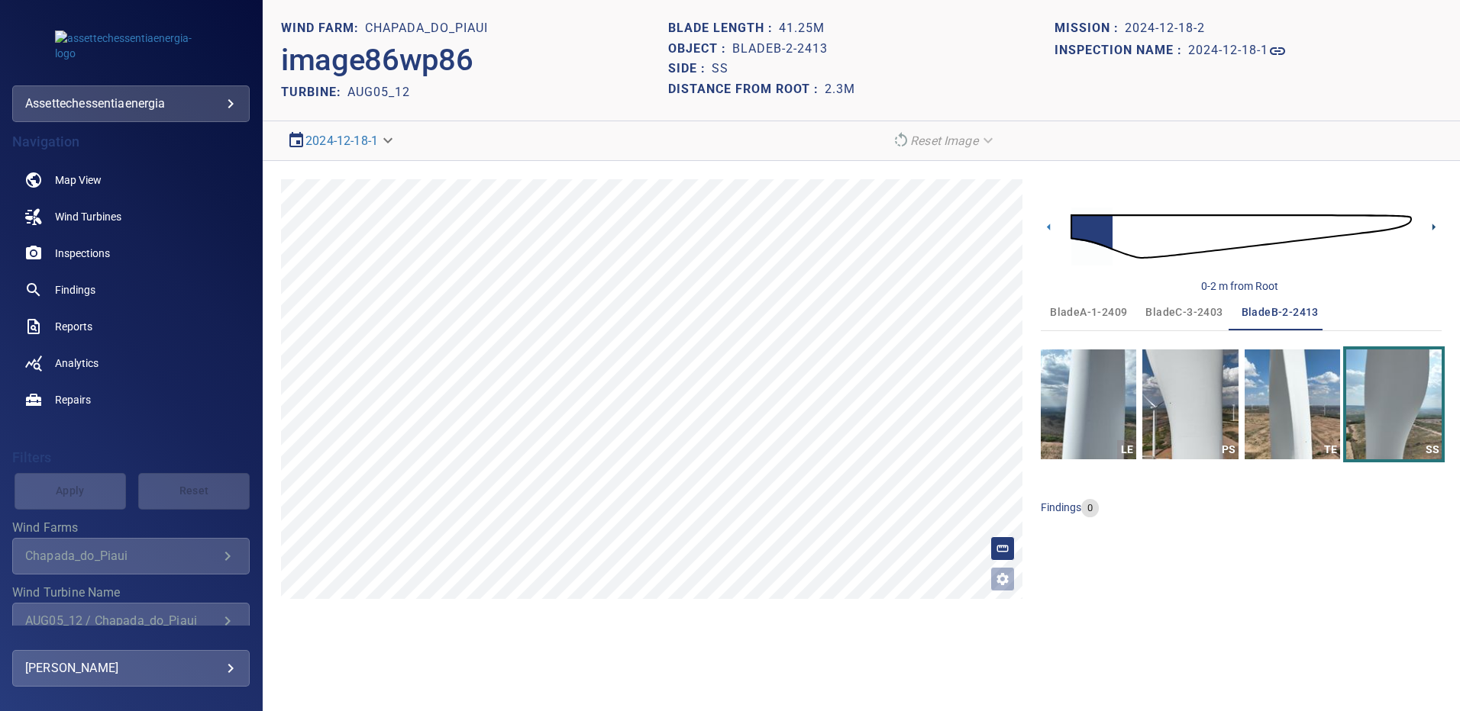
click at [1431, 225] on icon at bounding box center [1433, 227] width 16 height 16
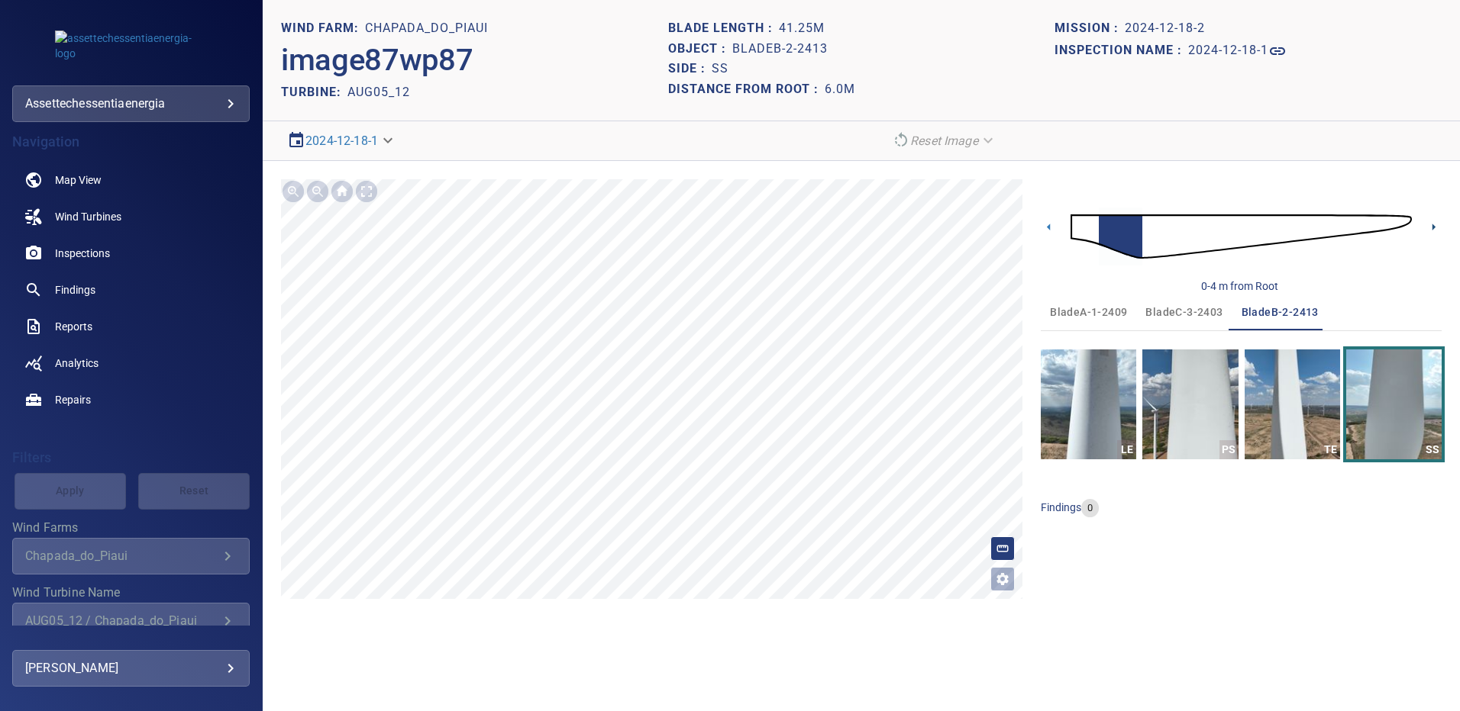
click at [1431, 225] on icon at bounding box center [1433, 227] width 16 height 16
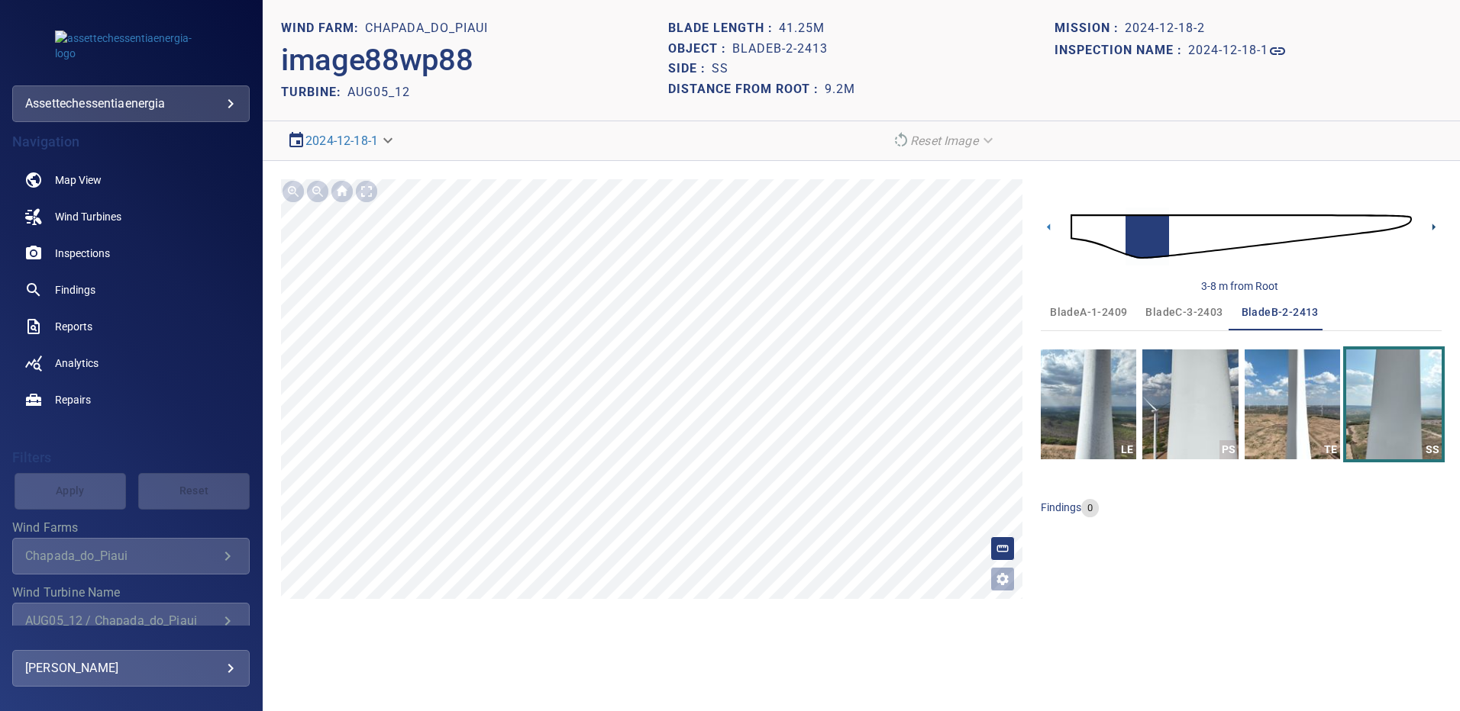
click at [1431, 225] on icon at bounding box center [1433, 227] width 16 height 16
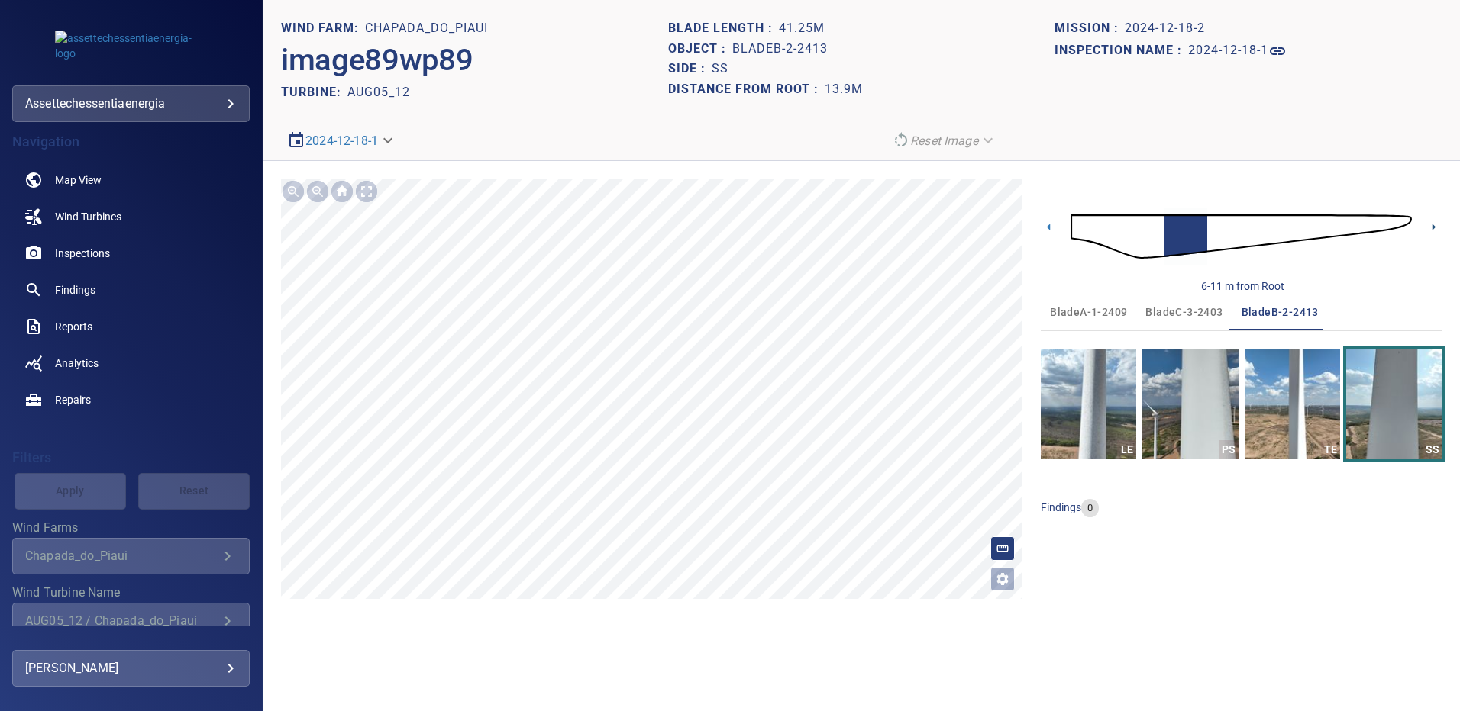
click at [1431, 225] on icon at bounding box center [1433, 227] width 16 height 16
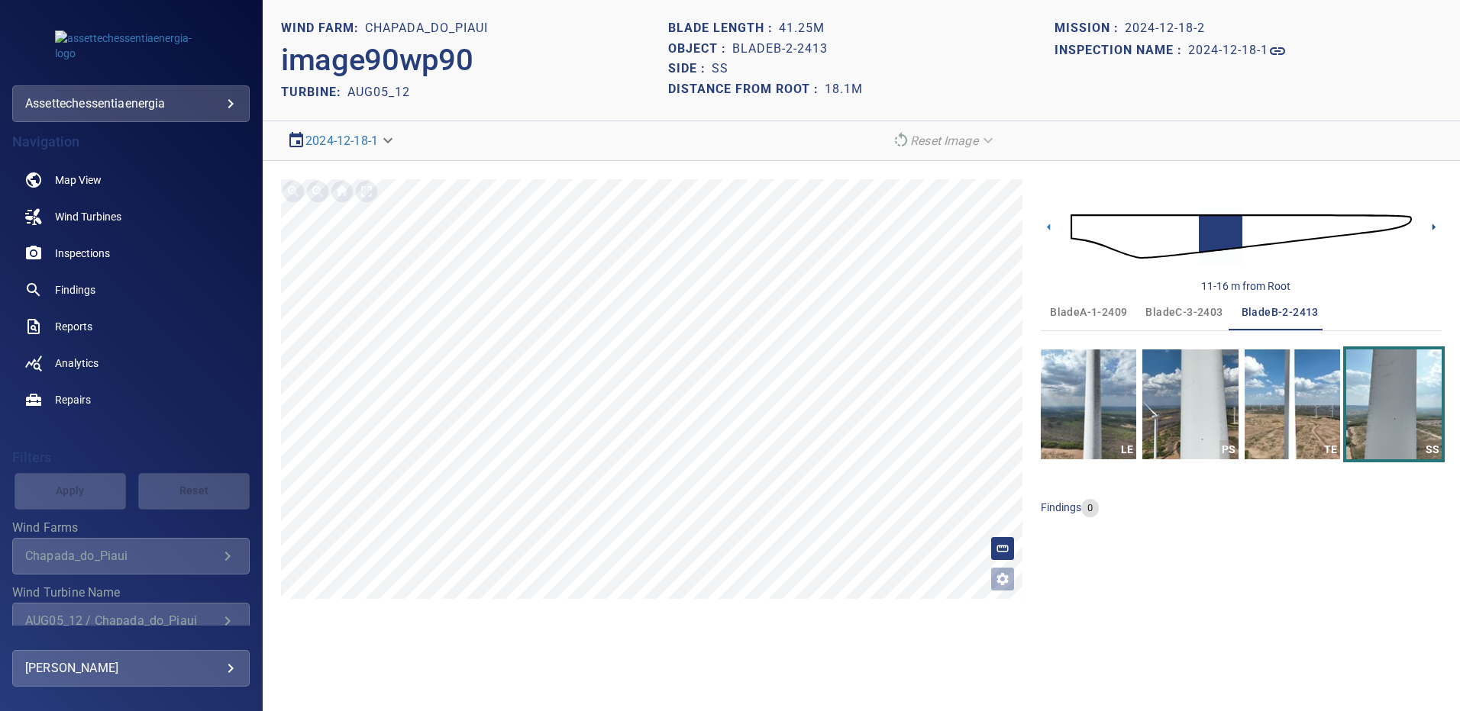
click at [1431, 225] on icon at bounding box center [1433, 227] width 16 height 16
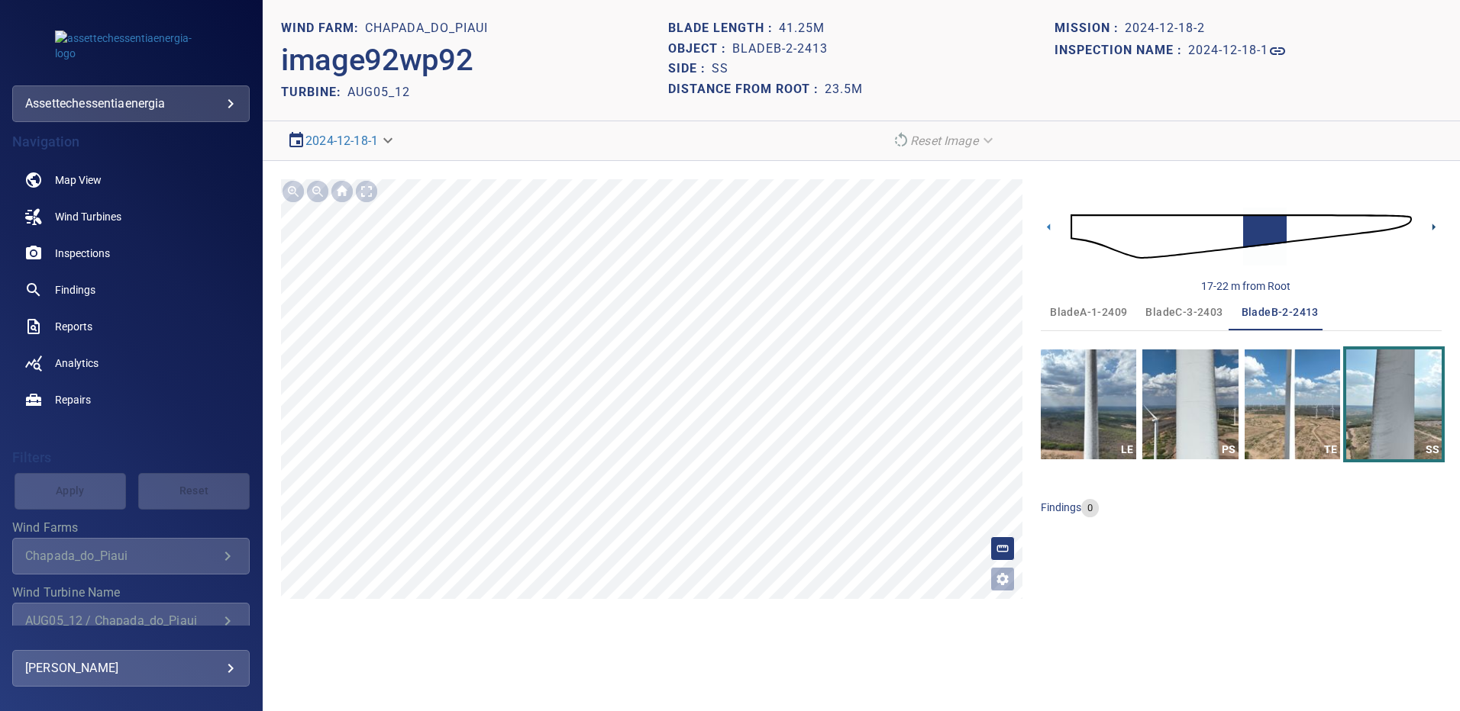
click at [1431, 225] on icon at bounding box center [1433, 227] width 16 height 16
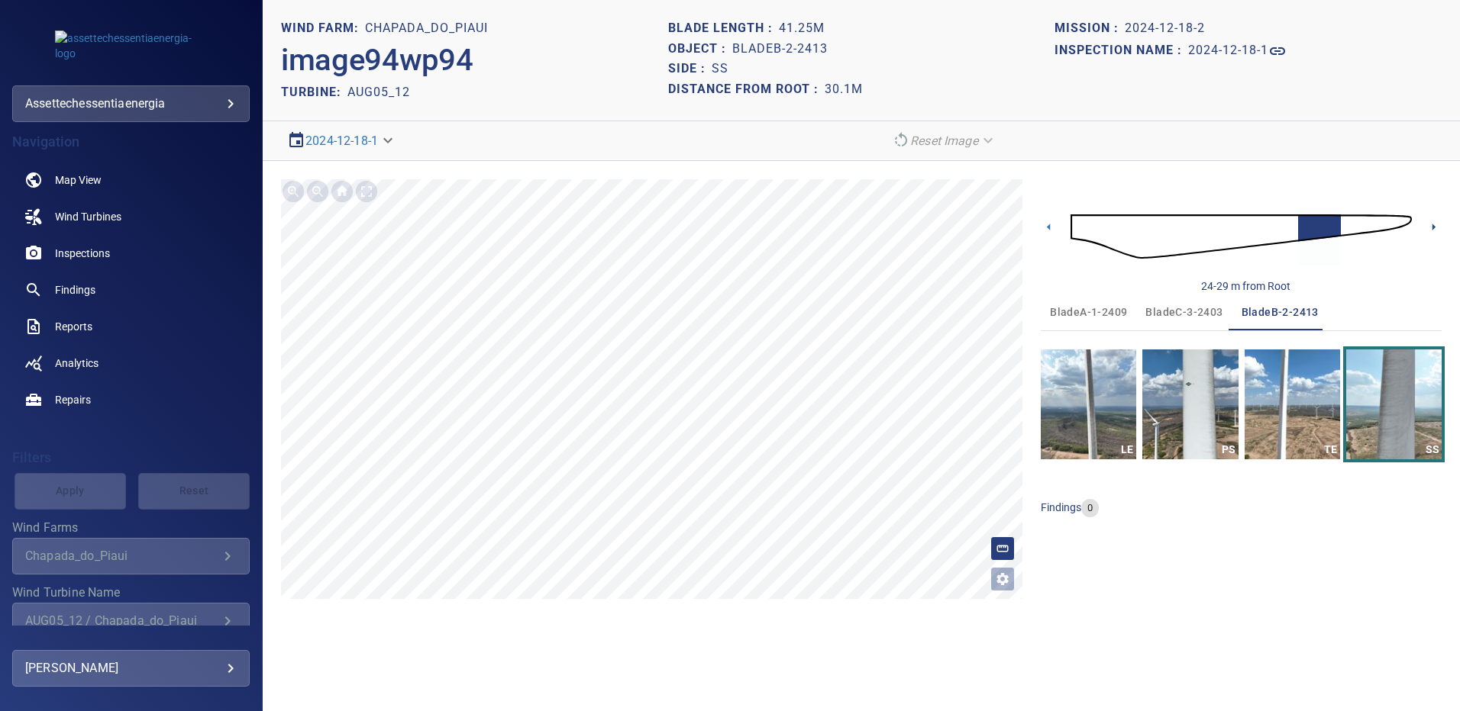
click at [1431, 225] on icon at bounding box center [1433, 227] width 16 height 16
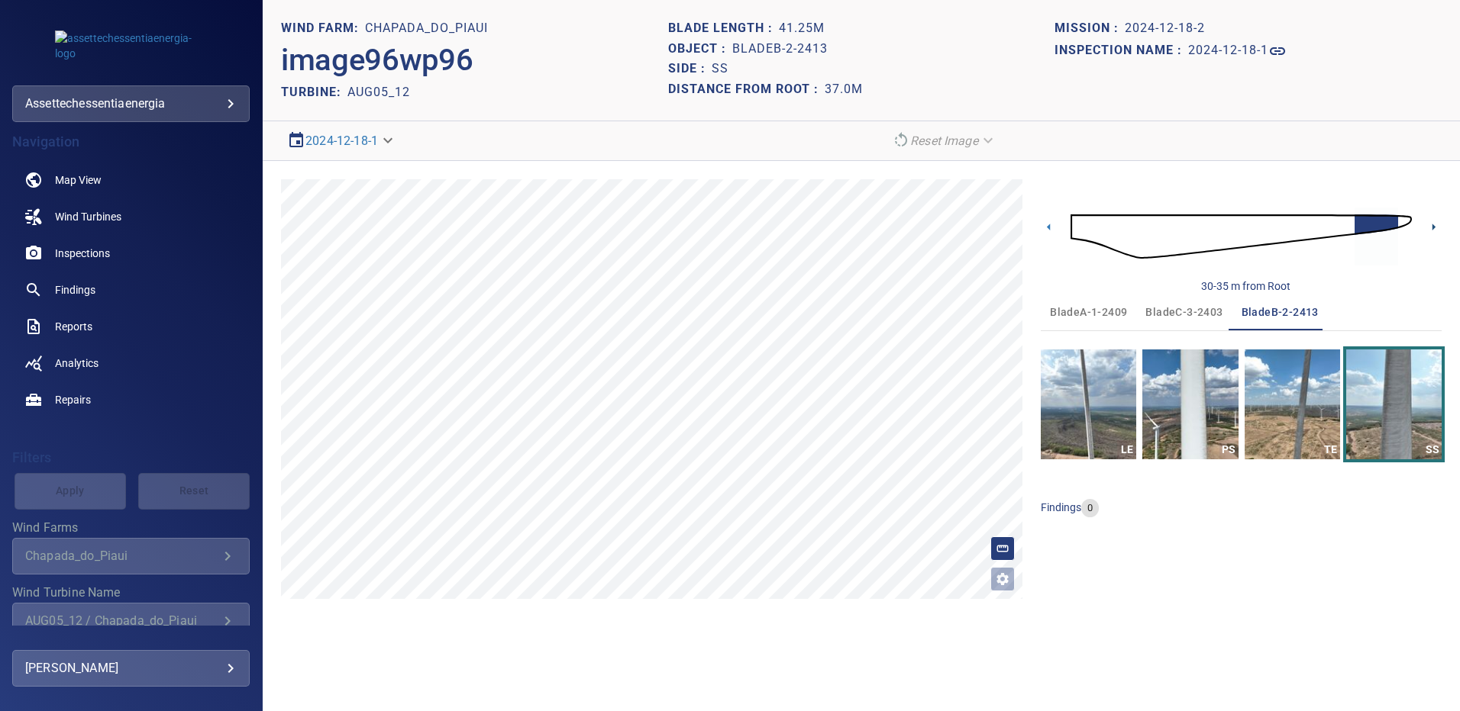
click at [1431, 225] on icon at bounding box center [1433, 227] width 16 height 16
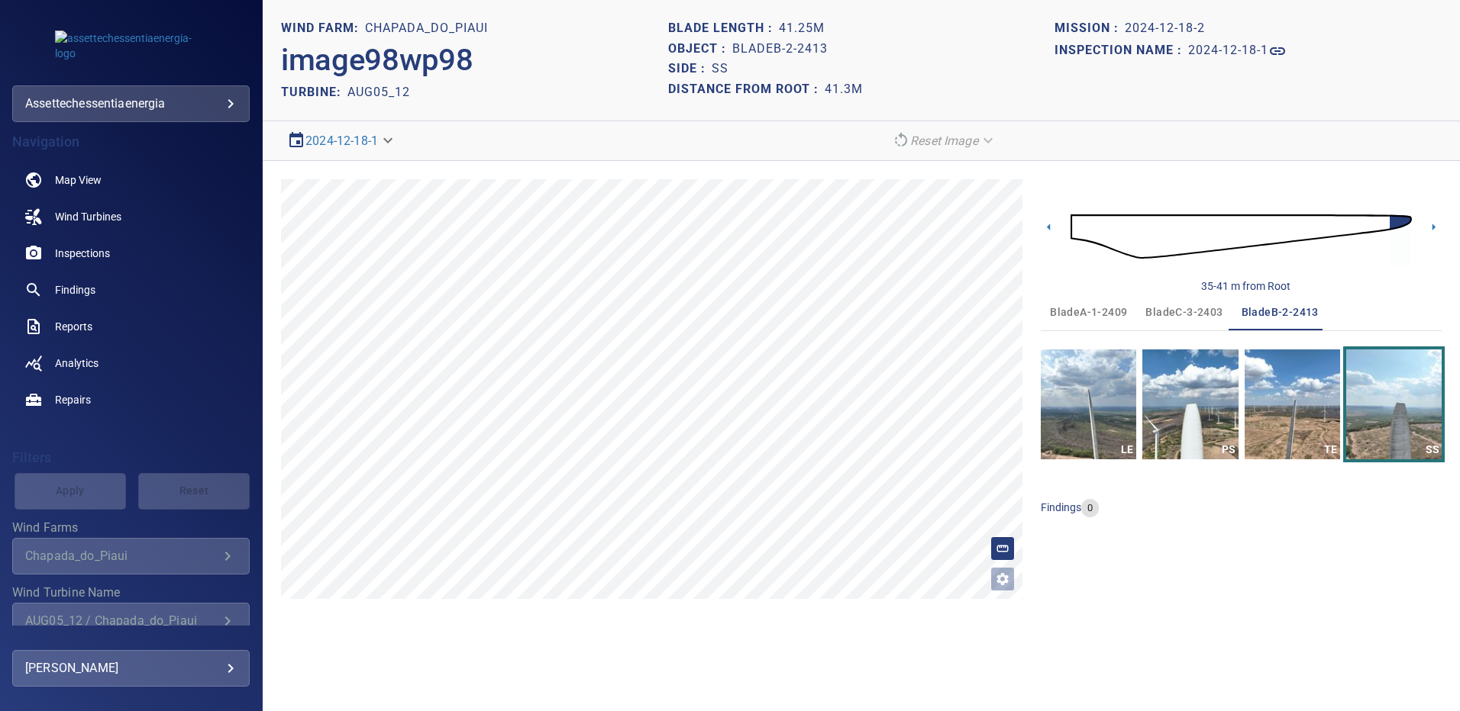
click at [1198, 308] on span "bladeC-3-2403" at bounding box center [1183, 312] width 77 height 19
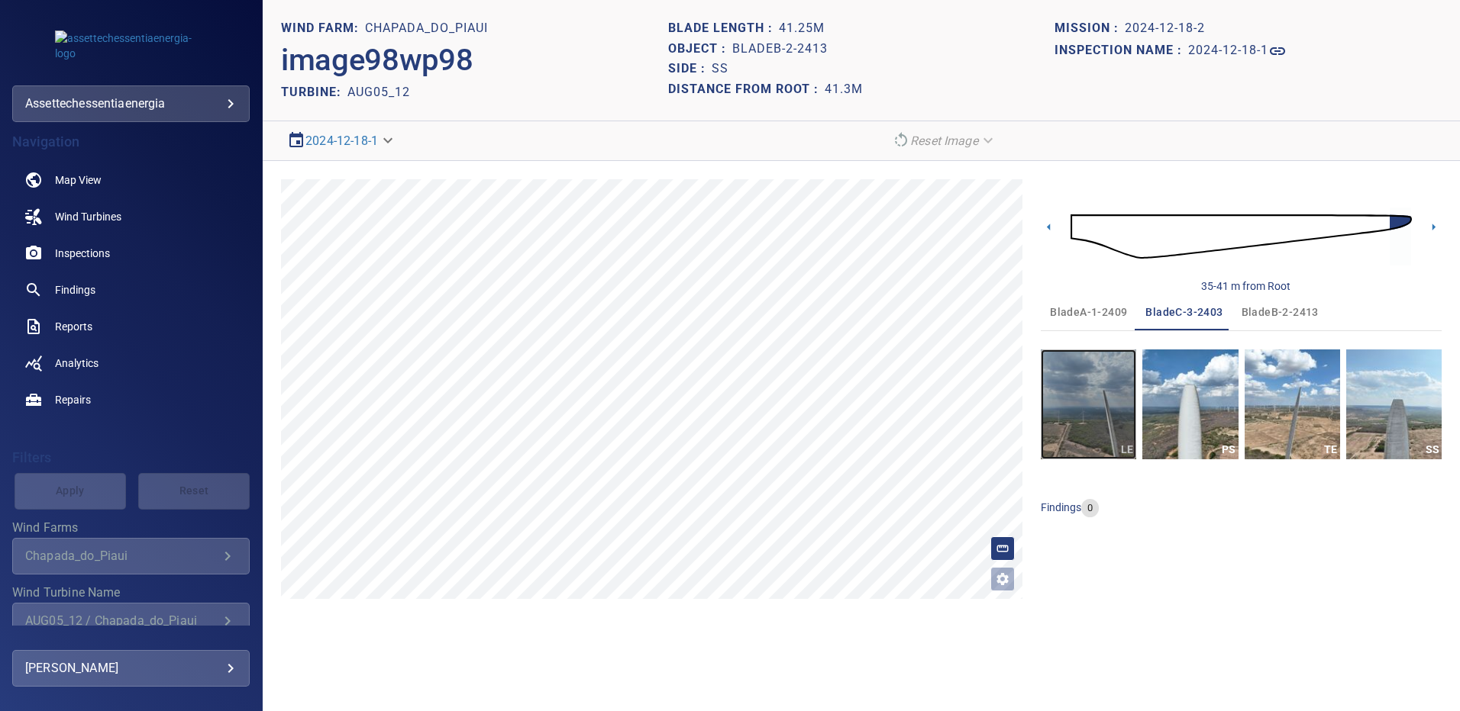
click at [1102, 403] on img "button" at bounding box center [1087, 405] width 95 height 110
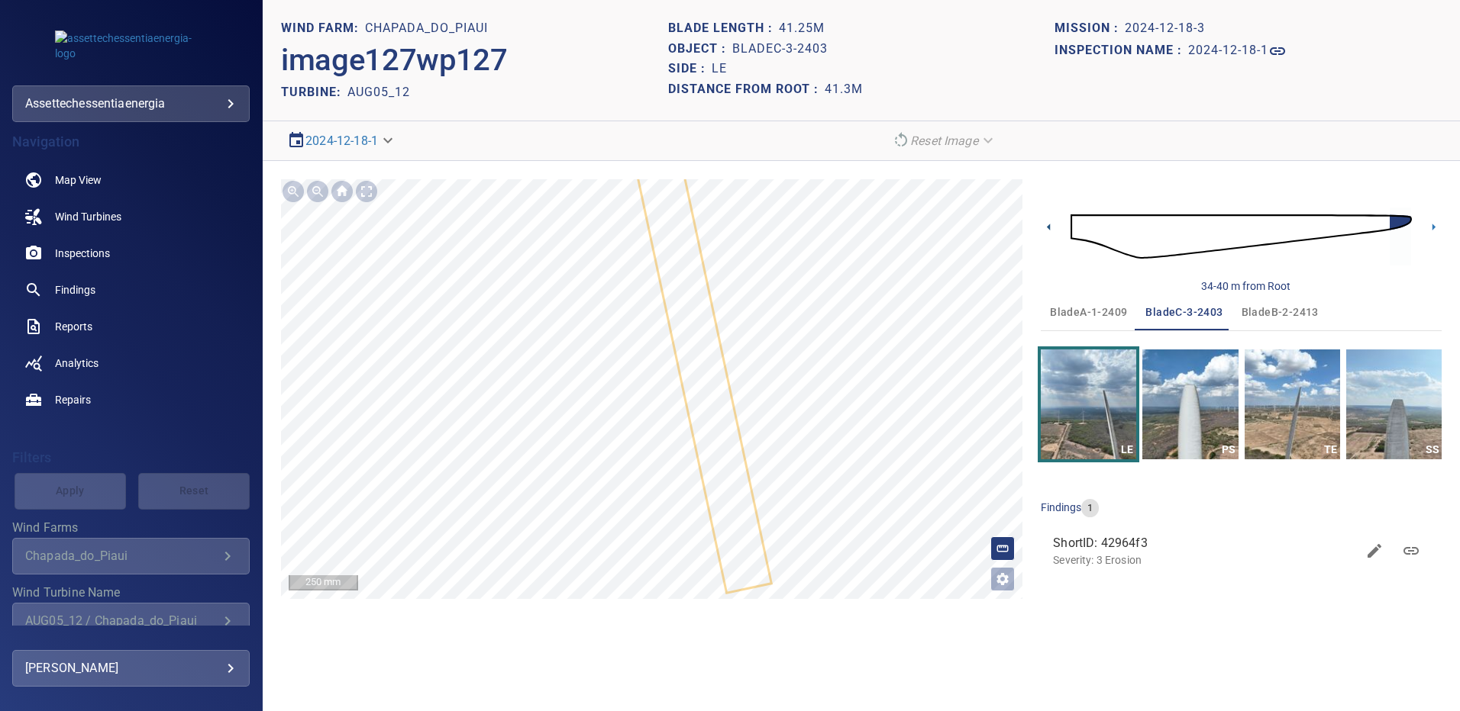
click at [1052, 227] on icon at bounding box center [1048, 227] width 16 height 16
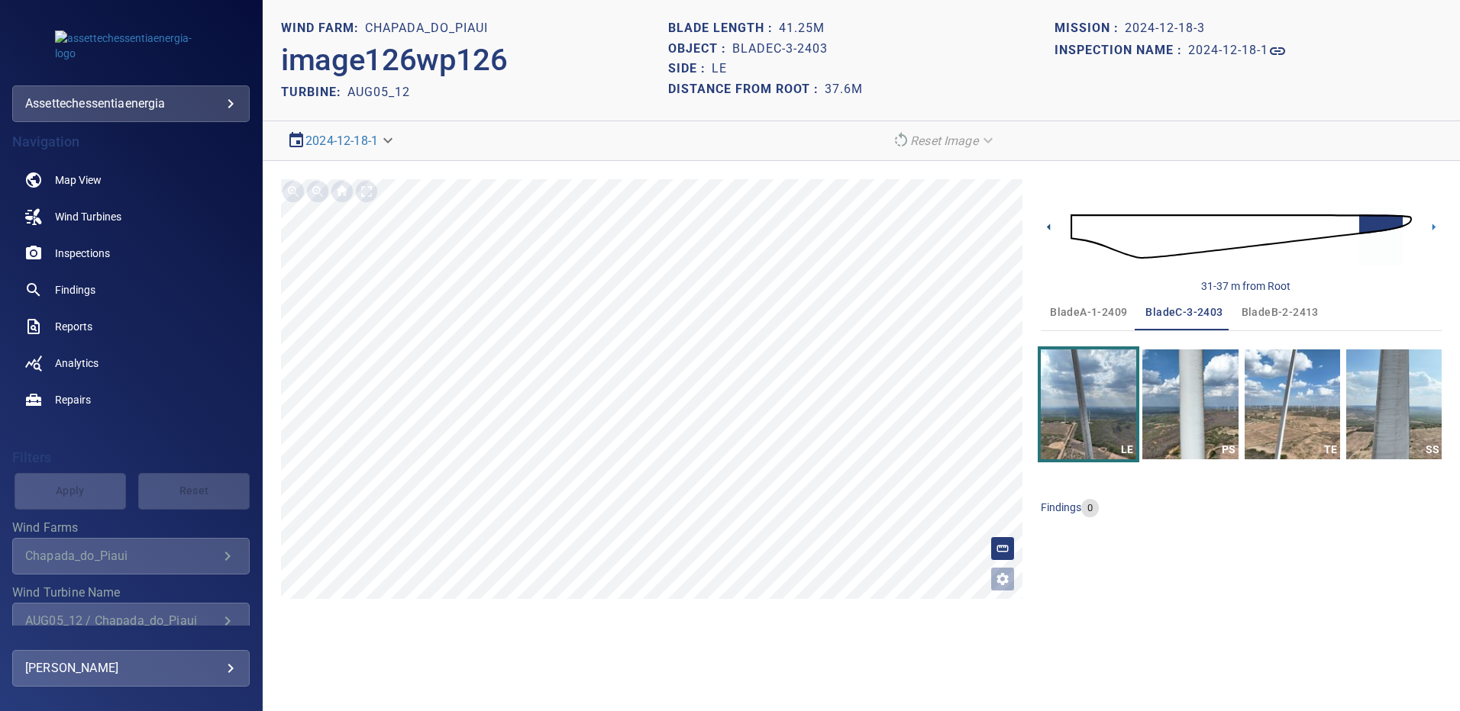
click at [1052, 227] on icon at bounding box center [1048, 227] width 16 height 16
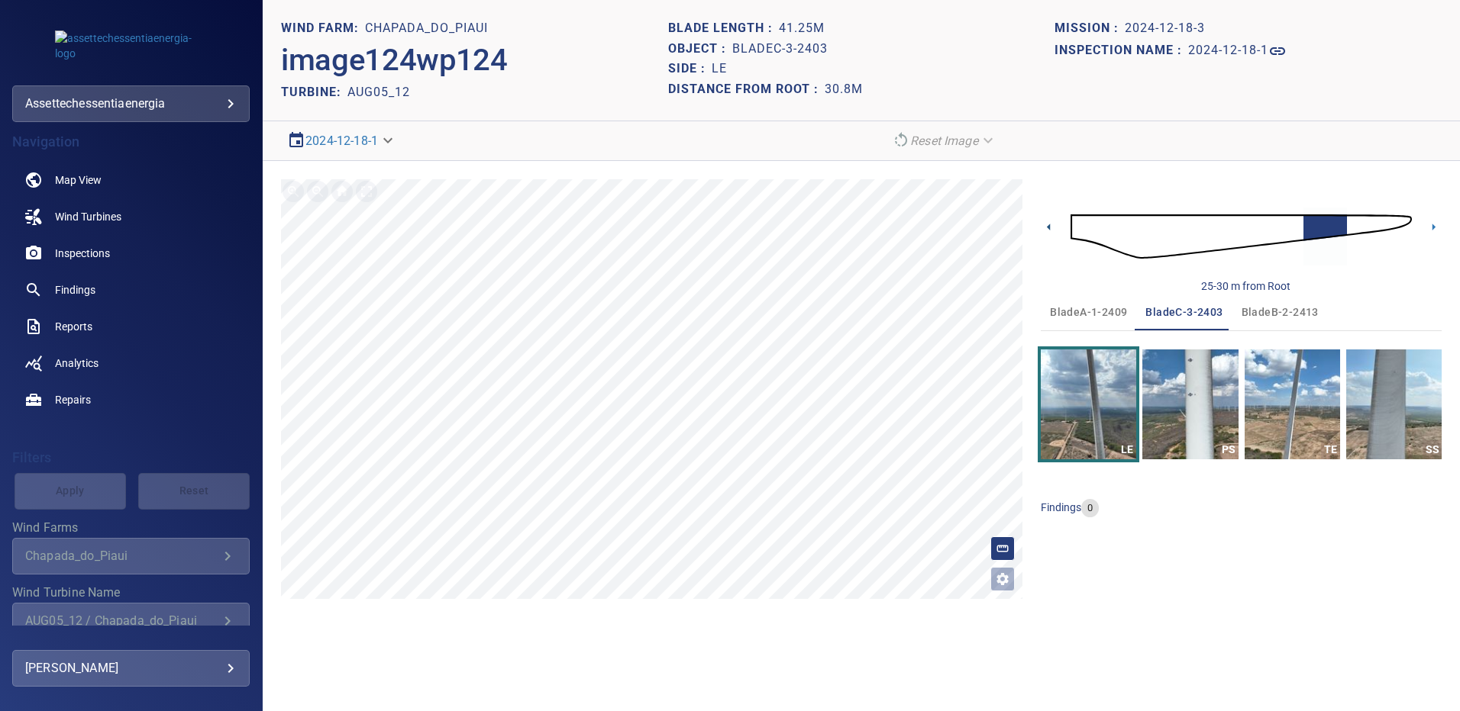
click at [1052, 227] on icon at bounding box center [1048, 227] width 16 height 16
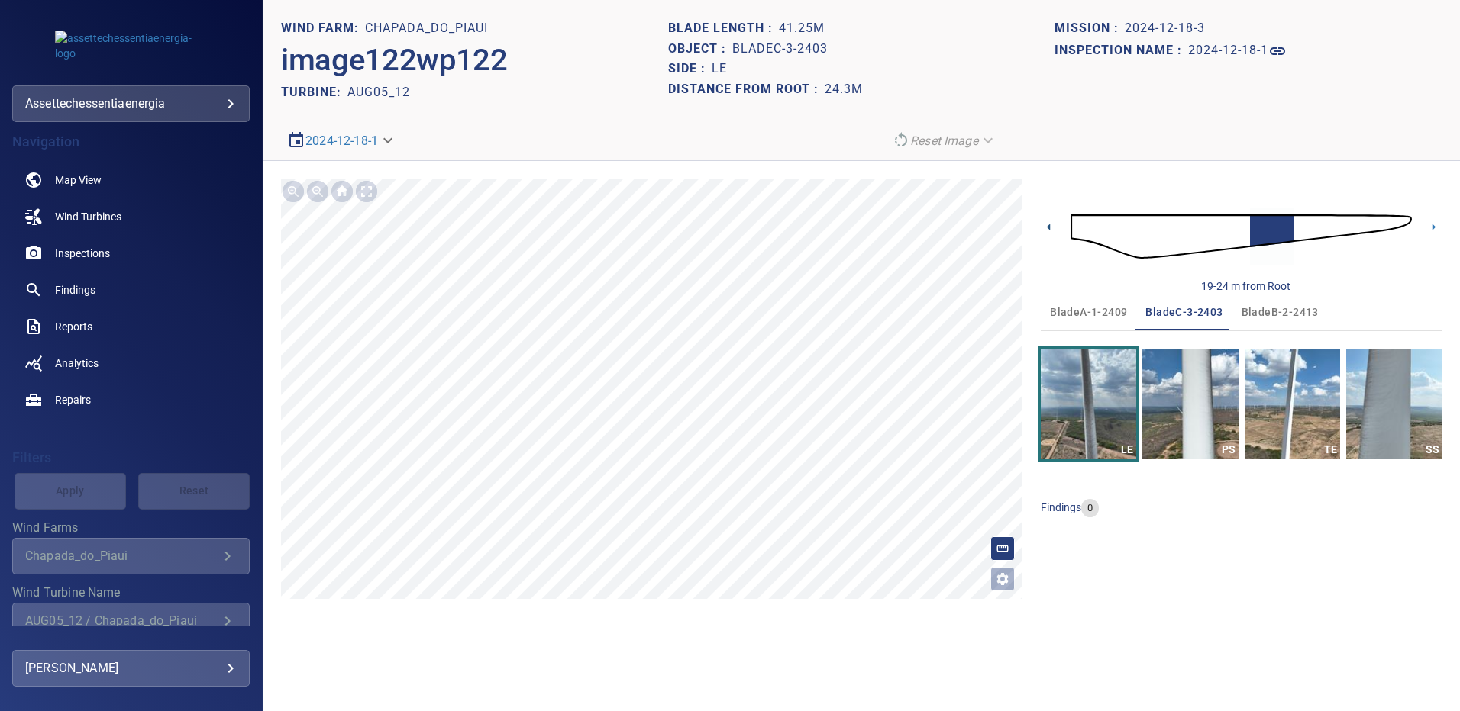
click at [1052, 227] on icon at bounding box center [1048, 227] width 16 height 16
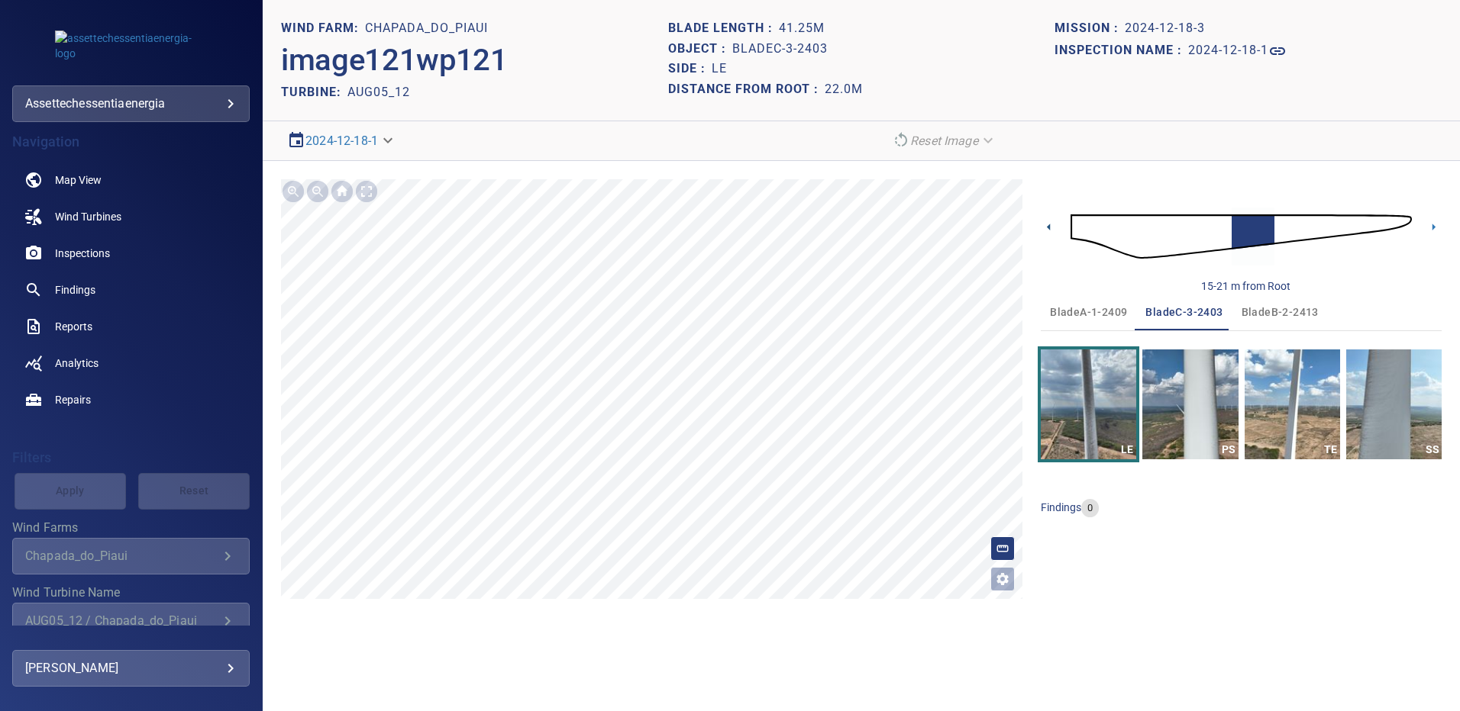
click at [1052, 227] on icon at bounding box center [1048, 227] width 16 height 16
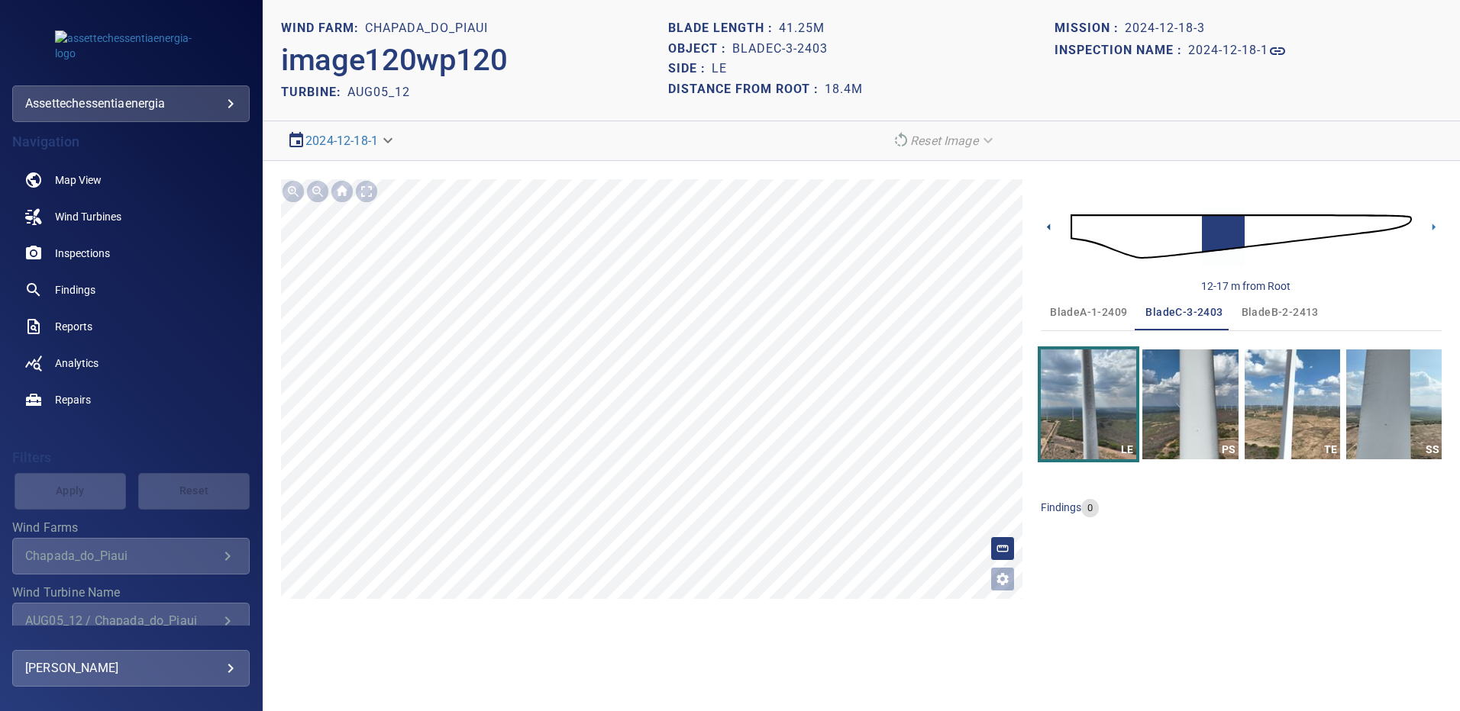
click at [1052, 227] on icon at bounding box center [1048, 227] width 16 height 16
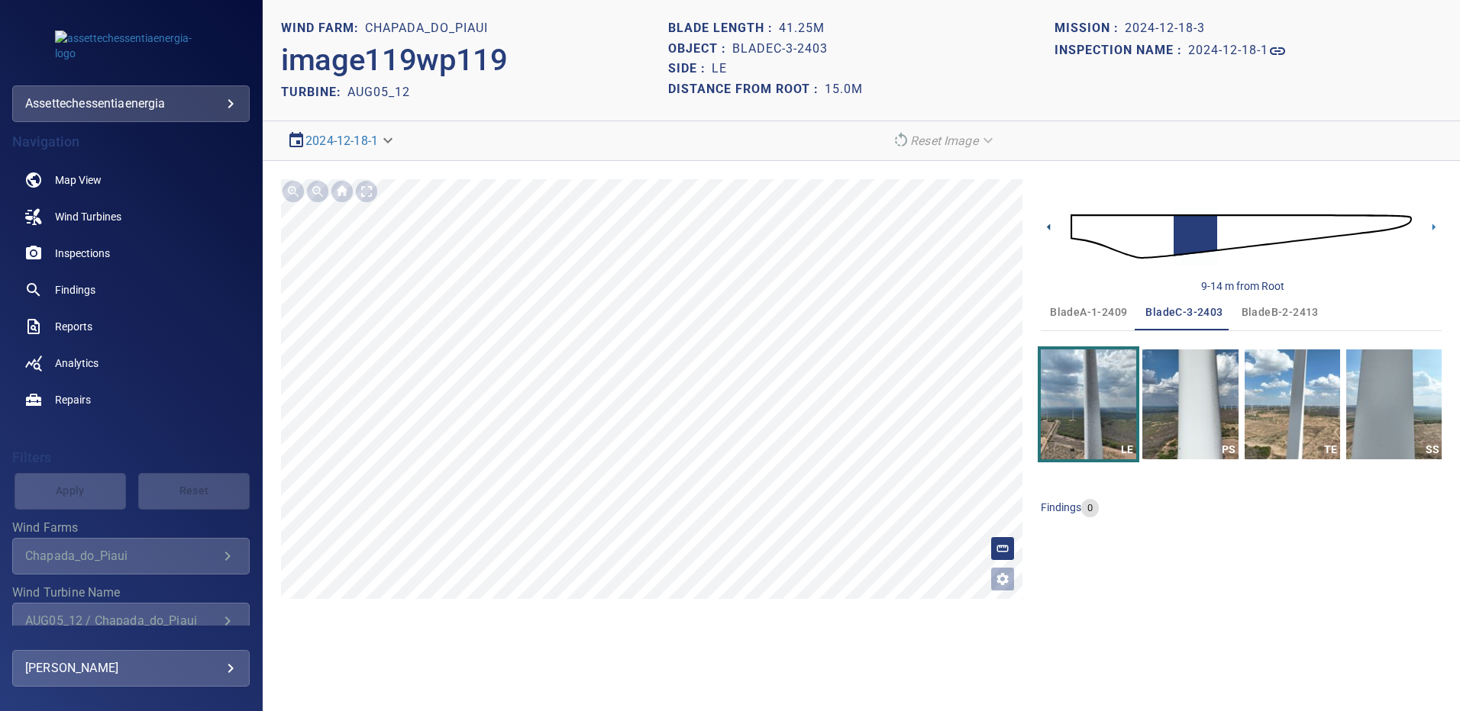
click at [1052, 227] on icon at bounding box center [1048, 227] width 16 height 16
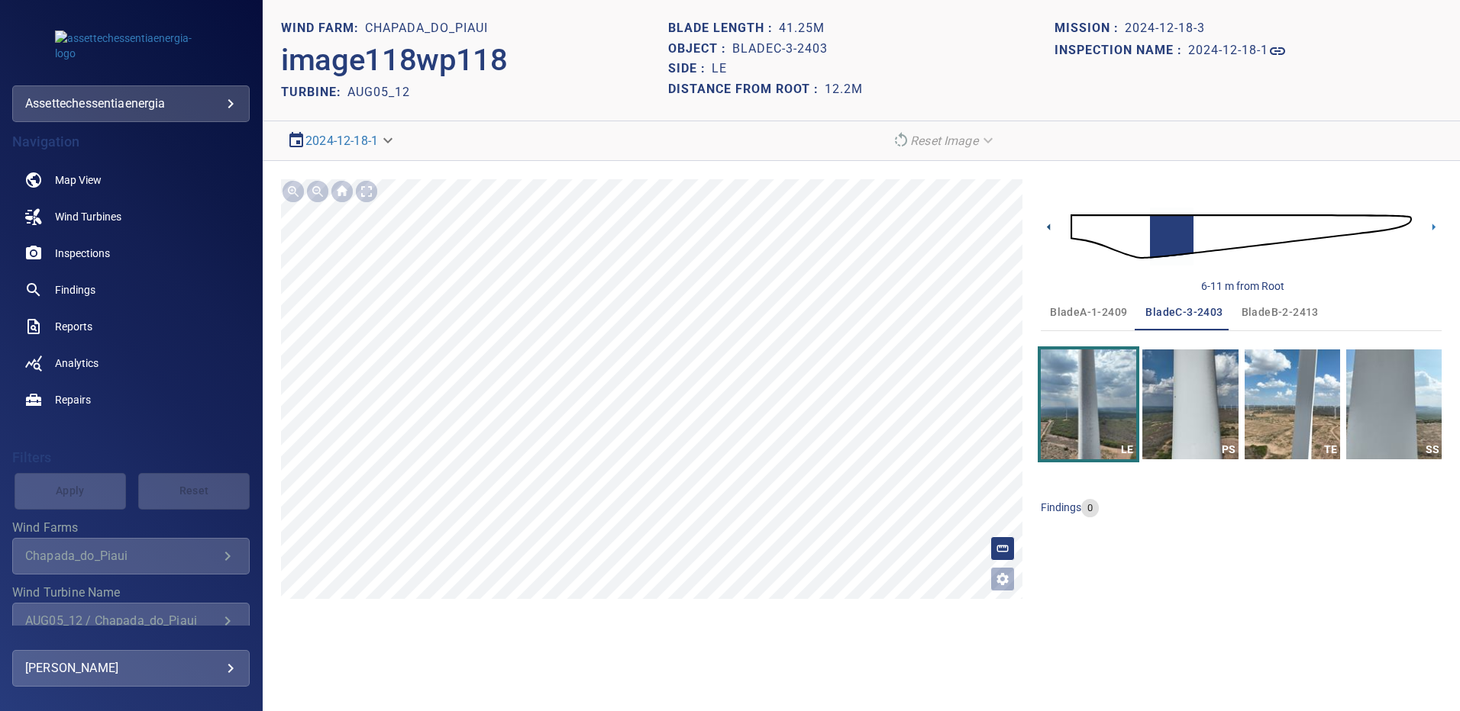
click at [1052, 227] on icon at bounding box center [1048, 227] width 16 height 16
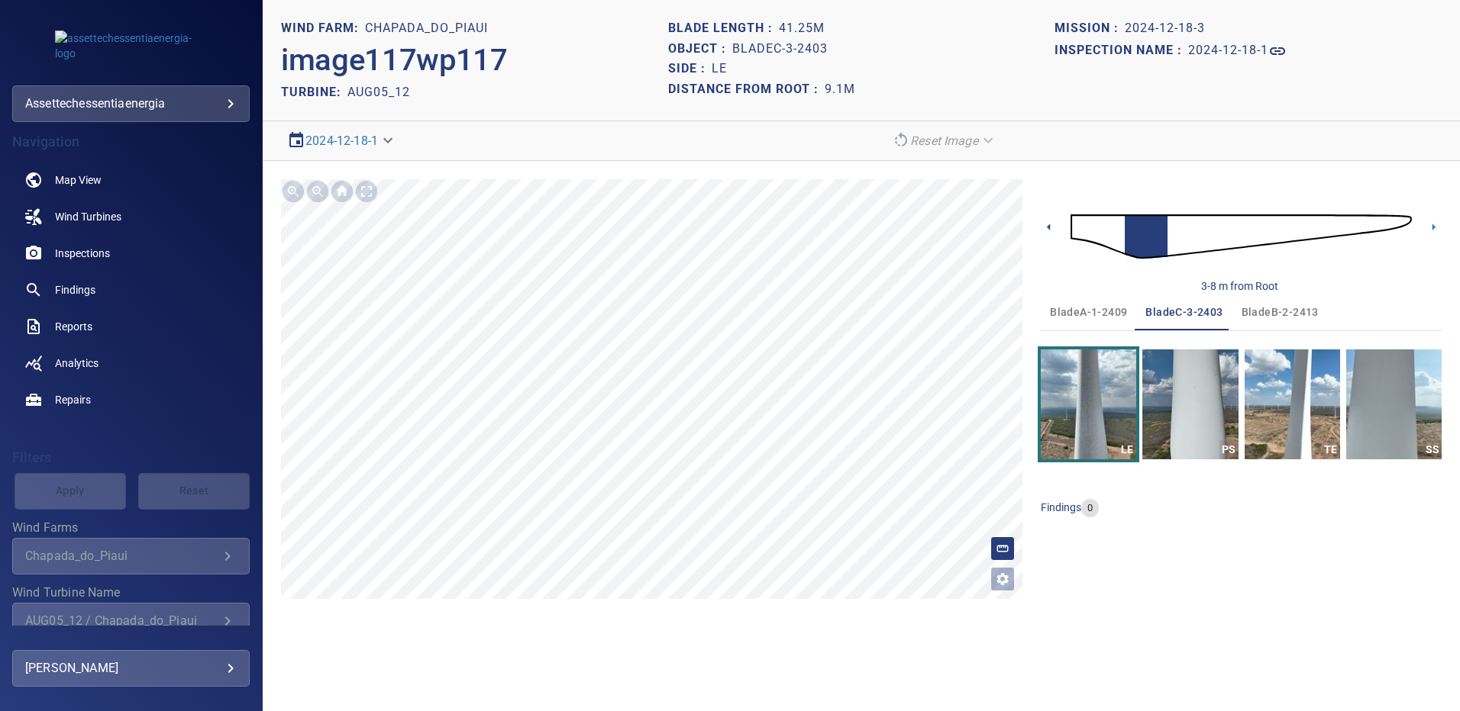
click at [1052, 227] on icon at bounding box center [1048, 227] width 16 height 16
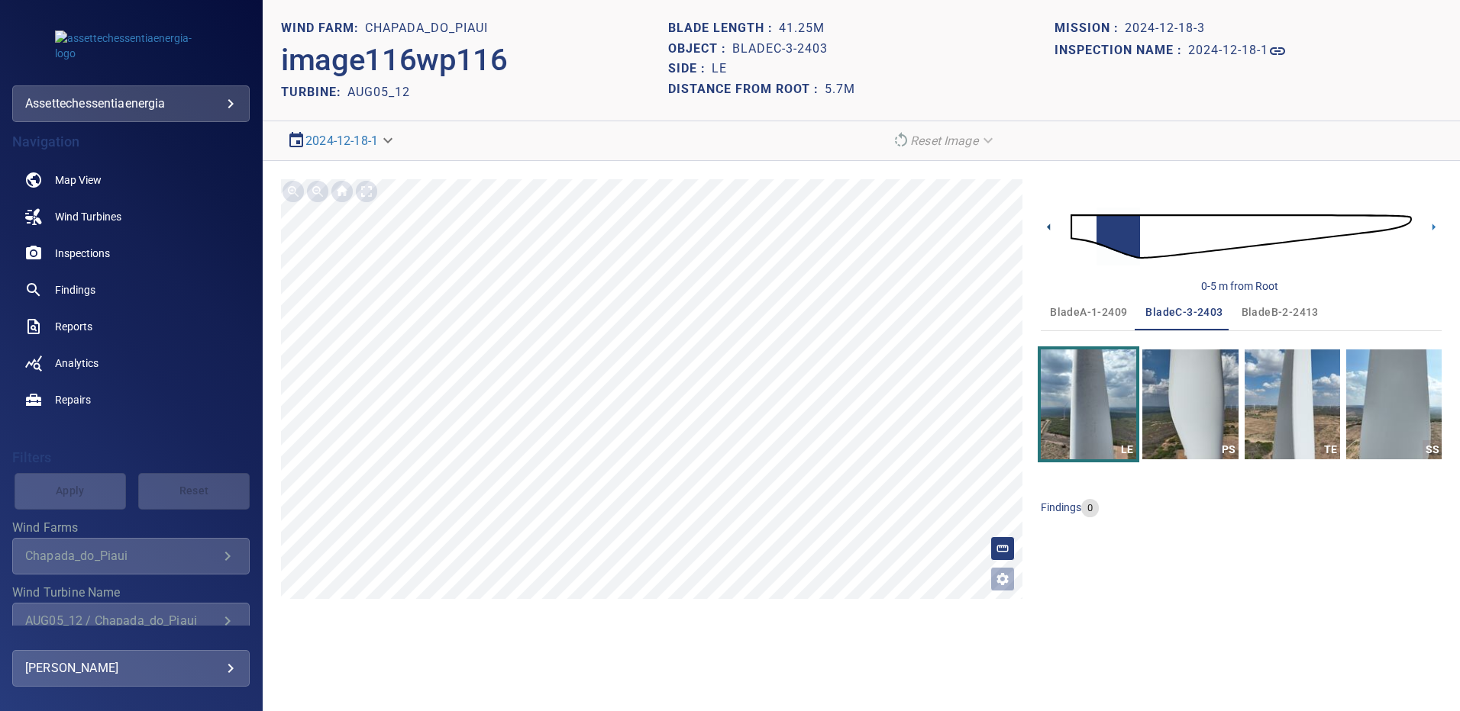
click at [1052, 227] on icon at bounding box center [1048, 227] width 16 height 16
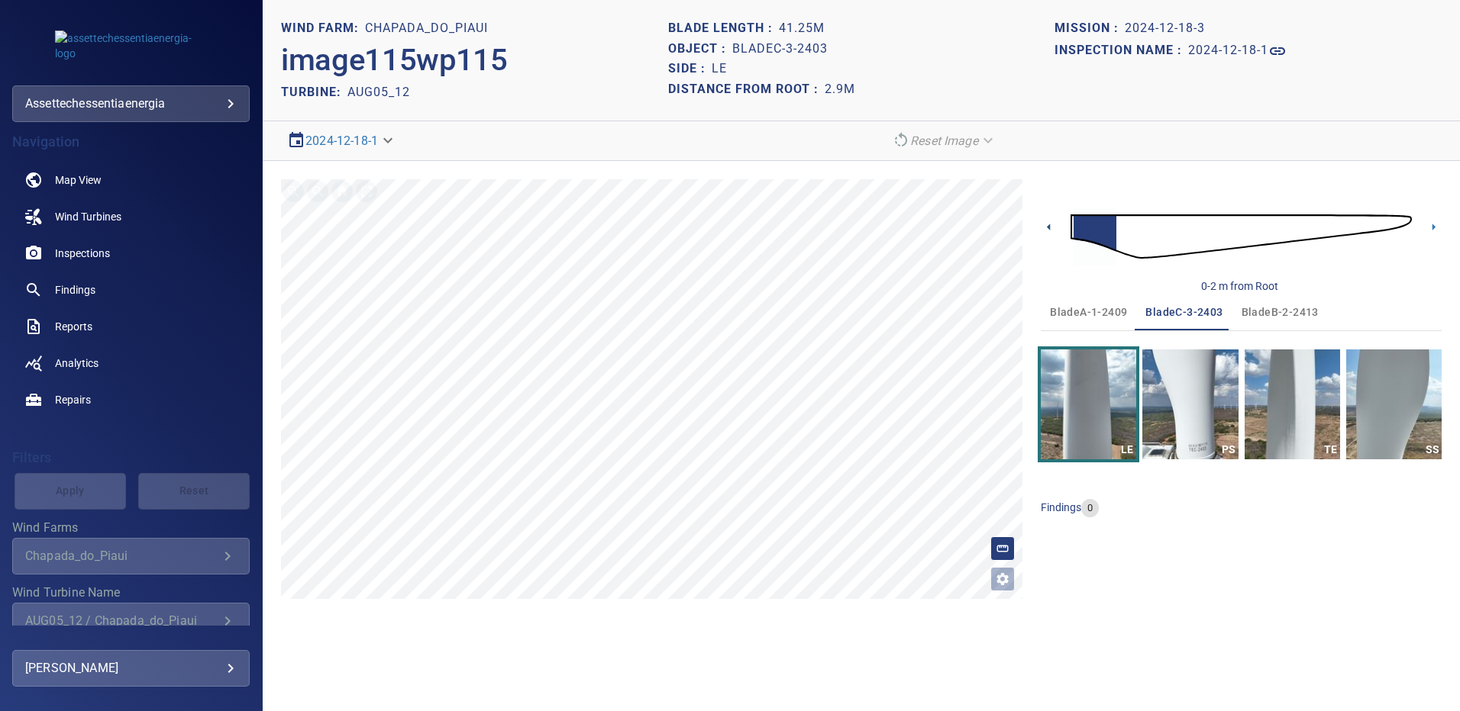
click at [1052, 227] on icon at bounding box center [1048, 227] width 16 height 16
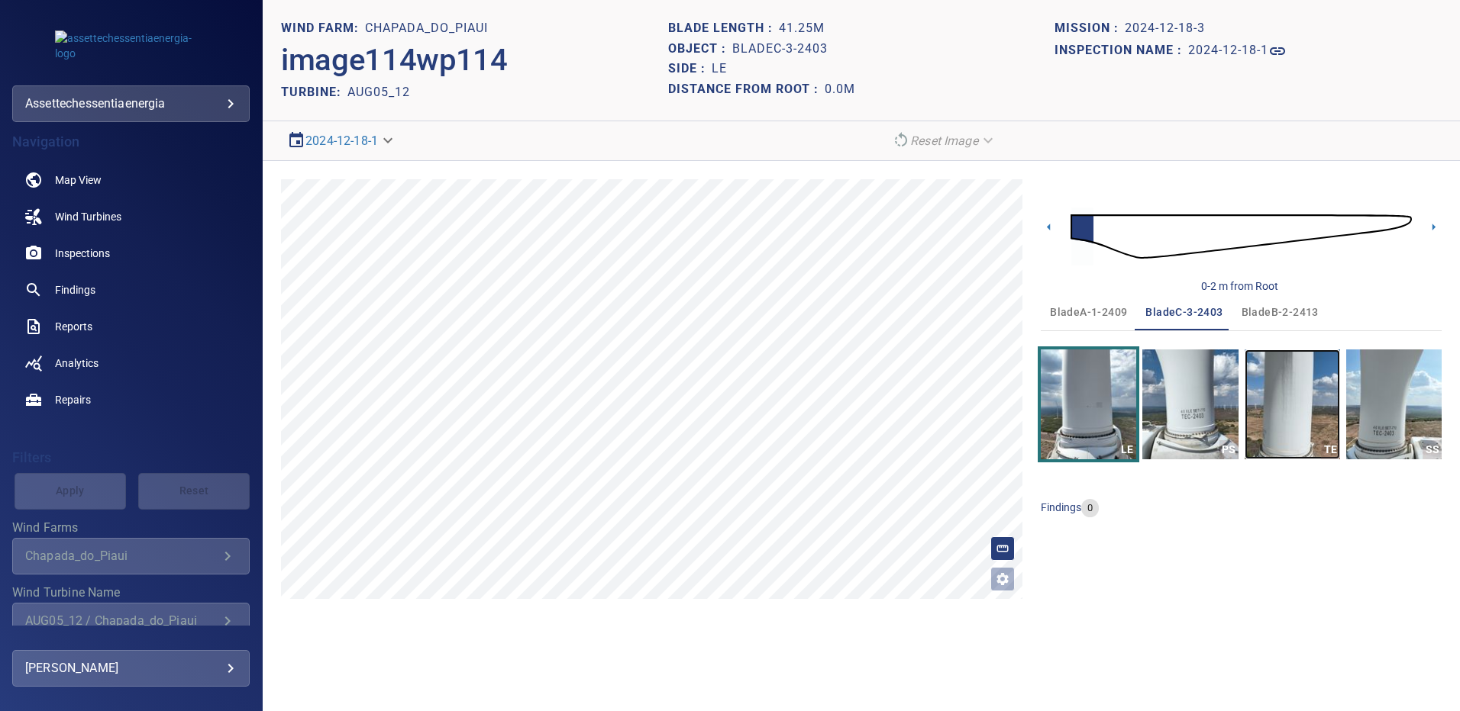
click at [1311, 401] on img "button" at bounding box center [1291, 405] width 95 height 110
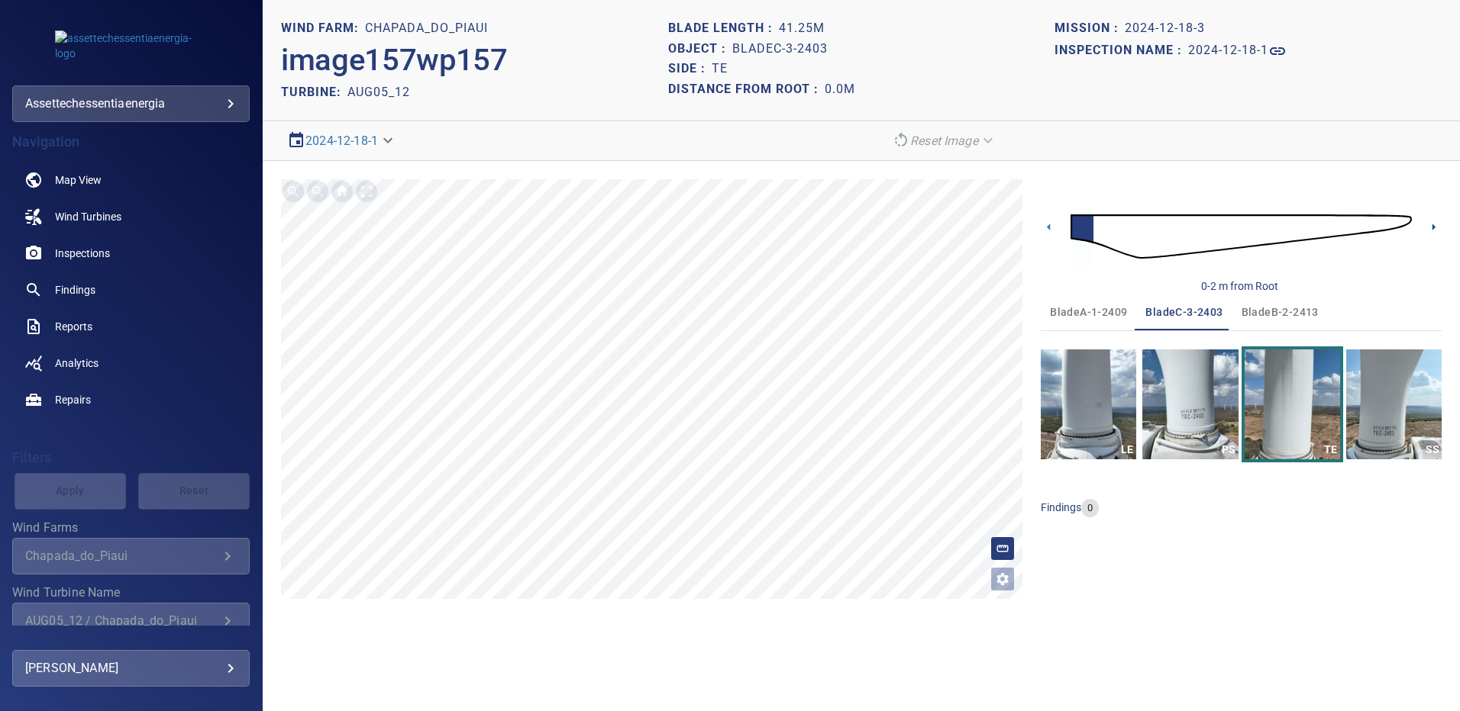
click at [1429, 227] on icon at bounding box center [1433, 227] width 16 height 16
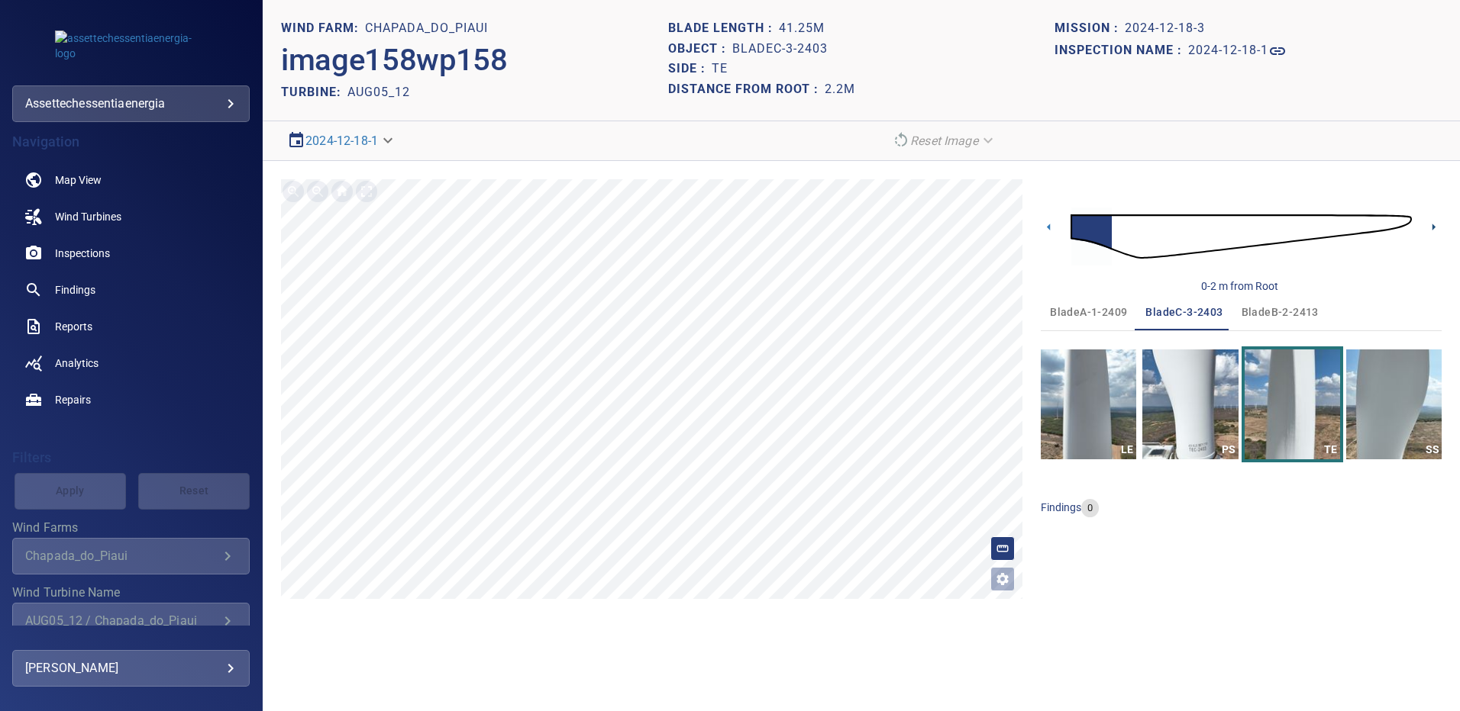
click at [1429, 227] on icon at bounding box center [1433, 227] width 16 height 16
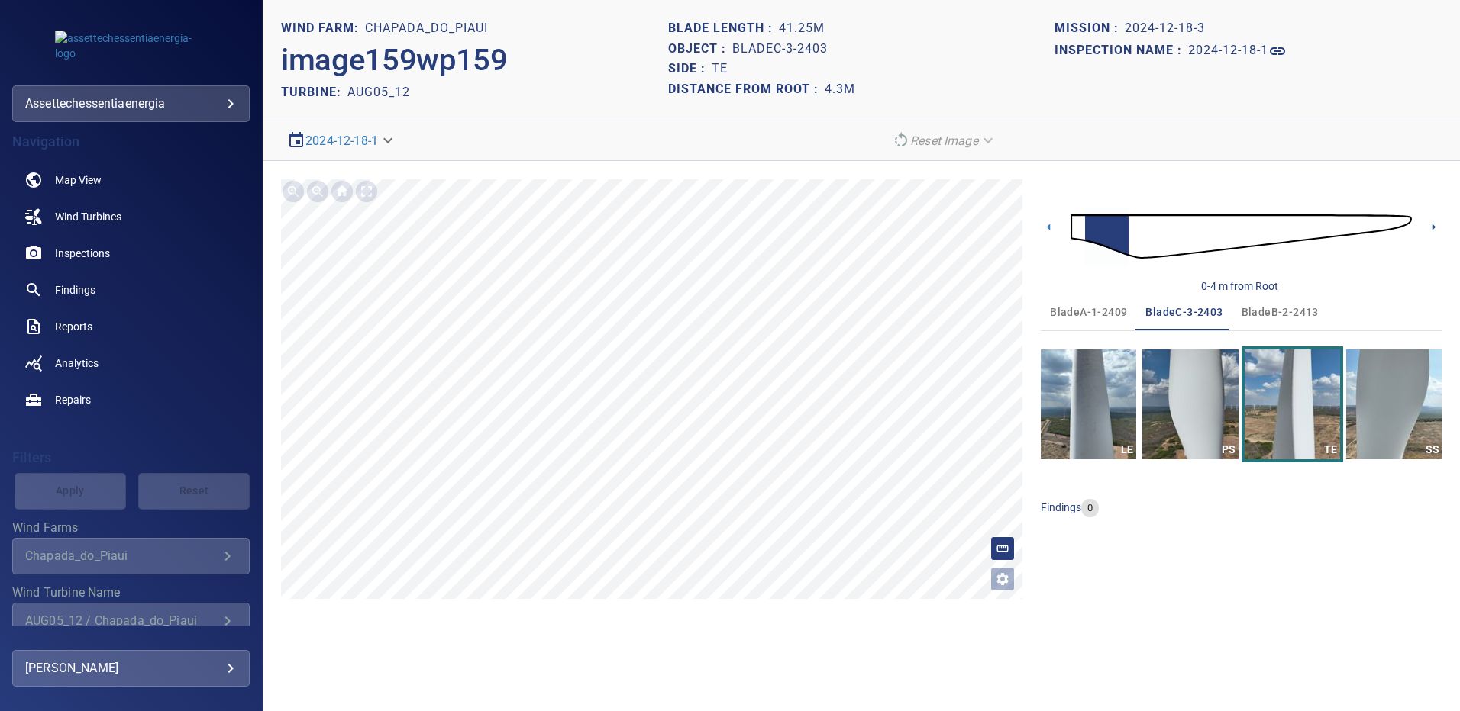
click at [1429, 227] on icon at bounding box center [1433, 227] width 16 height 16
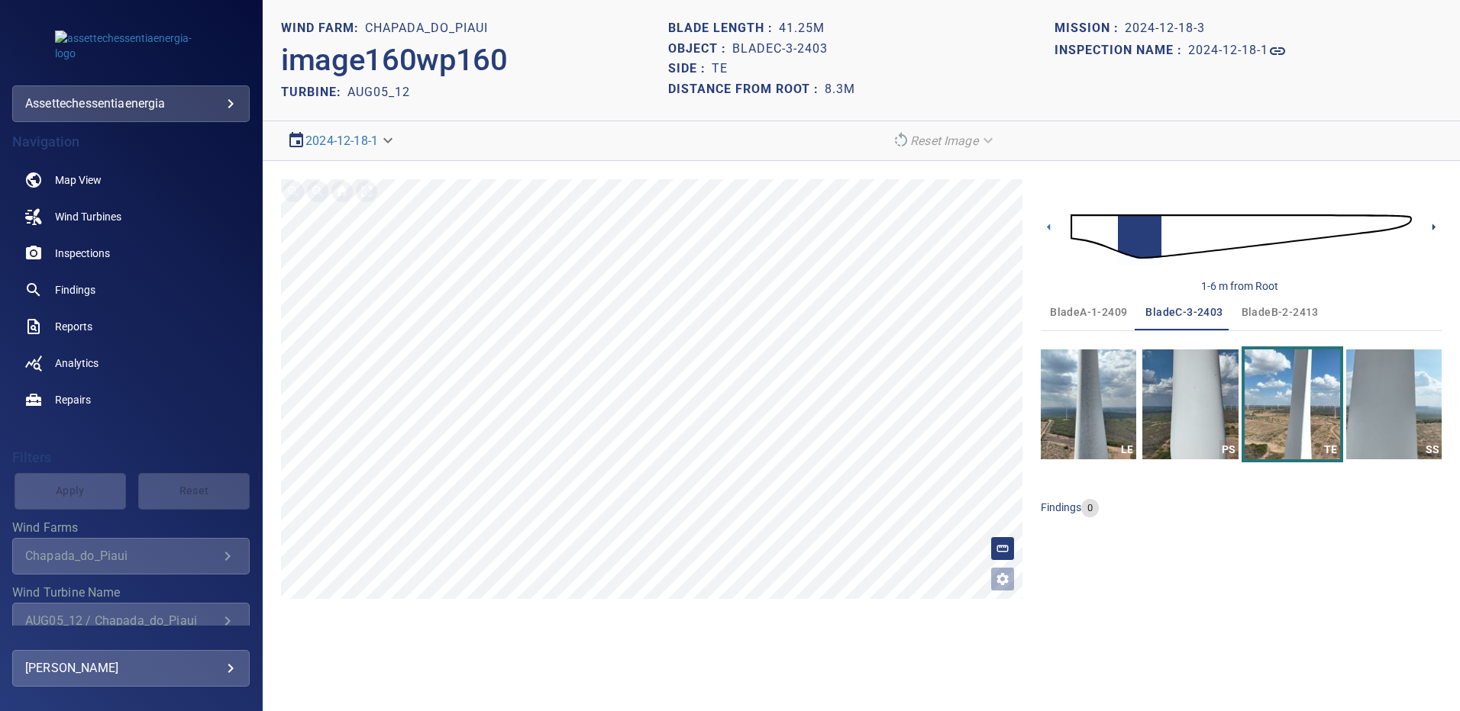
click at [1427, 227] on icon at bounding box center [1433, 227] width 16 height 16
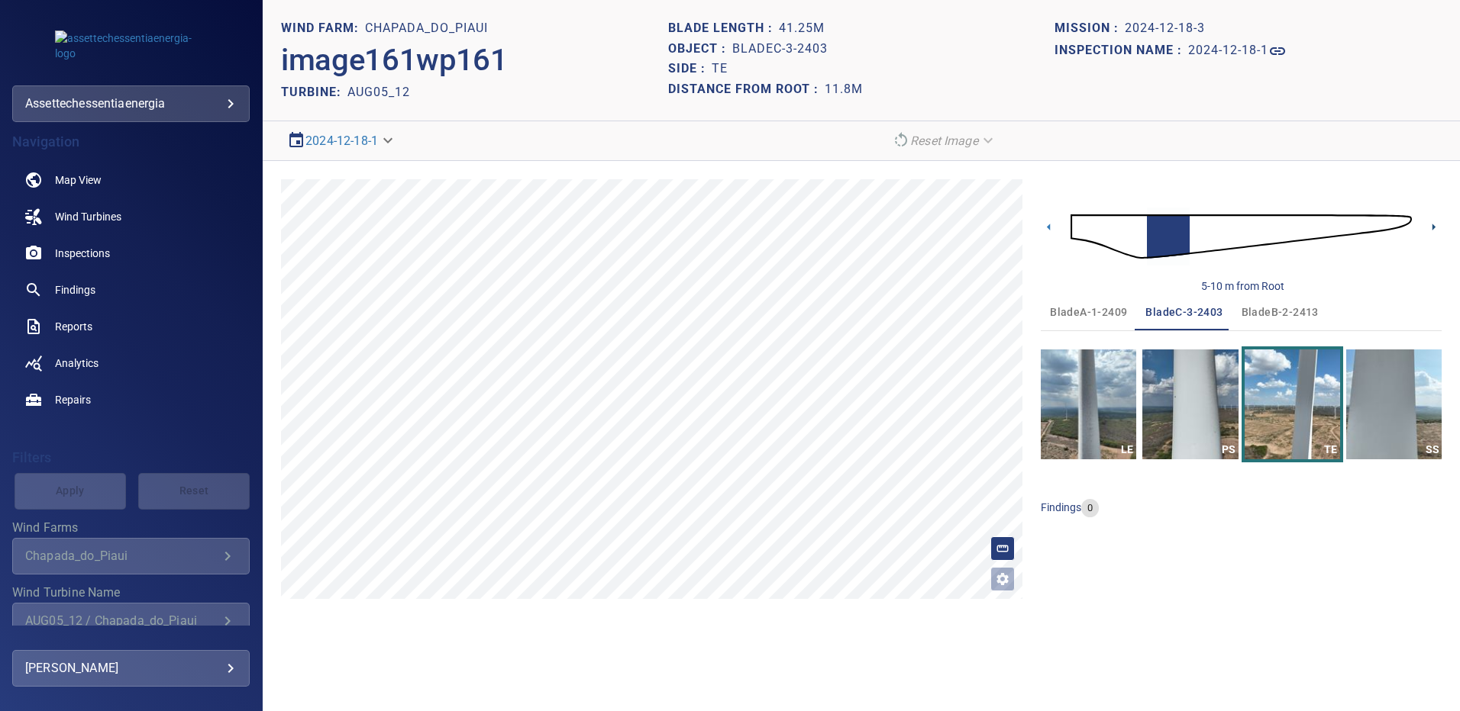
click at [1427, 223] on icon at bounding box center [1433, 227] width 16 height 16
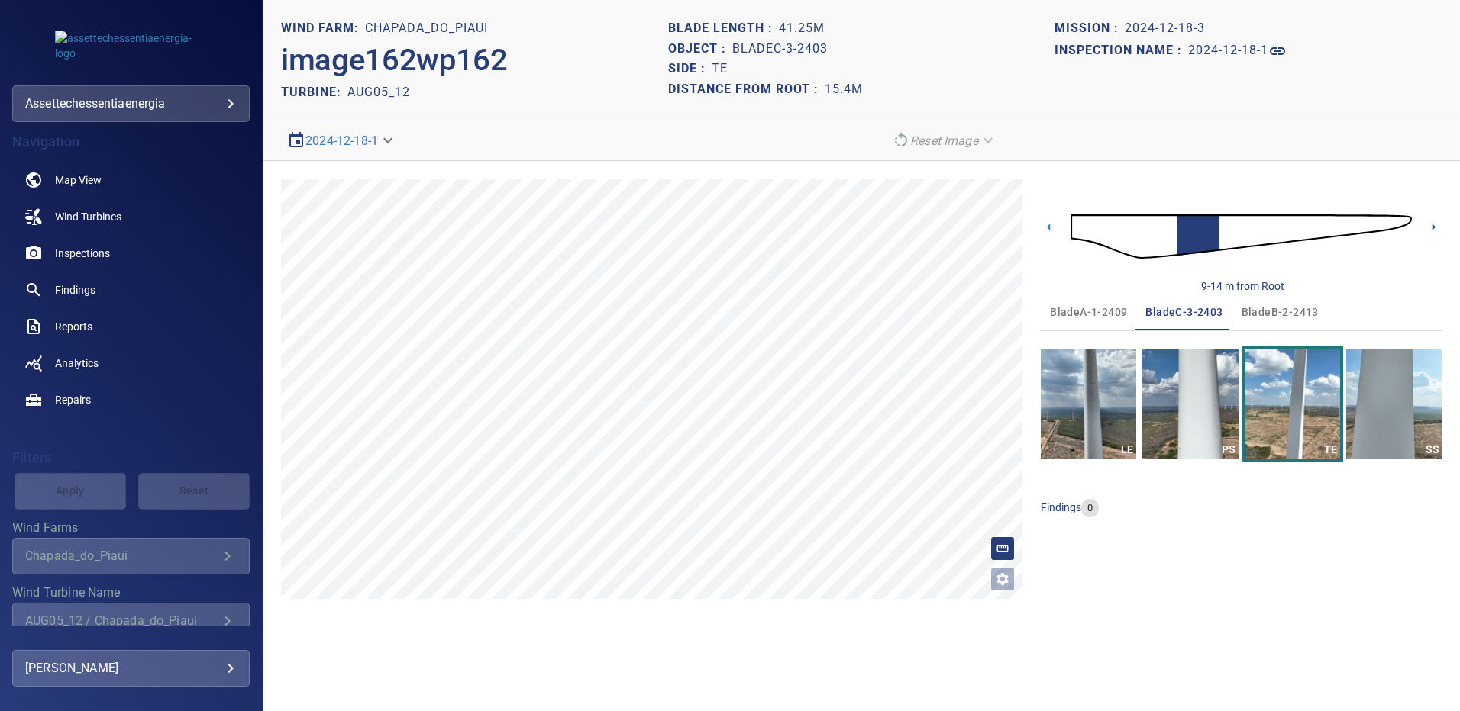
click at [1431, 224] on icon at bounding box center [1433, 227] width 16 height 16
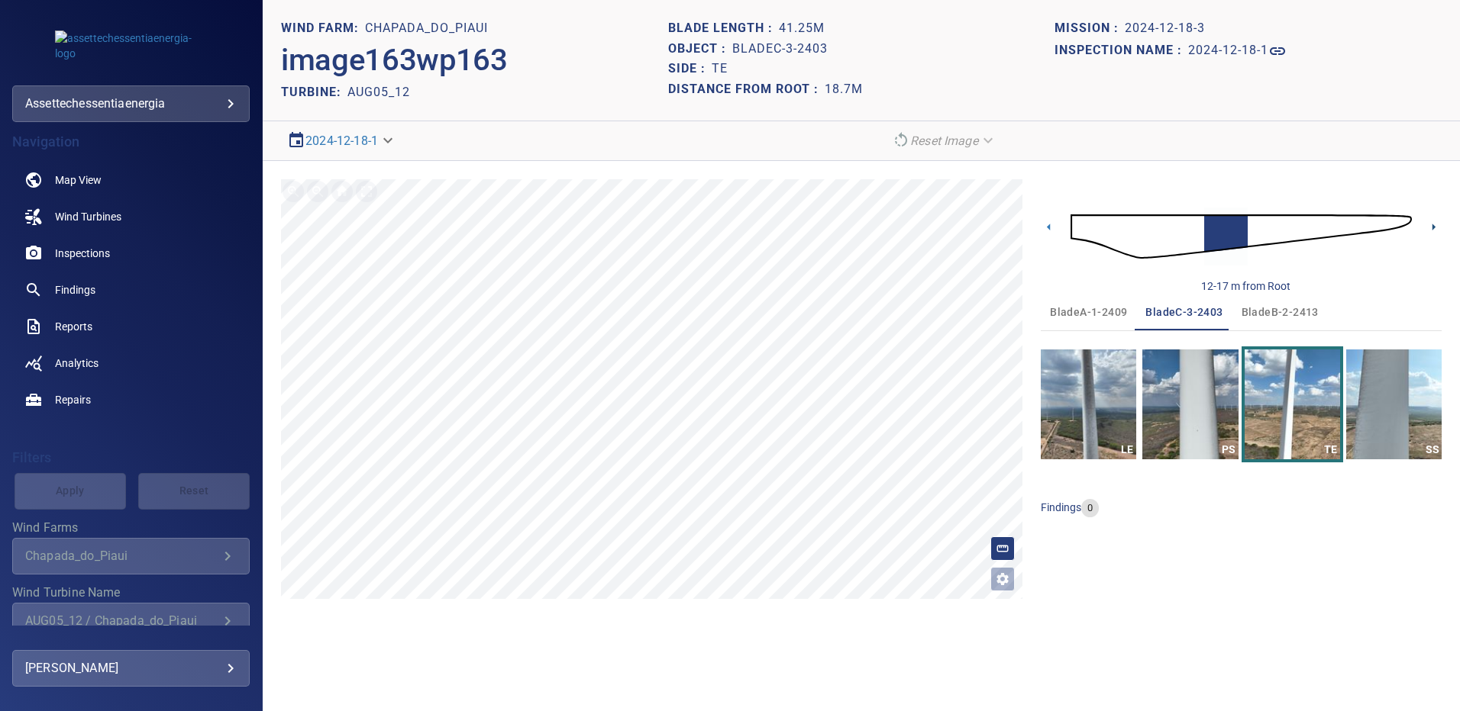
click at [1431, 225] on icon at bounding box center [1433, 227] width 16 height 16
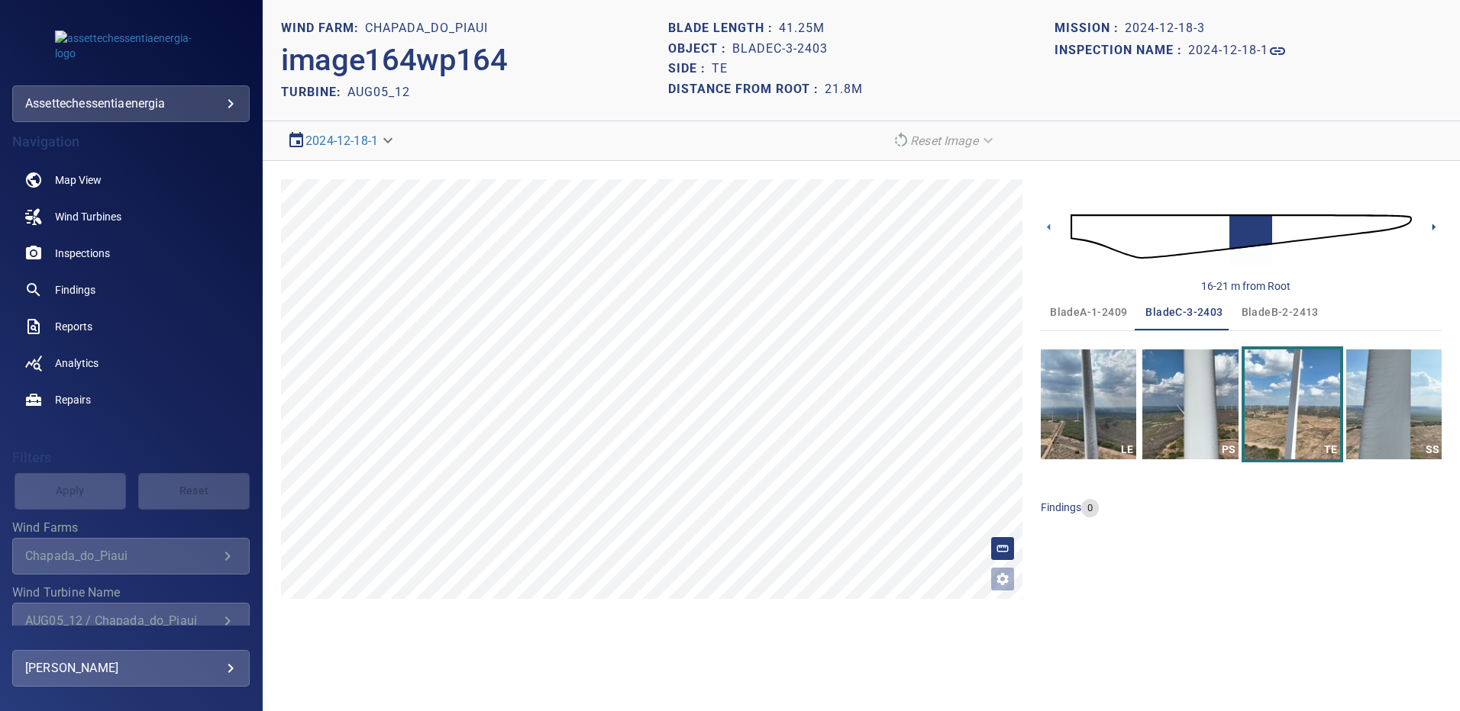
click at [1431, 225] on icon at bounding box center [1433, 227] width 16 height 16
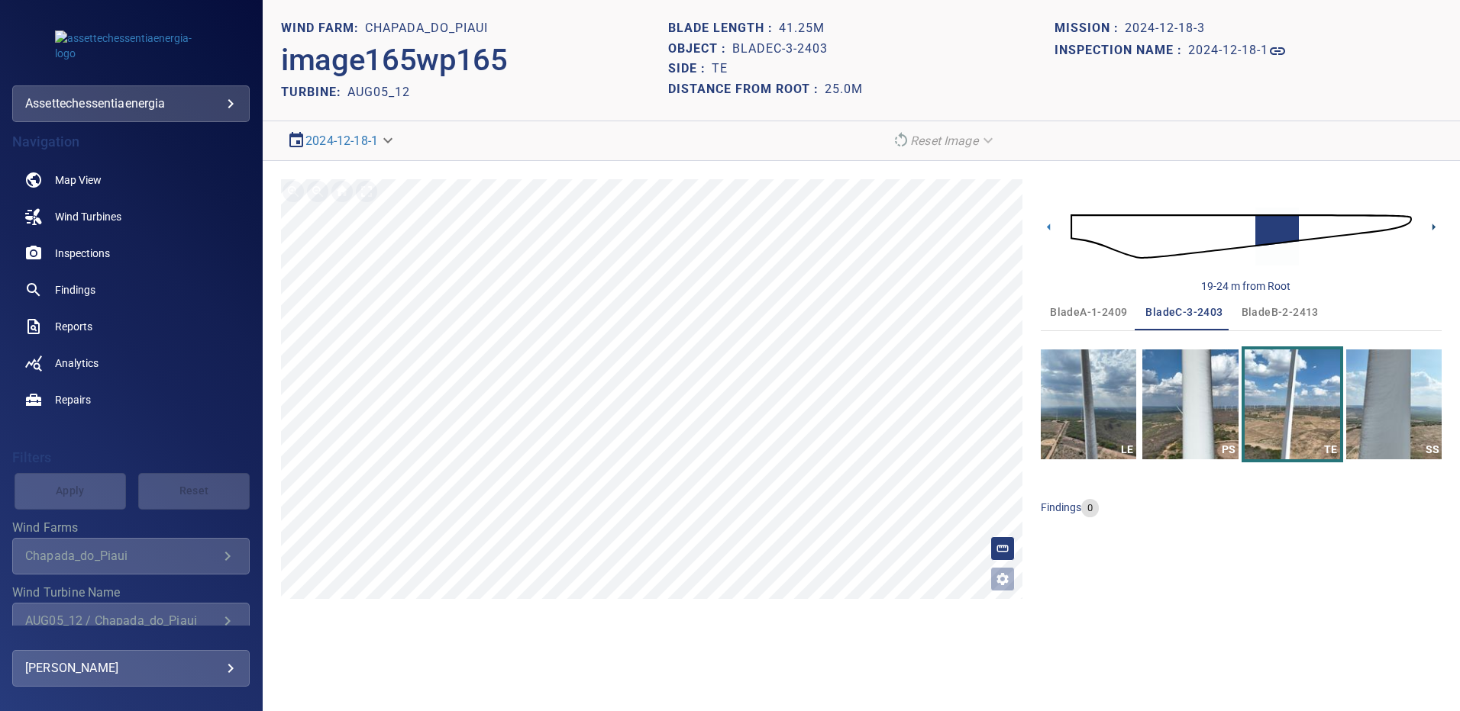
click at [1431, 225] on icon at bounding box center [1433, 227] width 16 height 16
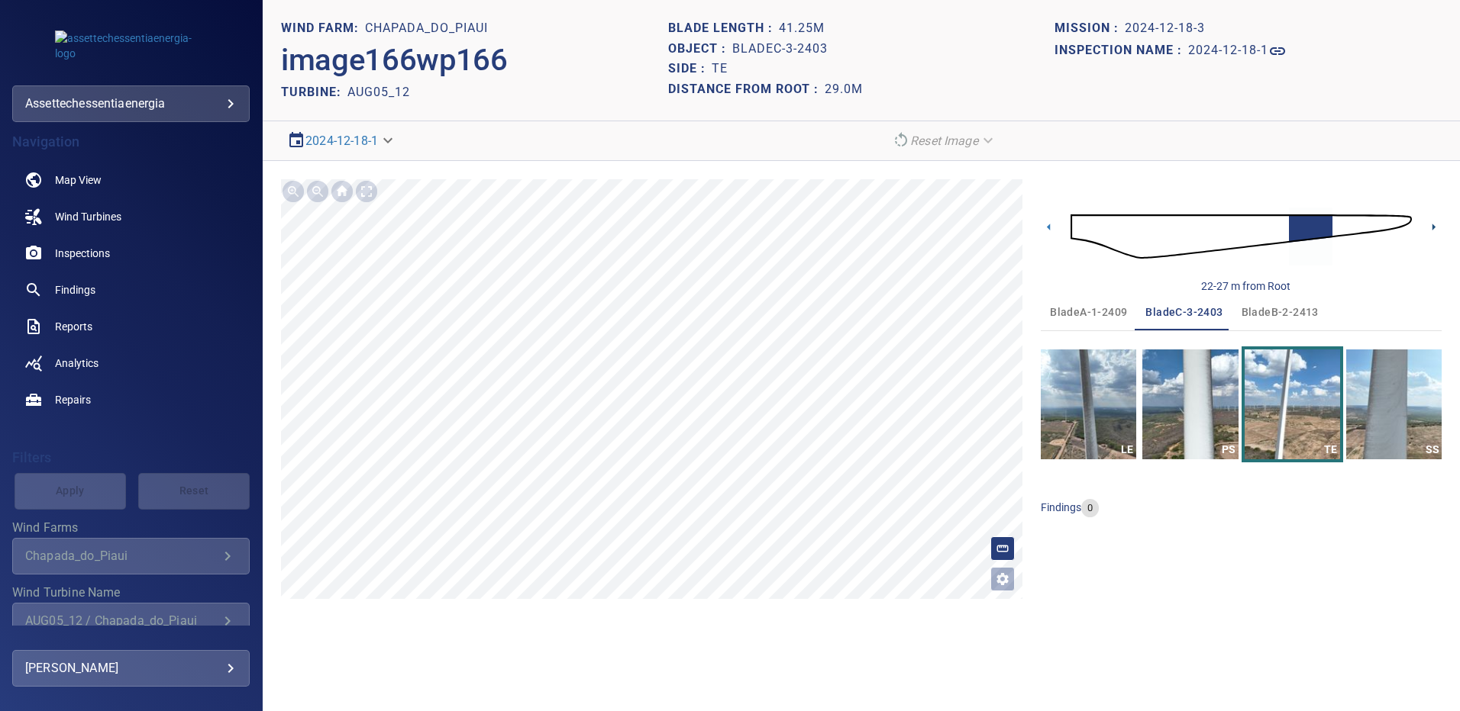
click at [1431, 225] on icon at bounding box center [1433, 227] width 16 height 16
click at [1431, 224] on icon at bounding box center [1433, 227] width 16 height 16
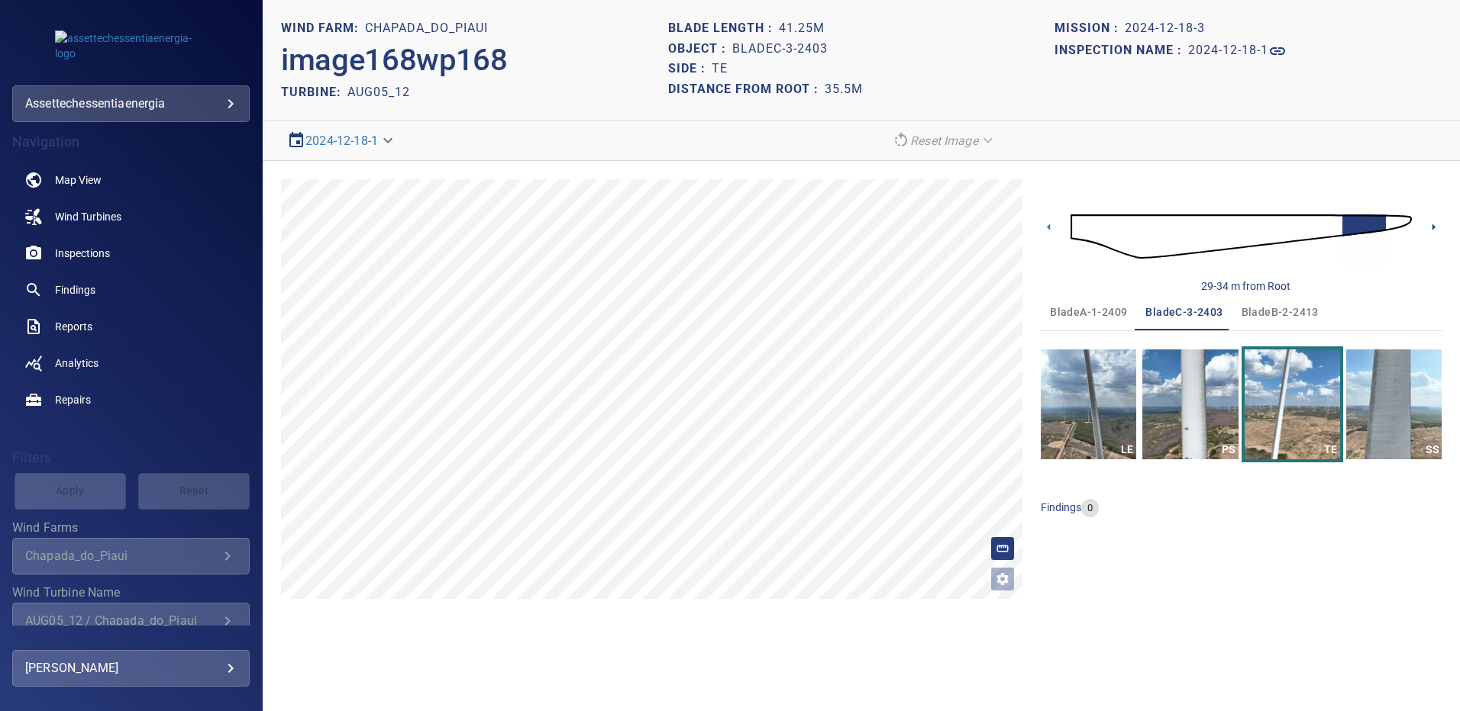
click at [1432, 224] on icon at bounding box center [1433, 227] width 3 height 7
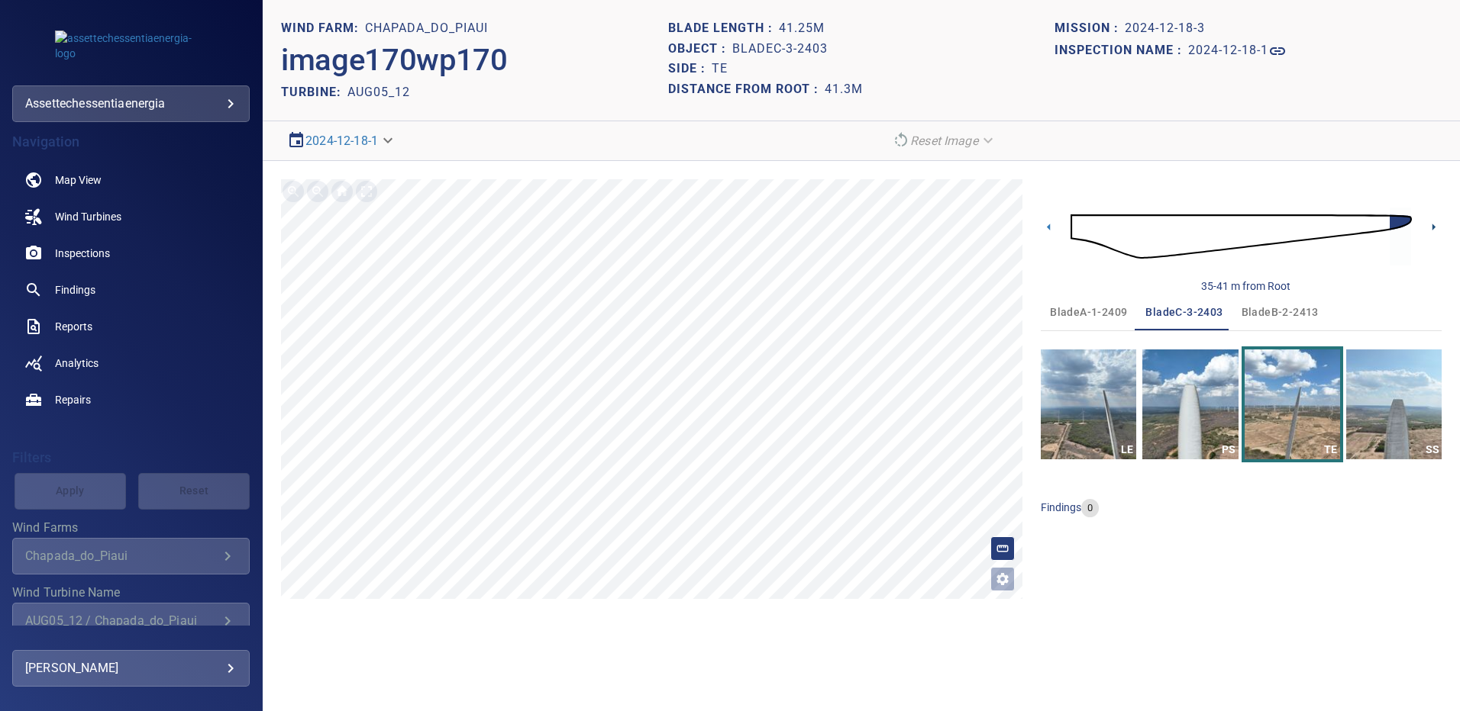
click at [1432, 224] on icon at bounding box center [1433, 227] width 3 height 7
click at [1173, 395] on img "button" at bounding box center [1189, 405] width 95 height 110
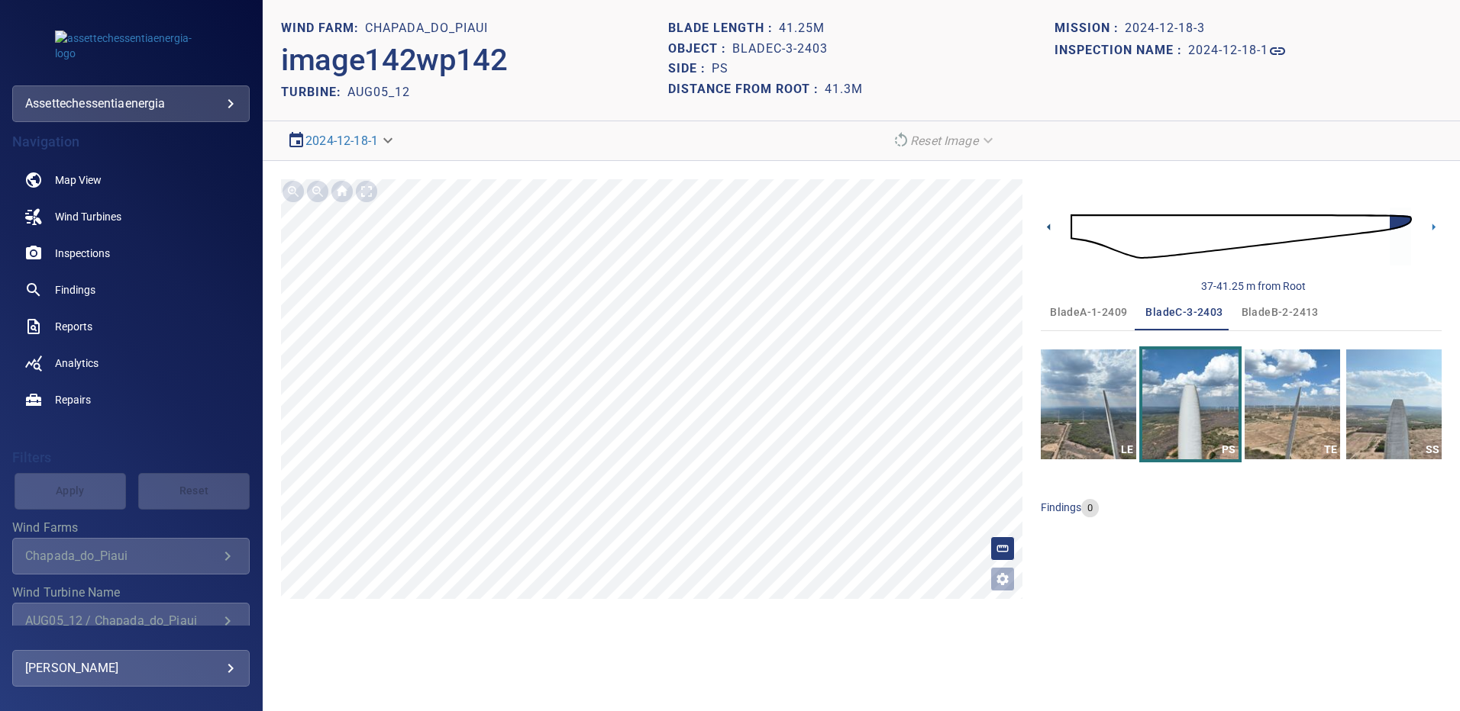
click at [1047, 226] on icon at bounding box center [1048, 227] width 16 height 16
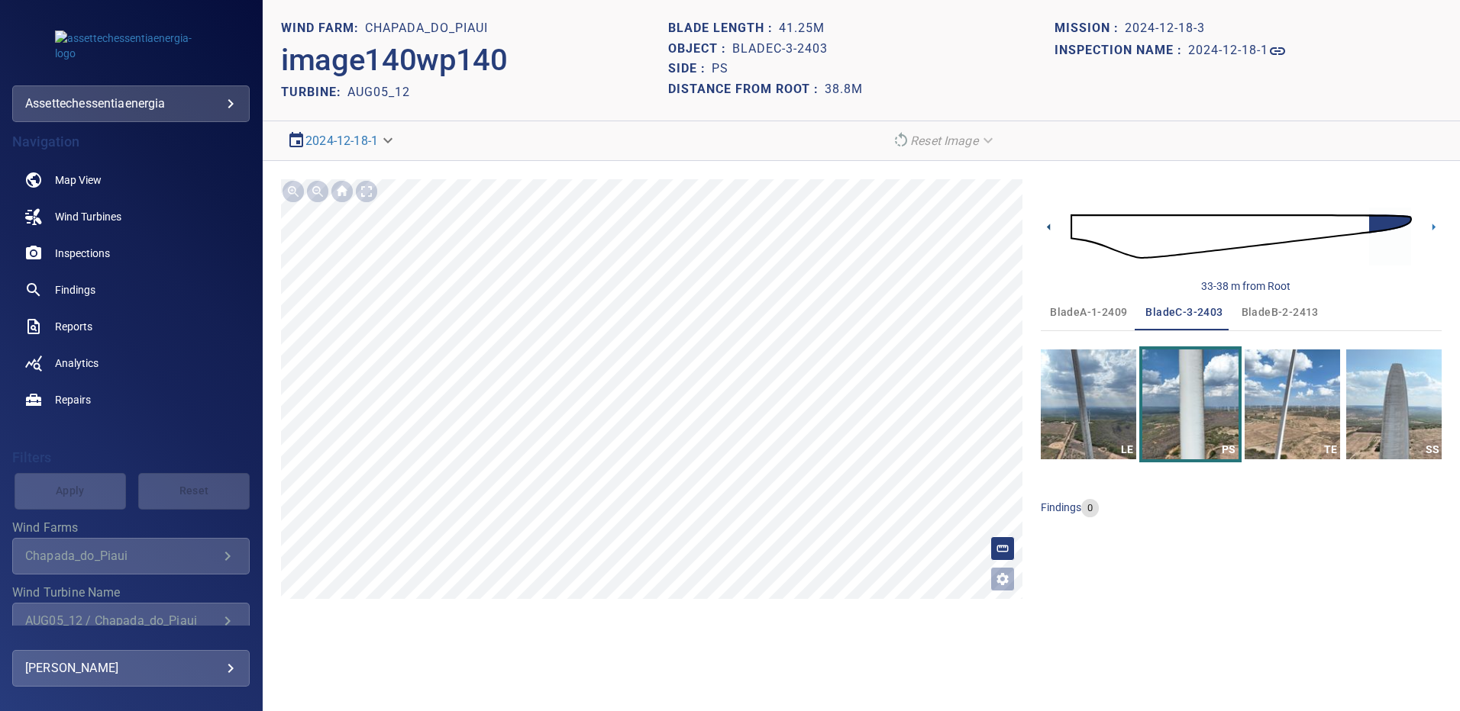
click at [1047, 225] on icon at bounding box center [1048, 227] width 16 height 16
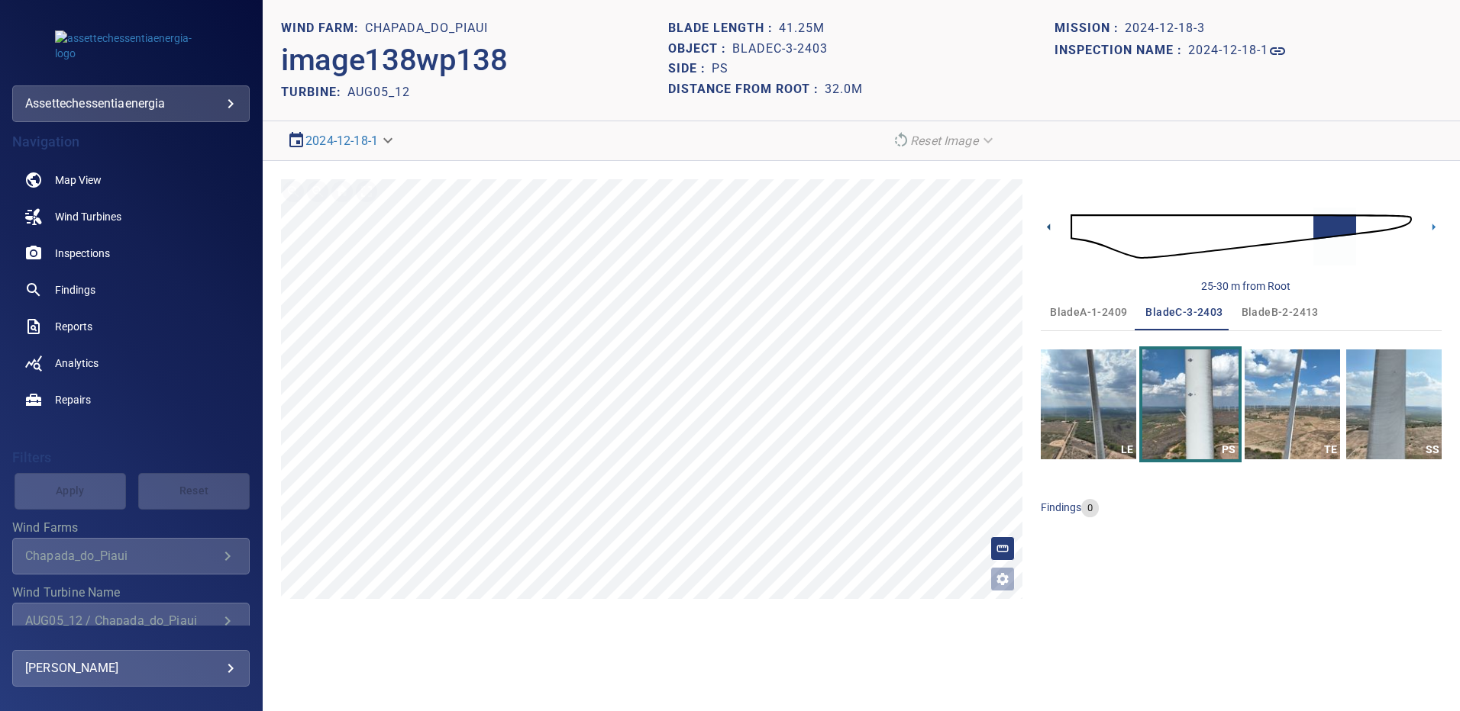
click at [1047, 225] on icon at bounding box center [1048, 227] width 16 height 16
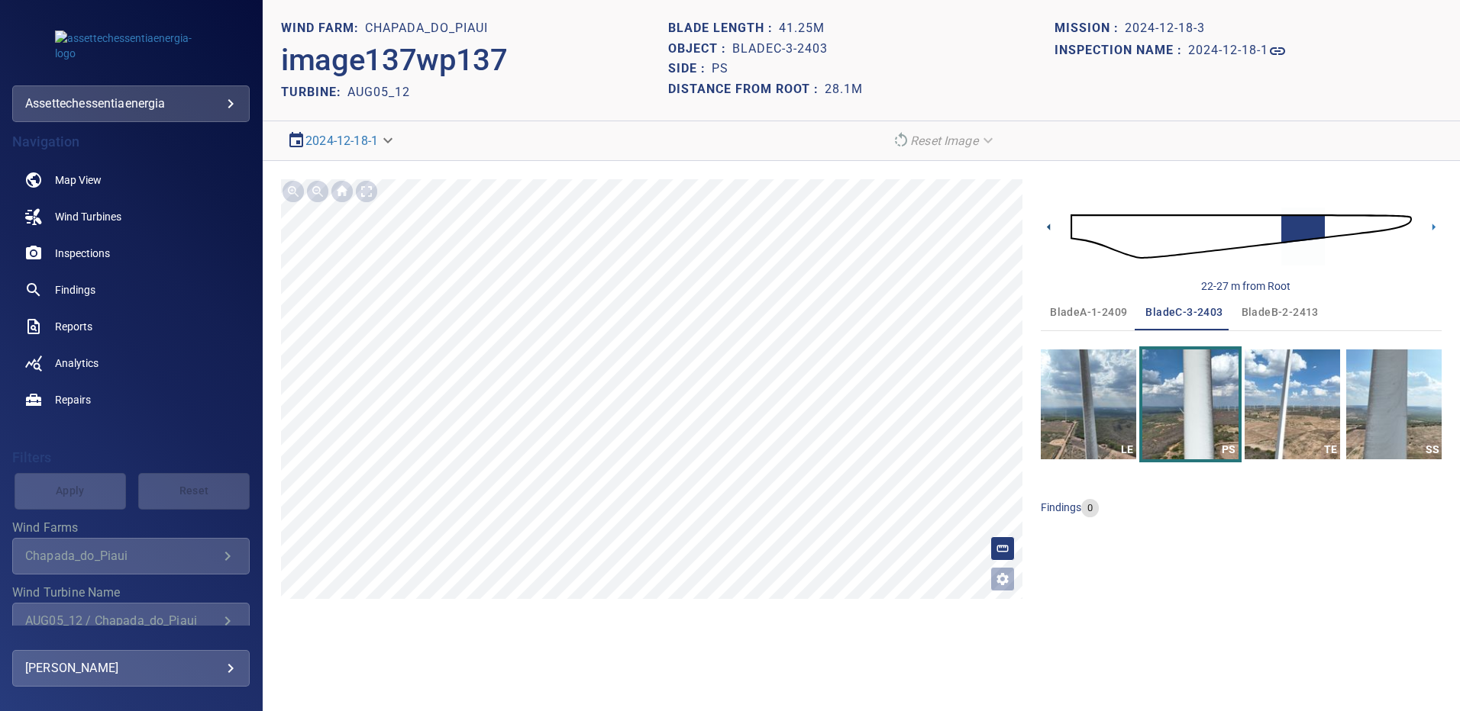
click at [1047, 225] on icon at bounding box center [1048, 227] width 16 height 16
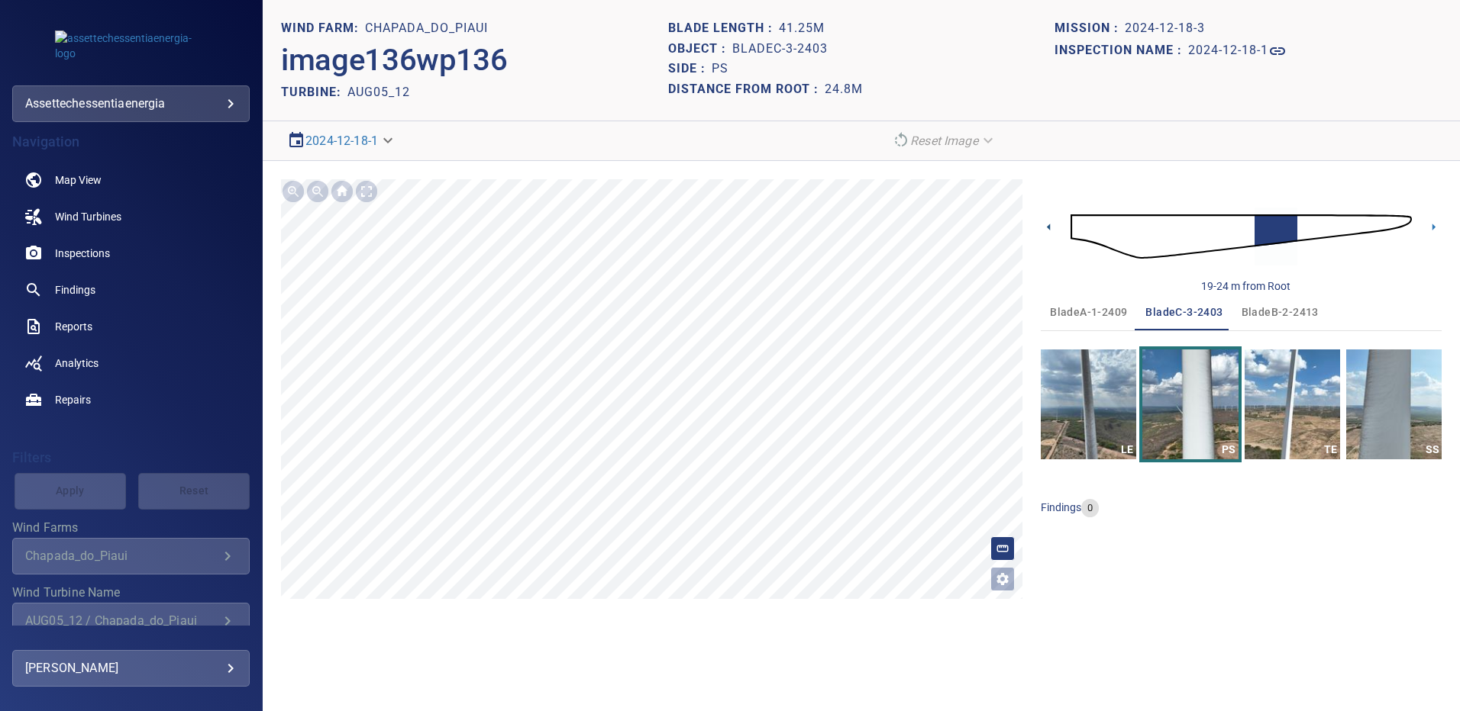
click at [1047, 225] on icon at bounding box center [1048, 227] width 16 height 16
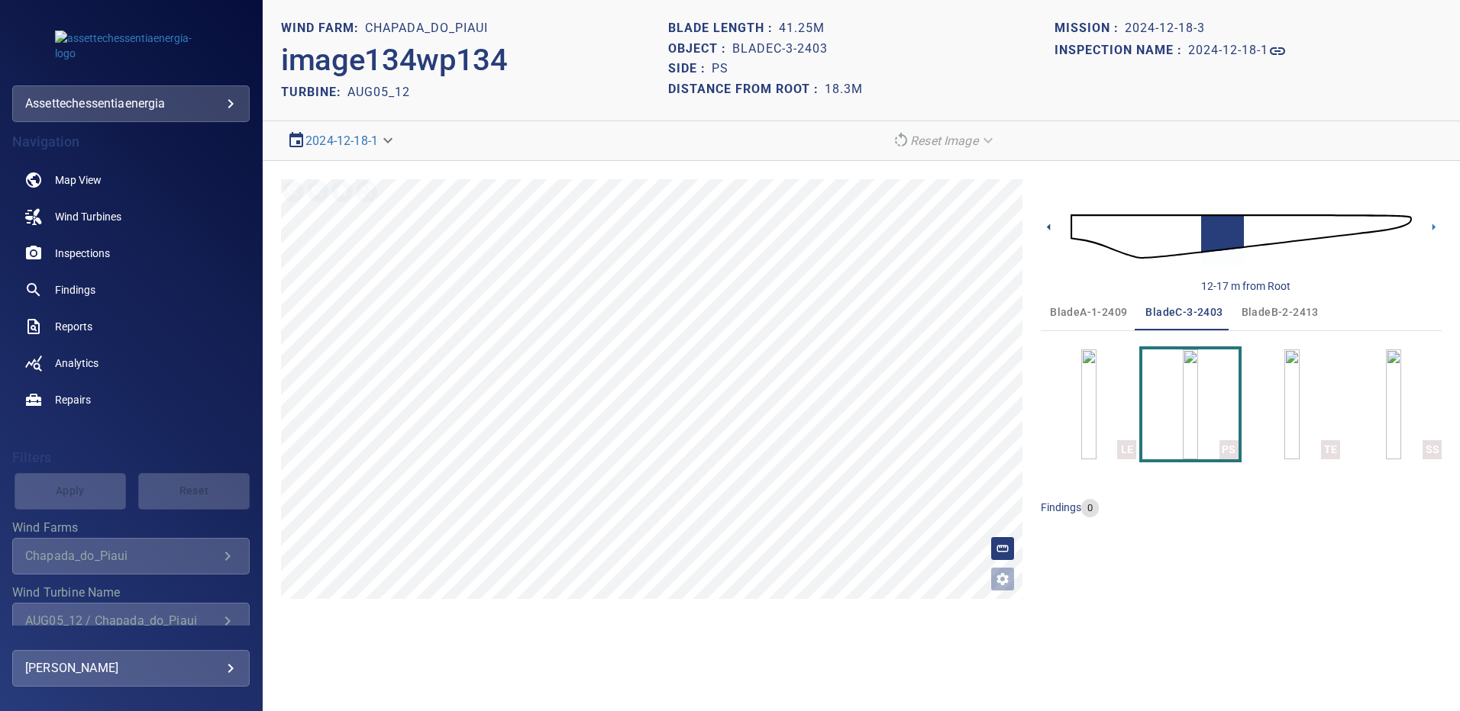
click at [1050, 225] on icon at bounding box center [1048, 227] width 3 height 7
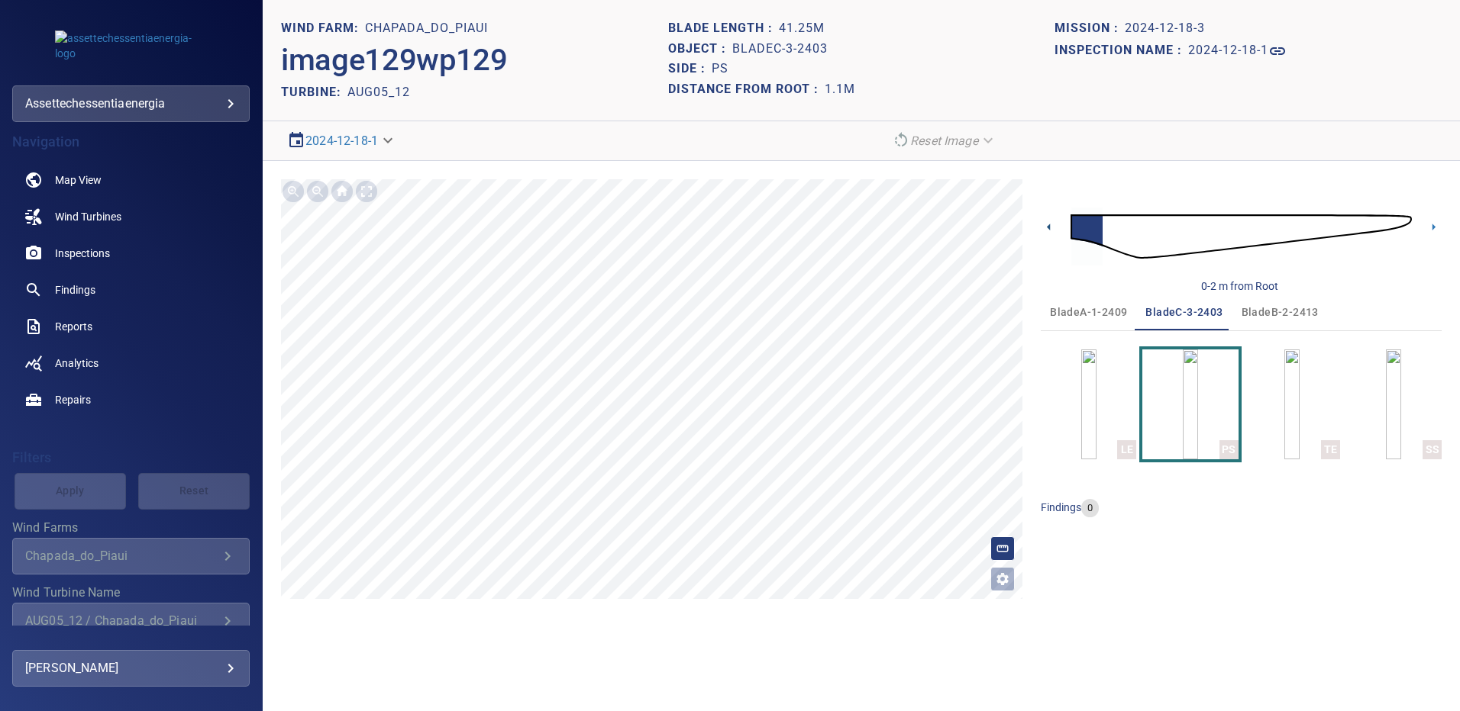
click at [1050, 225] on icon at bounding box center [1048, 227] width 3 height 7
click at [1385, 373] on img "button" at bounding box center [1392, 405] width 15 height 110
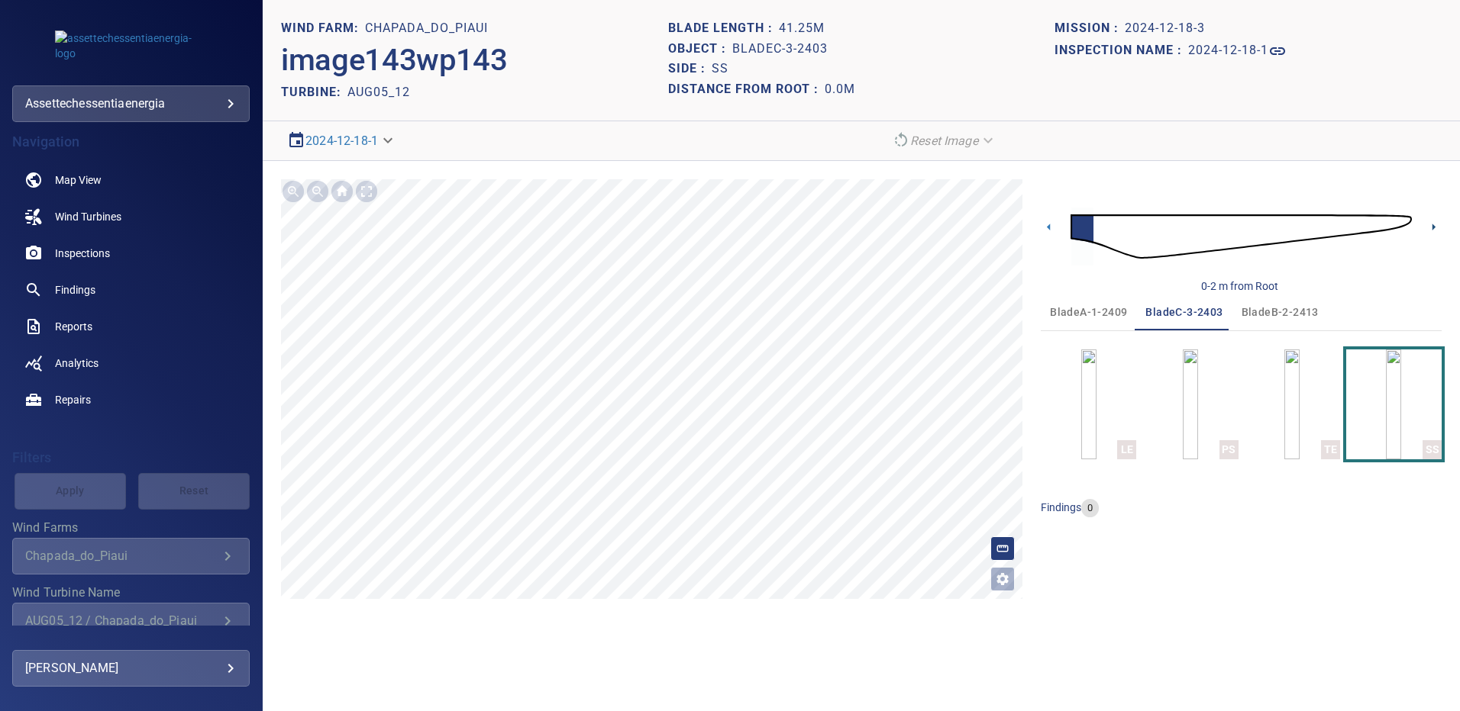
click at [1433, 220] on icon at bounding box center [1433, 227] width 16 height 16
click at [1433, 224] on icon at bounding box center [1433, 227] width 16 height 16
click at [1431, 228] on icon at bounding box center [1433, 227] width 16 height 16
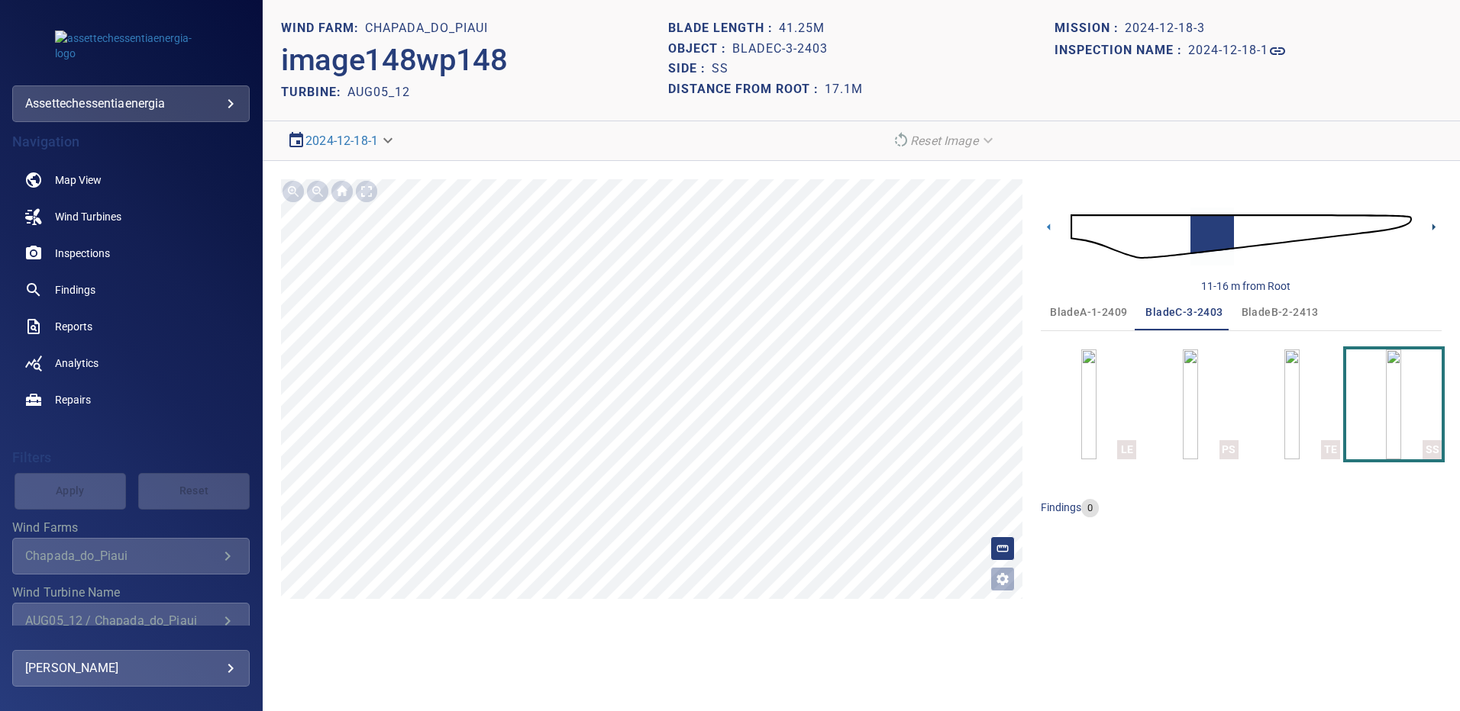
click at [1431, 228] on icon at bounding box center [1433, 227] width 16 height 16
click at [1055, 233] on icon at bounding box center [1048, 227] width 16 height 16
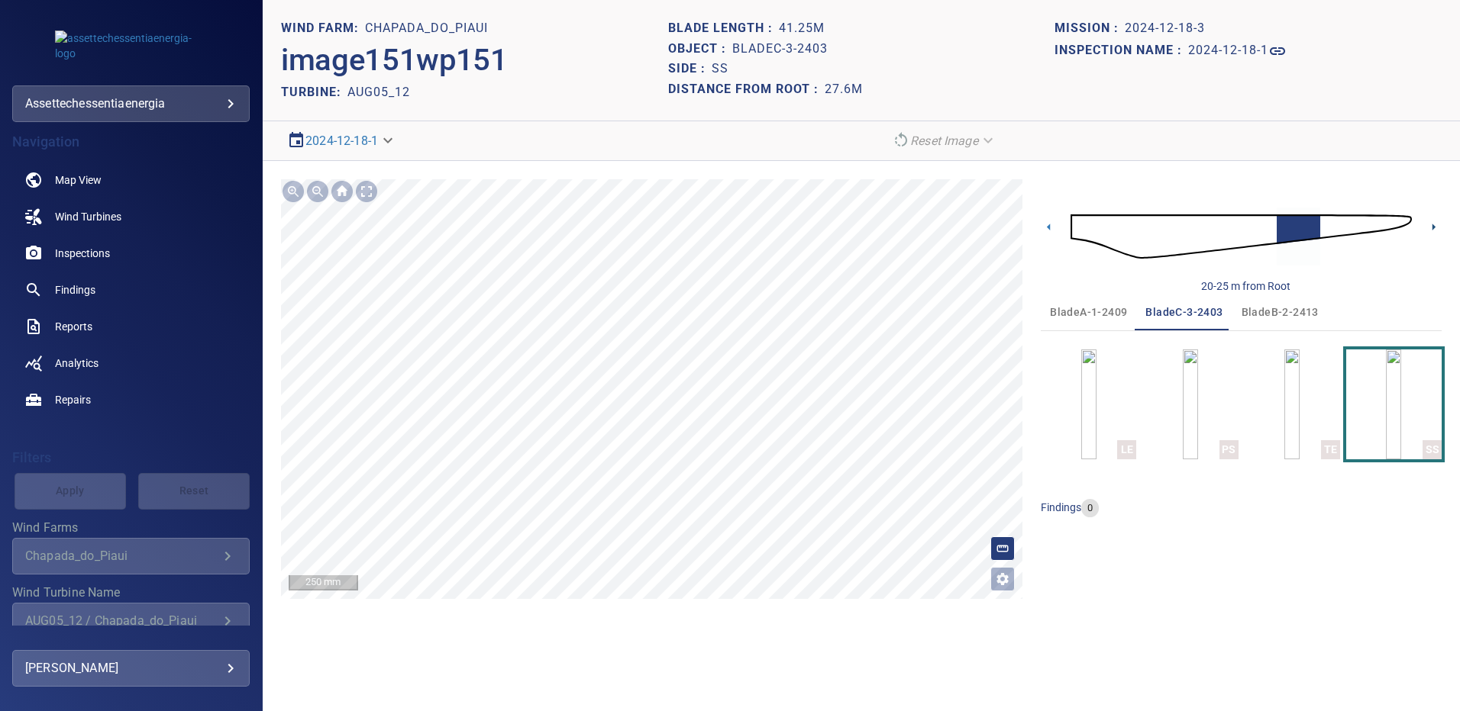
click at [1439, 227] on icon at bounding box center [1433, 227] width 16 height 16
click at [1430, 230] on icon at bounding box center [1433, 227] width 16 height 16
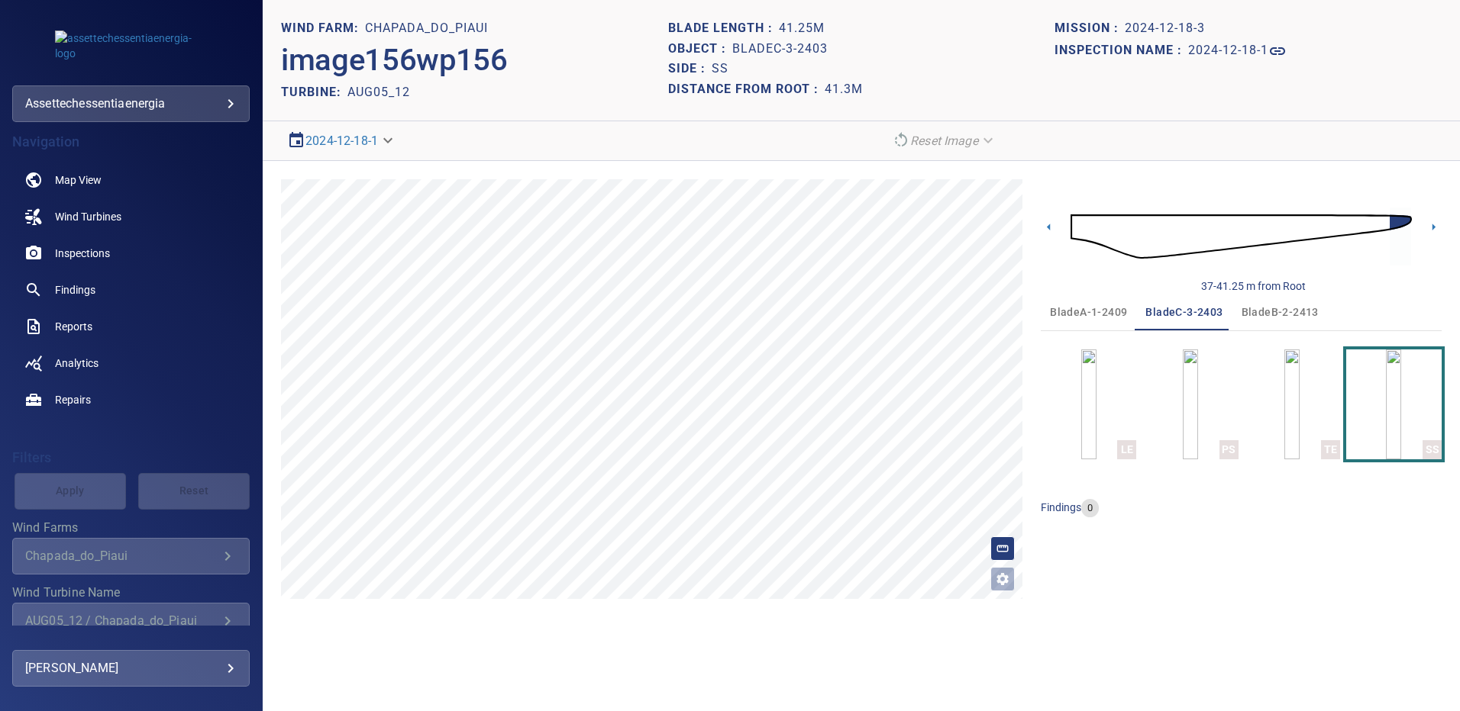
click at [1372, 588] on div "37-41.25 m from Root bladeA-1-2409 bladeC-3-2403 bladeB-2-2413 LE PS TE SS find…" at bounding box center [1240, 389] width 401 height 420
